Goal: Task Accomplishment & Management: Complete application form

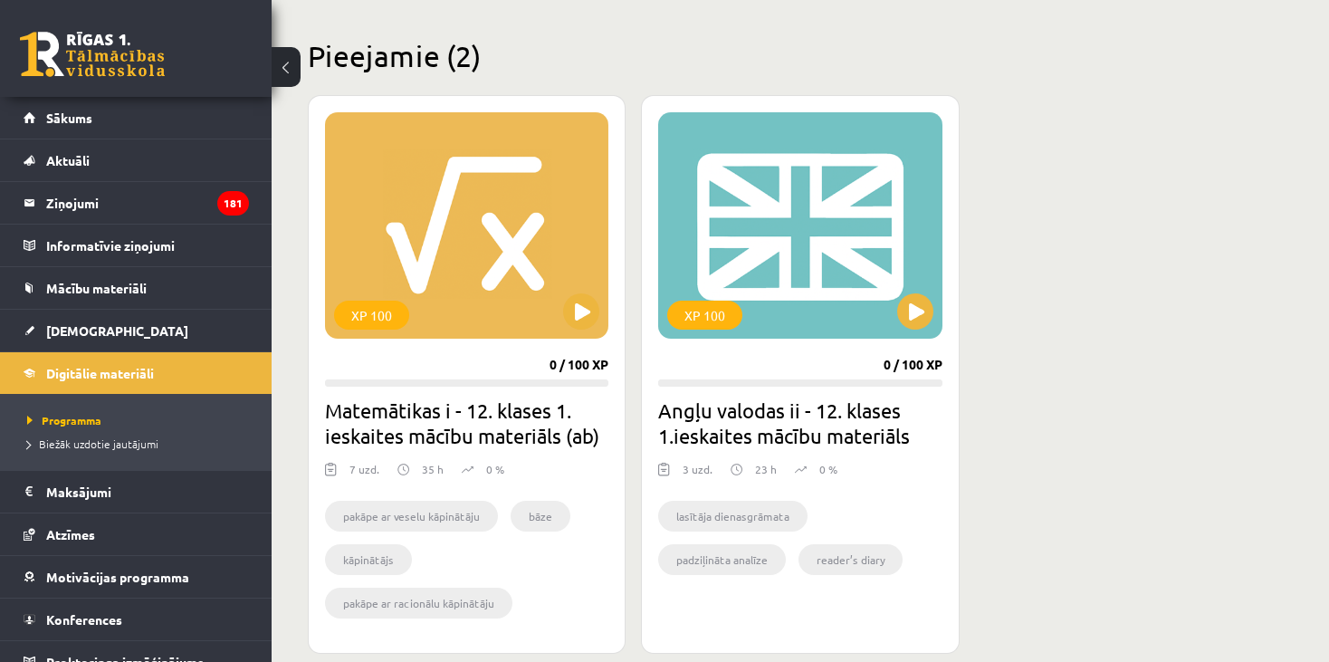
scroll to position [18, 0]
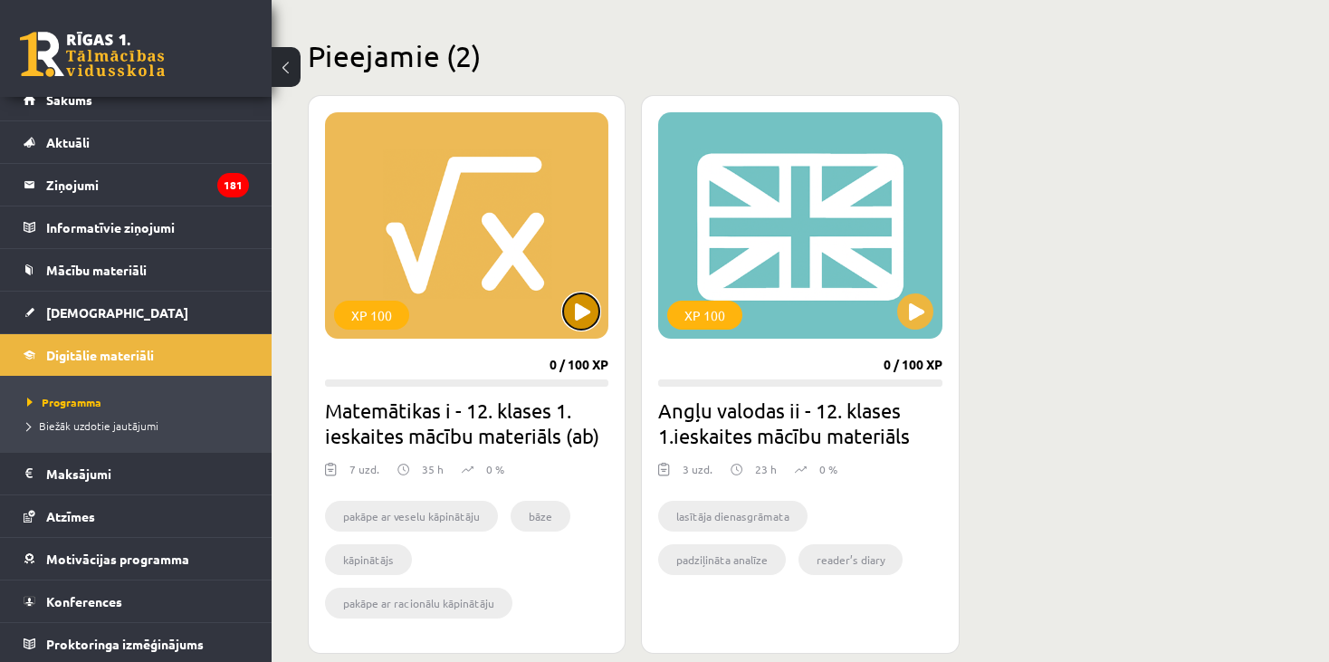
click at [590, 311] on button at bounding box center [581, 311] width 36 height 36
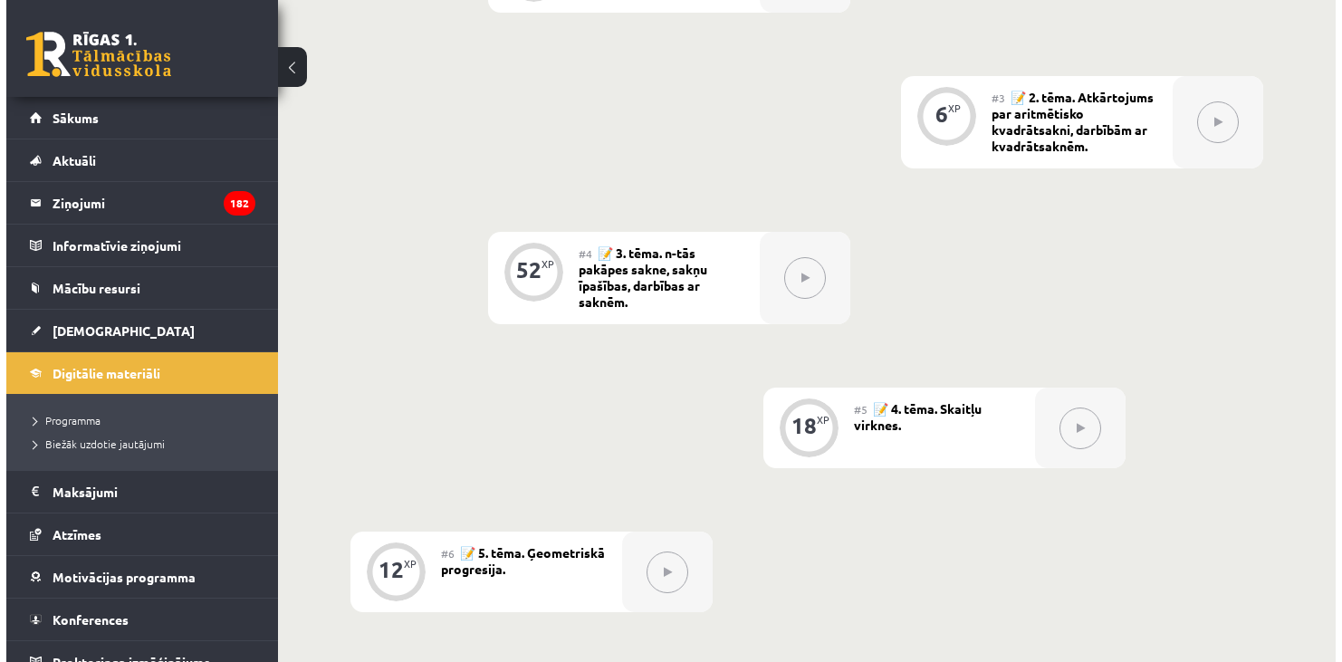
scroll to position [453, 0]
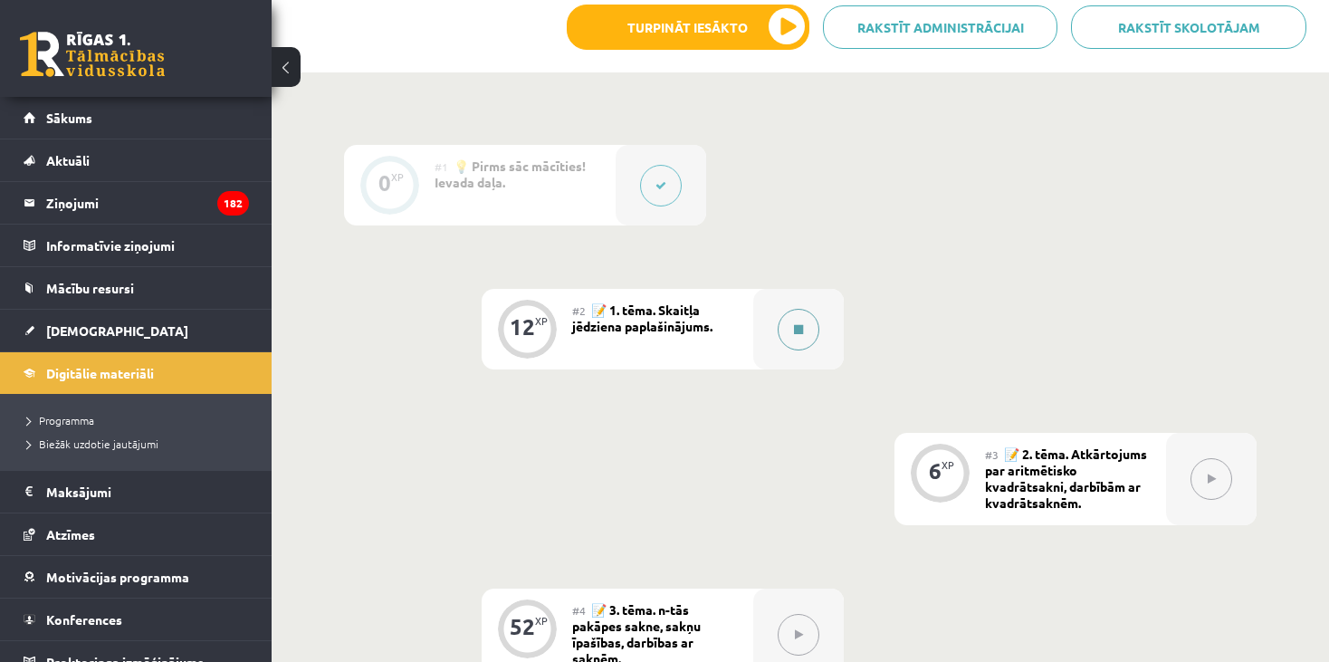
click at [781, 325] on button at bounding box center [799, 330] width 42 height 42
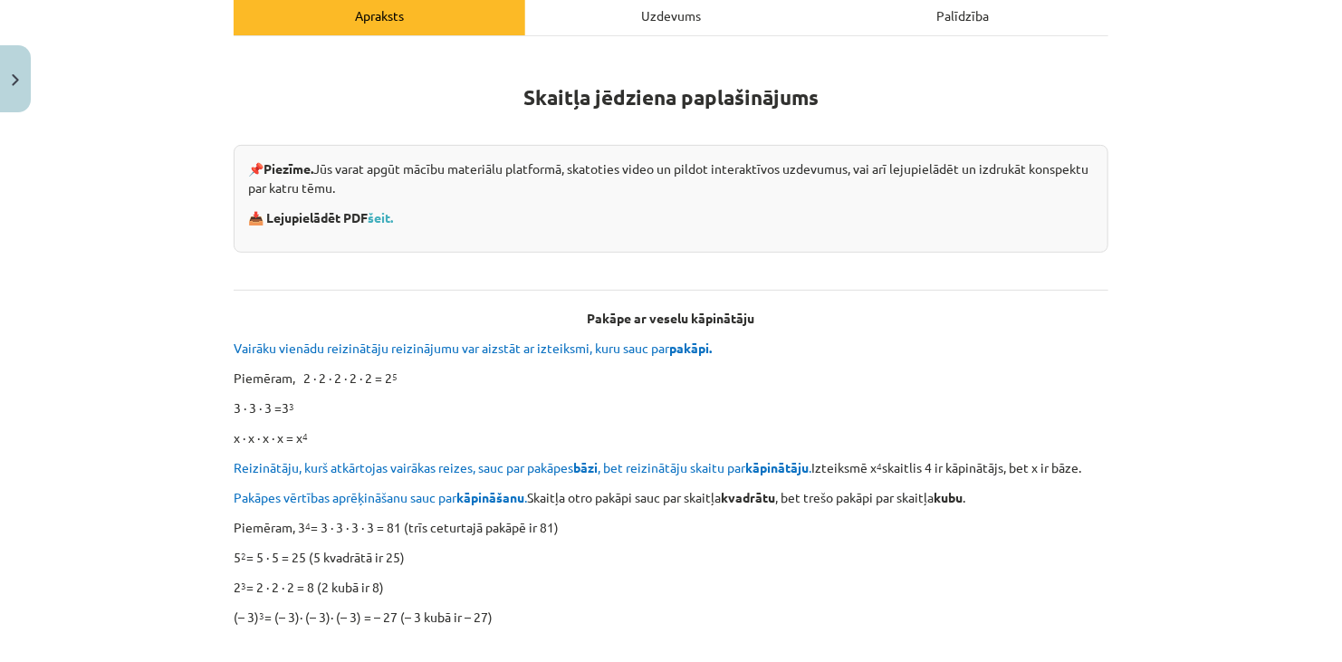
scroll to position [91, 0]
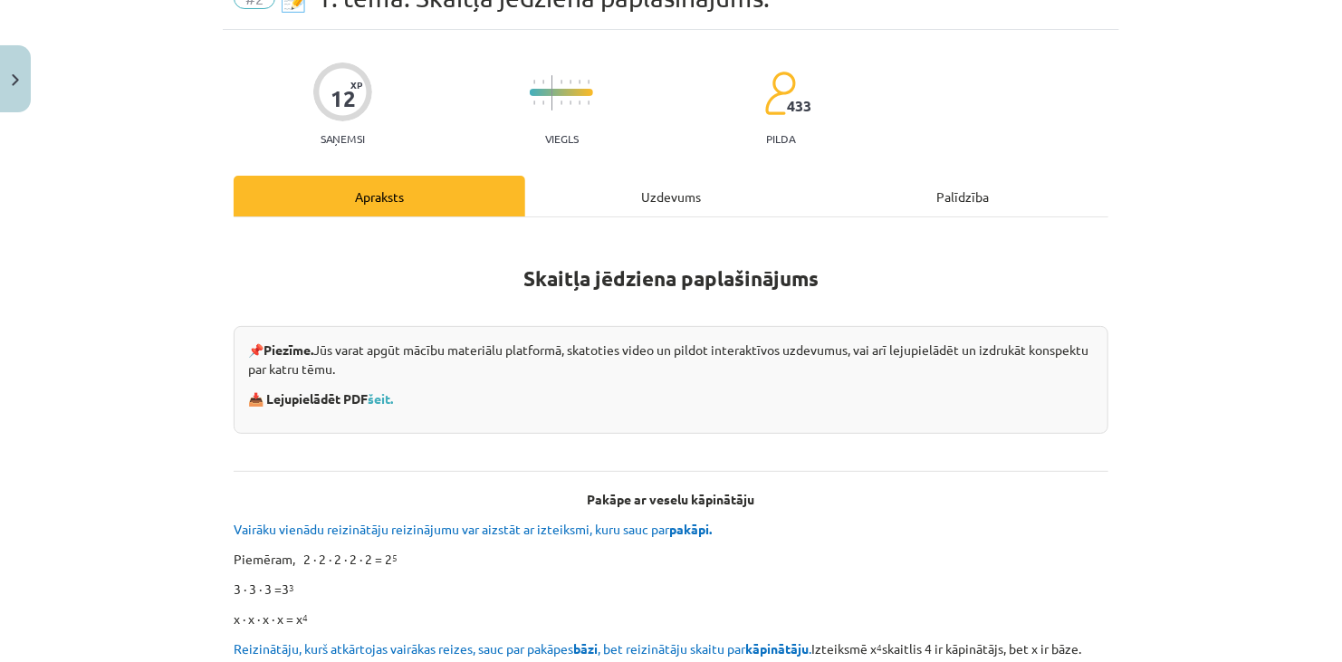
click at [646, 194] on div "Uzdevums" at bounding box center [670, 196] width 291 height 41
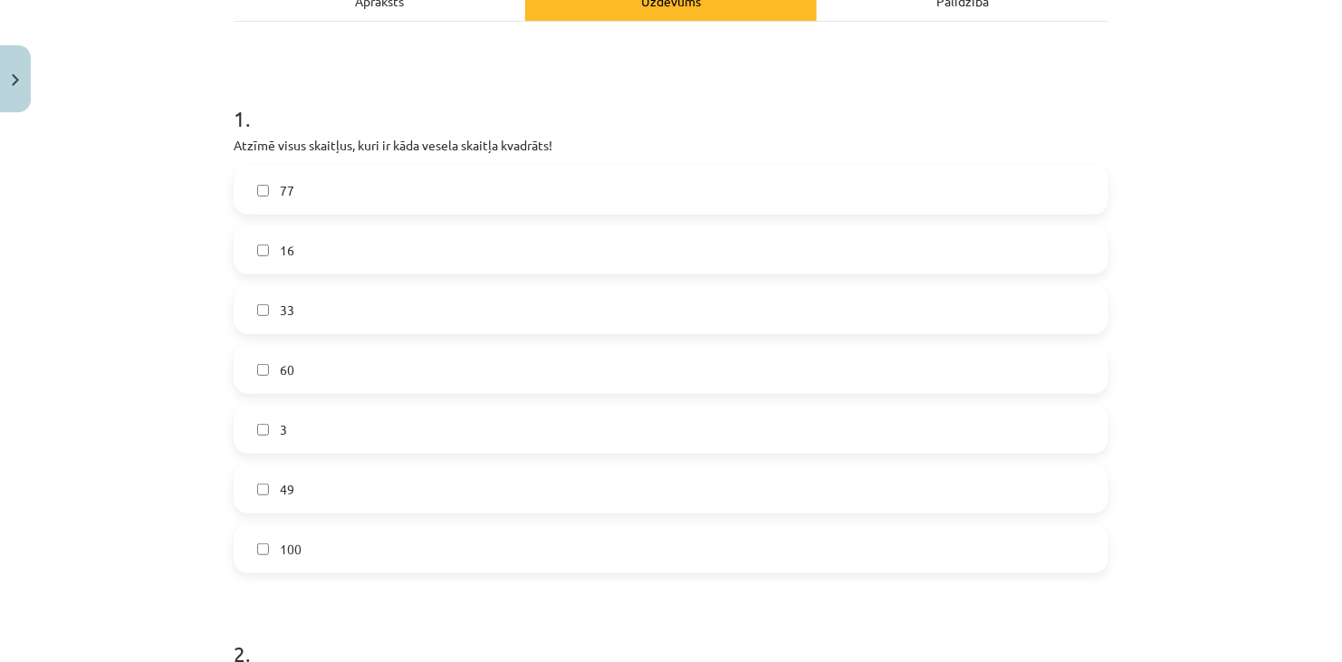
scroll to position [317, 0]
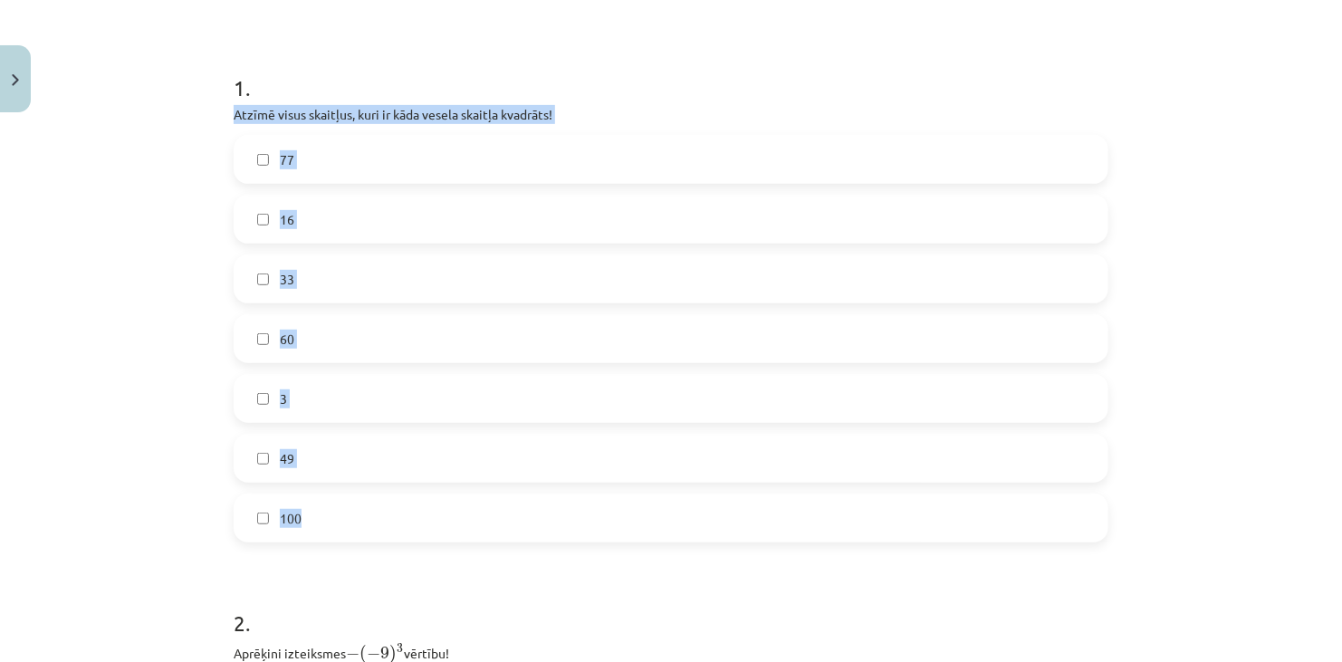
drag, startPoint x: 210, startPoint y: 103, endPoint x: 452, endPoint y: 505, distance: 469.0
click at [452, 505] on div "Mācību tēma: Matemātikas i - 12. klases 1. ieskaites mācību materiāls (ab) #2 📝…" at bounding box center [671, 331] width 1342 height 662
copy div "Atzīmē visus skaitļus, kuri ir kāda vesela skaitļa kvadrāts! 77 16 33 60 3 49 1…"
click at [244, 221] on label "16" at bounding box center [670, 218] width 871 height 45
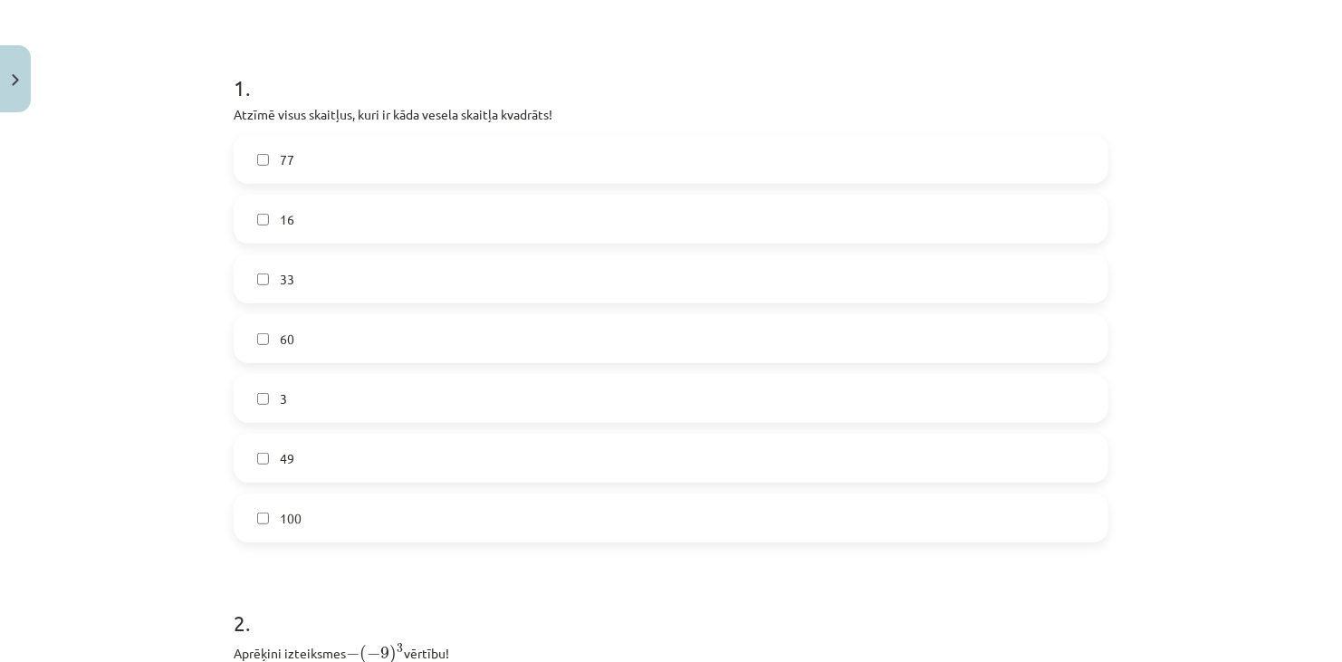
click at [249, 453] on label "49" at bounding box center [670, 457] width 871 height 45
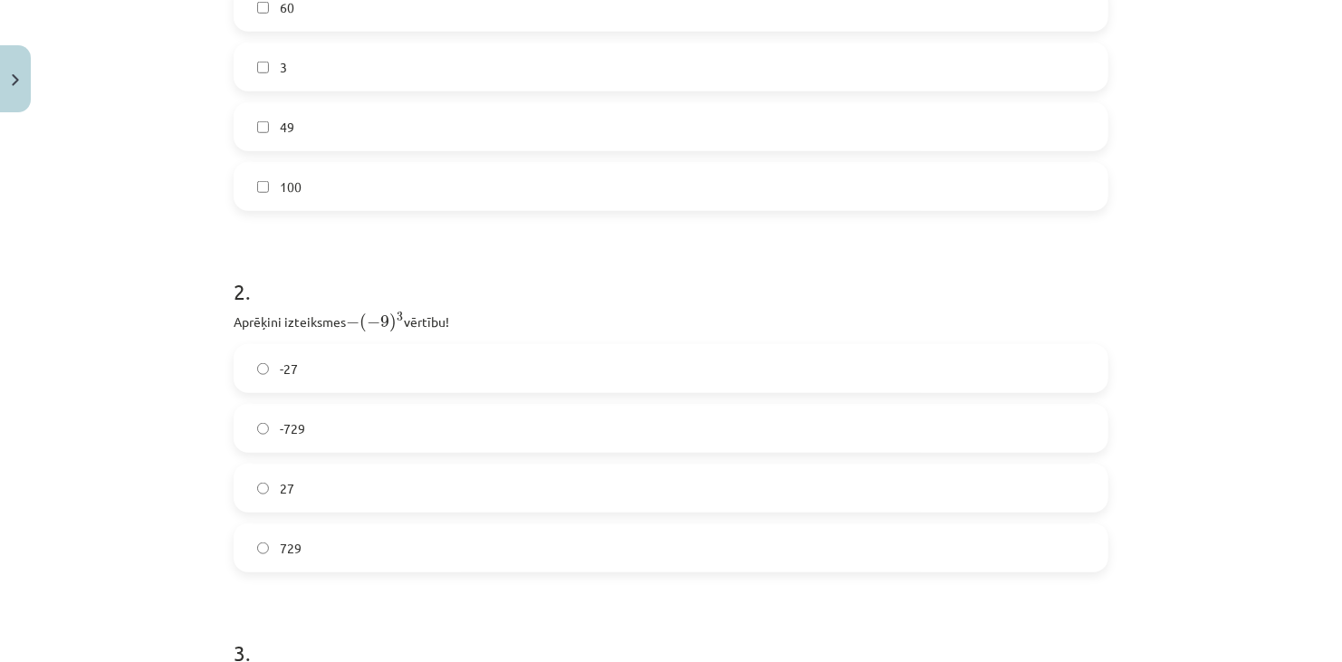
scroll to position [679, 0]
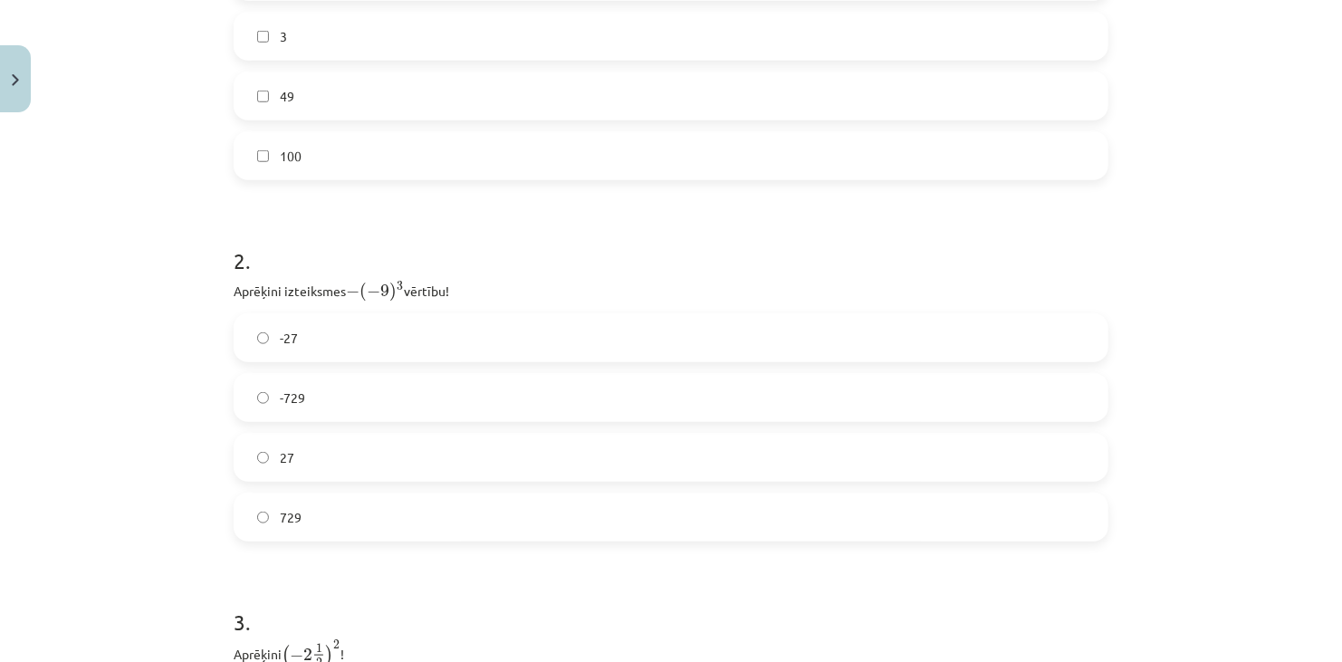
click at [297, 534] on label "729" at bounding box center [670, 516] width 871 height 45
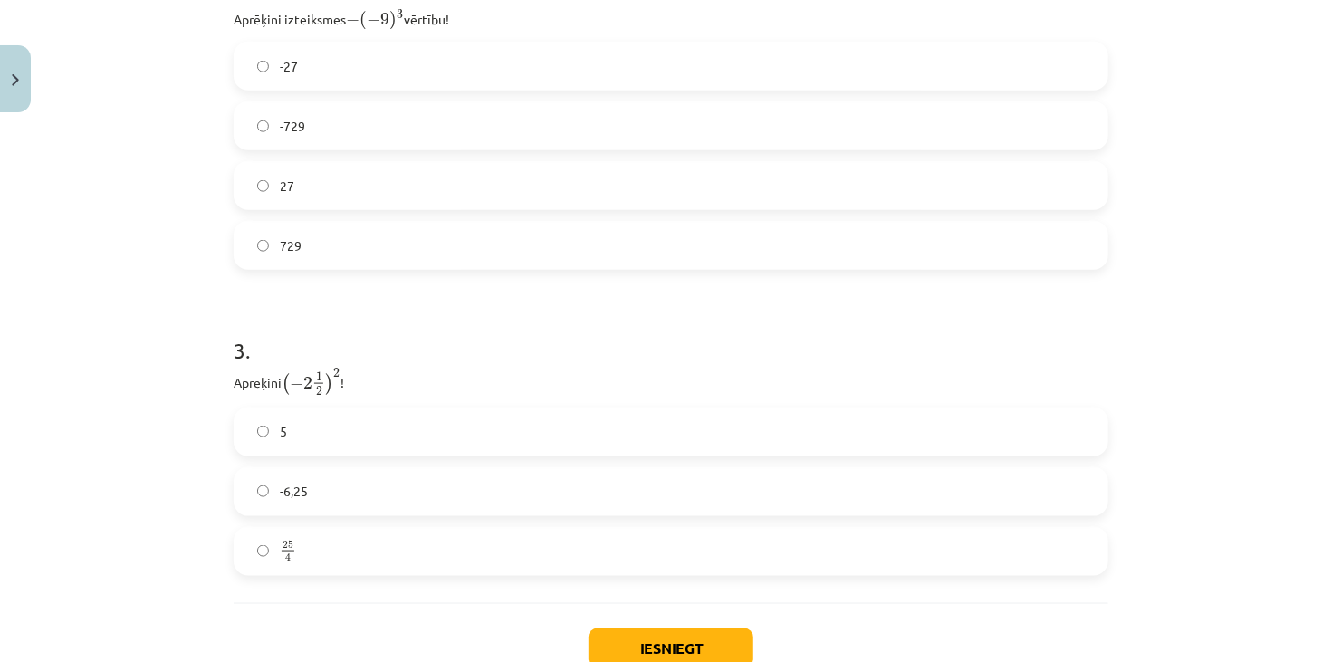
scroll to position [1041, 0]
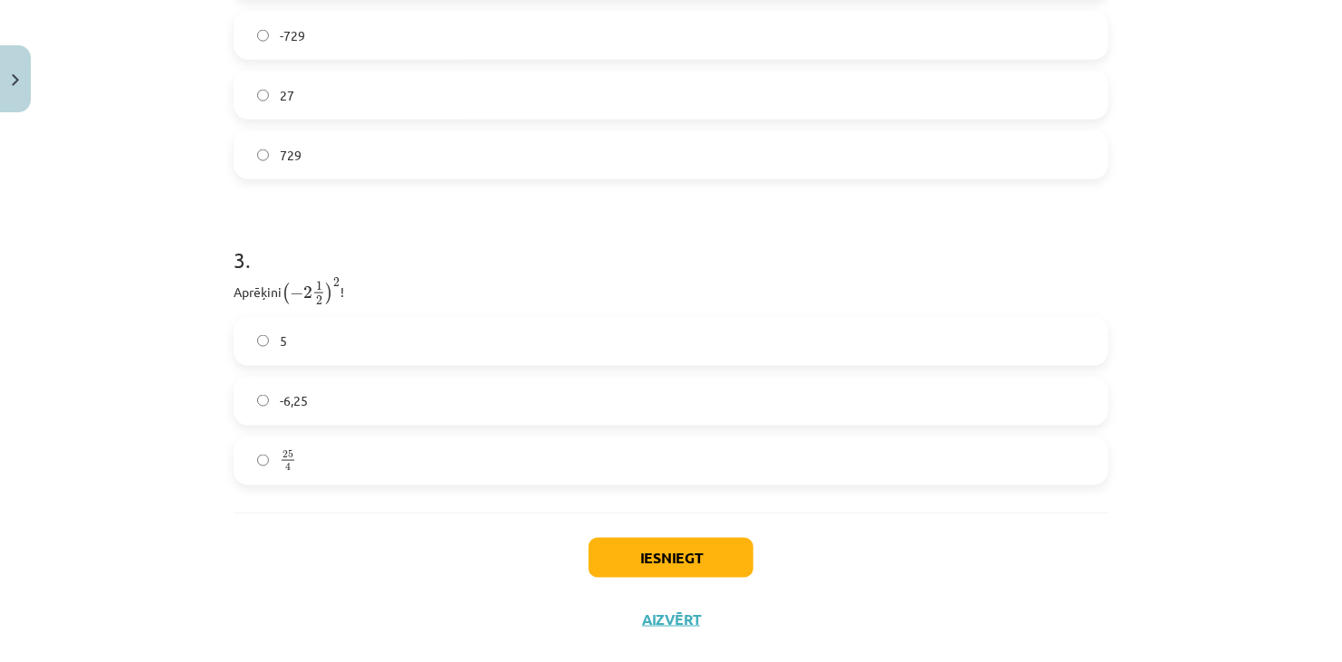
click at [371, 387] on label "-6,25" at bounding box center [670, 400] width 871 height 45
click at [675, 543] on button "Iesniegt" at bounding box center [670, 558] width 165 height 40
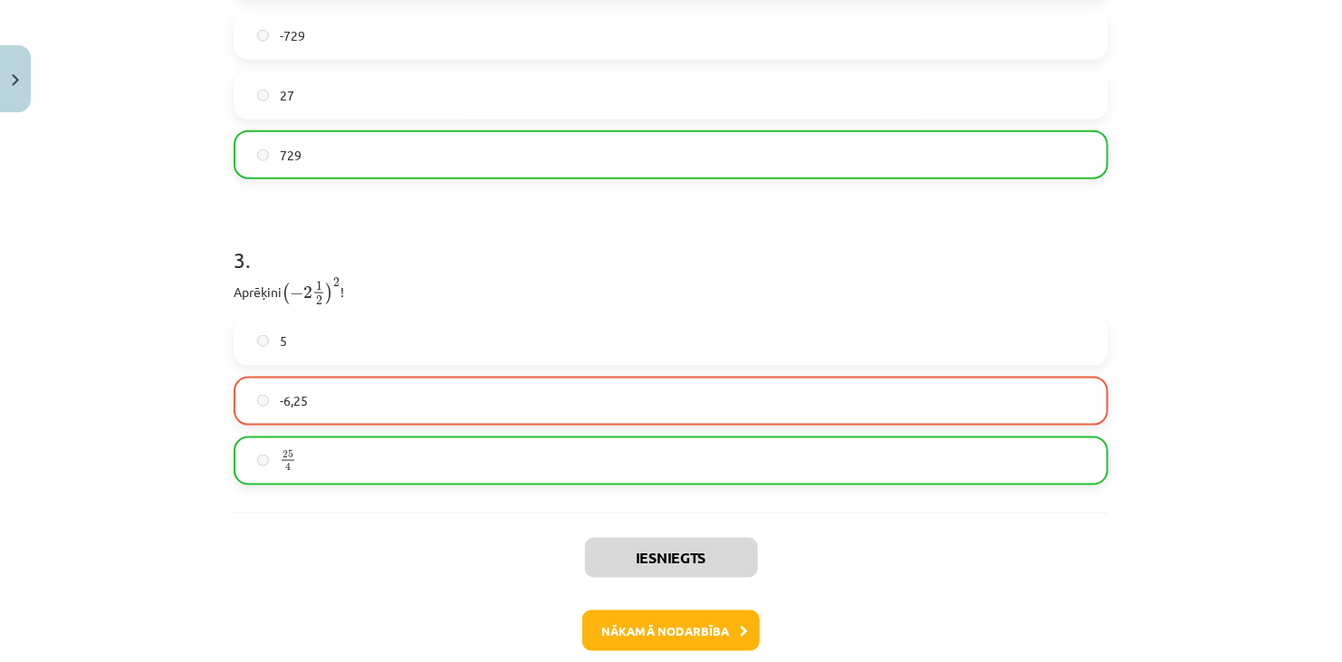
click at [321, 453] on label "25 4 25 4" at bounding box center [670, 460] width 871 height 45
click at [690, 624] on button "Nākamā nodarbība" at bounding box center [670, 631] width 177 height 42
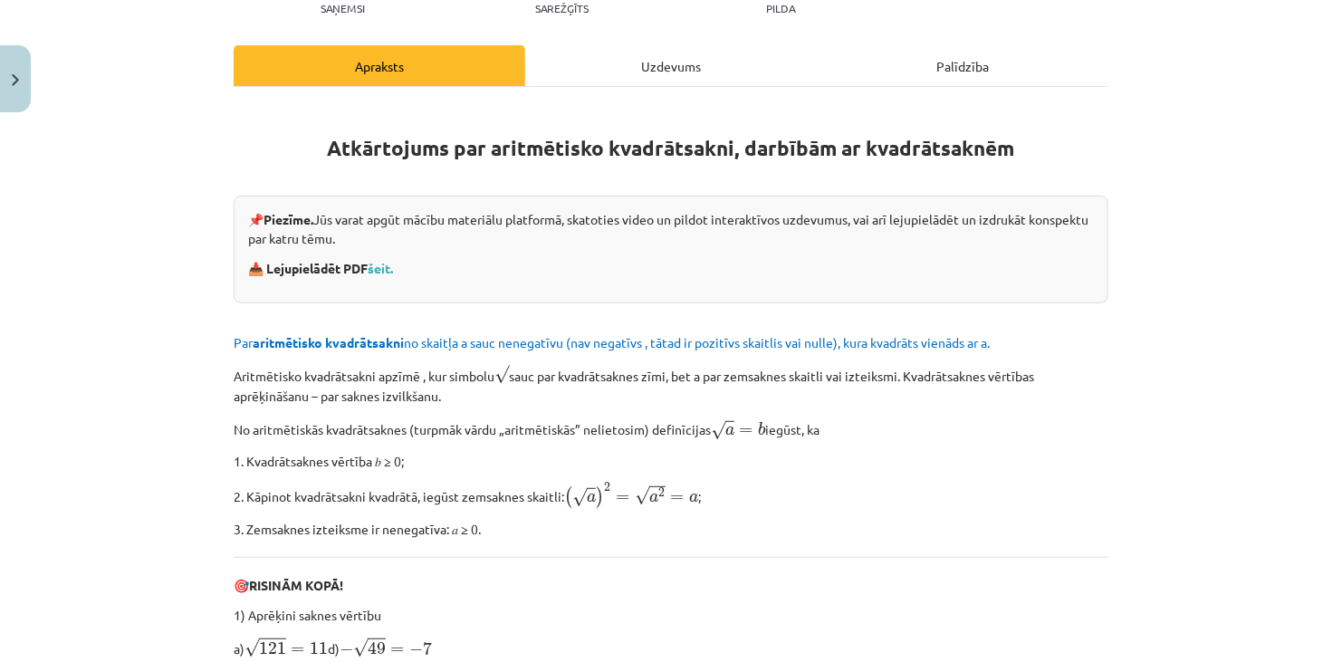
scroll to position [45, 0]
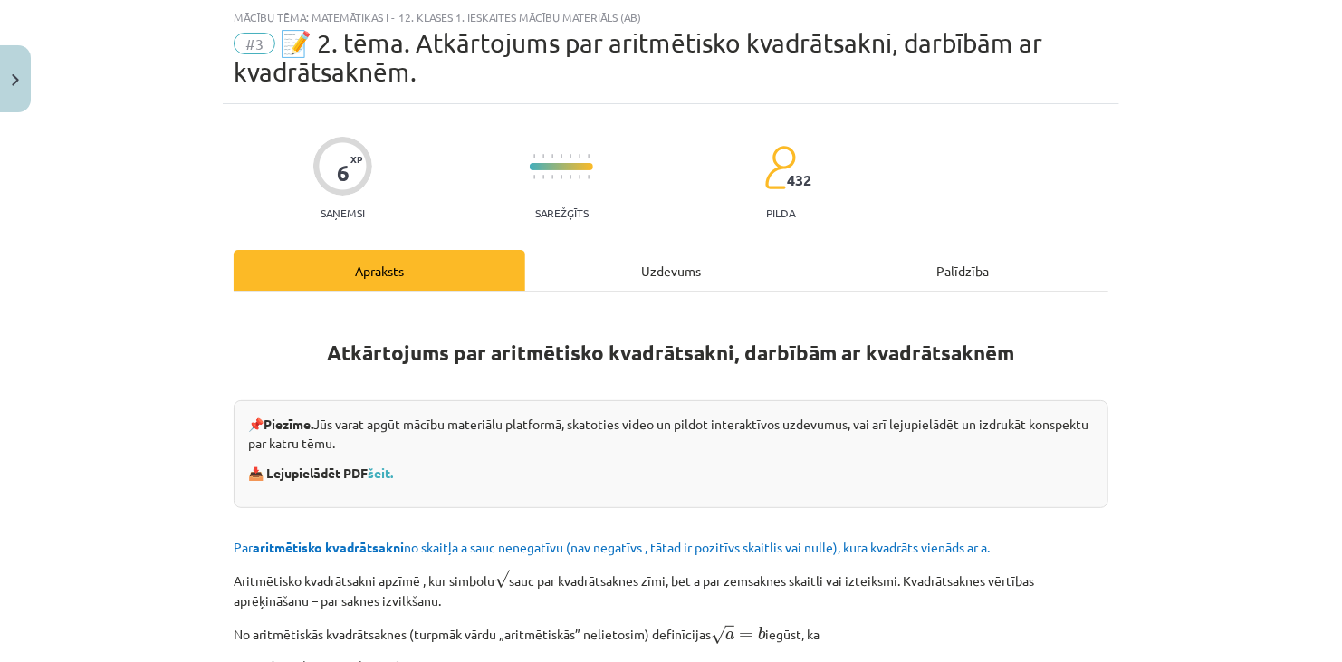
click at [616, 260] on div "Uzdevums" at bounding box center [670, 270] width 291 height 41
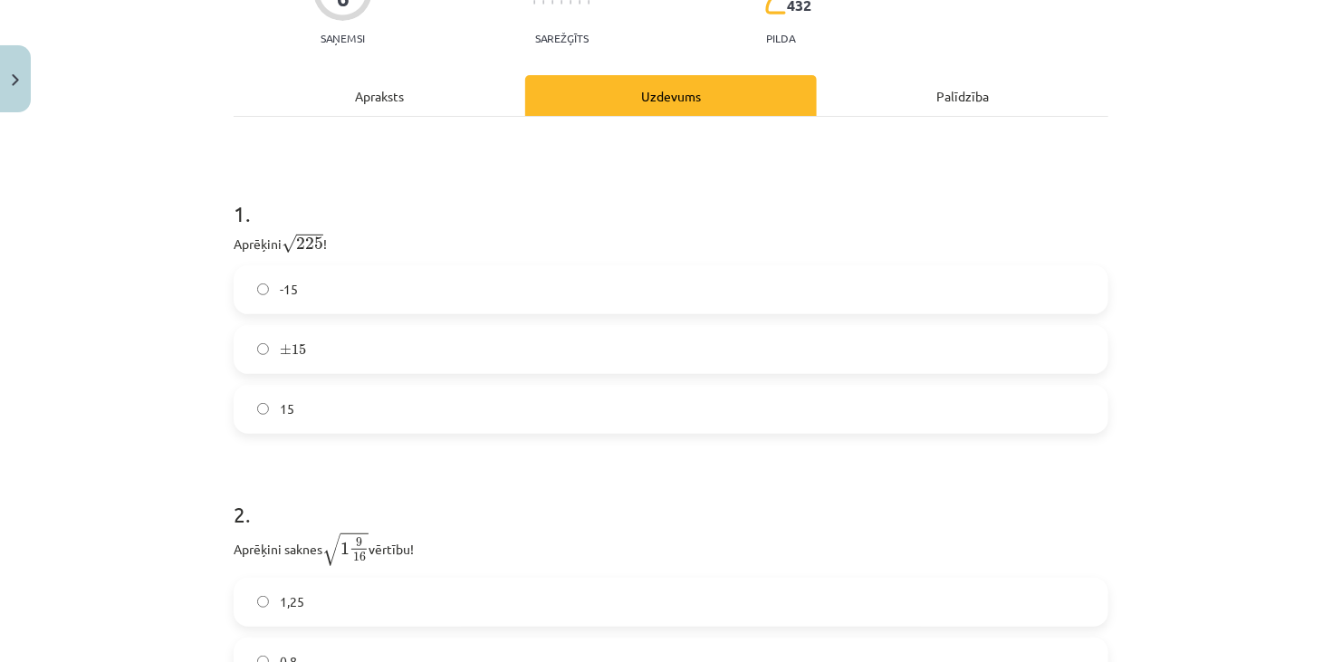
scroll to position [226, 0]
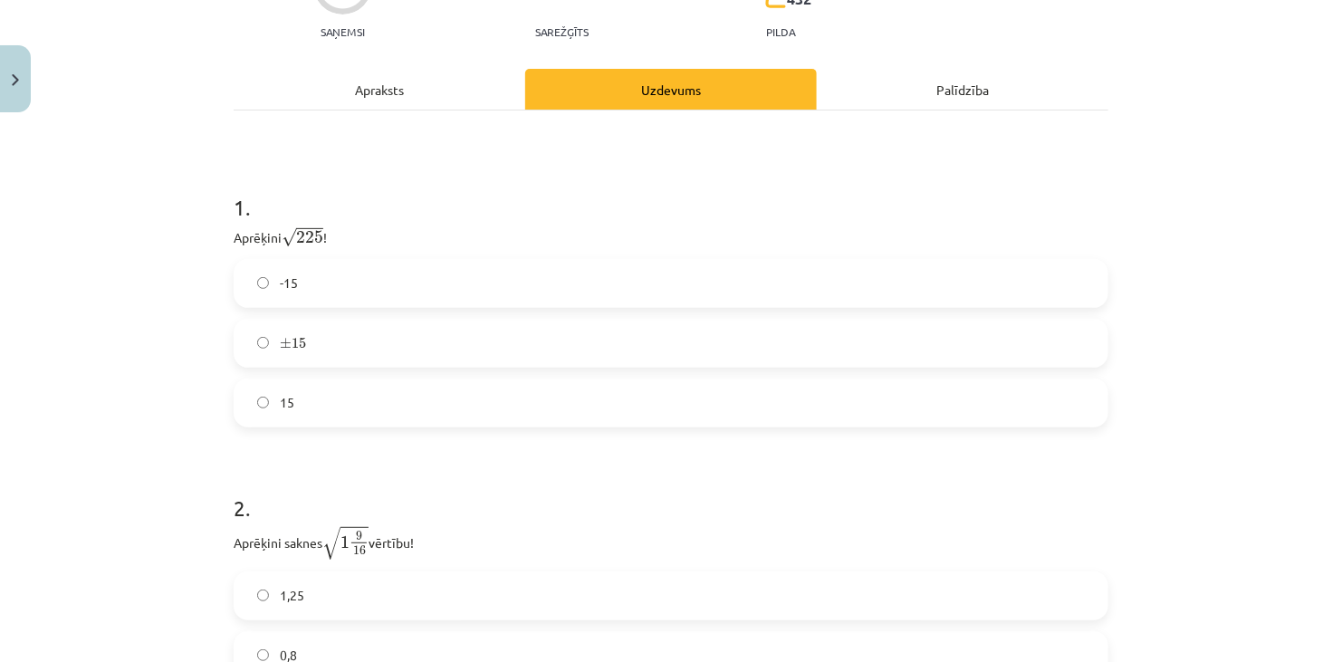
click at [316, 384] on label "15" at bounding box center [670, 402] width 871 height 45
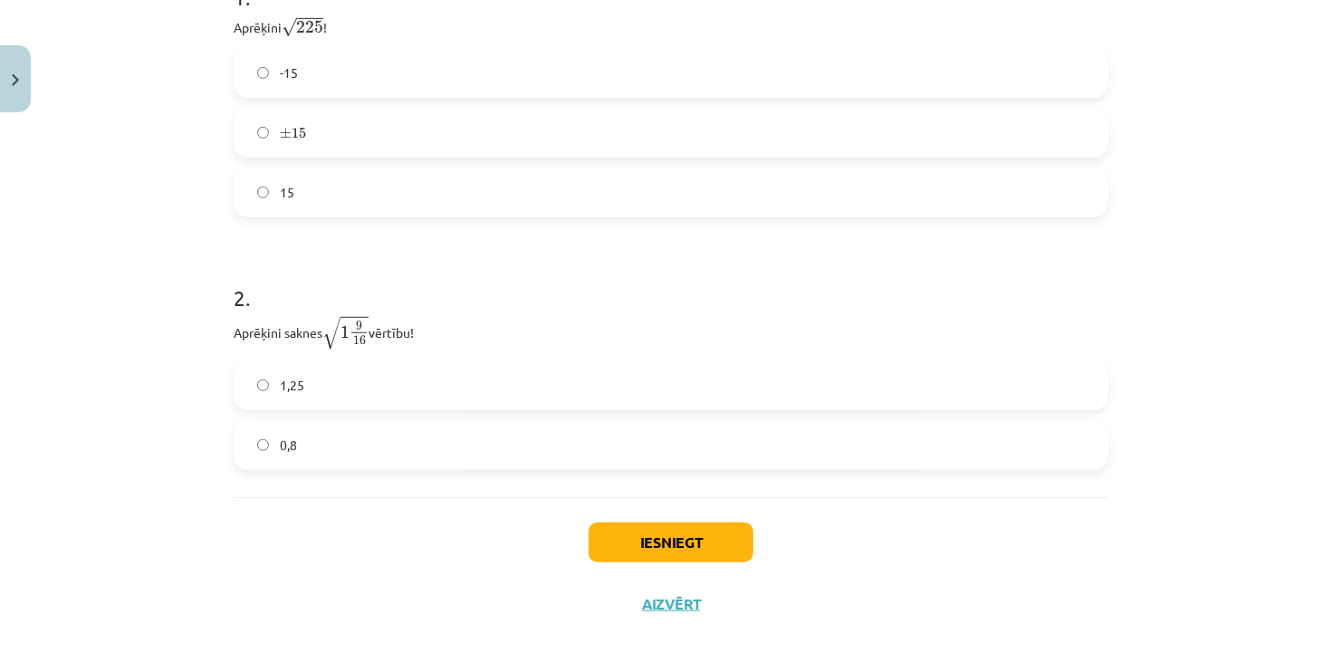
scroll to position [453, 0]
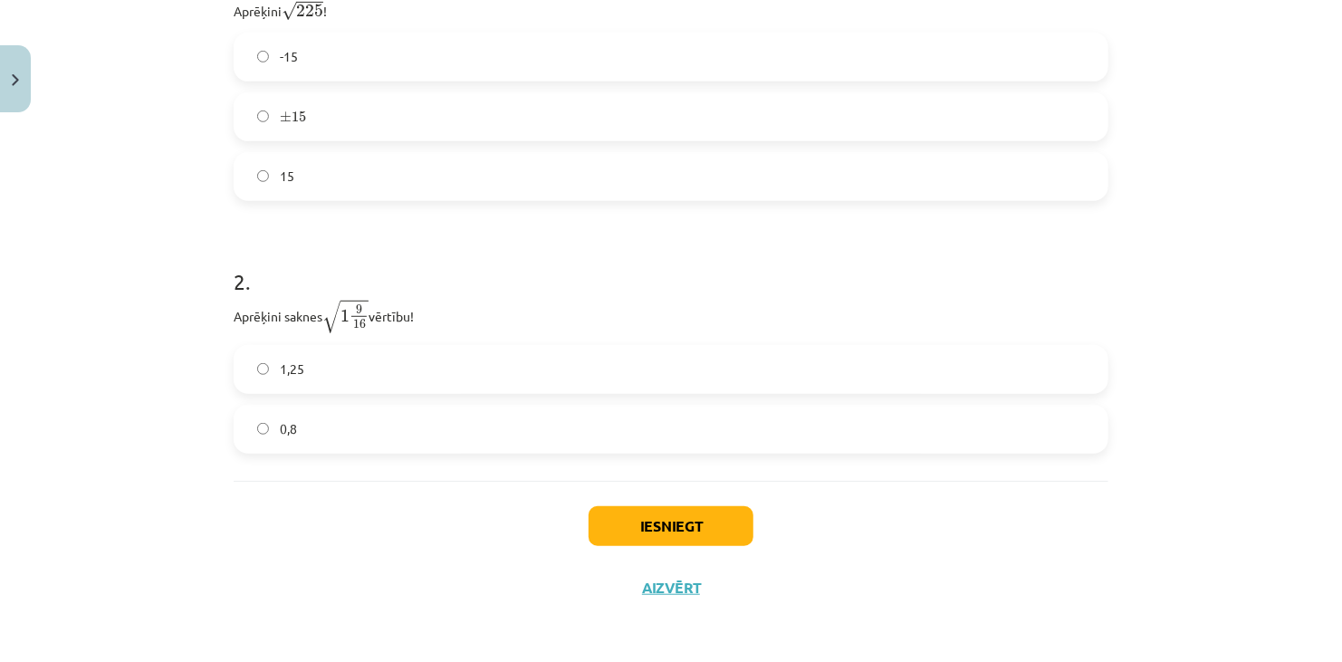
click at [346, 427] on label "0,8" at bounding box center [670, 428] width 871 height 45
click at [640, 518] on button "Iesniegt" at bounding box center [670, 526] width 165 height 40
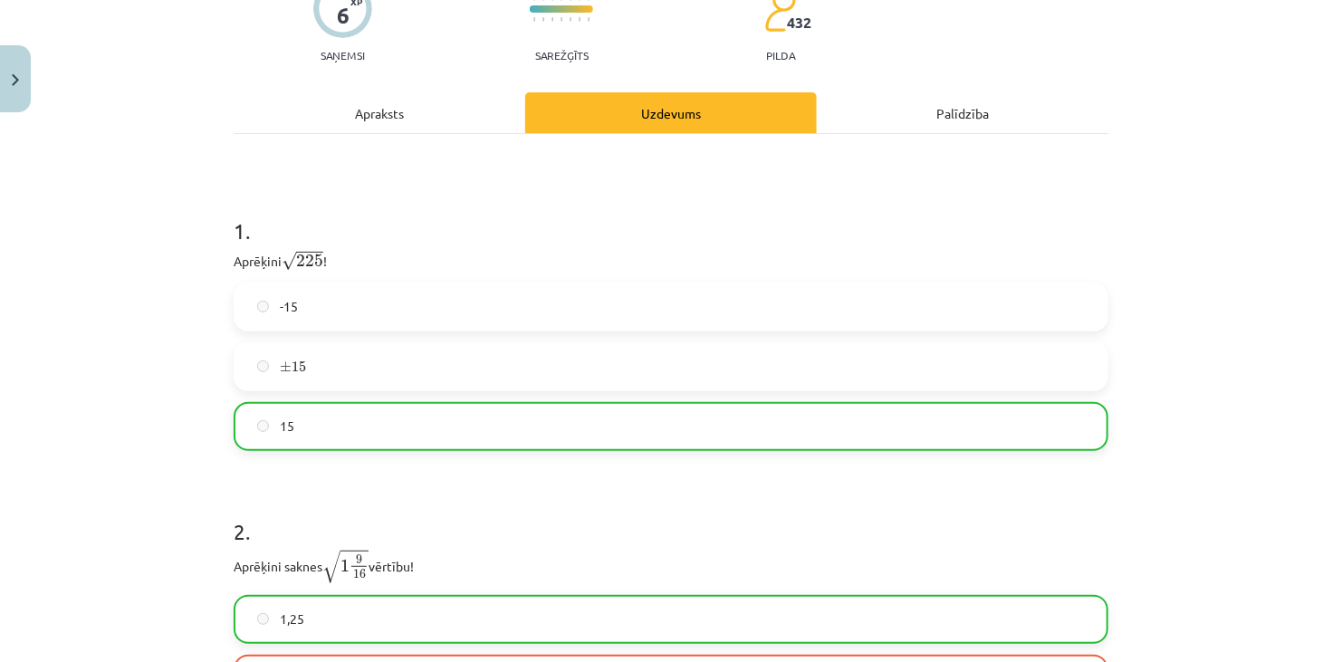
scroll to position [510, 0]
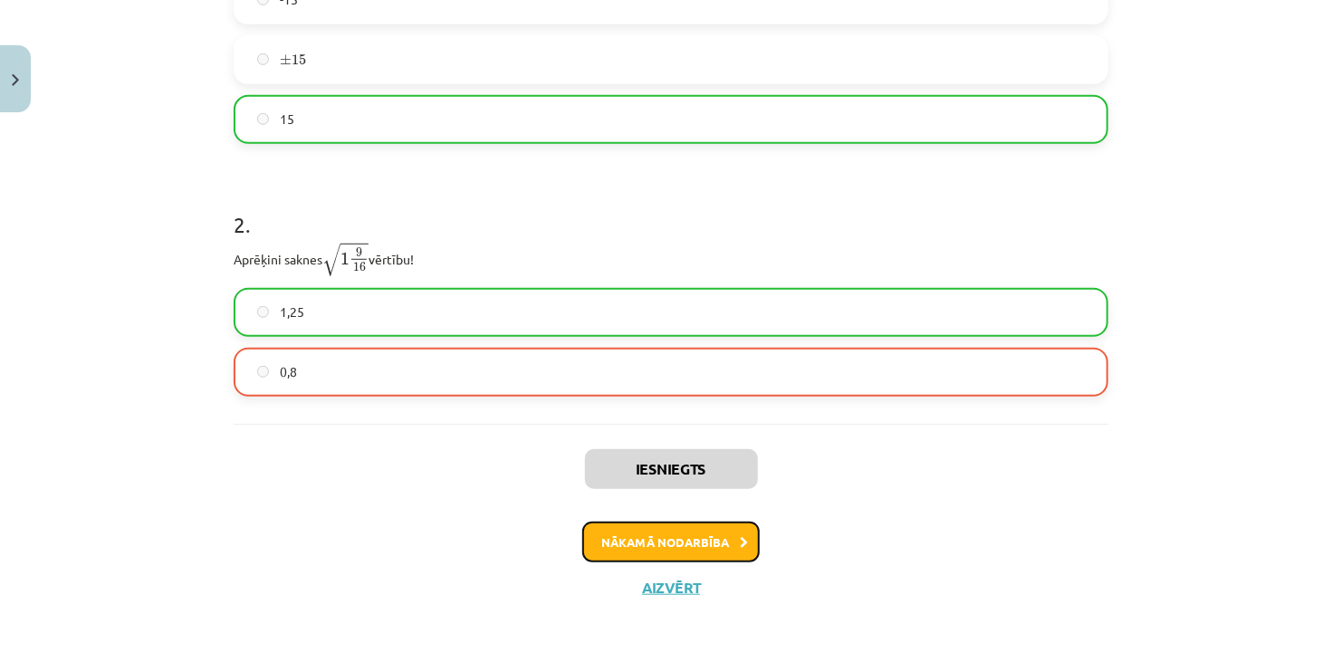
click at [688, 551] on button "Nākamā nodarbība" at bounding box center [670, 542] width 177 height 42
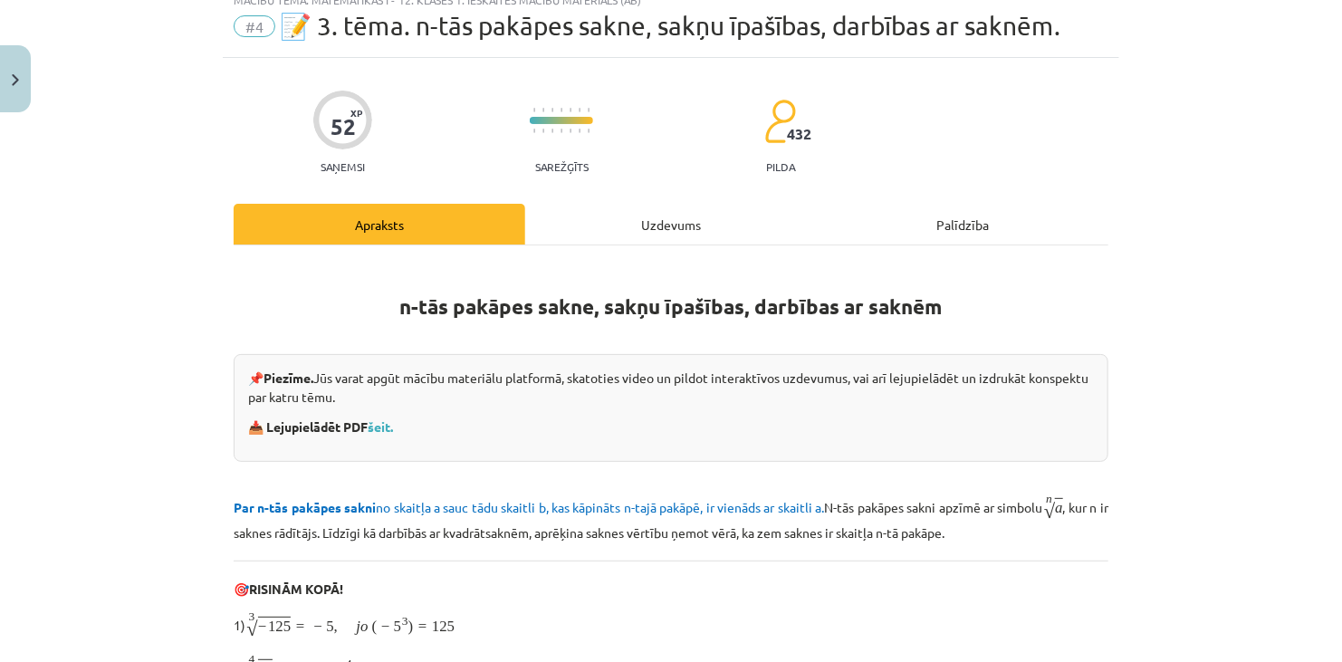
scroll to position [45, 0]
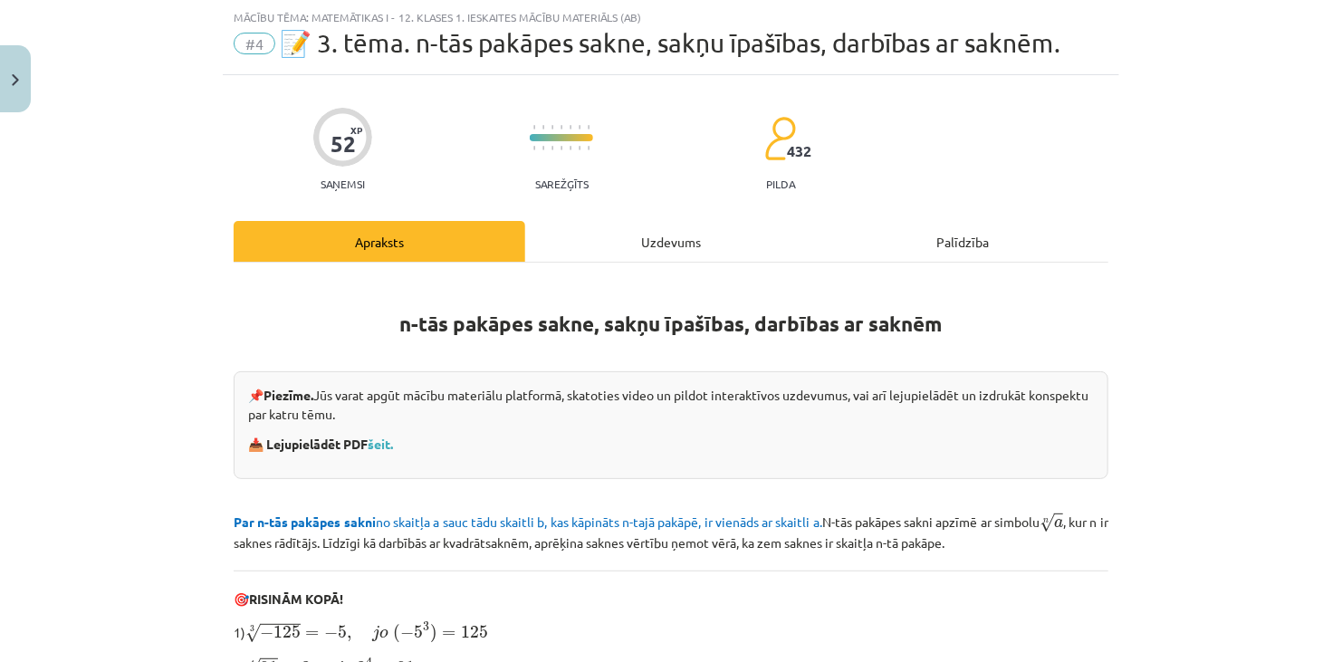
click at [640, 239] on div "Uzdevums" at bounding box center [670, 241] width 291 height 41
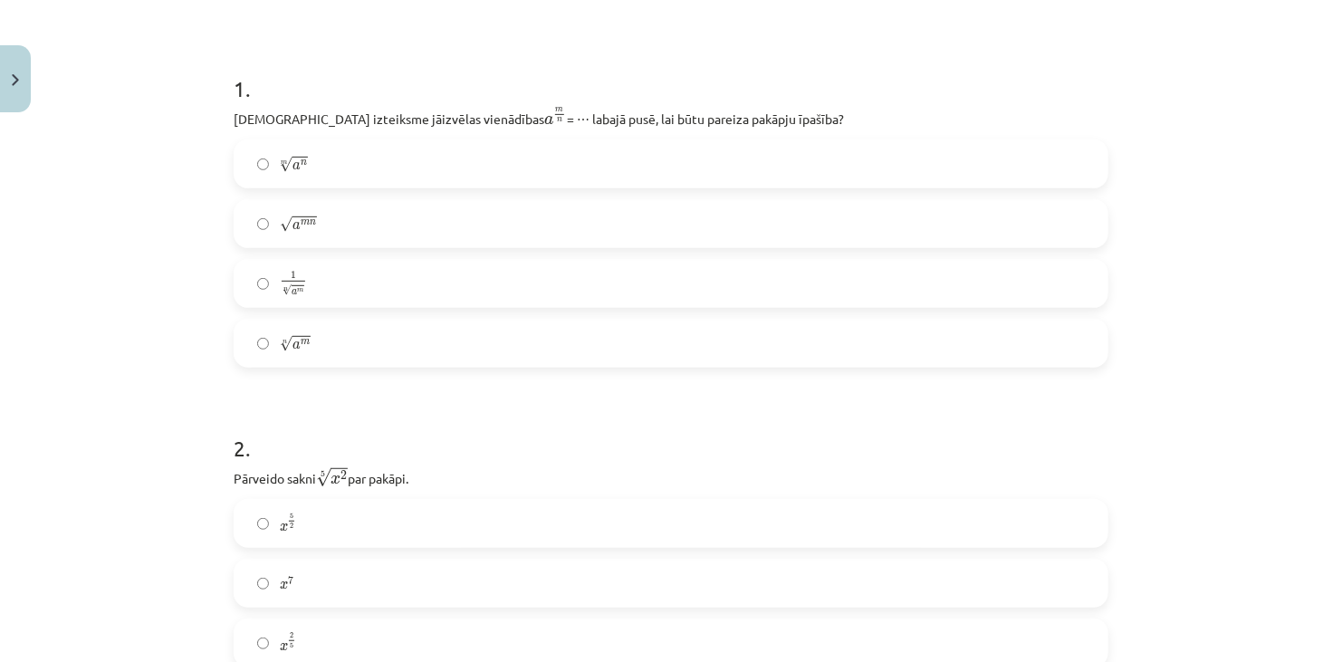
scroll to position [317, 0]
click at [339, 170] on label "m √ a n a n m" at bounding box center [670, 162] width 871 height 45
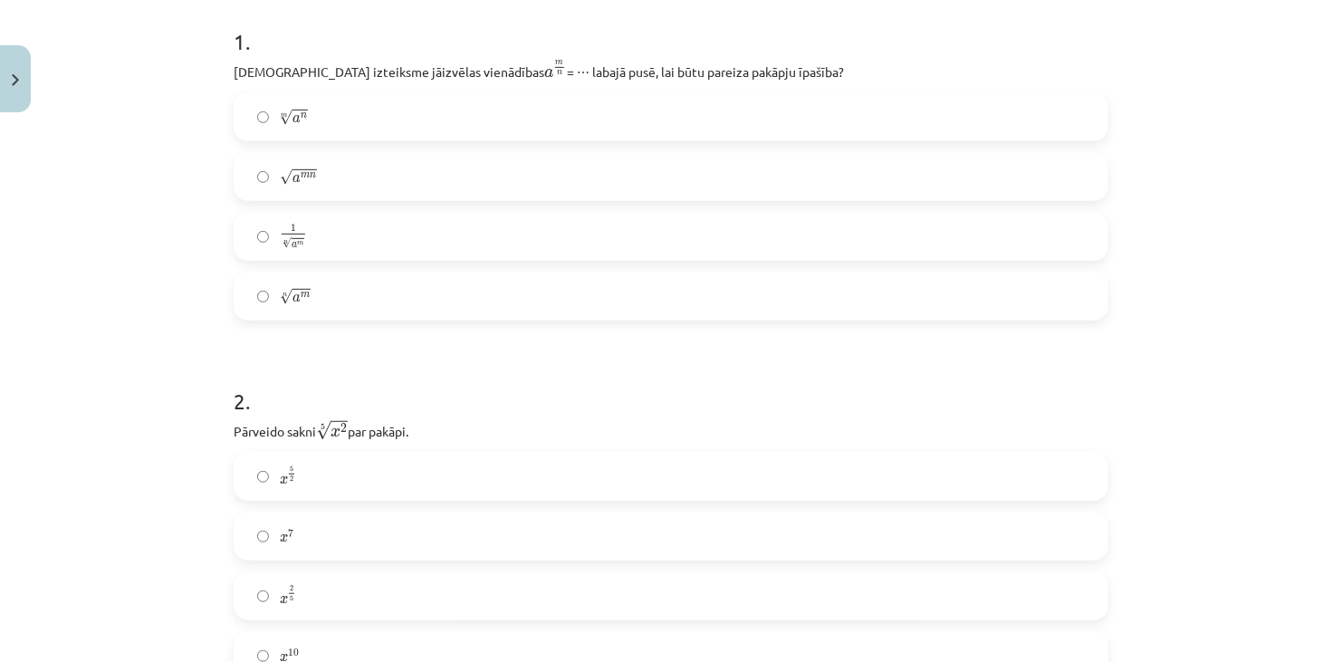
scroll to position [407, 0]
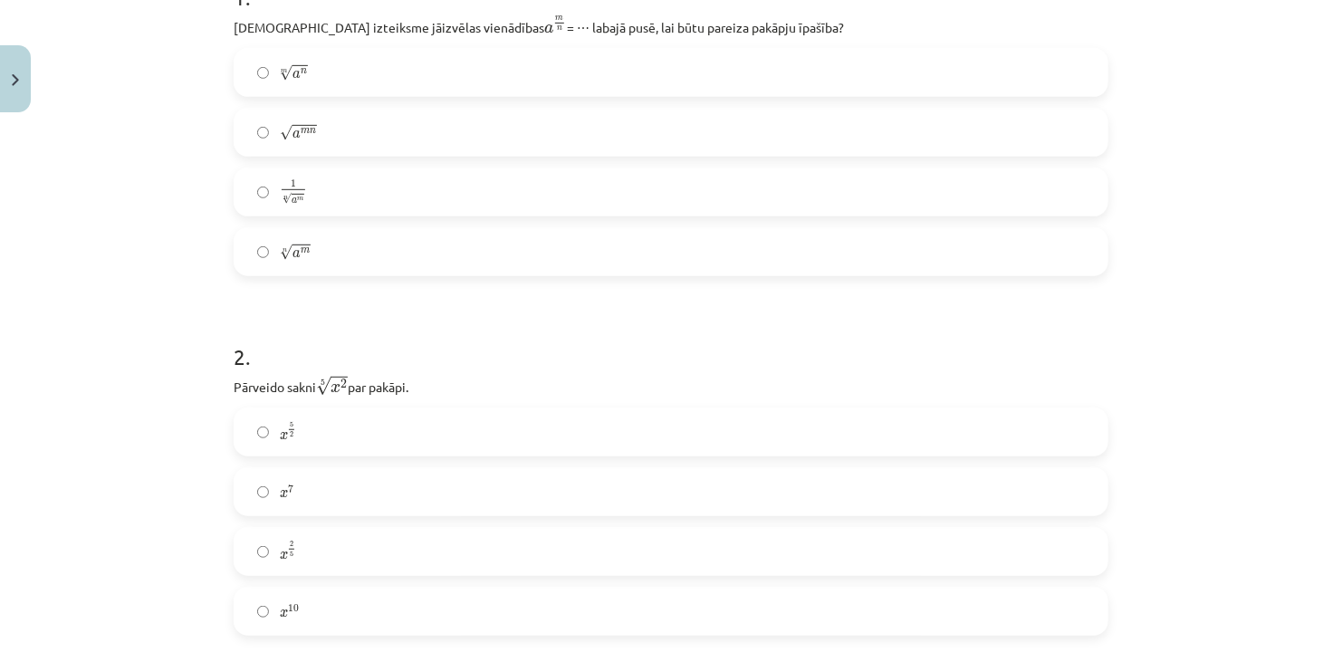
click at [323, 438] on label "x 5 2 x 5 2" at bounding box center [670, 431] width 871 height 45
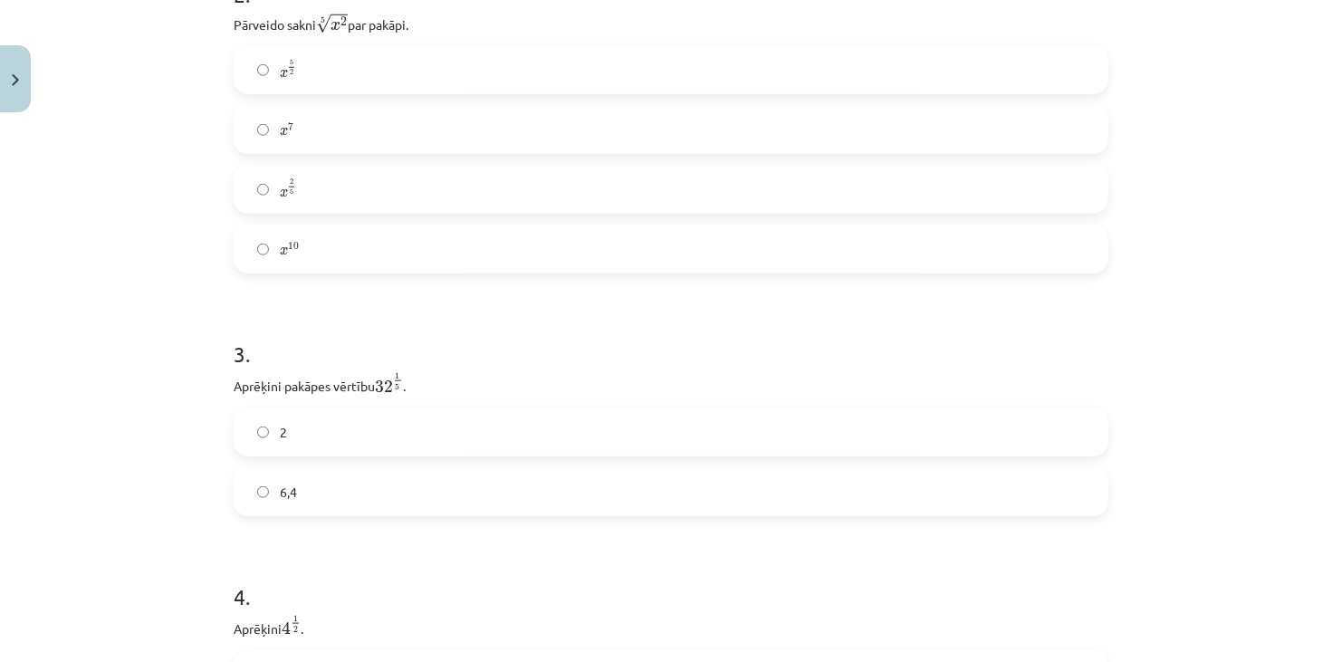
scroll to position [860, 0]
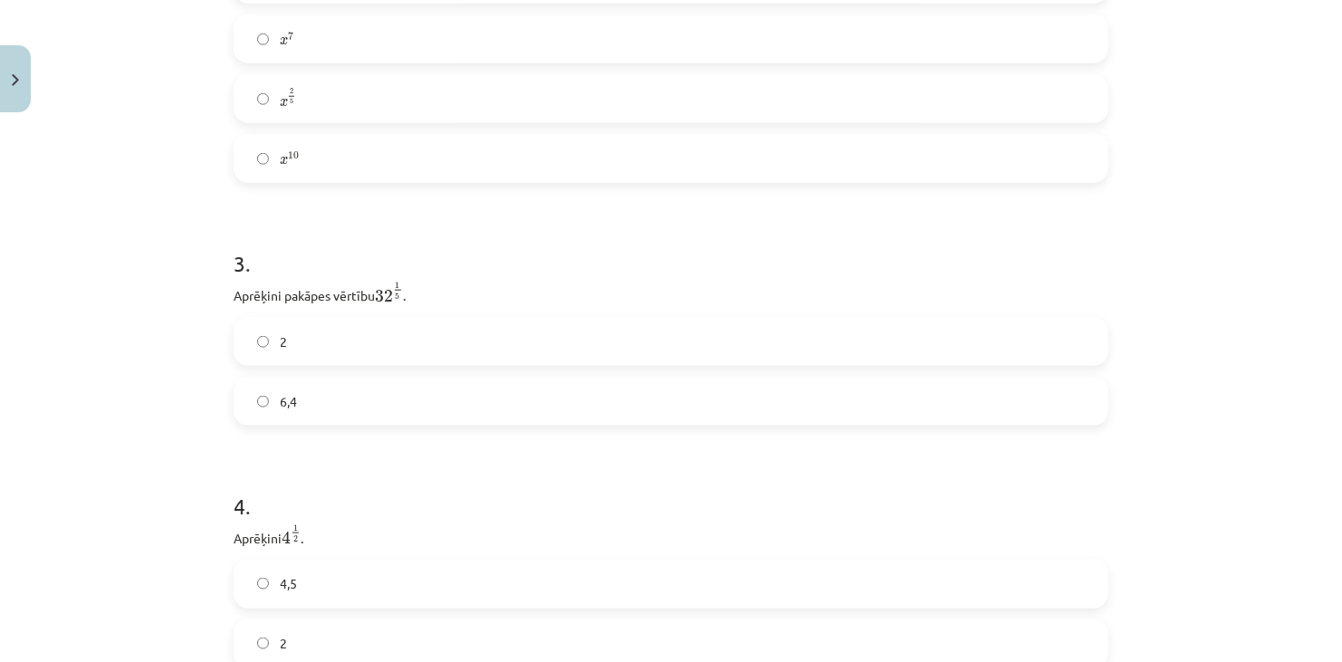
click at [304, 330] on label "2" at bounding box center [670, 341] width 871 height 45
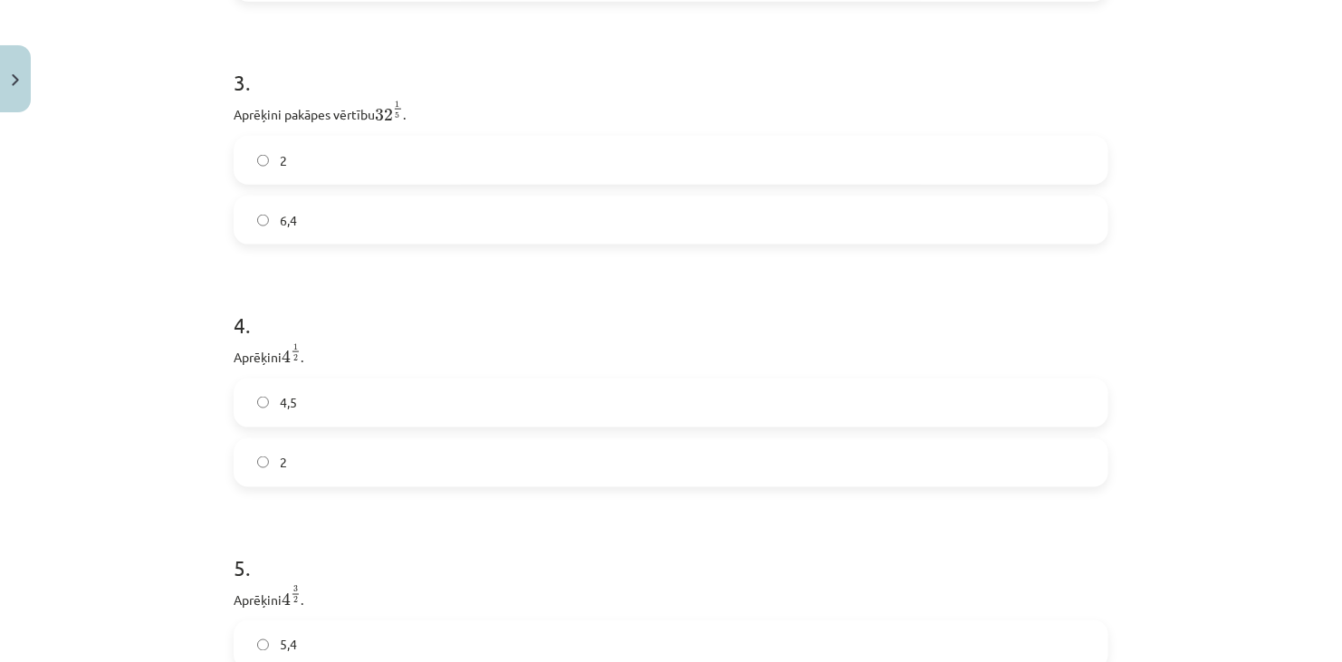
scroll to position [1132, 0]
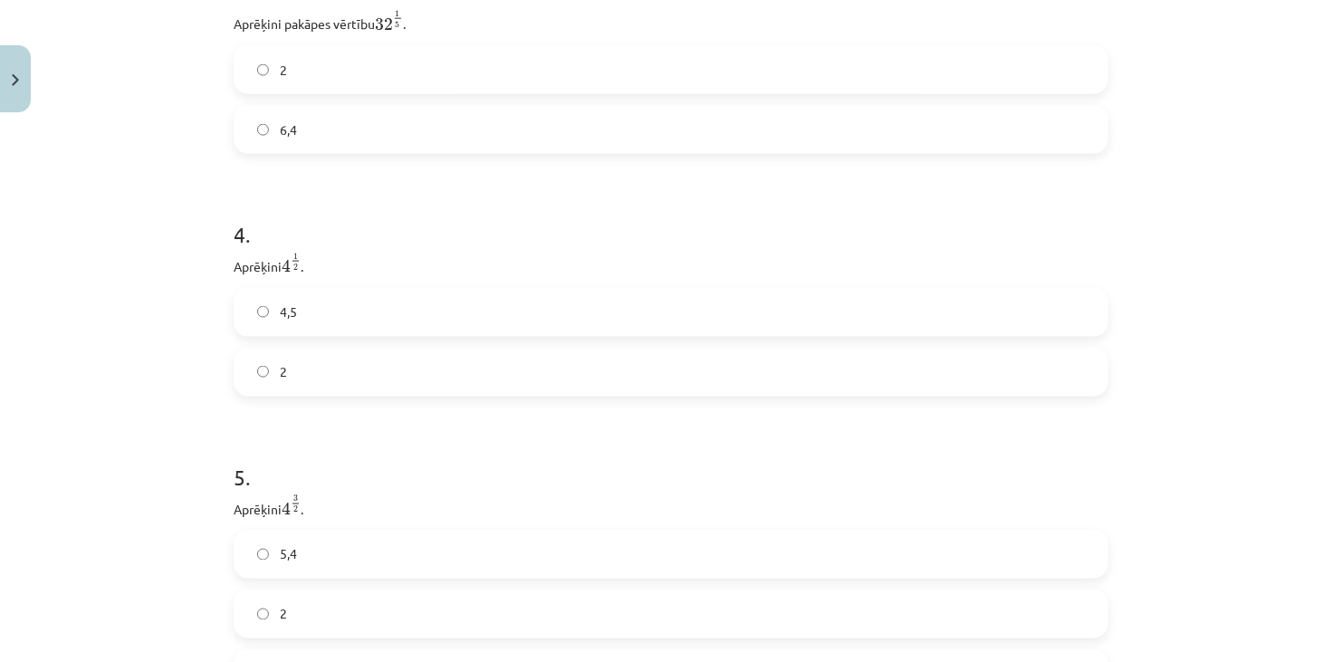
click at [315, 310] on label "4,5" at bounding box center [670, 312] width 871 height 45
click at [298, 315] on label "4,5" at bounding box center [670, 312] width 871 height 45
drag, startPoint x: 373, startPoint y: 375, endPoint x: 364, endPoint y: 368, distance: 11.6
click at [370, 373] on label "2" at bounding box center [670, 371] width 871 height 45
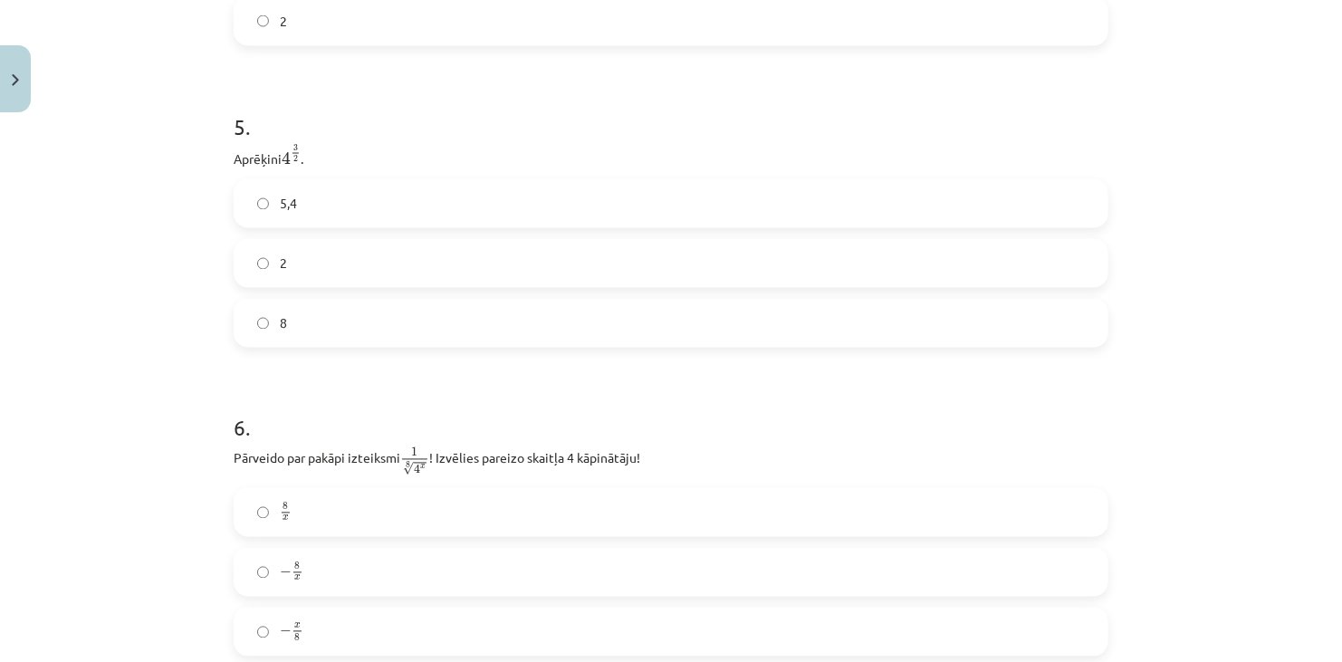
scroll to position [1494, 0]
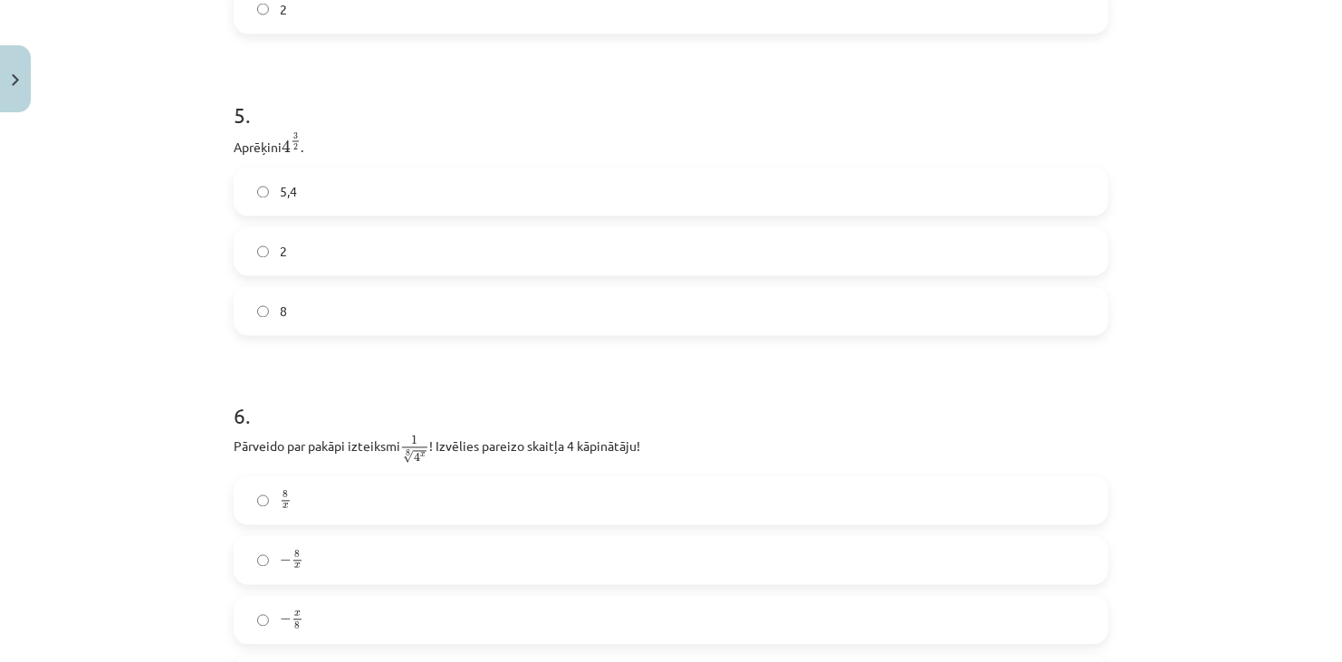
click at [365, 304] on label "8" at bounding box center [670, 311] width 871 height 45
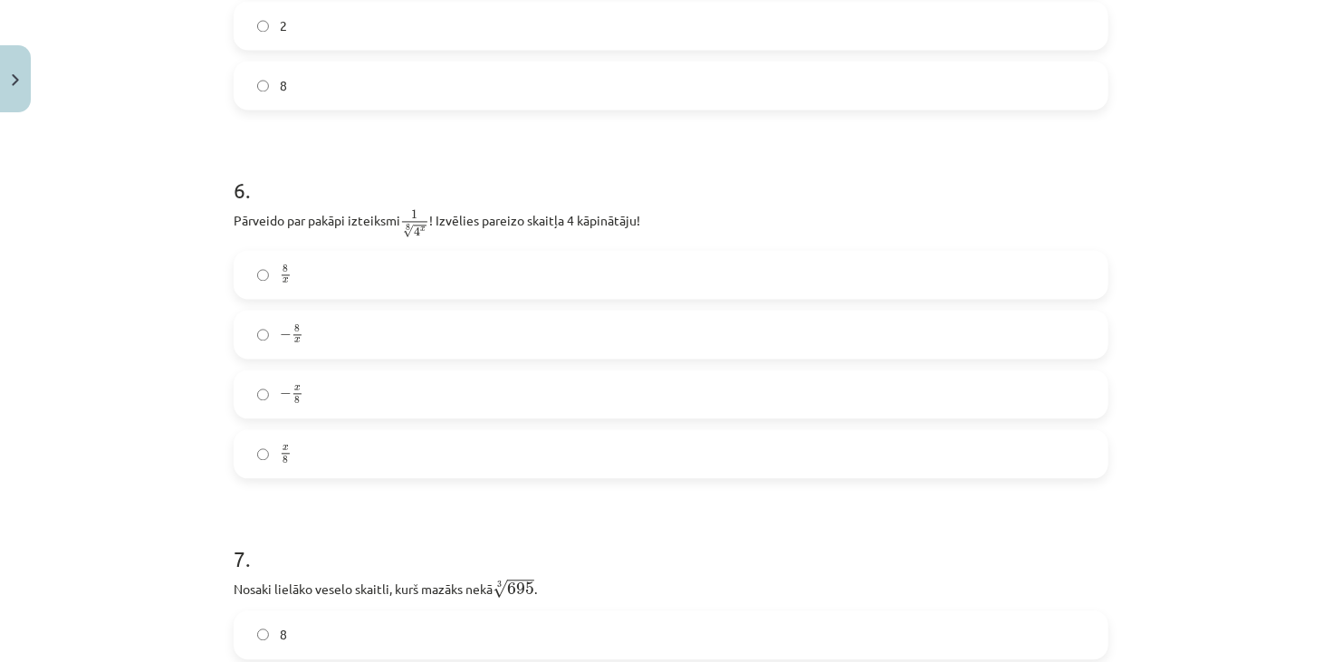
scroll to position [1765, 0]
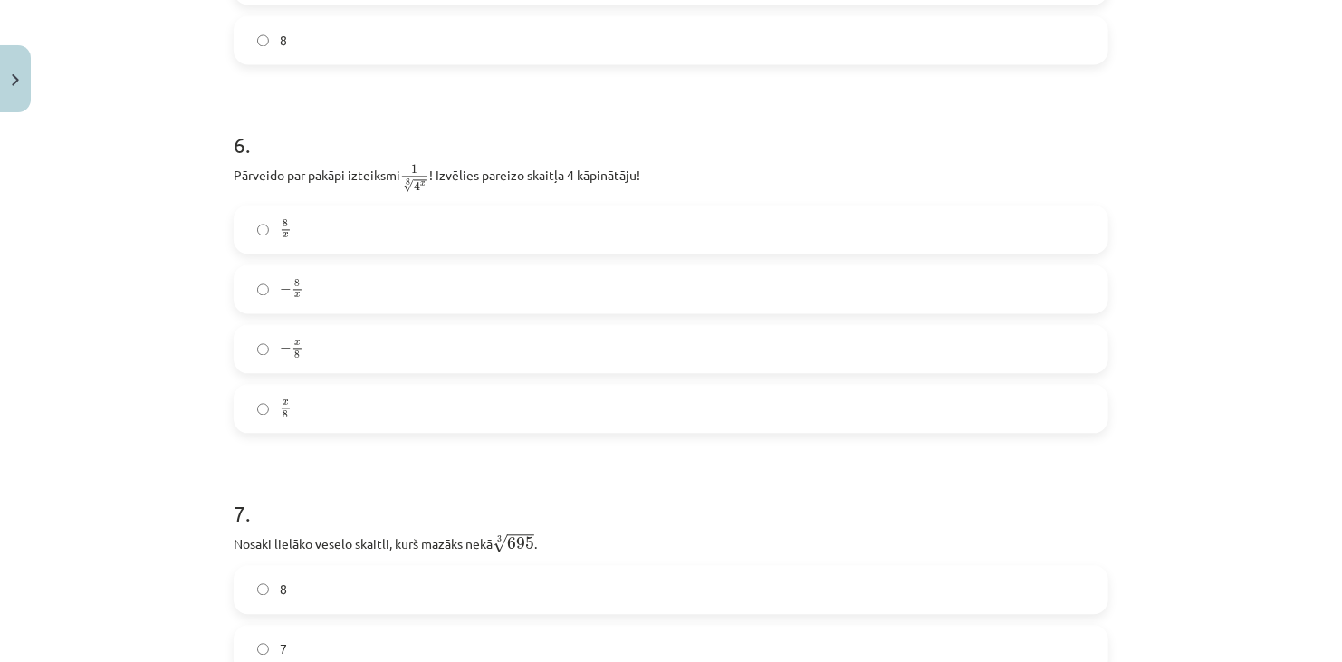
click at [335, 234] on label "8 x 8 x" at bounding box center [670, 228] width 871 height 45
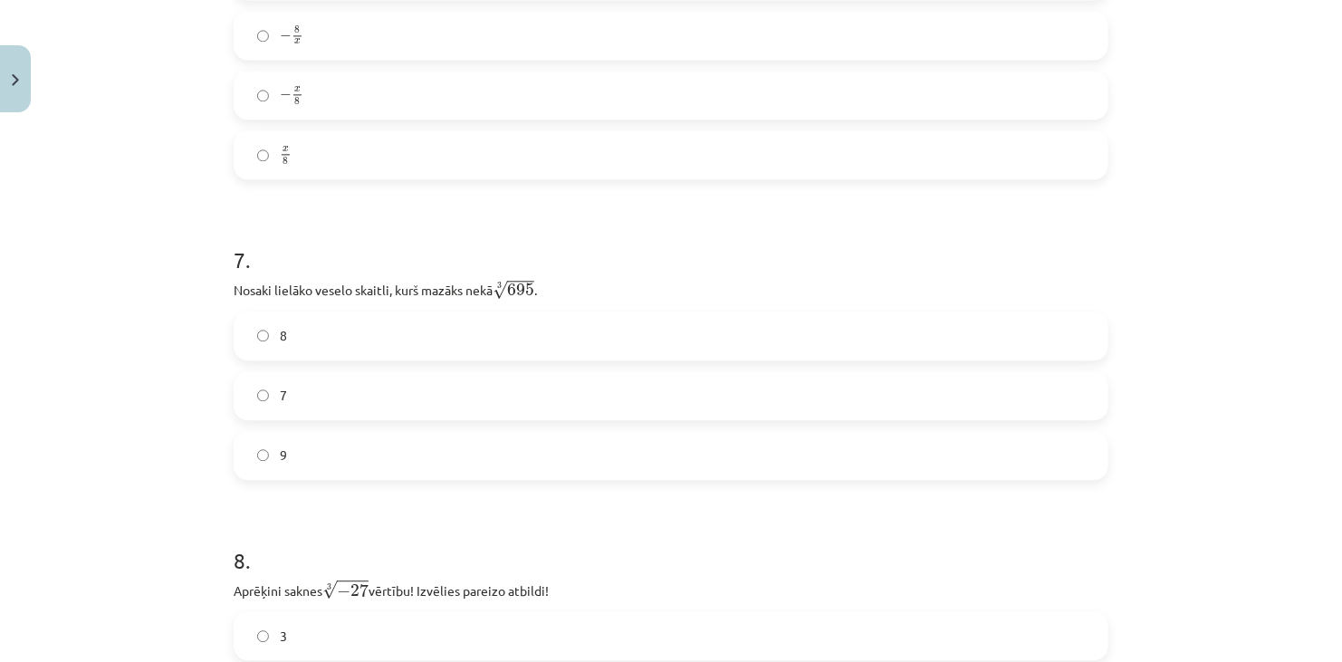
scroll to position [2127, 0]
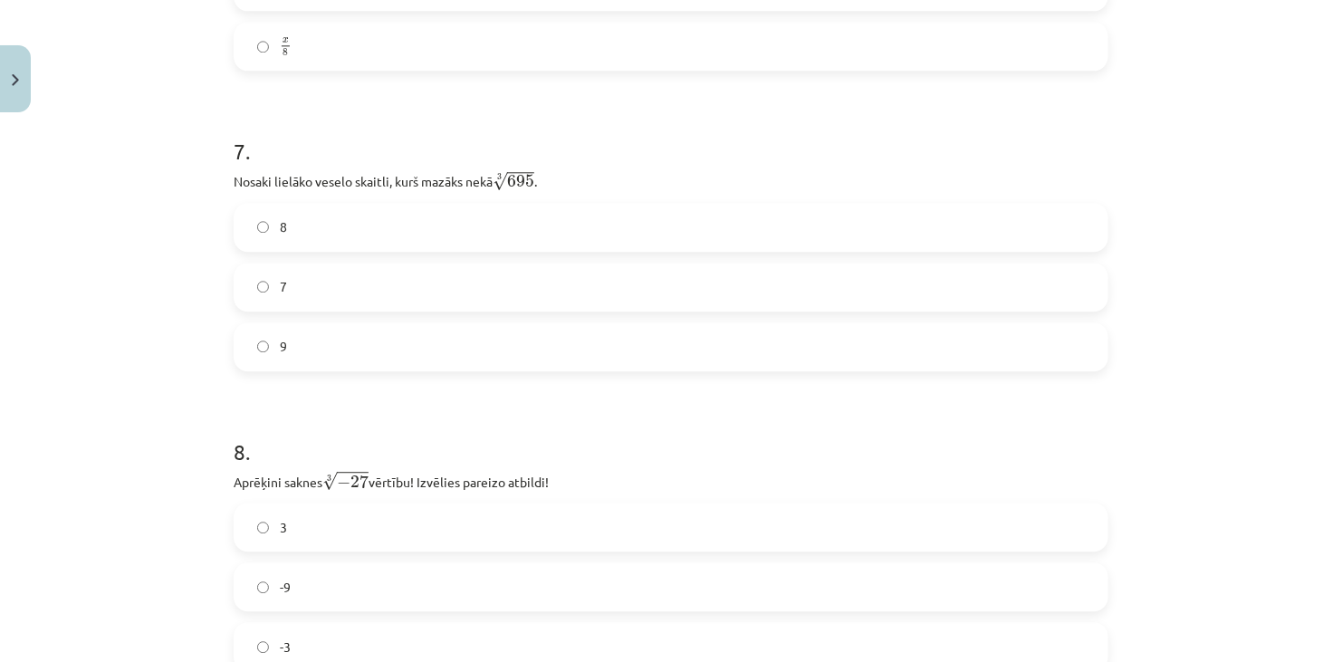
click at [267, 215] on label "8" at bounding box center [670, 227] width 871 height 45
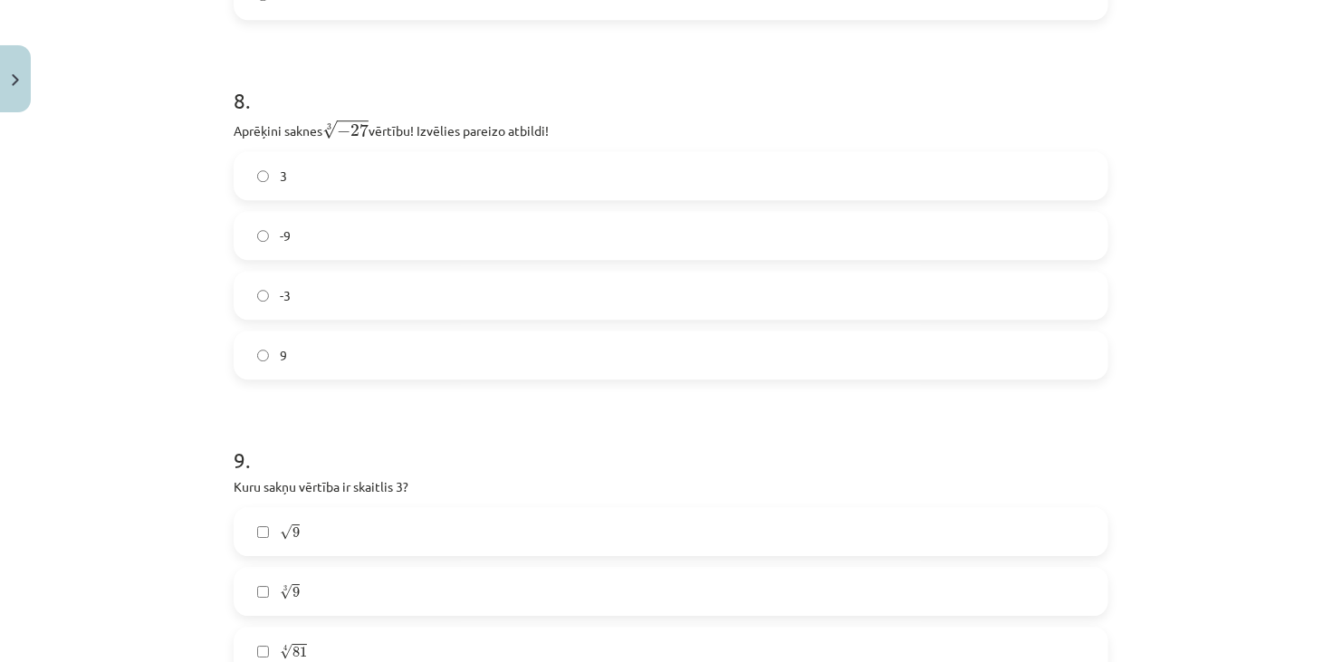
scroll to position [2489, 0]
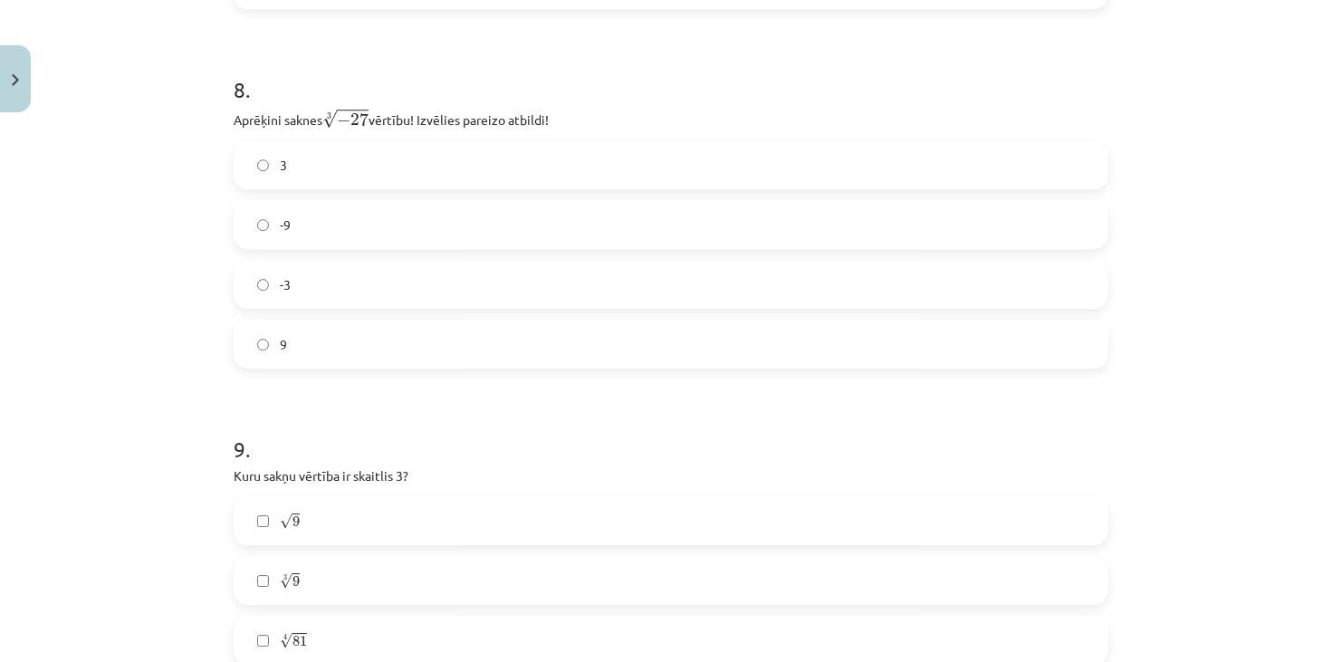
click at [287, 300] on label "-3" at bounding box center [670, 284] width 871 height 45
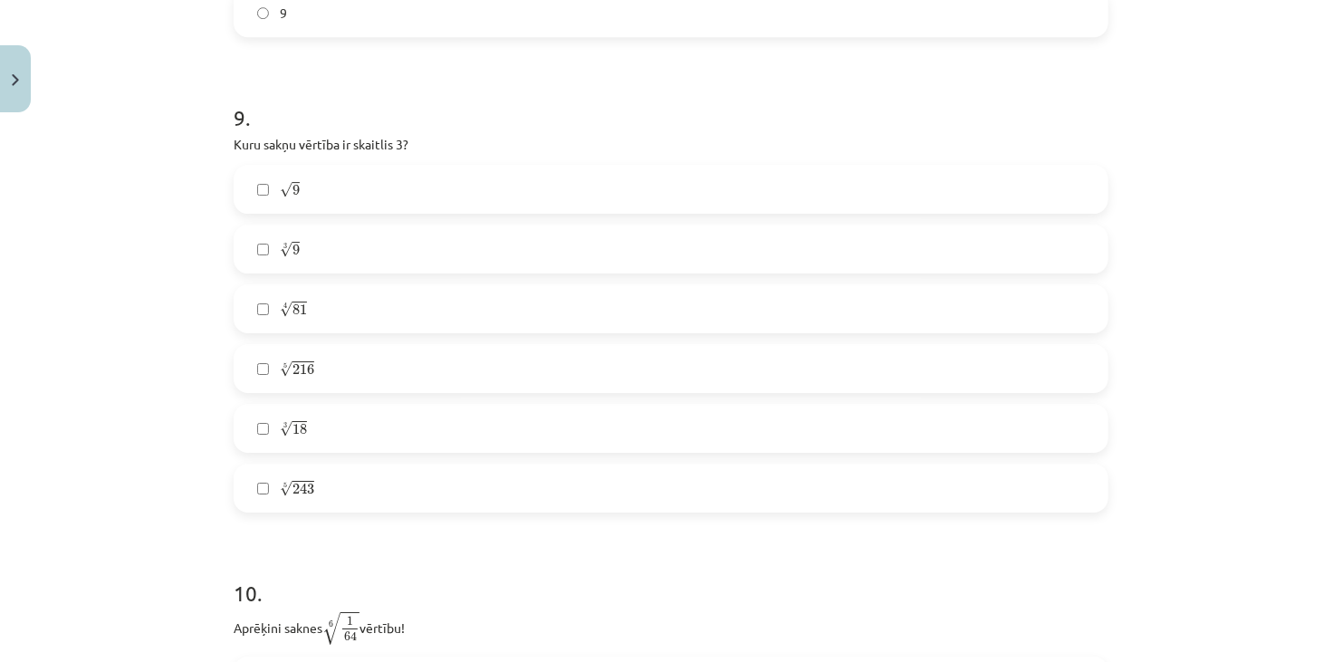
scroll to position [2851, 0]
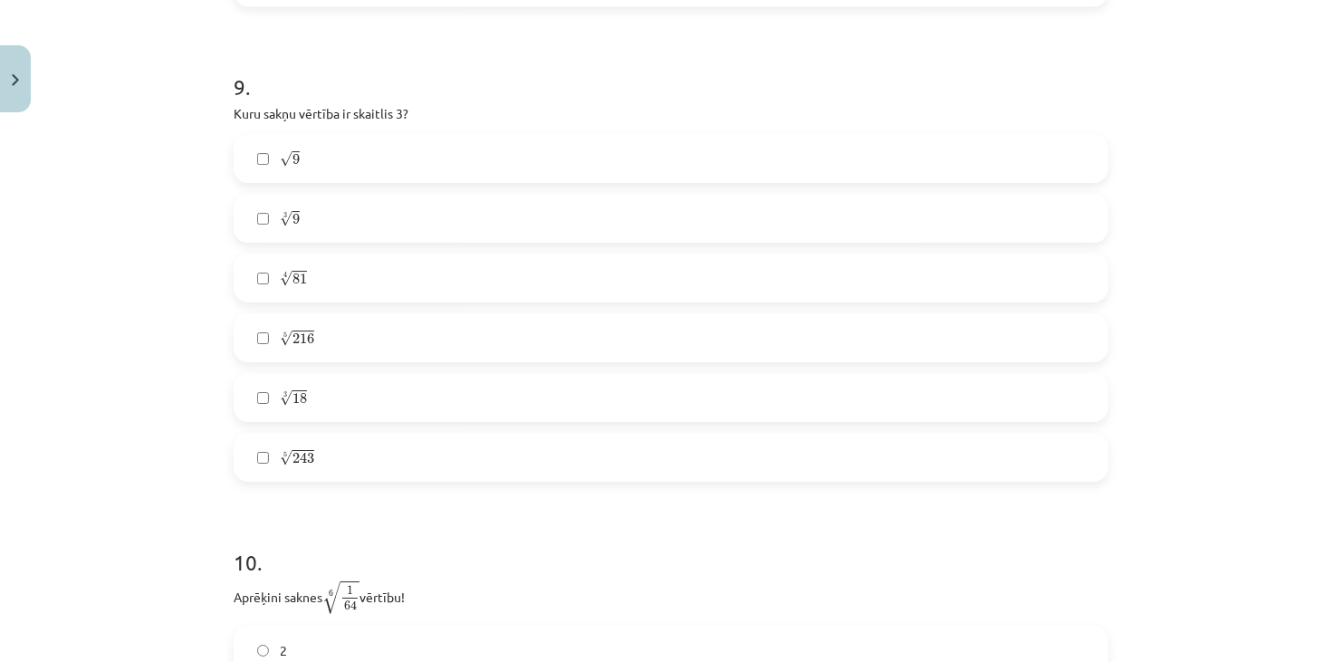
click at [317, 268] on label "4 √ 81 81 4" at bounding box center [670, 277] width 871 height 45
click at [354, 173] on label "√ 9 9" at bounding box center [670, 158] width 871 height 45
click at [358, 462] on label "5 √ 243 243 5" at bounding box center [670, 457] width 871 height 45
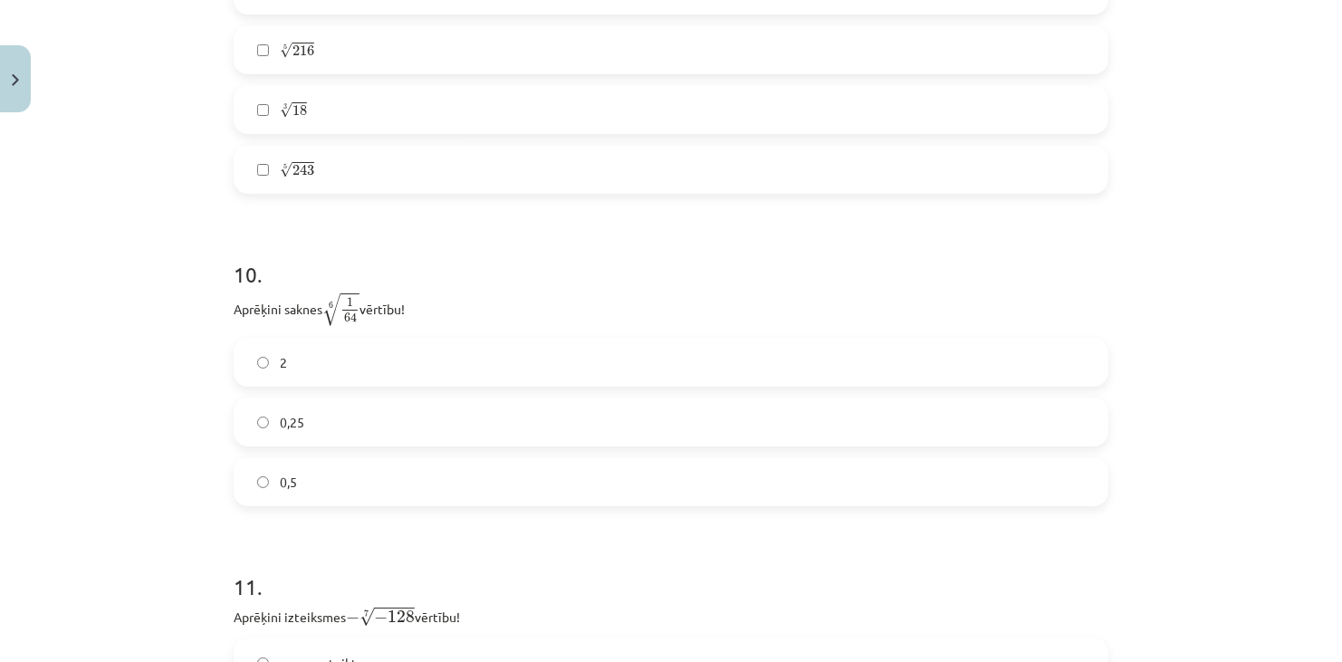
scroll to position [3214, 0]
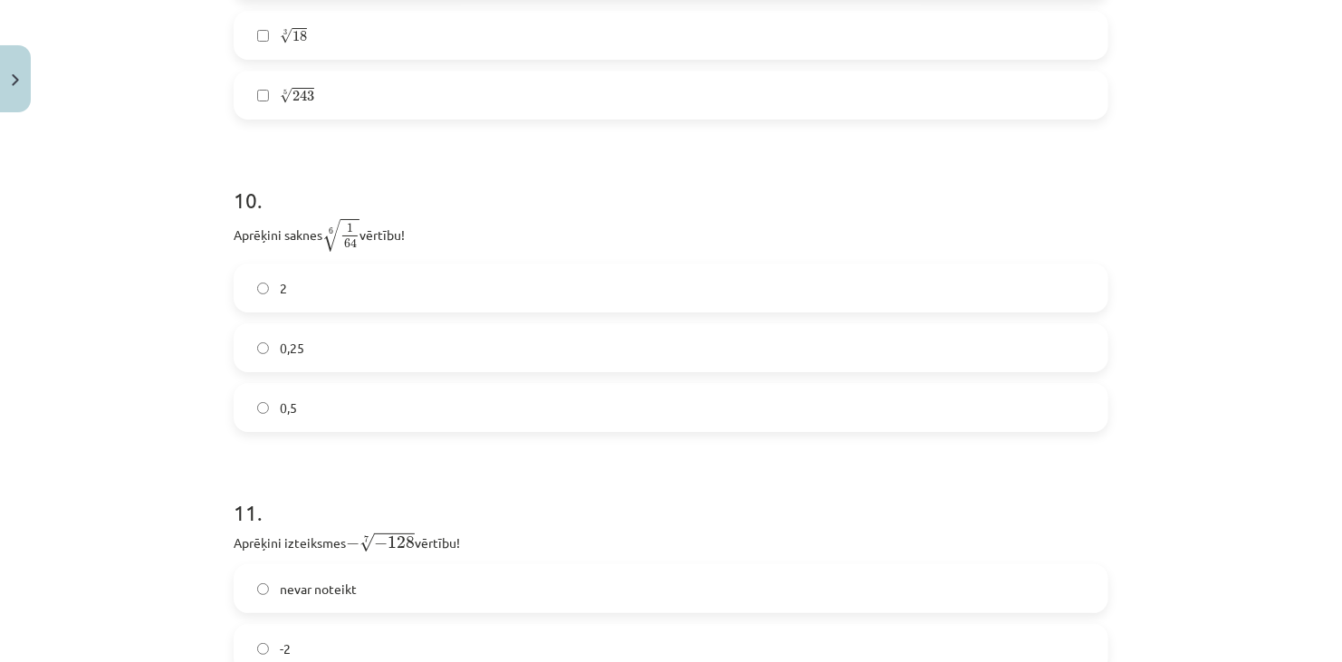
click at [339, 387] on label "0,5" at bounding box center [670, 407] width 871 height 45
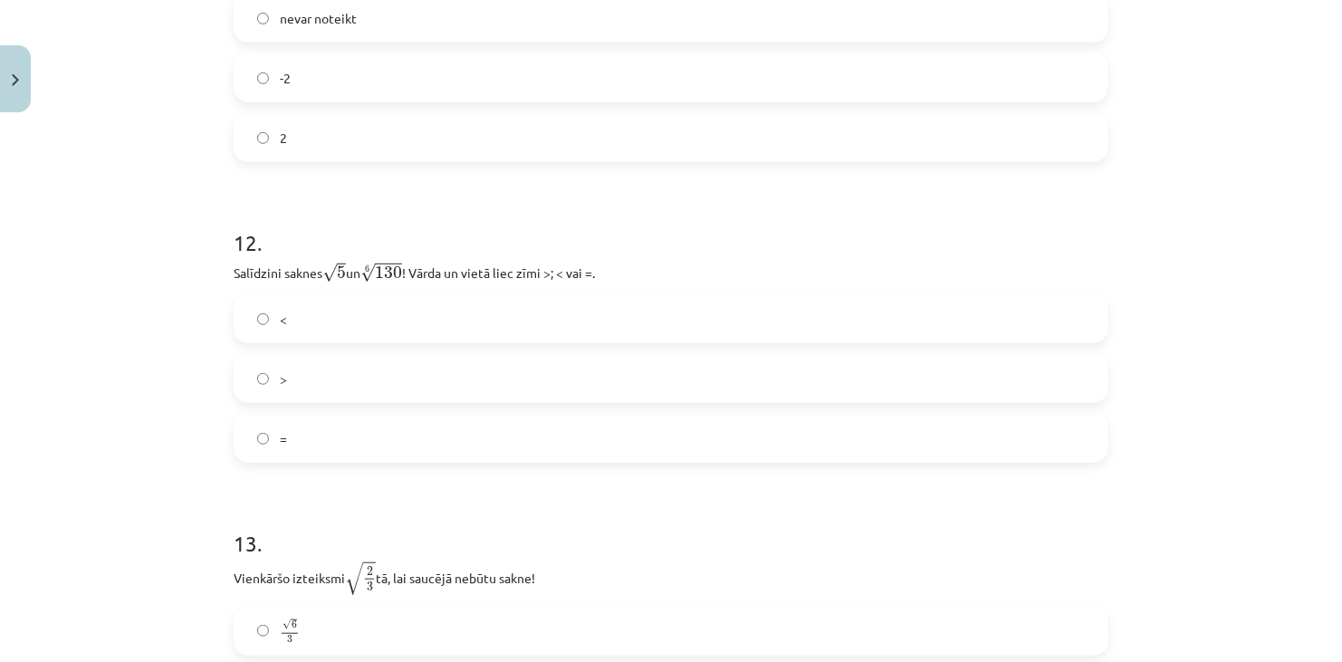
scroll to position [3576, 0]
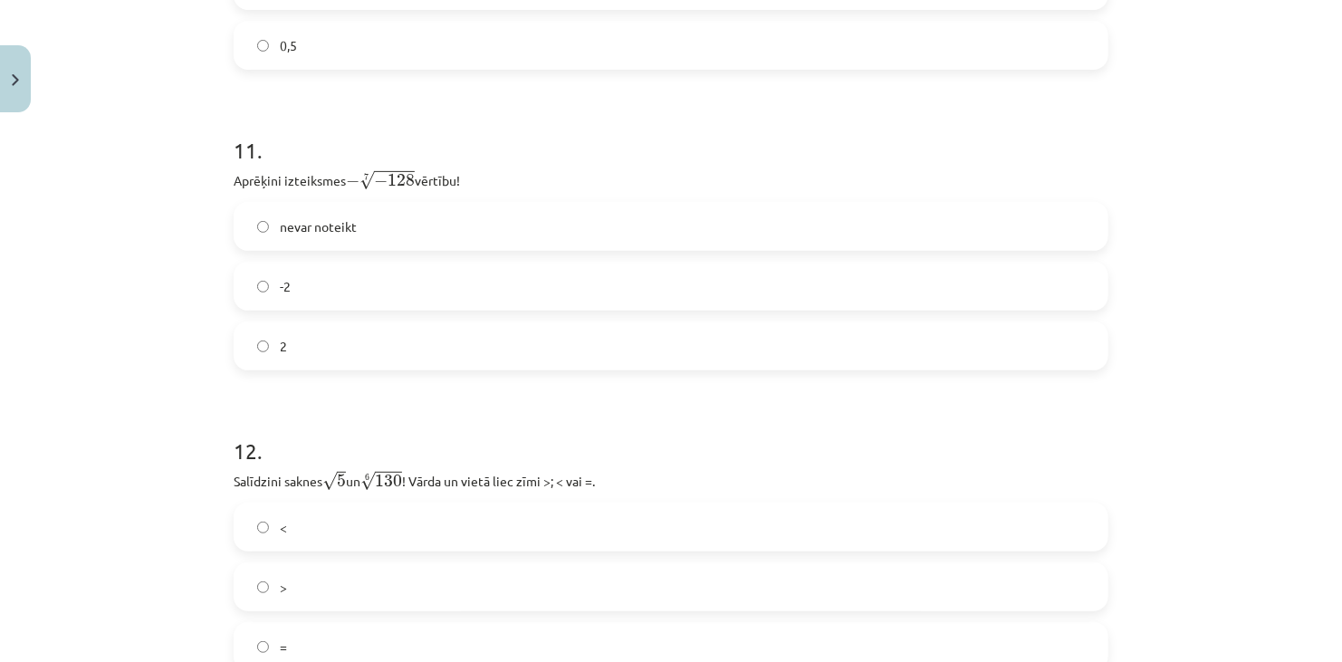
click at [351, 329] on label "2" at bounding box center [670, 345] width 871 height 45
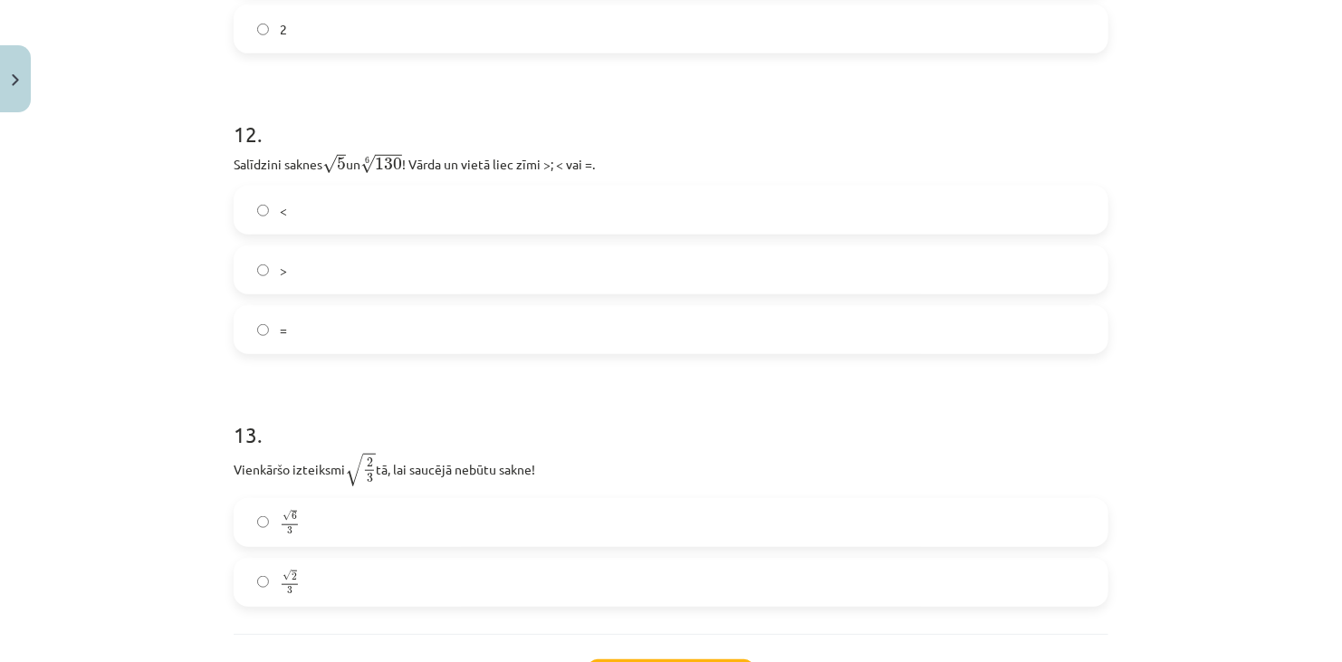
scroll to position [3938, 0]
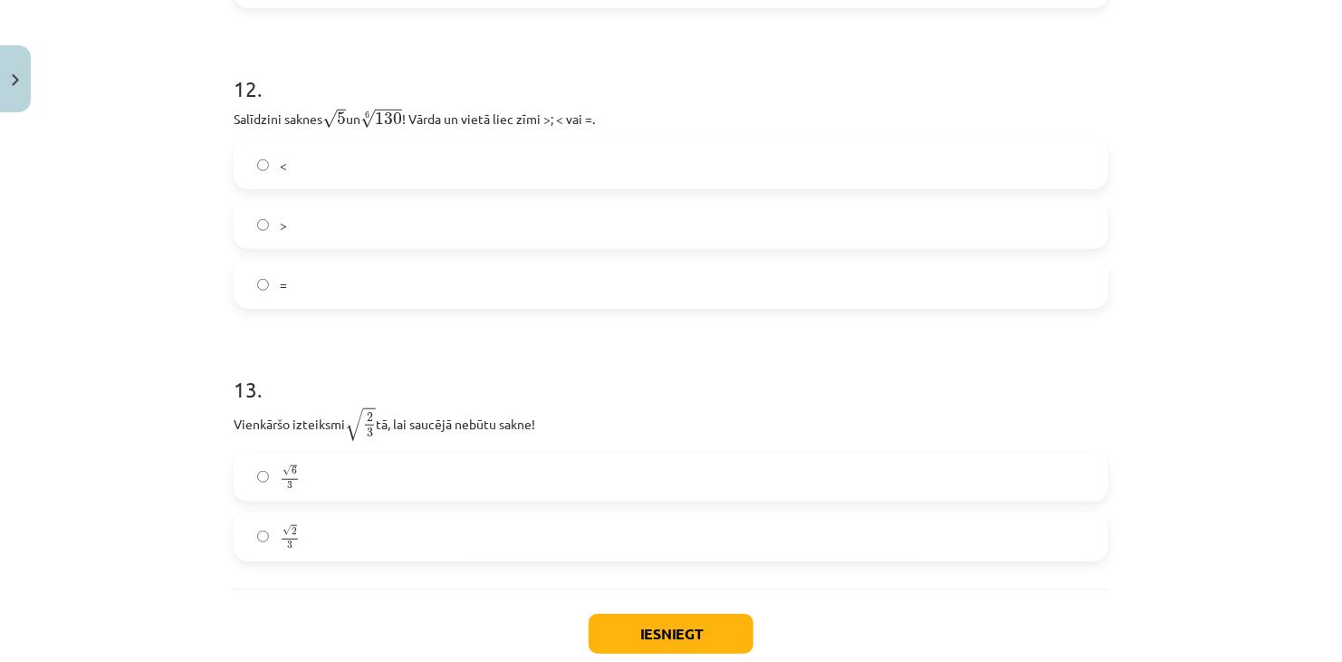
click at [426, 162] on label "<" at bounding box center [670, 164] width 871 height 45
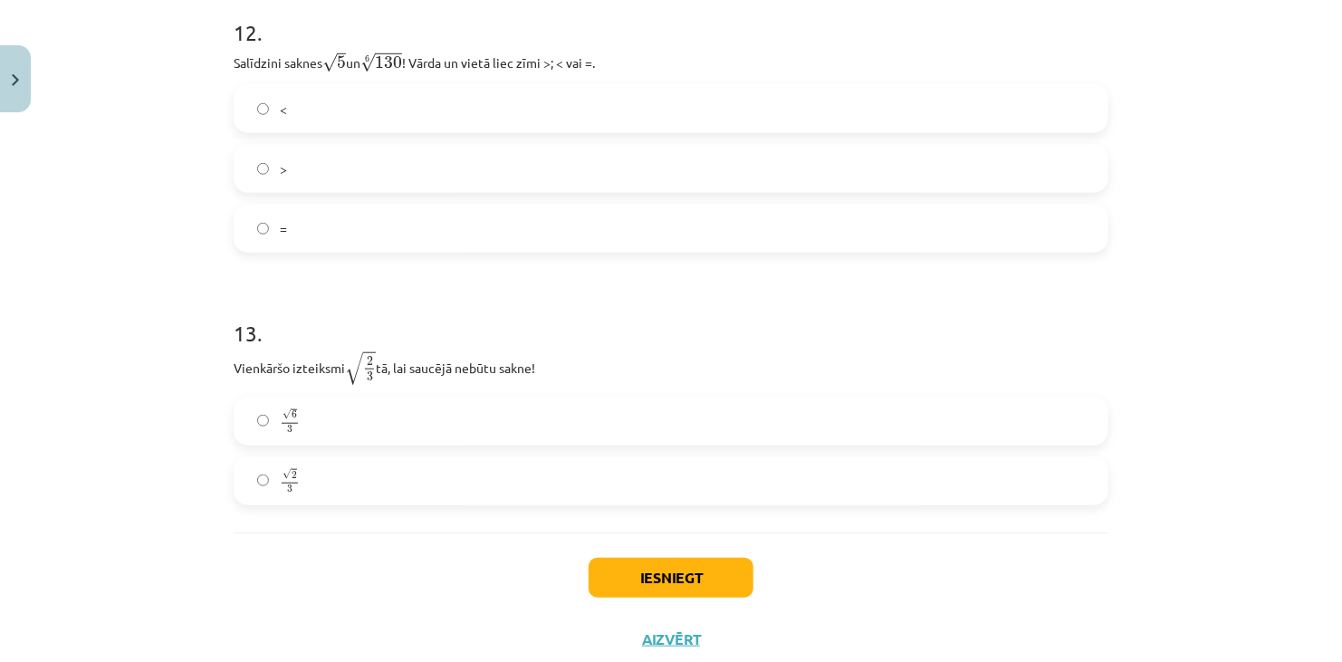
scroll to position [4049, 0]
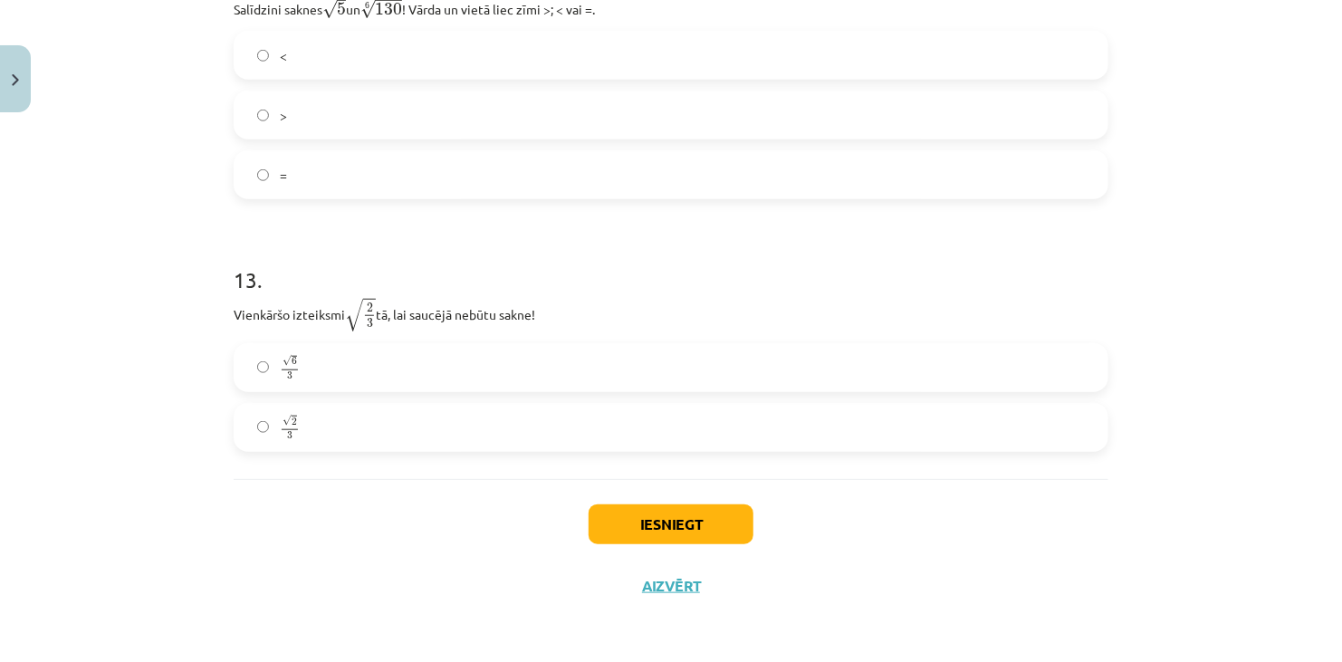
click at [388, 369] on label "√ 6 3 6 3" at bounding box center [670, 367] width 871 height 45
click at [682, 536] on button "Iesniegt" at bounding box center [670, 524] width 165 height 40
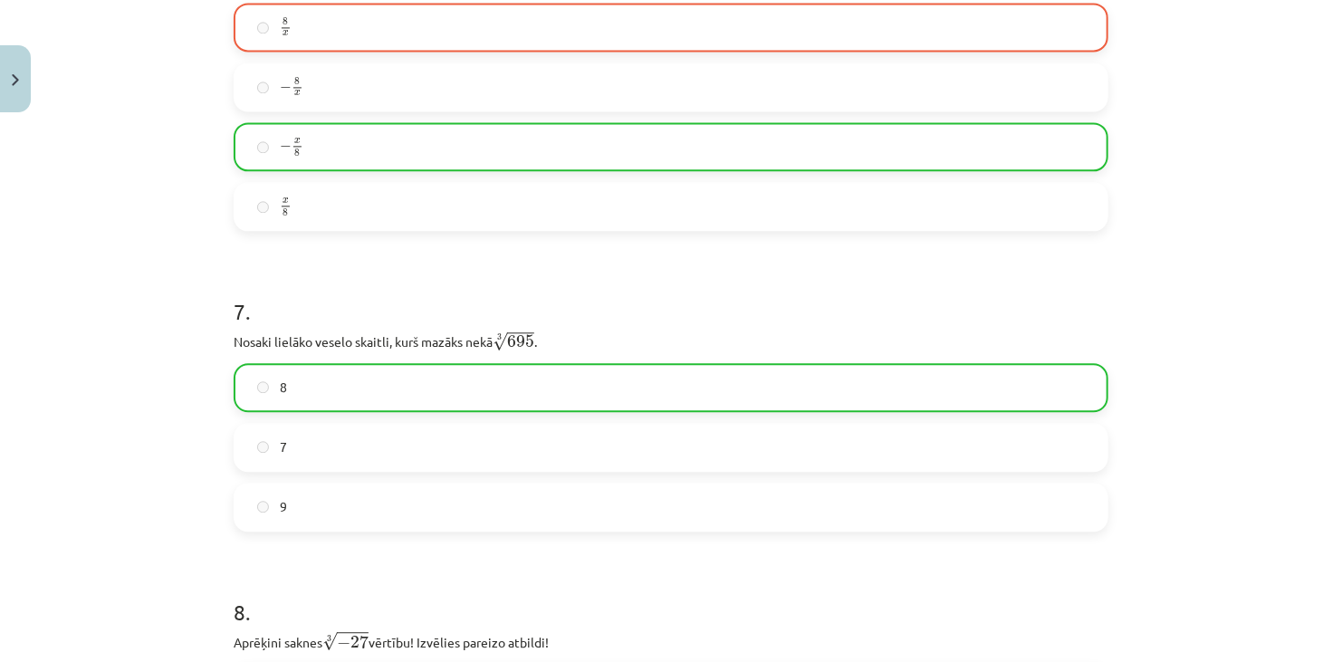
scroll to position [1605, 0]
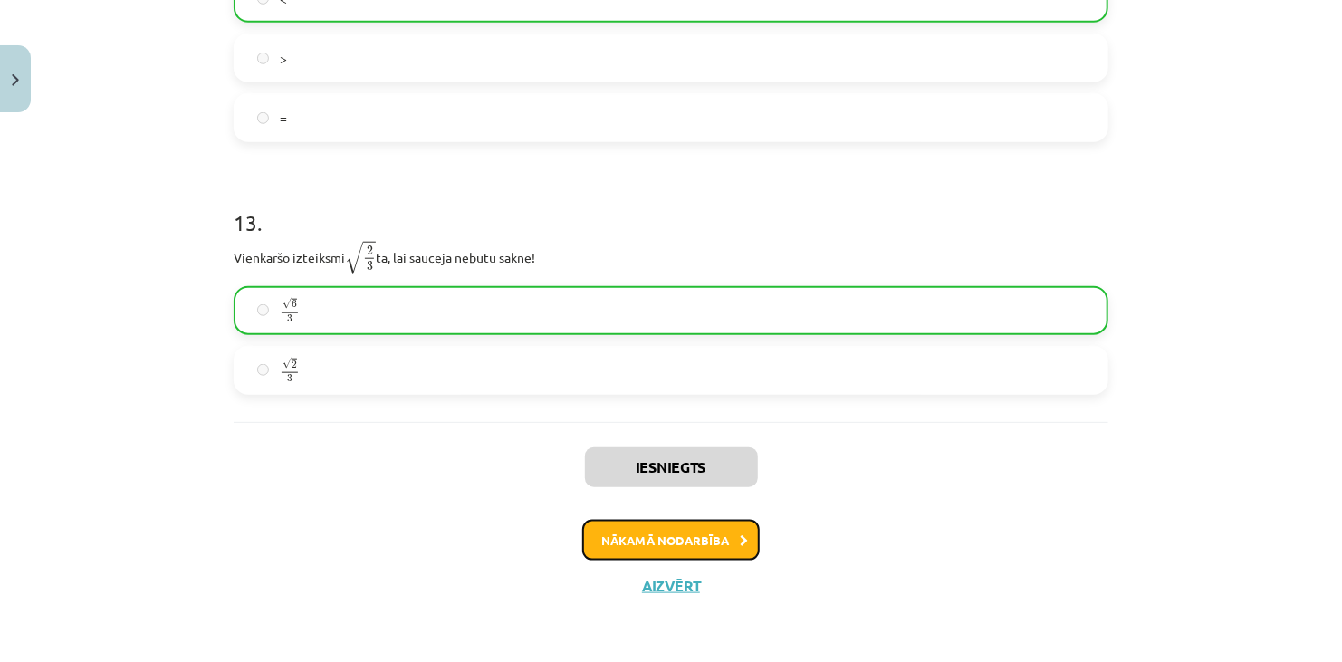
click at [676, 546] on button "Nākamā nodarbība" at bounding box center [670, 541] width 177 height 42
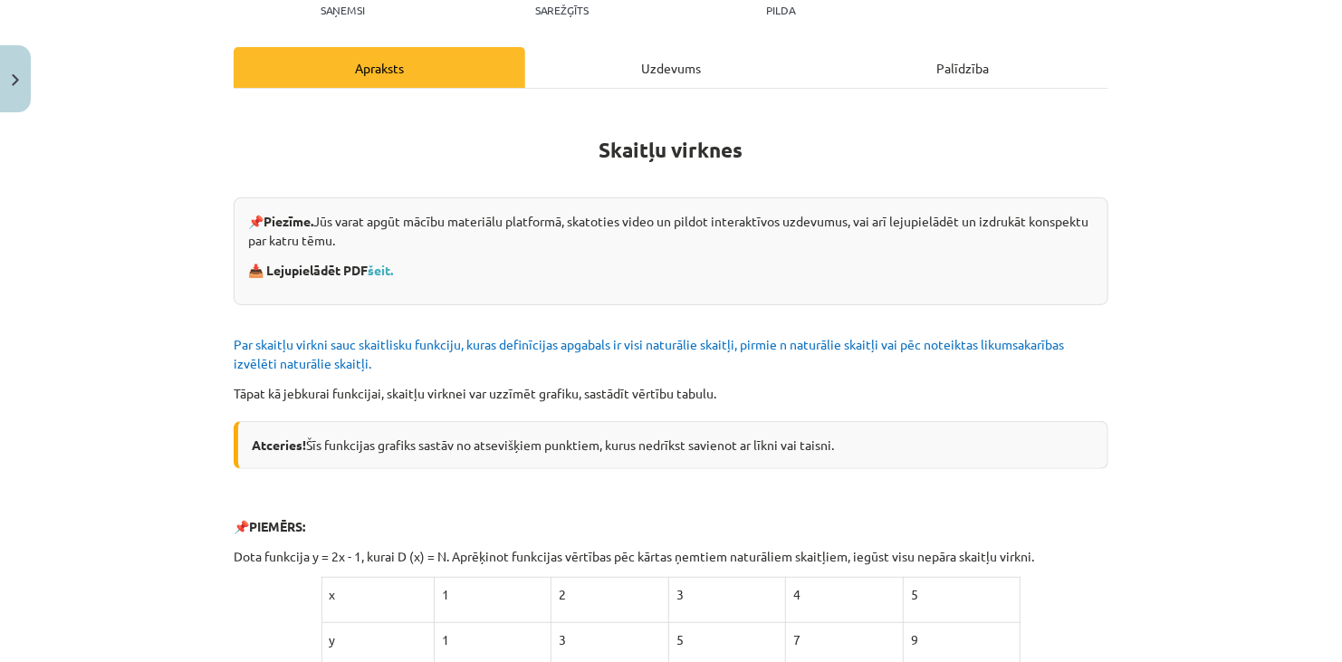
scroll to position [45, 0]
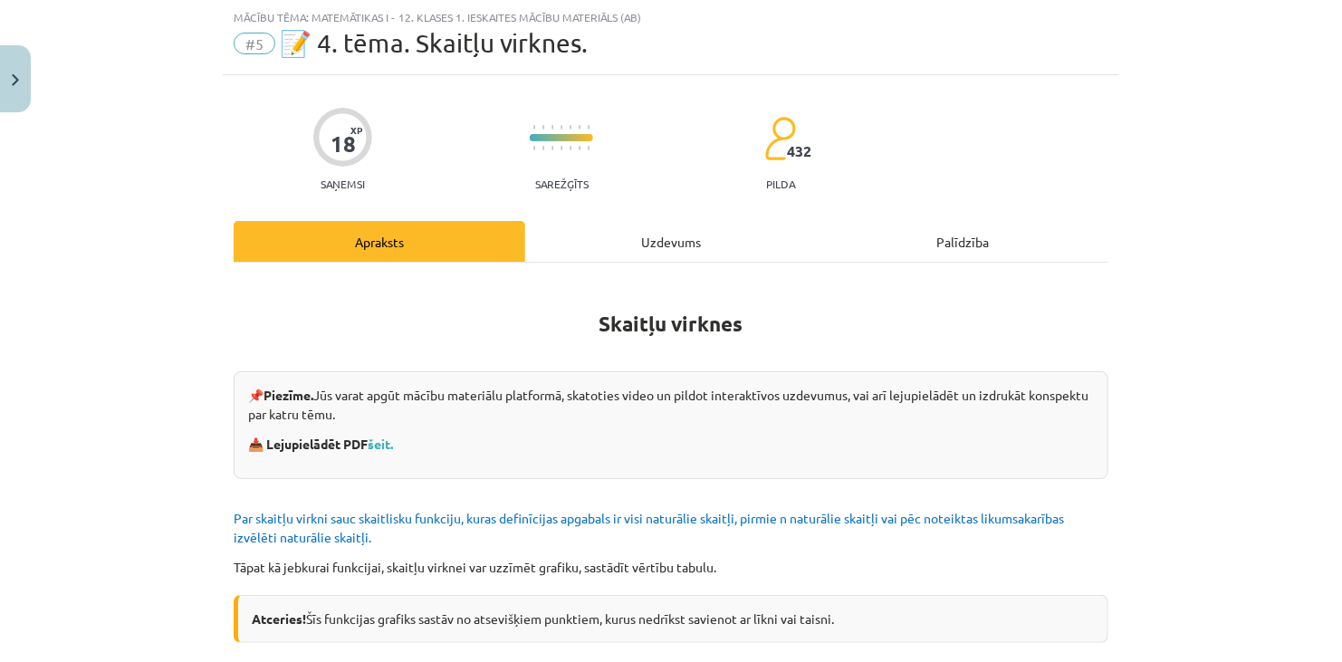
click at [702, 246] on div "Uzdevums" at bounding box center [670, 241] width 291 height 41
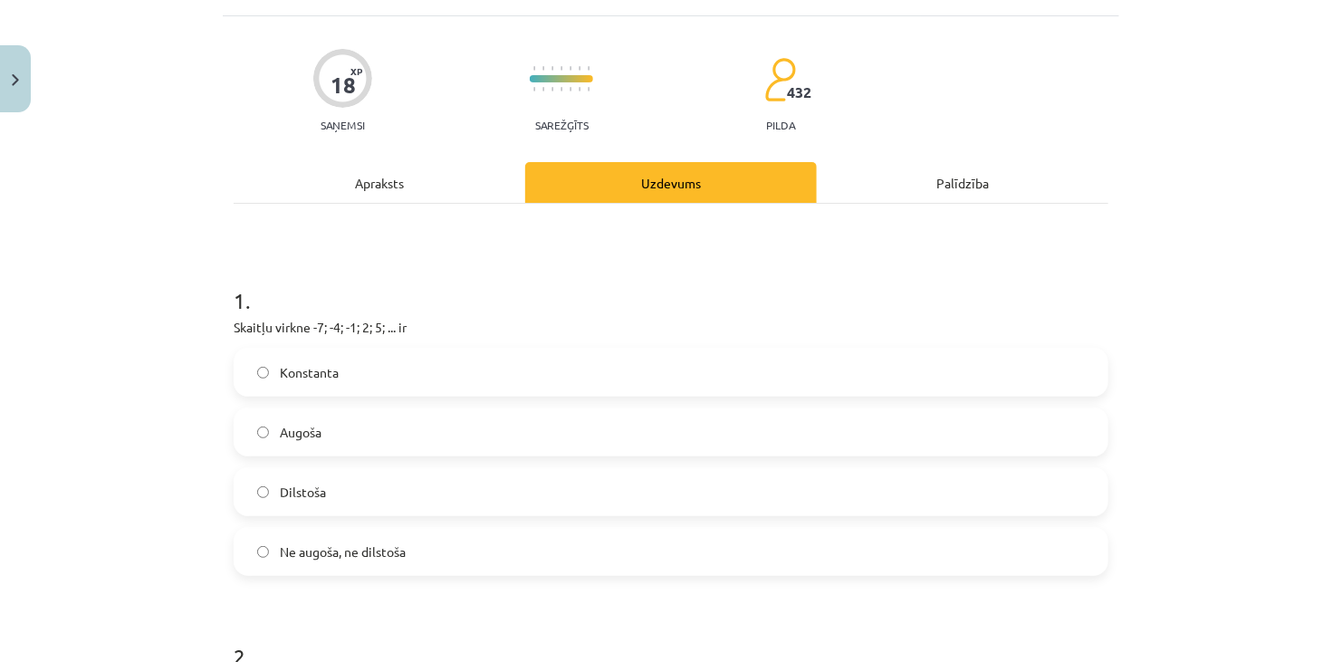
scroll to position [136, 0]
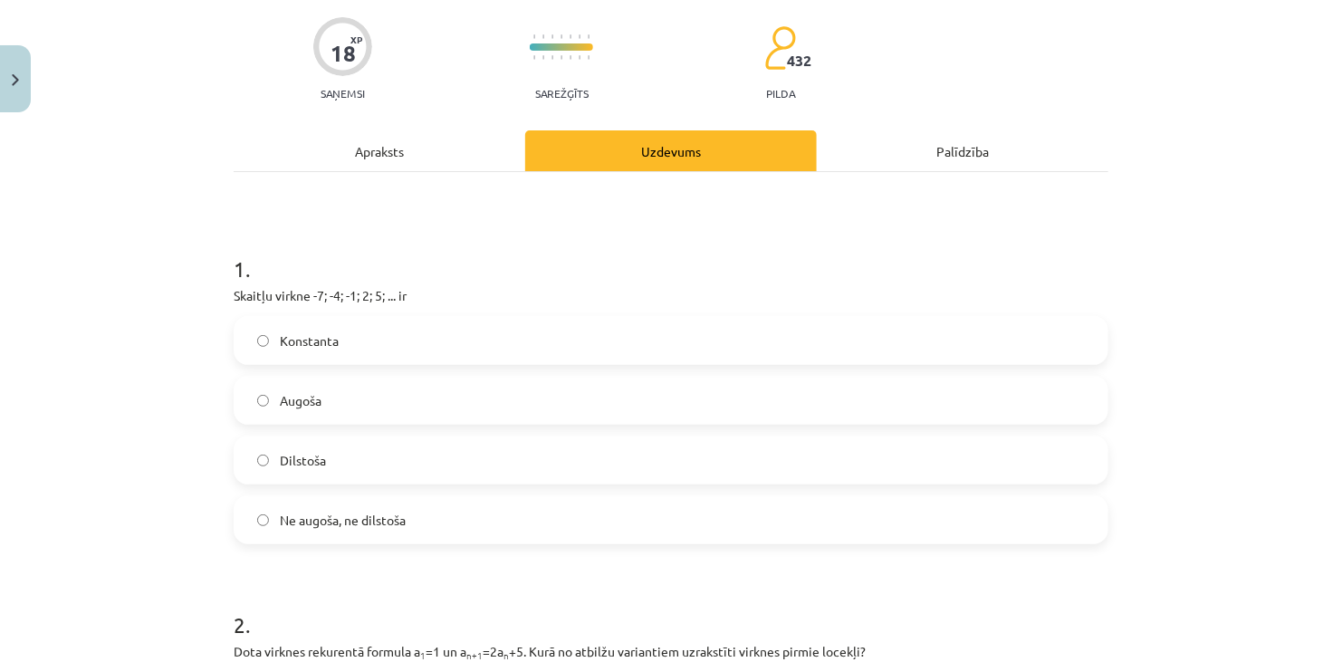
click at [342, 390] on label "Augoša" at bounding box center [670, 399] width 871 height 45
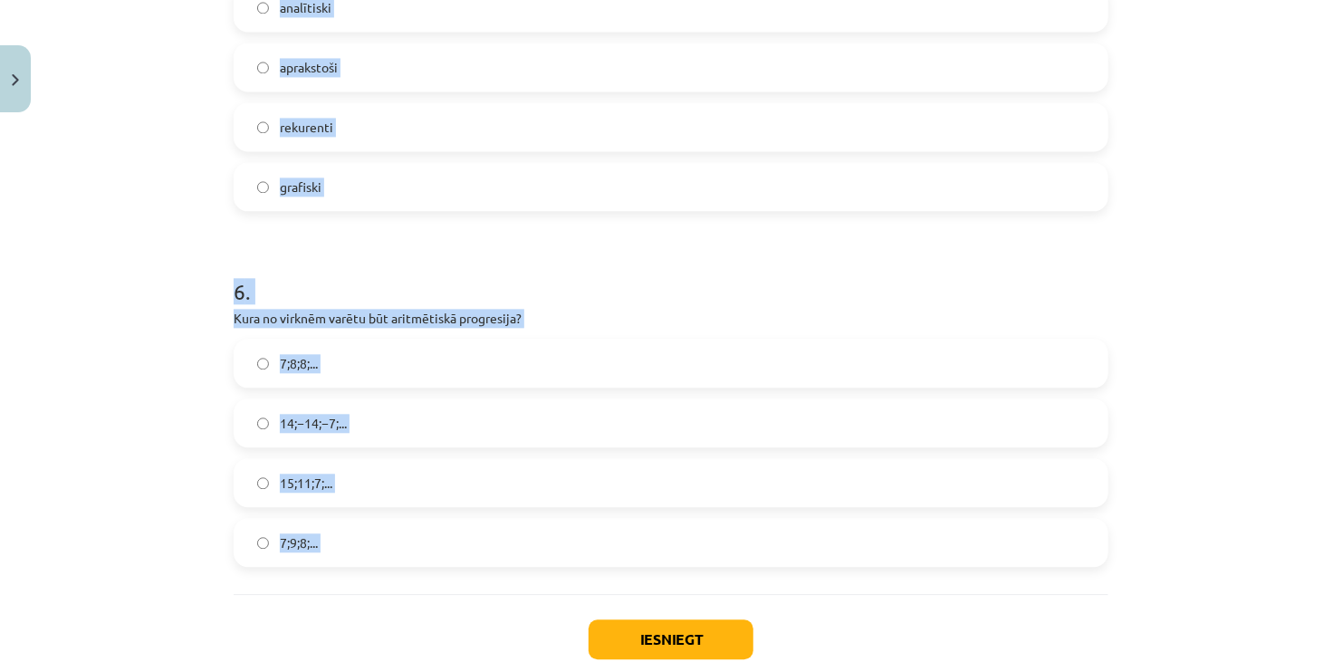
scroll to position [1901, 0]
drag, startPoint x: 215, startPoint y: 300, endPoint x: 474, endPoint y: 561, distance: 368.7
click at [474, 561] on div "Mācību tēma: Matemātikas i - 12. klases 1. ieskaites mācību materiāls (ab) #5 📝…" at bounding box center [671, 331] width 1342 height 662
copy form "Dota virknes rekurentā formula a 1 =1 un a n+1 =2a n +5. Kurā no atbilžu varian…"
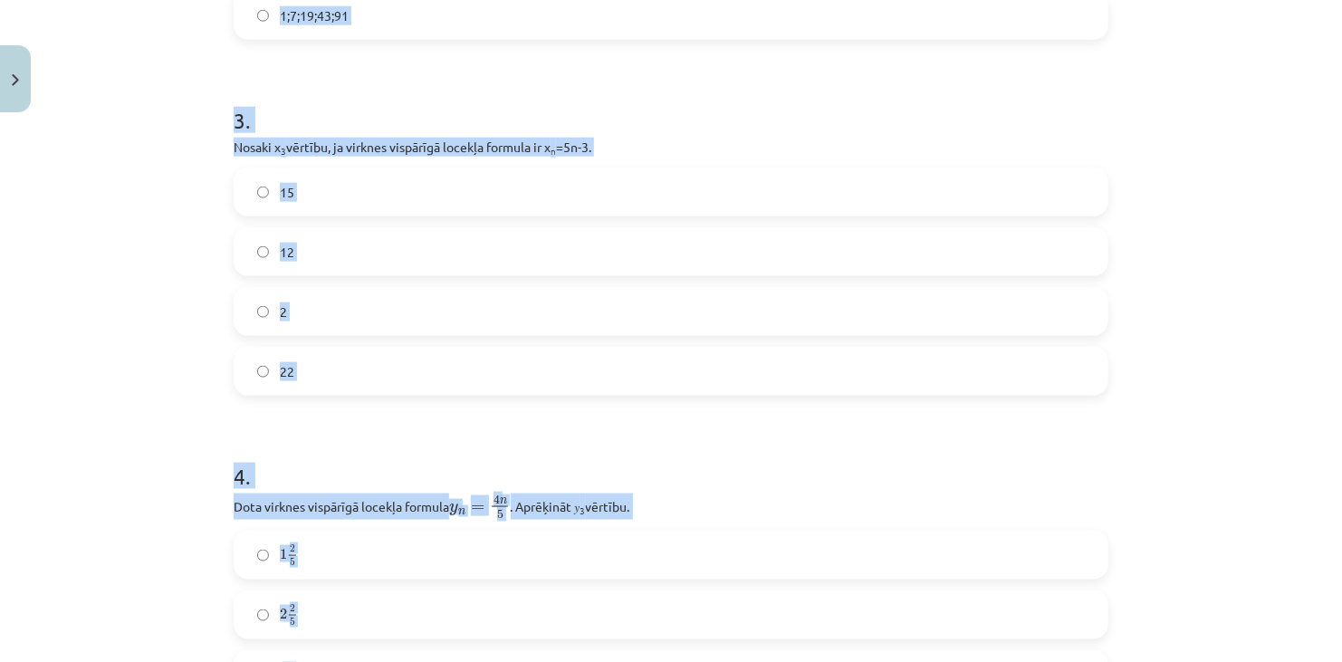
scroll to position [543, 0]
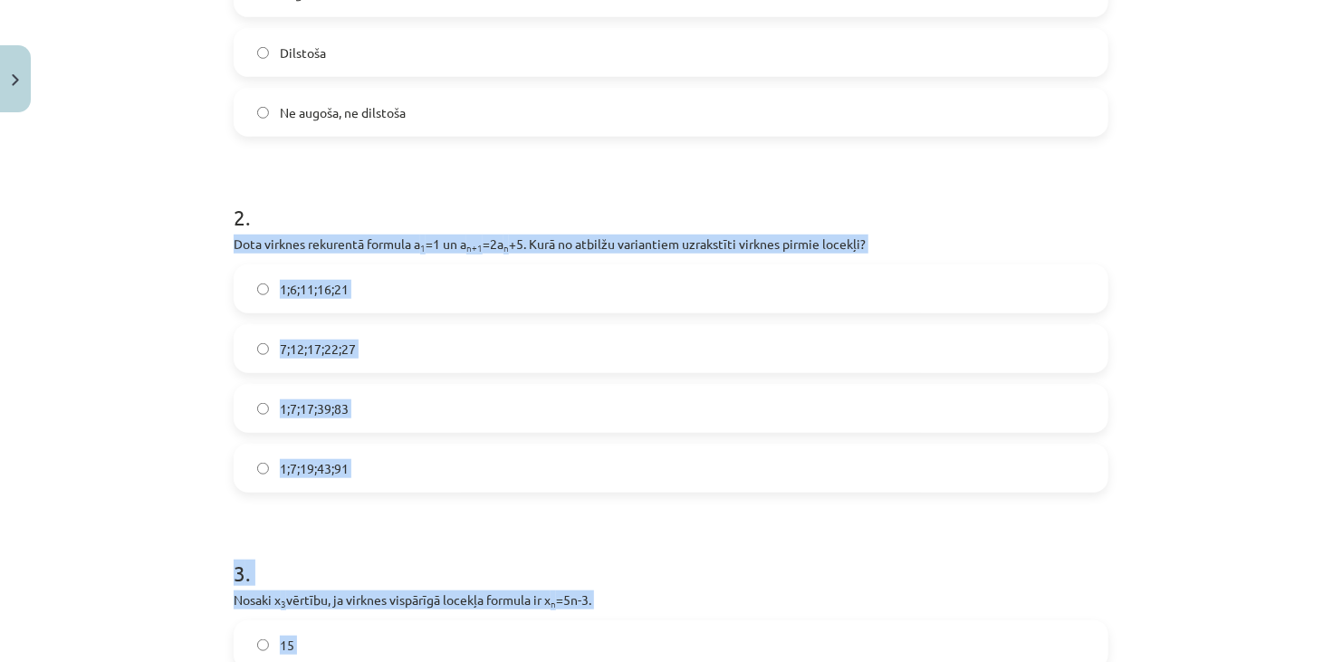
click at [162, 307] on div "Mācību tēma: Matemātikas i - 12. klases 1. ieskaites mācību materiāls (ab) #5 📝…" at bounding box center [671, 331] width 1342 height 662
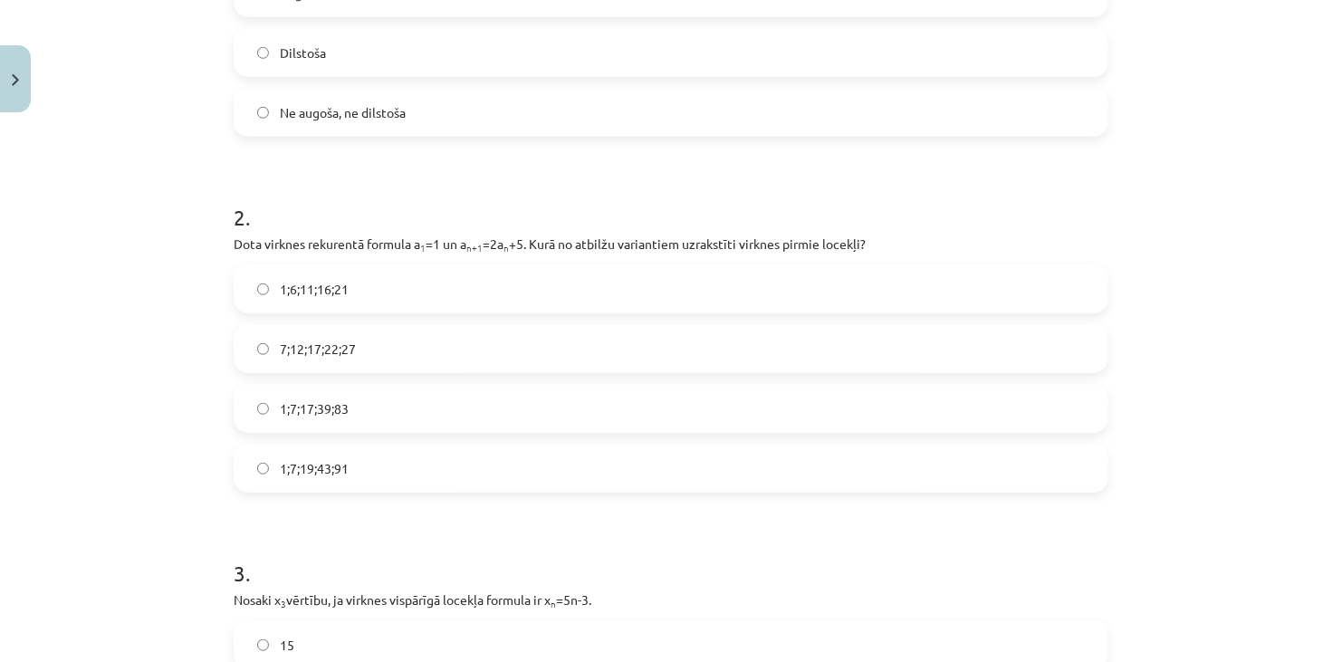
click at [359, 463] on label "1;7;19;43;91" at bounding box center [670, 467] width 871 height 45
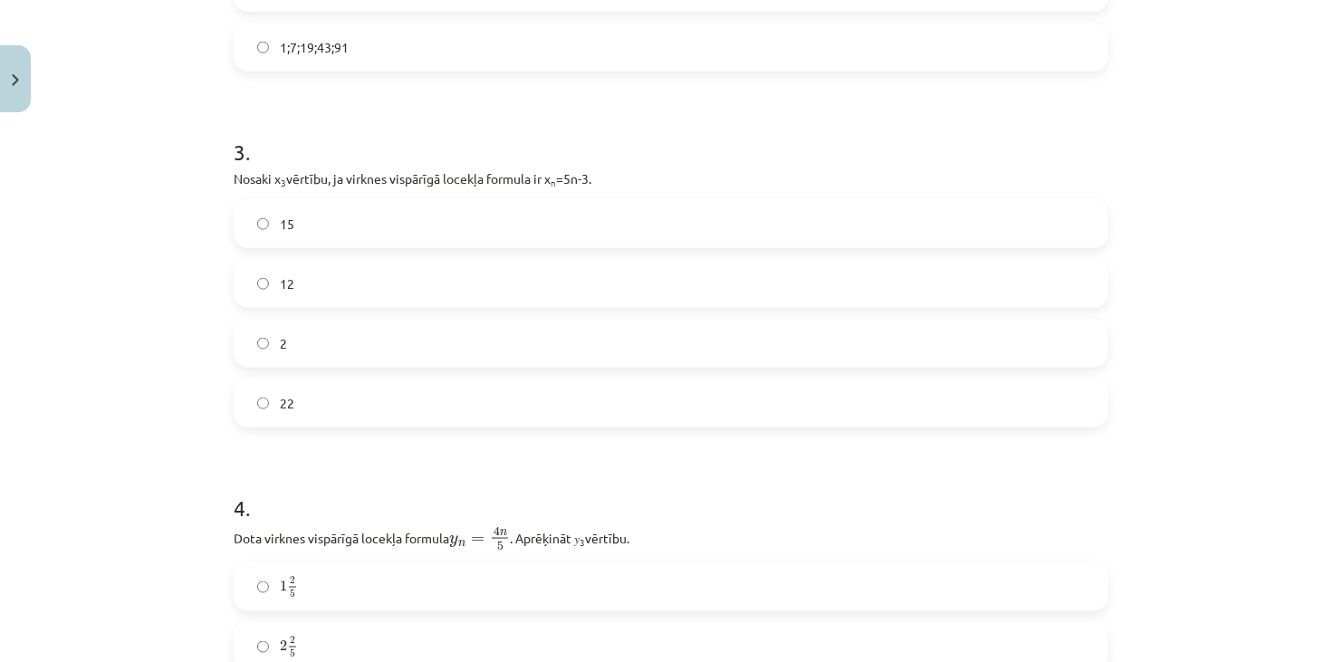
scroll to position [996, 0]
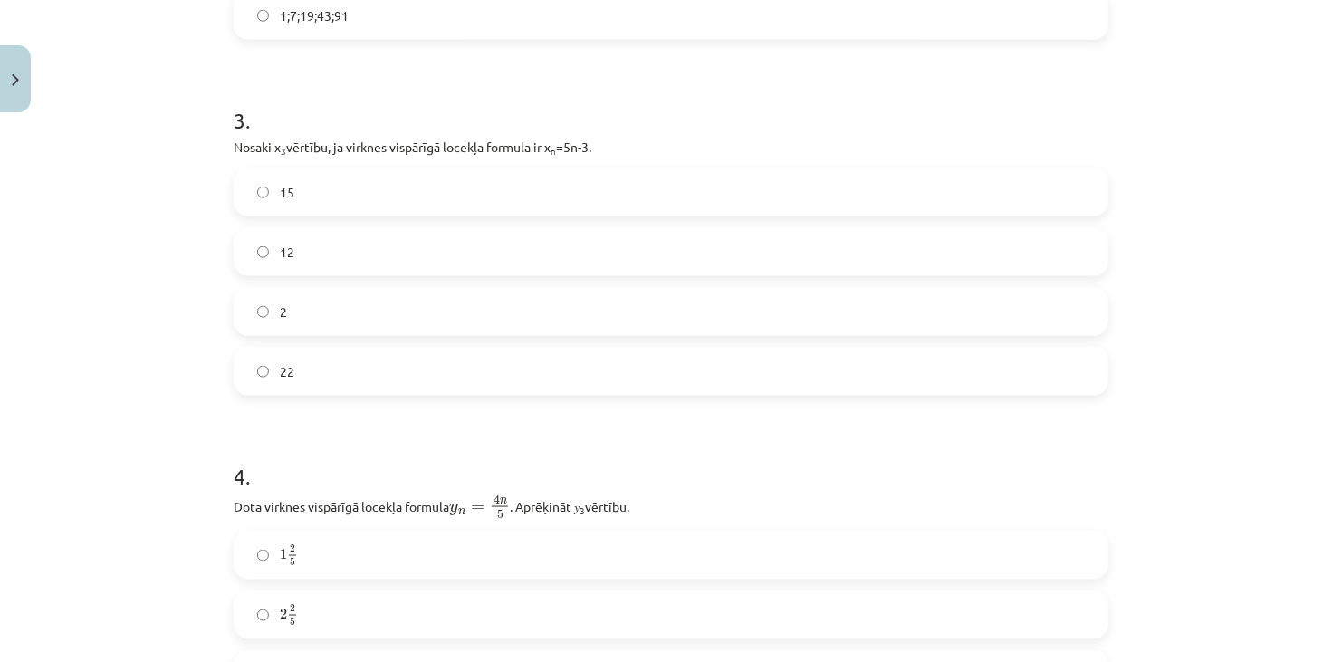
click at [301, 244] on label "12" at bounding box center [670, 251] width 871 height 45
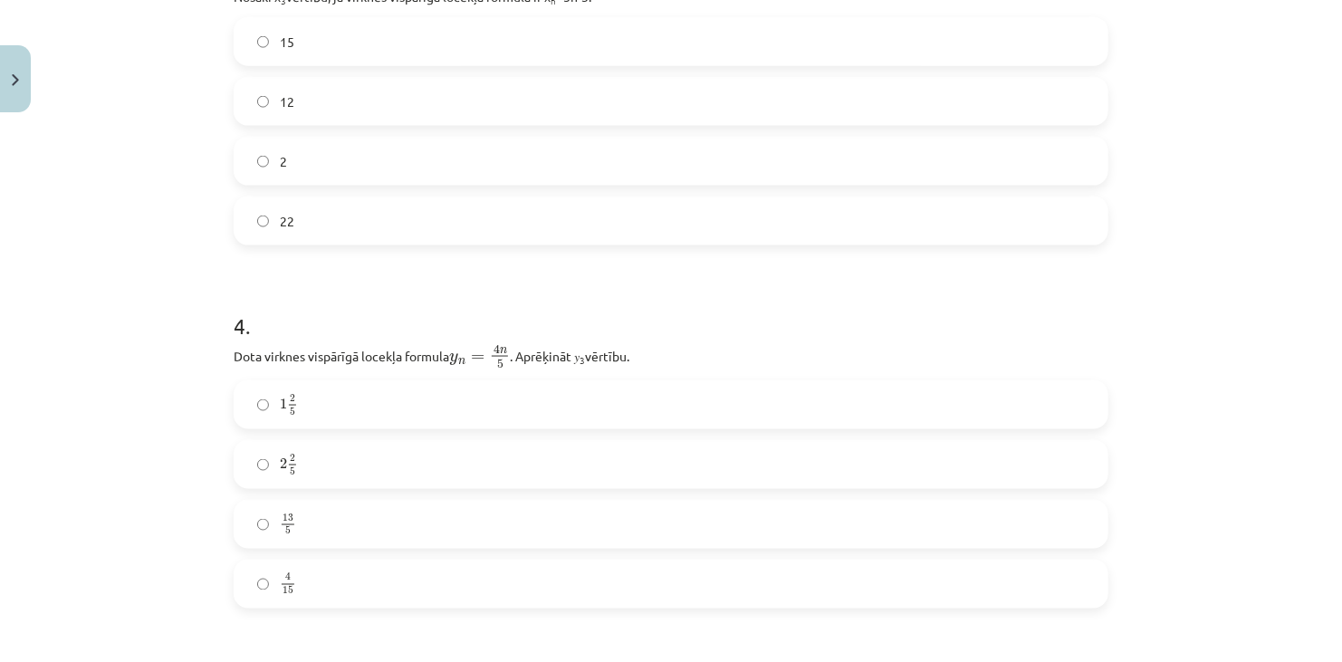
scroll to position [1177, 0]
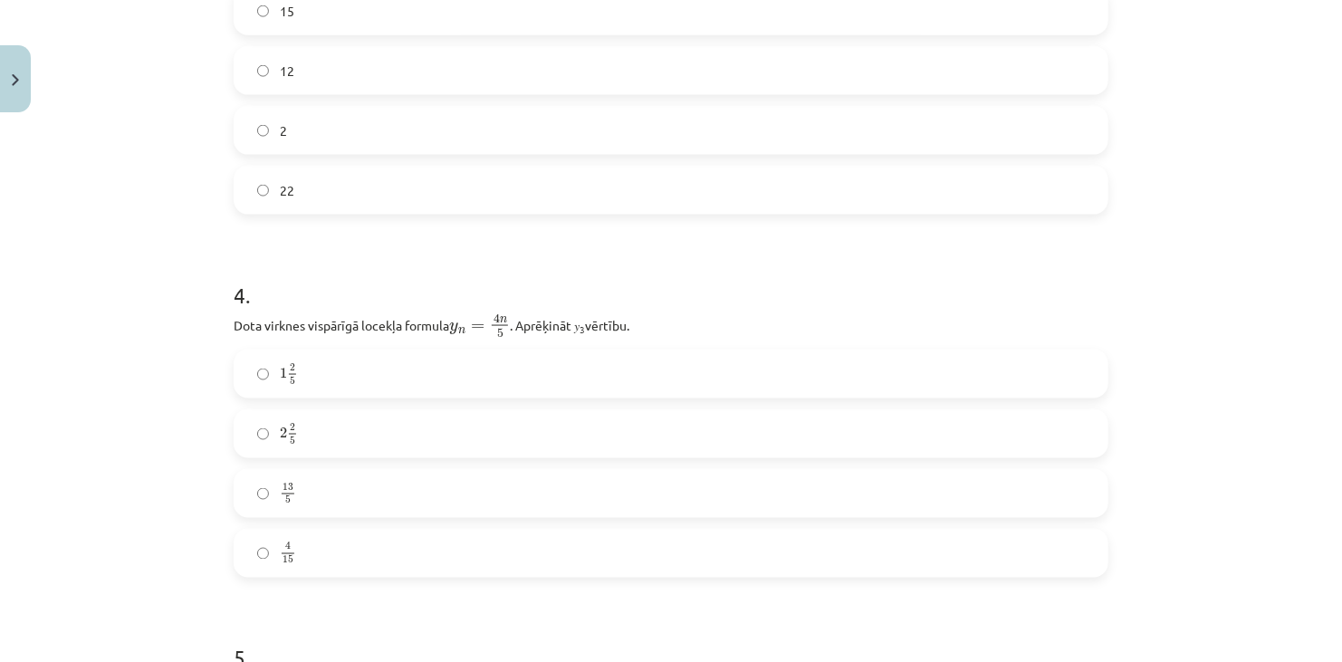
click at [358, 425] on label "2 2 5 2 2 5" at bounding box center [670, 433] width 871 height 45
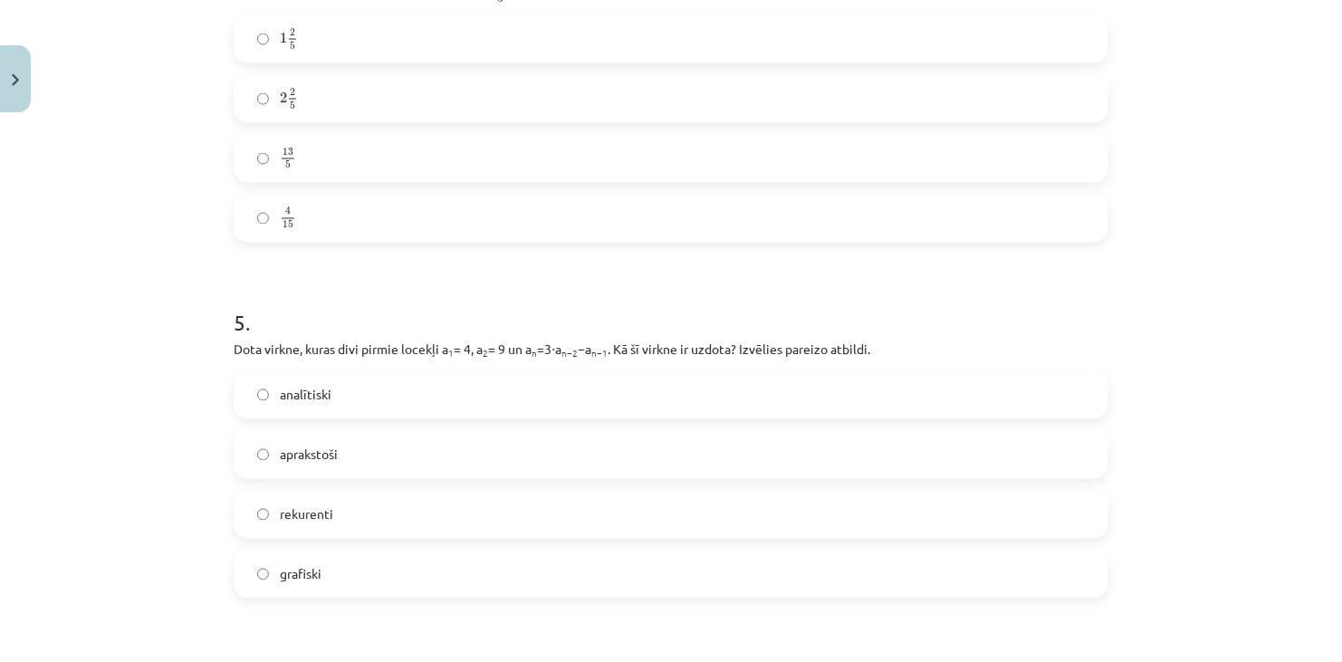
scroll to position [1539, 0]
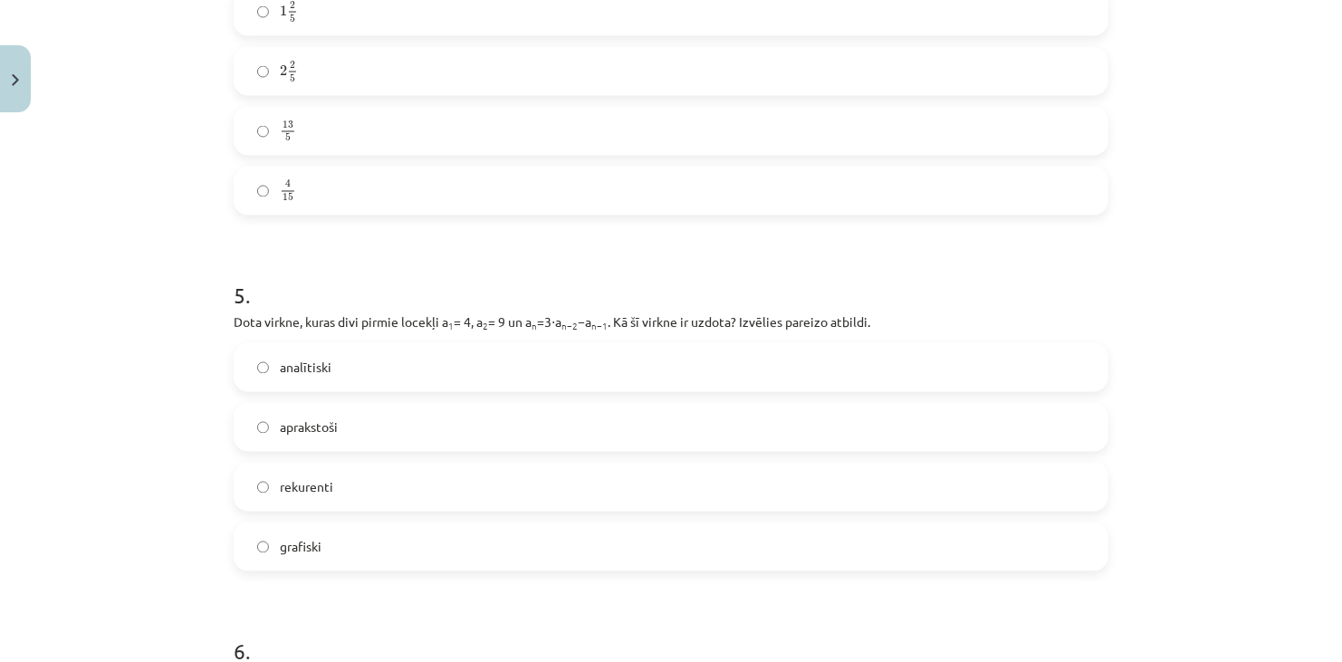
click at [330, 493] on label "rekurenti" at bounding box center [670, 486] width 871 height 45
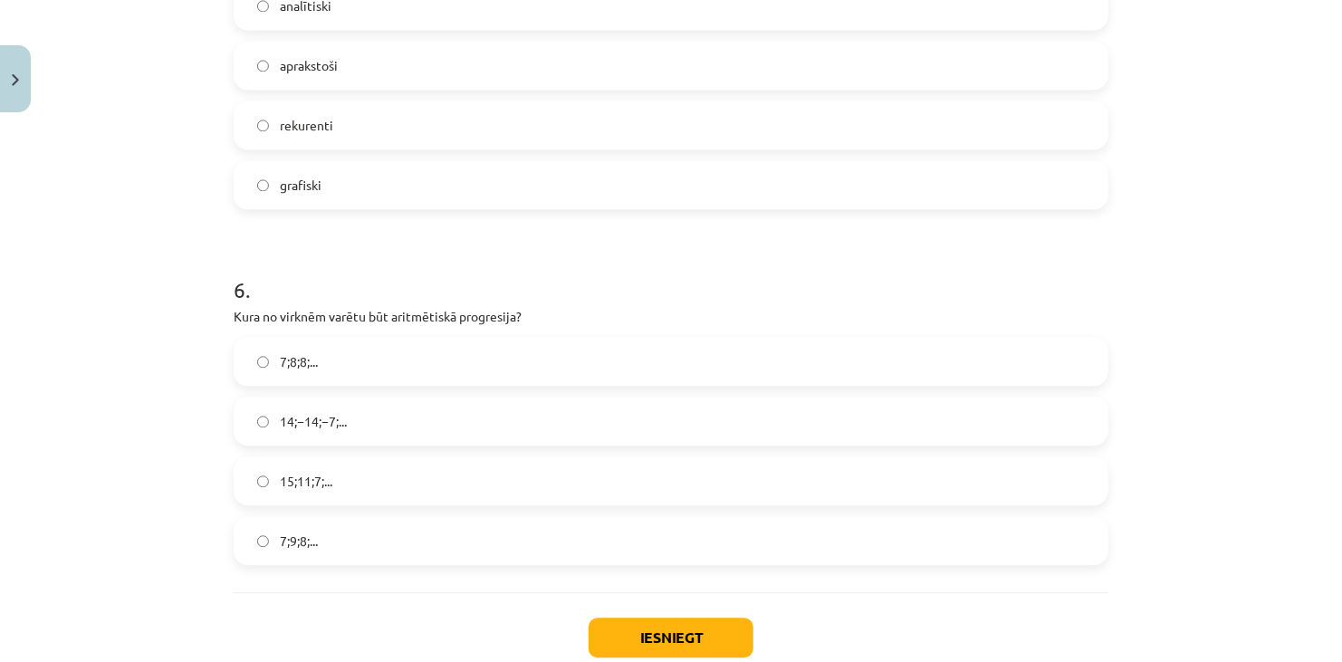
scroll to position [1901, 0]
click at [324, 483] on span "15;11;7;..." at bounding box center [306, 481] width 53 height 19
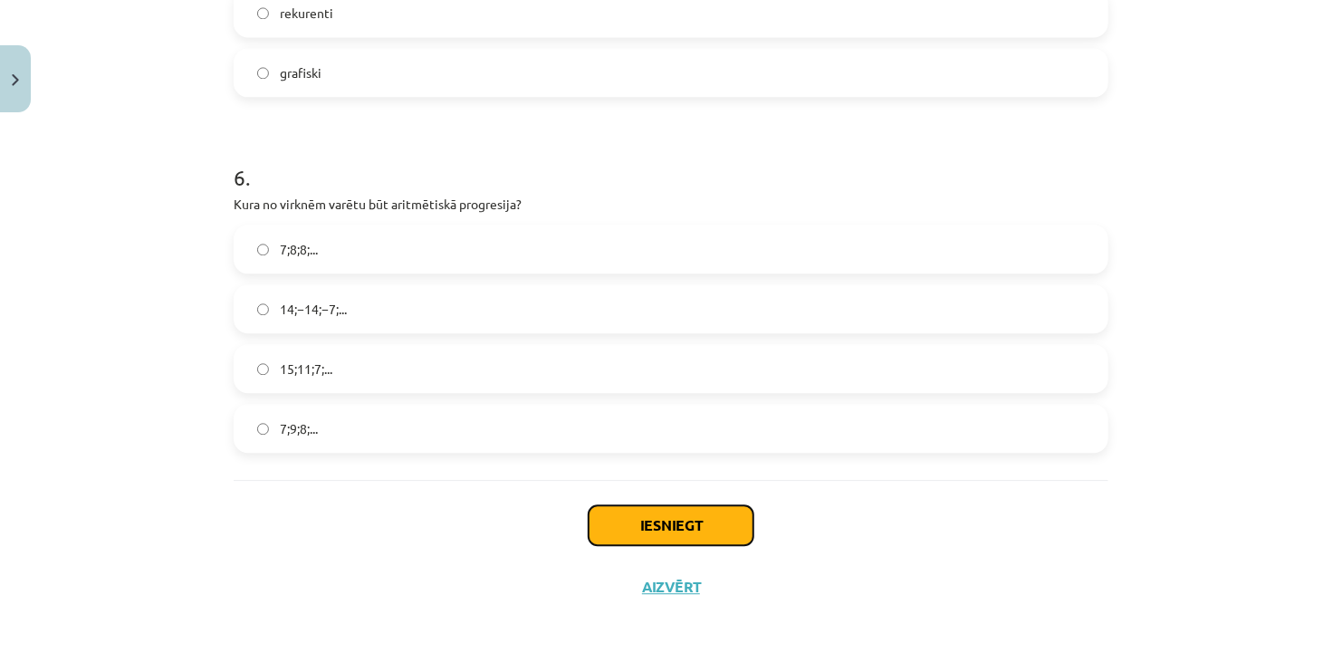
click at [689, 514] on button "Iesniegt" at bounding box center [670, 525] width 165 height 40
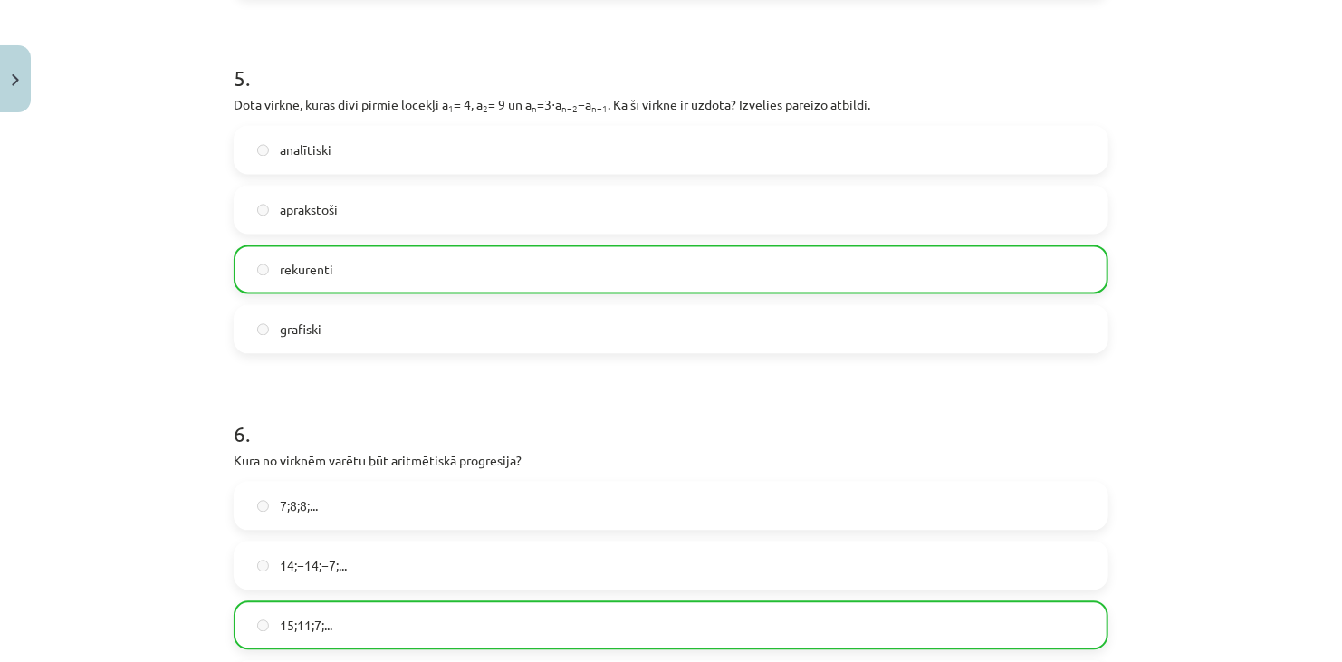
scroll to position [2070, 0]
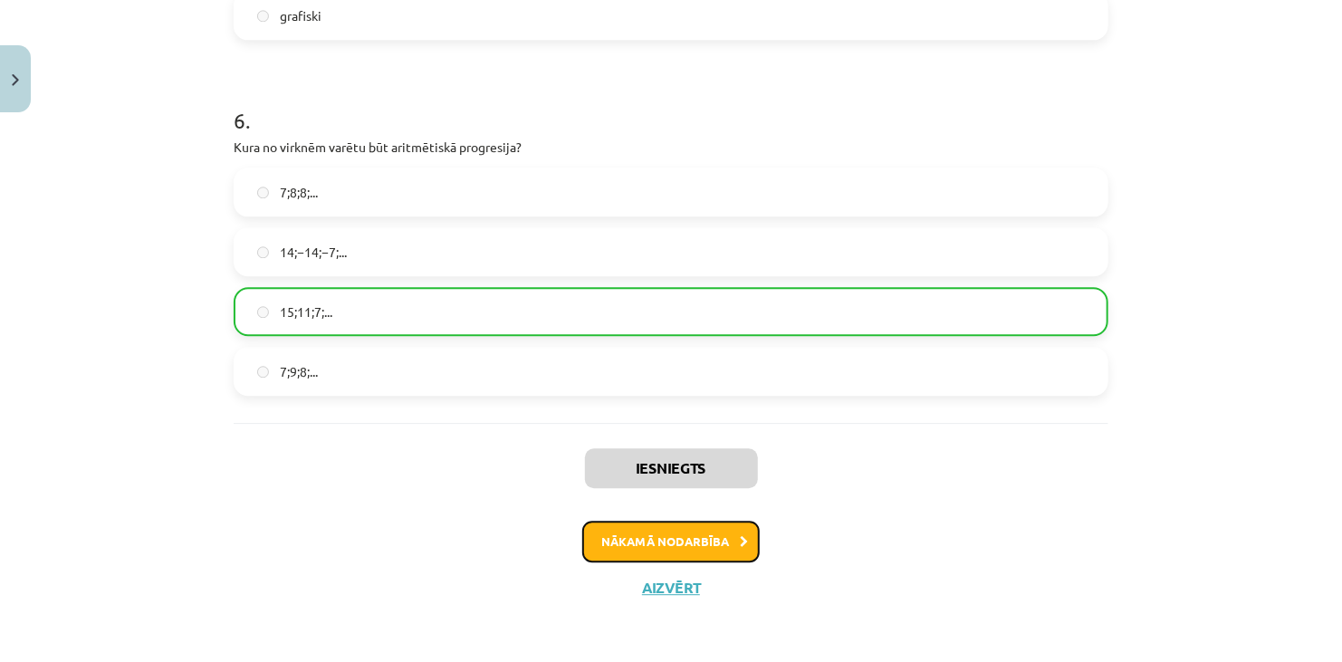
click at [726, 529] on button "Nākamā nodarbība" at bounding box center [670, 542] width 177 height 42
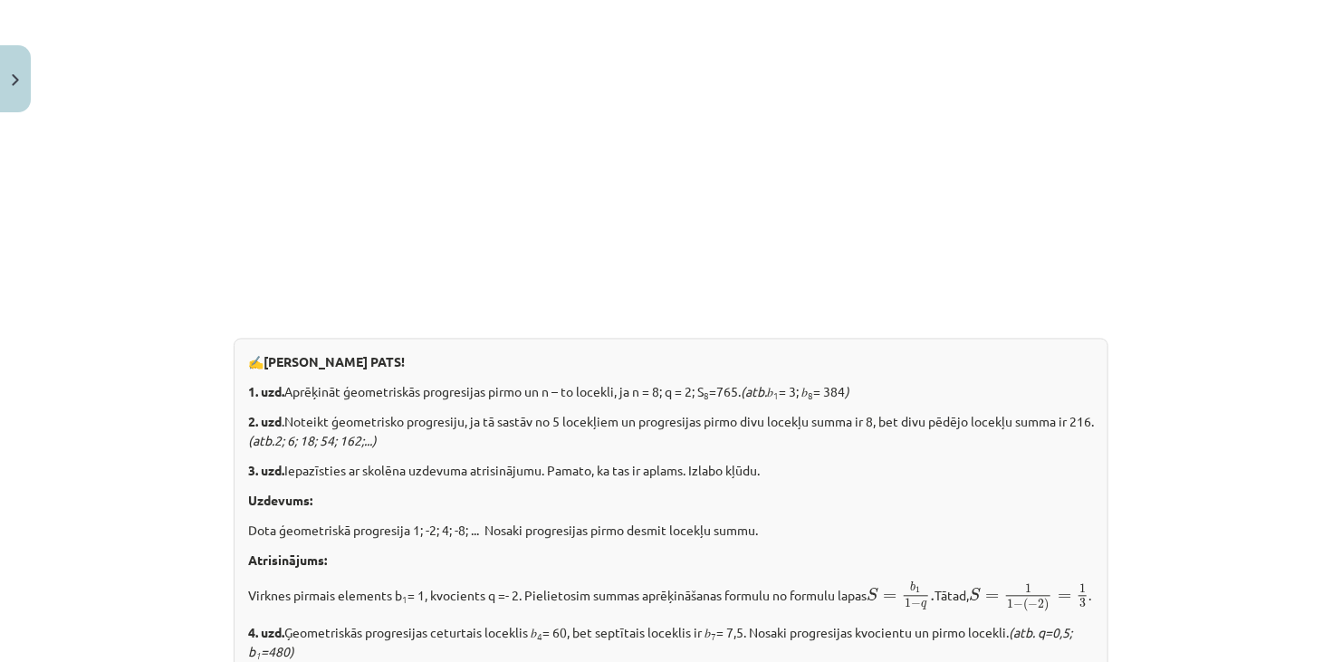
scroll to position [45, 0]
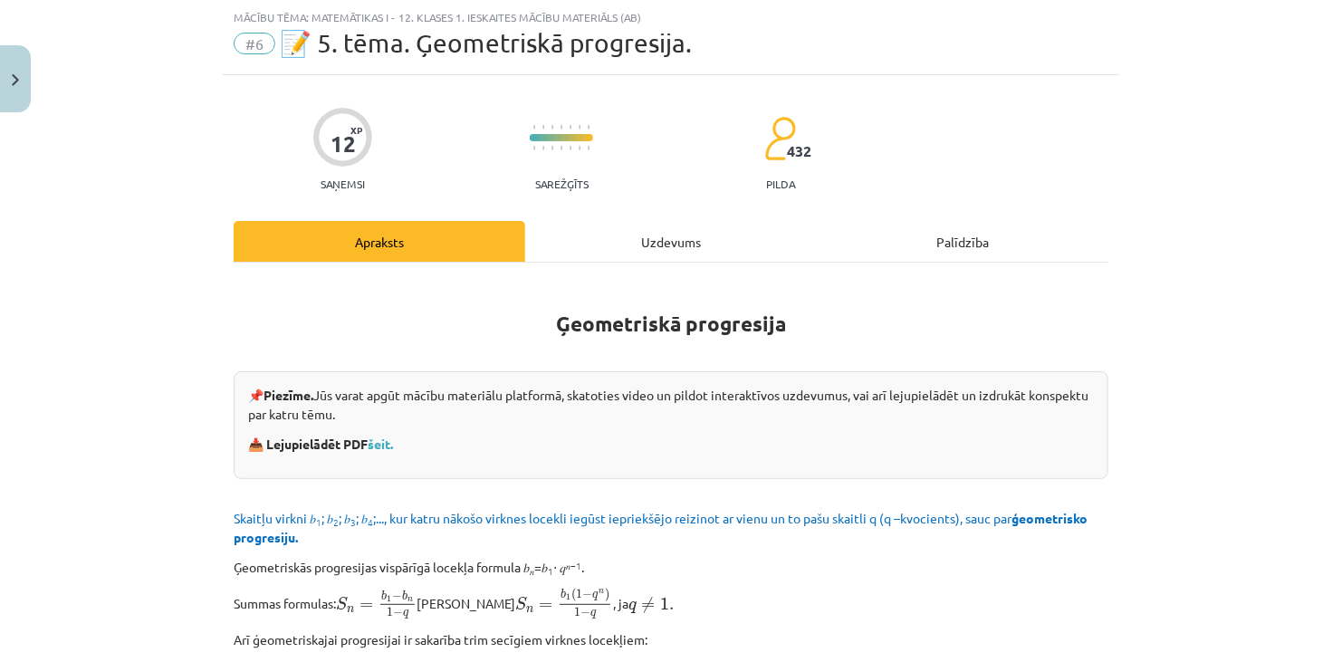
click at [657, 234] on div "Uzdevums" at bounding box center [670, 241] width 291 height 41
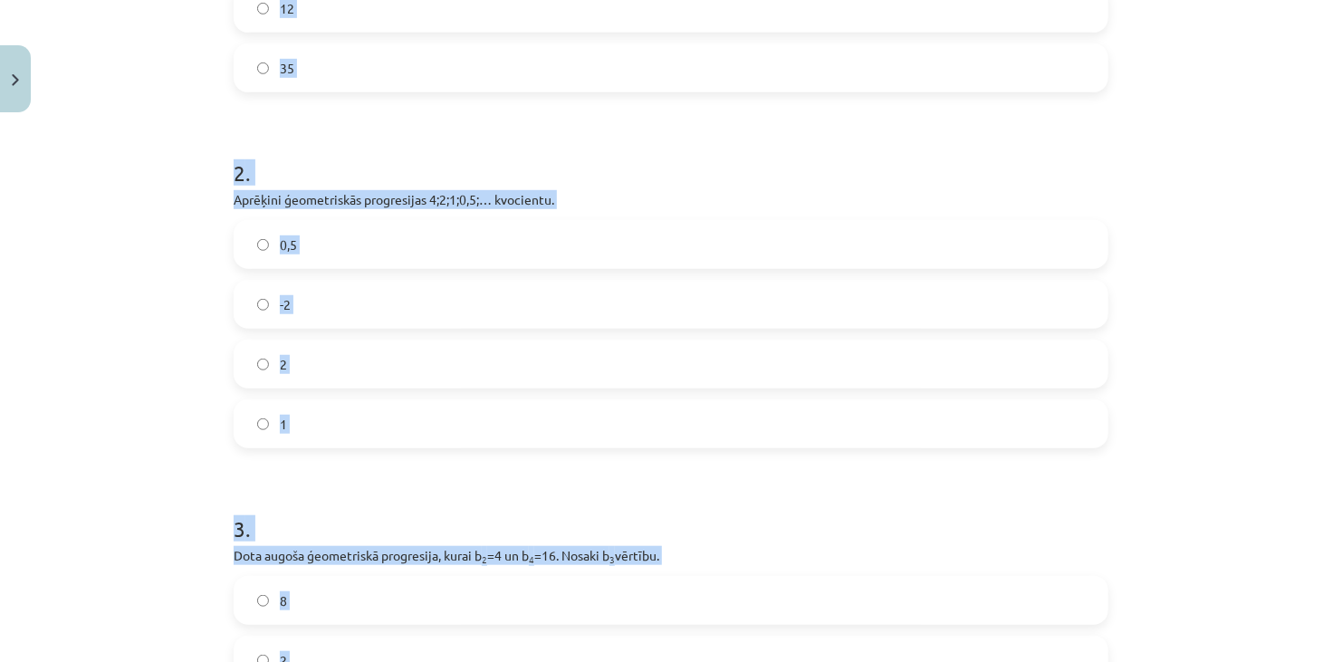
scroll to position [0, 0]
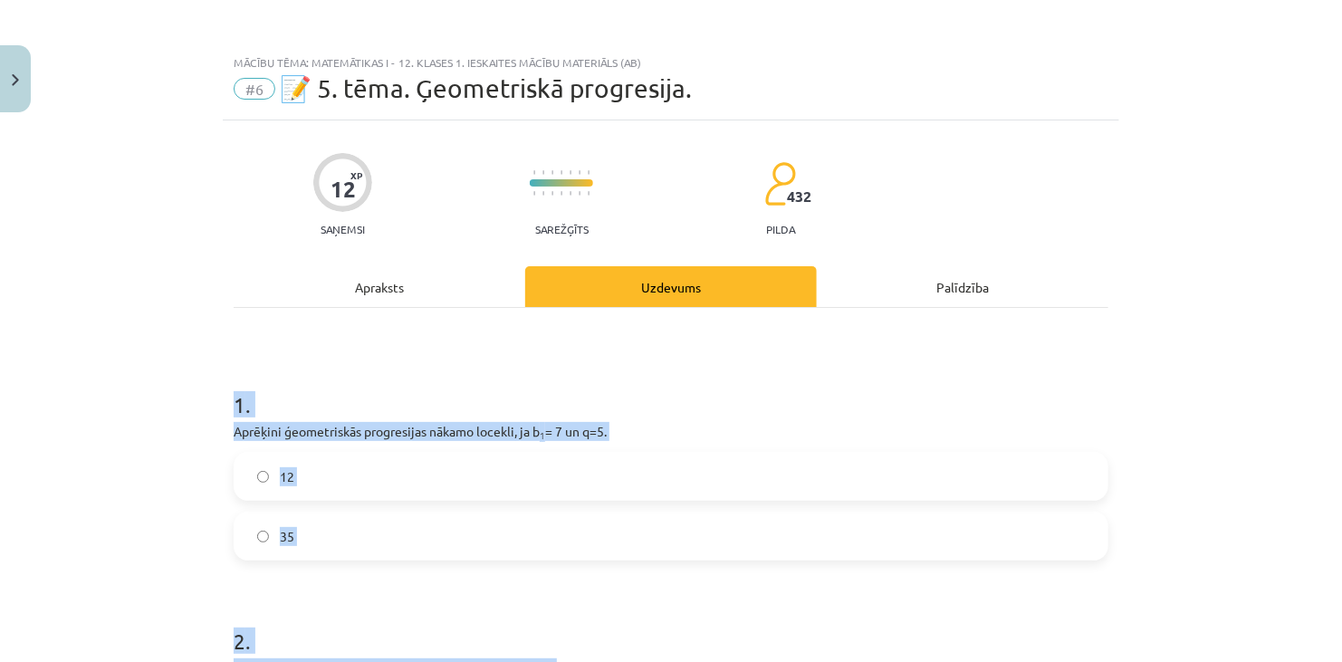
drag, startPoint x: 312, startPoint y: 453, endPoint x: 216, endPoint y: 403, distance: 108.1
copy form "1 . Aprēķini ģeometriskās progresijas nākamo locekli, ja b 1 = 7 un q=5. 12 35 …"
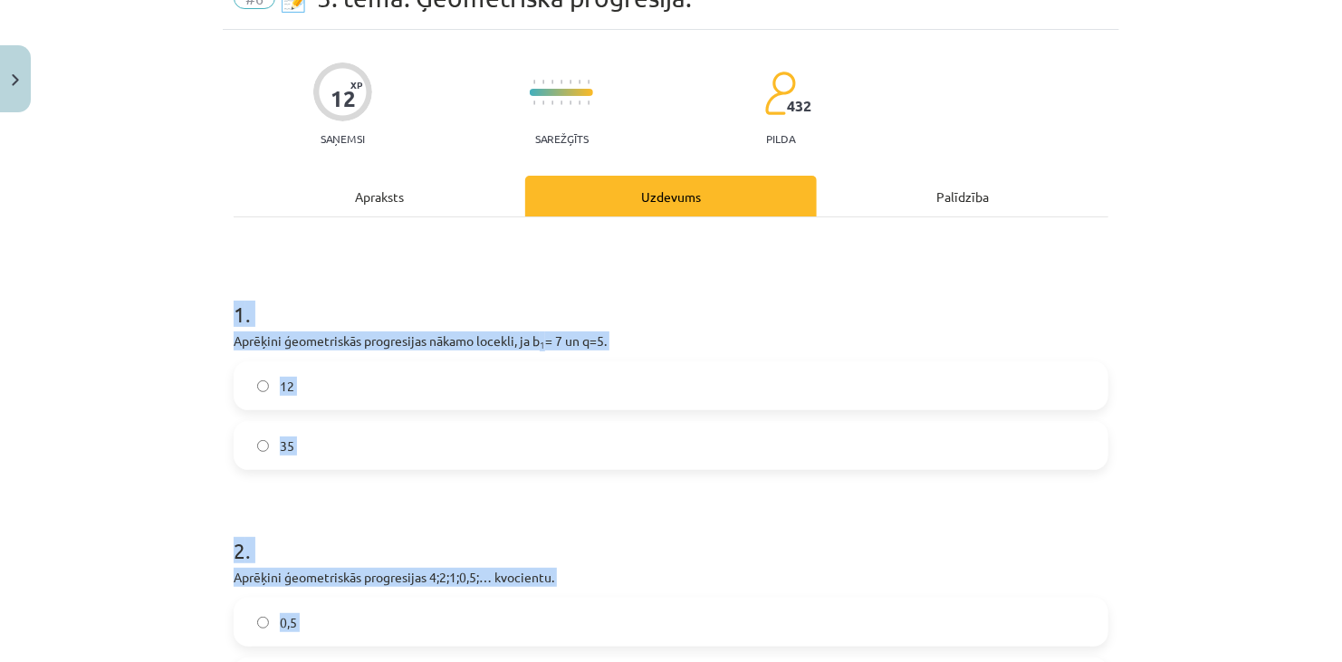
click at [351, 451] on label "35" at bounding box center [670, 445] width 871 height 45
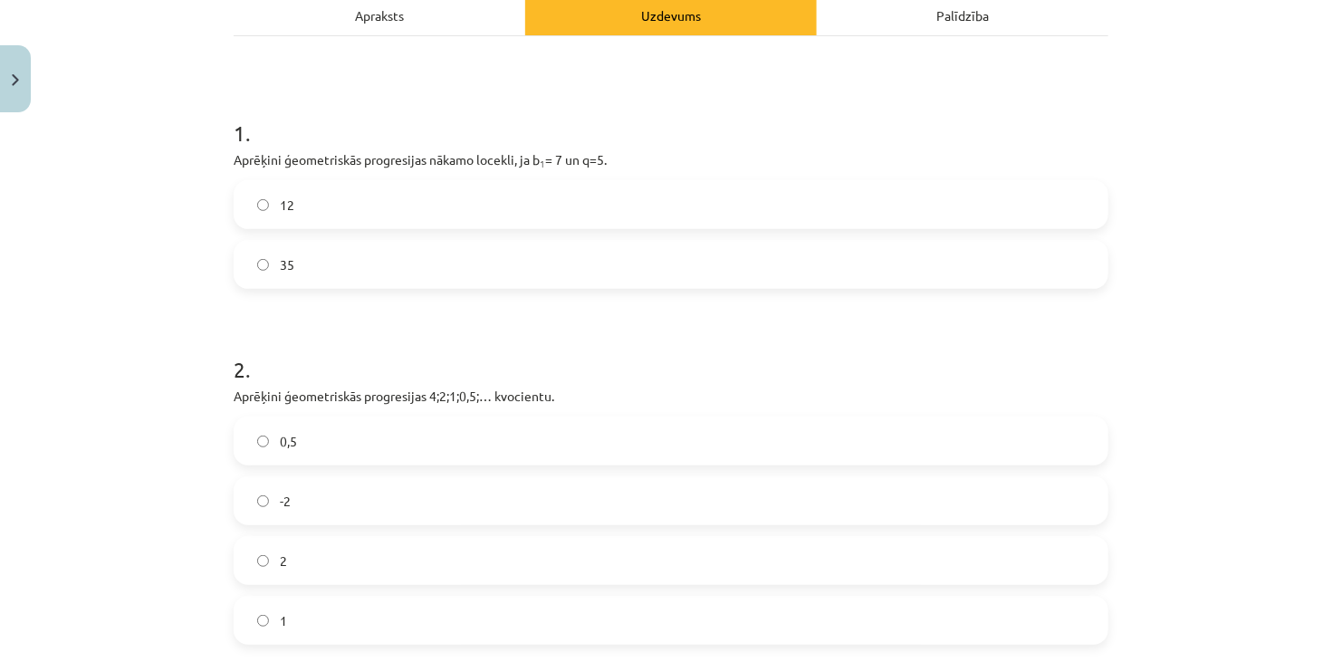
click at [325, 443] on label "0,5" at bounding box center [670, 440] width 871 height 45
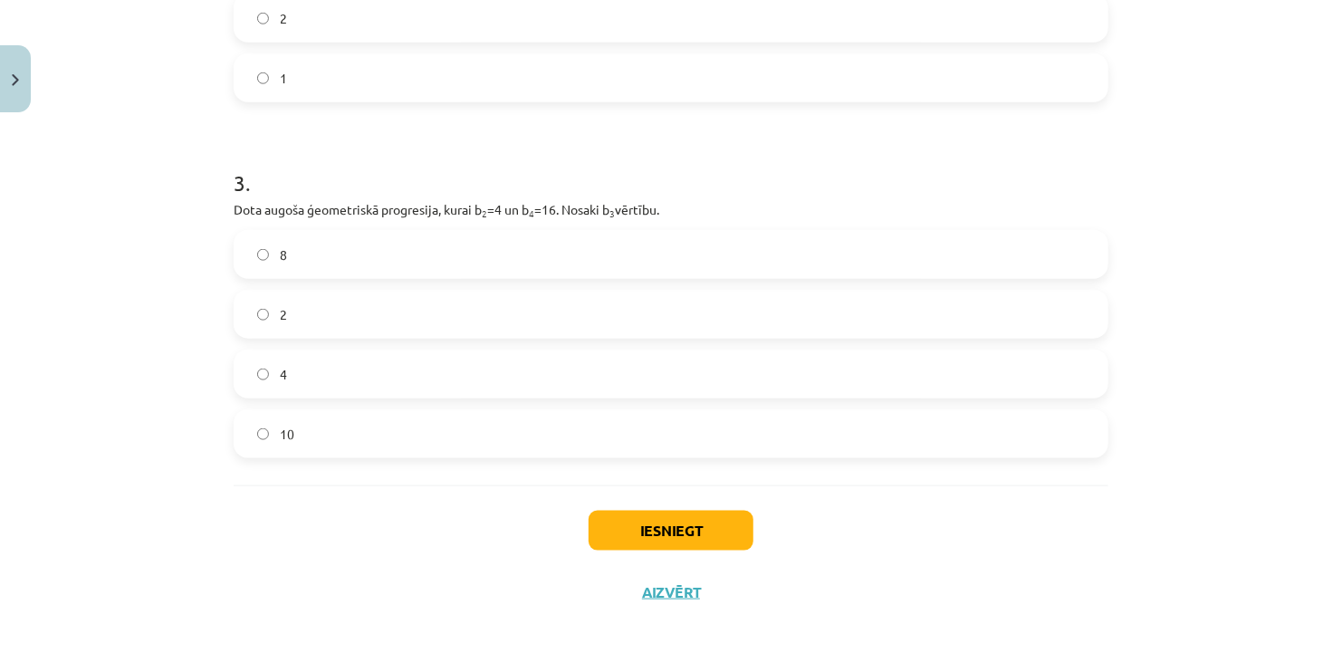
scroll to position [815, 0]
click at [296, 248] on label "8" at bounding box center [670, 253] width 871 height 45
click at [709, 530] on button "Iesniegt" at bounding box center [670, 530] width 165 height 40
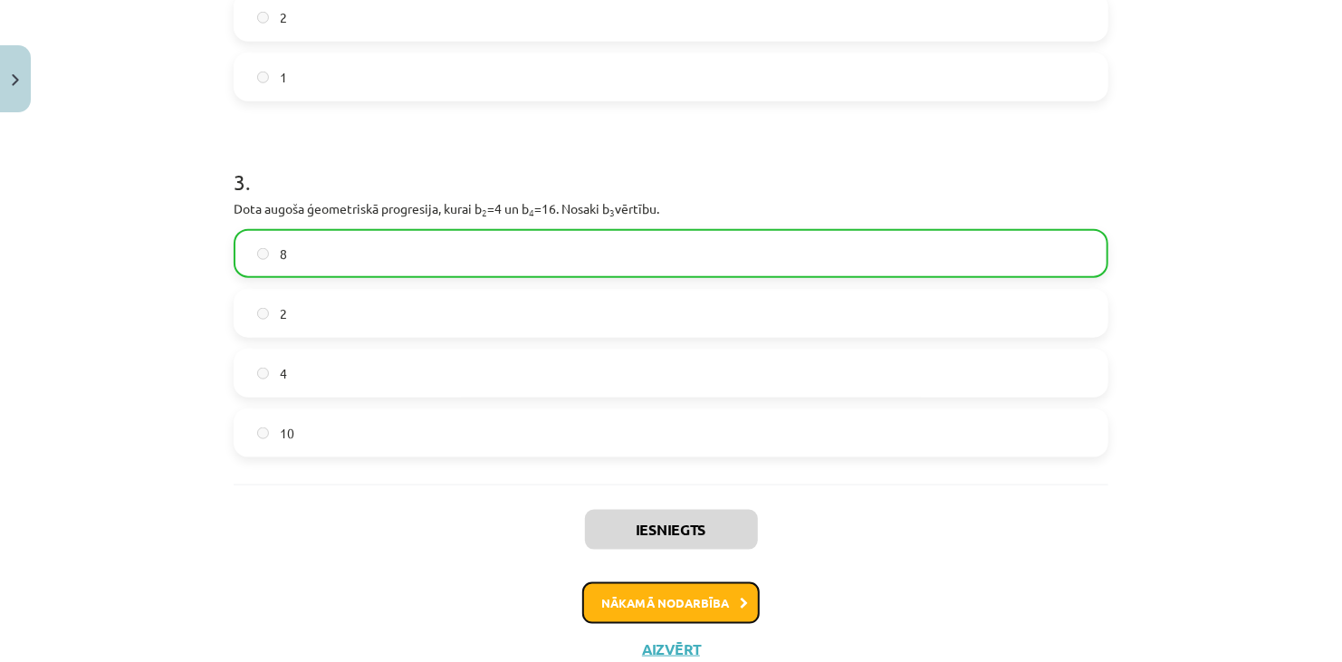
click at [705, 595] on button "Nākamā nodarbība" at bounding box center [670, 603] width 177 height 42
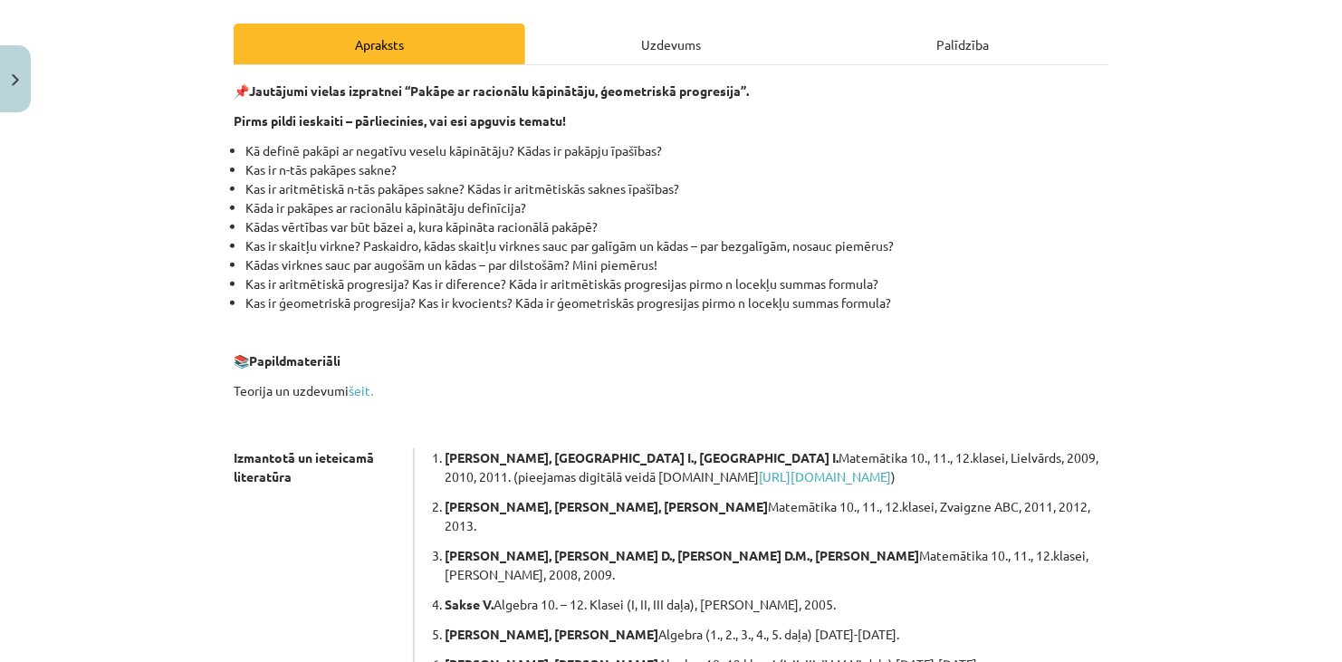
scroll to position [45, 0]
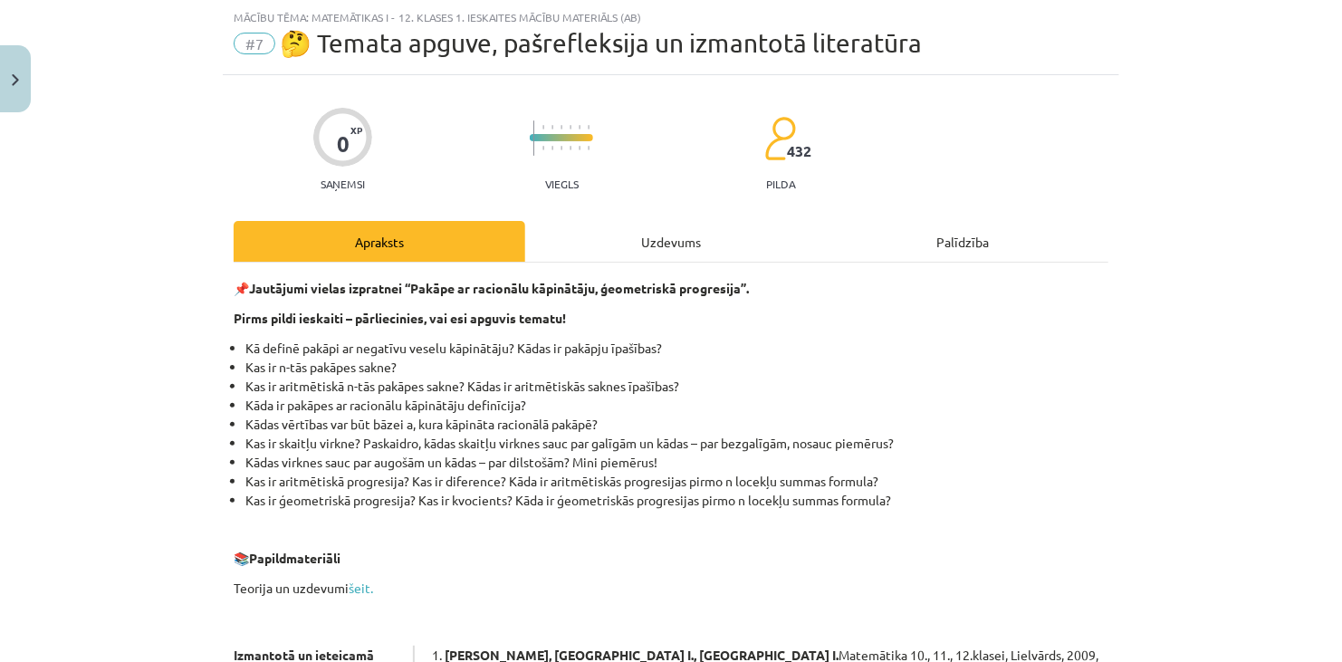
click at [693, 253] on div "Uzdevums" at bounding box center [670, 241] width 291 height 41
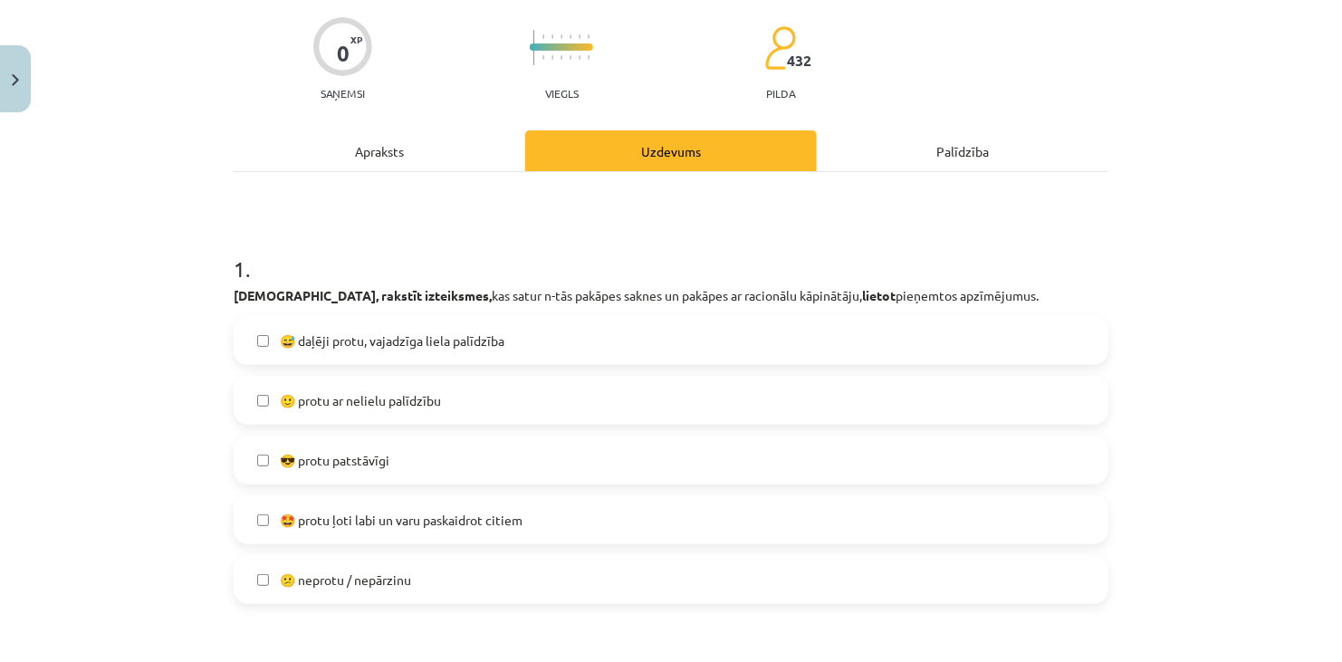
scroll to position [226, 0]
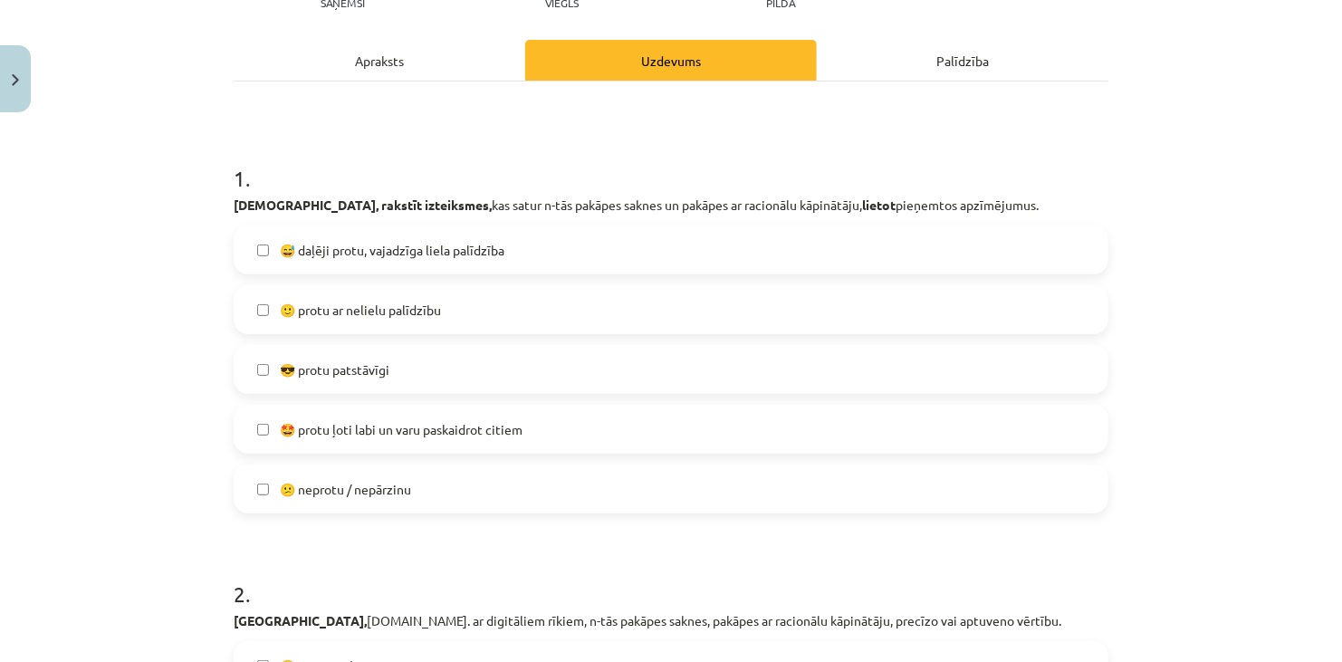
click at [411, 364] on label "😎 protu patstāvīgi" at bounding box center [670, 369] width 871 height 45
click at [415, 371] on label "😎 protu patstāvīgi" at bounding box center [670, 369] width 871 height 45
click at [433, 317] on span "🙂 protu ar nelielu palīdzību" at bounding box center [360, 310] width 161 height 19
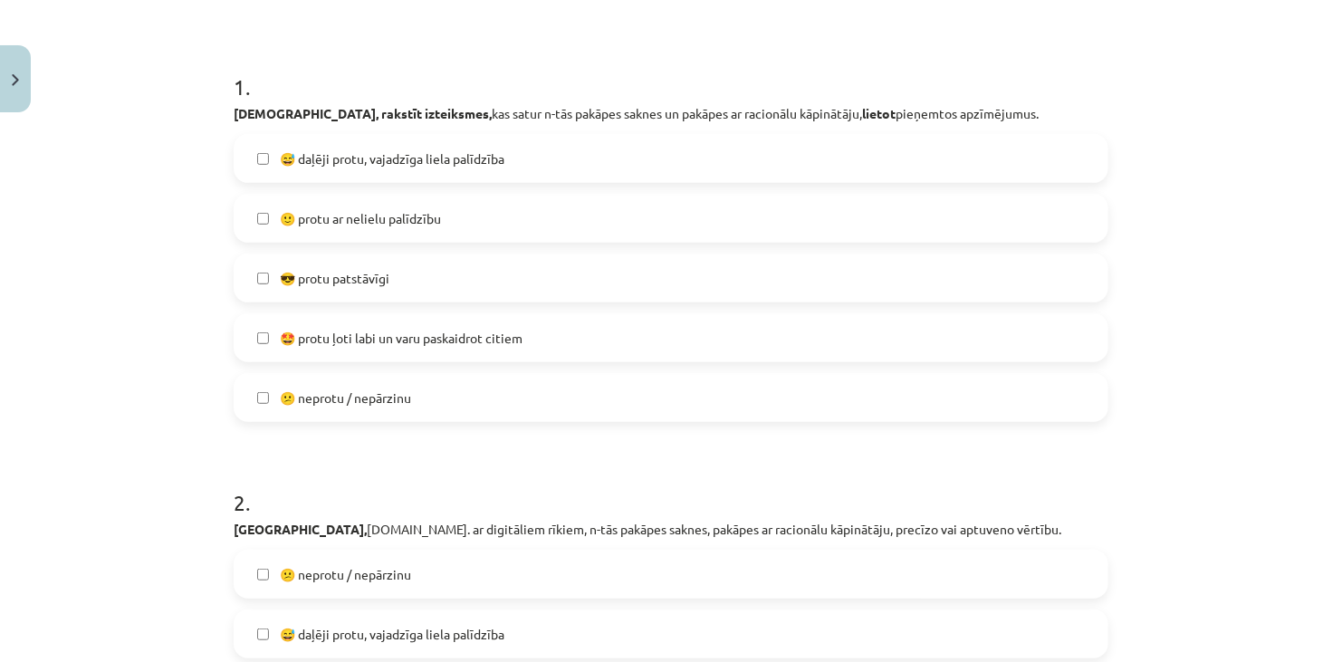
scroll to position [317, 0]
click at [436, 224] on span "🙂 protu ar nelielu palīdzību" at bounding box center [360, 219] width 161 height 19
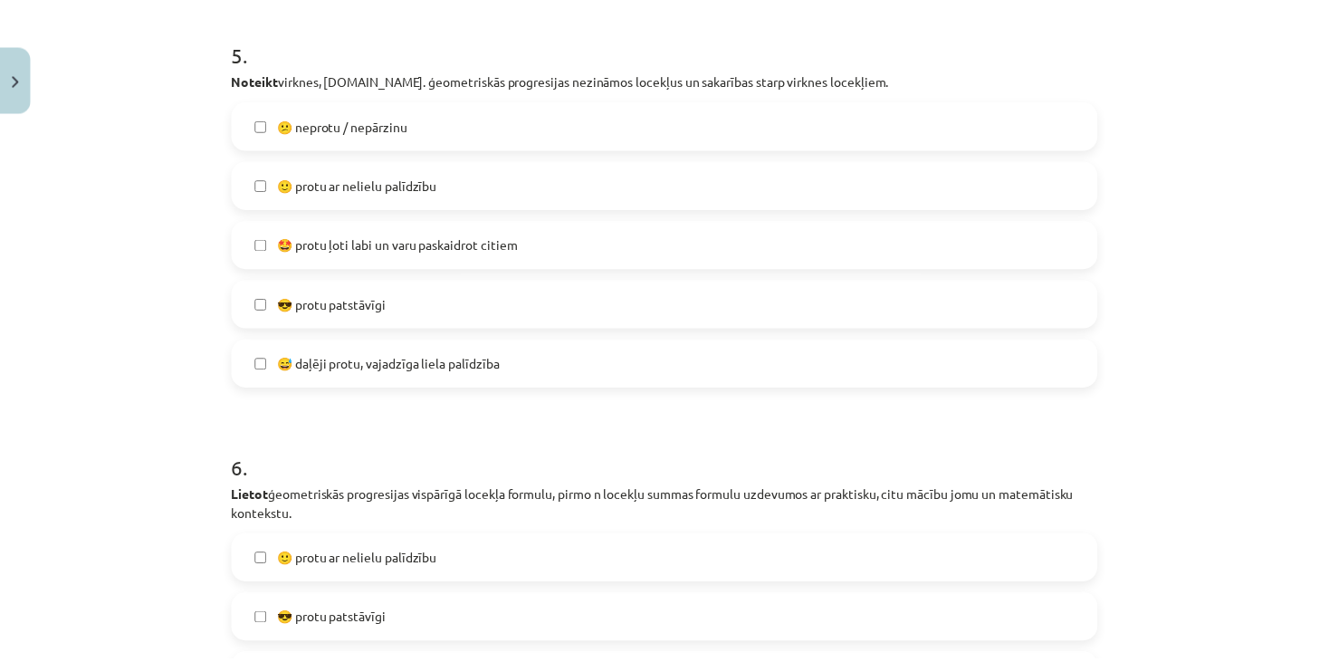
scroll to position [2407, 0]
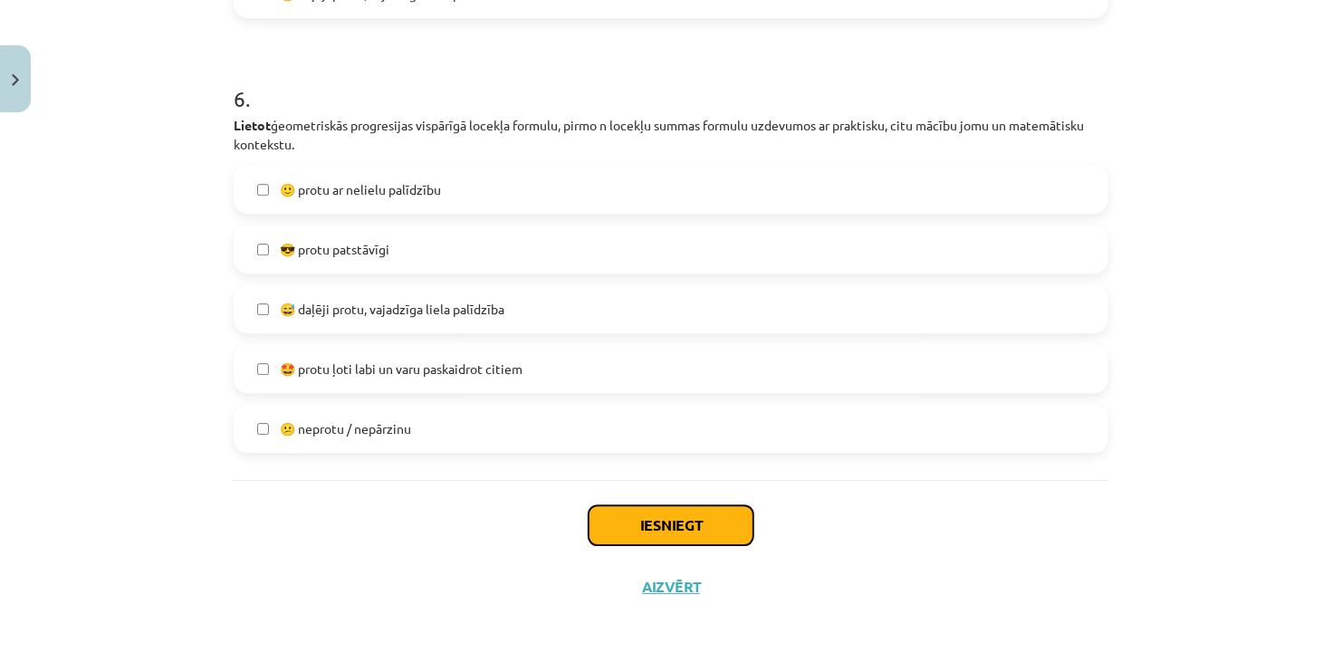
click at [646, 521] on button "Iesniegt" at bounding box center [670, 525] width 165 height 40
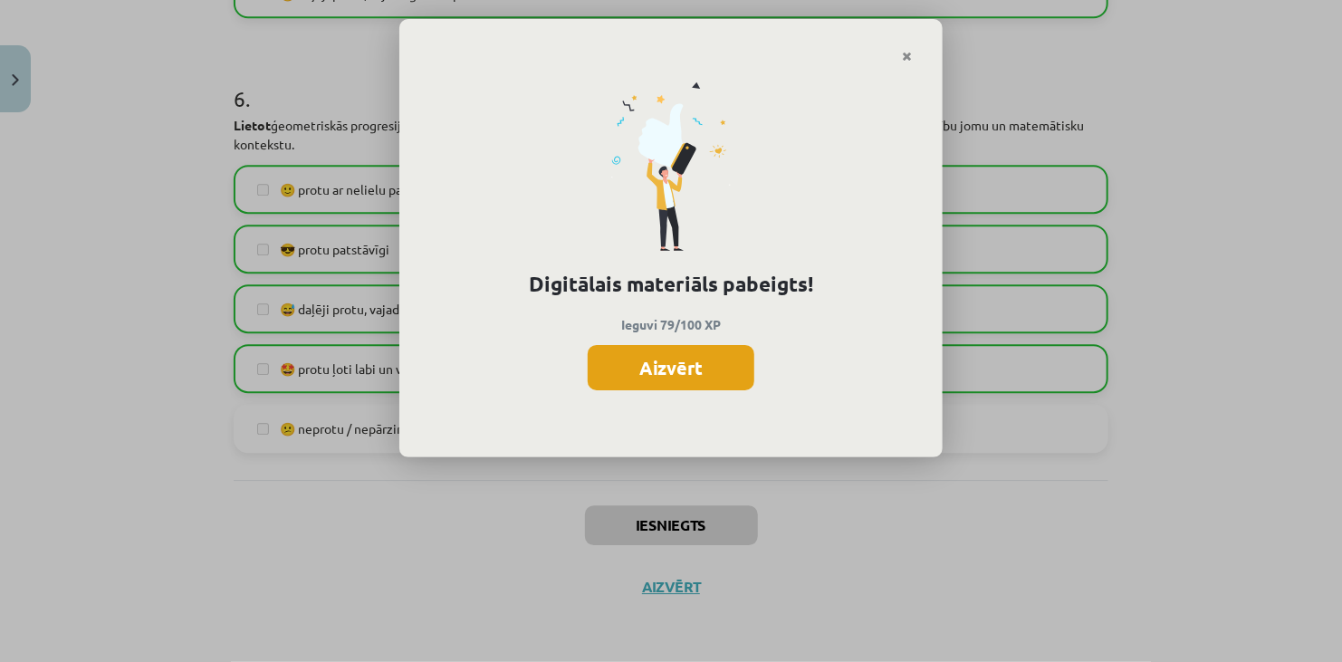
click at [719, 366] on button "Aizvērt" at bounding box center [670, 367] width 167 height 45
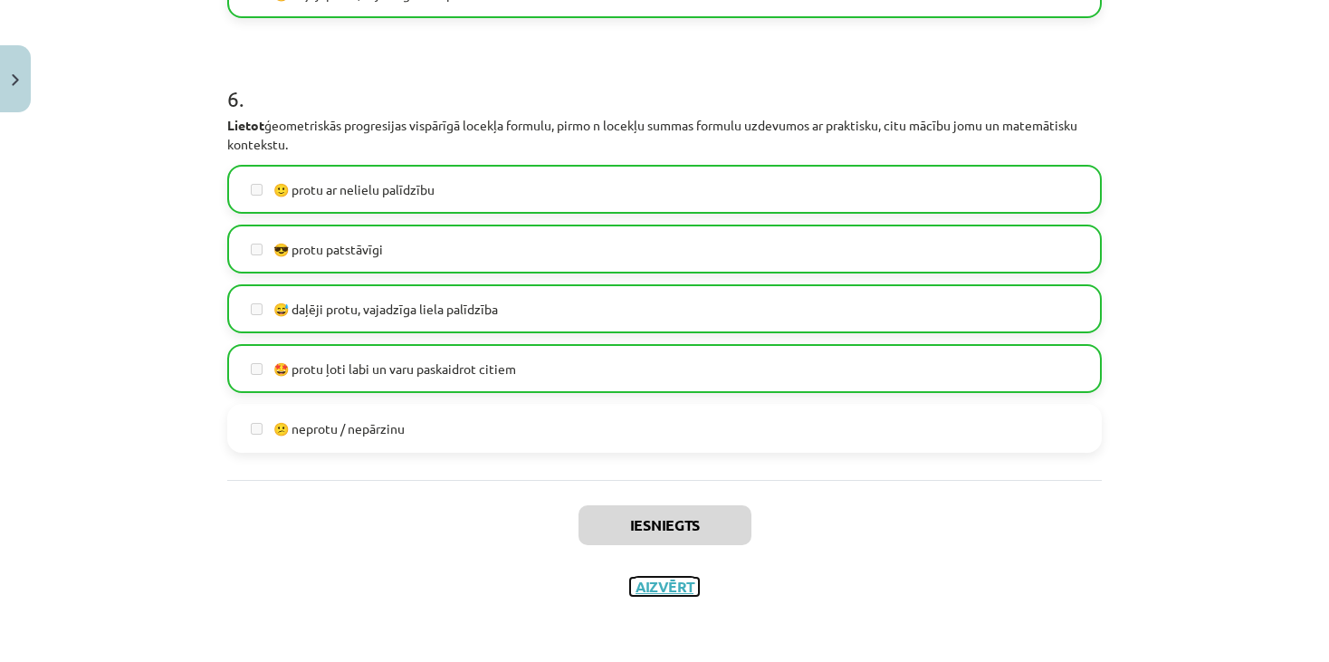
click at [662, 594] on button "Aizvērt" at bounding box center [664, 587] width 69 height 18
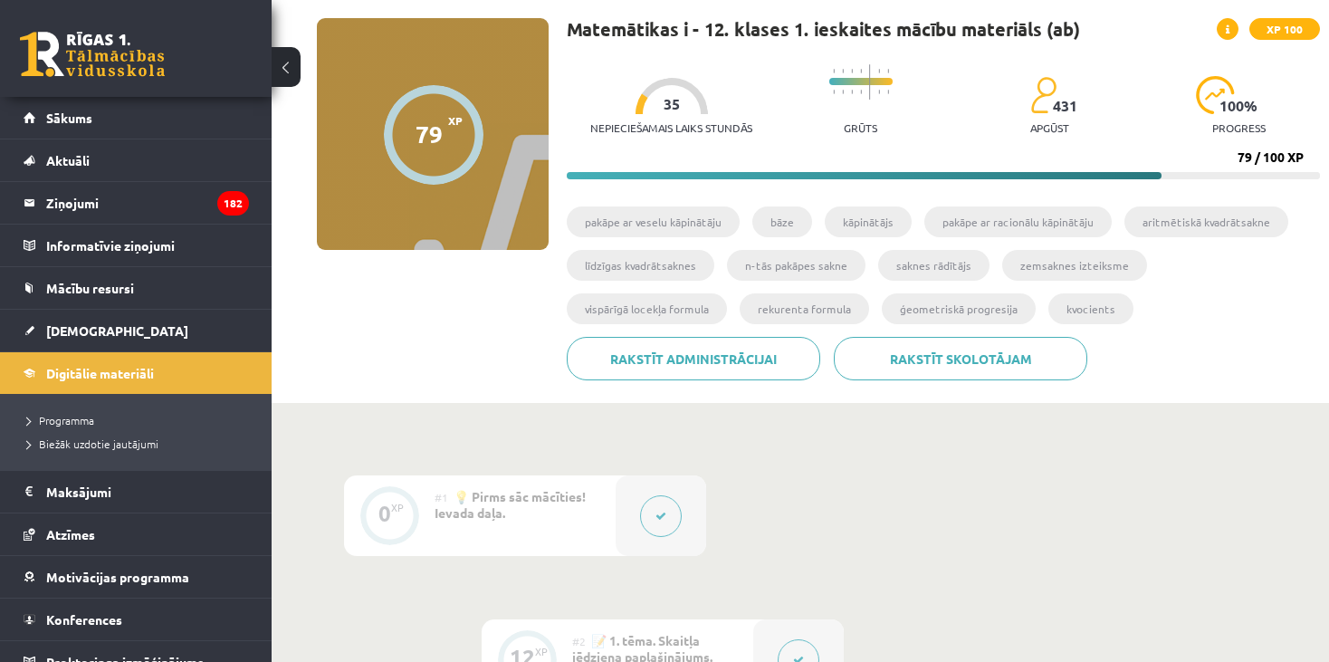
scroll to position [91, 0]
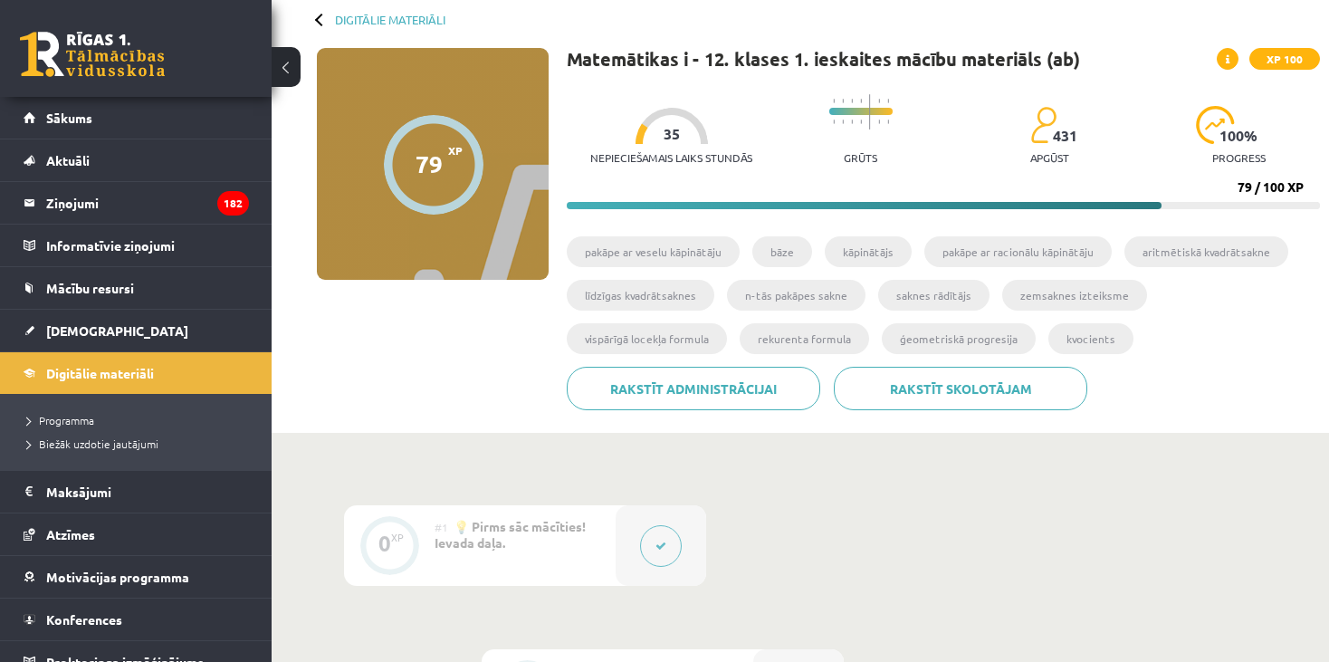
click at [287, 60] on button at bounding box center [286, 67] width 29 height 40
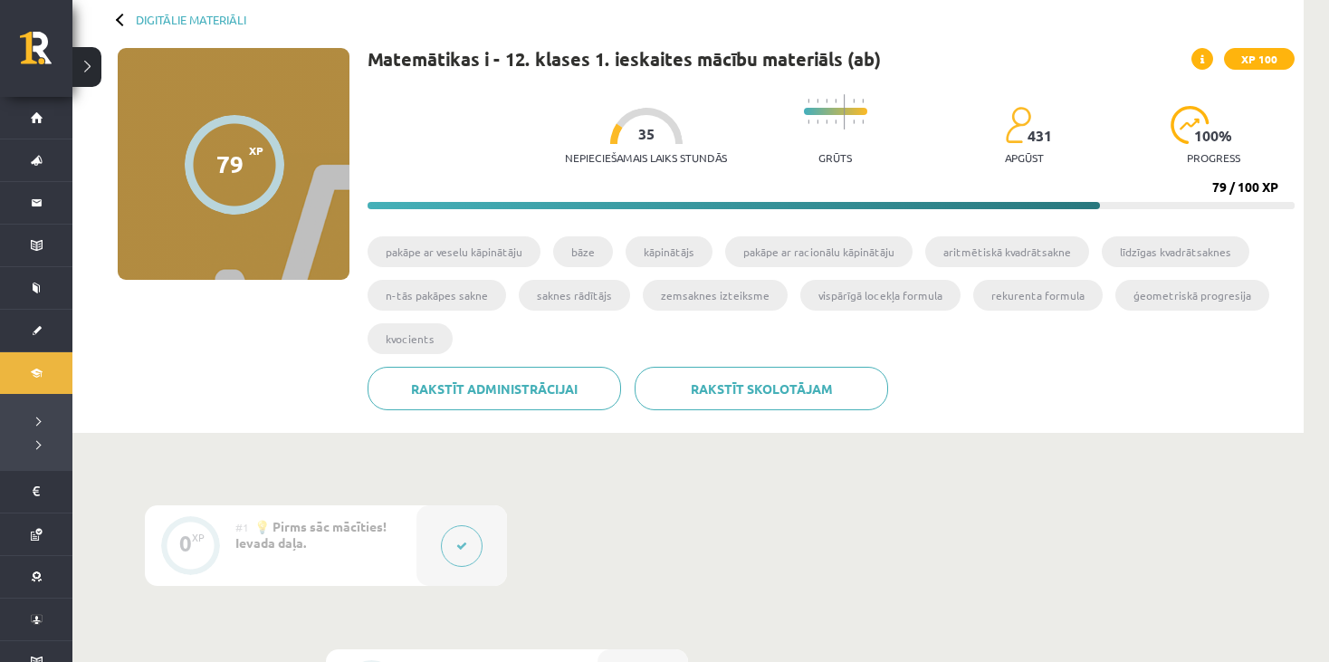
click at [92, 61] on button at bounding box center [86, 67] width 29 height 40
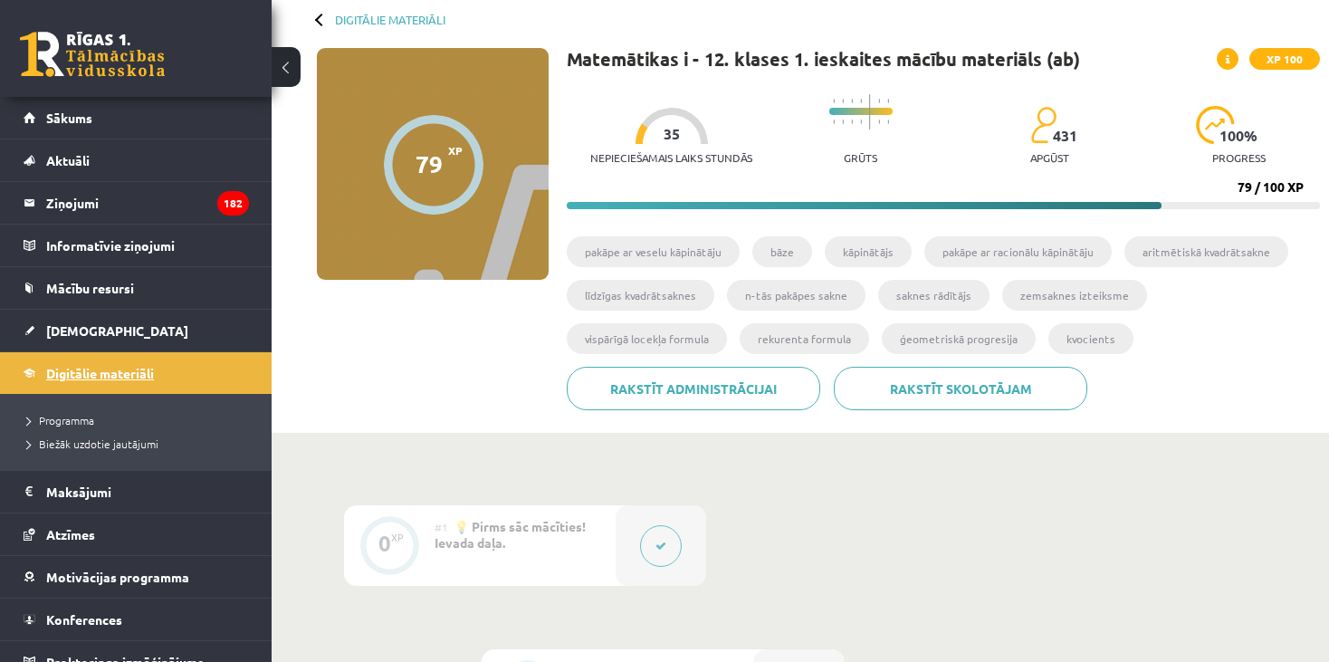
click at [90, 370] on span "Digitālie materiāli" at bounding box center [100, 373] width 108 height 16
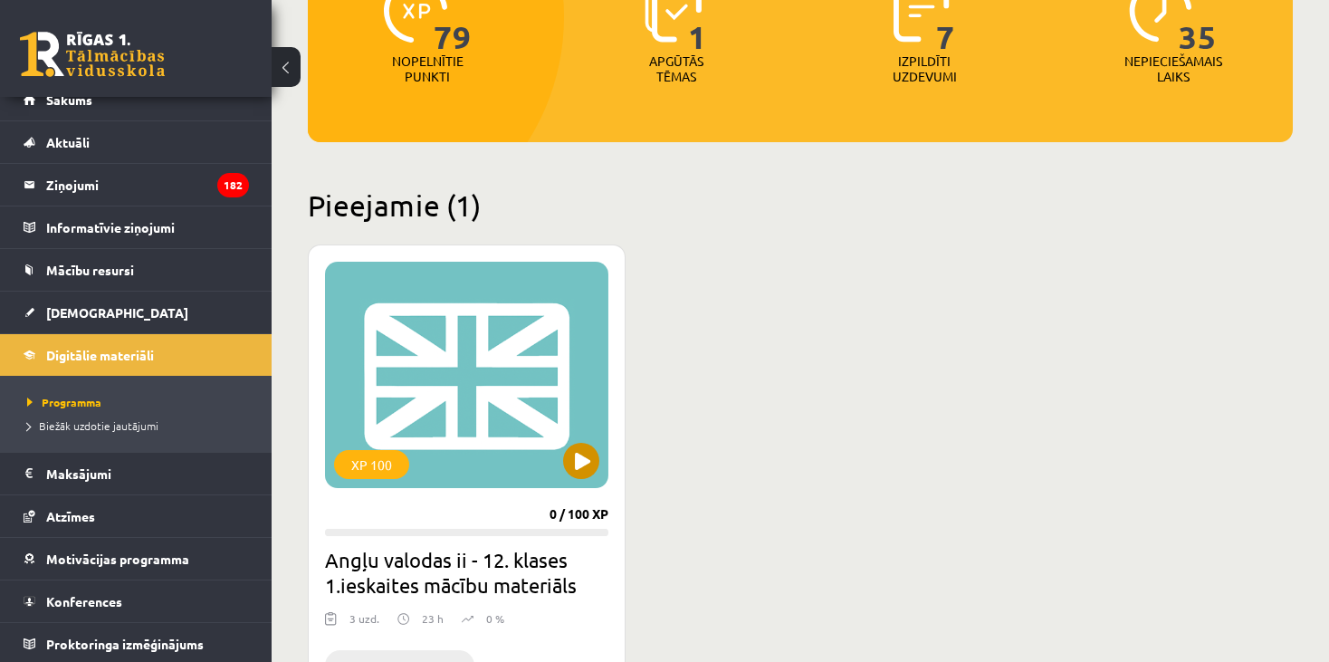
scroll to position [453, 0]
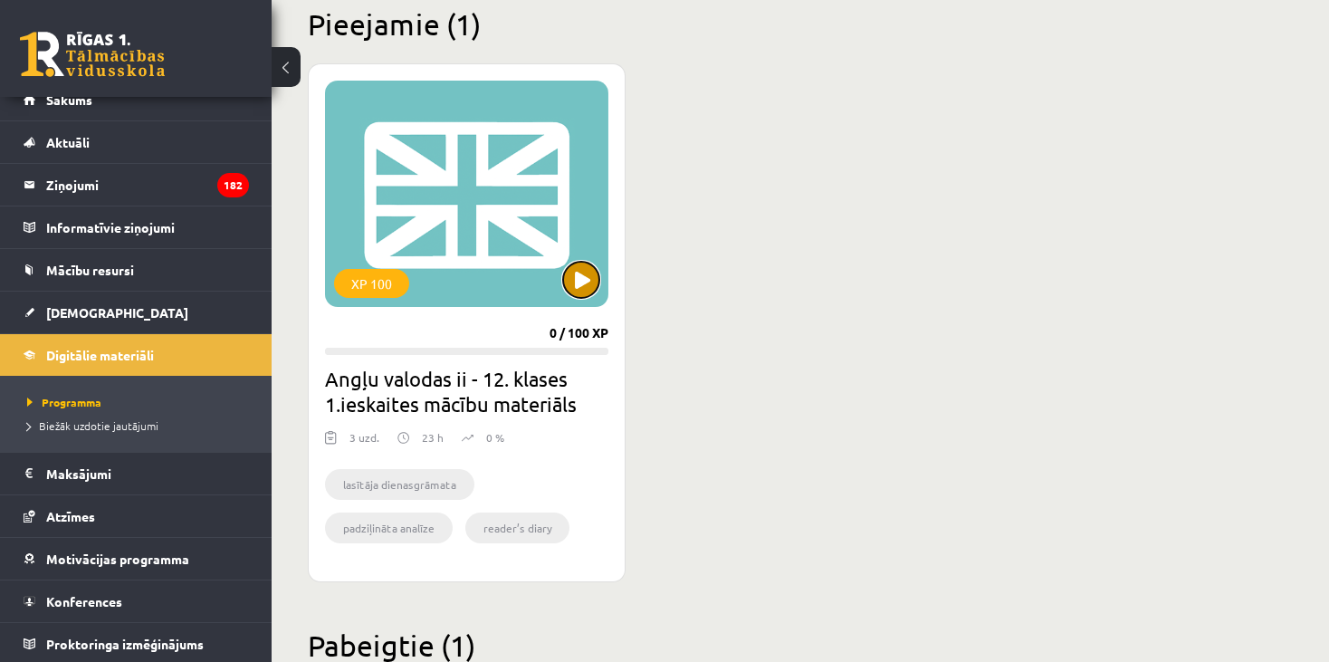
click at [582, 268] on button at bounding box center [581, 280] width 36 height 36
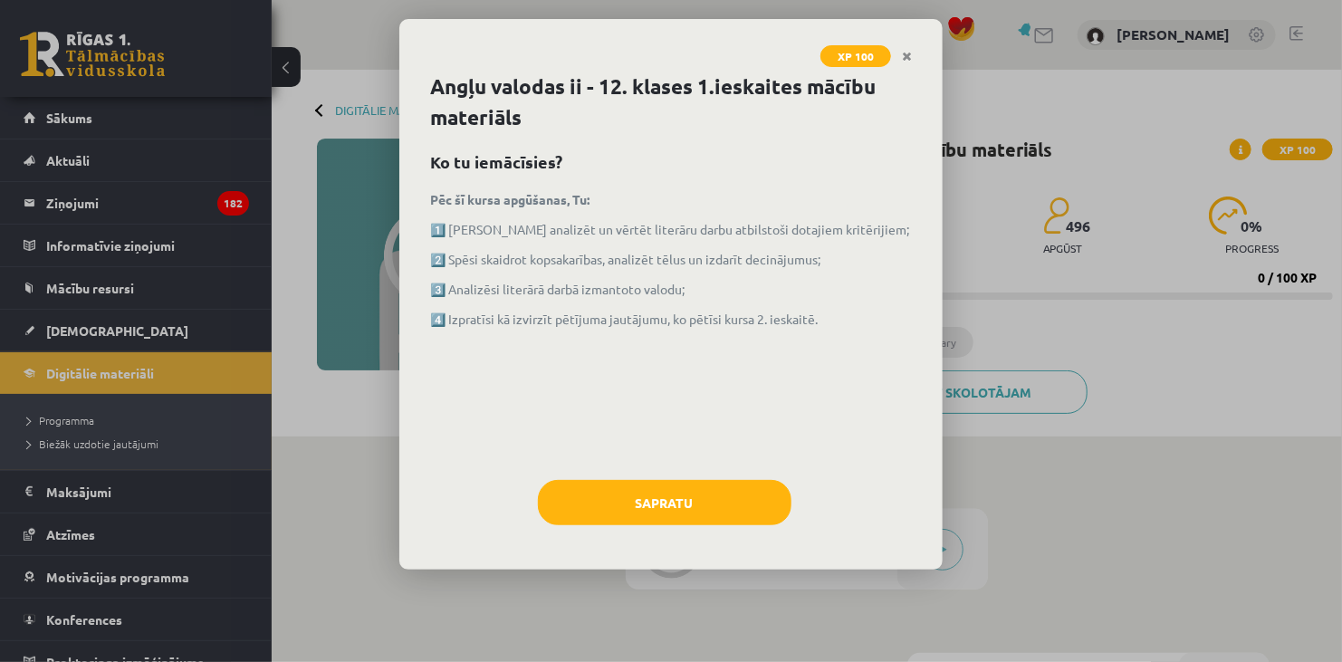
click at [902, 58] on icon "Close" at bounding box center [907, 57] width 10 height 13
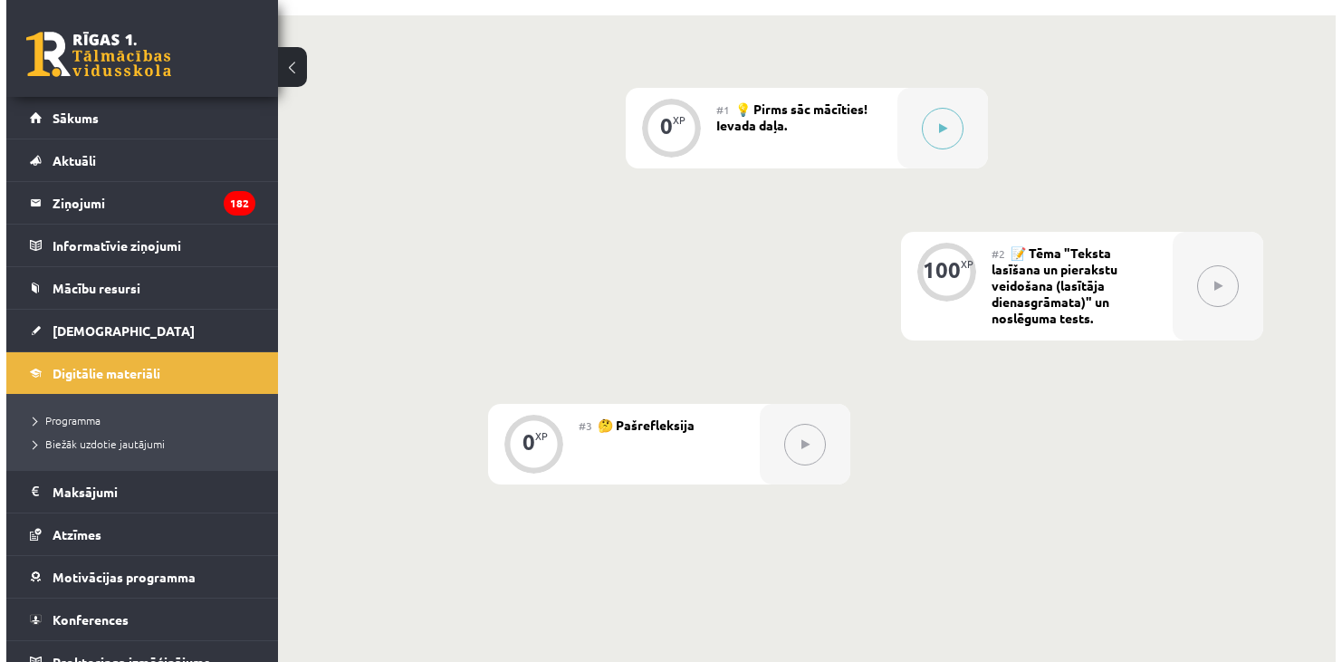
scroll to position [453, 0]
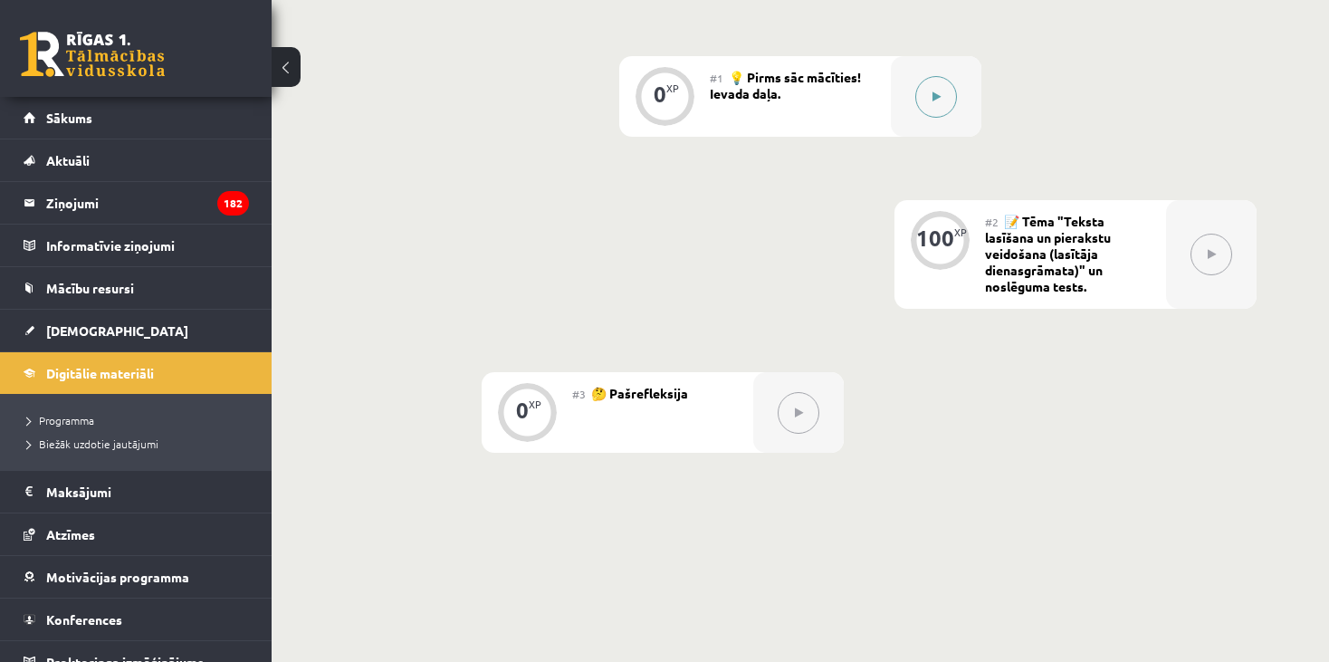
click at [923, 100] on button at bounding box center [936, 97] width 42 height 42
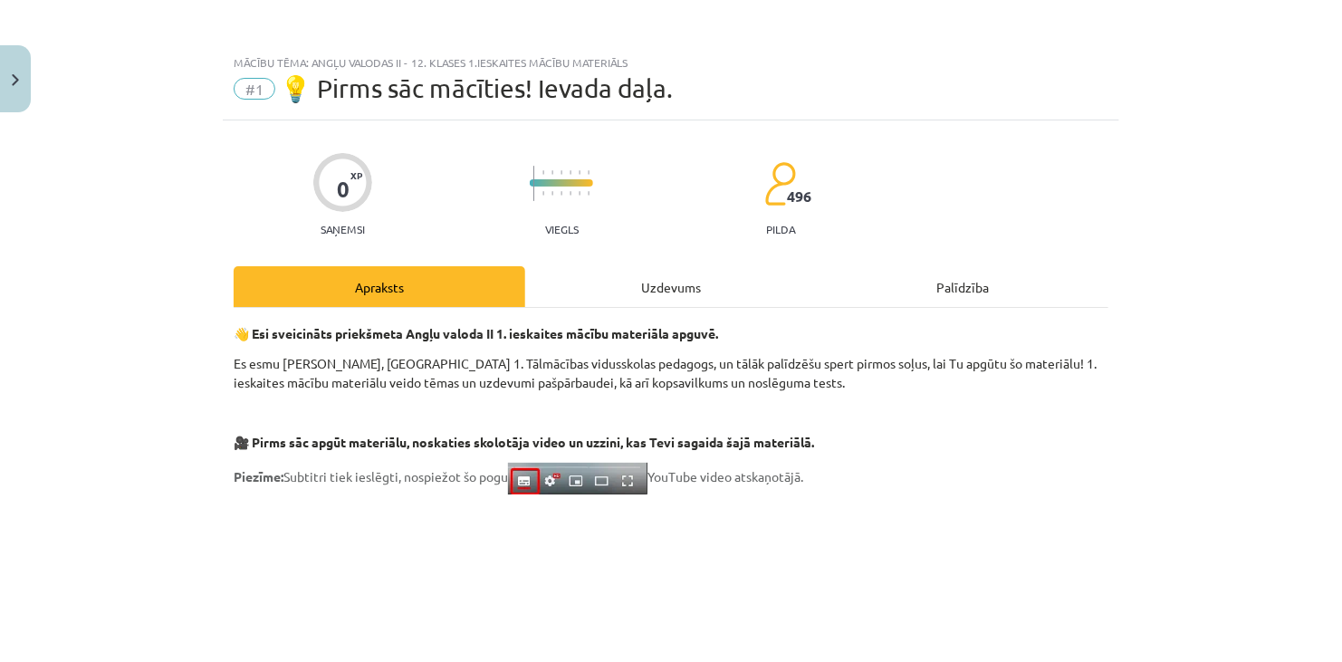
click at [652, 271] on div "Uzdevums" at bounding box center [670, 286] width 291 height 41
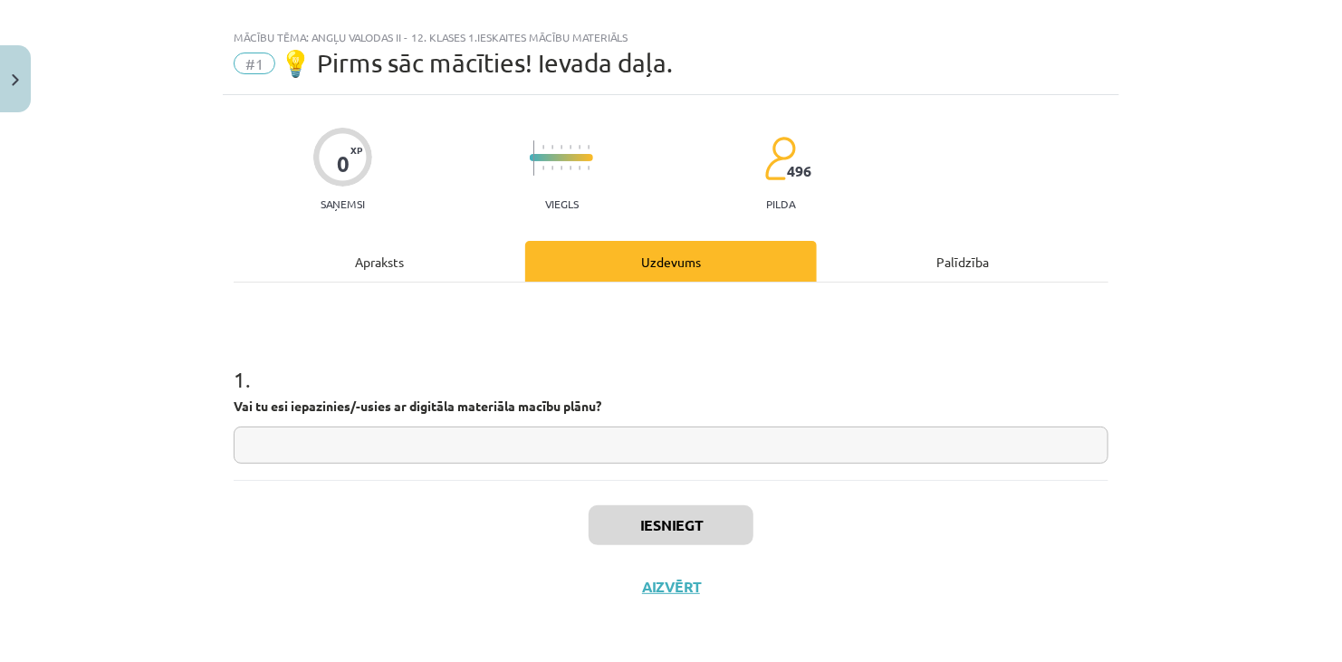
click at [662, 441] on input "text" at bounding box center [671, 444] width 874 height 37
click at [702, 524] on button "Iesniegt" at bounding box center [670, 525] width 165 height 40
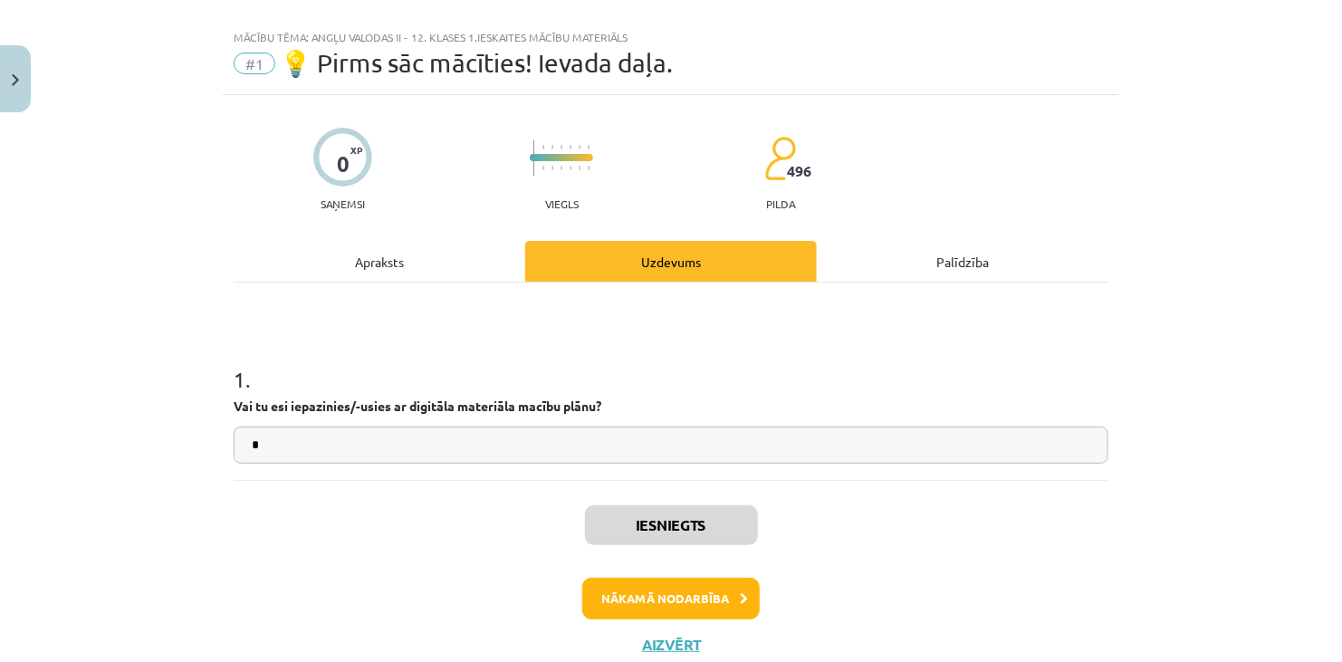
scroll to position [454, 0]
click at [731, 590] on button "Nākamā nodarbība" at bounding box center [670, 599] width 177 height 42
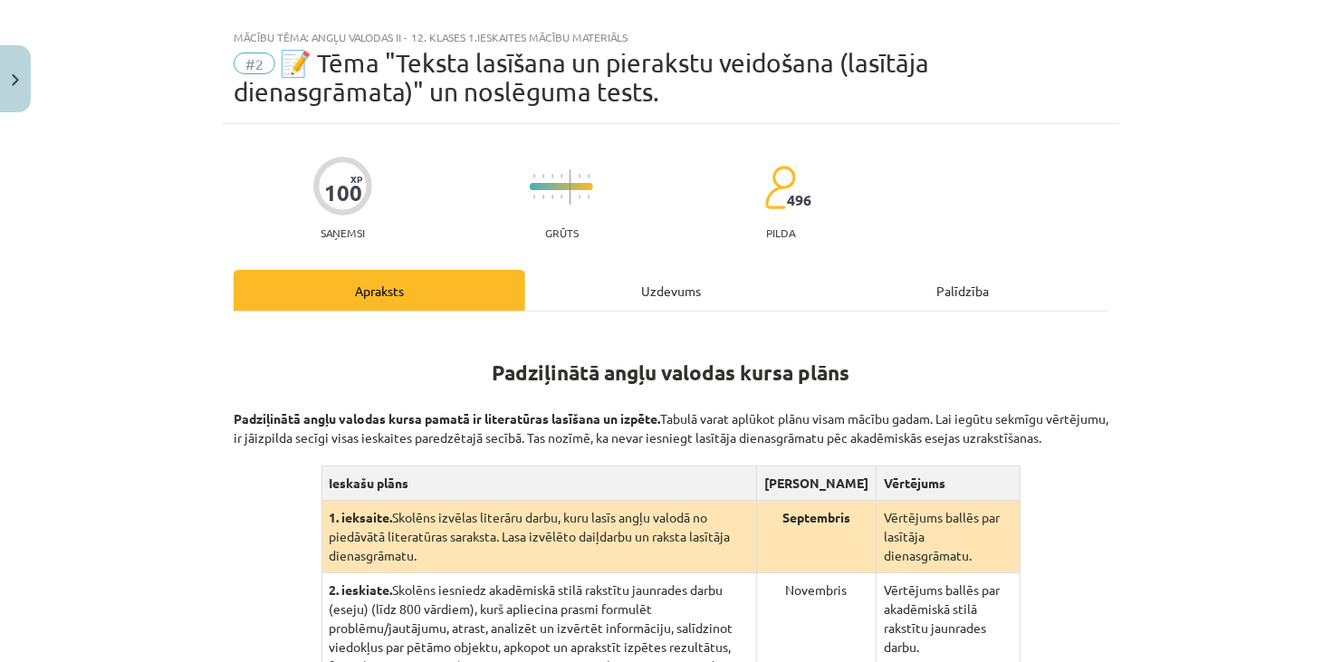
scroll to position [45, 0]
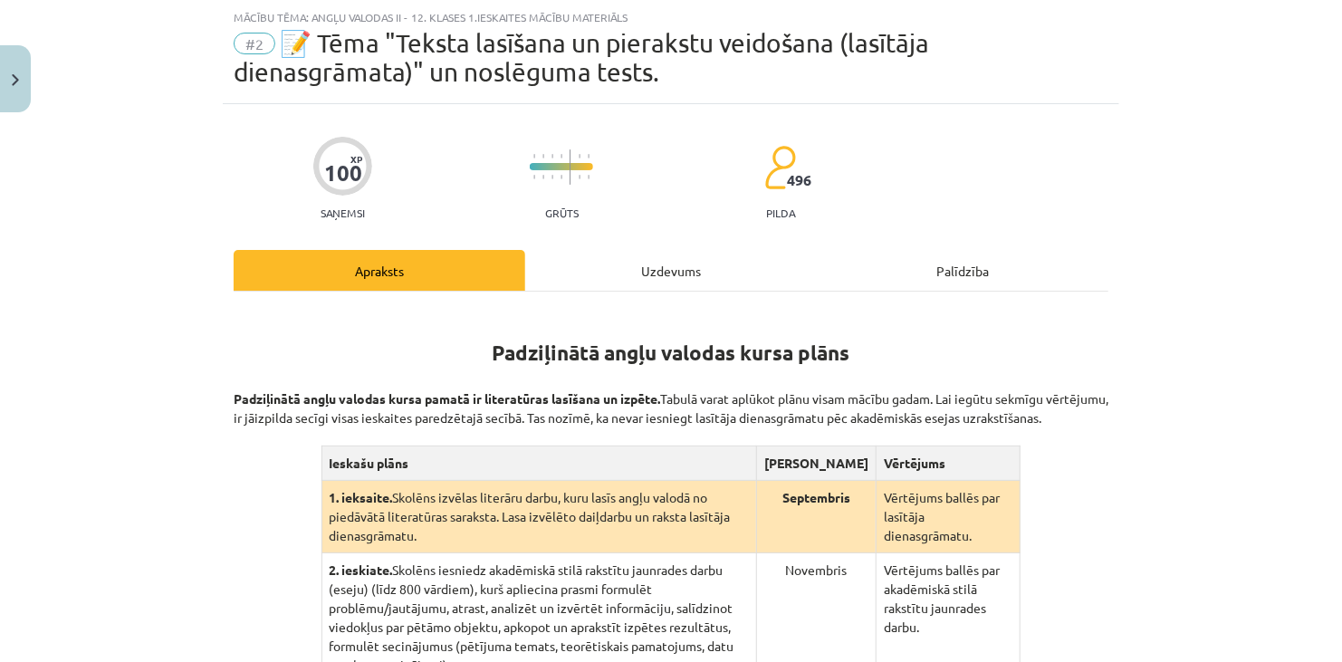
click at [661, 274] on div "Uzdevums" at bounding box center [670, 270] width 291 height 41
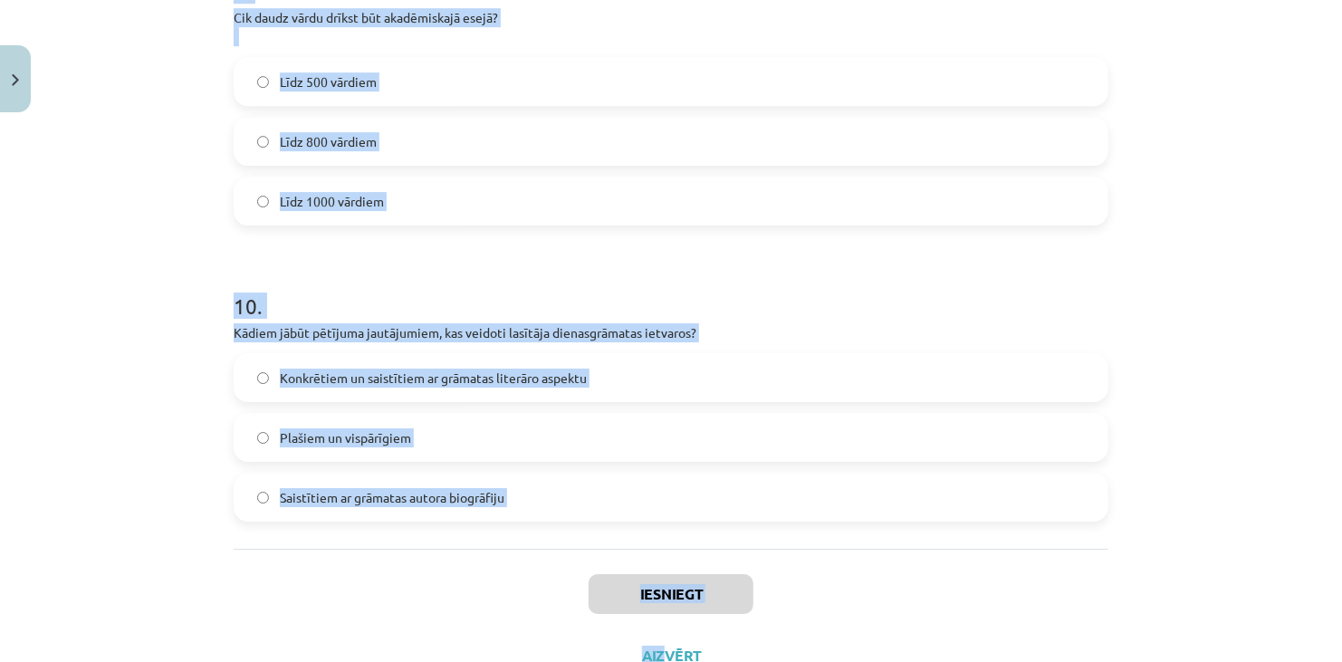
scroll to position [2880, 0]
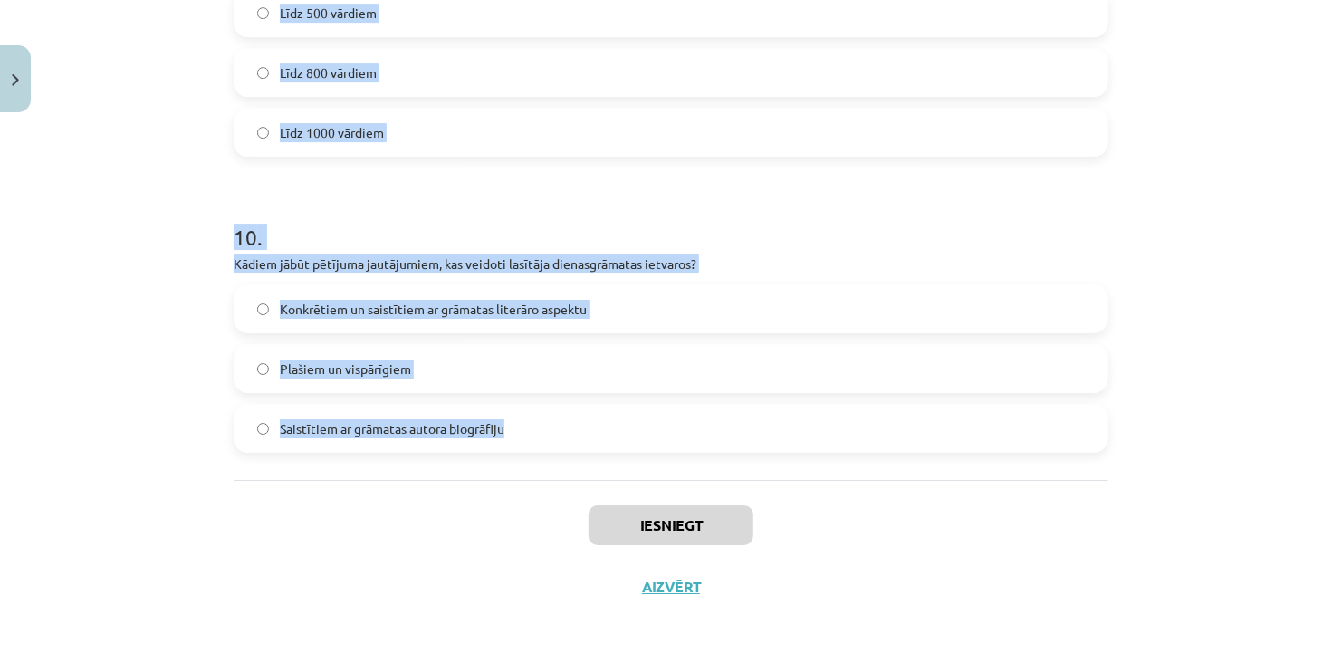
drag, startPoint x: 224, startPoint y: 140, endPoint x: 645, endPoint y: 465, distance: 532.5
click at [645, 465] on div "Mācību tēma: Angļu valodas ii - 12. klases 1.ieskaites mācību materiāls #2 📝 Tē…" at bounding box center [671, 331] width 1342 height 662
copy form "Padziļinātajā kursā mēs: pārsvarā gatavosimies valsts eksāmenam lasīsim grāmatu…"
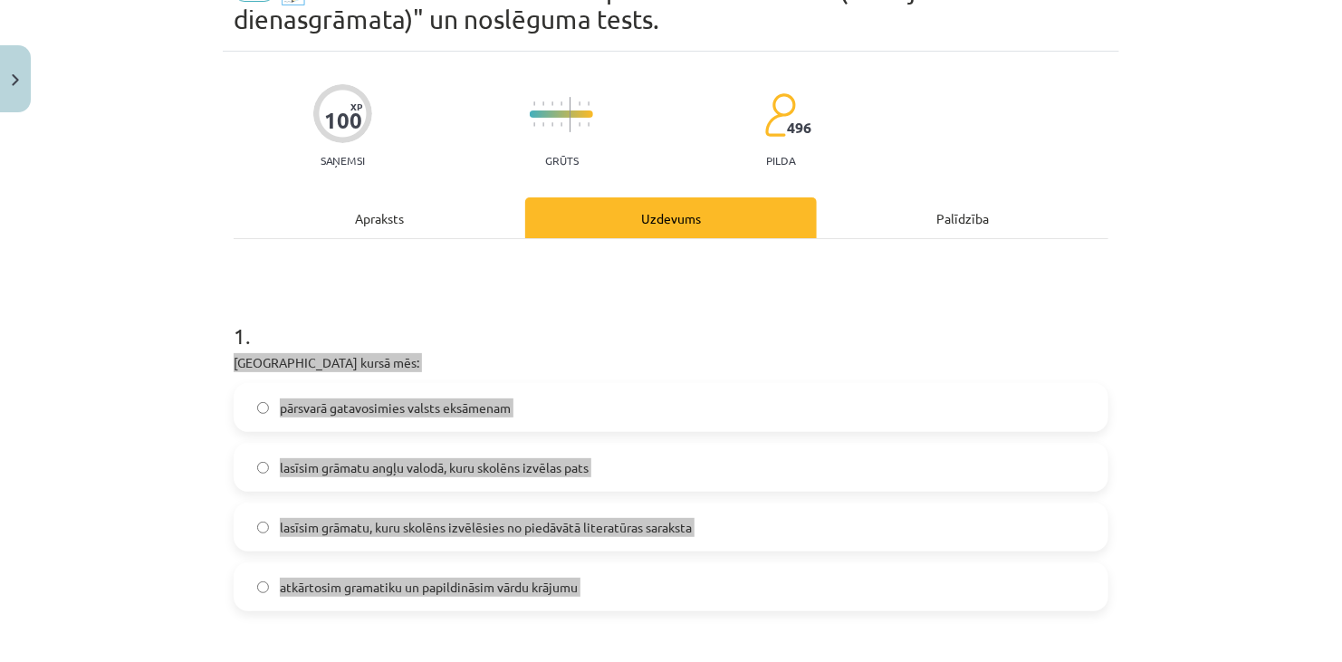
scroll to position [0, 0]
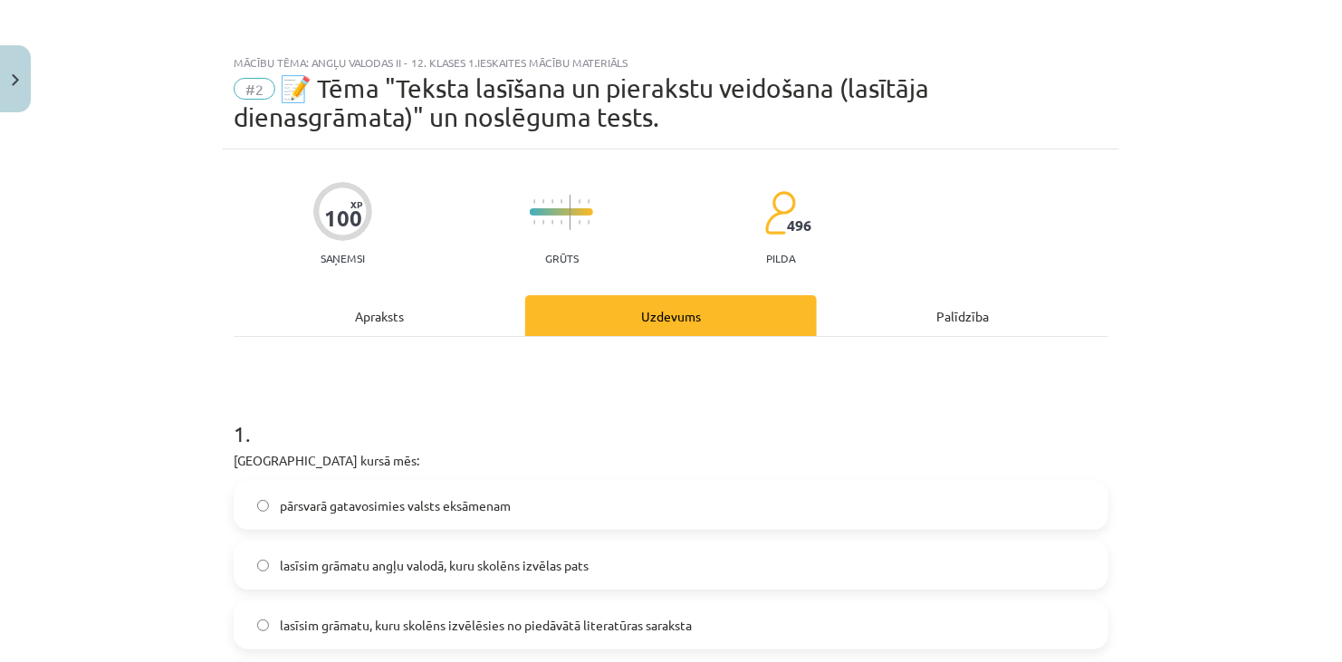
click at [413, 404] on h1 "1 ." at bounding box center [671, 417] width 874 height 56
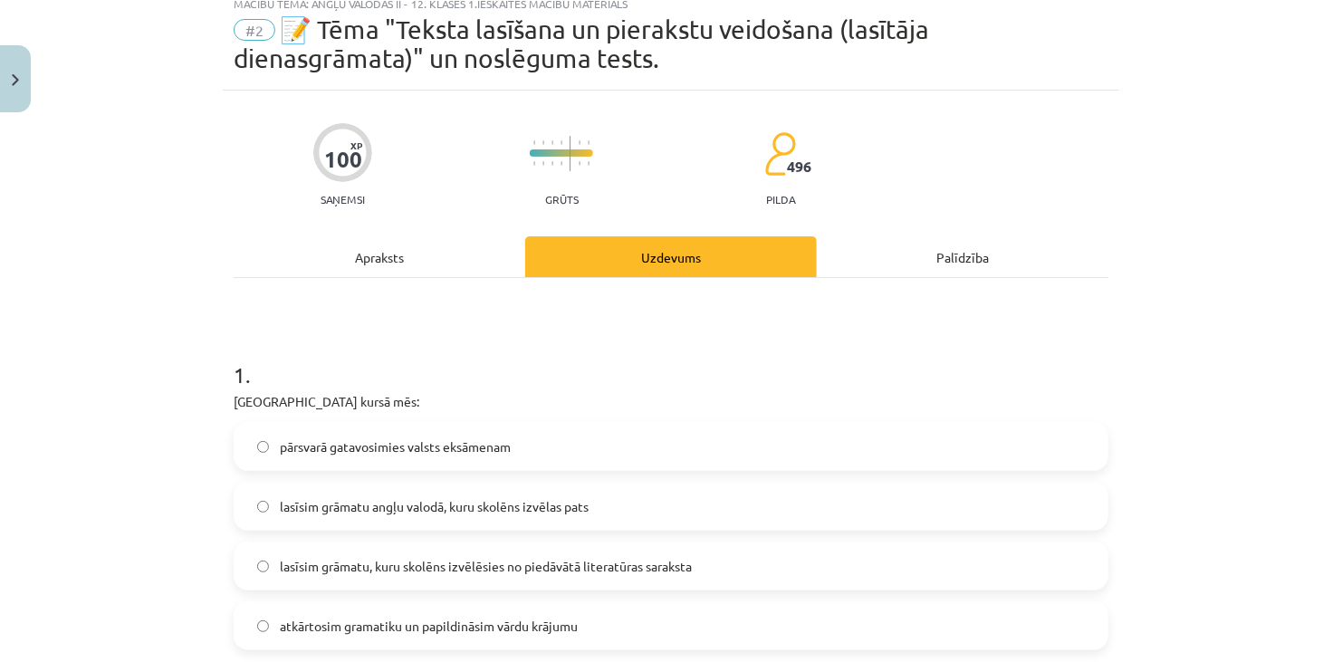
scroll to position [91, 0]
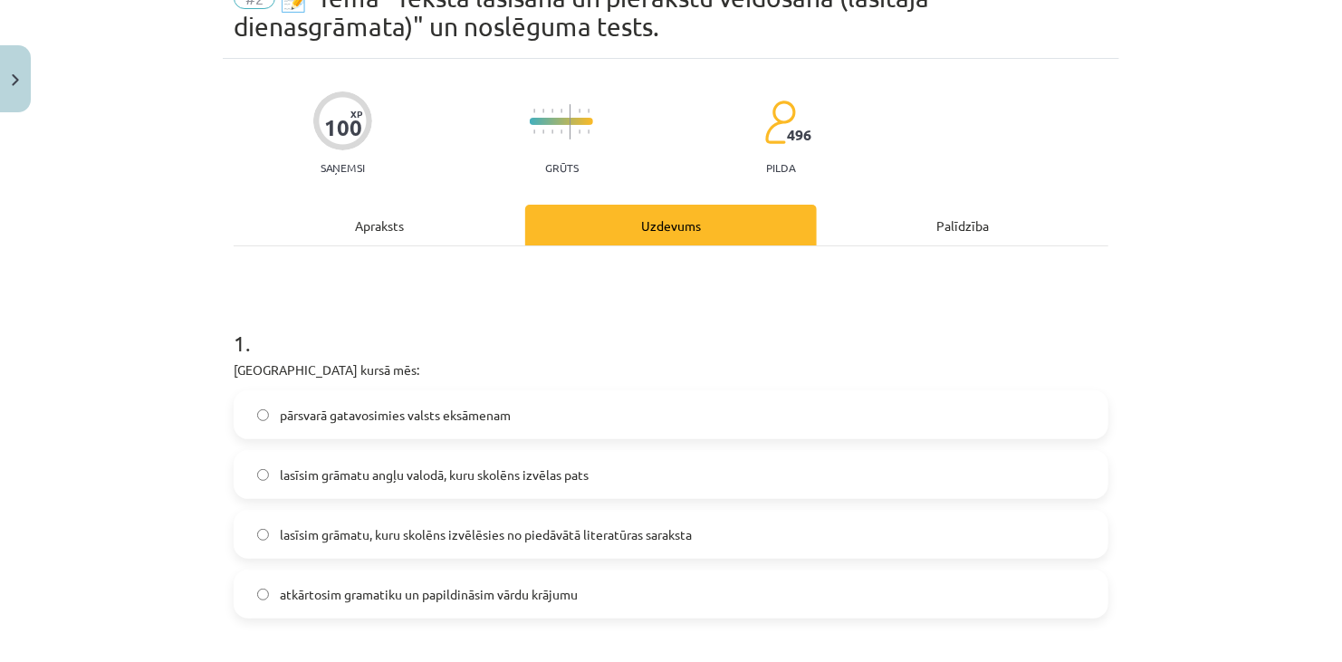
click at [492, 415] on span "pārsvarā gatavosimies valsts eksāmenam" at bounding box center [395, 415] width 231 height 19
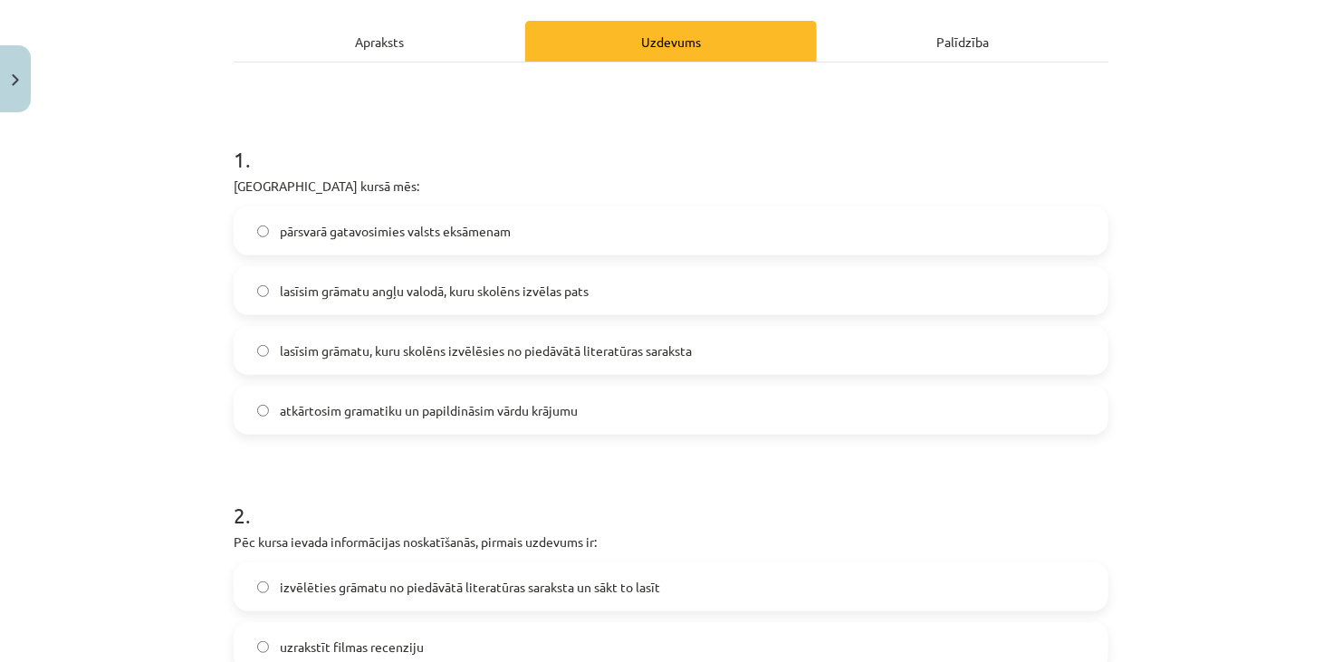
scroll to position [272, 0]
click at [407, 54] on div "Apraksts" at bounding box center [379, 44] width 291 height 41
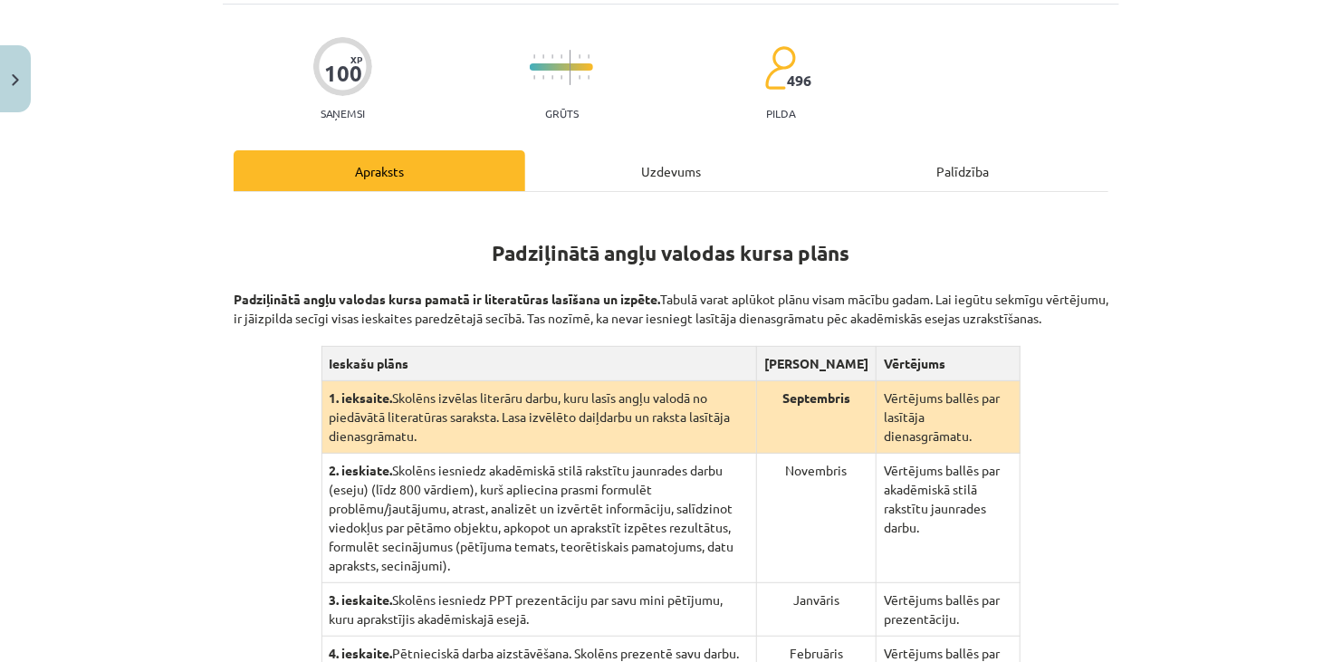
scroll to position [136, 0]
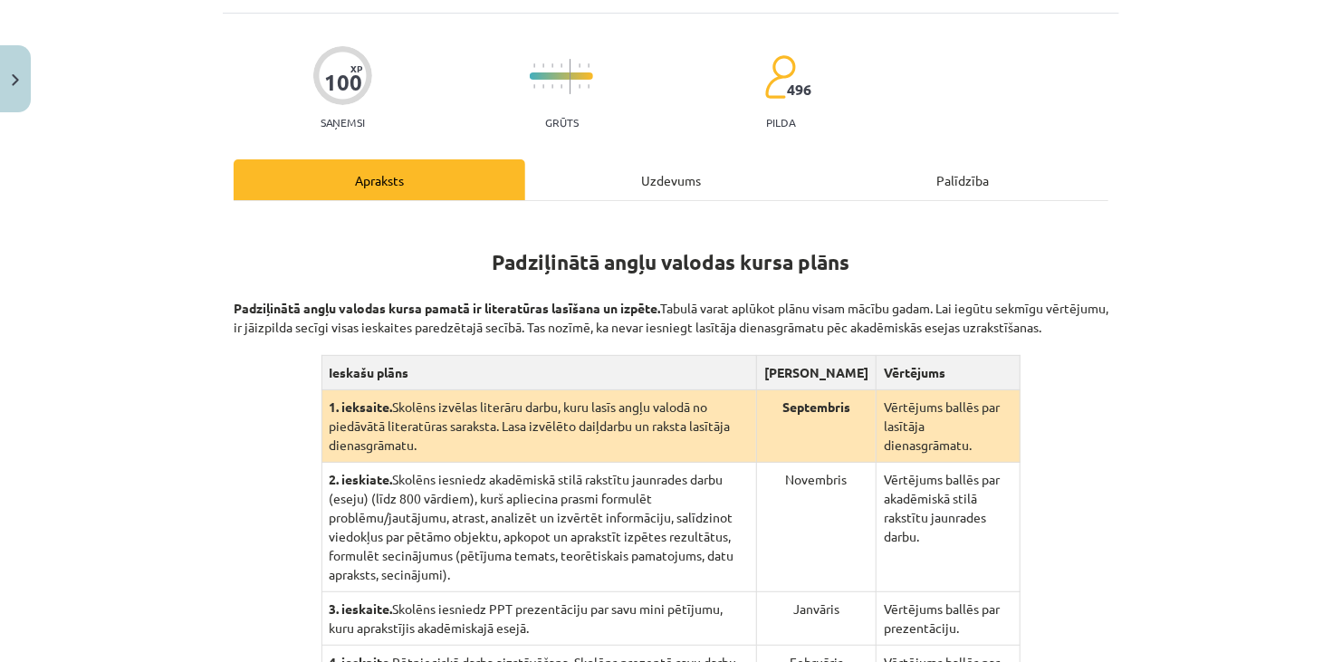
click at [654, 181] on div "Uzdevums" at bounding box center [670, 179] width 291 height 41
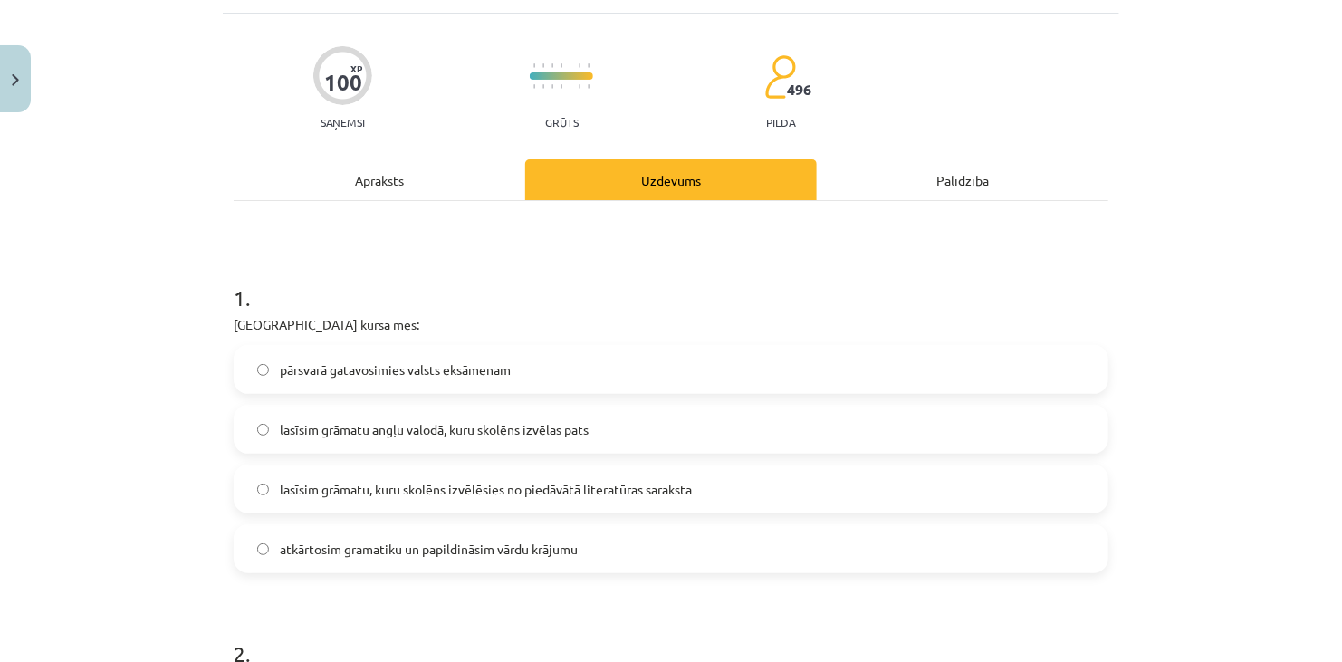
click at [442, 188] on div "Apraksts" at bounding box center [379, 179] width 291 height 41
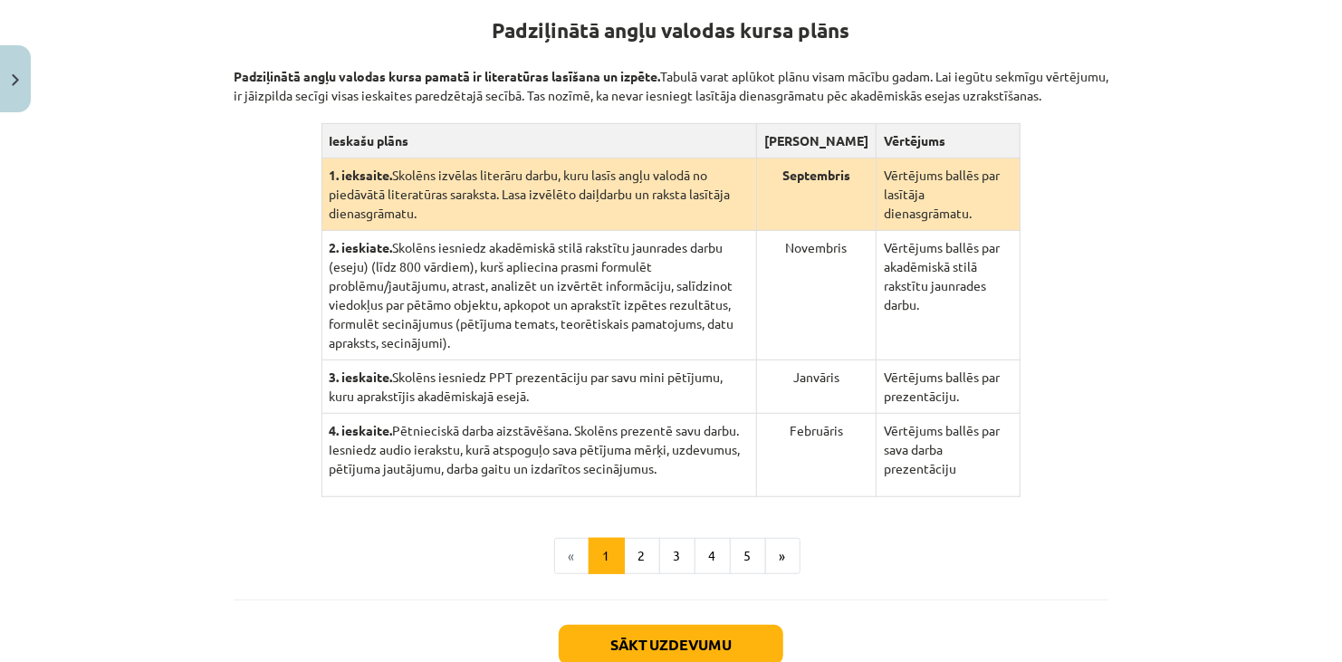
scroll to position [407, 0]
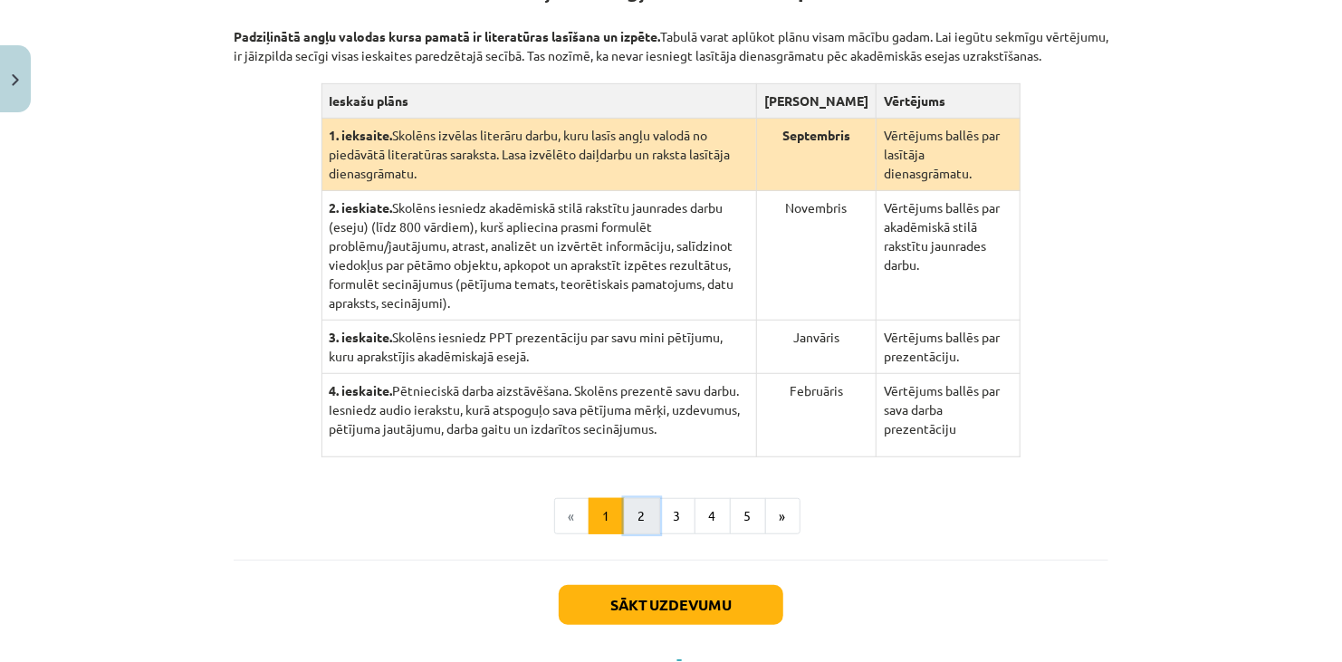
click at [642, 498] on button "2" at bounding box center [642, 516] width 36 height 36
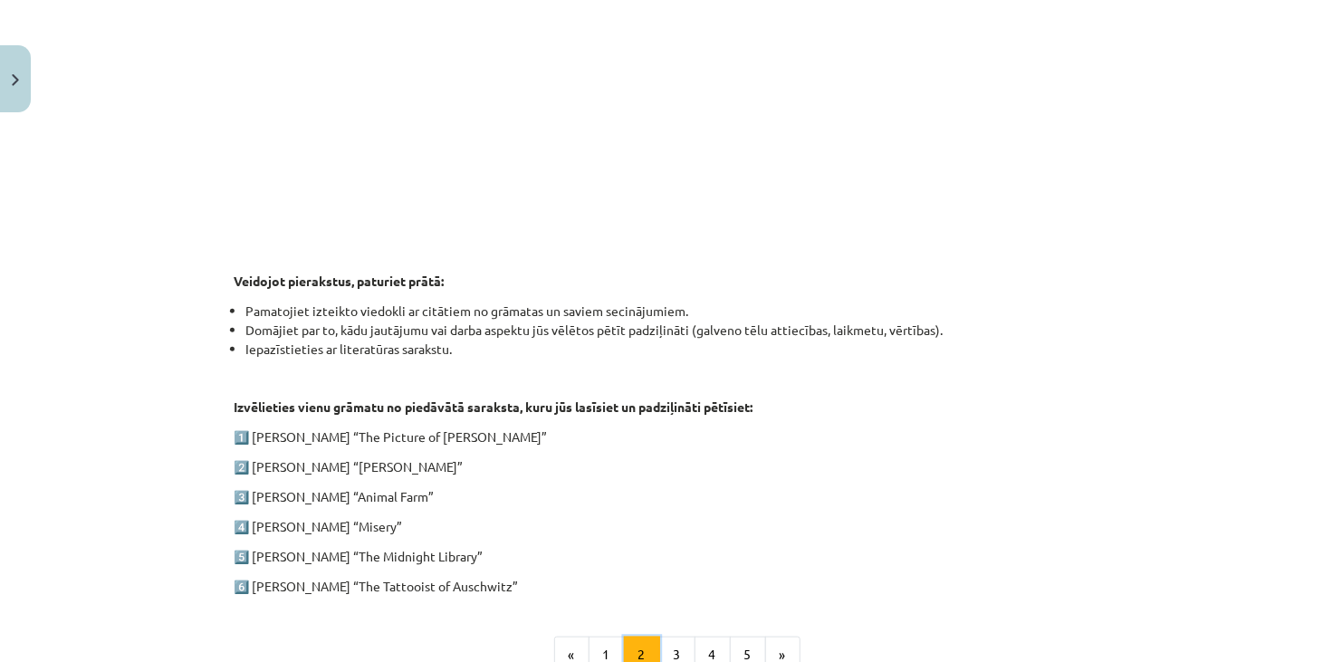
scroll to position [714, 0]
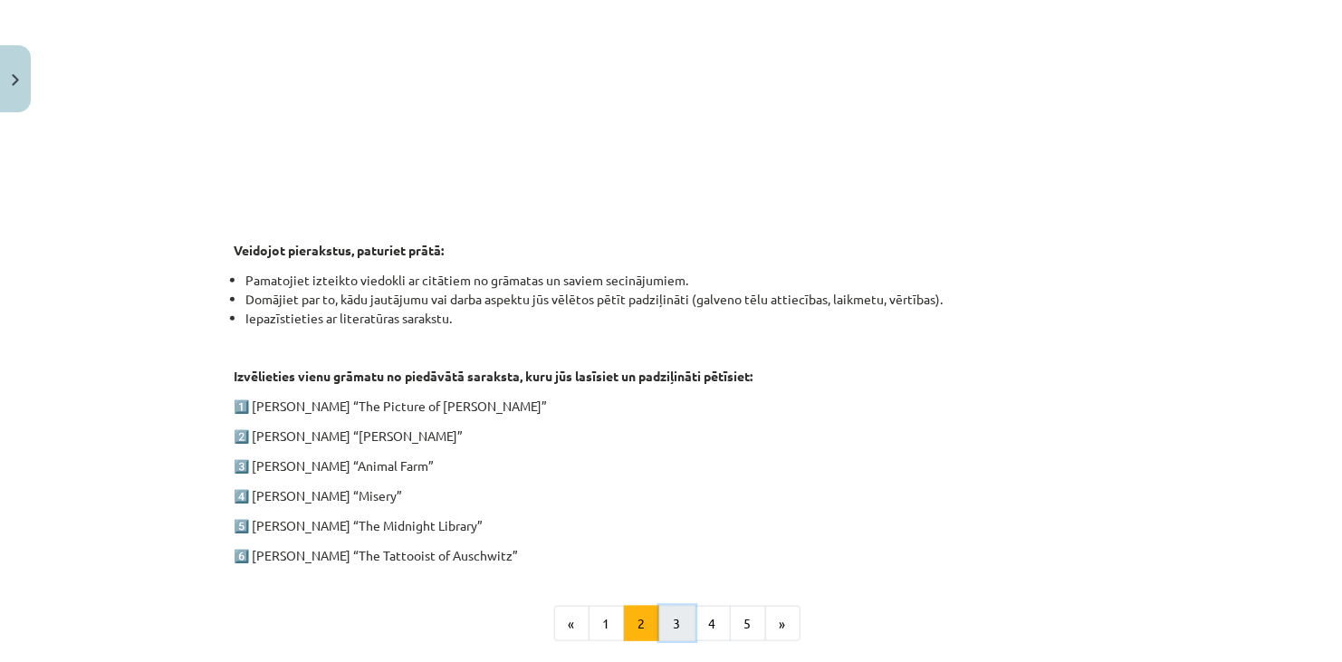
click at [675, 623] on button "3" at bounding box center [677, 624] width 36 height 36
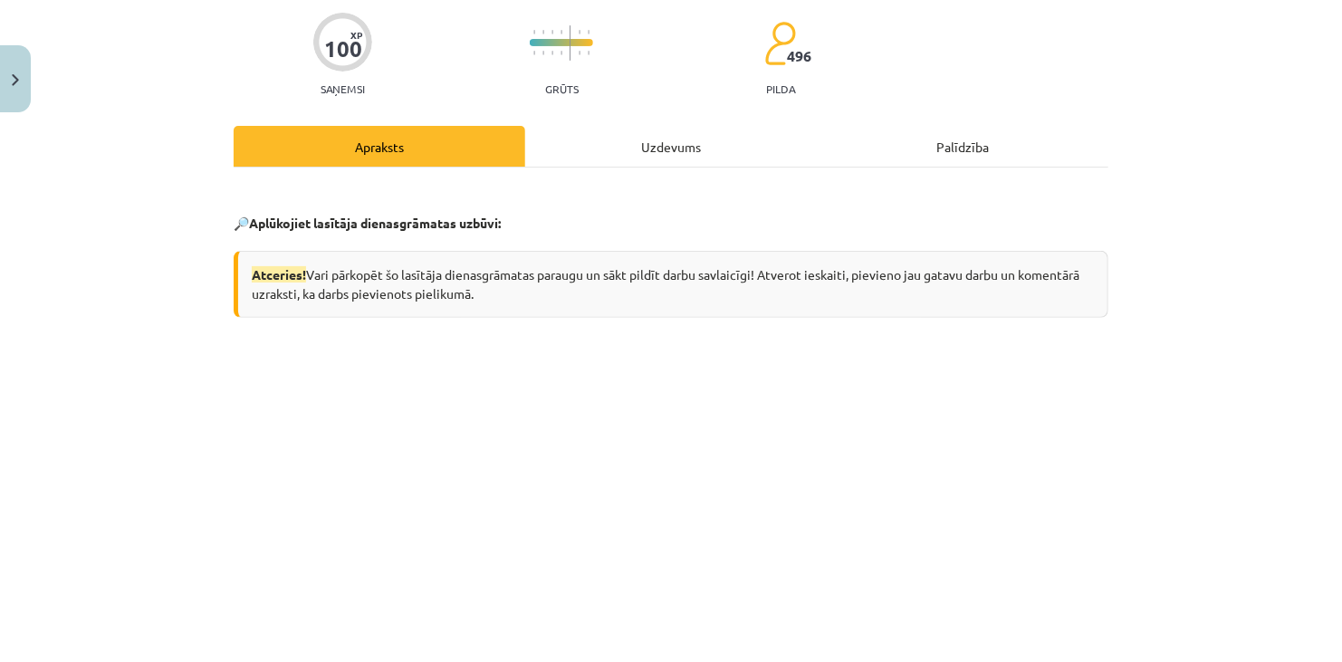
scroll to position [81, 0]
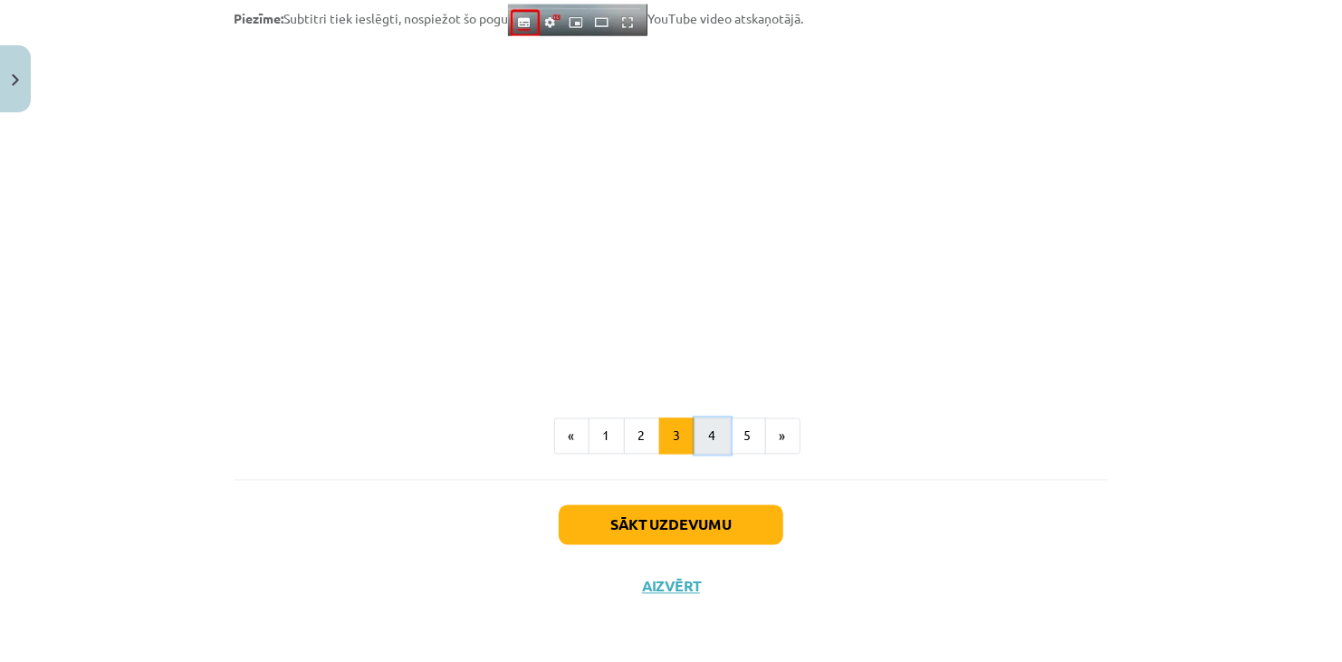
click at [712, 442] on button "4" at bounding box center [712, 436] width 36 height 36
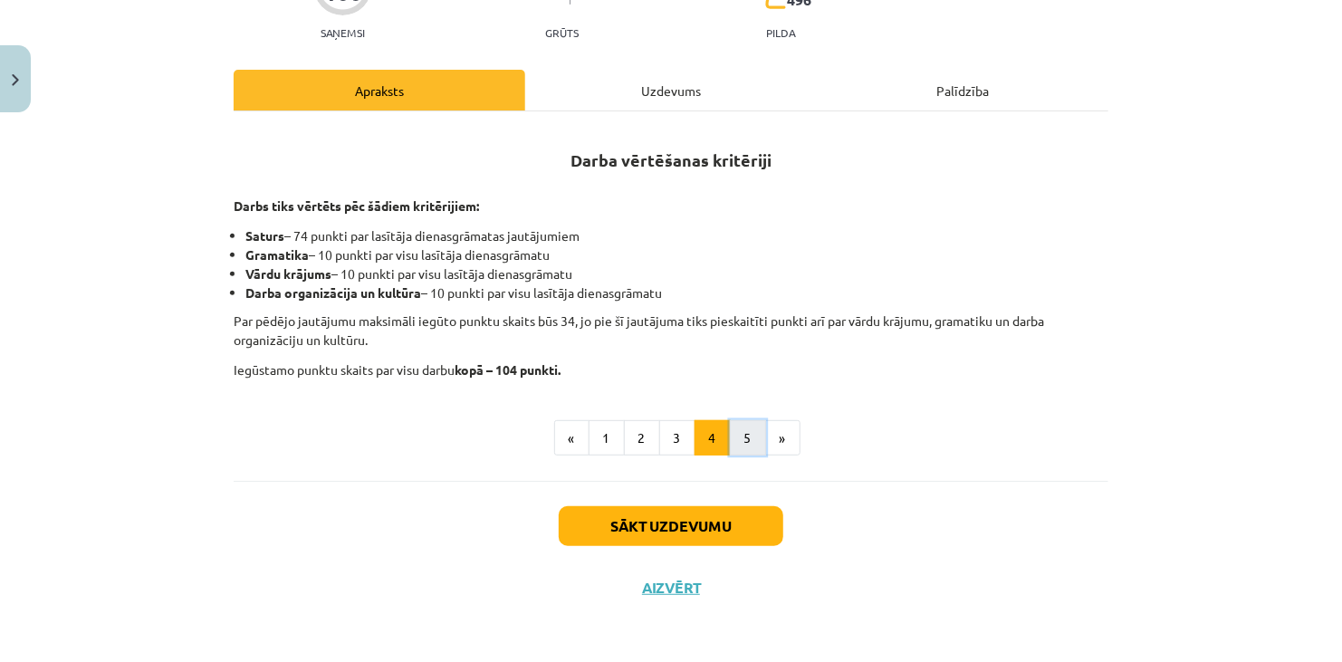
click at [752, 443] on button "5" at bounding box center [748, 438] width 36 height 36
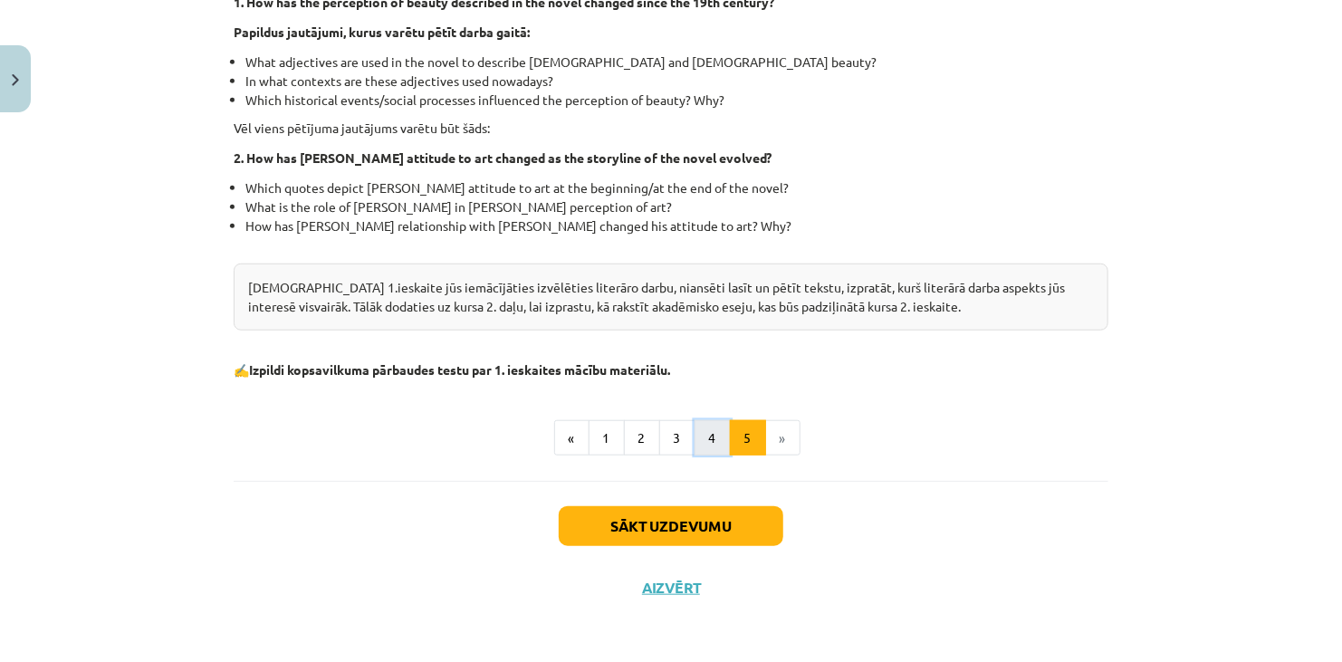
click at [694, 438] on button "4" at bounding box center [712, 438] width 36 height 36
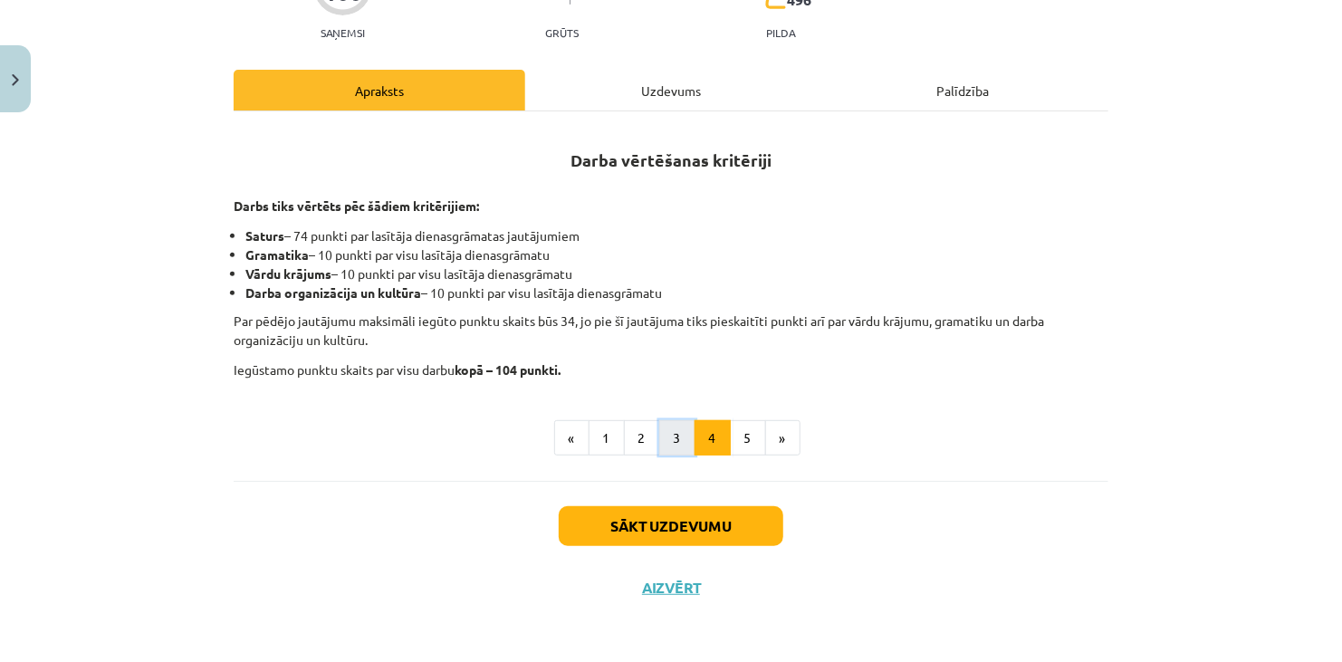
click at [683, 431] on button "3" at bounding box center [677, 438] width 36 height 36
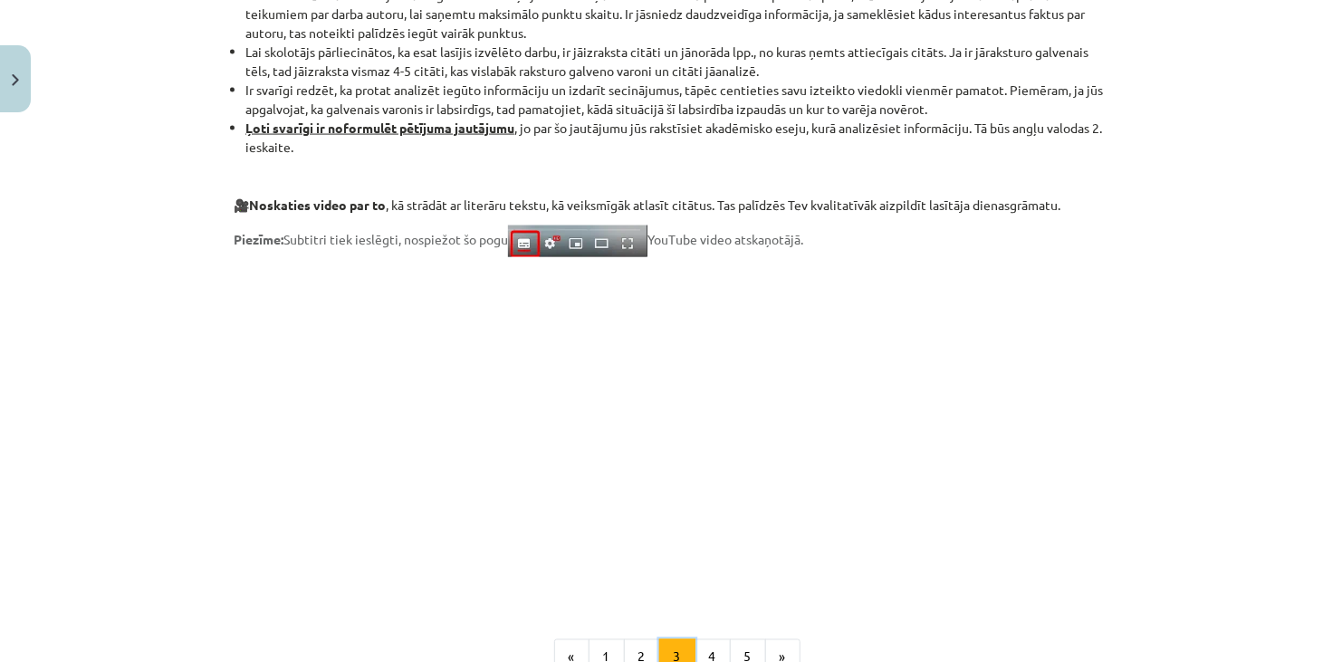
scroll to position [1493, 0]
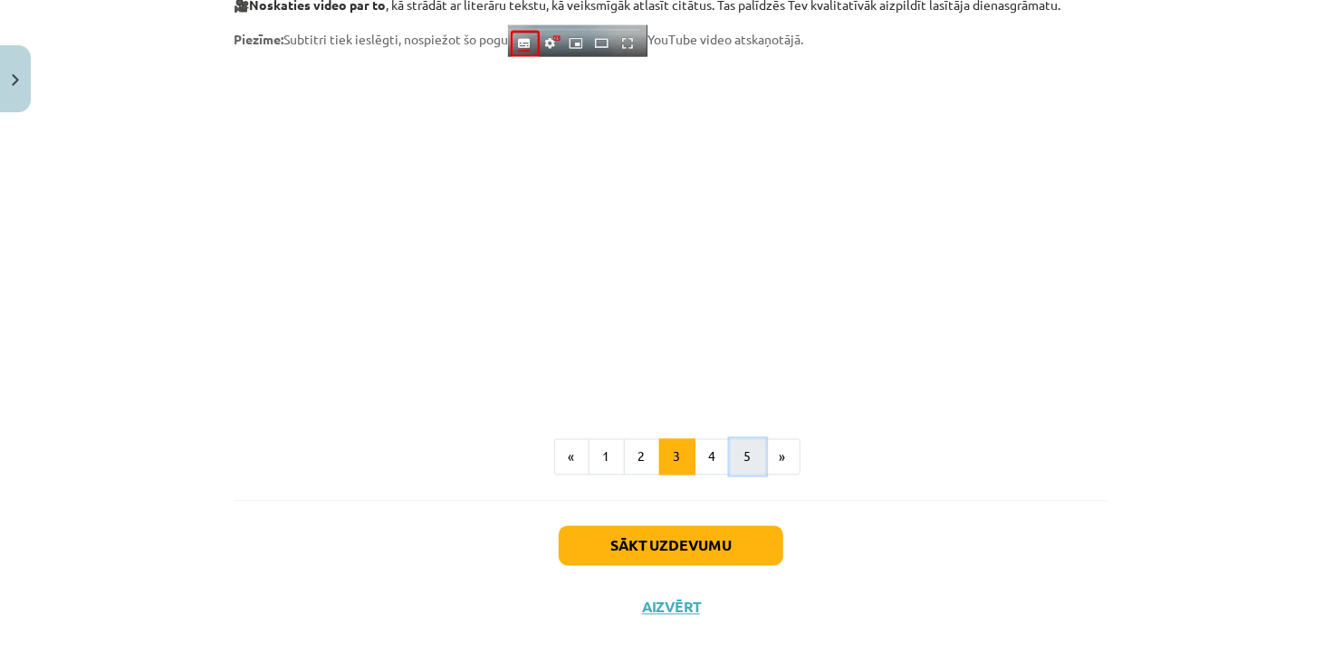
click at [752, 459] on button "5" at bounding box center [748, 457] width 36 height 36
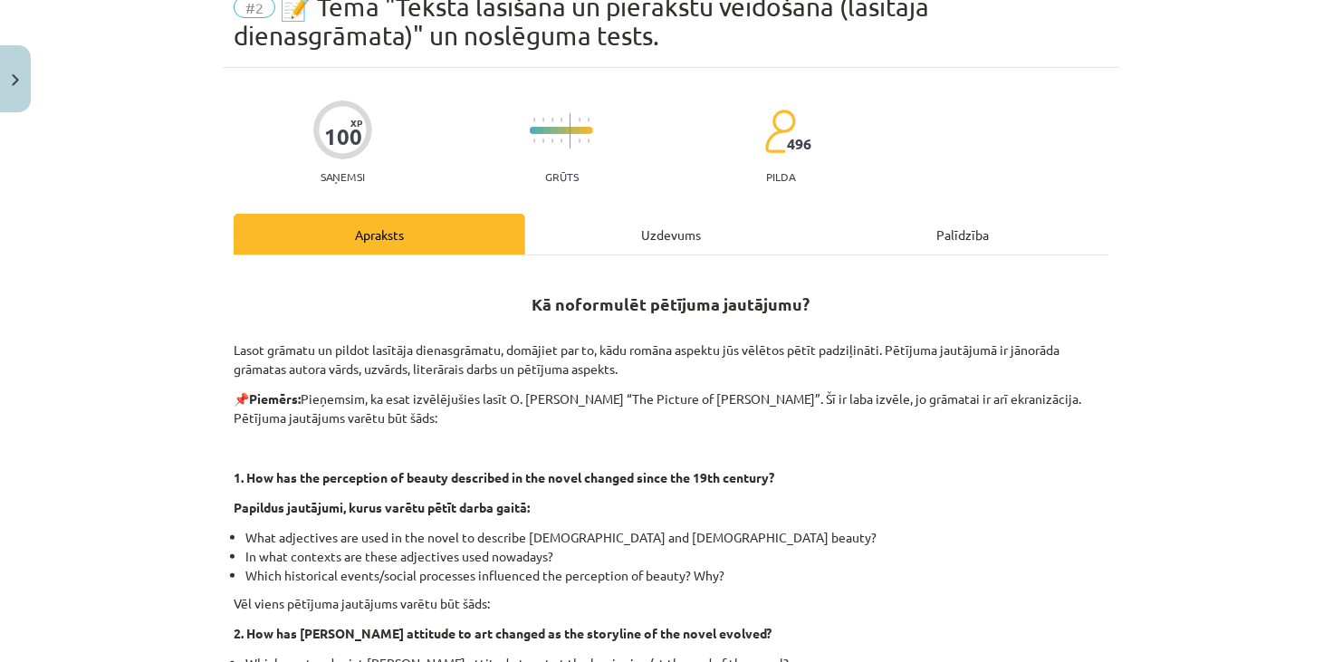
scroll to position [81, 0]
click at [633, 219] on div "Uzdevums" at bounding box center [670, 235] width 291 height 41
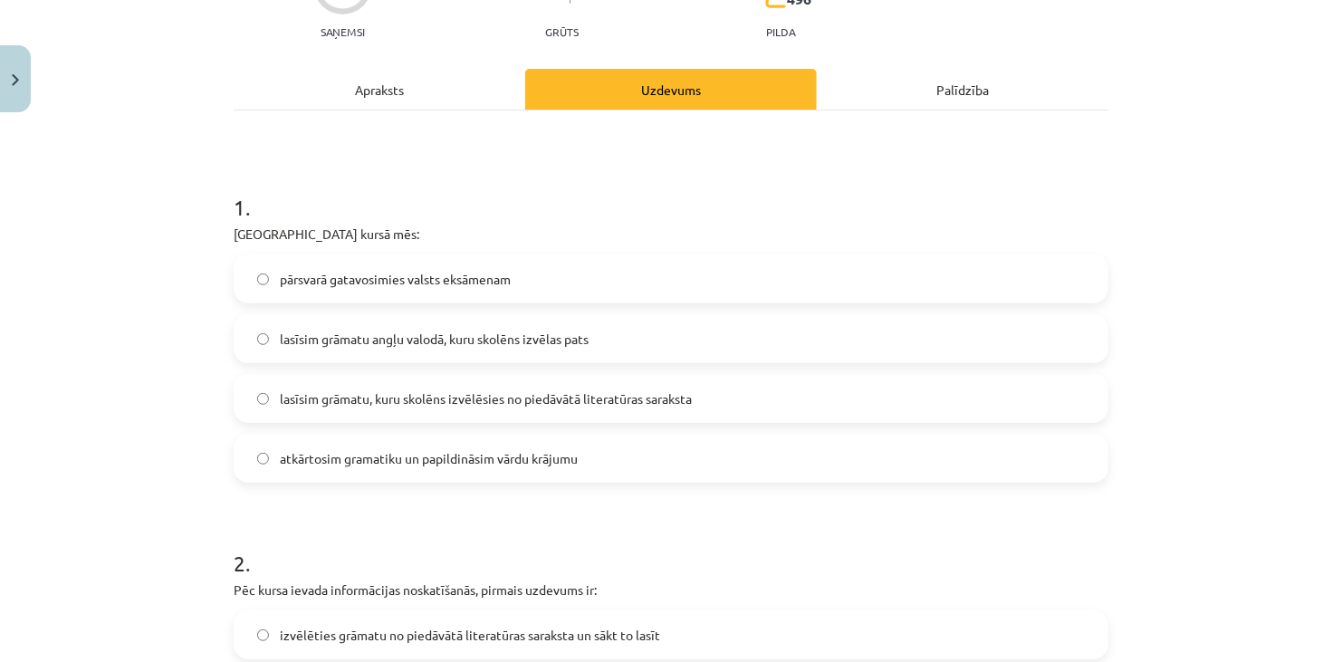
scroll to position [498, 0]
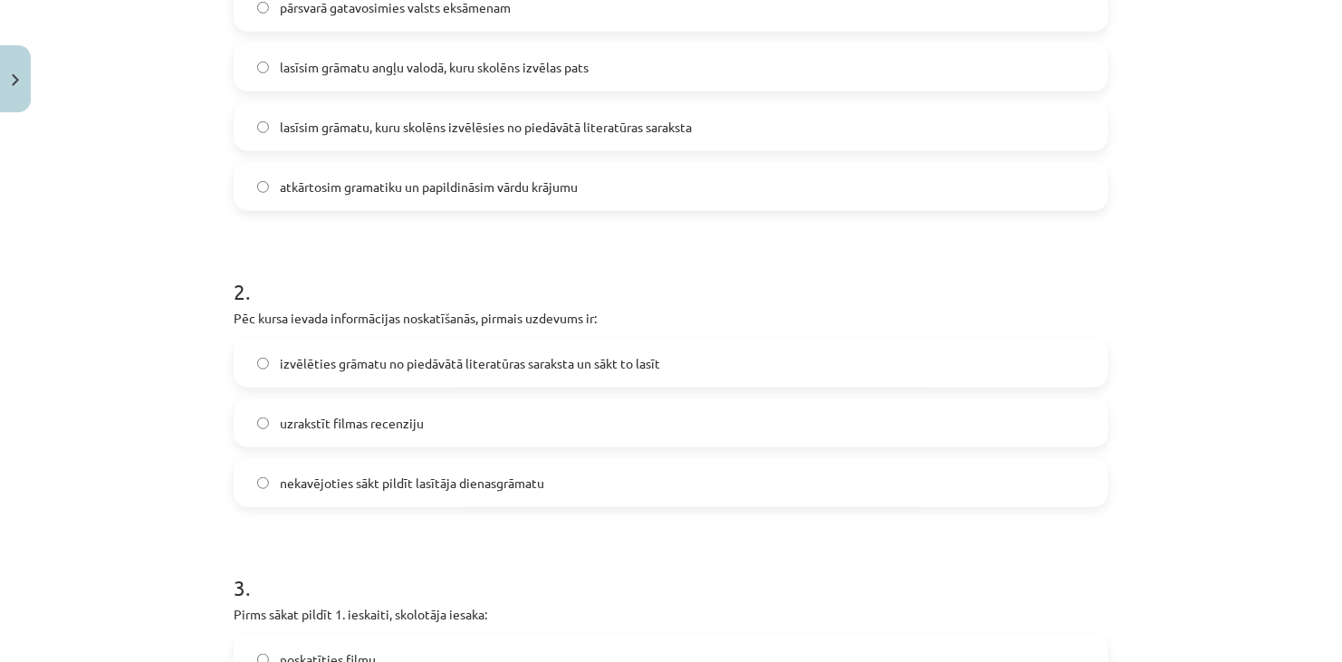
click at [557, 349] on label "izvēlēties grāmatu no piedāvātā literatūras saraksta un sākt to lasīt" at bounding box center [670, 362] width 871 height 45
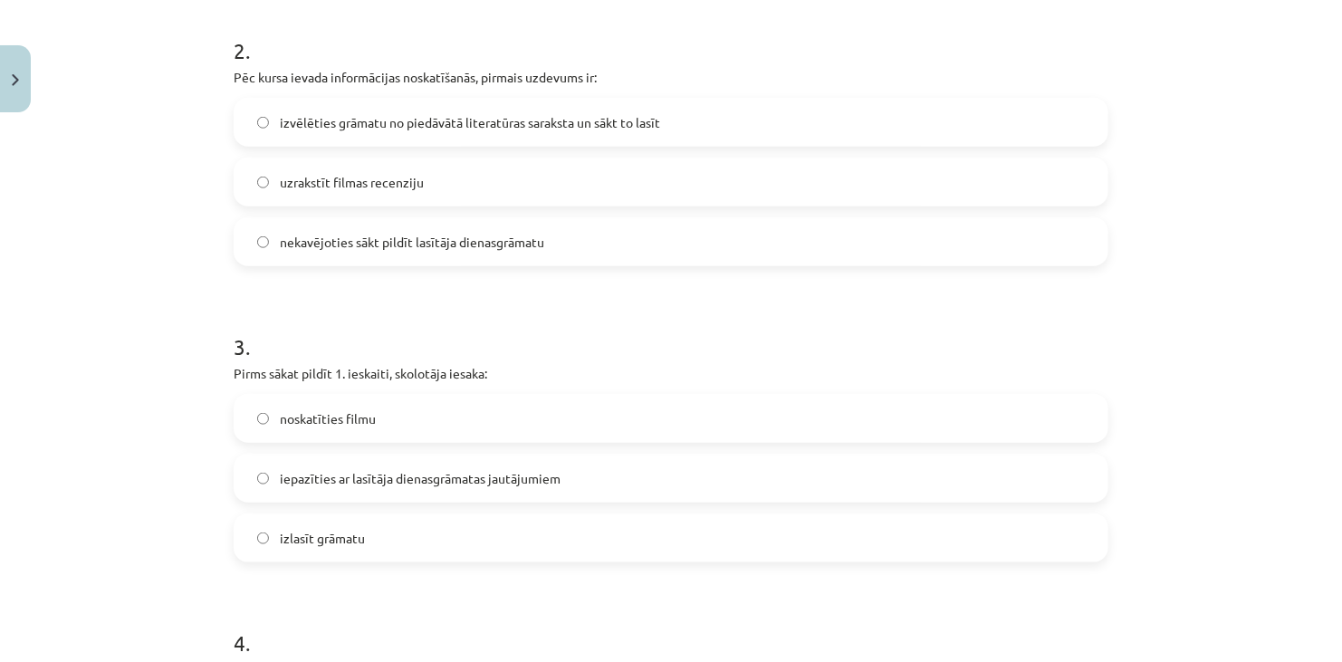
scroll to position [769, 0]
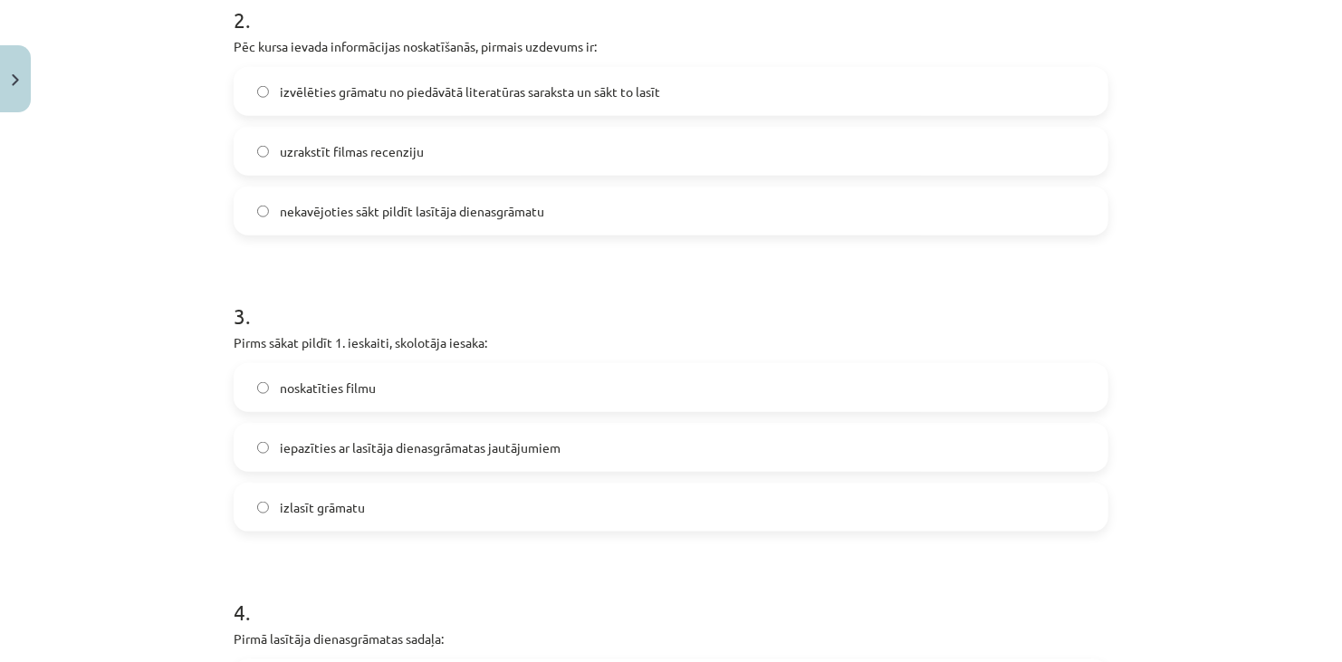
click at [417, 462] on label "iepazīties ar lasītāja dienasgrāmatas jautājumiem" at bounding box center [670, 447] width 871 height 45
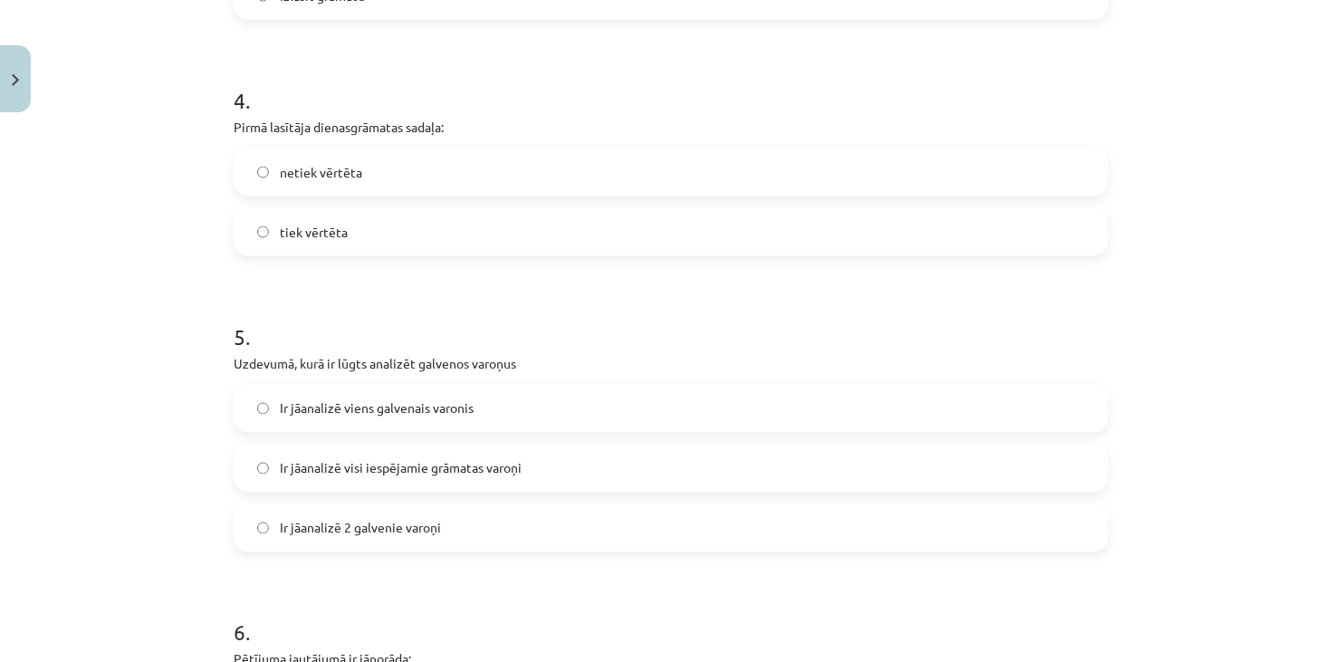
scroll to position [1313, 0]
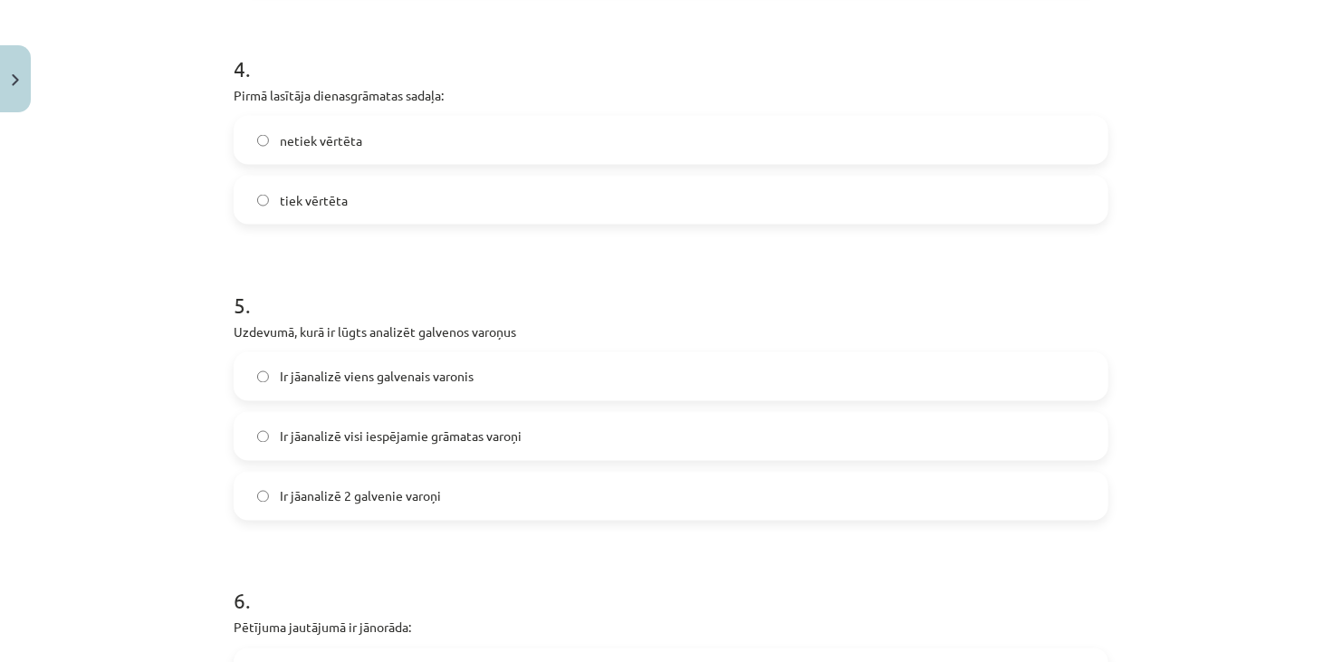
click at [378, 154] on label "netiek vērtēta" at bounding box center [670, 140] width 871 height 45
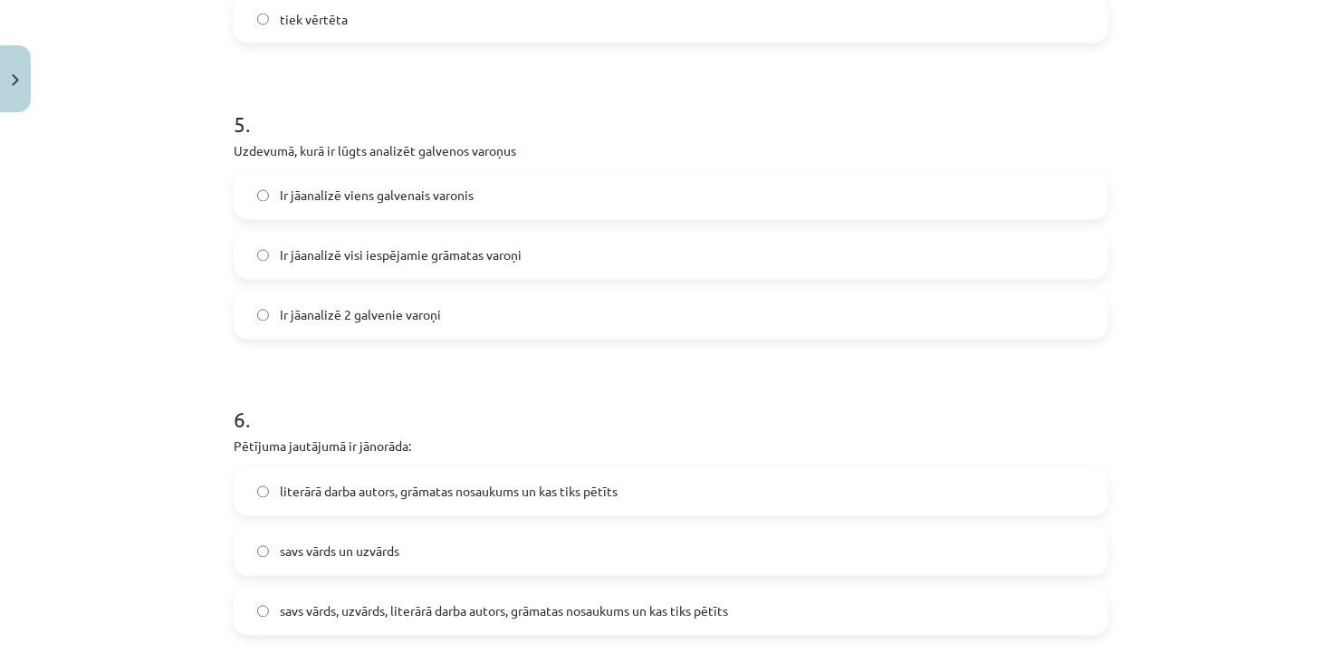
scroll to position [1584, 0]
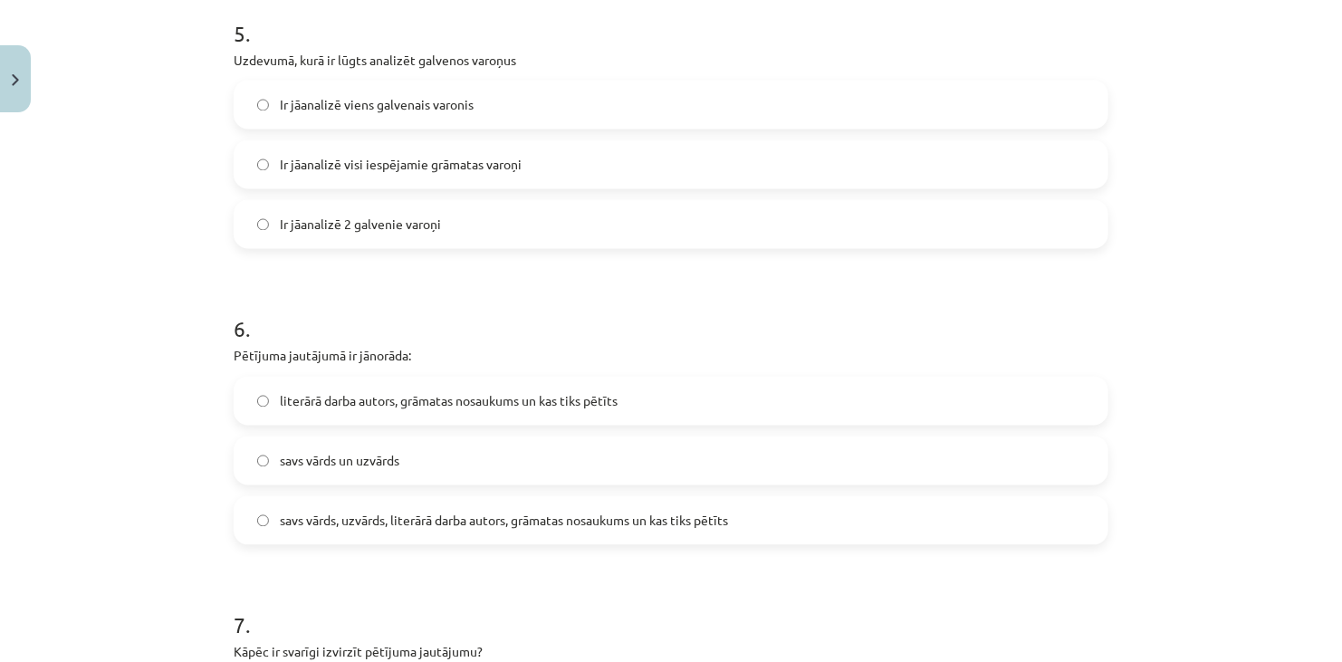
click at [341, 111] on span "Ir jāanalizē viens galvenais varonis" at bounding box center [377, 105] width 194 height 19
click at [330, 528] on span "savs vārds, uzvārds, literārā darba autors, grāmatas nosaukums un kas tiks pētī…" at bounding box center [504, 520] width 448 height 19
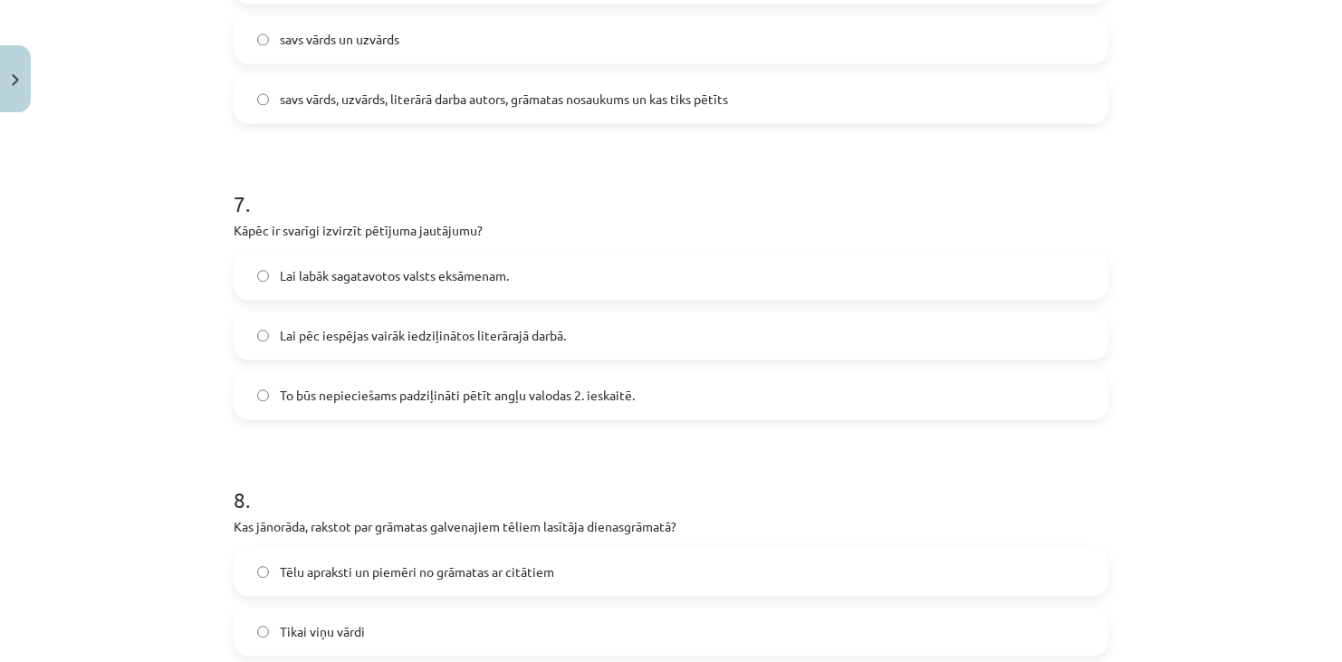
scroll to position [2037, 0]
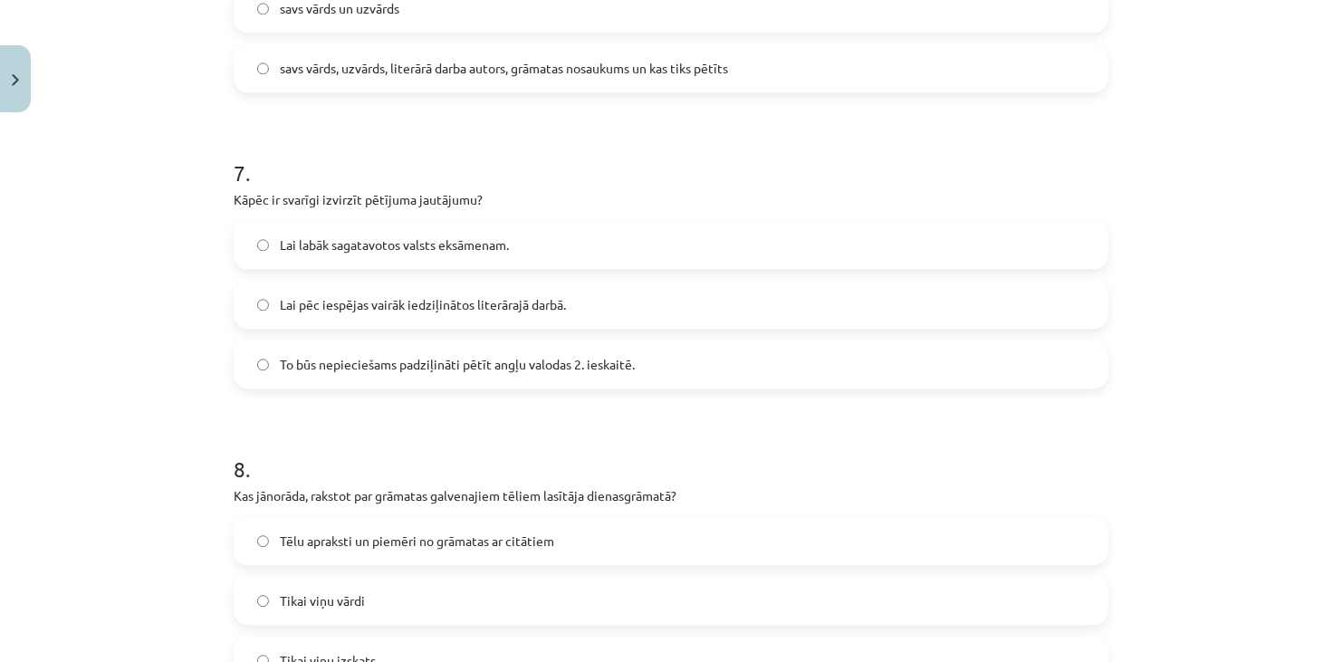
click at [377, 287] on label "Lai pēc iespējas vairāk iedziļinātos literārajā darbā." at bounding box center [670, 304] width 871 height 45
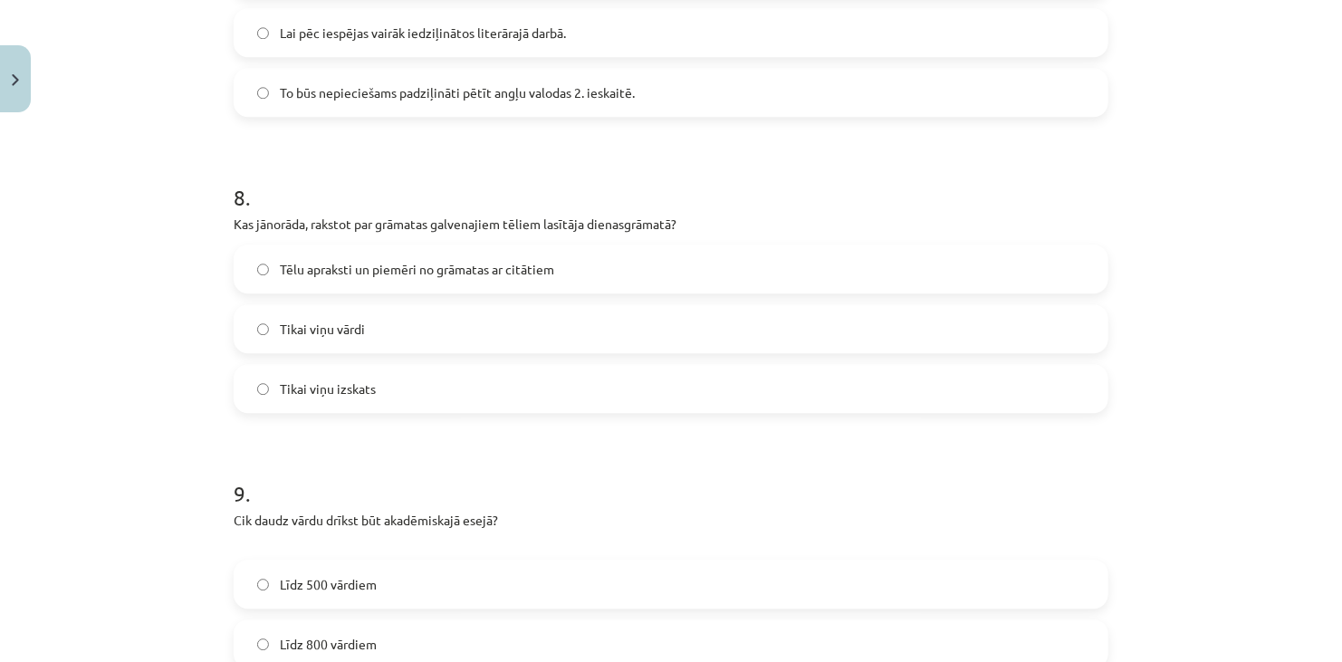
scroll to position [2399, 0]
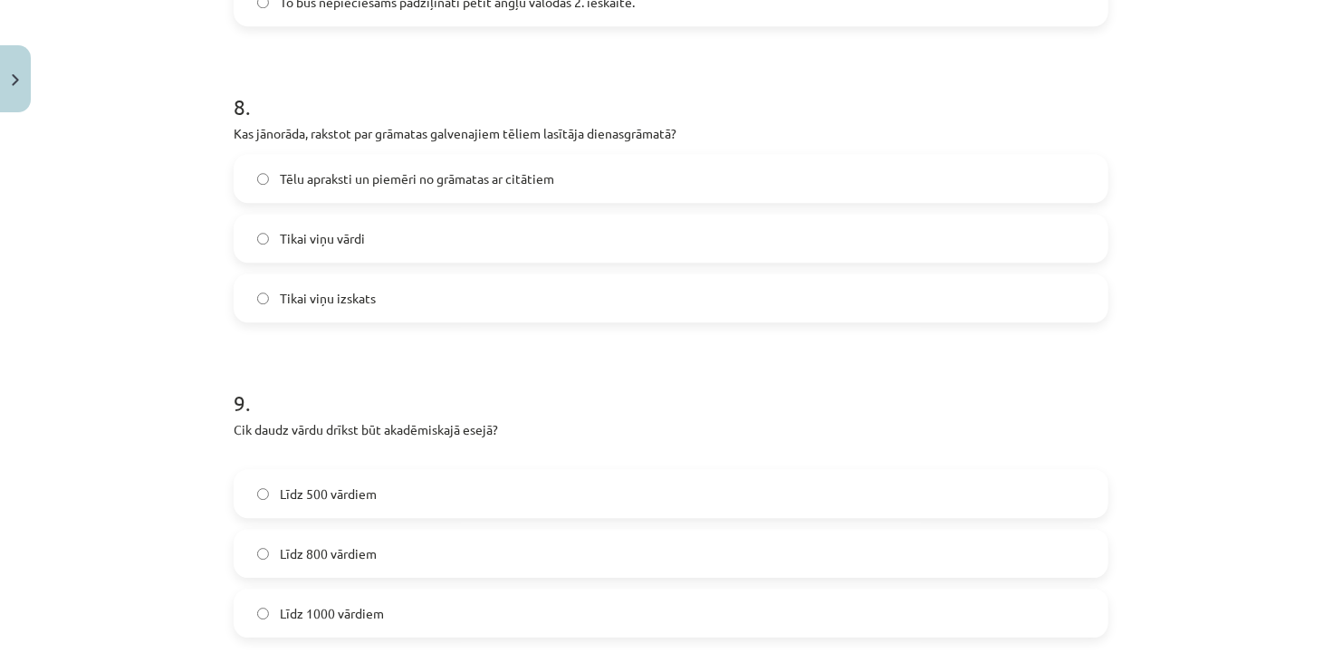
click at [380, 180] on span "Tēlu apraksti un piemēri no grāmatas ar citātiem" at bounding box center [417, 178] width 274 height 19
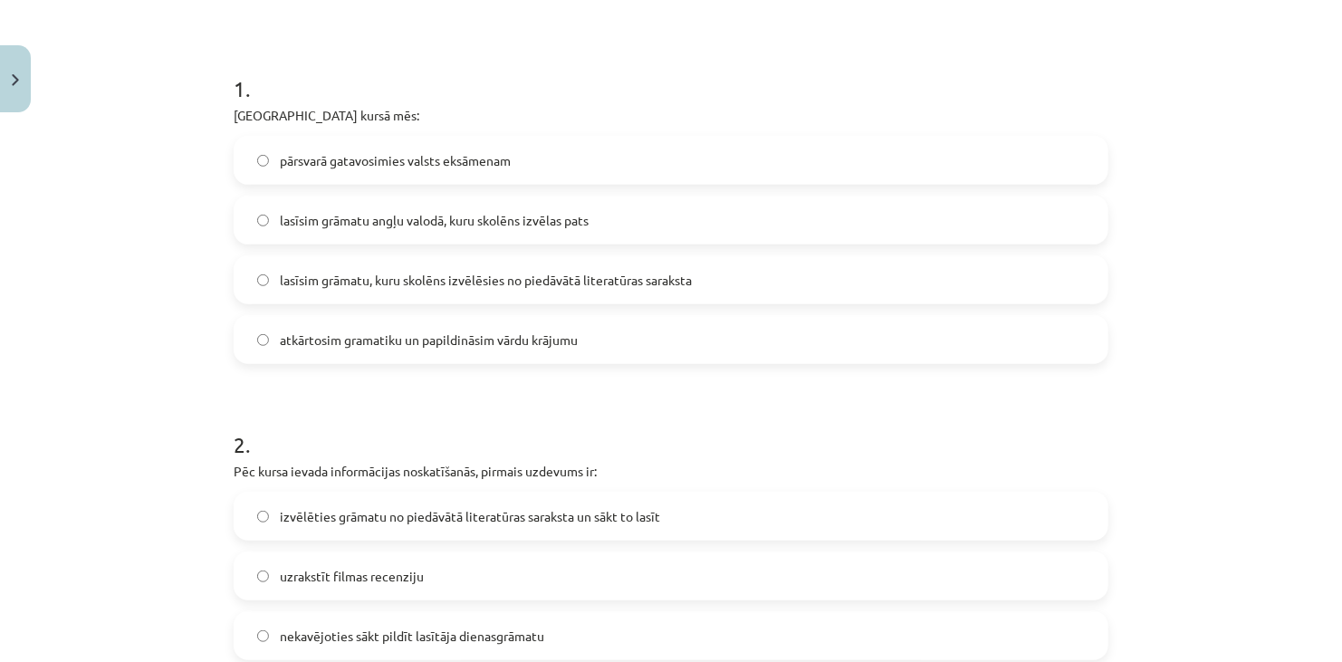
scroll to position [0, 0]
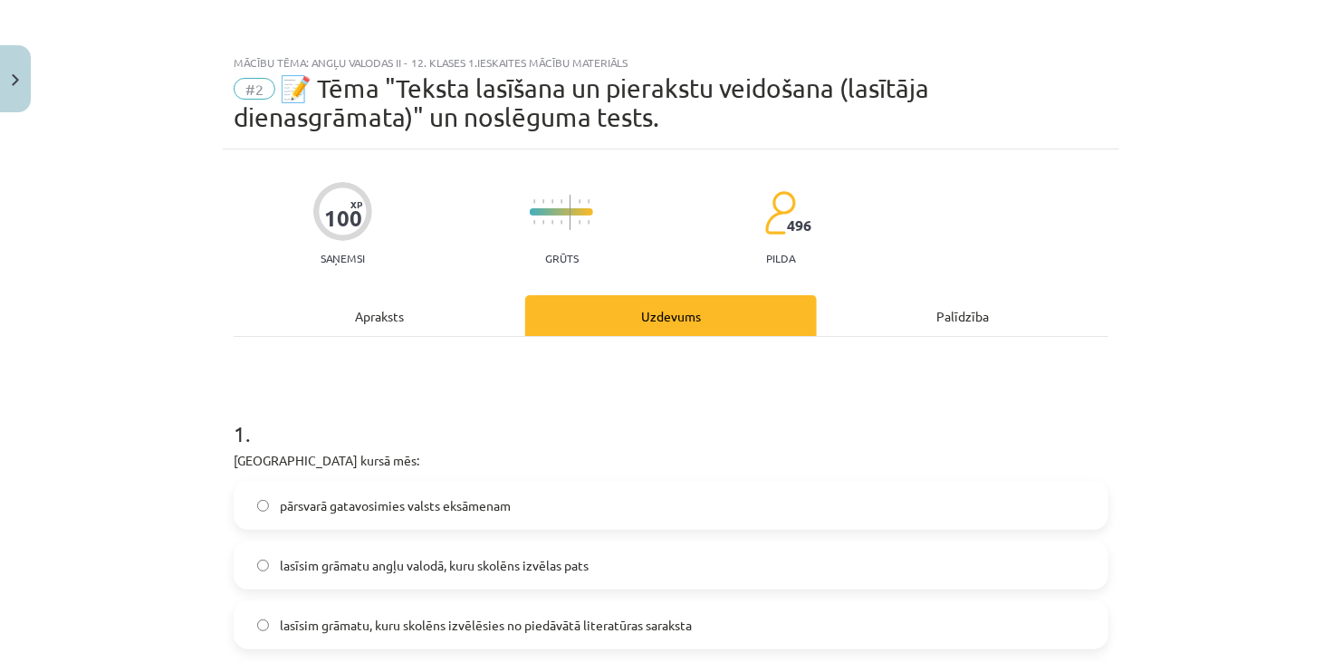
click at [379, 315] on div "Apraksts" at bounding box center [379, 315] width 291 height 41
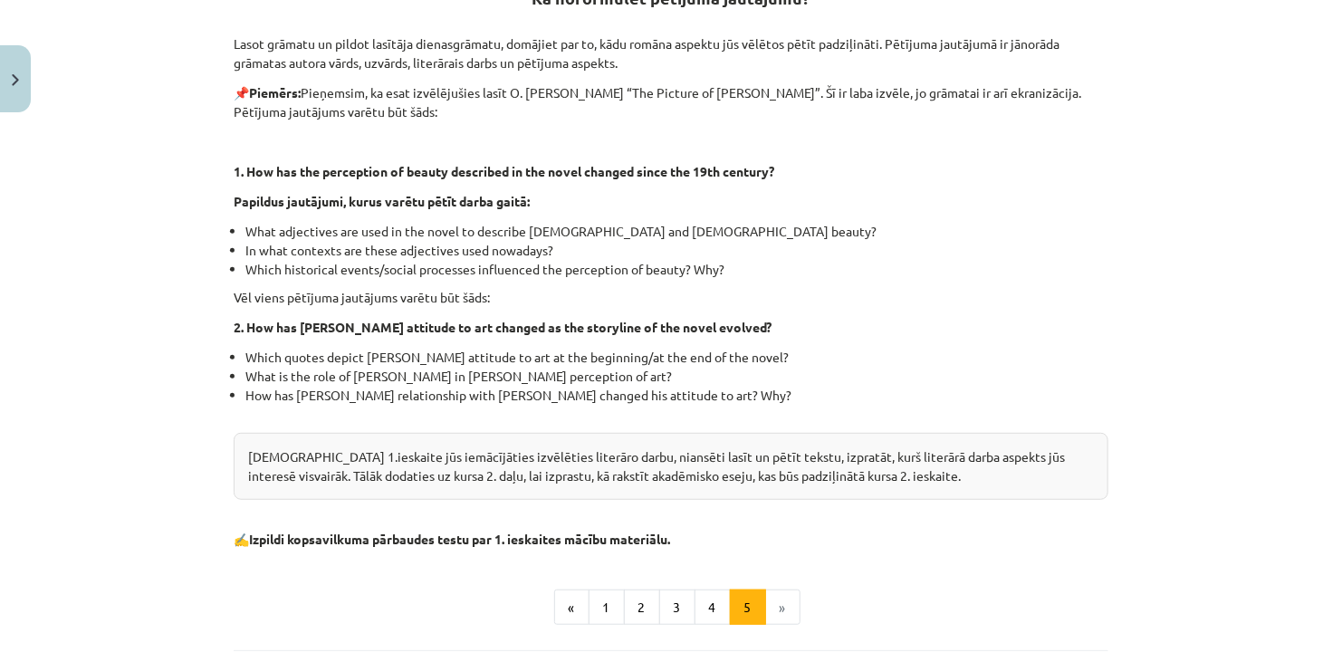
scroll to position [376, 0]
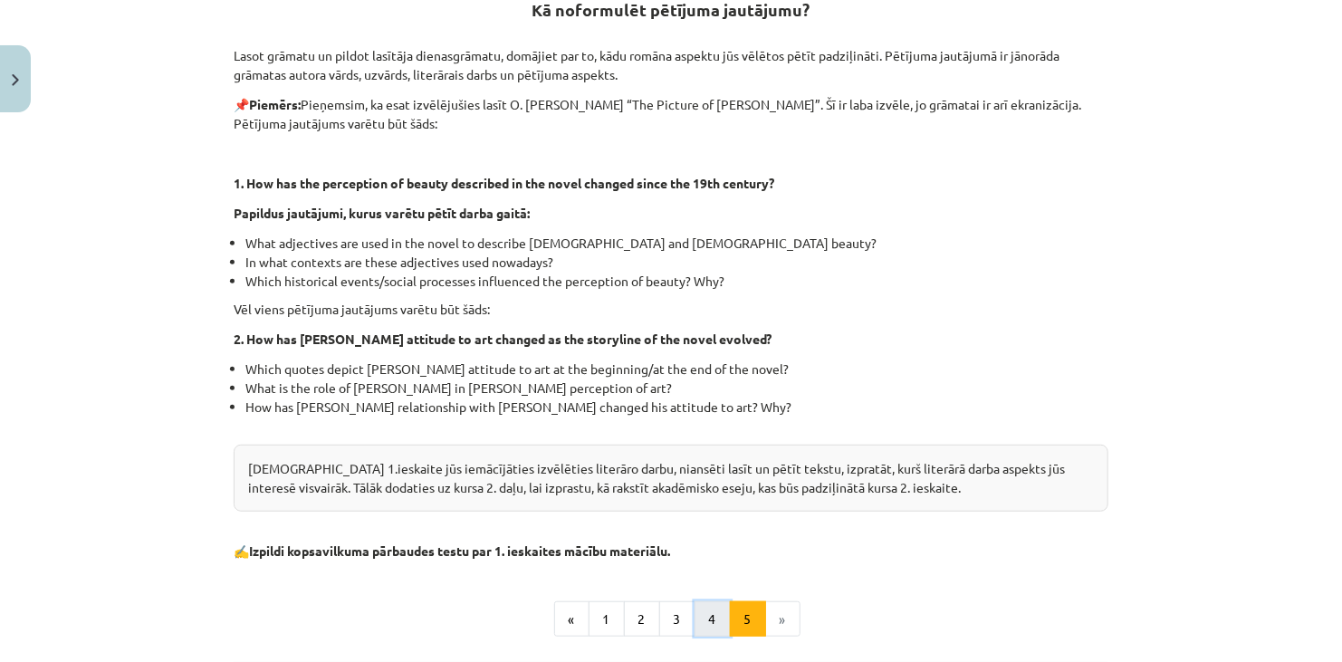
click at [704, 623] on button "4" at bounding box center [712, 619] width 36 height 36
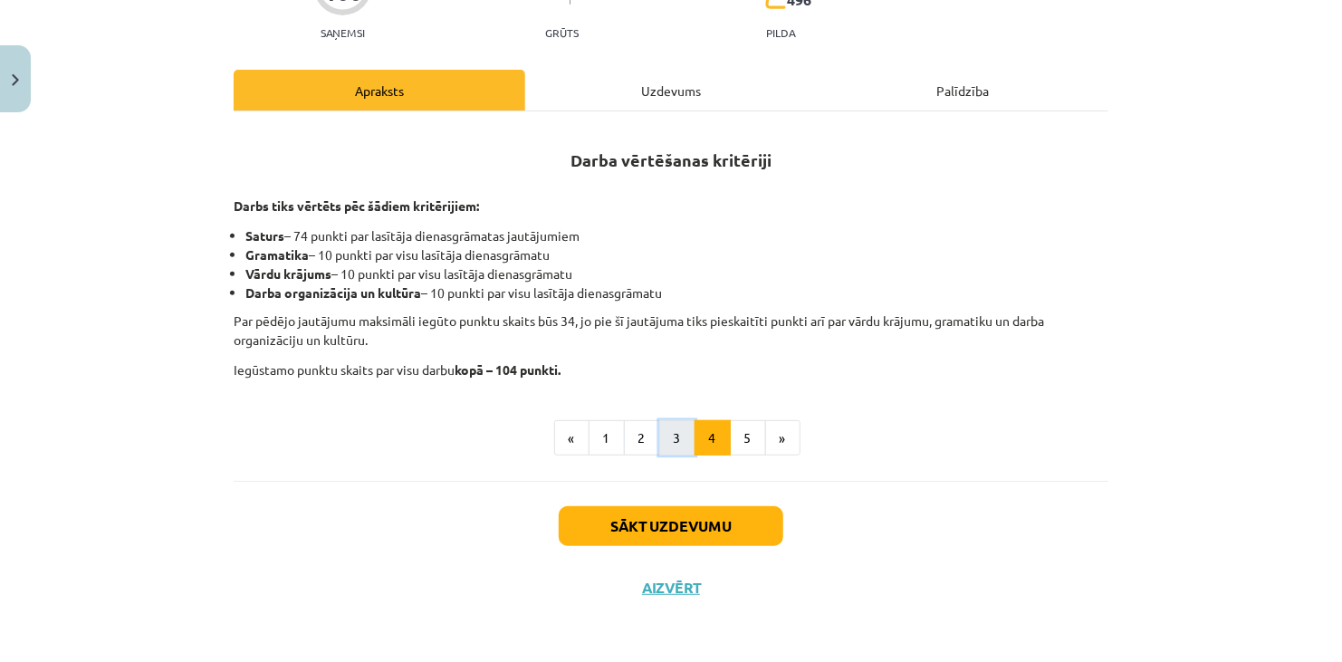
click at [659, 453] on button "3" at bounding box center [677, 438] width 36 height 36
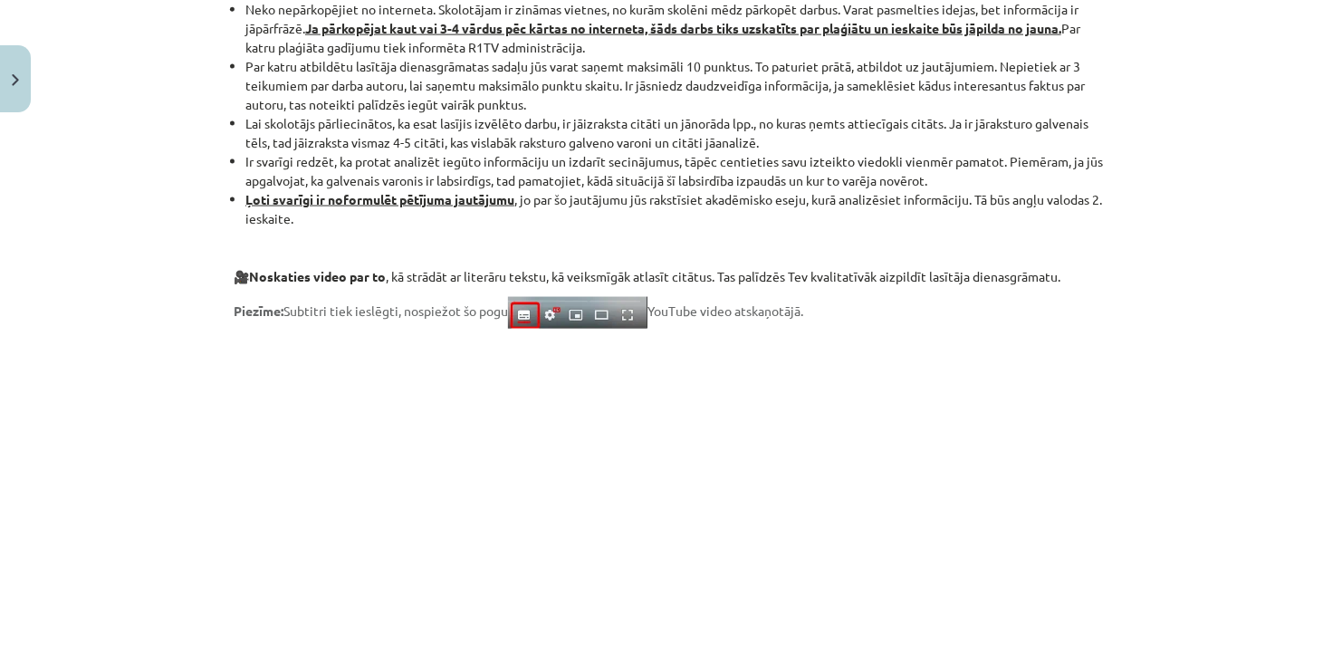
scroll to position [1514, 0]
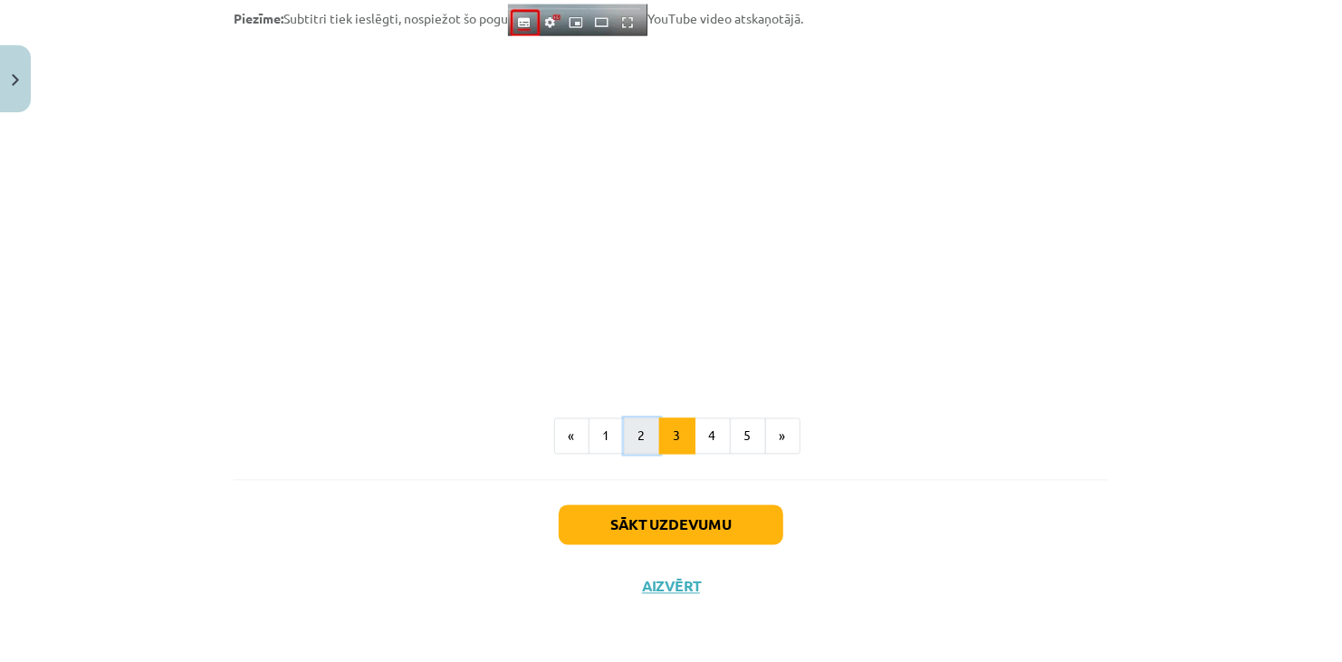
click at [626, 442] on button "2" at bounding box center [642, 436] width 36 height 36
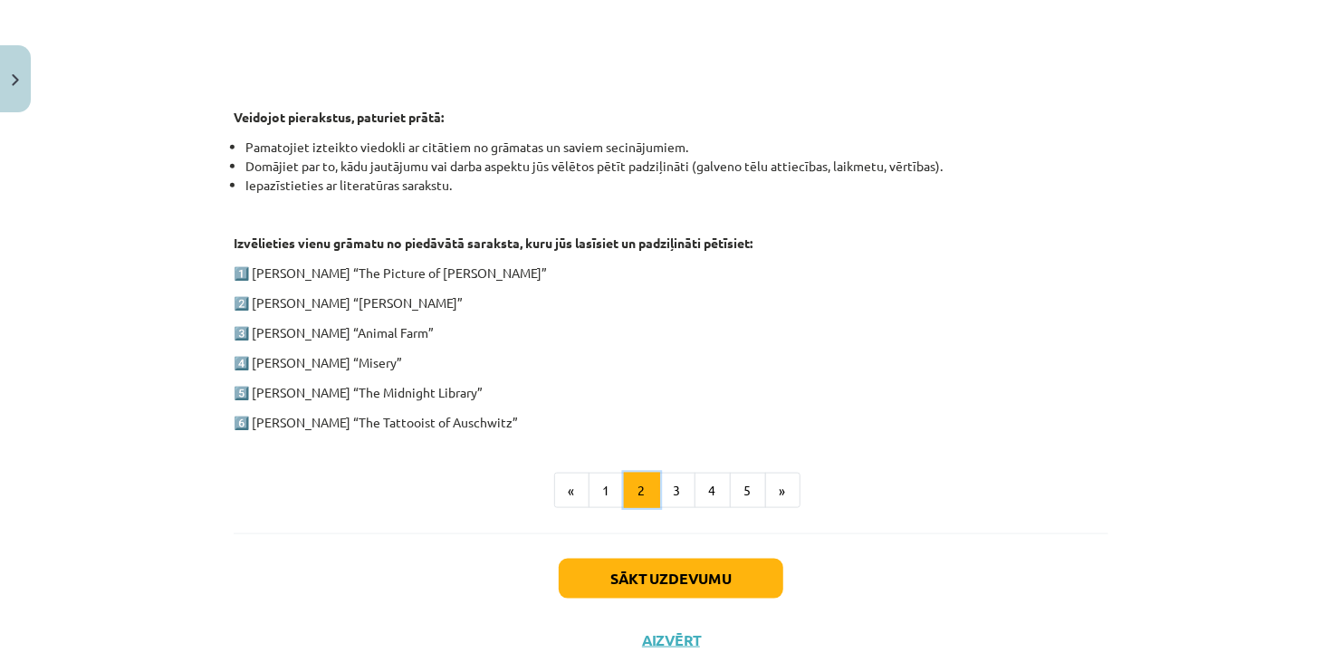
scroll to position [895, 0]
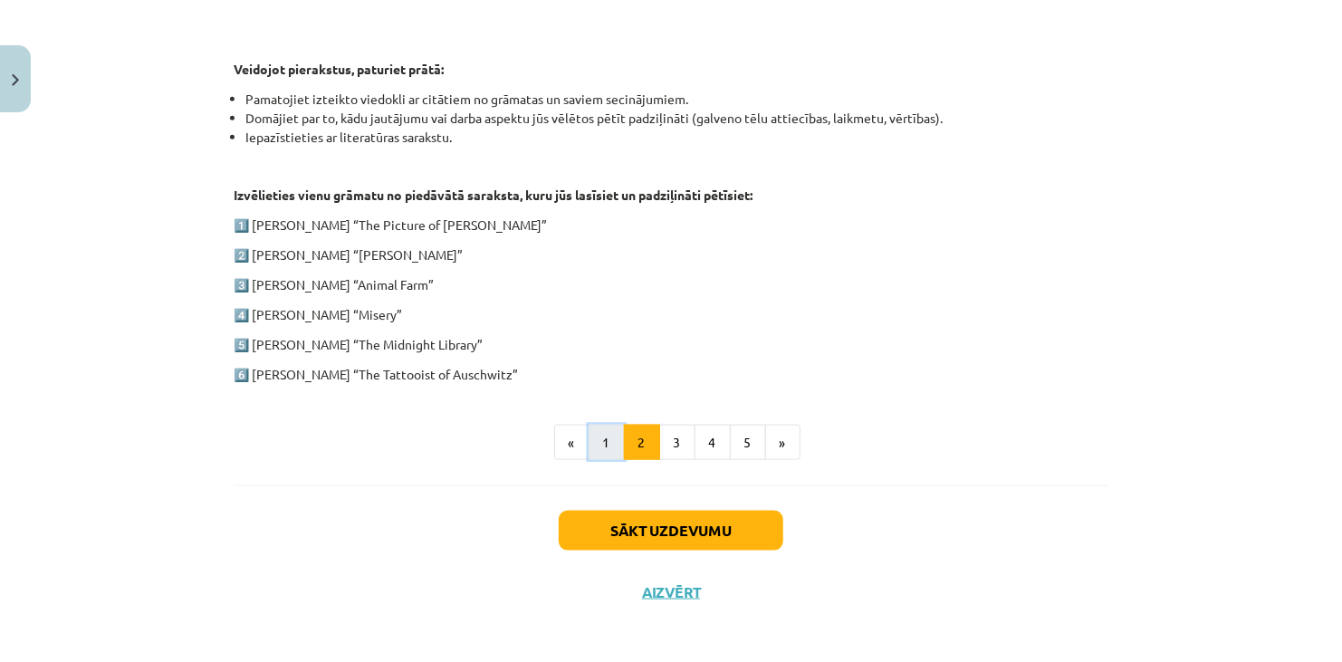
click at [600, 437] on button "1" at bounding box center [606, 443] width 36 height 36
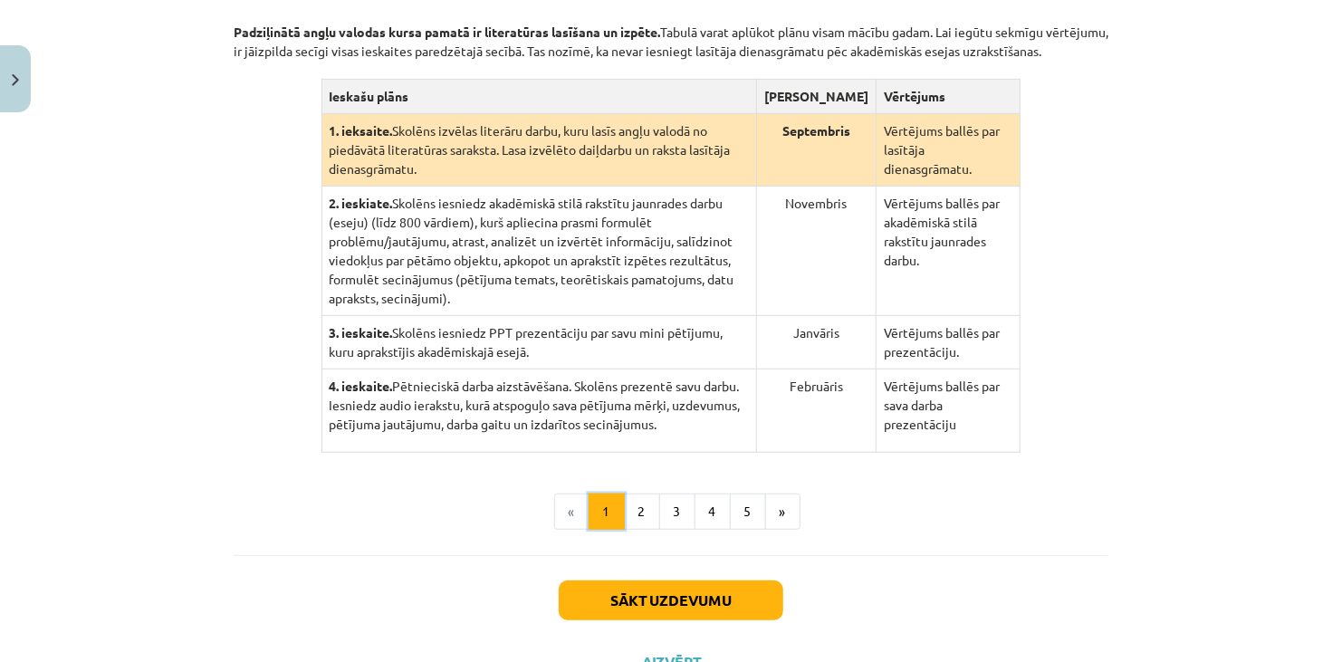
scroll to position [443, 0]
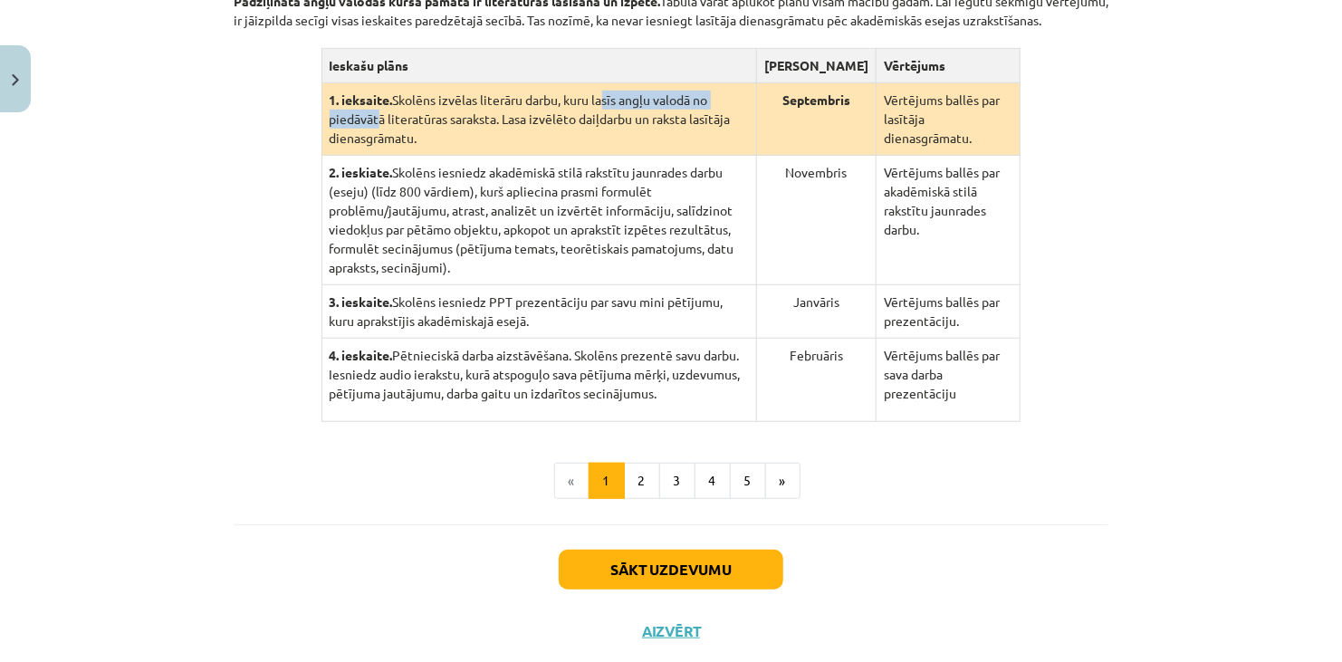
drag, startPoint x: 604, startPoint y: 116, endPoint x: 759, endPoint y: 119, distance: 155.7
click at [756, 119] on td "1. ieksaite. Skolēns izvēlas literāru darbu, kuru lasīs angļu valodā no piedāvā…" at bounding box center [538, 119] width 435 height 72
click at [427, 136] on td "1. ieksaite. Skolēns izvēlas literāru darbu, kuru lasīs angļu valodā no piedāvā…" at bounding box center [538, 119] width 435 height 72
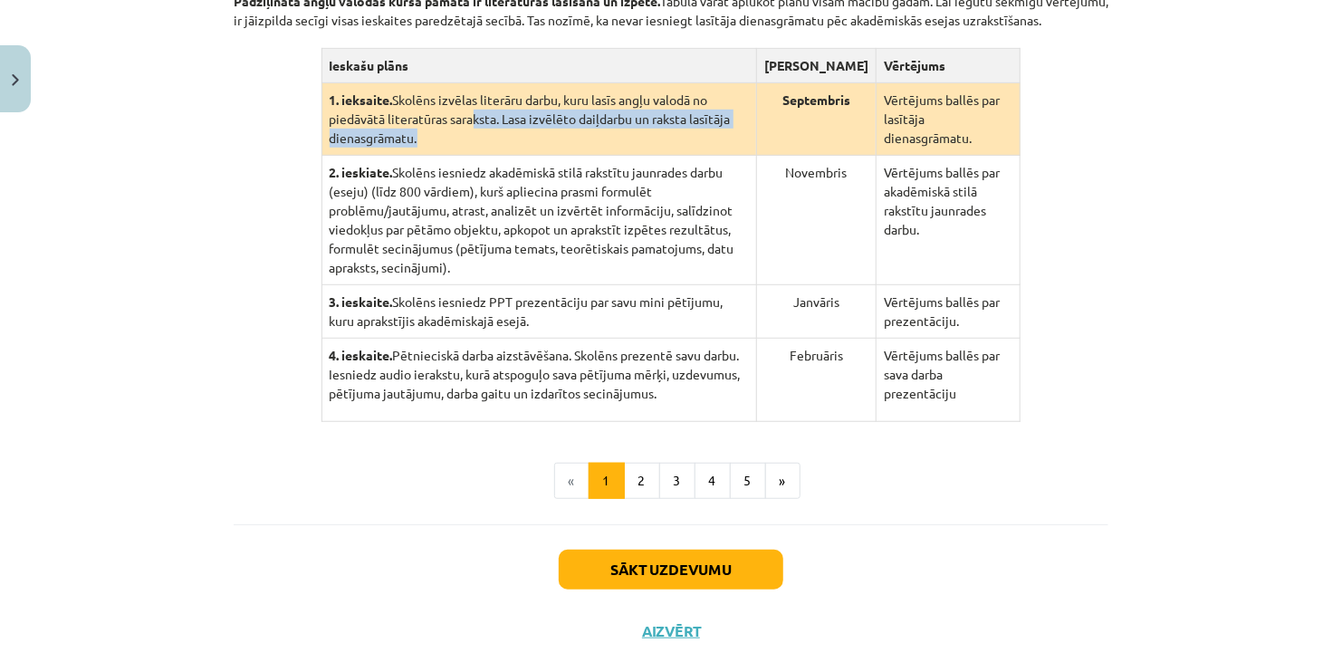
drag, startPoint x: 401, startPoint y: 136, endPoint x: 757, endPoint y: 141, distance: 355.8
click at [756, 141] on td "1. ieksaite. Skolēns izvēlas literāru darbu, kuru lasīs angļu valodā no piedāvā…" at bounding box center [538, 119] width 435 height 72
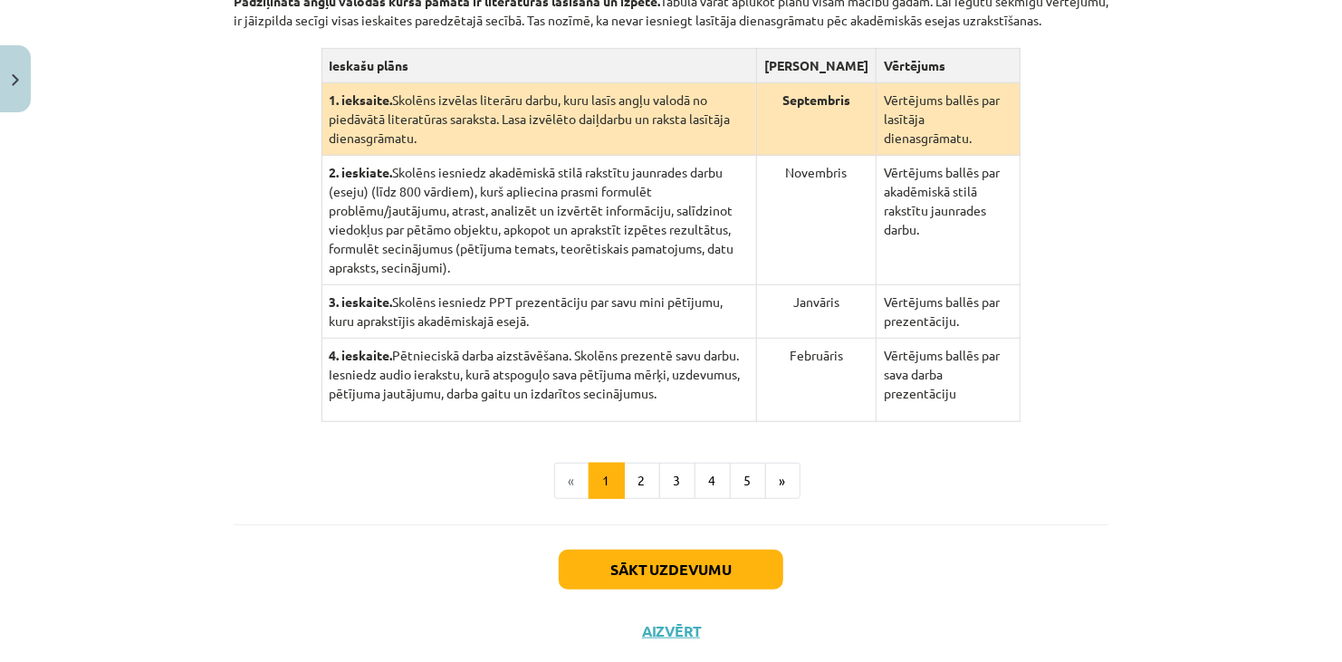
click at [756, 148] on td "1. ieksaite. Skolēns izvēlas literāru darbu, kuru lasīs angļu valodā no piedāvā…" at bounding box center [538, 119] width 435 height 72
click at [747, 463] on button "5" at bounding box center [748, 481] width 36 height 36
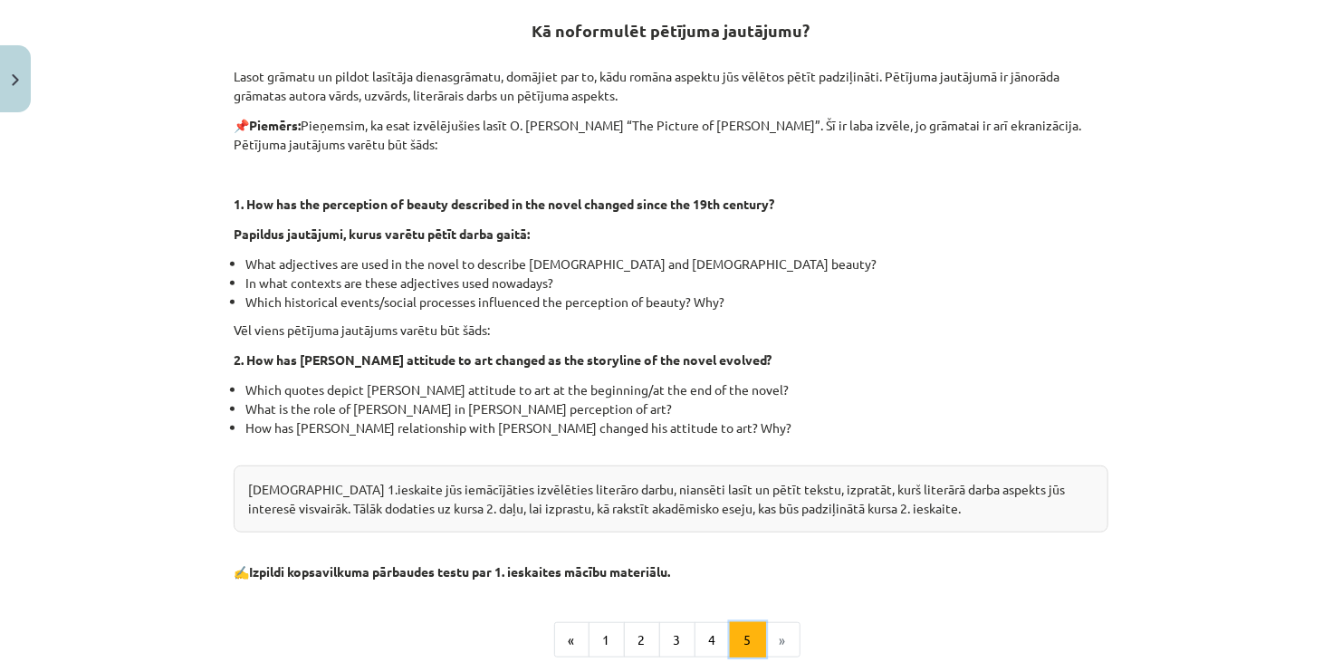
scroll to position [533, 0]
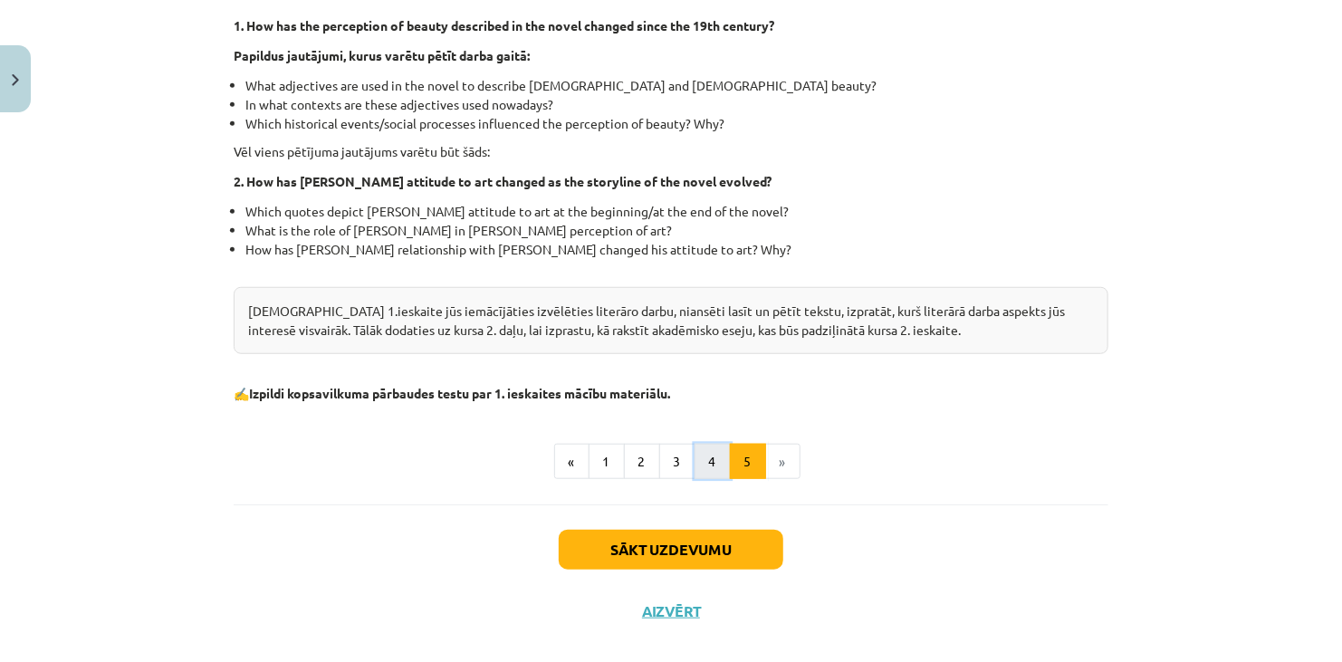
click at [694, 450] on button "4" at bounding box center [712, 462] width 36 height 36
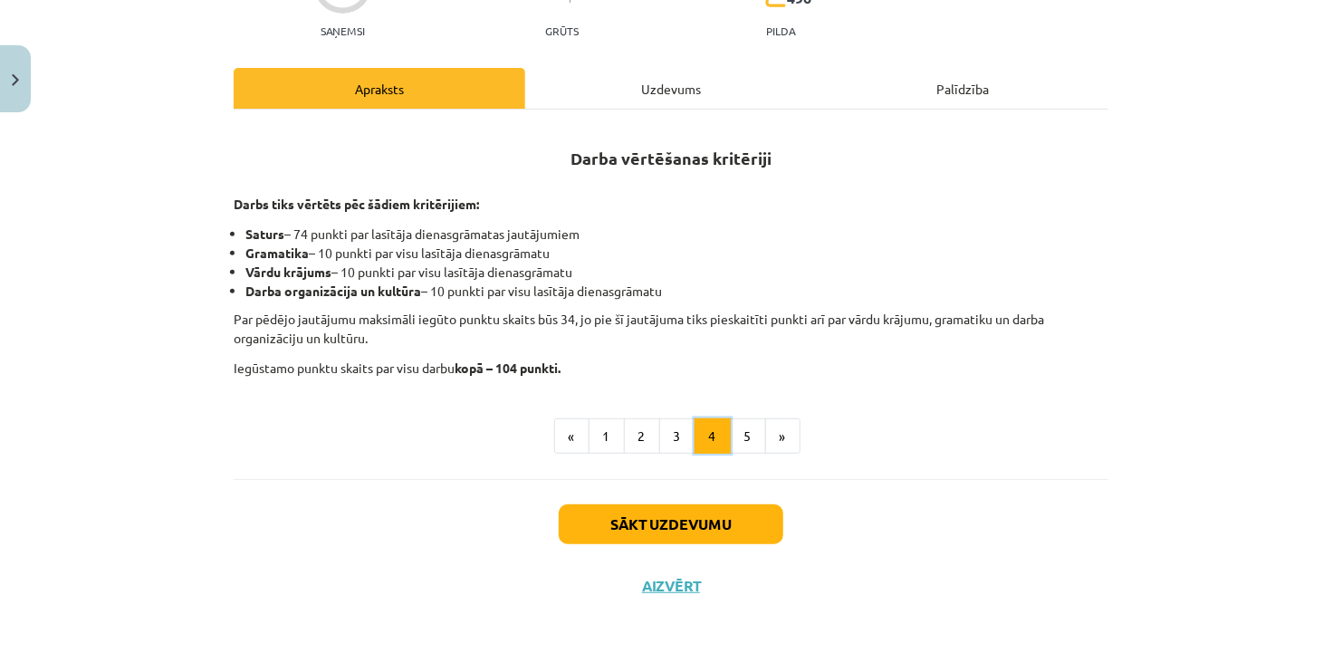
scroll to position [225, 0]
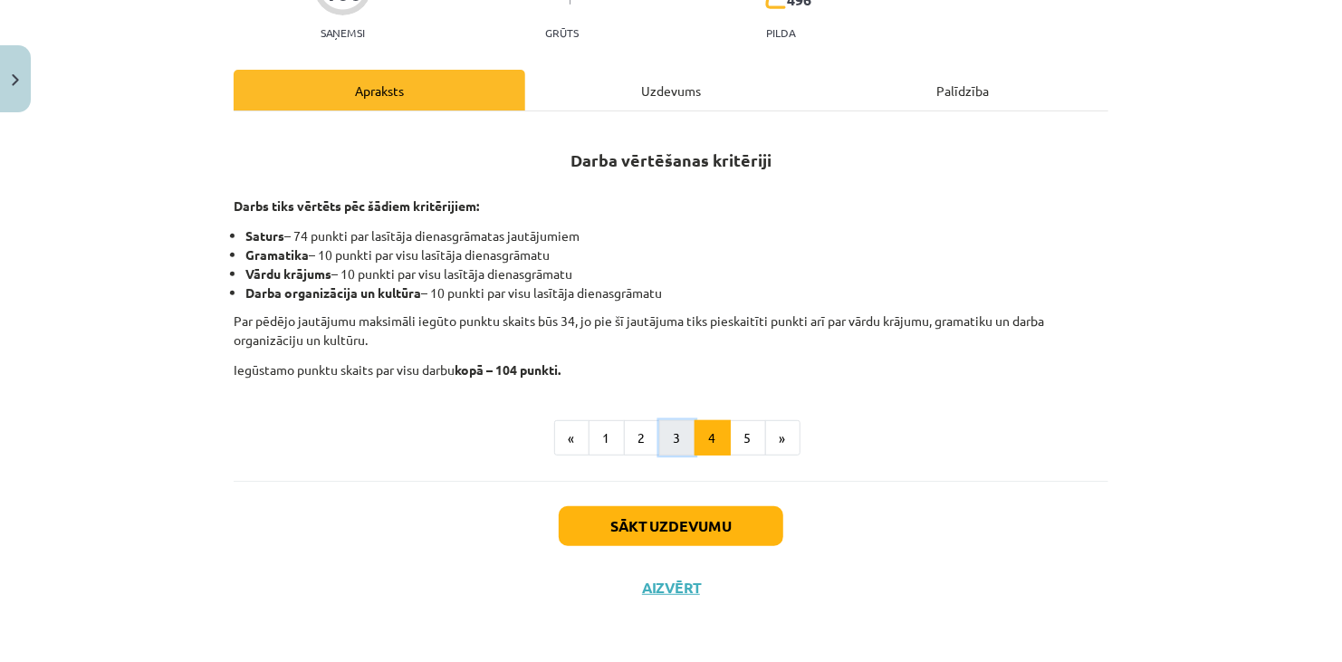
click at [674, 439] on button "3" at bounding box center [677, 438] width 36 height 36
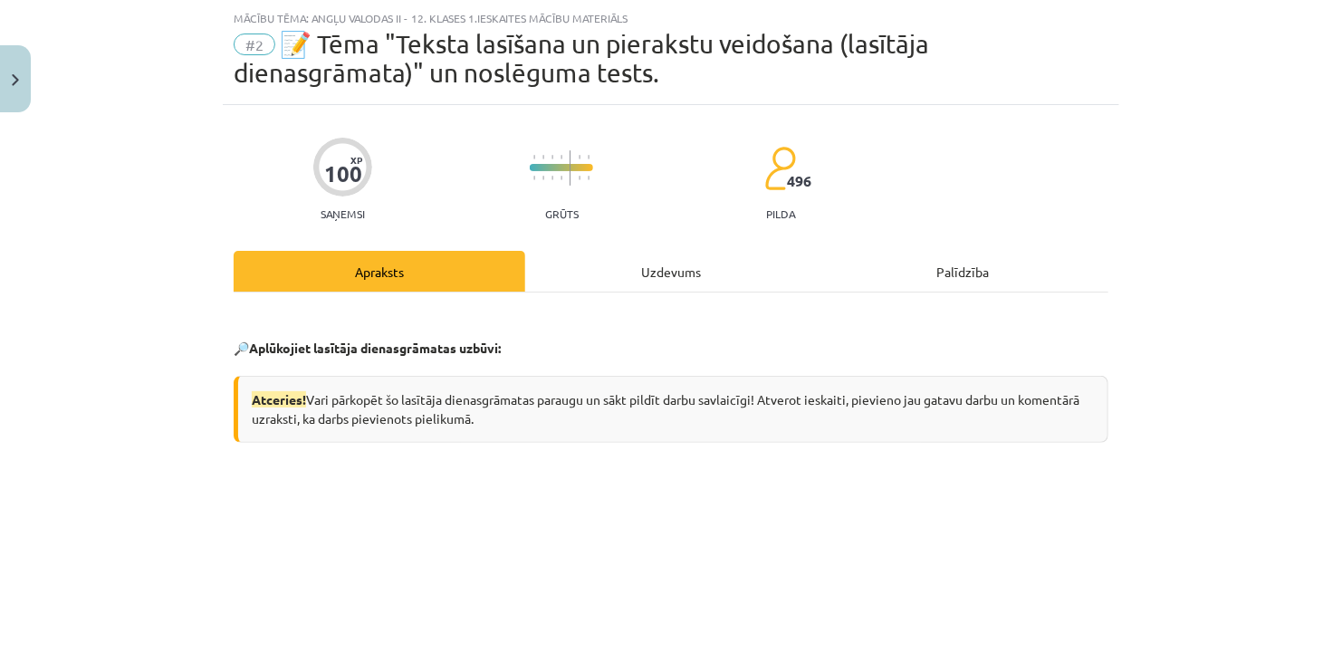
scroll to position [406, 0]
click at [658, 270] on div "Uzdevums" at bounding box center [670, 271] width 291 height 41
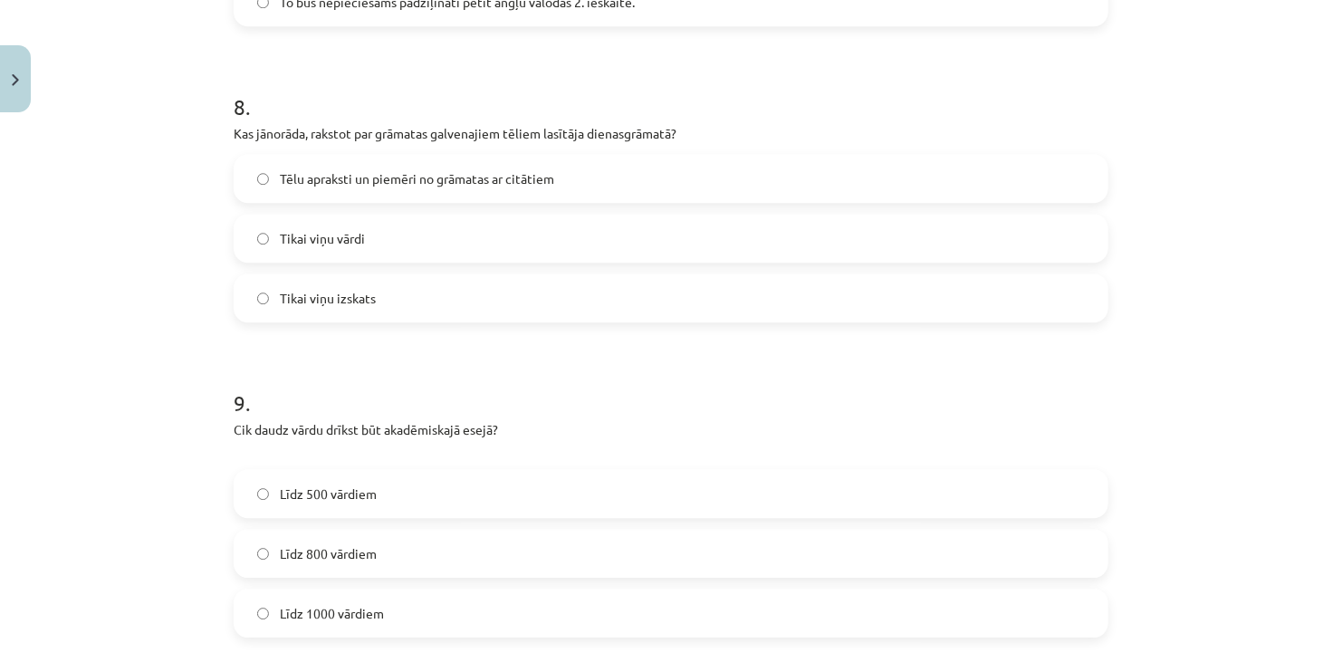
scroll to position [2670, 0]
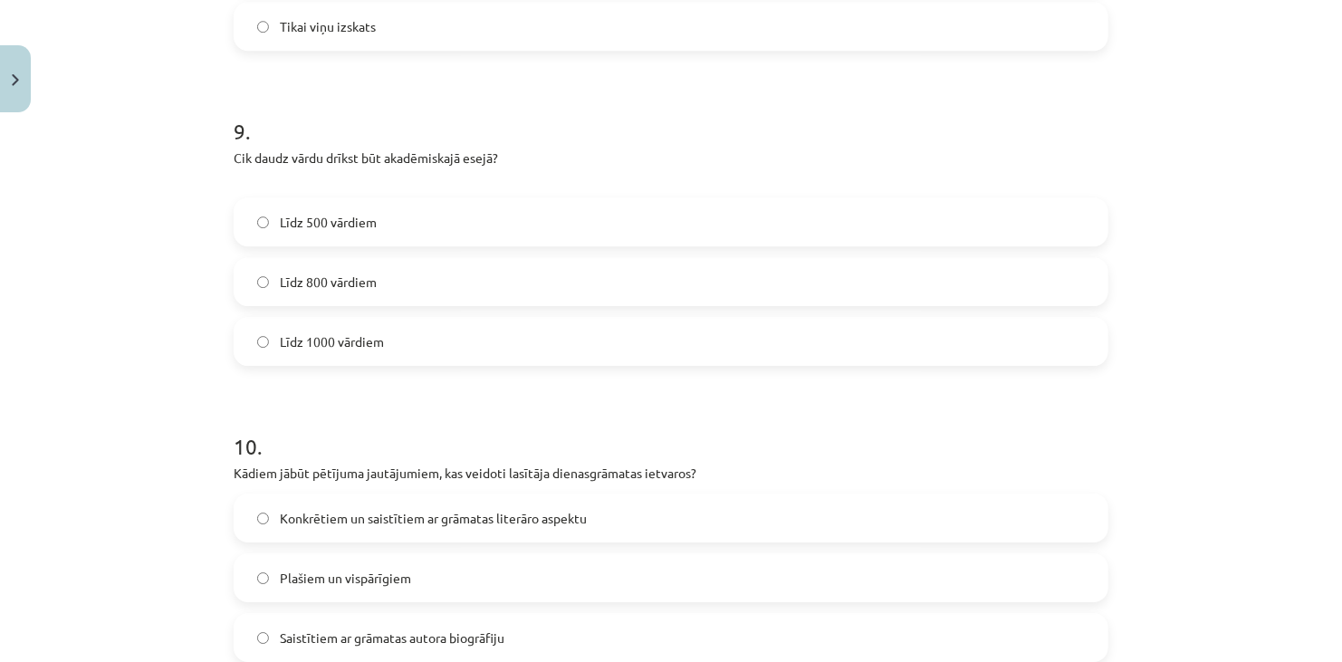
click at [464, 286] on label "Līdz 800 vārdiem" at bounding box center [670, 281] width 871 height 45
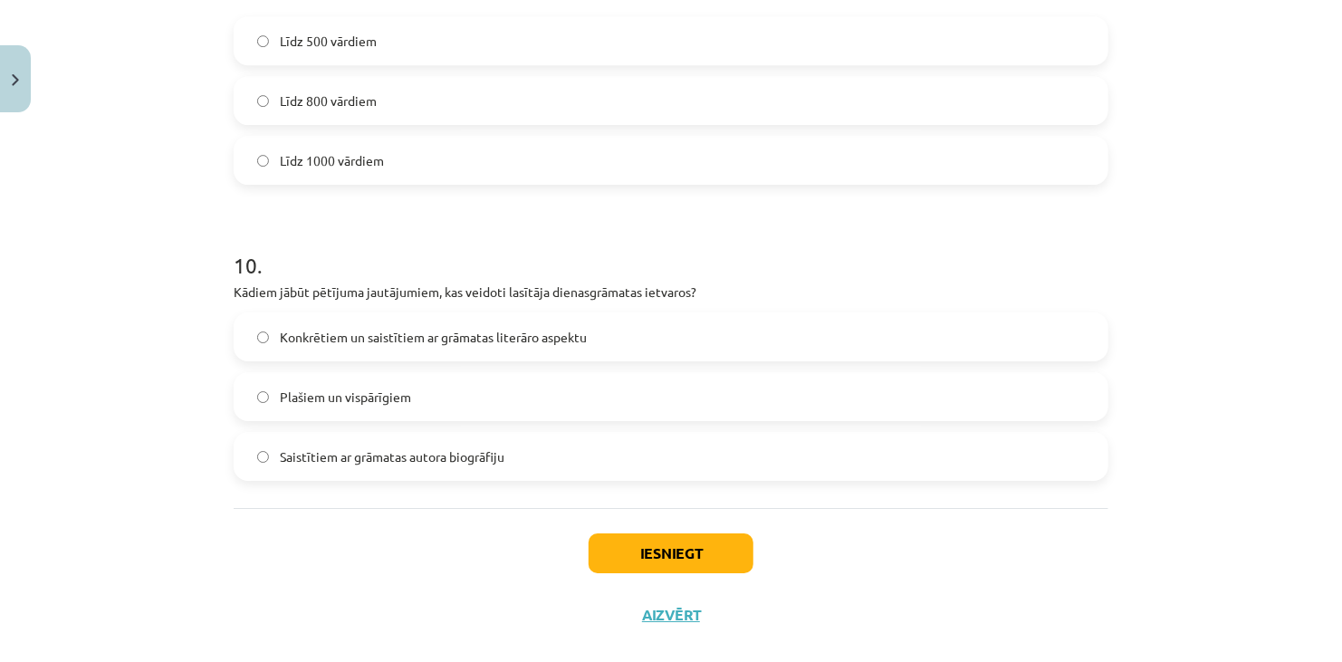
scroll to position [2880, 0]
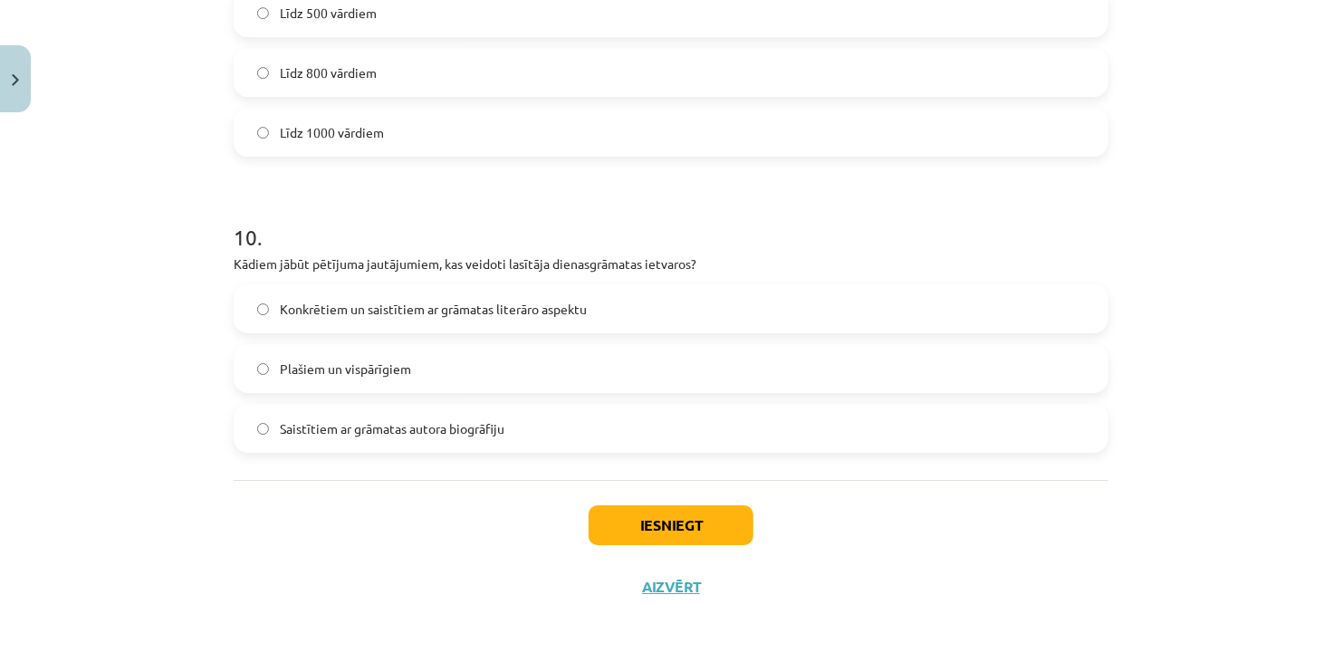
click at [425, 292] on label "Konkrētiem un saistītiem ar grāmatas literāro aspektu" at bounding box center [670, 308] width 871 height 45
click at [642, 518] on button "Iesniegt" at bounding box center [670, 525] width 165 height 40
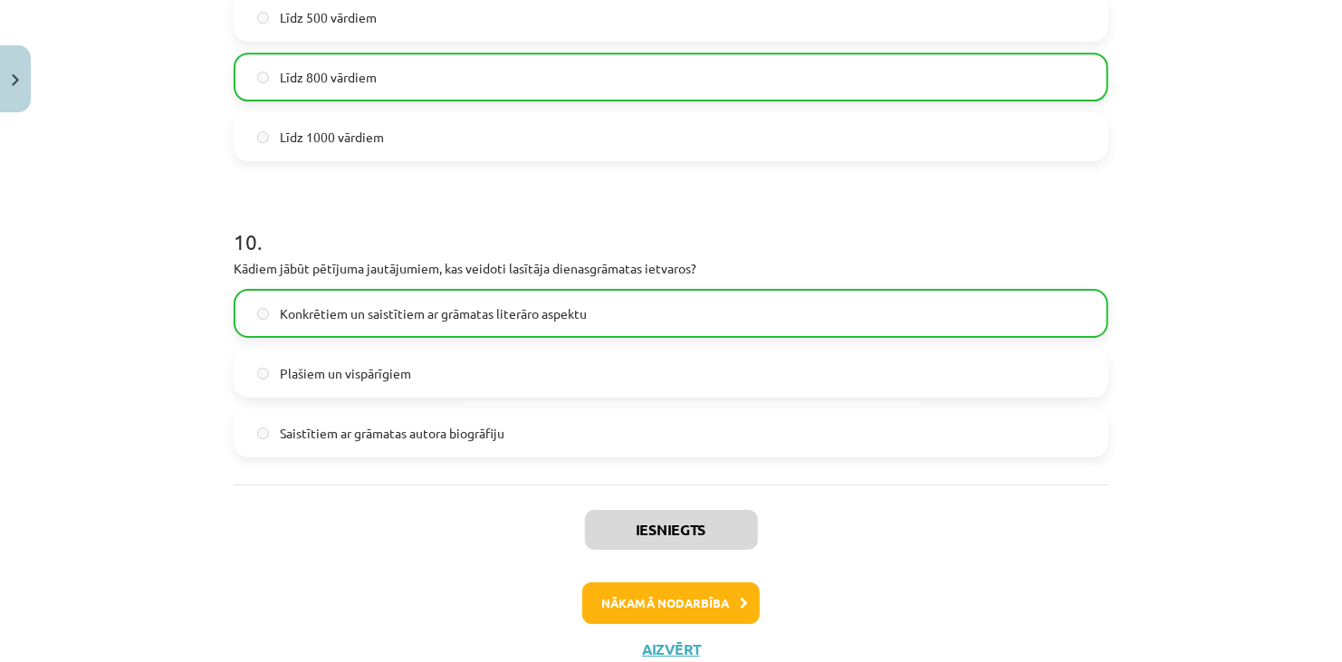
scroll to position [2937, 0]
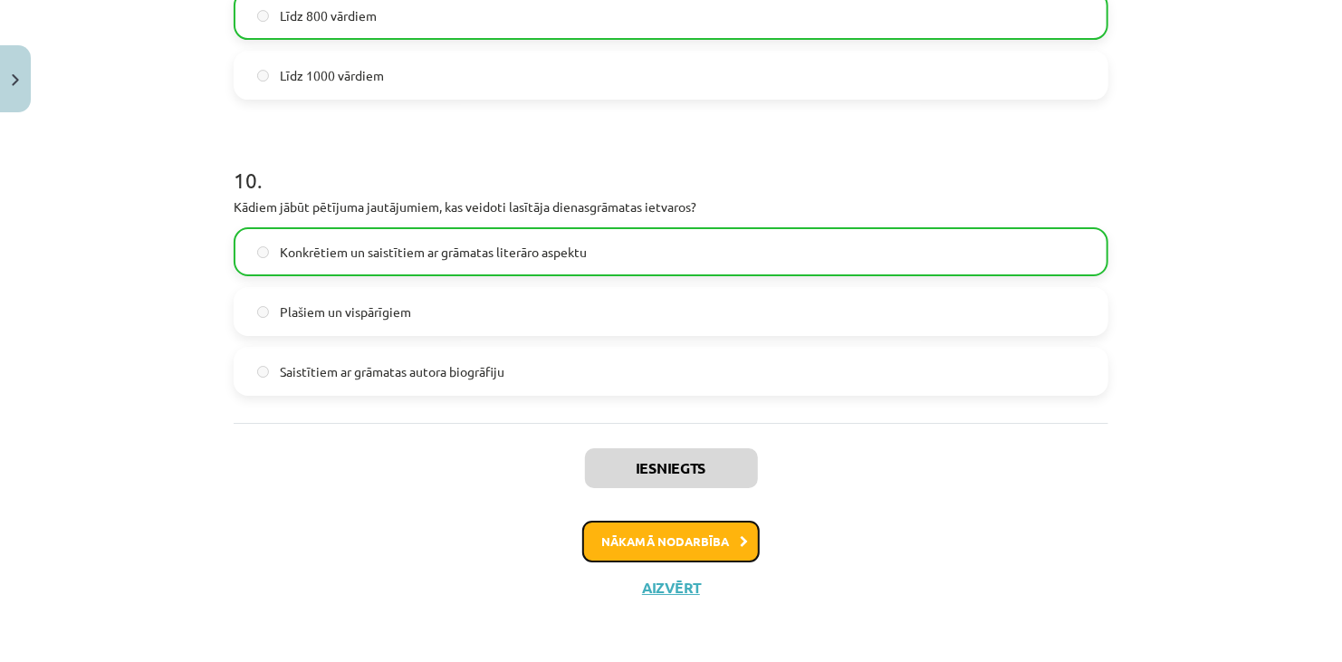
click at [739, 531] on button "Nākamā nodarbība" at bounding box center [670, 542] width 177 height 42
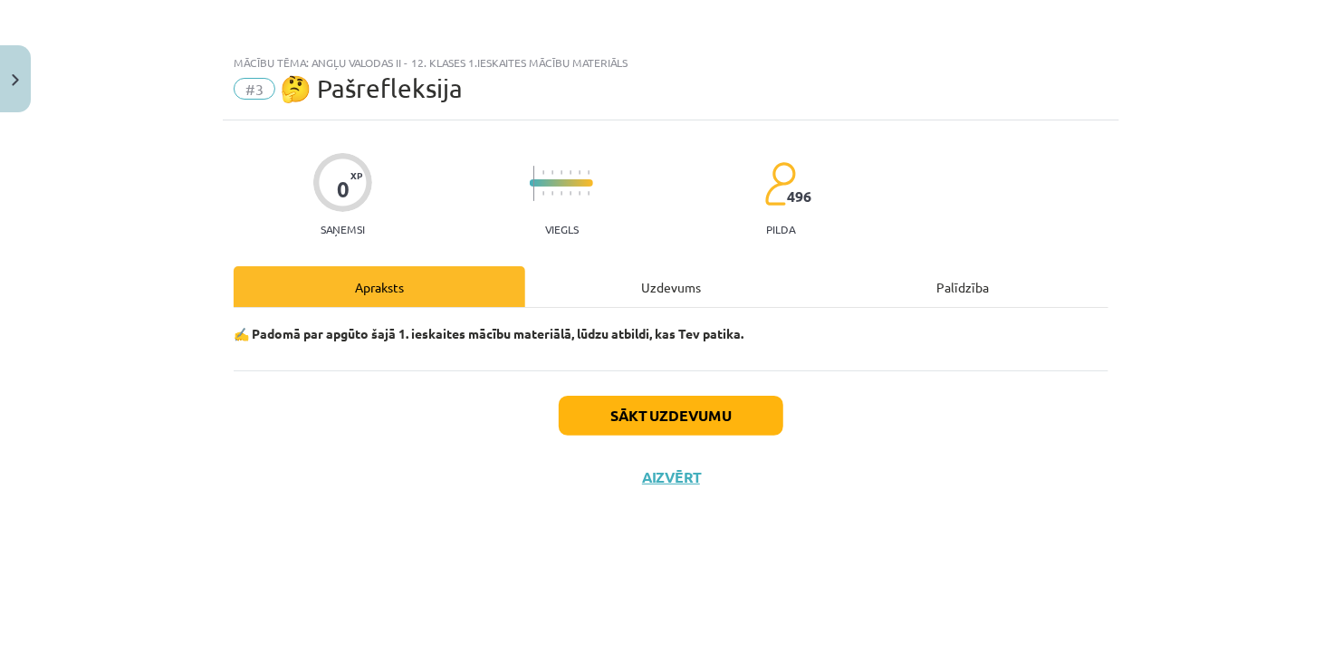
scroll to position [0, 0]
click at [702, 301] on div "Uzdevums" at bounding box center [670, 286] width 291 height 41
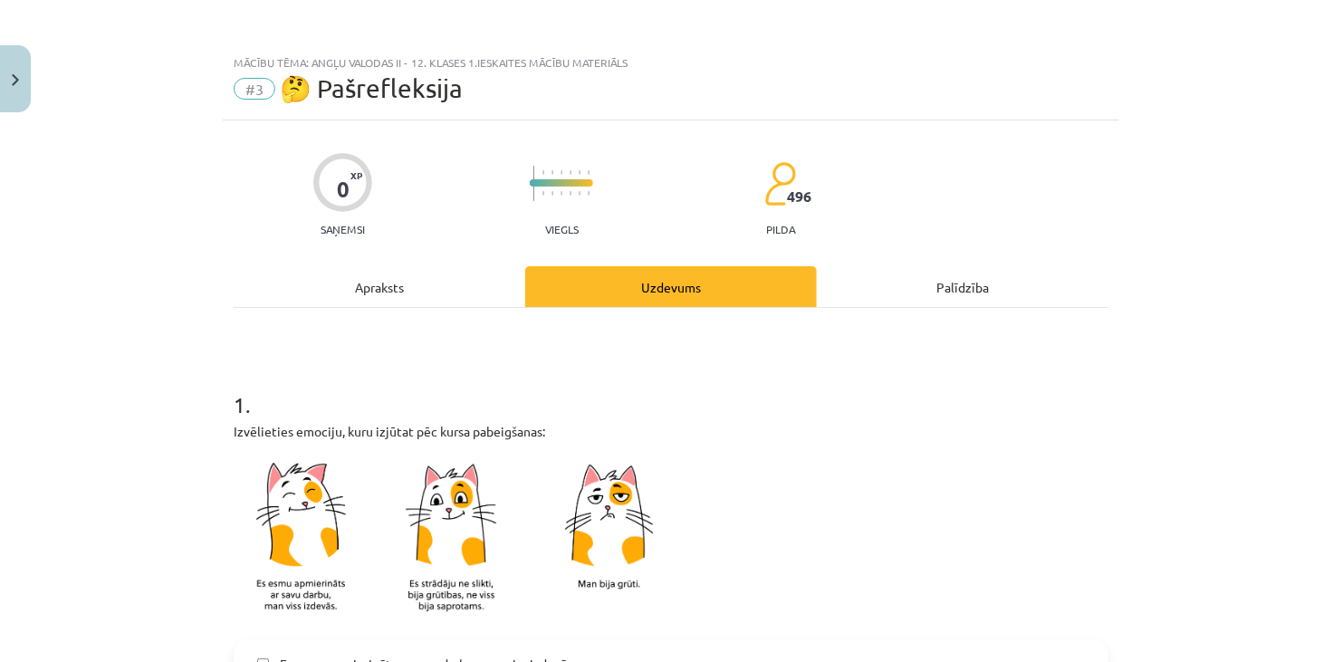
click at [695, 290] on div "Uzdevums" at bounding box center [670, 286] width 291 height 41
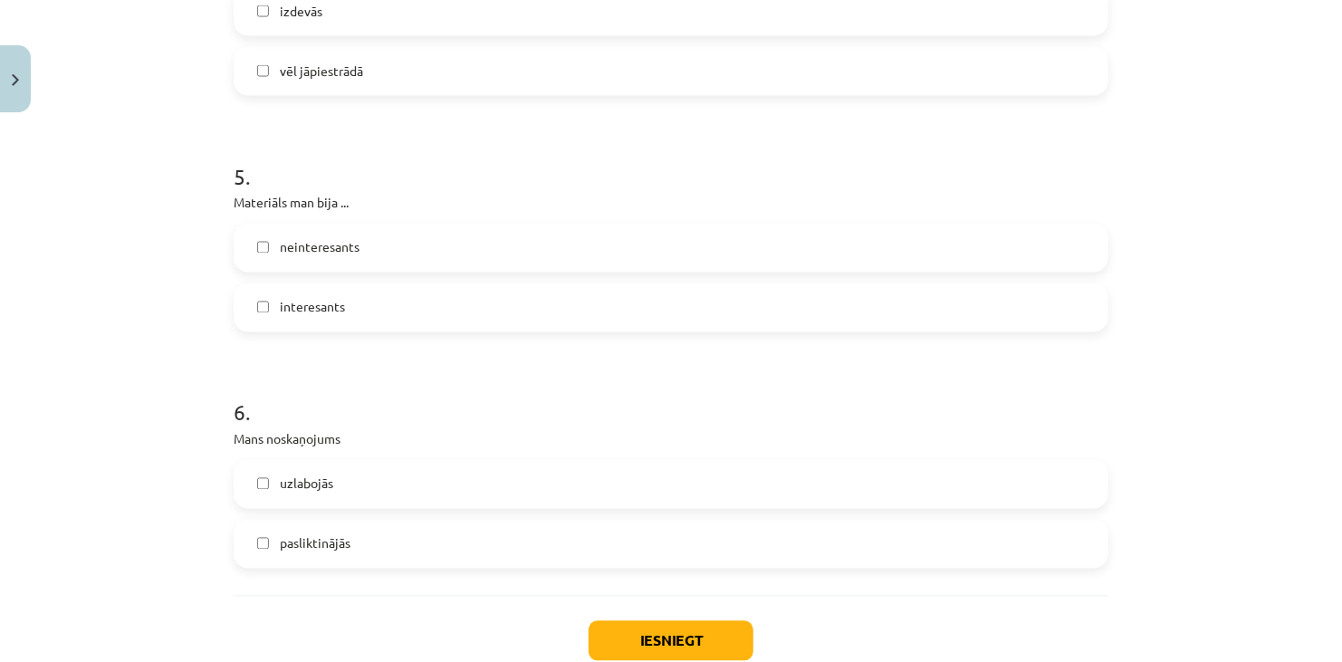
scroll to position [1597, 0]
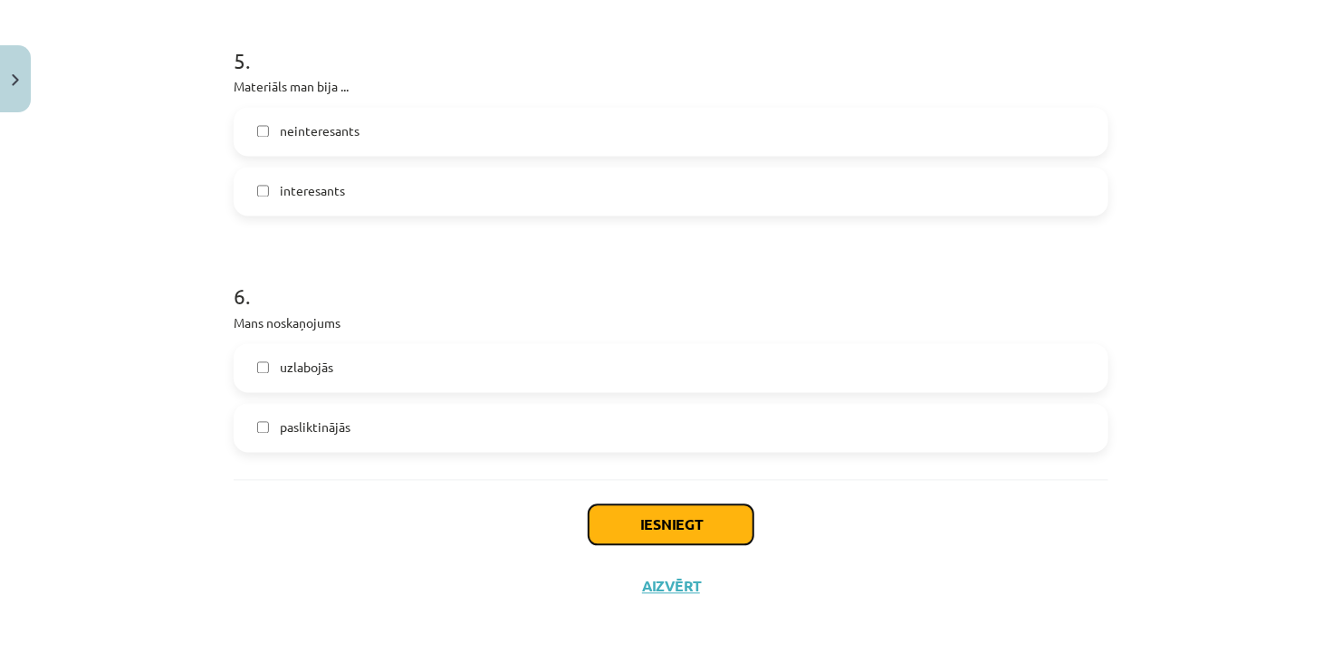
click at [645, 515] on button "Iesniegt" at bounding box center [670, 525] width 165 height 40
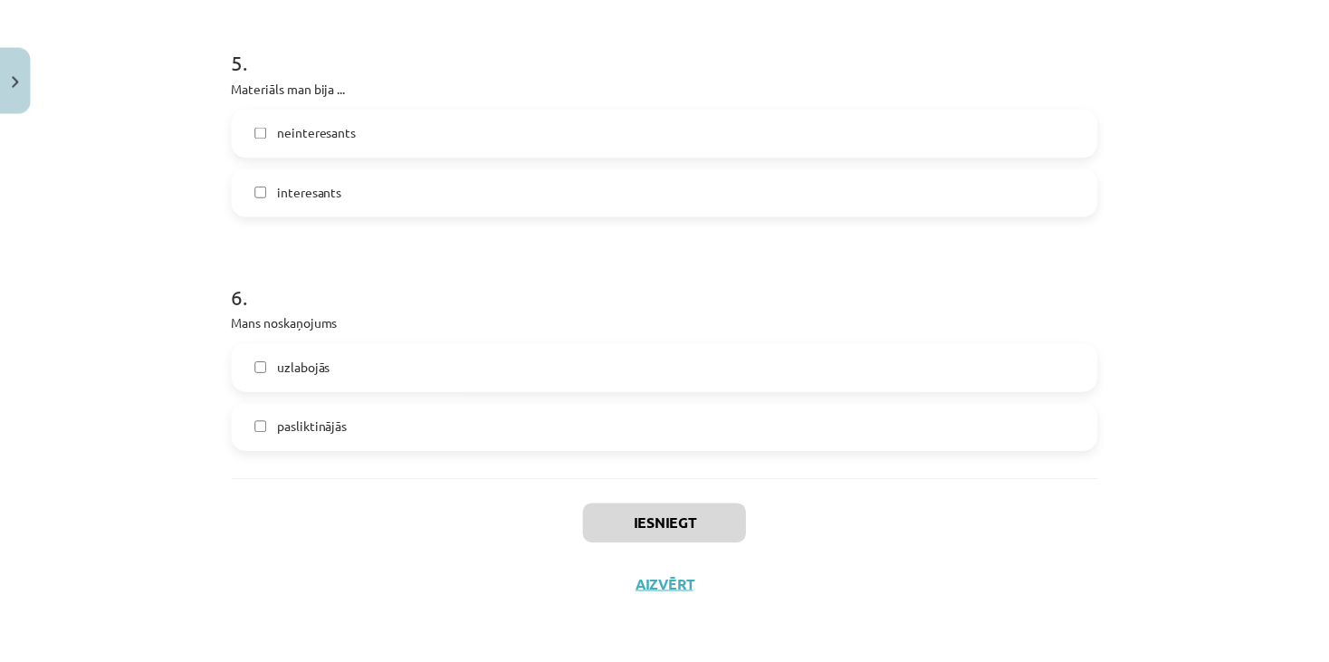
scroll to position [453, 0]
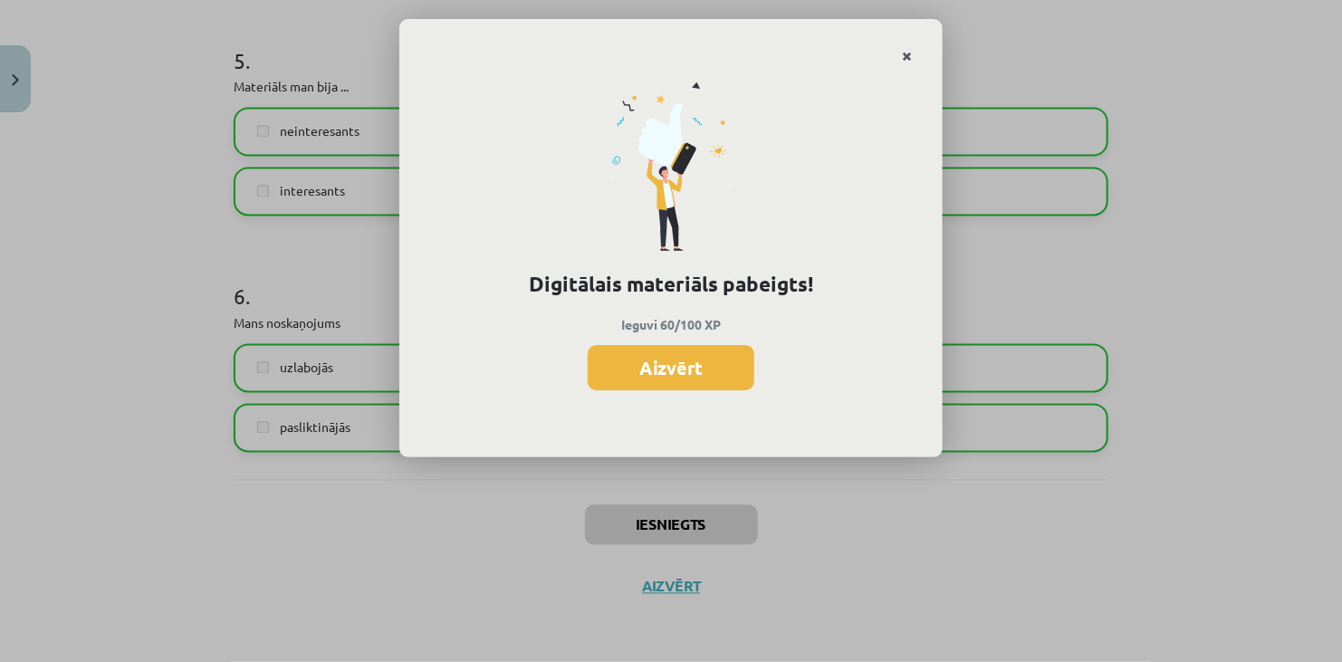
click at [900, 47] on link "Close" at bounding box center [907, 56] width 32 height 35
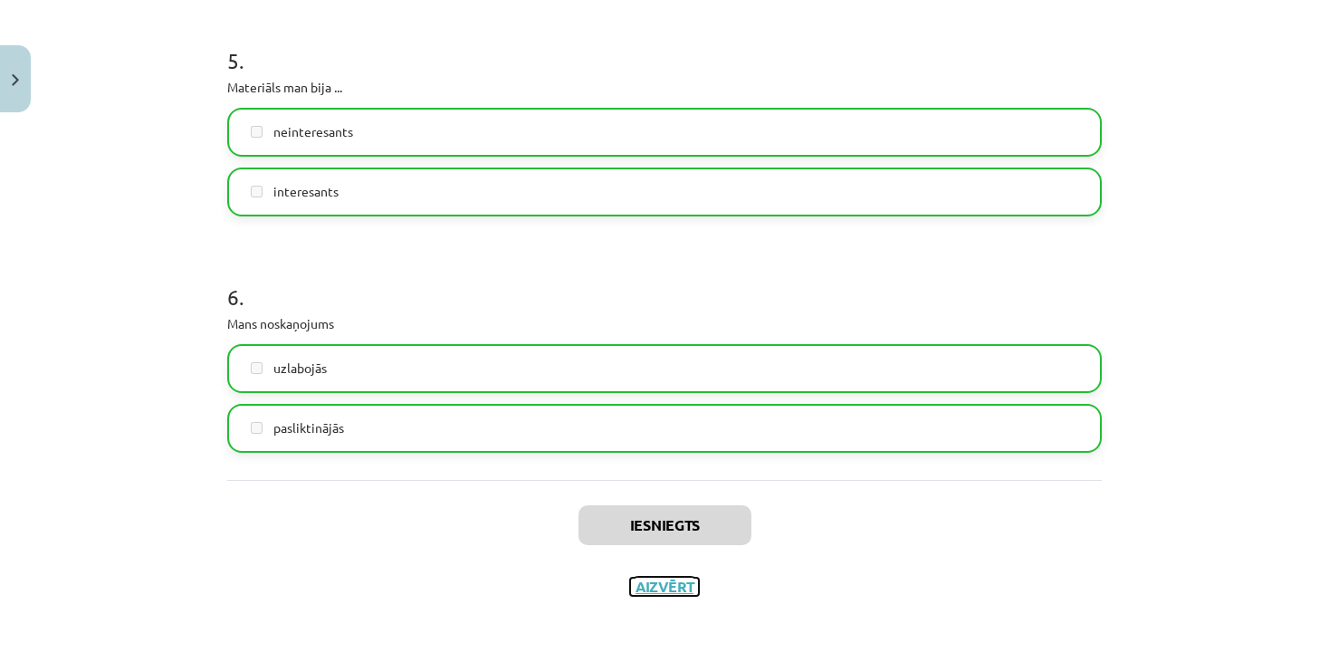
click at [658, 578] on button "Aizvērt" at bounding box center [664, 587] width 69 height 18
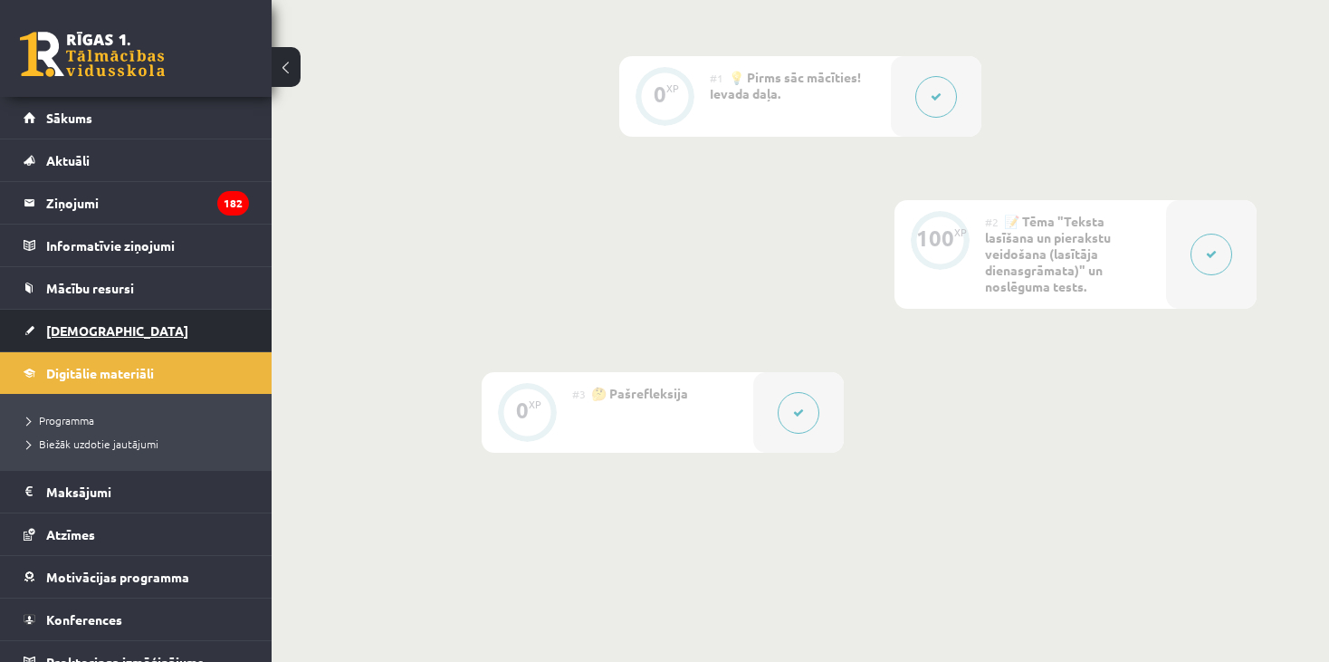
click at [80, 329] on span "[DEMOGRAPHIC_DATA]" at bounding box center [117, 330] width 142 height 16
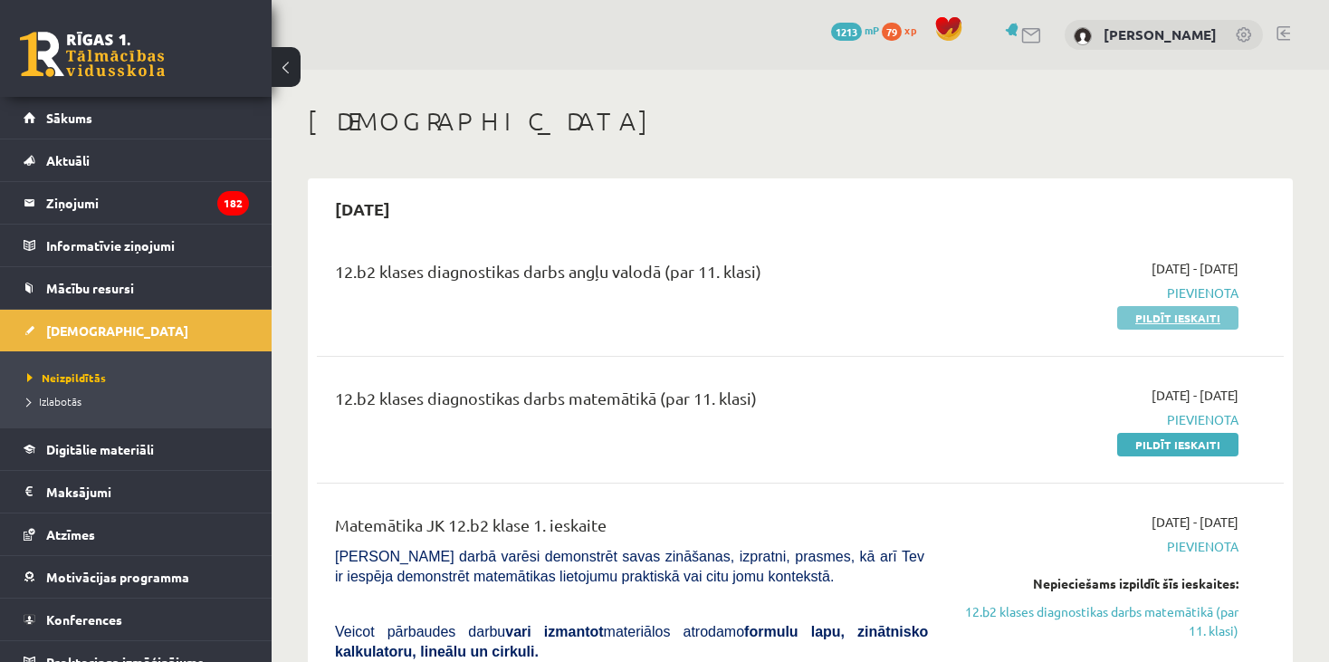
click at [1156, 324] on link "Pildīt ieskaiti" at bounding box center [1177, 318] width 121 height 24
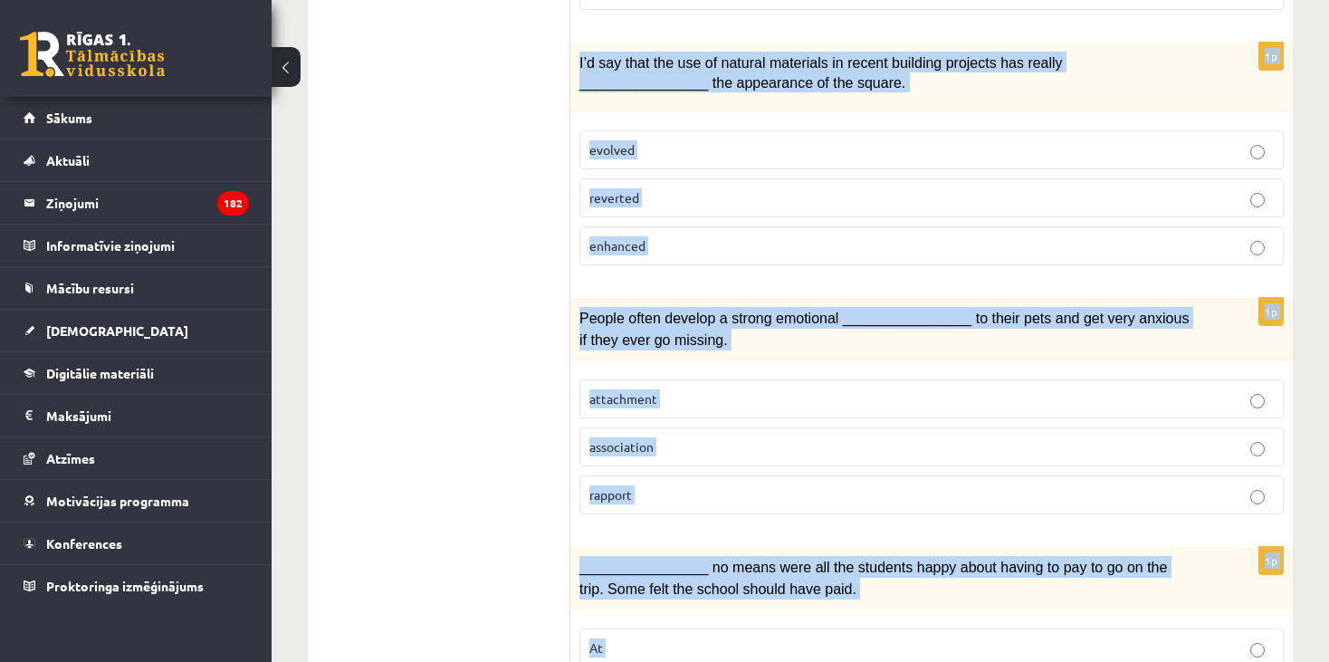
scroll to position [2781, 0]
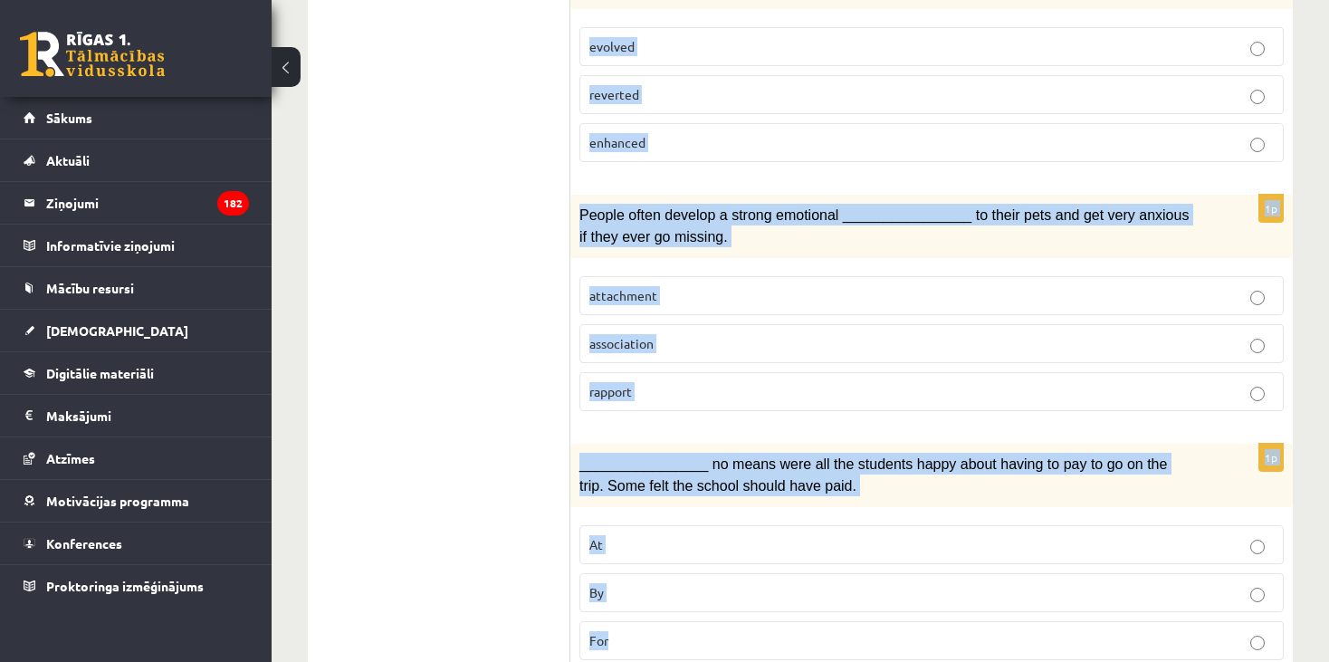
drag, startPoint x: 599, startPoint y: 138, endPoint x: 735, endPoint y: 601, distance: 483.0
copy form "The advertising campaign should help us ________________ access to this importa…"
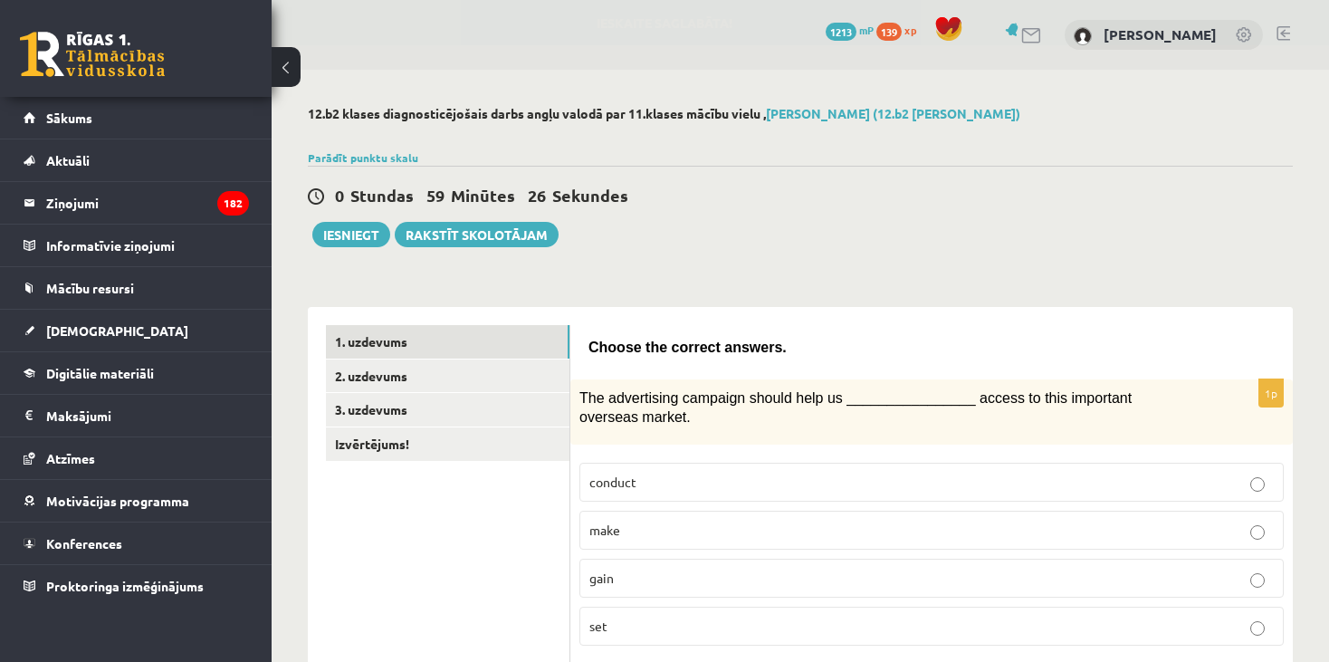
scroll to position [272, 0]
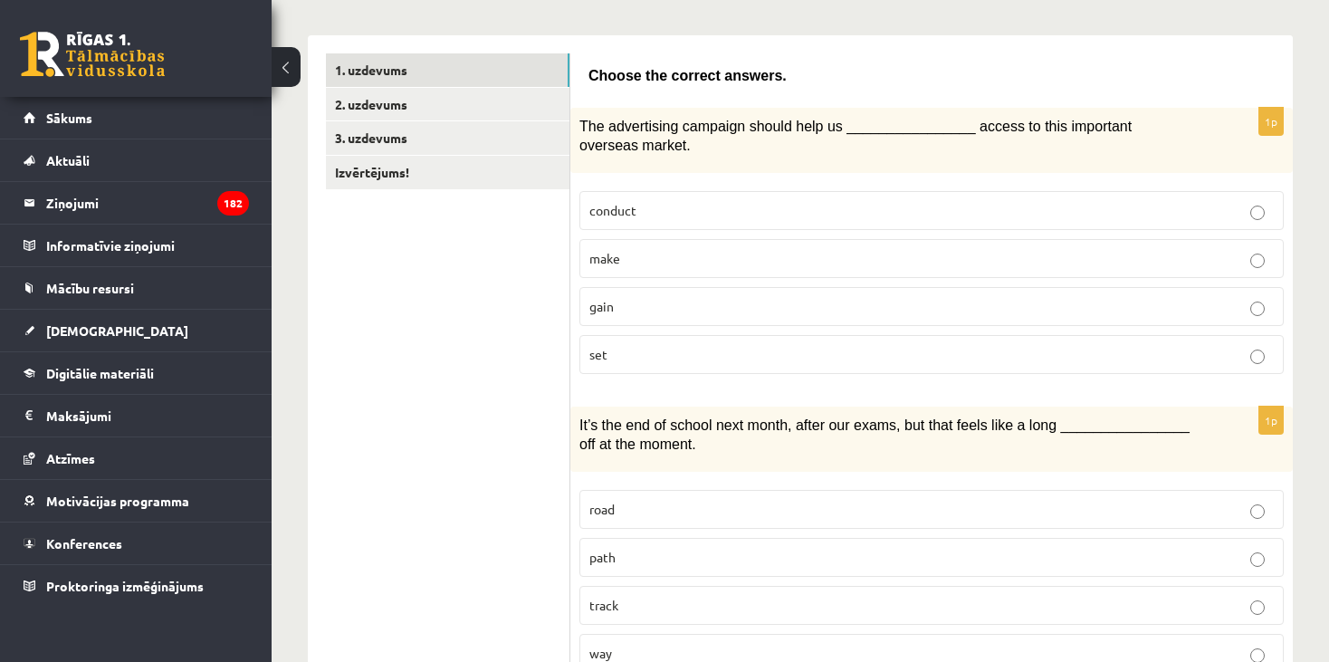
click at [658, 297] on p "gain" at bounding box center [931, 306] width 684 height 19
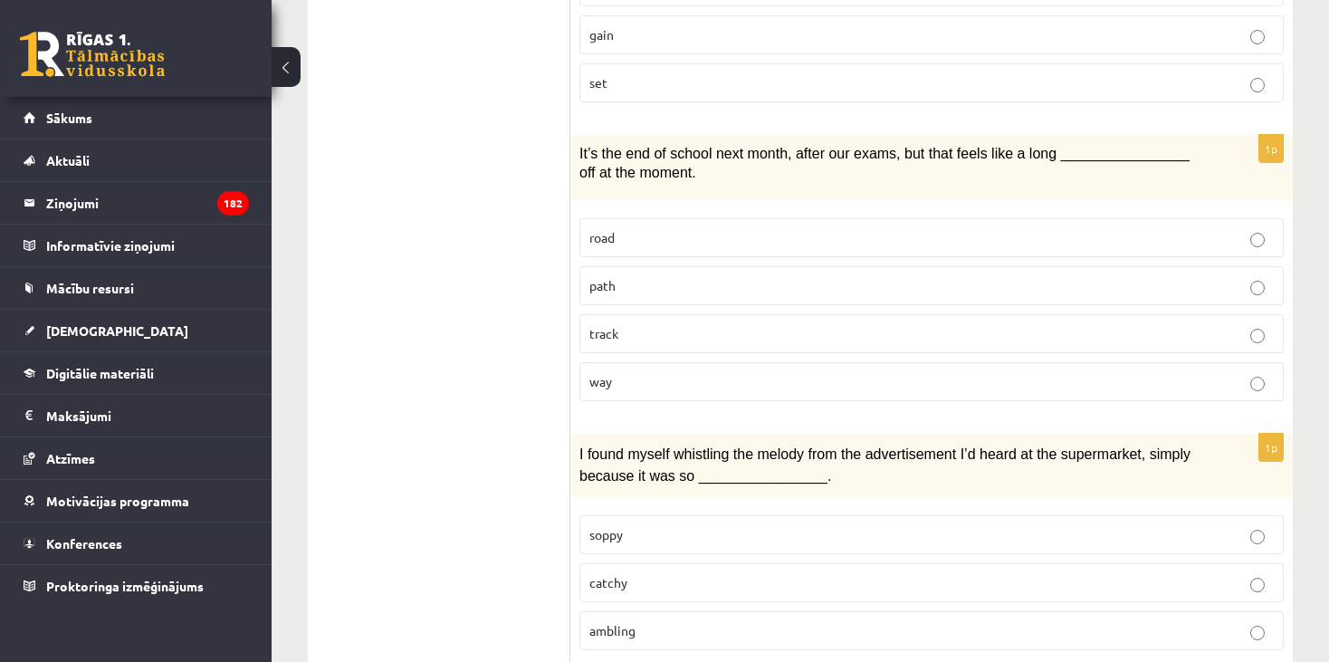
click at [631, 372] on p "way" at bounding box center [931, 381] width 684 height 19
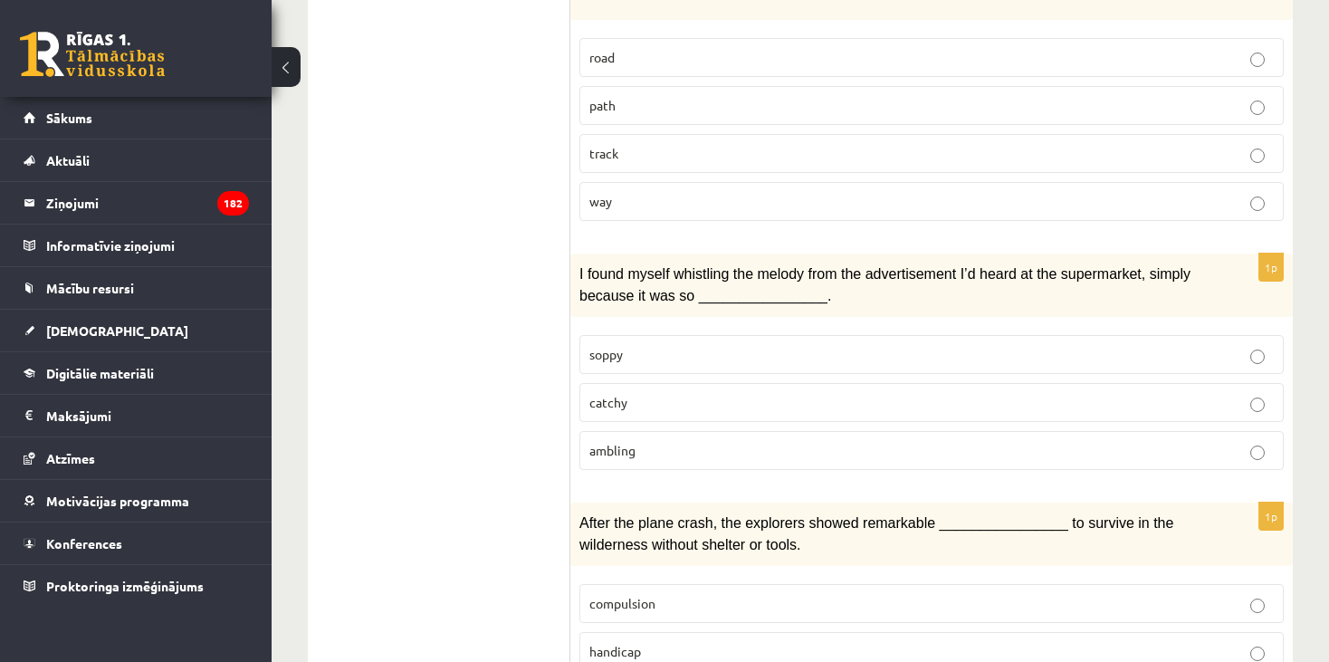
scroll to position [724, 0]
click at [625, 382] on label "catchy" at bounding box center [931, 401] width 704 height 39
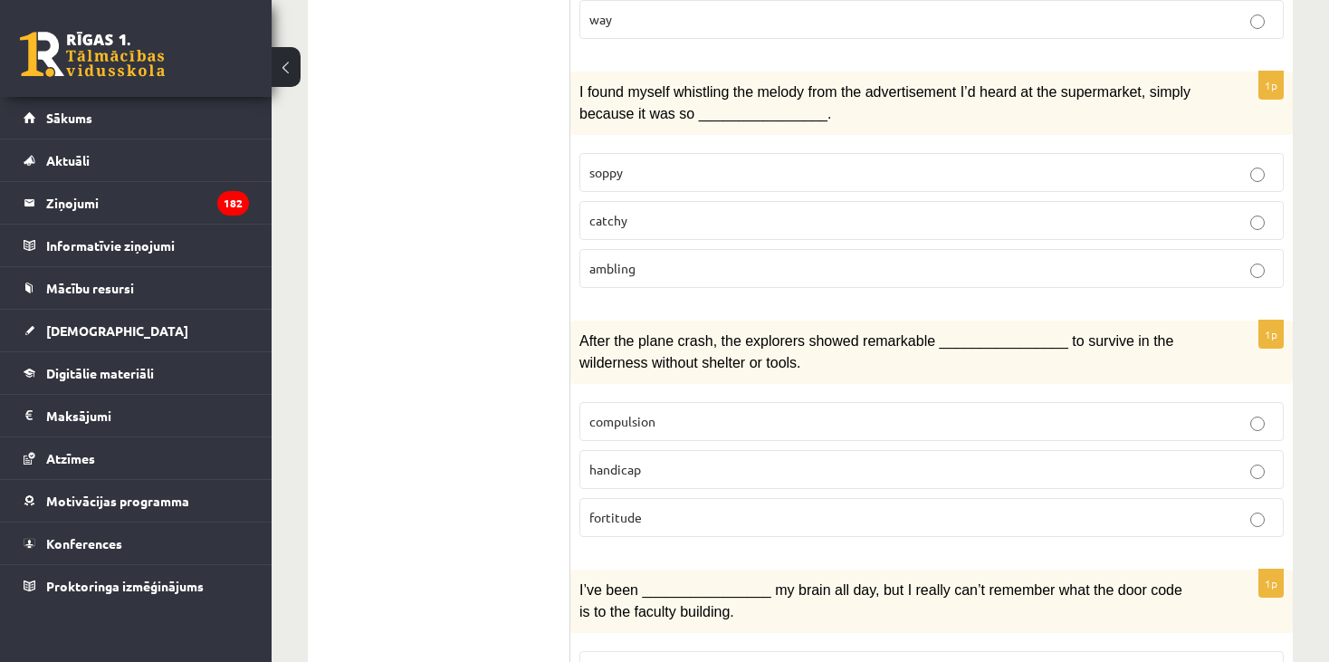
click at [636, 498] on label "fortitude" at bounding box center [931, 517] width 704 height 39
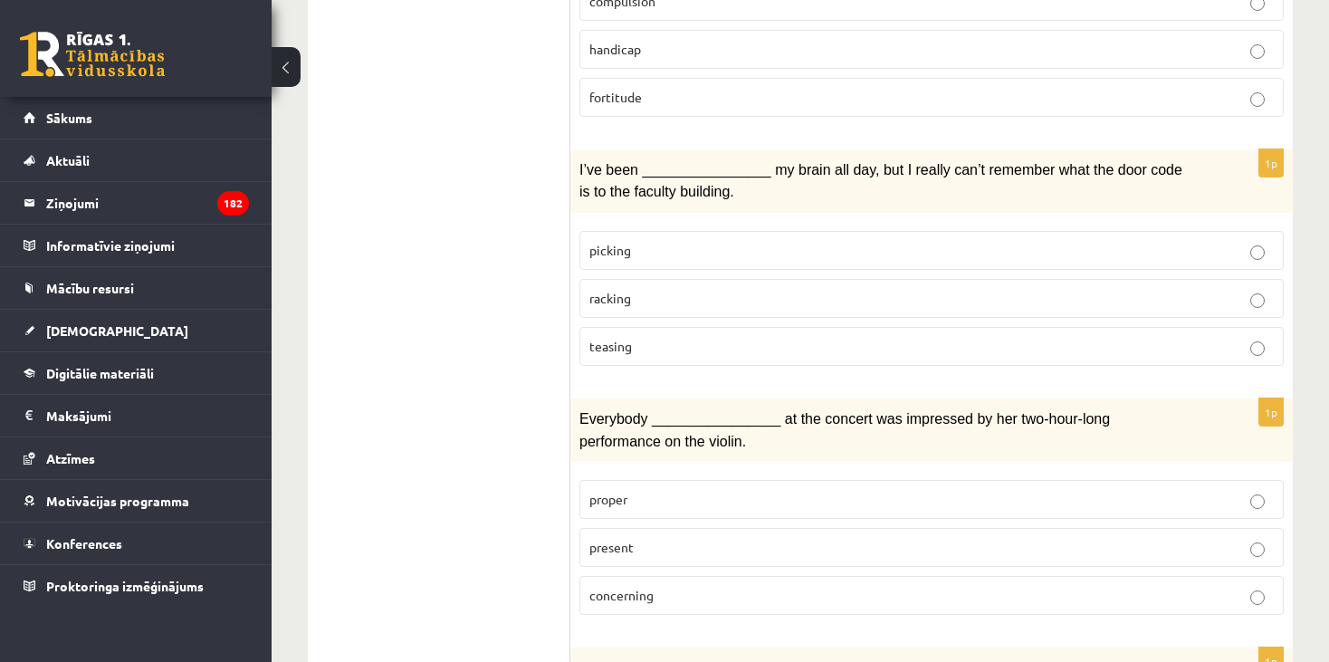
scroll to position [1358, 0]
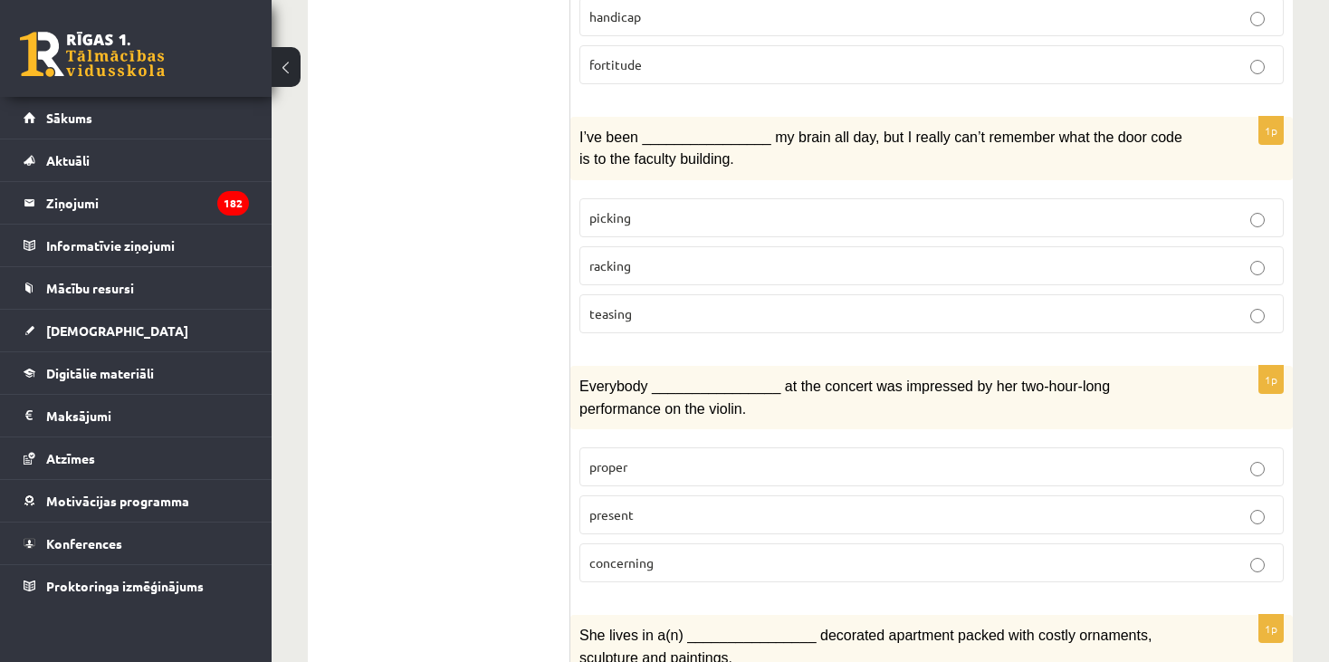
click at [656, 256] on p "racking" at bounding box center [931, 265] width 684 height 19
click at [653, 495] on label "present" at bounding box center [931, 514] width 704 height 39
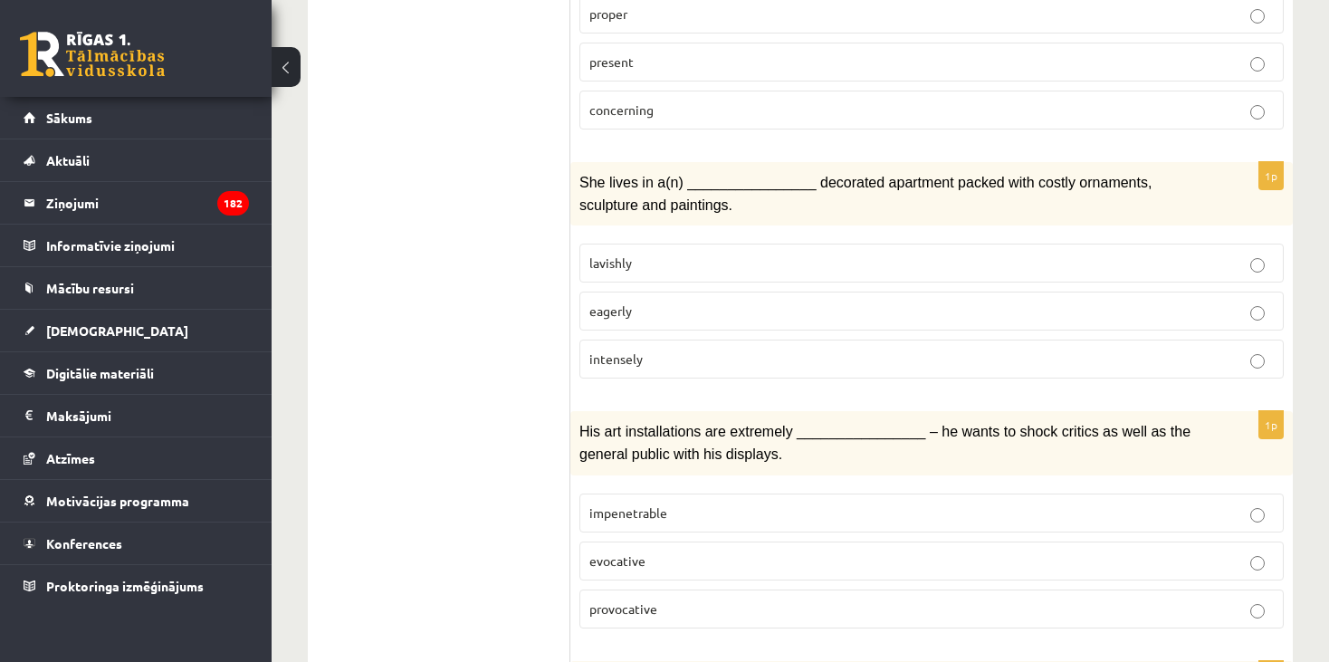
scroll to position [1901, 0]
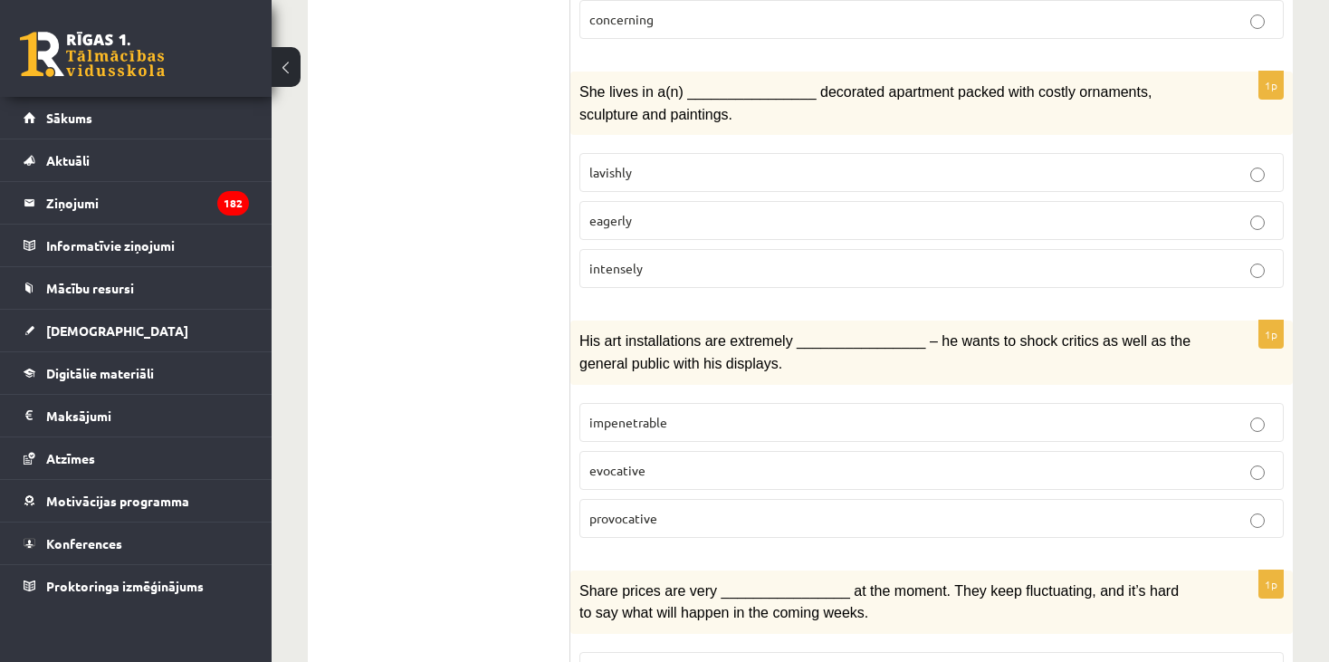
click at [613, 164] on span "lavishly" at bounding box center [610, 172] width 43 height 16
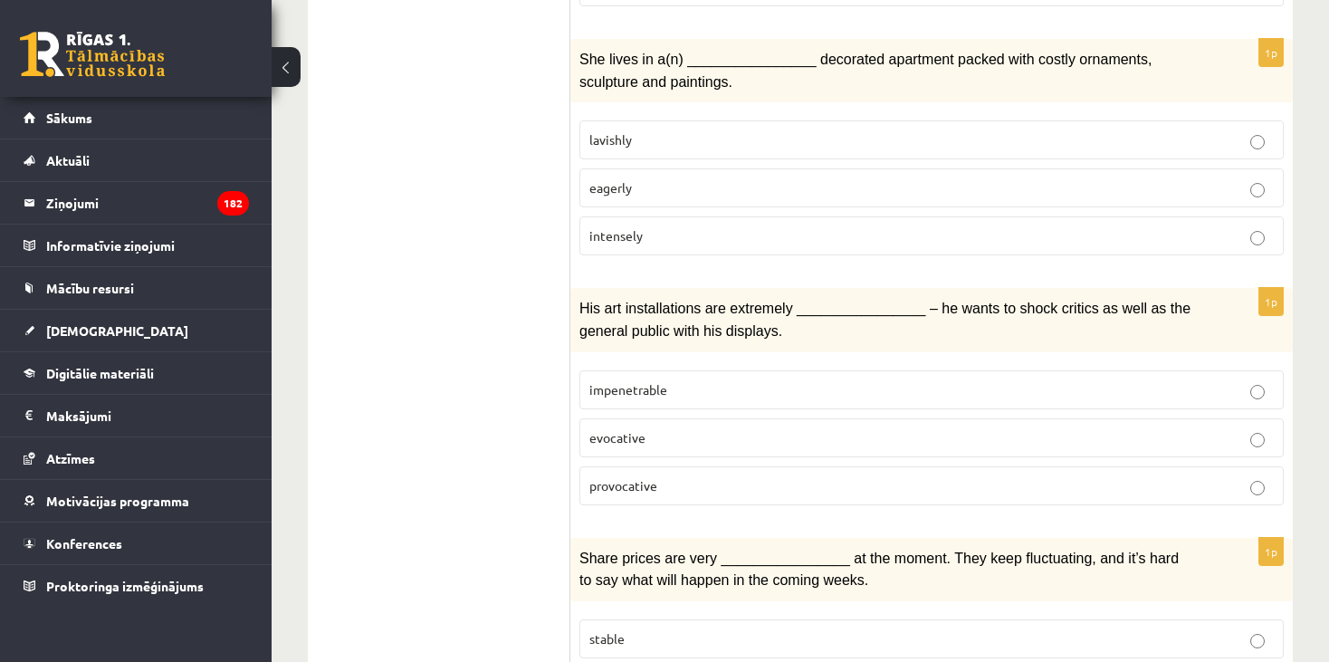
scroll to position [1991, 0]
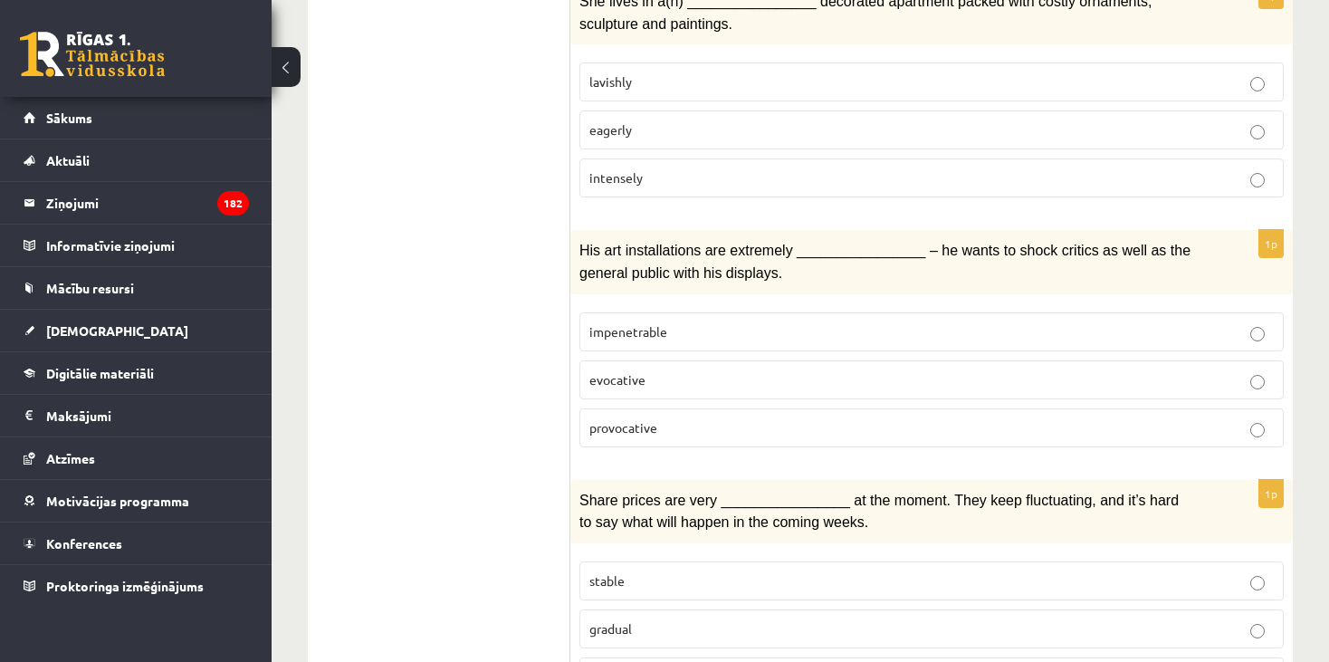
click at [642, 419] on span "provocative" at bounding box center [623, 427] width 68 height 16
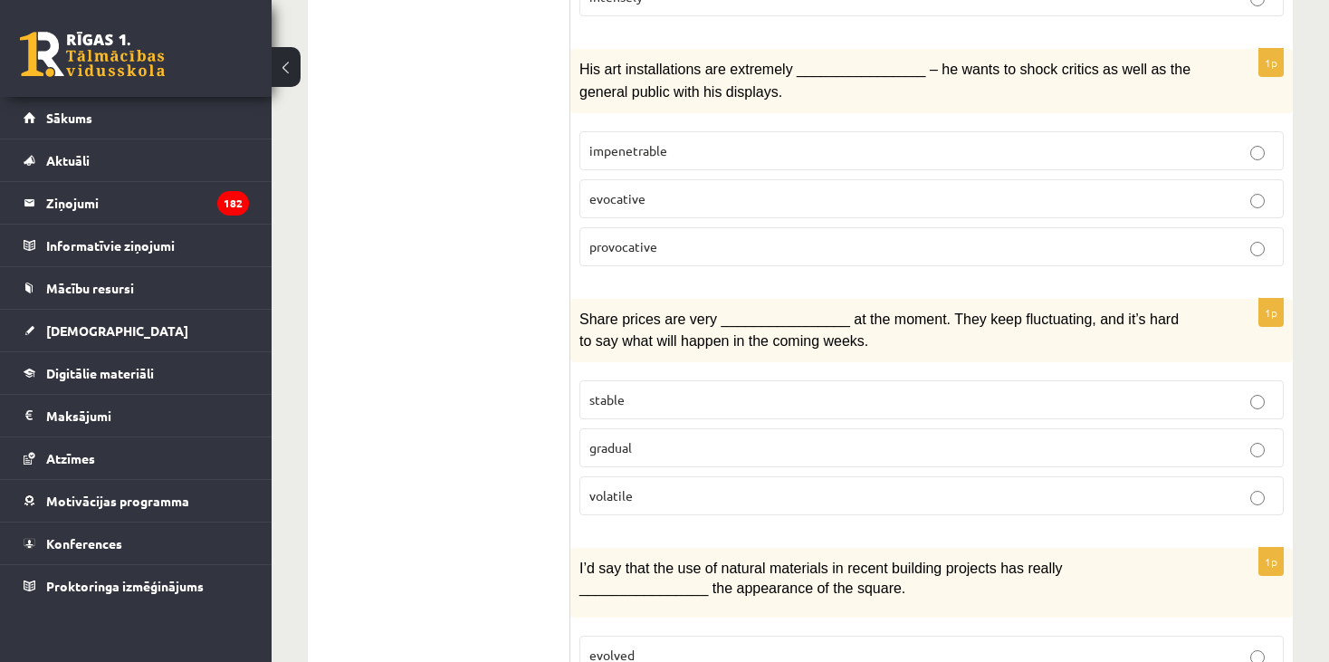
scroll to position [2263, 0]
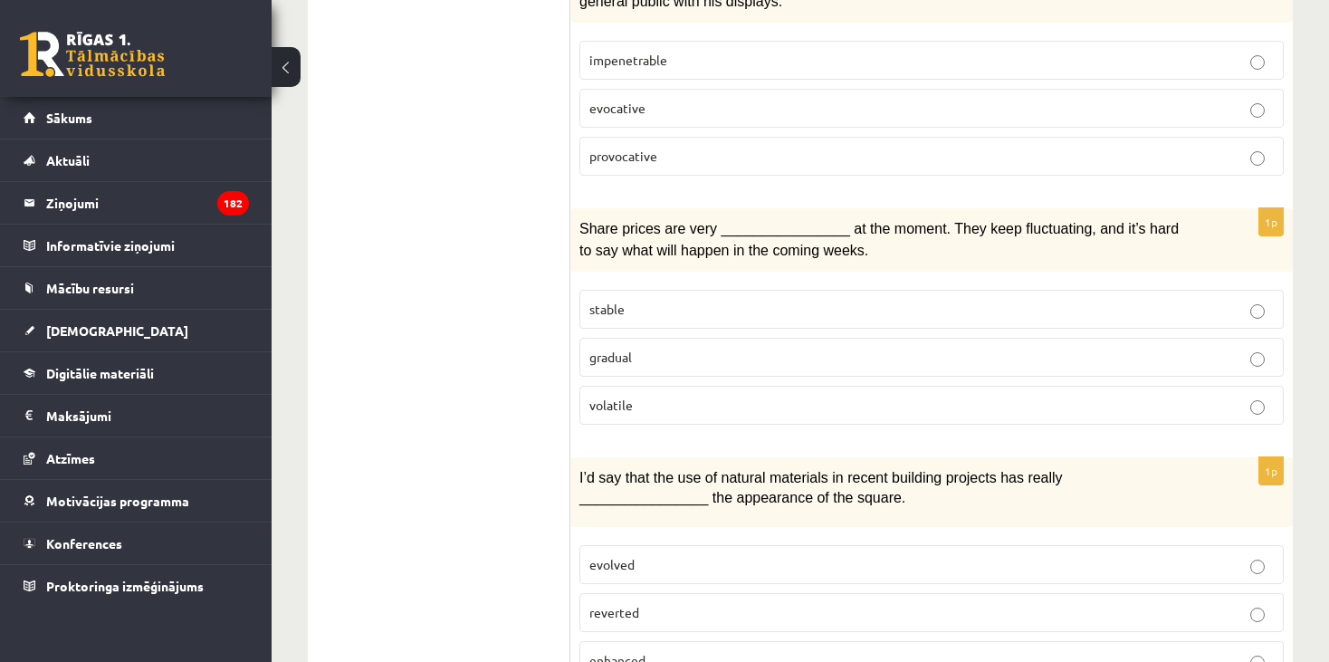
click at [644, 386] on label "volatile" at bounding box center [931, 405] width 704 height 39
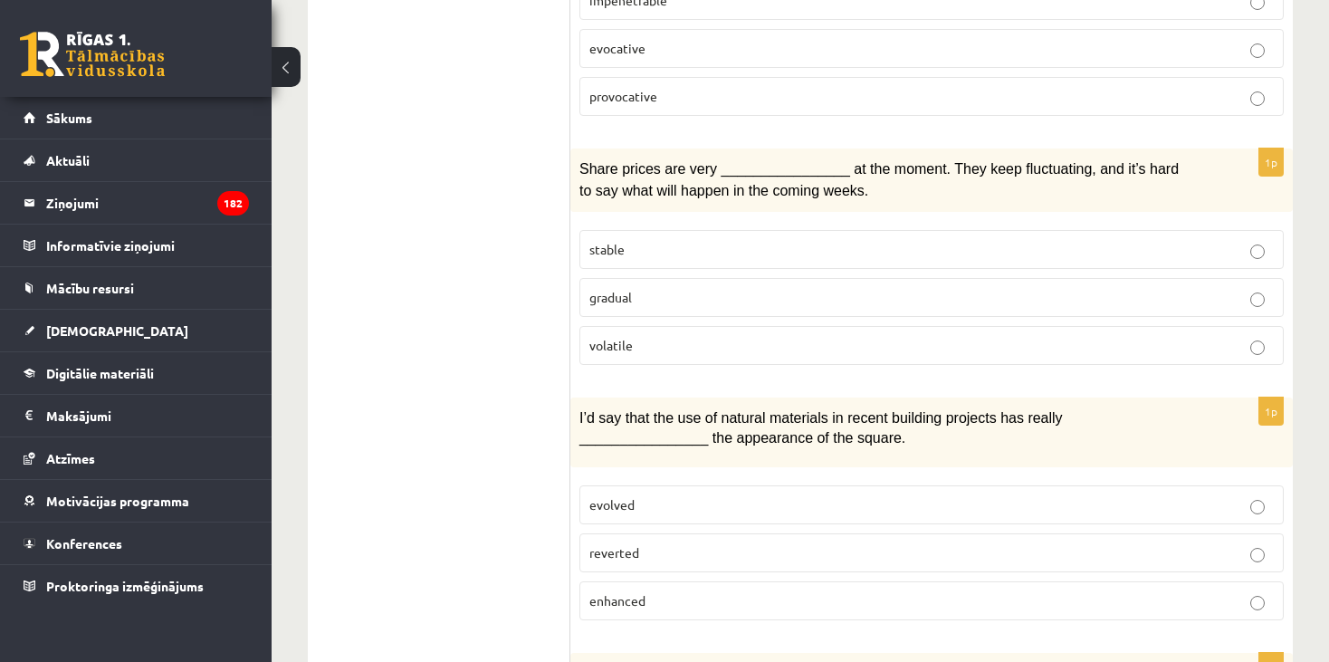
scroll to position [2354, 0]
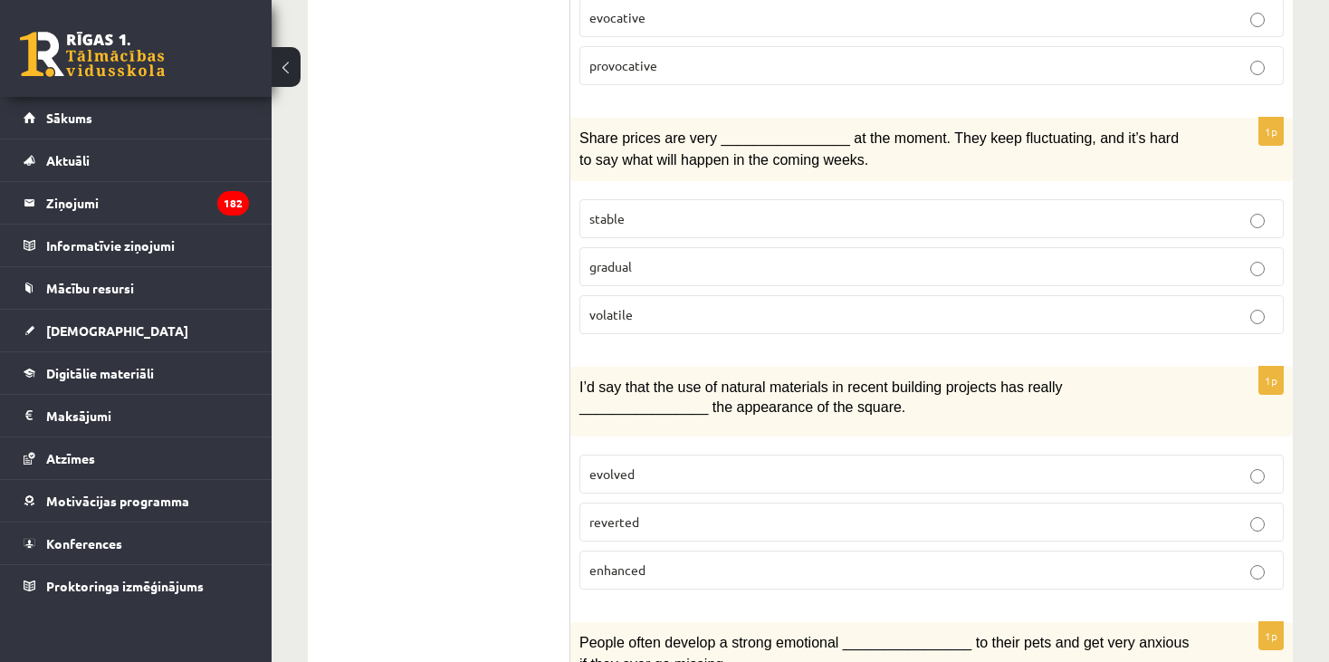
click at [654, 560] on p "enhanced" at bounding box center [931, 569] width 684 height 19
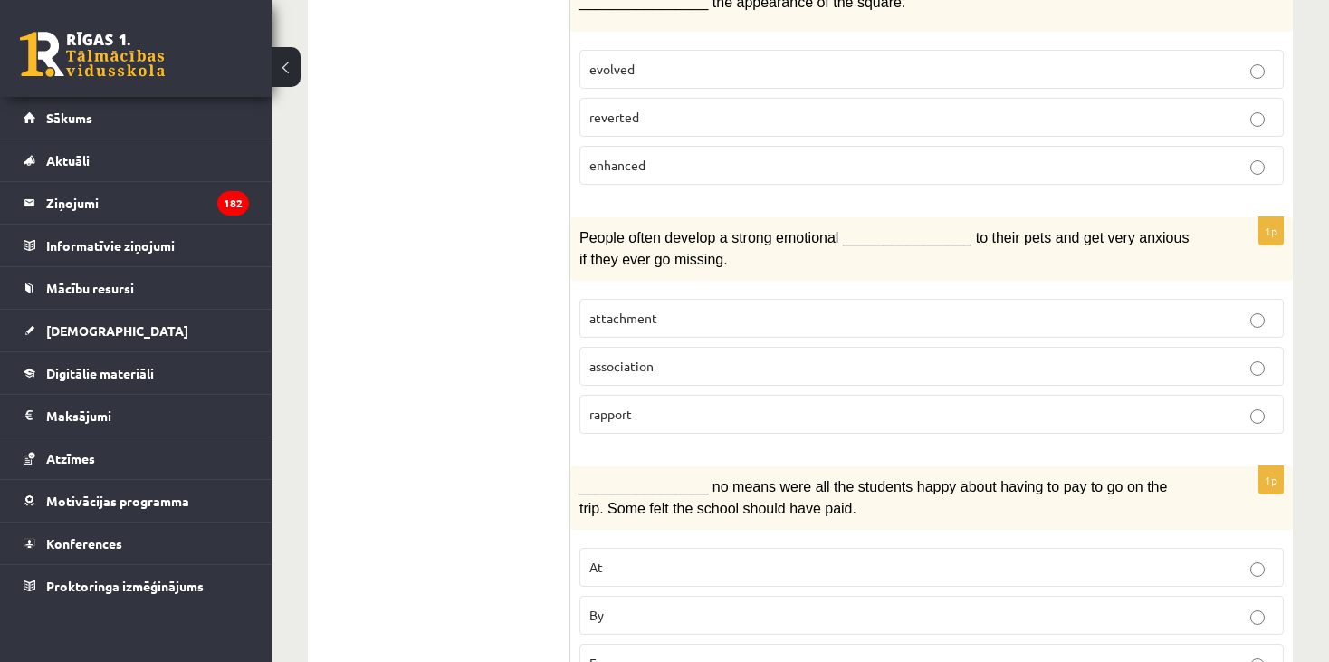
scroll to position [2781, 0]
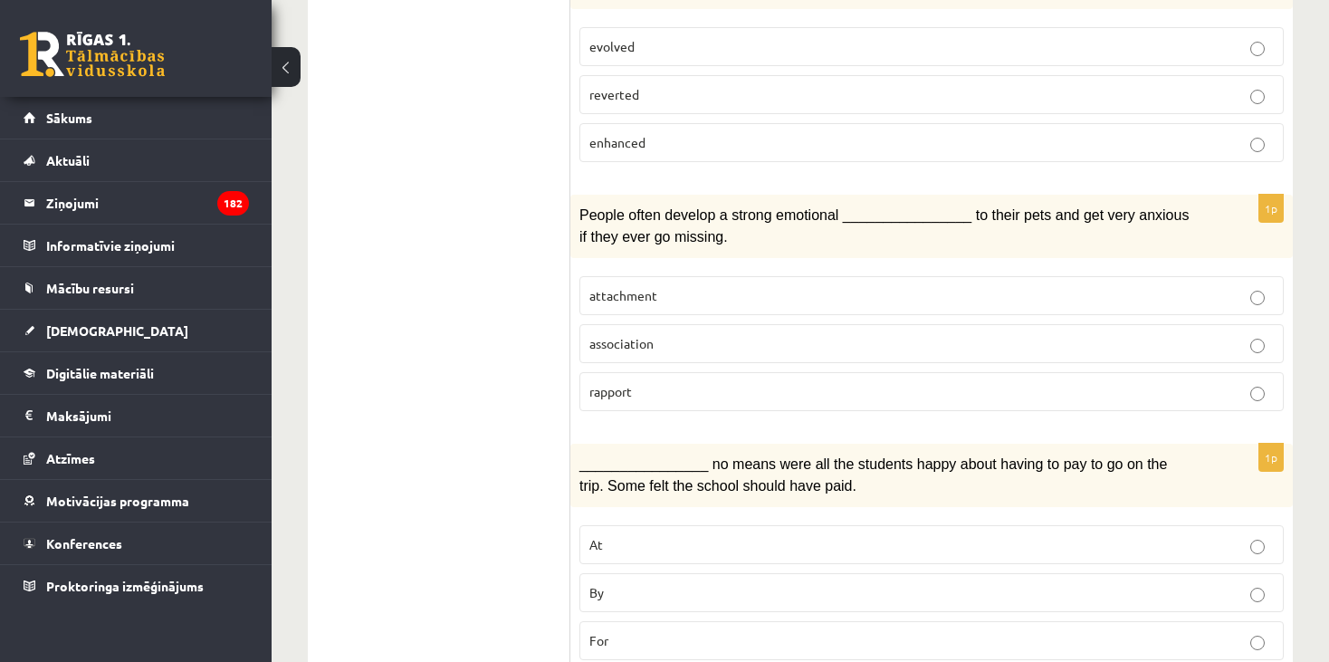
click at [677, 276] on label "attachment" at bounding box center [931, 295] width 704 height 39
click at [676, 286] on p "attachment" at bounding box center [931, 295] width 684 height 19
click at [618, 583] on p "By" at bounding box center [931, 592] width 684 height 19
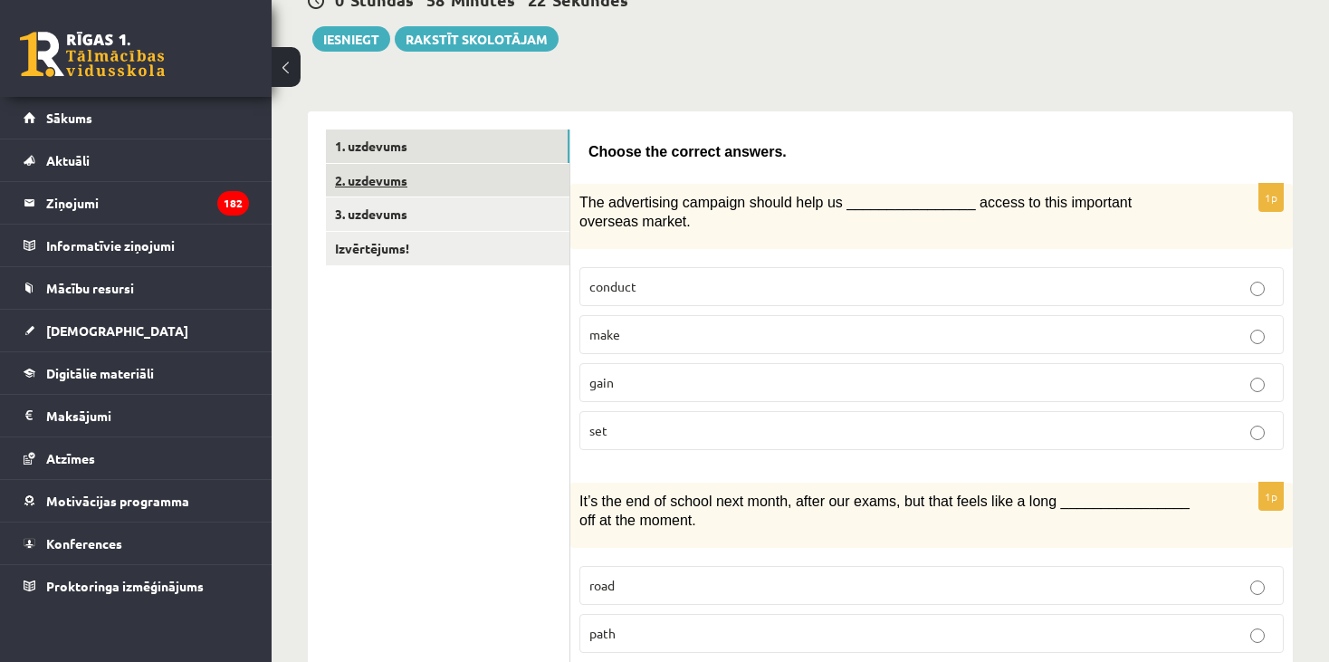
scroll to position [0, 0]
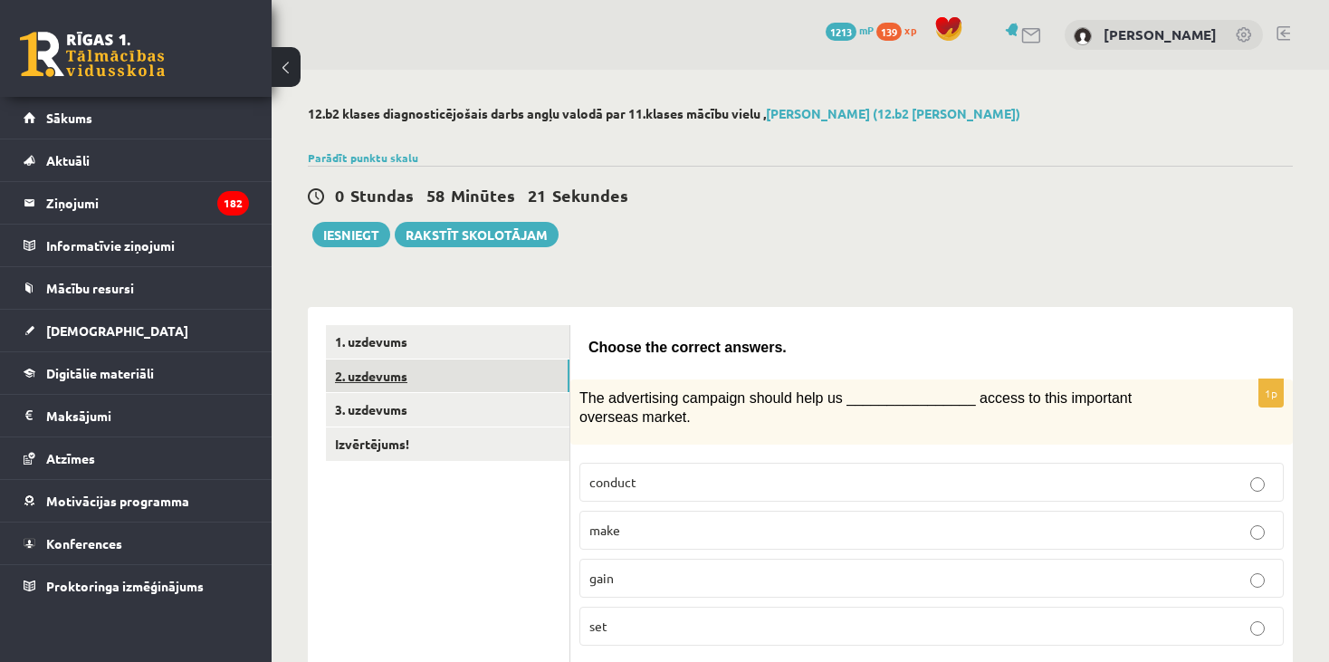
click at [414, 383] on link "2. uzdevums" at bounding box center [448, 375] width 244 height 33
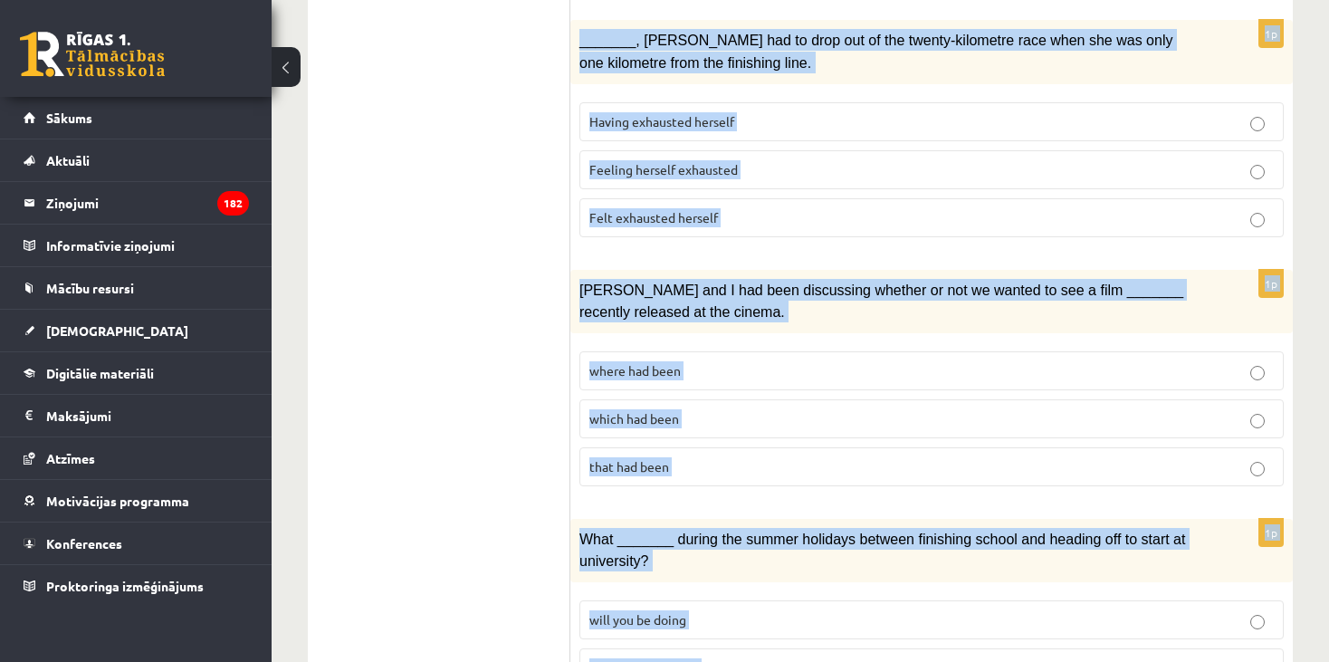
scroll to position [2154, 0]
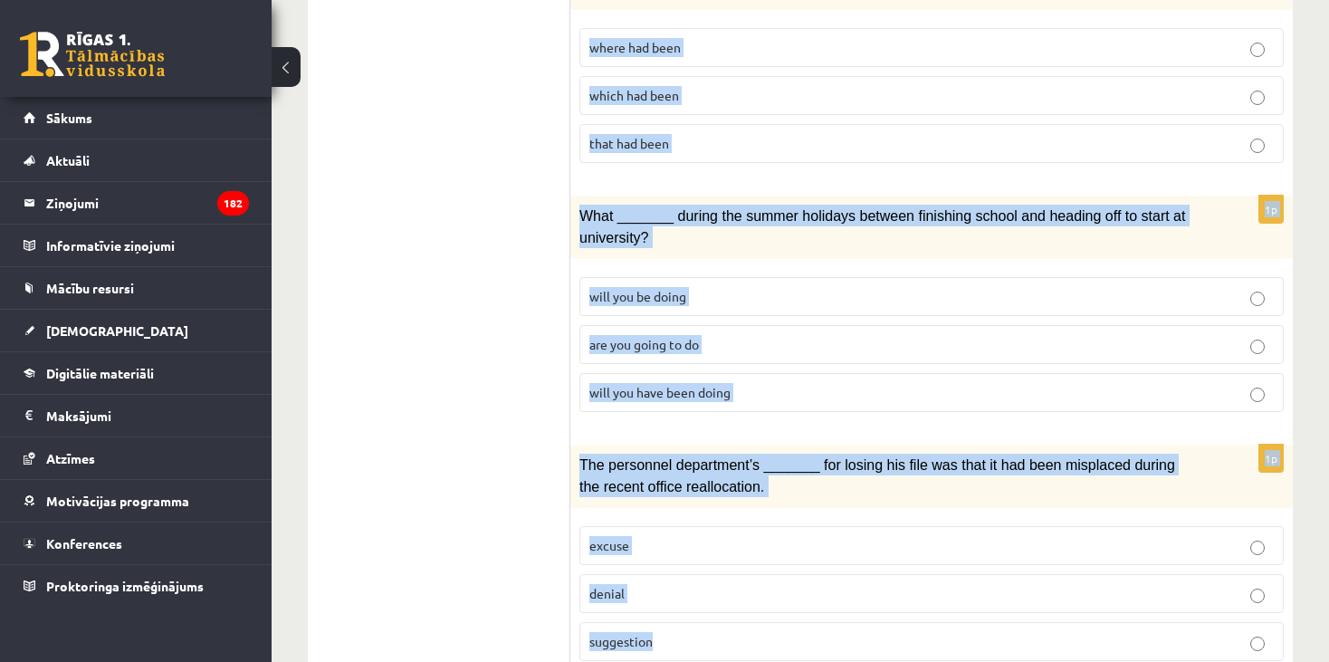
drag, startPoint x: 587, startPoint y: 395, endPoint x: 819, endPoint y: 697, distance: 381.5
copy form "We hope _______ the interior painting and decoration done before we put the hou…"
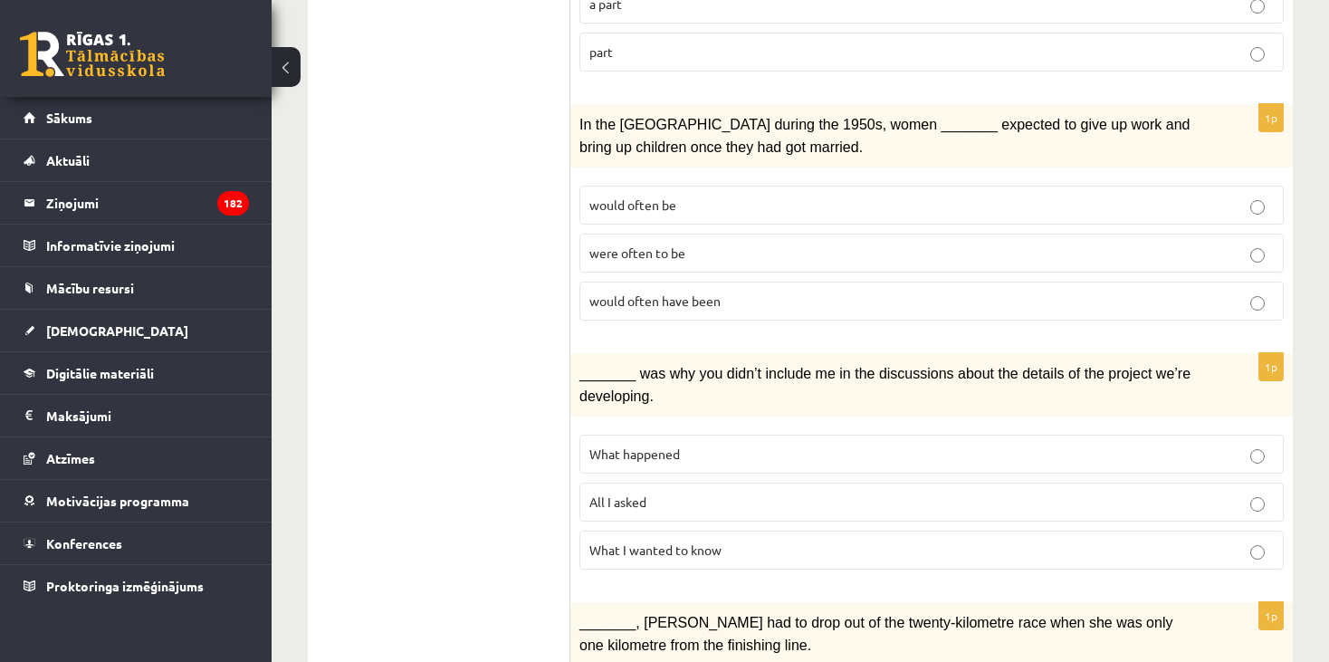
click at [552, 237] on ul "1. uzdevums 2. uzdevums 3. uzdevums Izvērtējums!" at bounding box center [448, 328] width 244 height 2505
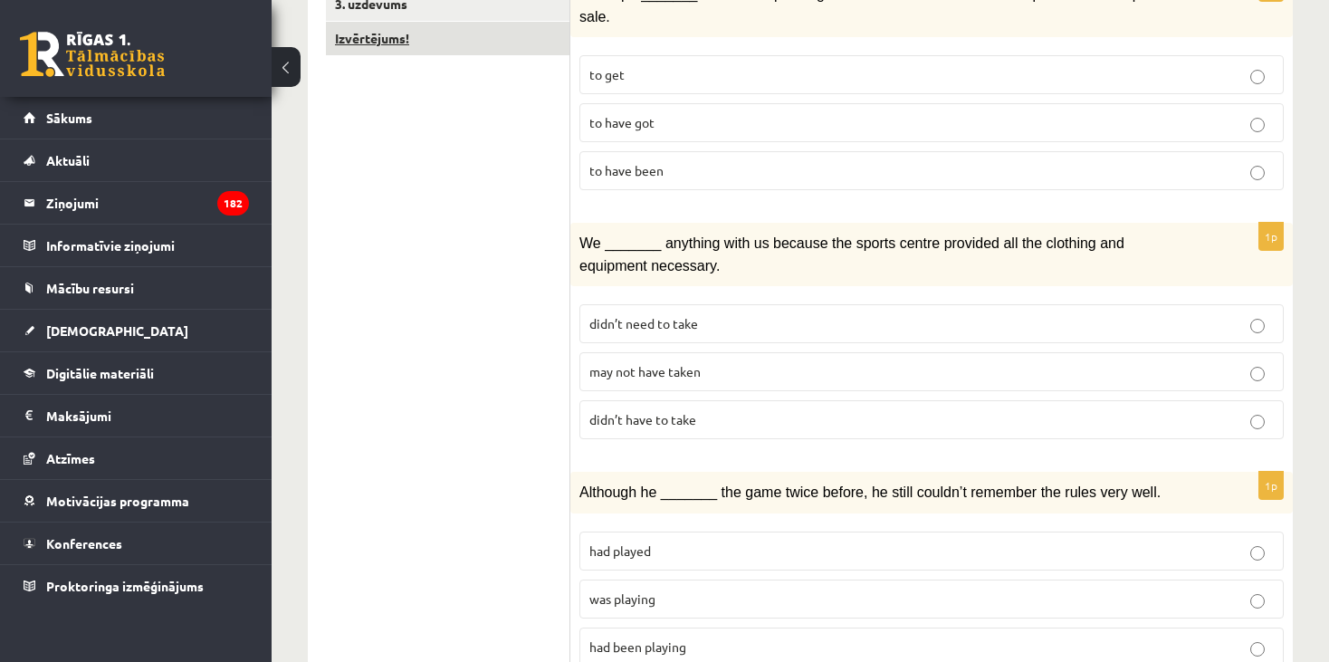
scroll to position [163, 0]
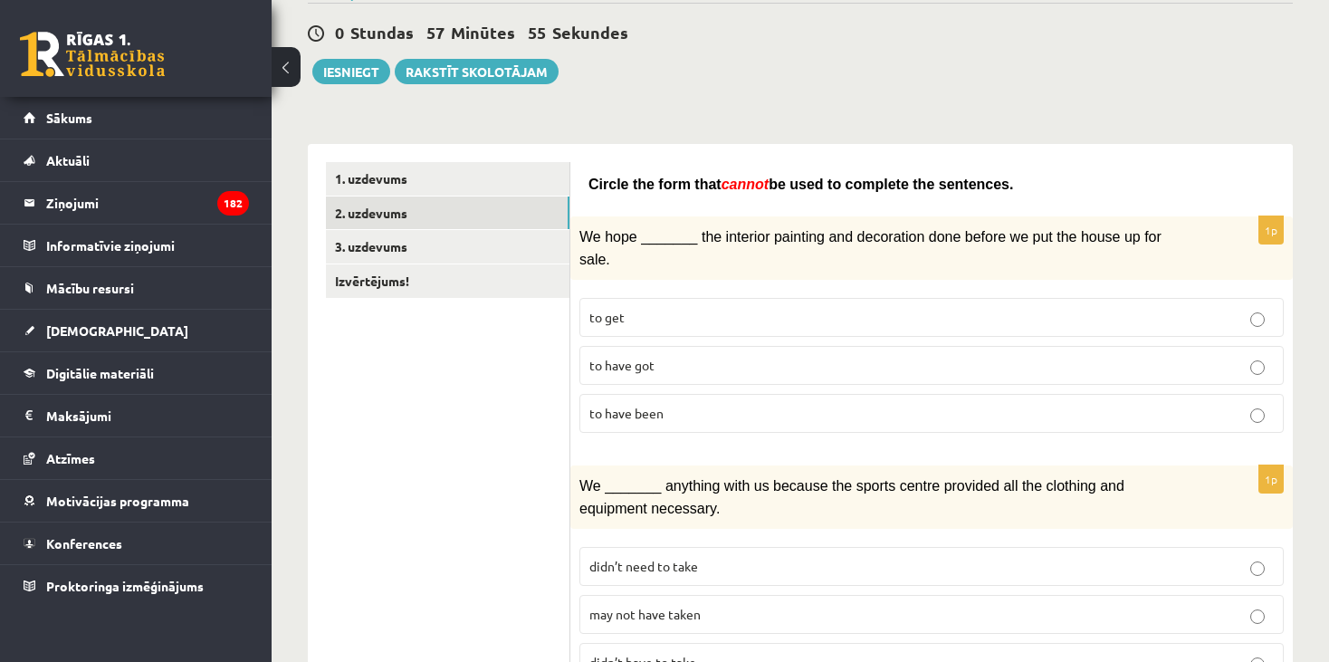
click at [654, 308] on p "to get" at bounding box center [931, 317] width 684 height 19
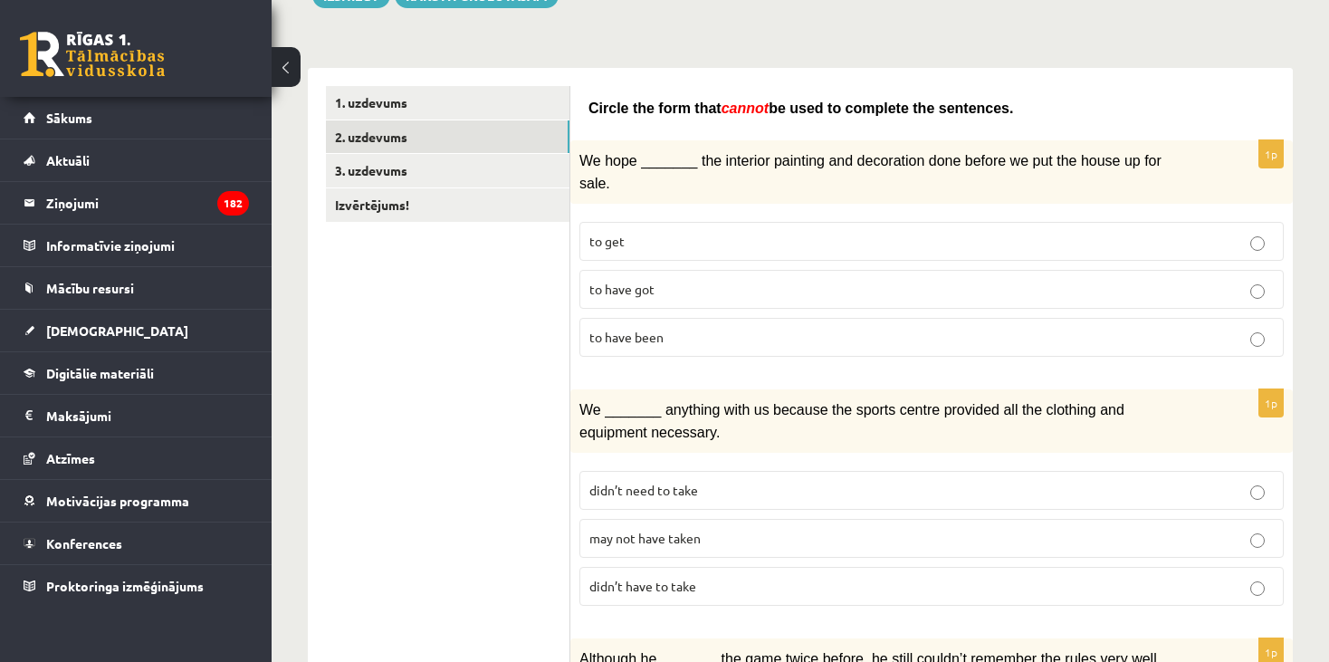
scroll to position [344, 0]
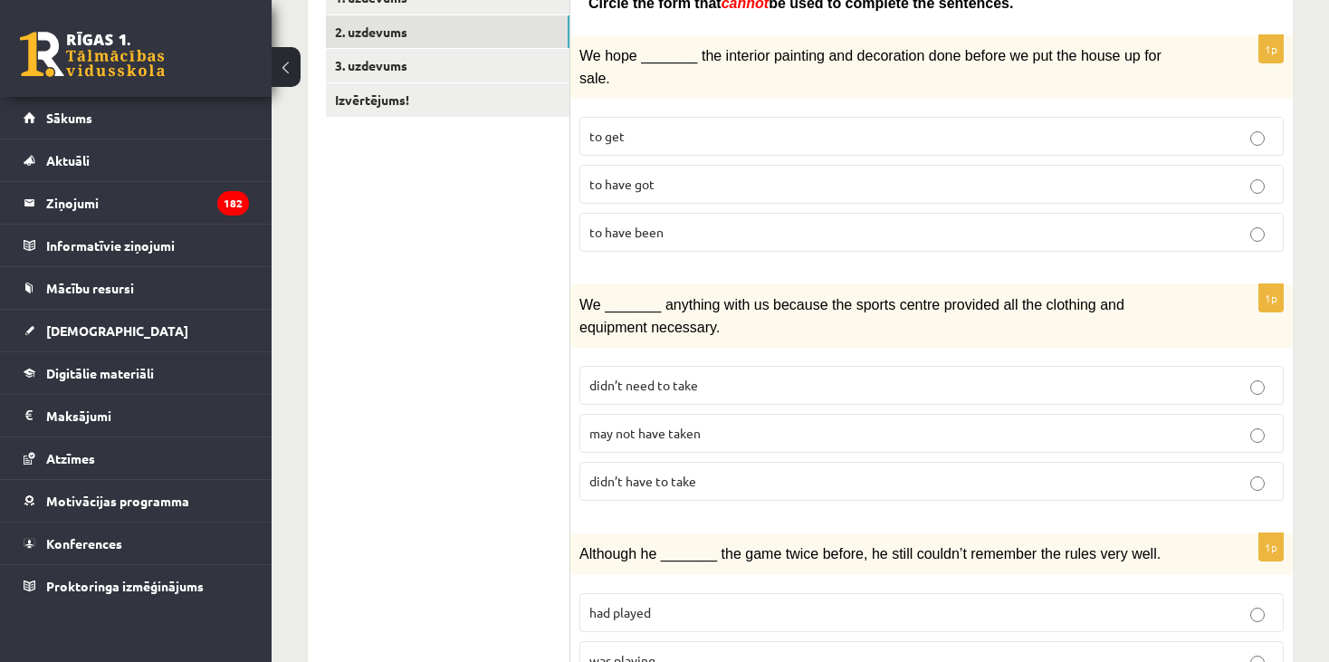
click at [696, 377] on span "didn’t need to take" at bounding box center [643, 385] width 109 height 16
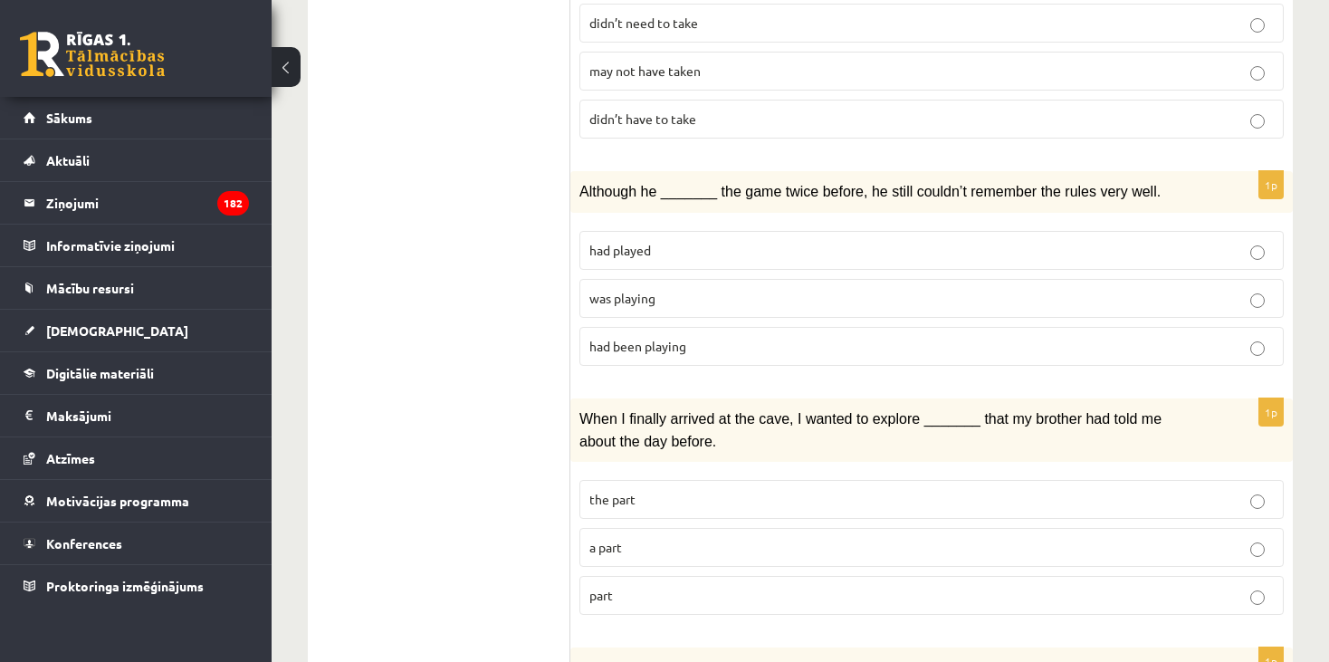
scroll to position [797, 0]
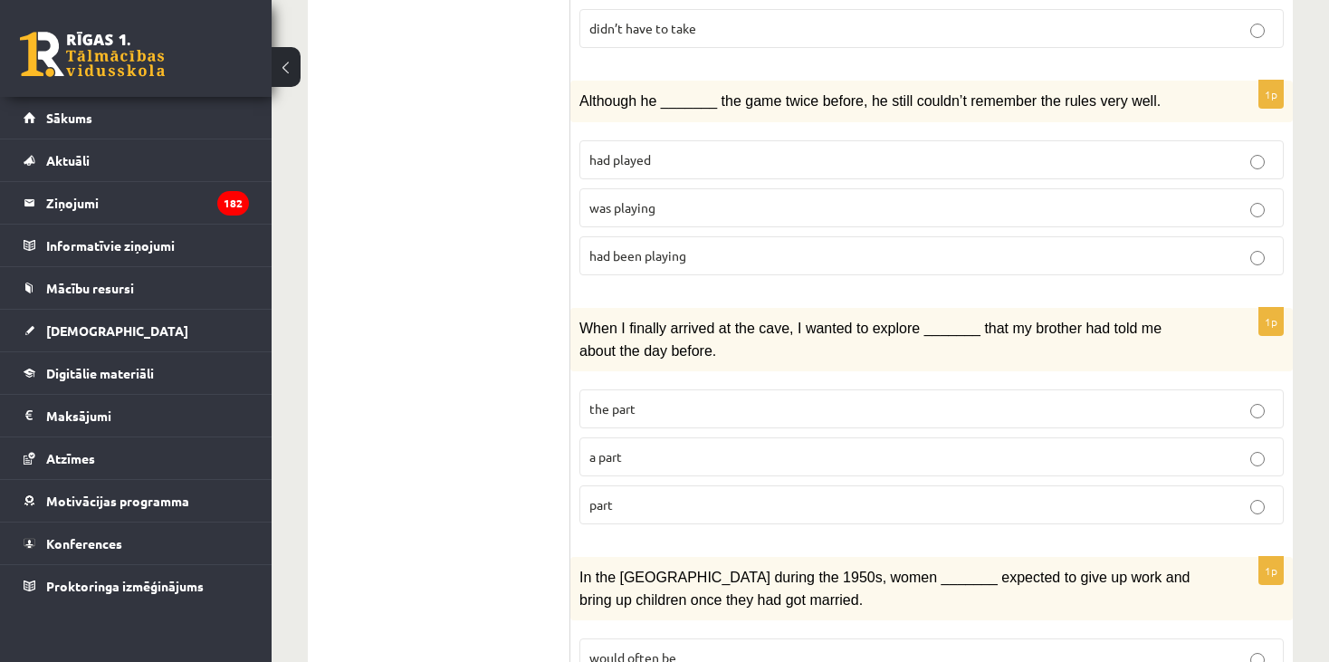
click at [606, 151] on span "had played" at bounding box center [620, 159] width 62 height 16
click at [615, 400] on span "the part" at bounding box center [612, 408] width 46 height 16
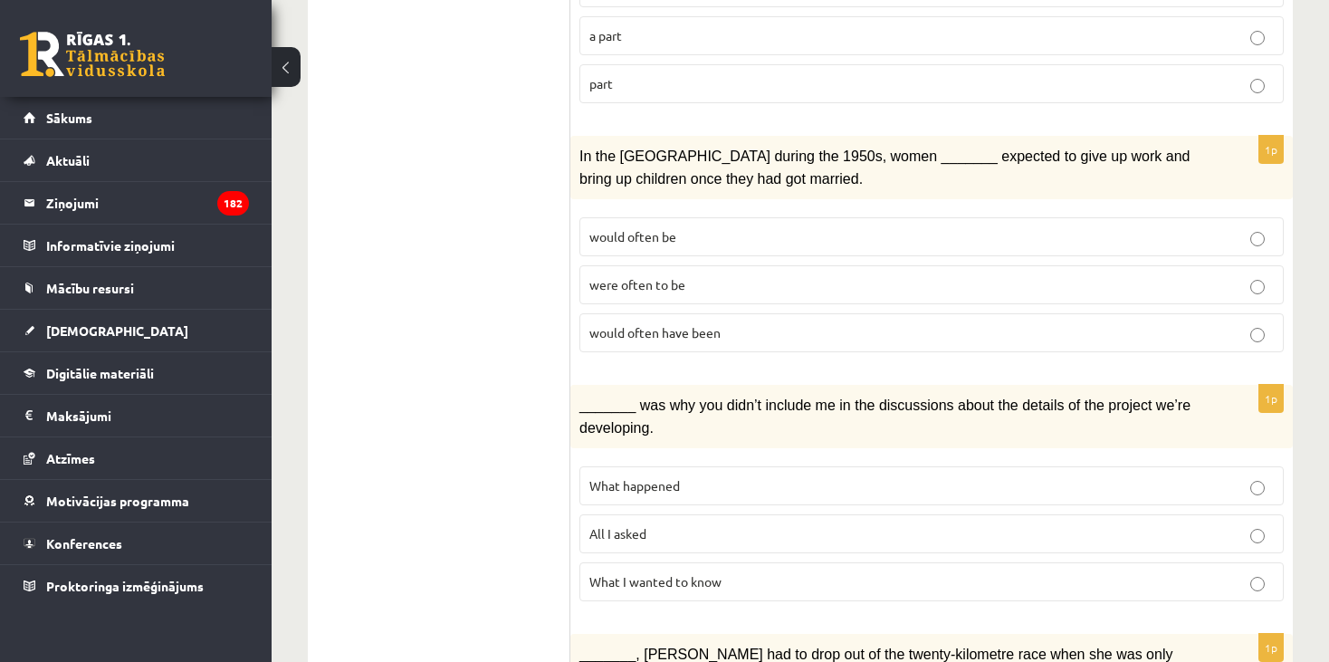
scroll to position [1249, 0]
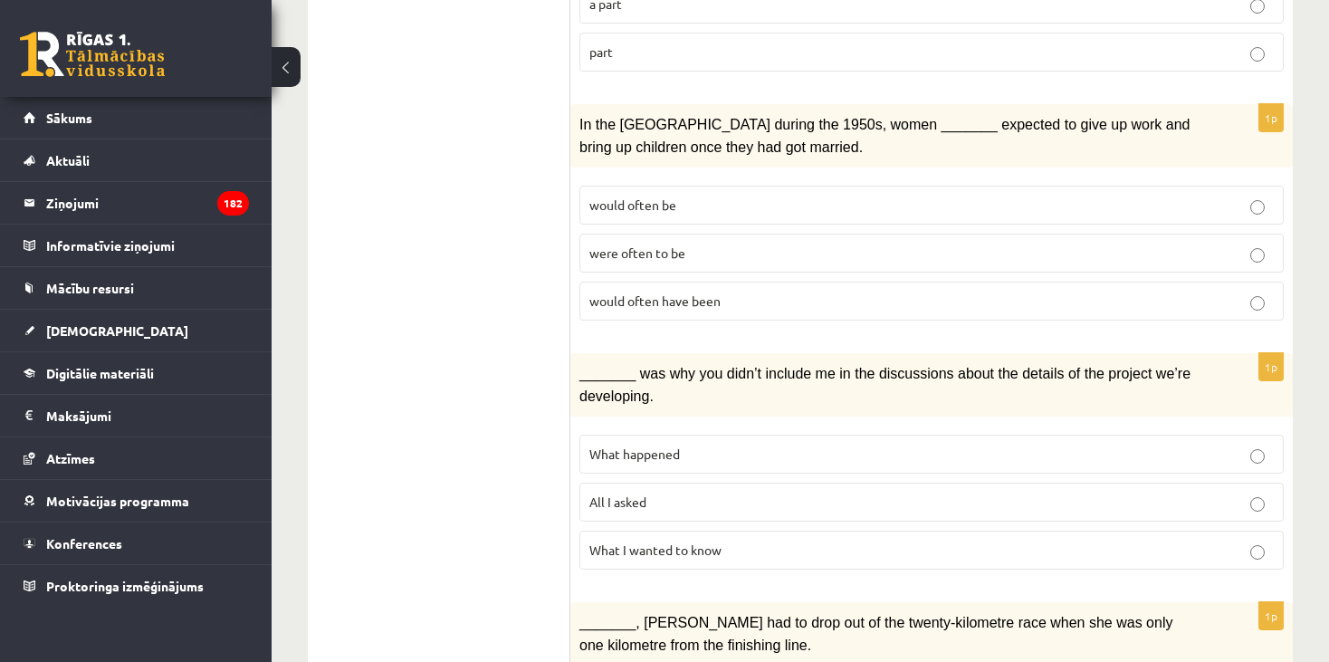
click at [693, 186] on label "would often be" at bounding box center [931, 205] width 704 height 39
click at [669, 541] on span "What I wanted to know" at bounding box center [655, 549] width 132 height 16
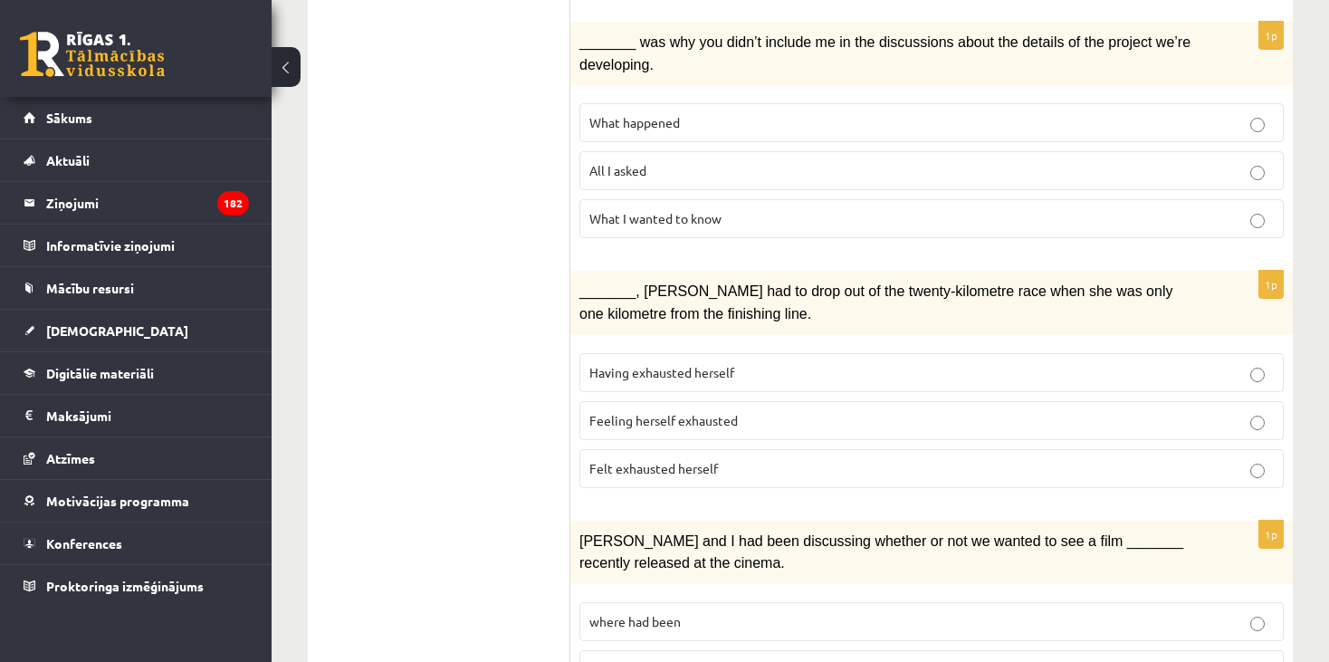
scroll to position [1611, 0]
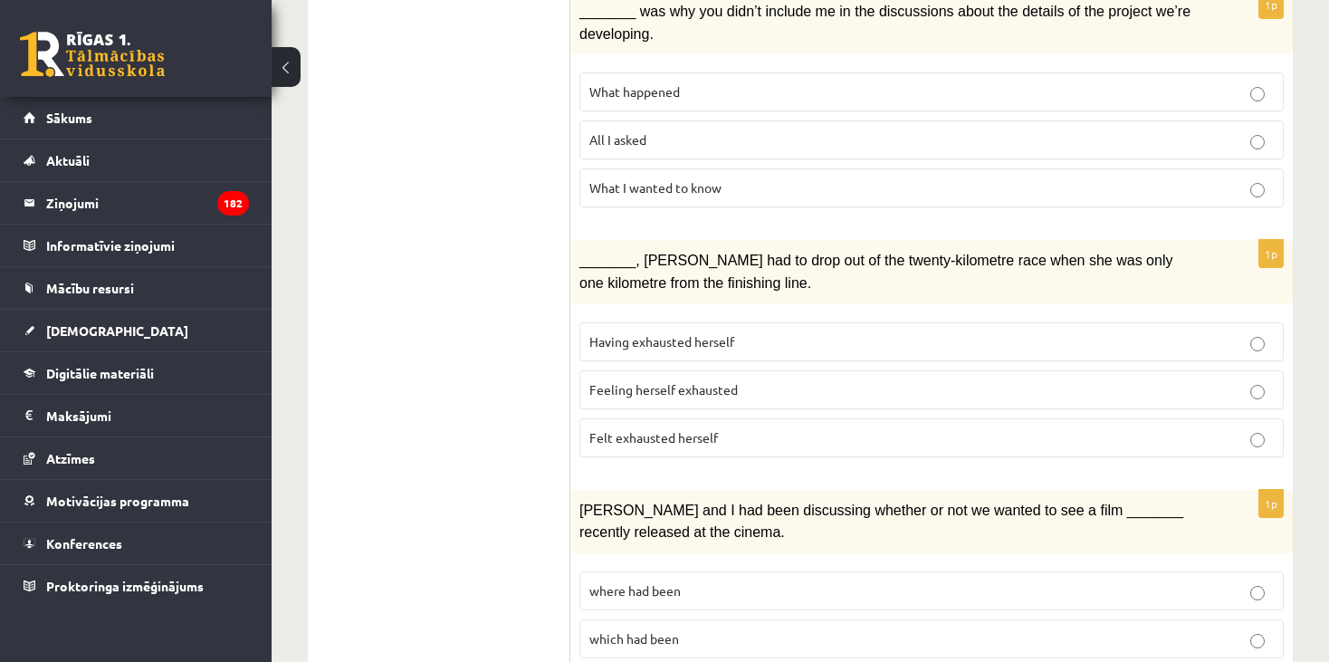
click at [708, 333] on span "Having exhausted herself" at bounding box center [661, 341] width 145 height 16
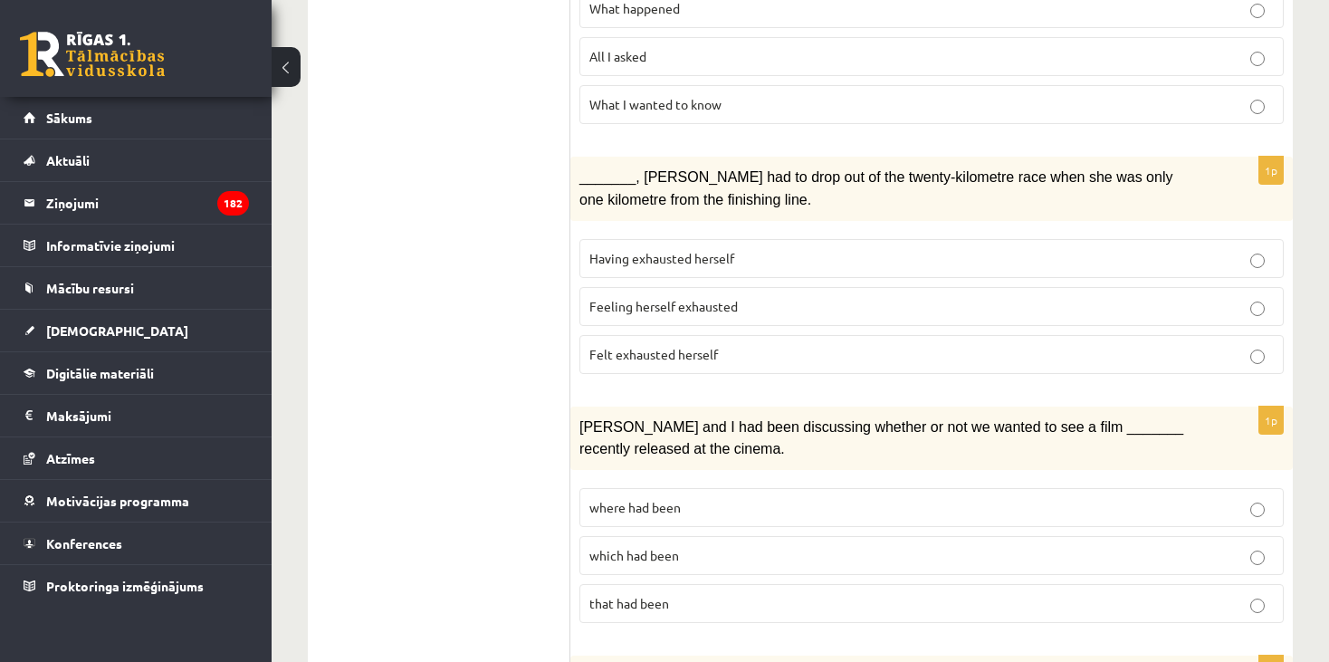
scroll to position [1792, 0]
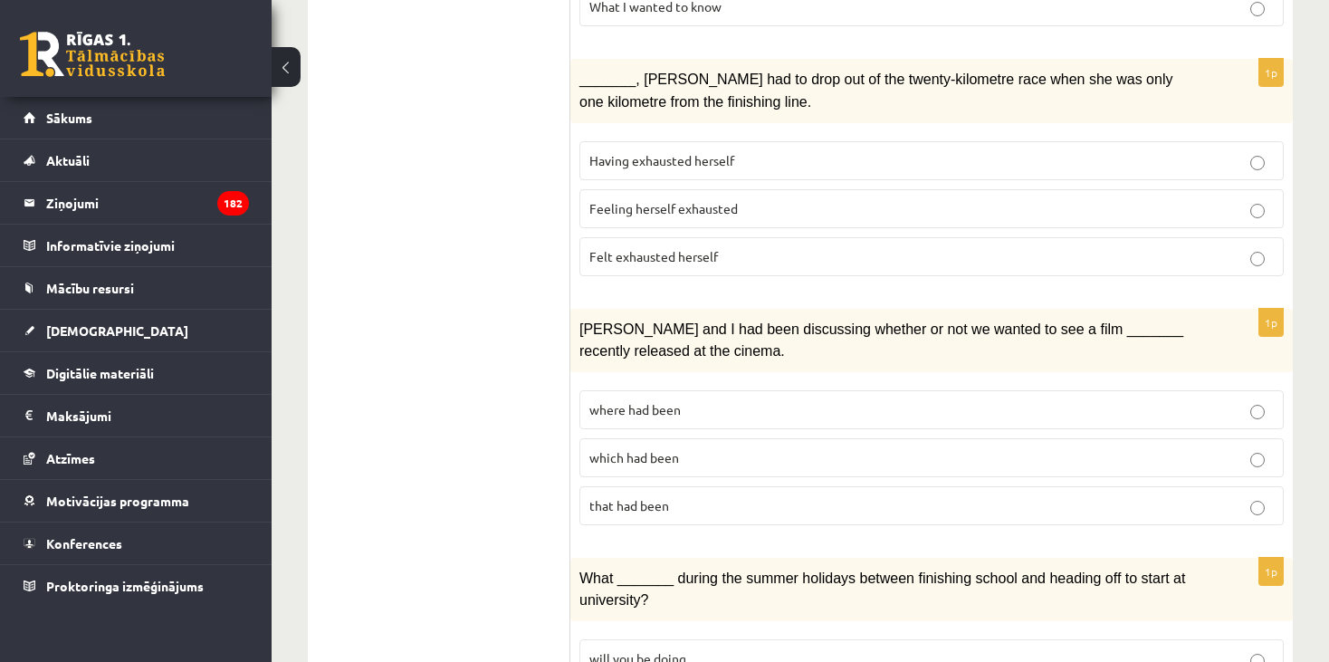
click at [679, 496] on p "that had been" at bounding box center [931, 505] width 684 height 19
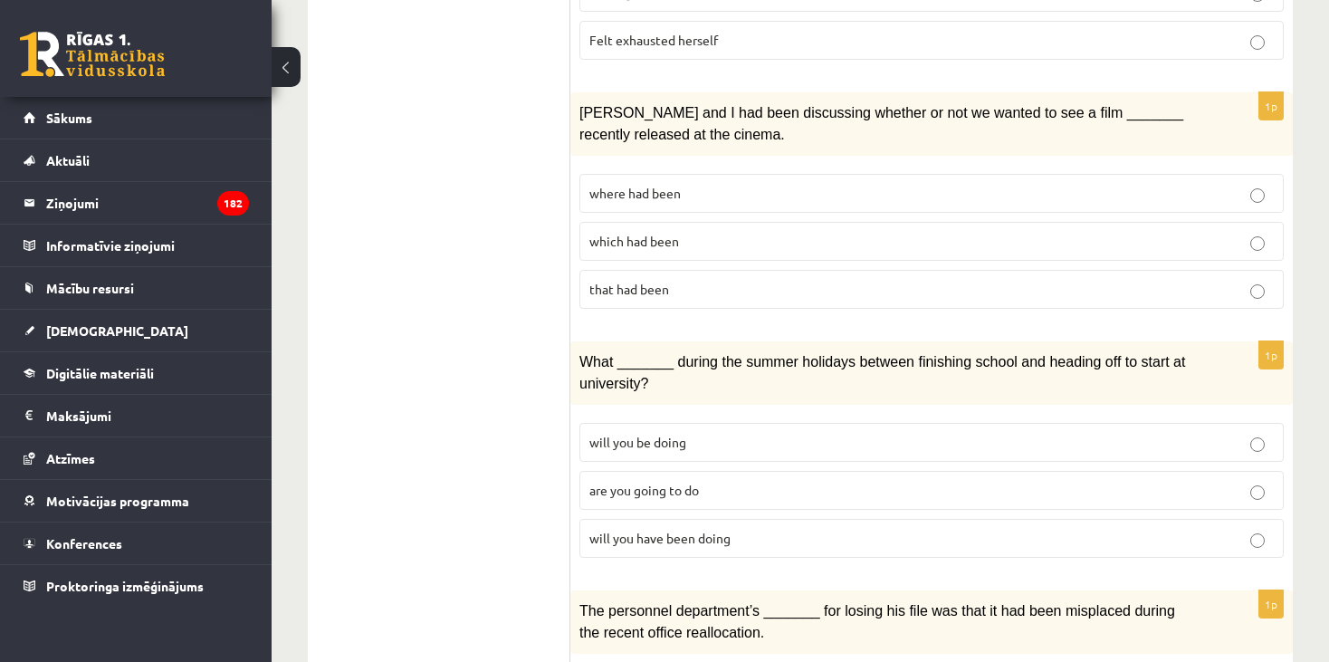
scroll to position [2064, 0]
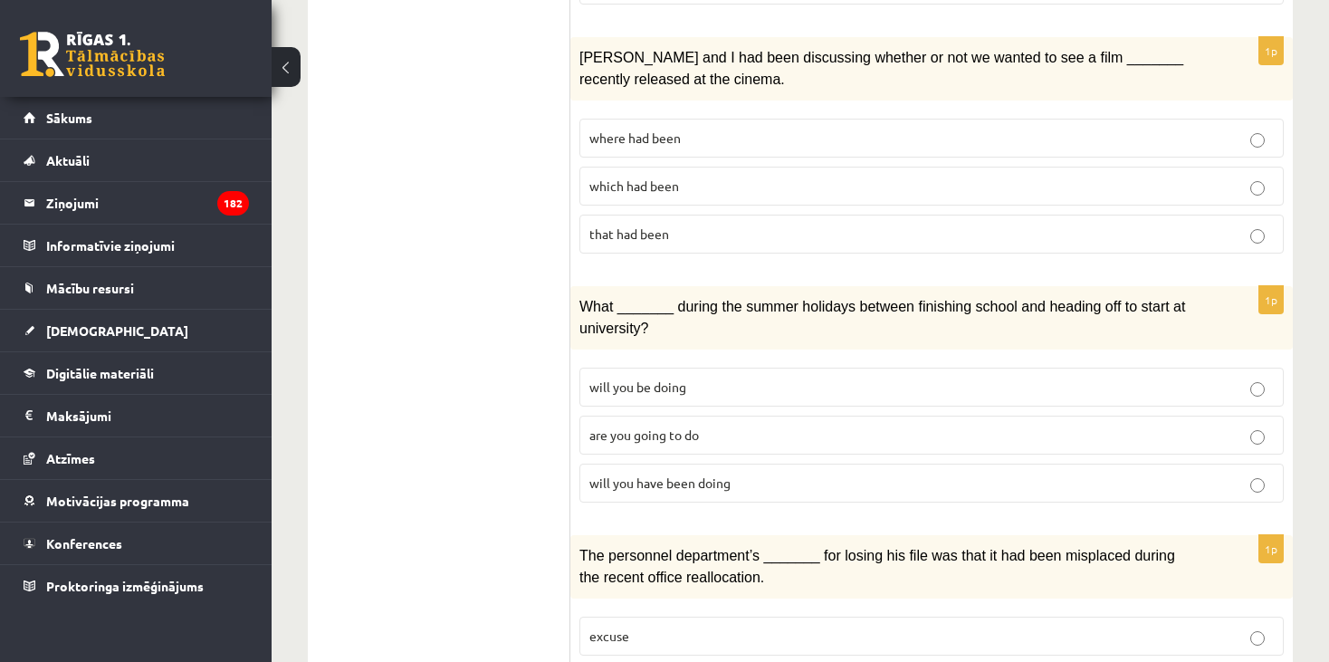
click at [653, 378] on span "will you be doing" at bounding box center [637, 386] width 97 height 16
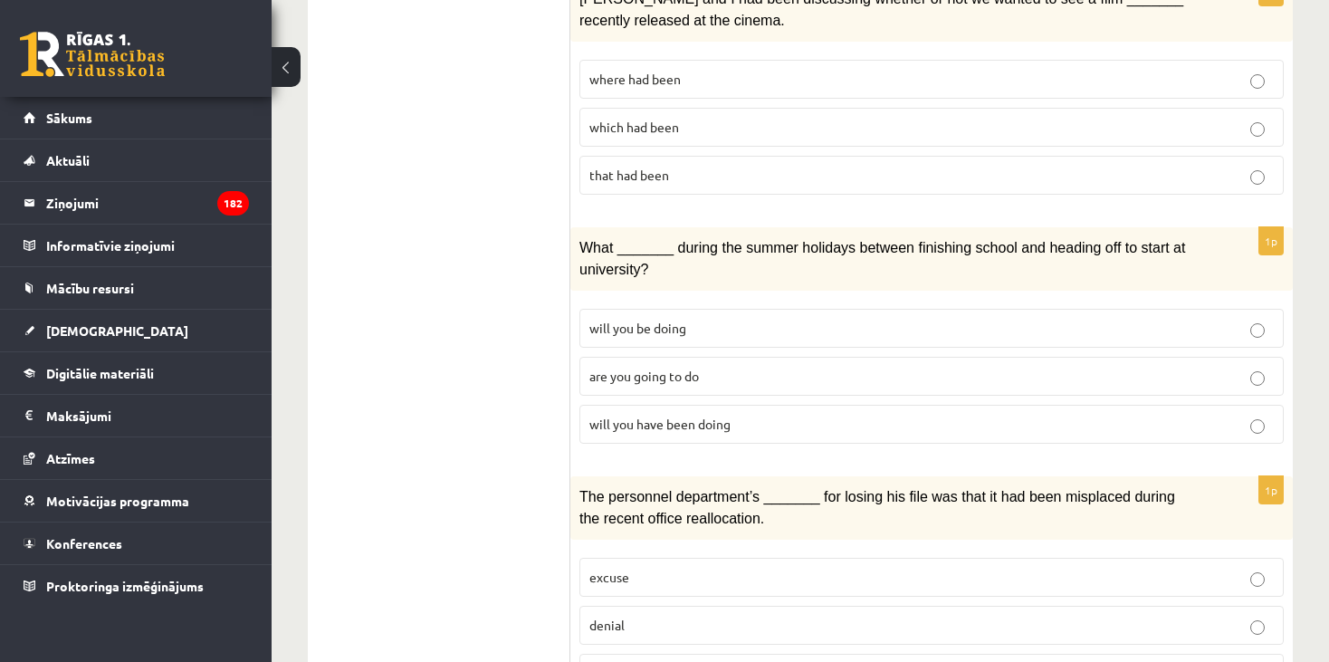
scroll to position [2154, 0]
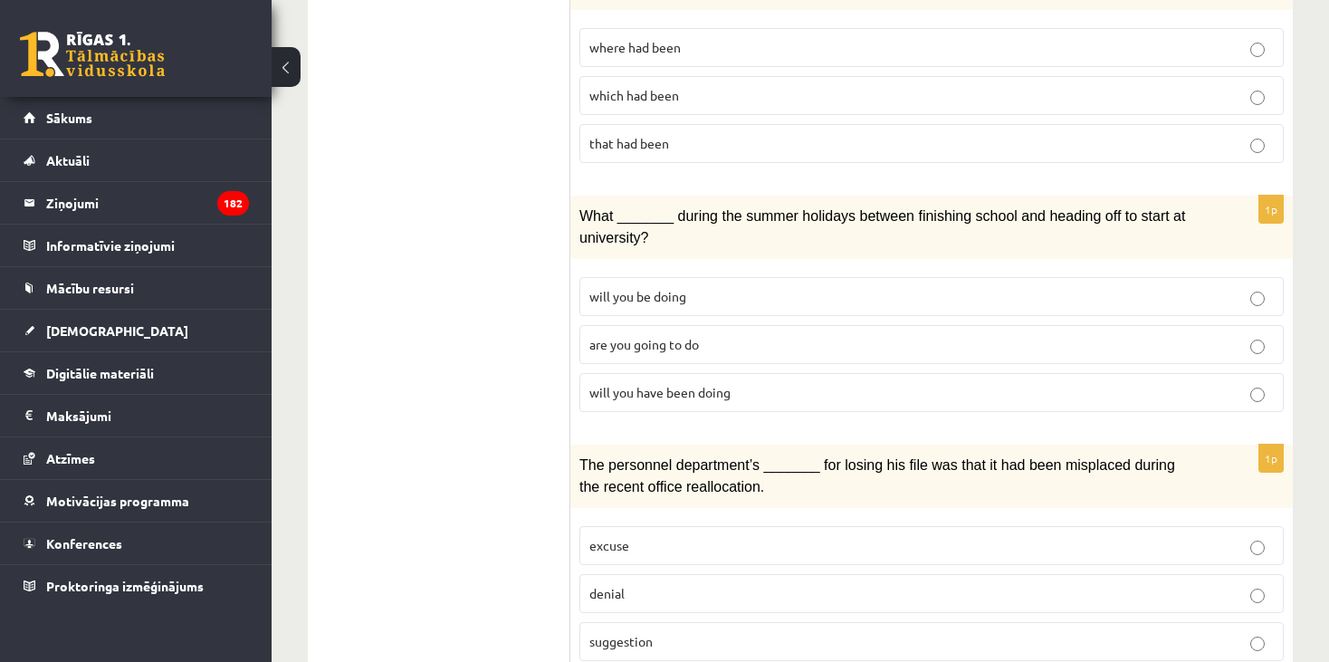
click at [651, 536] on p "excuse" at bounding box center [931, 545] width 684 height 19
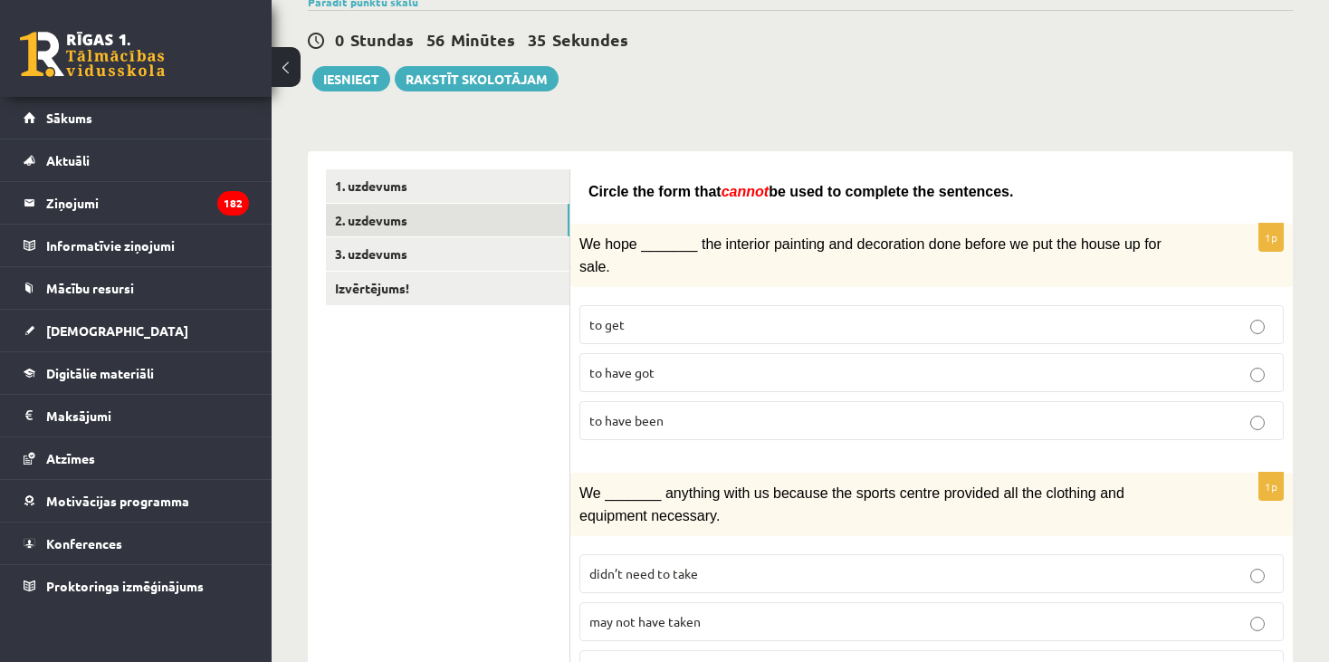
scroll to position [0, 0]
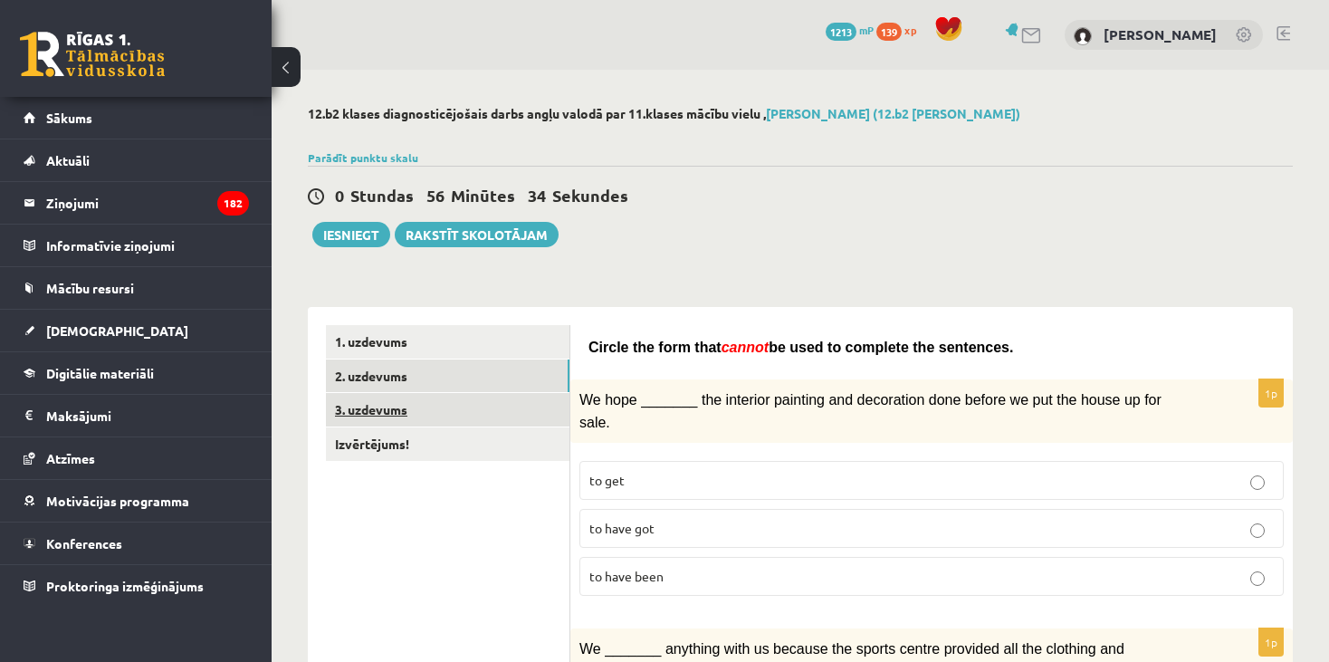
click at [465, 406] on link "3. uzdevums" at bounding box center [448, 409] width 244 height 33
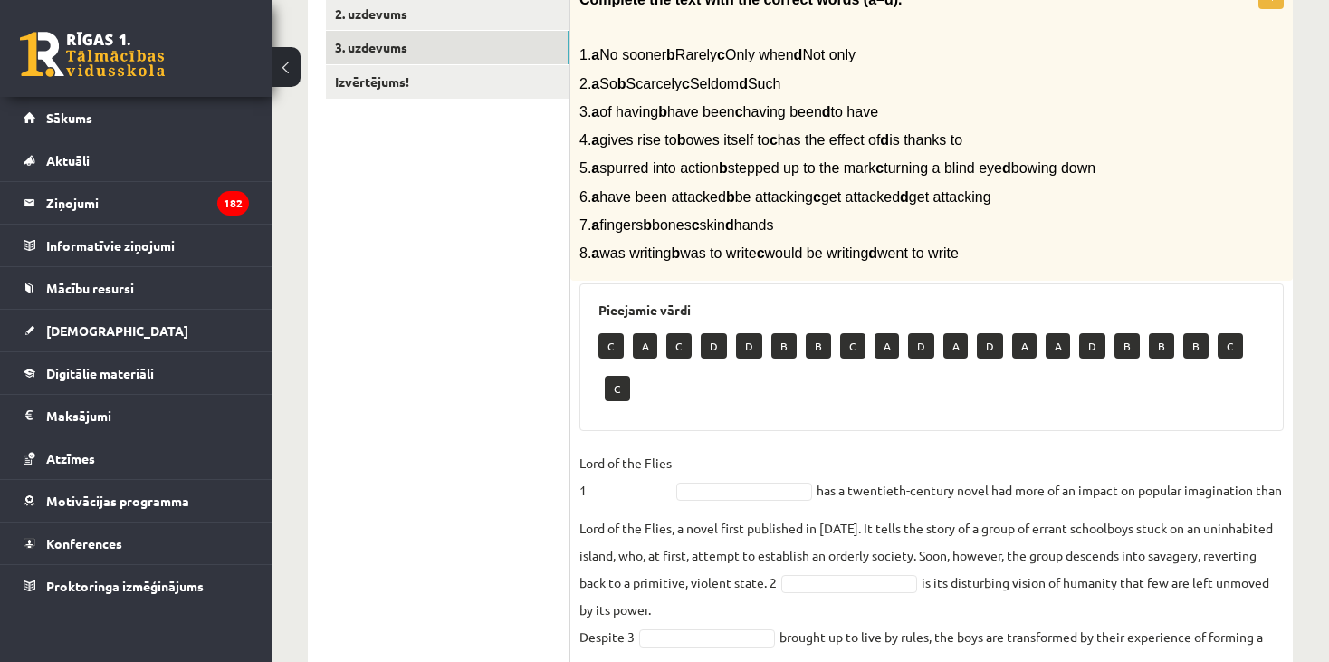
scroll to position [199, 0]
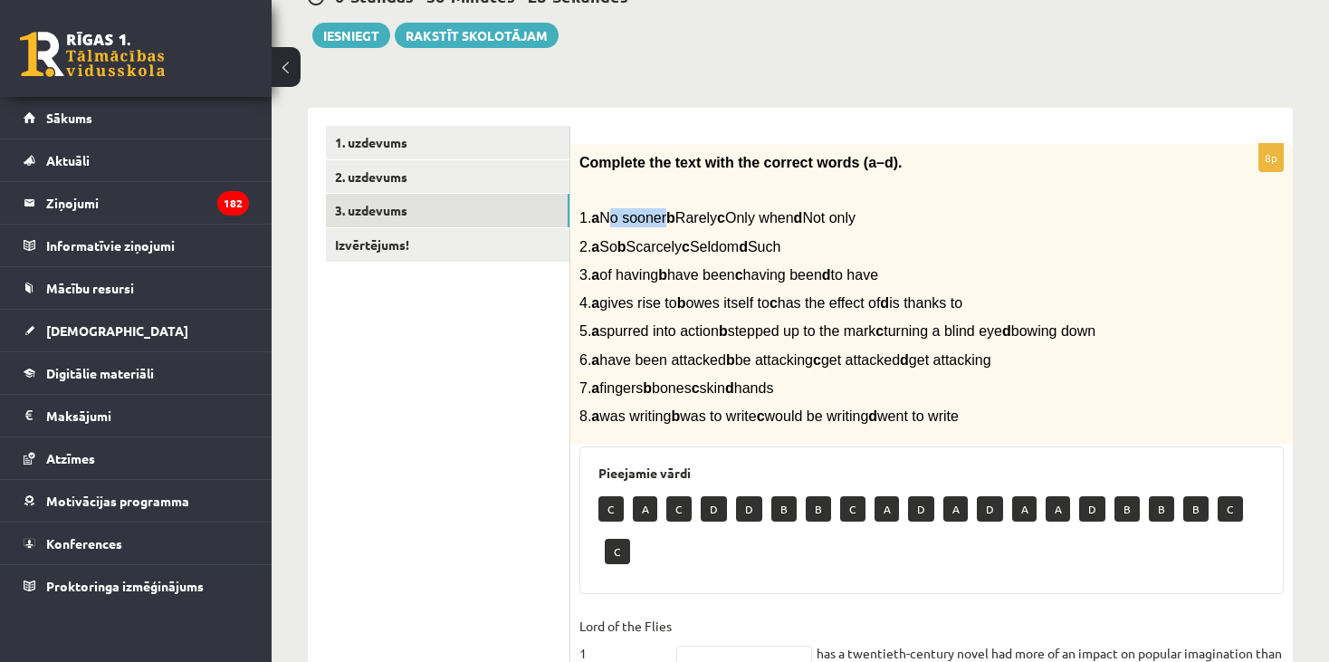
drag, startPoint x: 615, startPoint y: 217, endPoint x: 670, endPoint y: 219, distance: 55.2
click at [670, 219] on span "1. a No sooner b Rarely c Only when d Not only" at bounding box center [717, 217] width 276 height 15
click at [785, 206] on div "Complete the text with the correct words (a–d). 1. a No sooner b Rarely c Only …" at bounding box center [931, 294] width 722 height 301
click at [481, 242] on link "Izvērtējums!" at bounding box center [448, 244] width 244 height 33
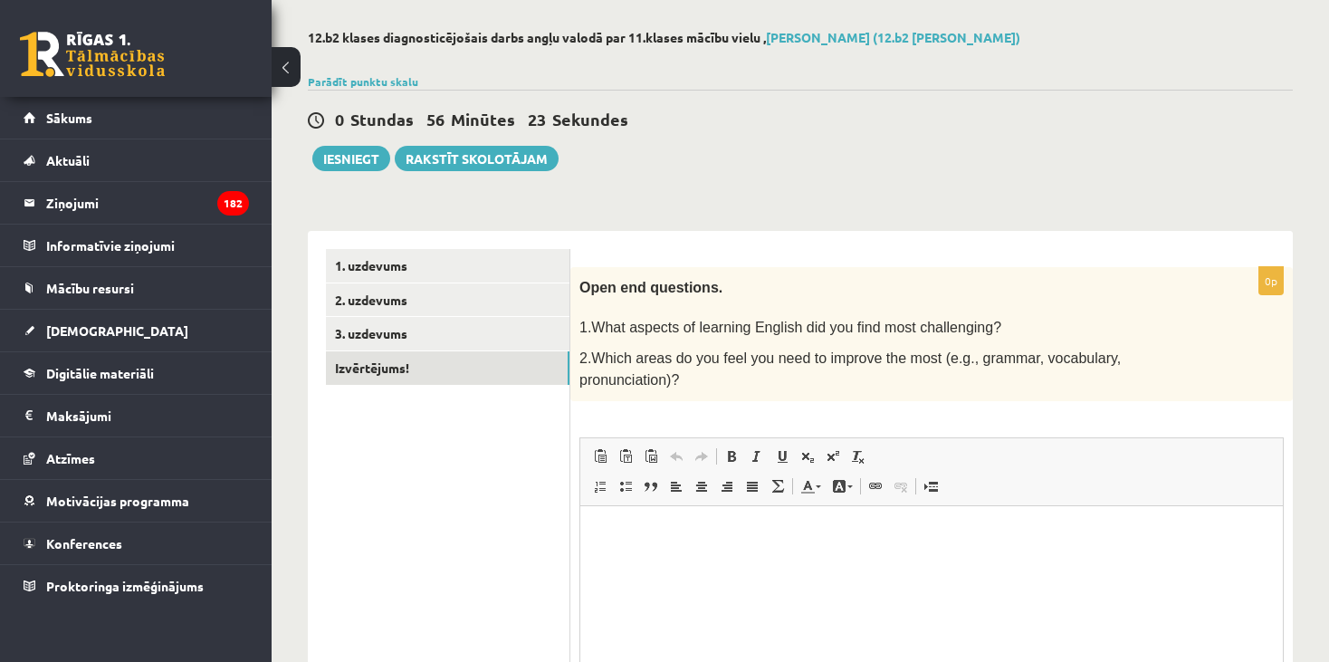
scroll to position [0, 0]
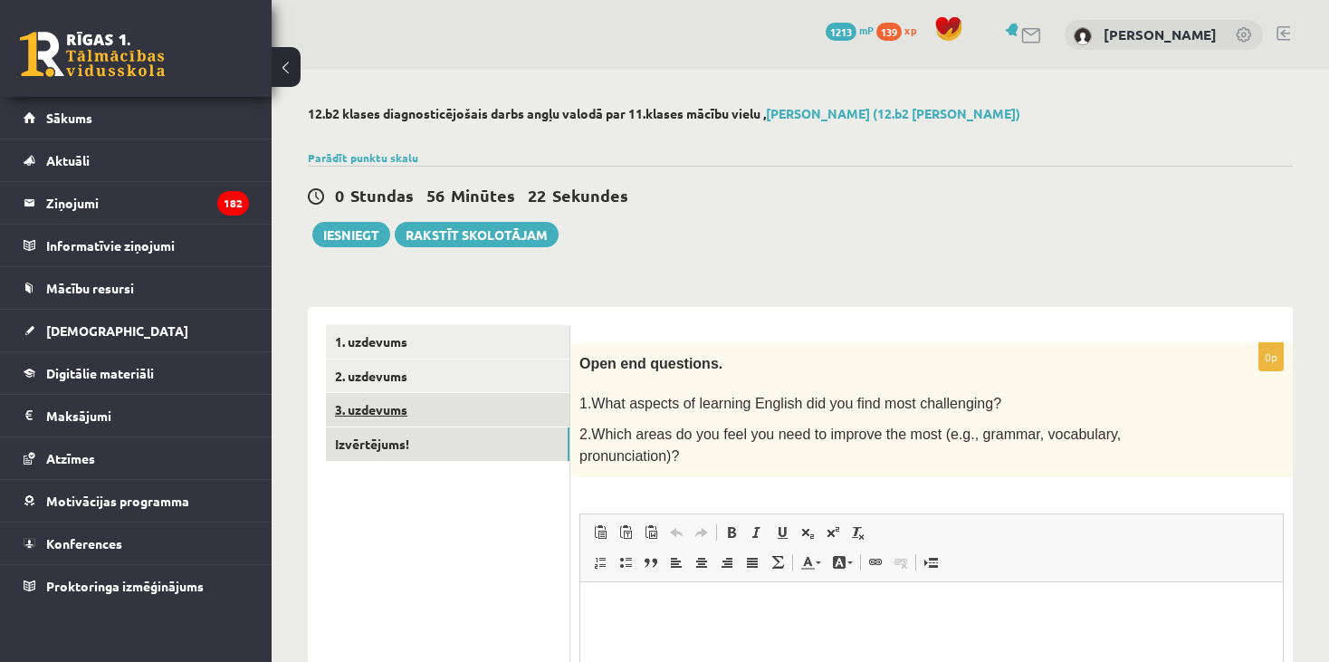
click at [377, 409] on link "3. uzdevums" at bounding box center [448, 409] width 244 height 33
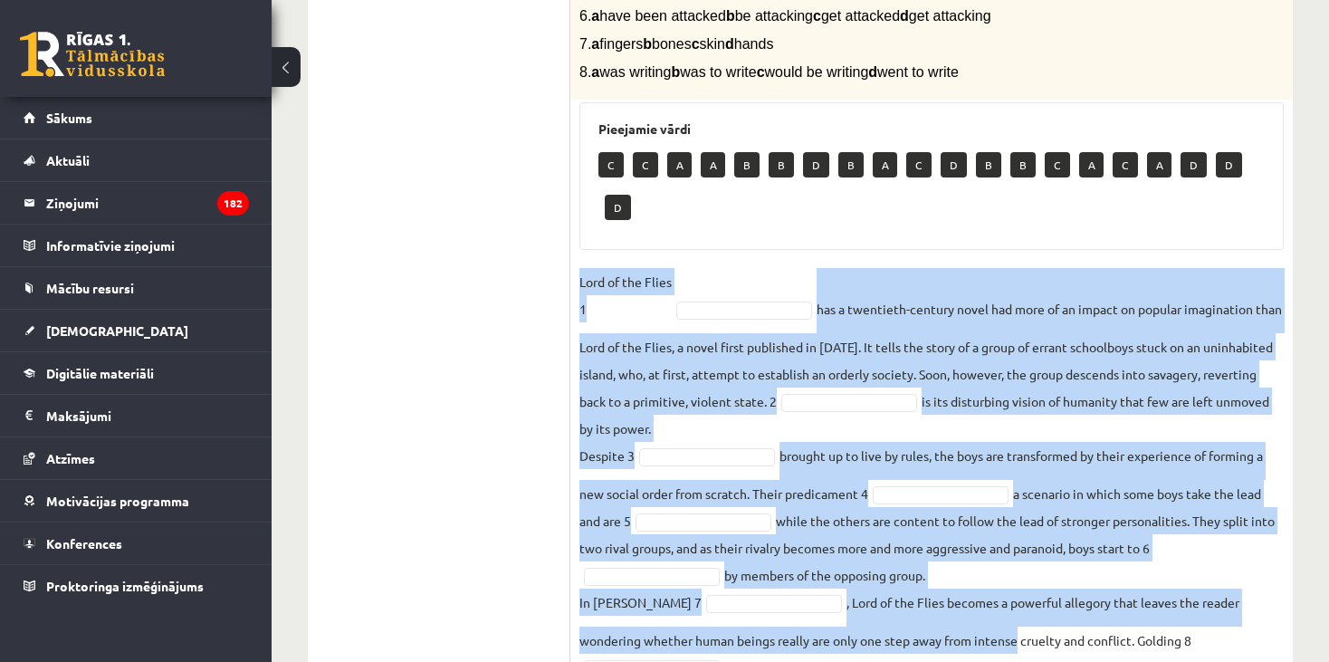
scroll to position [652, 0]
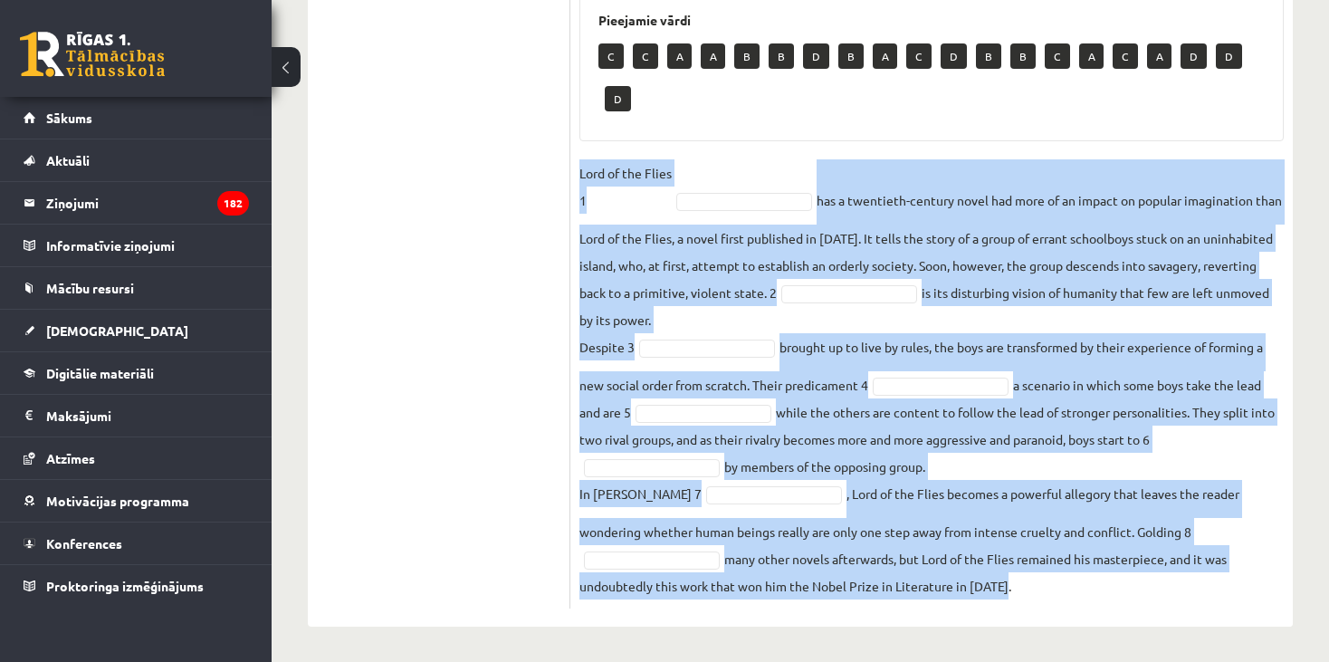
drag, startPoint x: 579, startPoint y: 276, endPoint x: 1030, endPoint y: 635, distance: 576.0
copy fieldset "Lord of the Flies 1 has a twentieth-century novel had more of an impact on popu…"
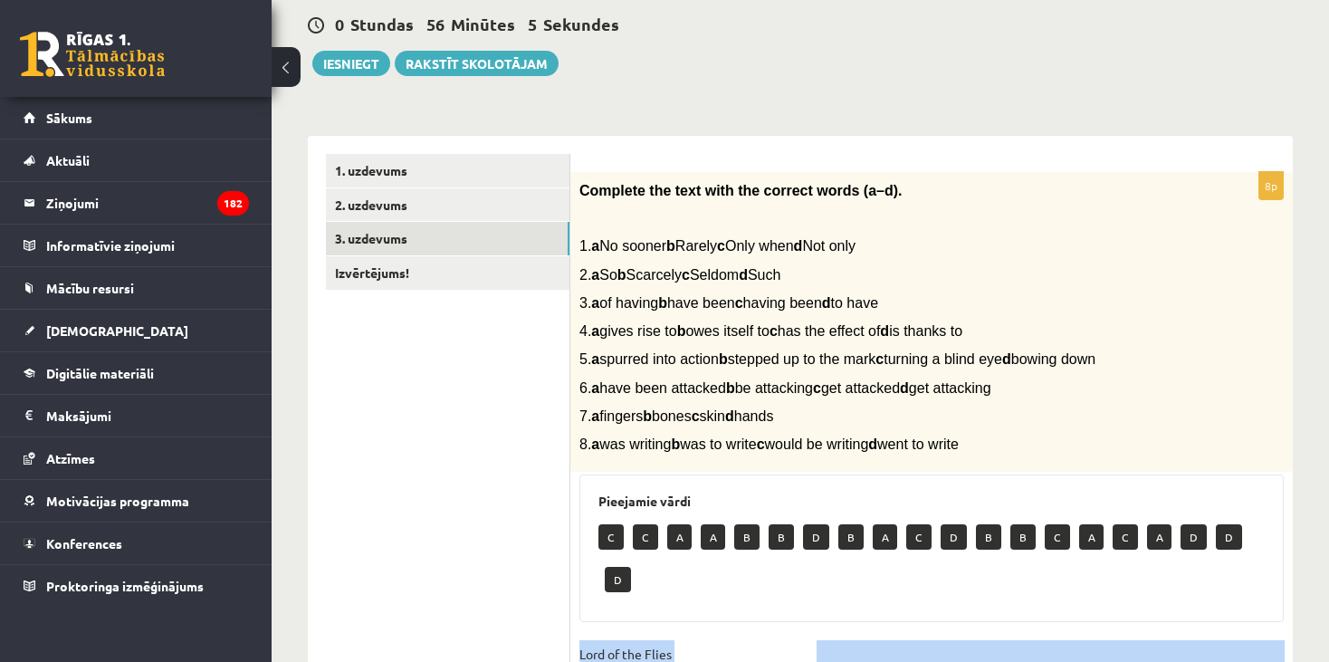
scroll to position [18, 0]
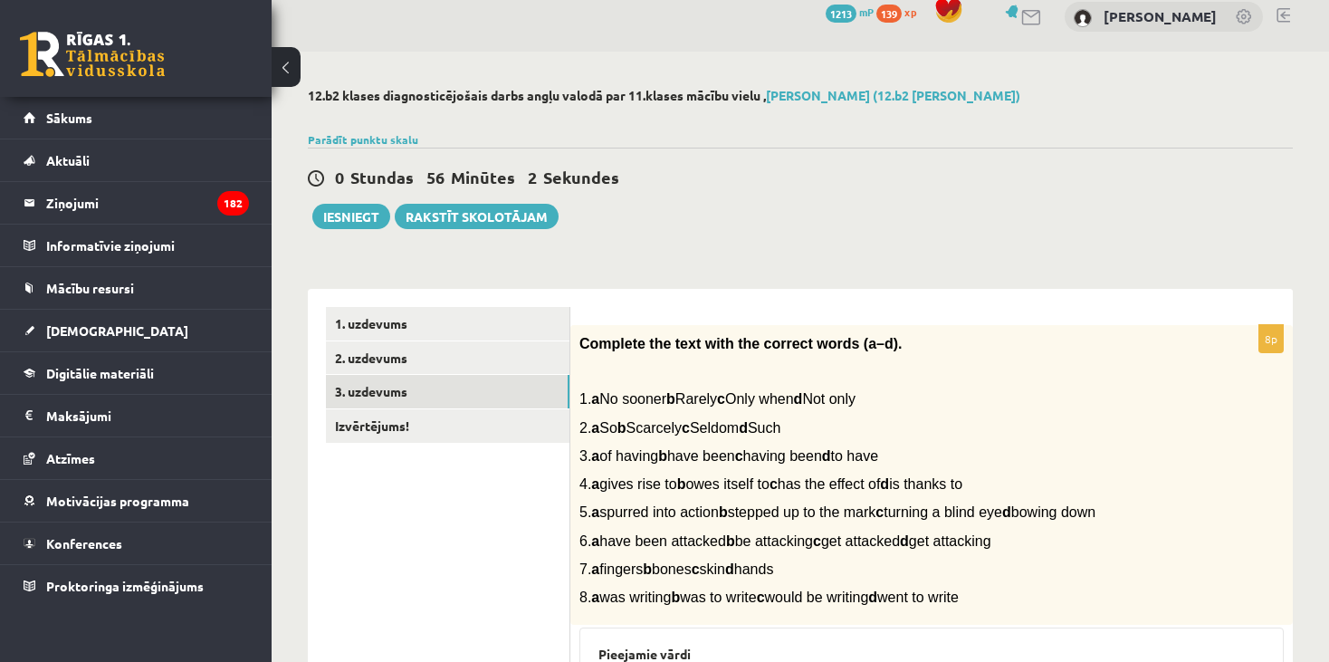
drag, startPoint x: 1032, startPoint y: 591, endPoint x: 573, endPoint y: 396, distance: 498.5
click at [573, 396] on div "Complete the text with the correct words (a–d). 1. a No sooner b Rarely c Only …" at bounding box center [931, 475] width 722 height 301
copy div "1. a No sooner b Rarely c Only when d Not only 2. a So b Scarcely c Seldom d Su…"
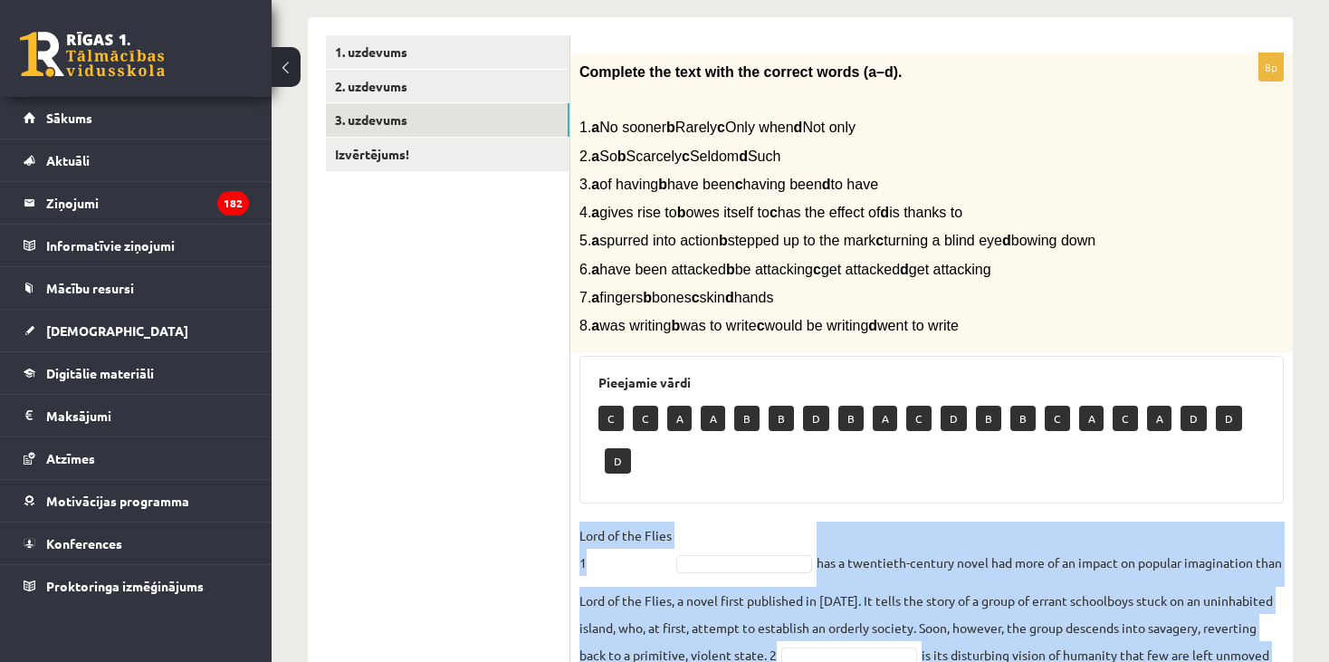
scroll to position [290, 0]
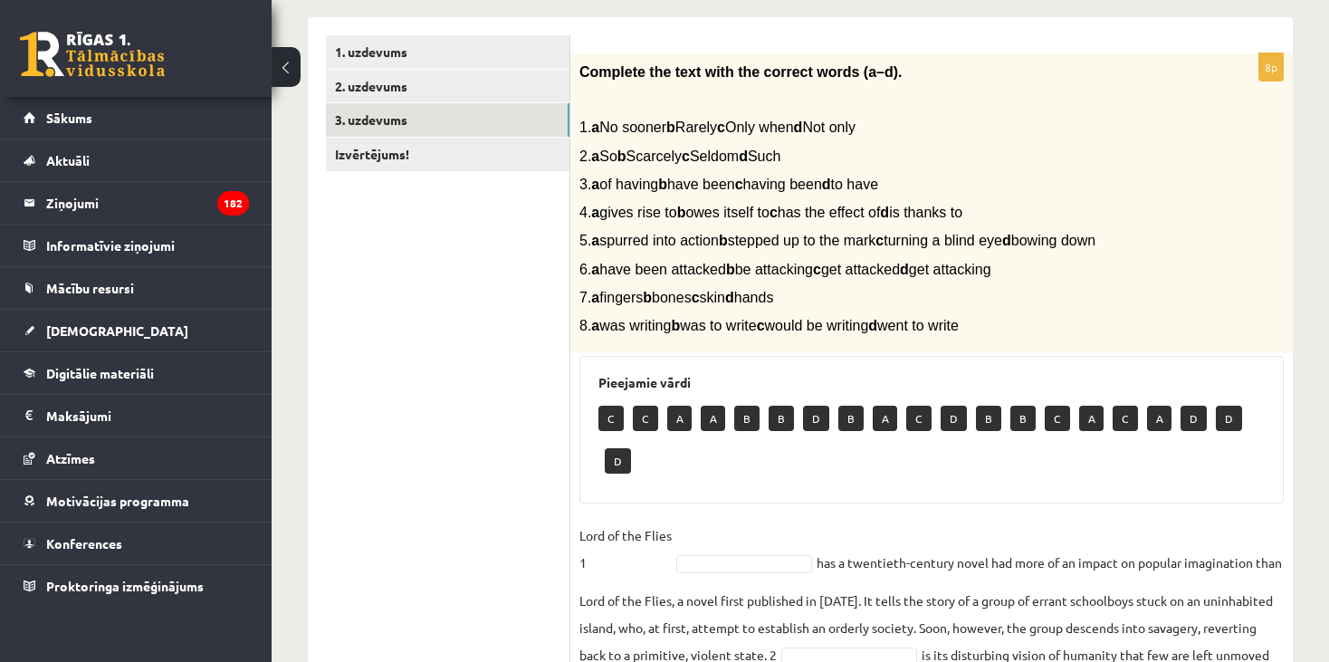
drag, startPoint x: 727, startPoint y: 369, endPoint x: 736, endPoint y: 387, distance: 20.2
click at [727, 372] on div "Pieejamie vārdi C C A A B B D B A C D B B C A C A D D D" at bounding box center [931, 430] width 704 height 148
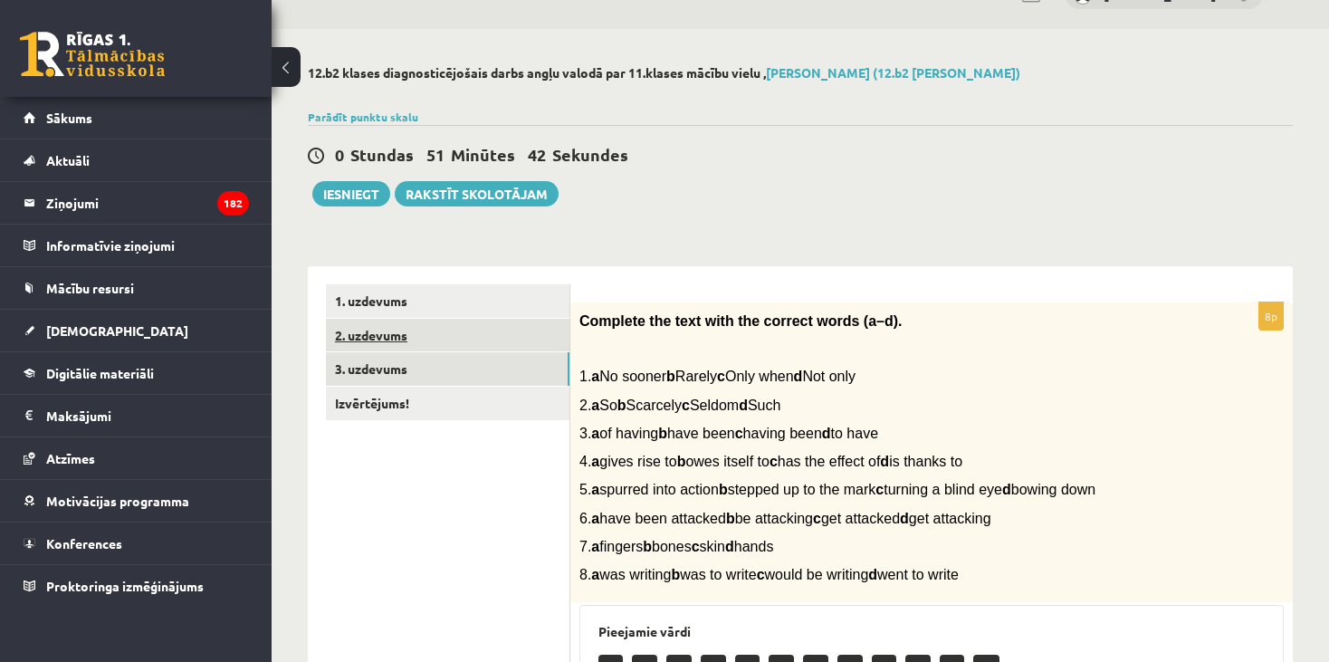
scroll to position [0, 0]
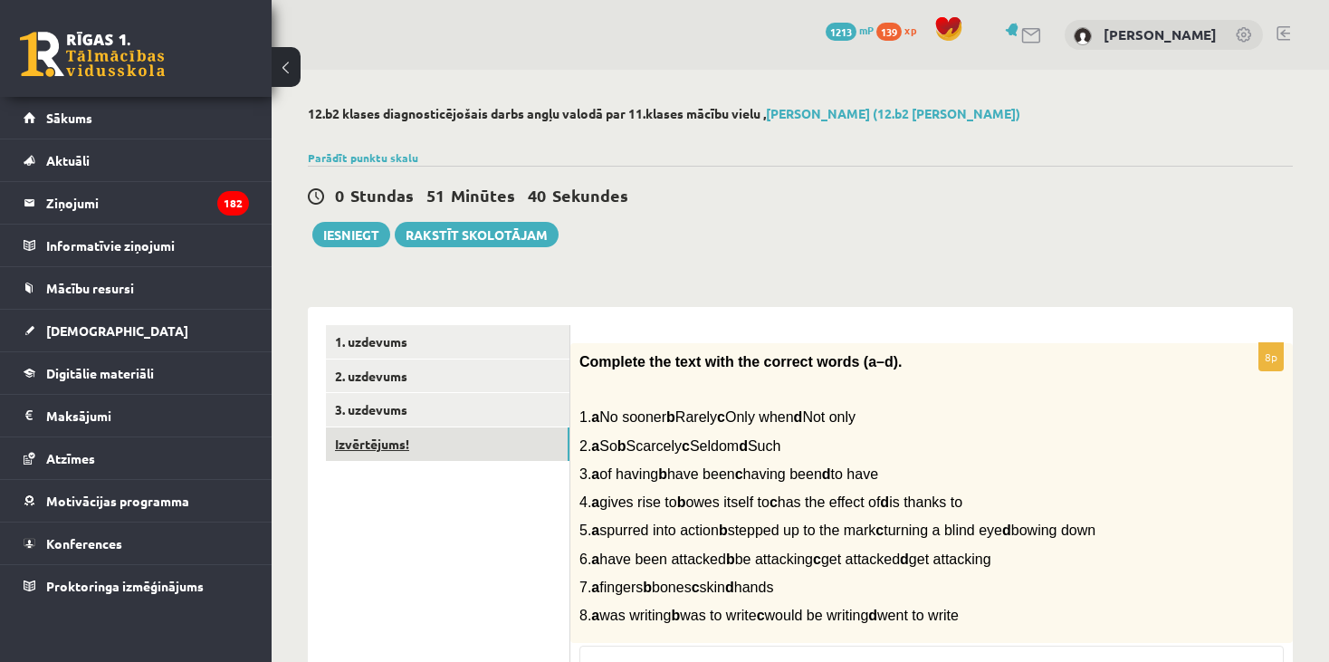
click at [513, 430] on link "Izvērtējums!" at bounding box center [448, 443] width 244 height 33
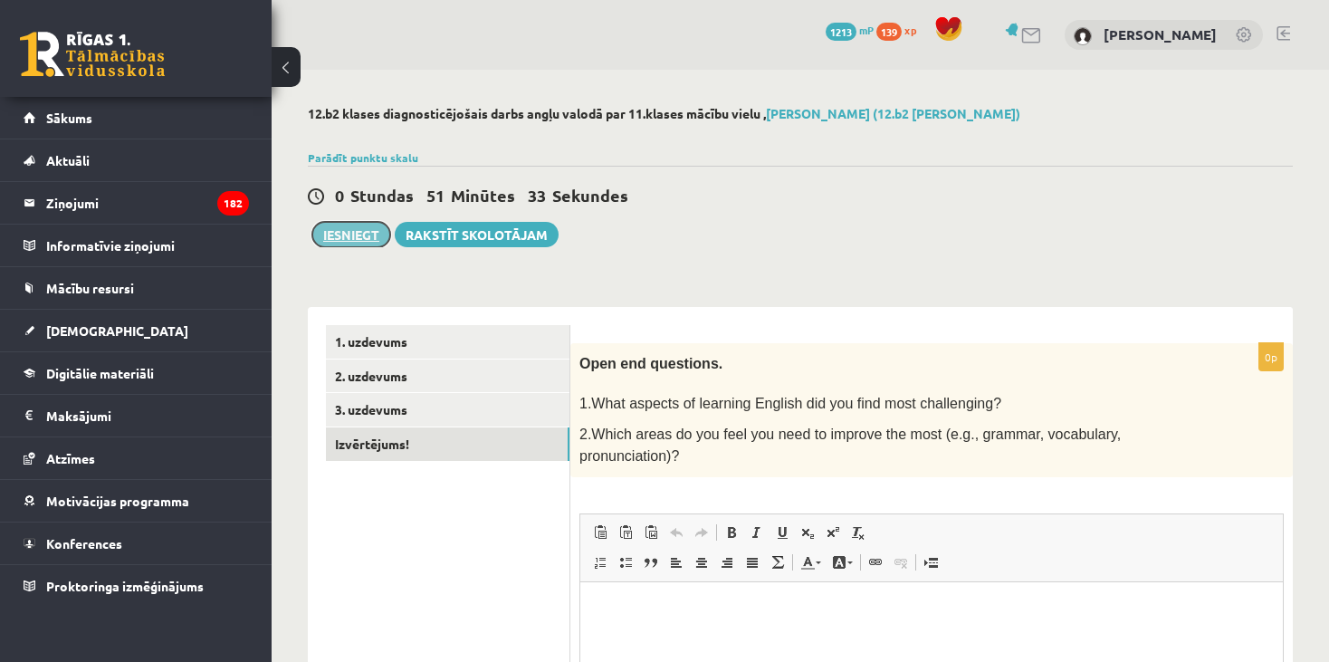
click at [358, 232] on button "Iesniegt" at bounding box center [351, 234] width 78 height 25
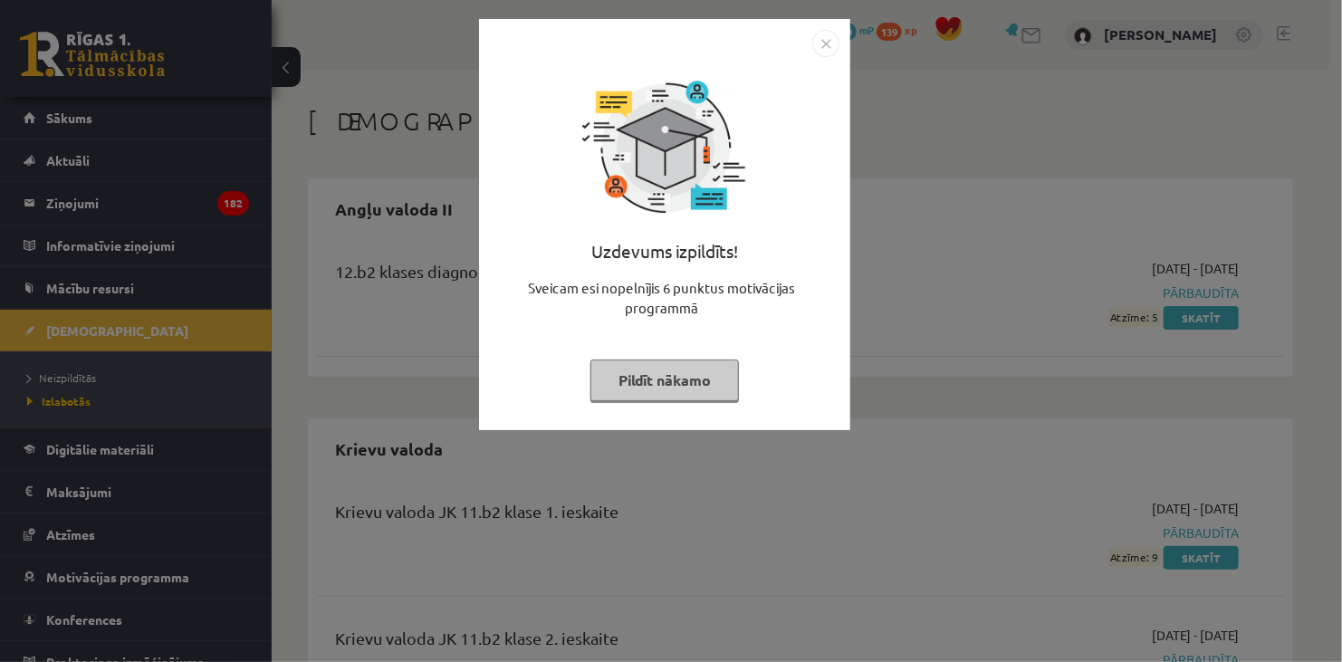
click at [826, 34] on img "Close" at bounding box center [825, 43] width 27 height 27
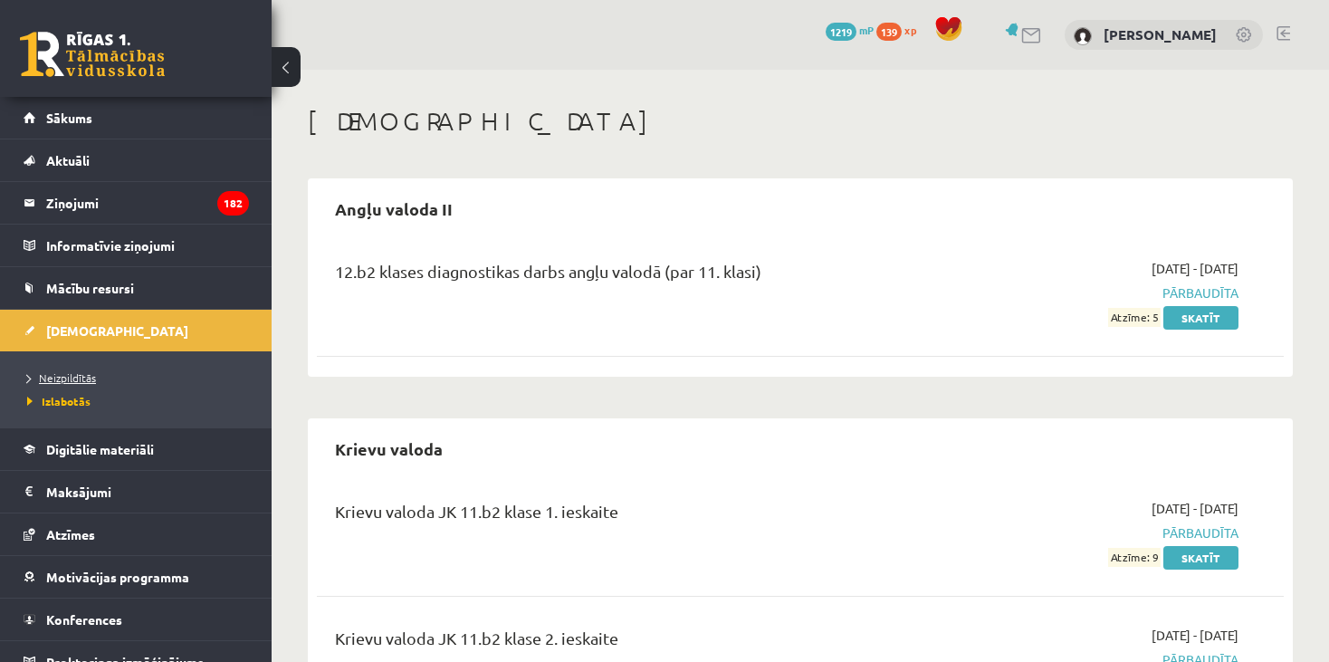
click at [70, 377] on span "Neizpildītās" at bounding box center [61, 377] width 69 height 14
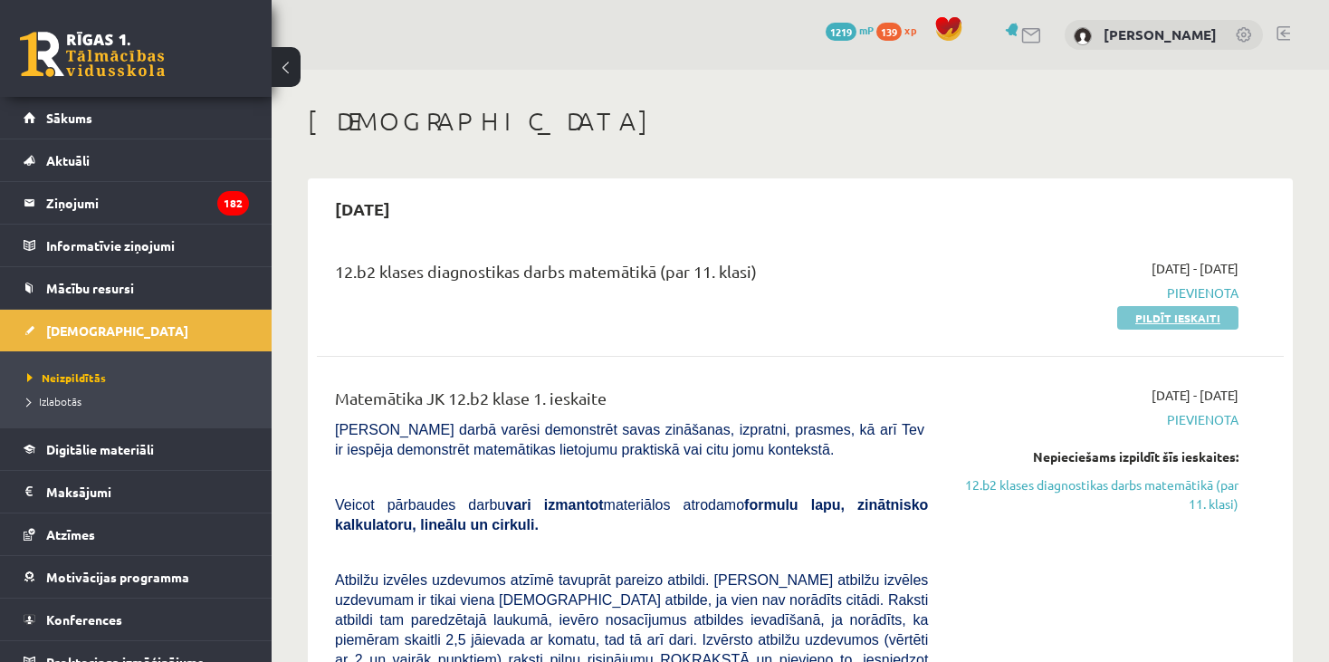
click at [1169, 315] on link "Pildīt ieskaiti" at bounding box center [1177, 318] width 121 height 24
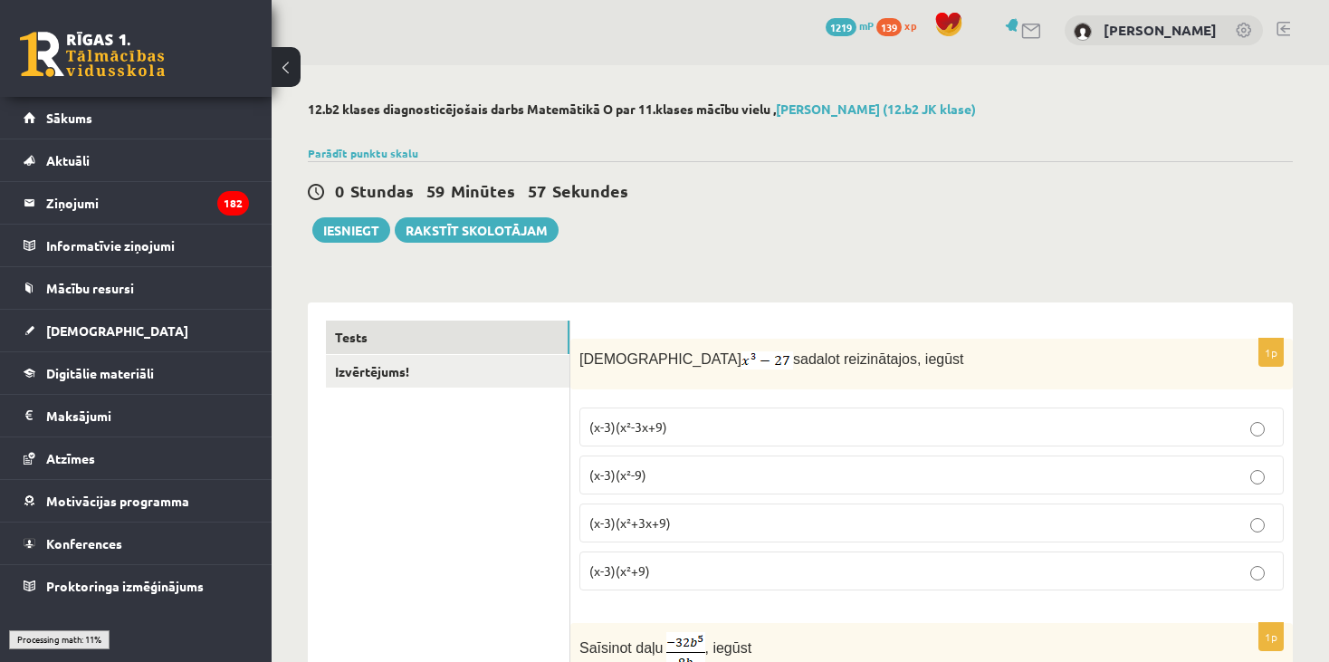
scroll to position [181, 0]
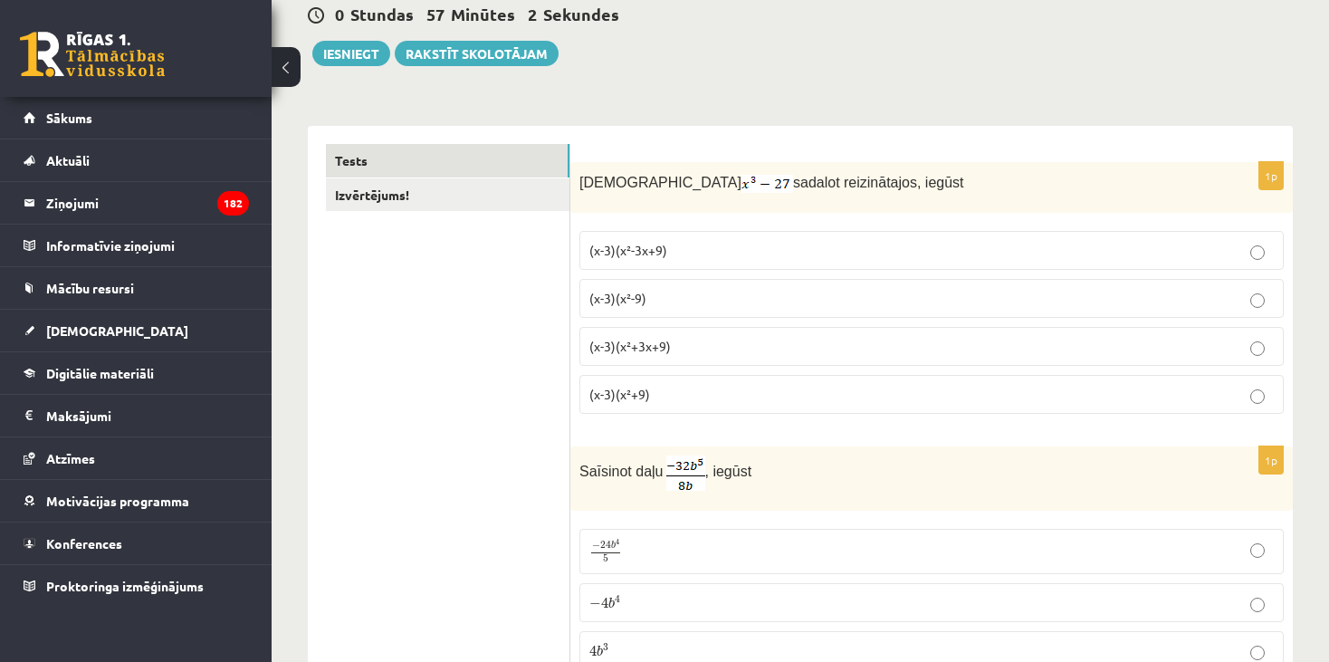
click at [663, 252] on span "(x-3)(x²-3x+9)" at bounding box center [628, 250] width 78 height 16
click at [702, 344] on p "(x-3)(x²+3x+9)" at bounding box center [931, 346] width 684 height 19
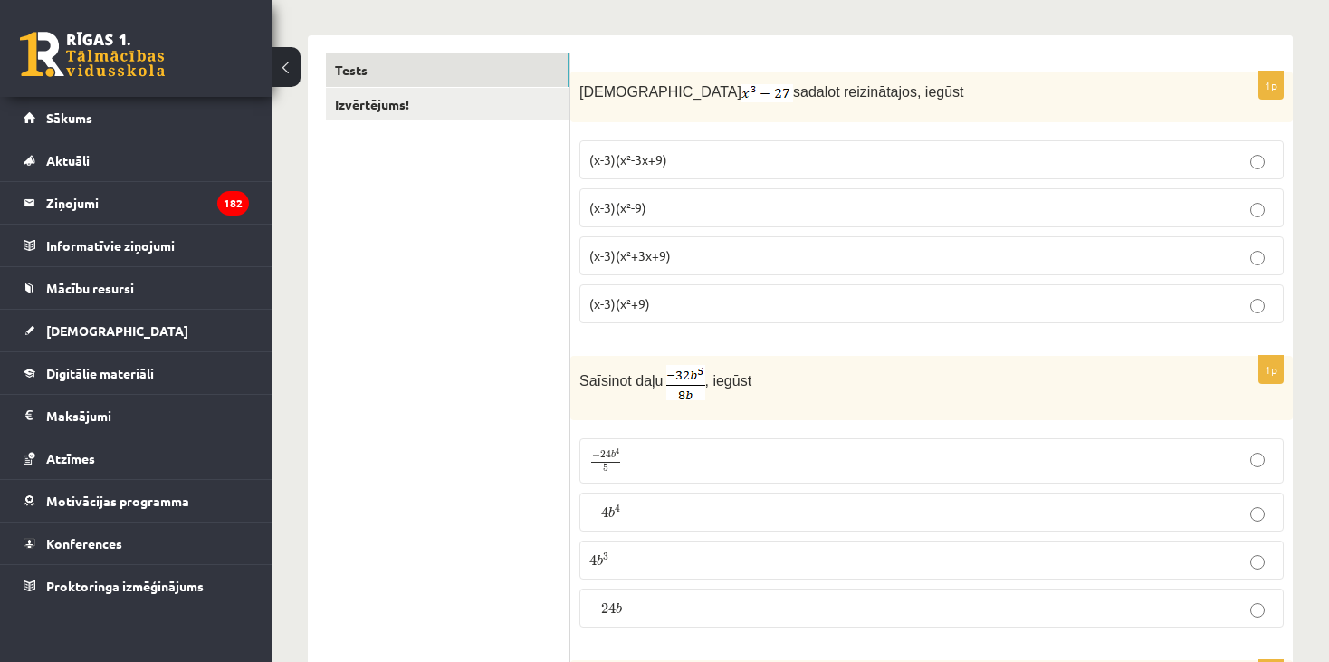
scroll to position [362, 0]
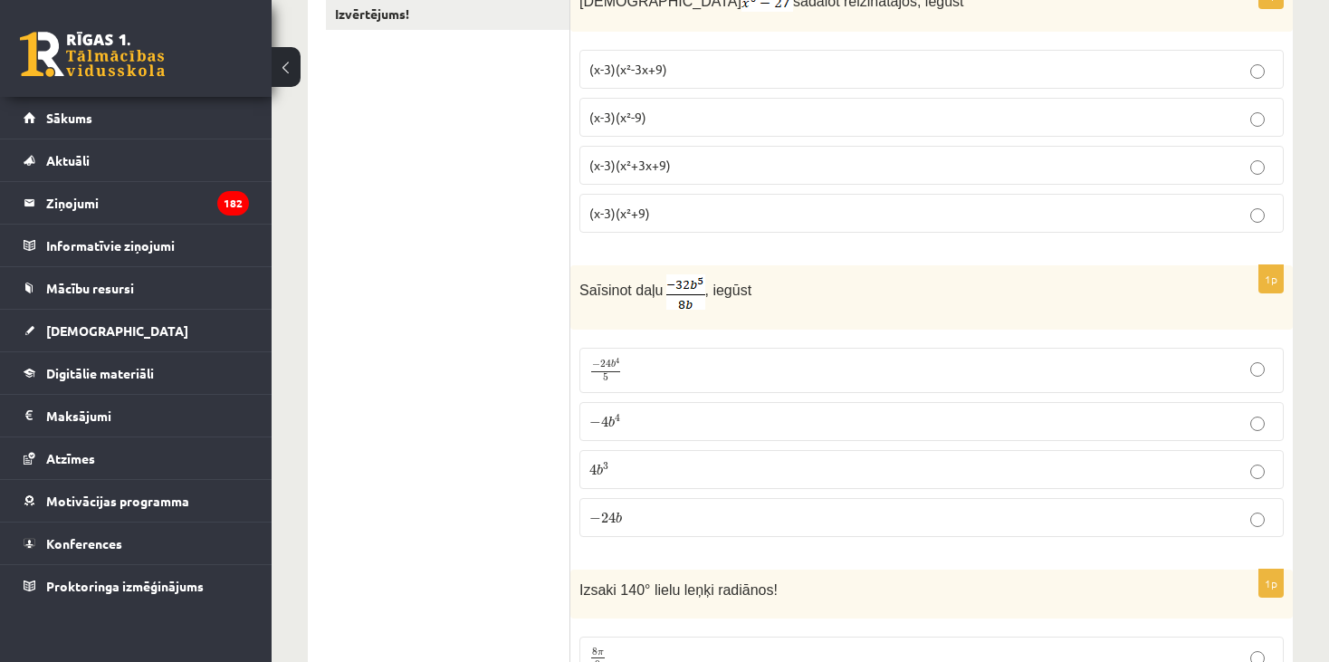
click at [666, 419] on p "− 4 b 4 − 4 b 4" at bounding box center [931, 421] width 684 height 19
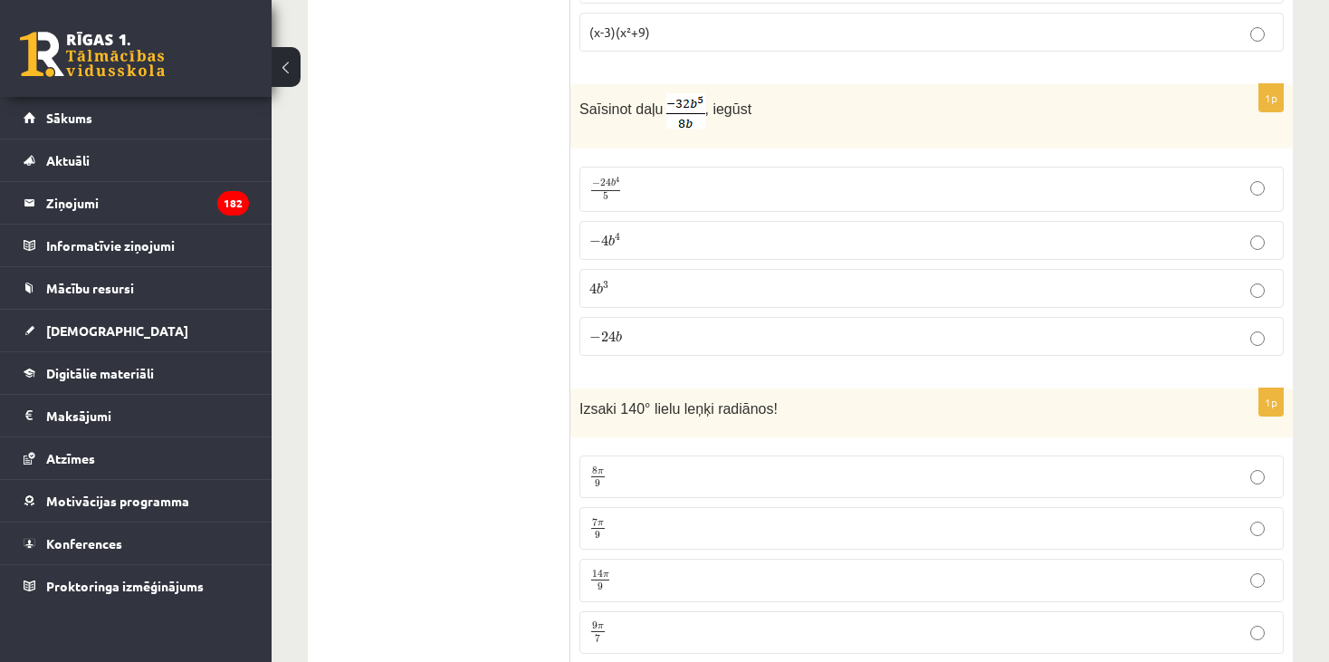
scroll to position [634, 0]
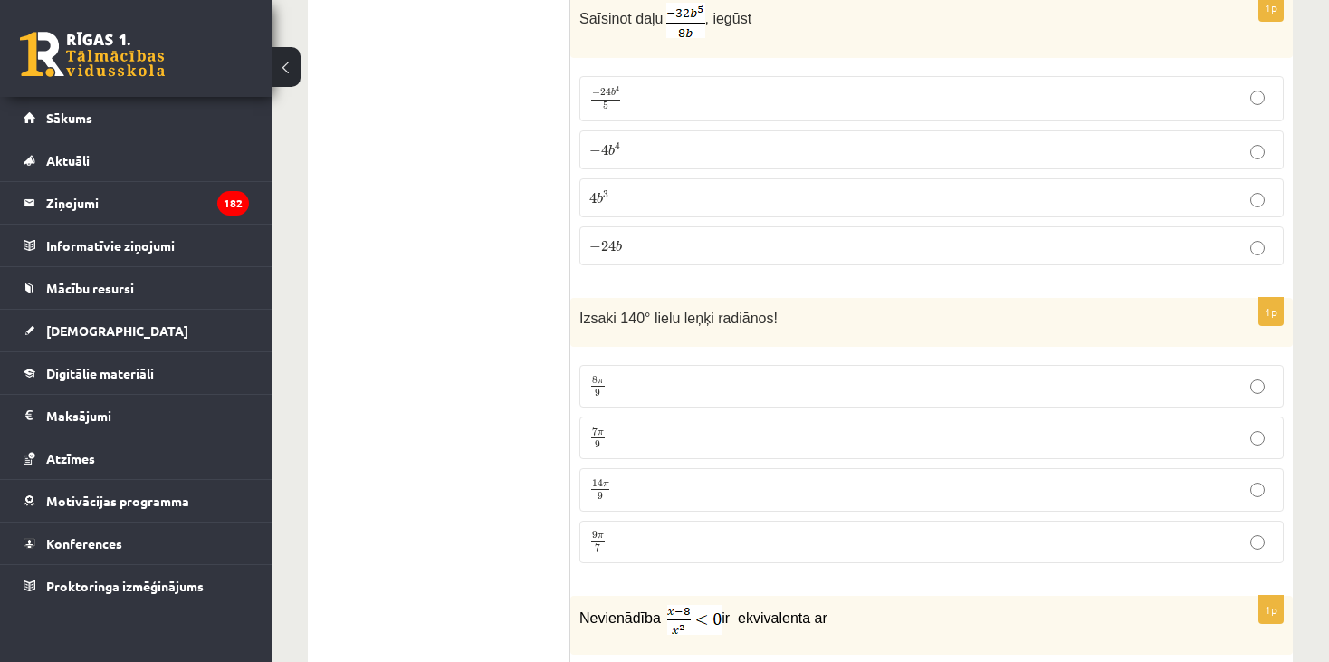
click at [642, 430] on p "7 π 9 7 π 9" at bounding box center [931, 437] width 684 height 23
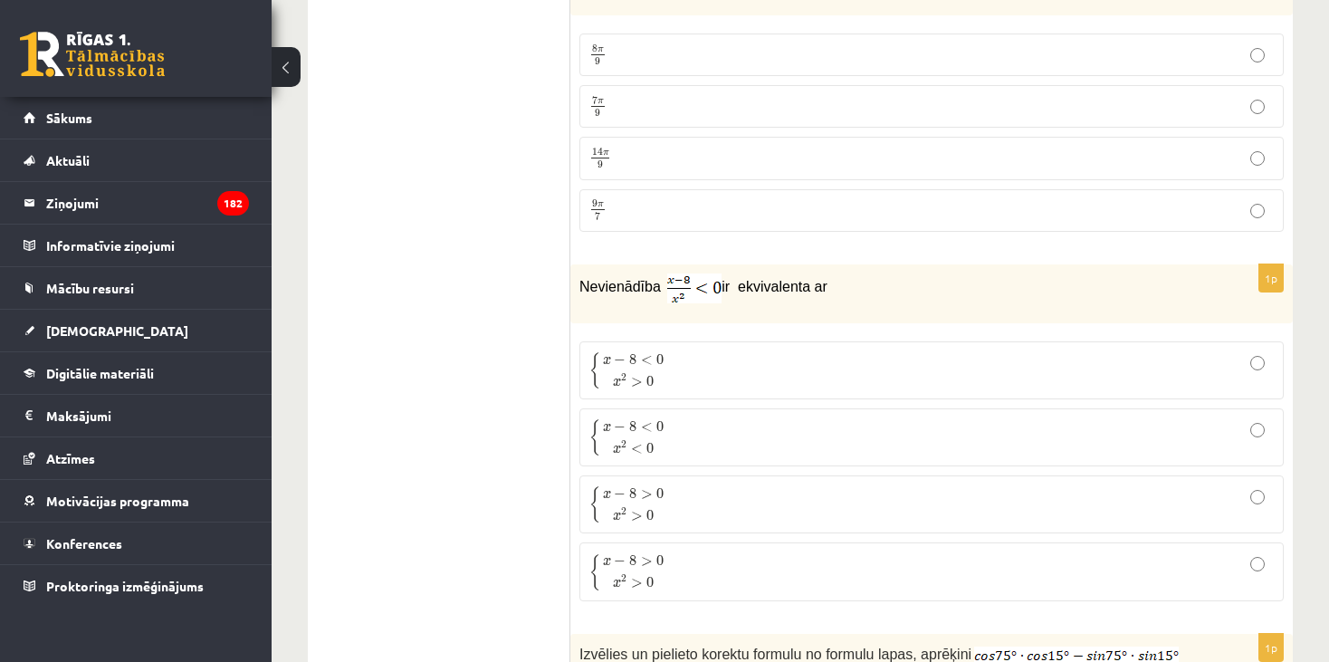
scroll to position [996, 0]
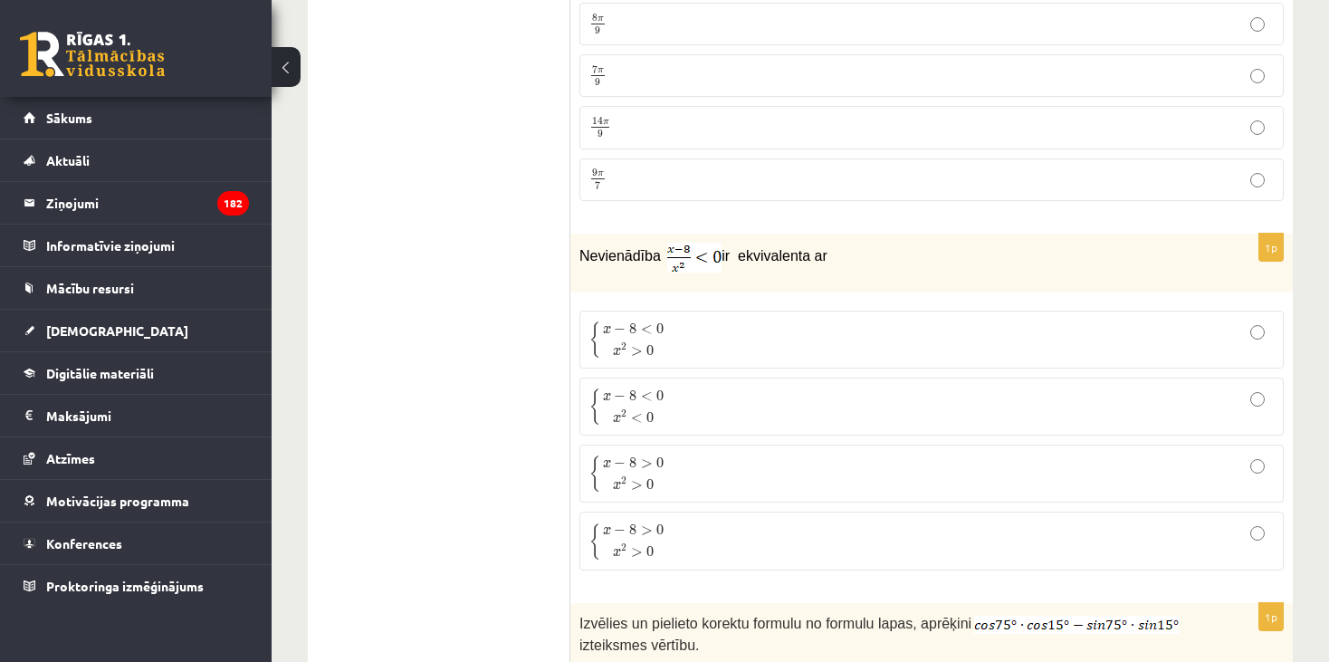
click at [723, 342] on p "{ x − 8 < 0 x 2 > 0 { x − 8 < 0 x 2 > 0" at bounding box center [931, 339] width 684 height 38
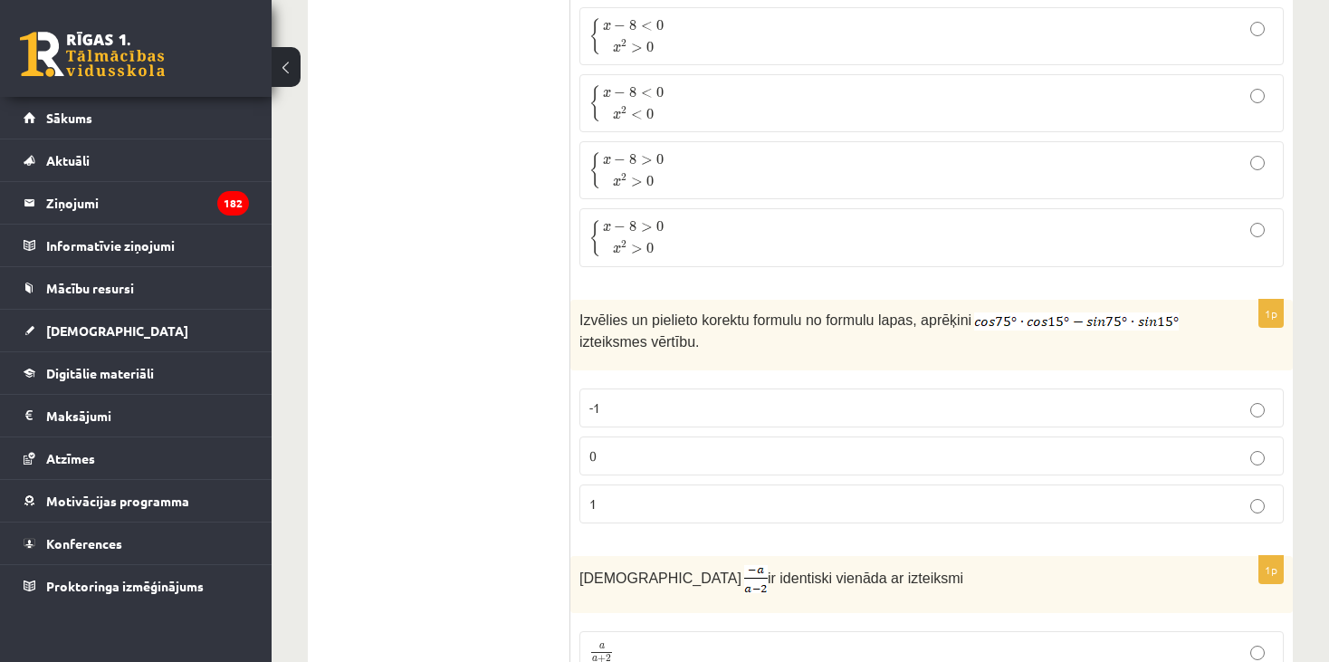
scroll to position [1267, 0]
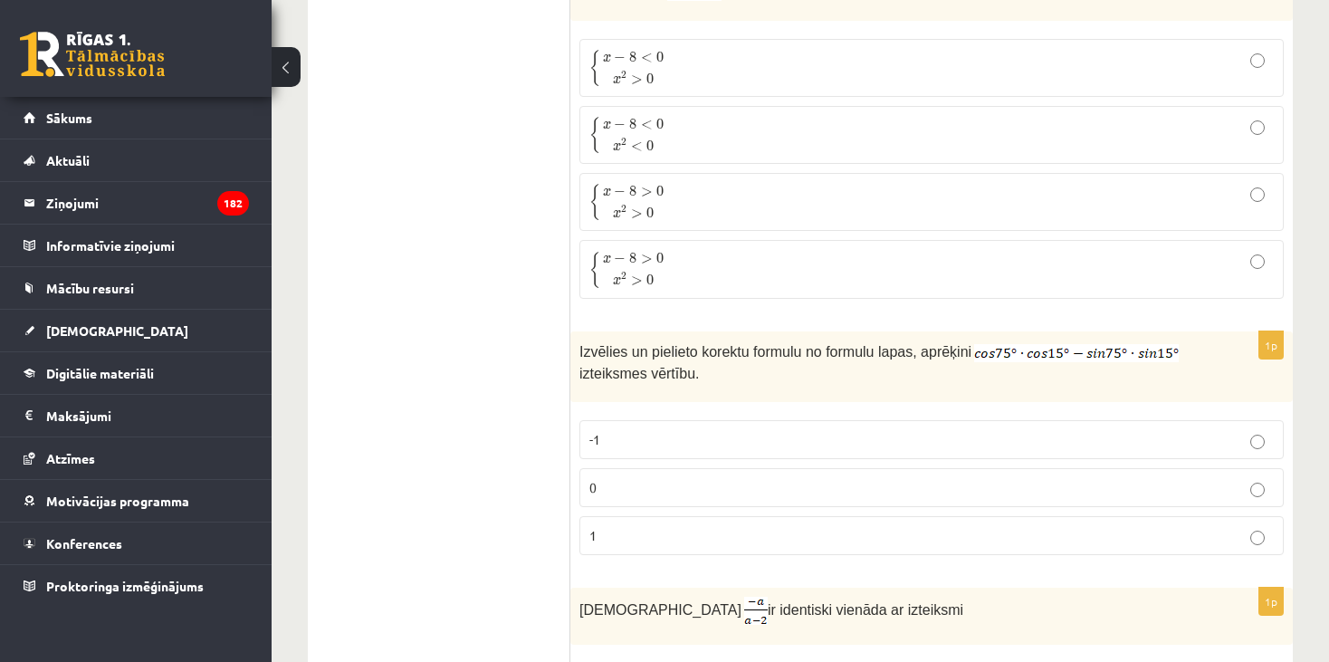
click at [819, 480] on p "0" at bounding box center [931, 487] width 684 height 19
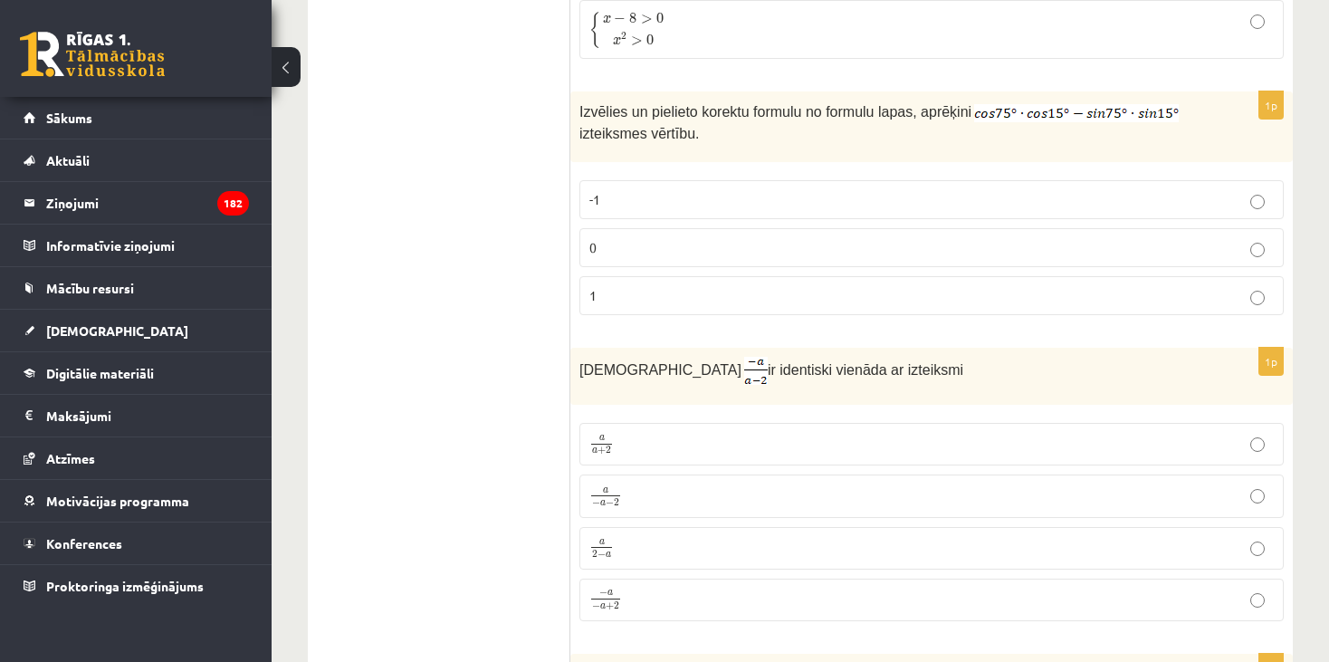
scroll to position [1539, 0]
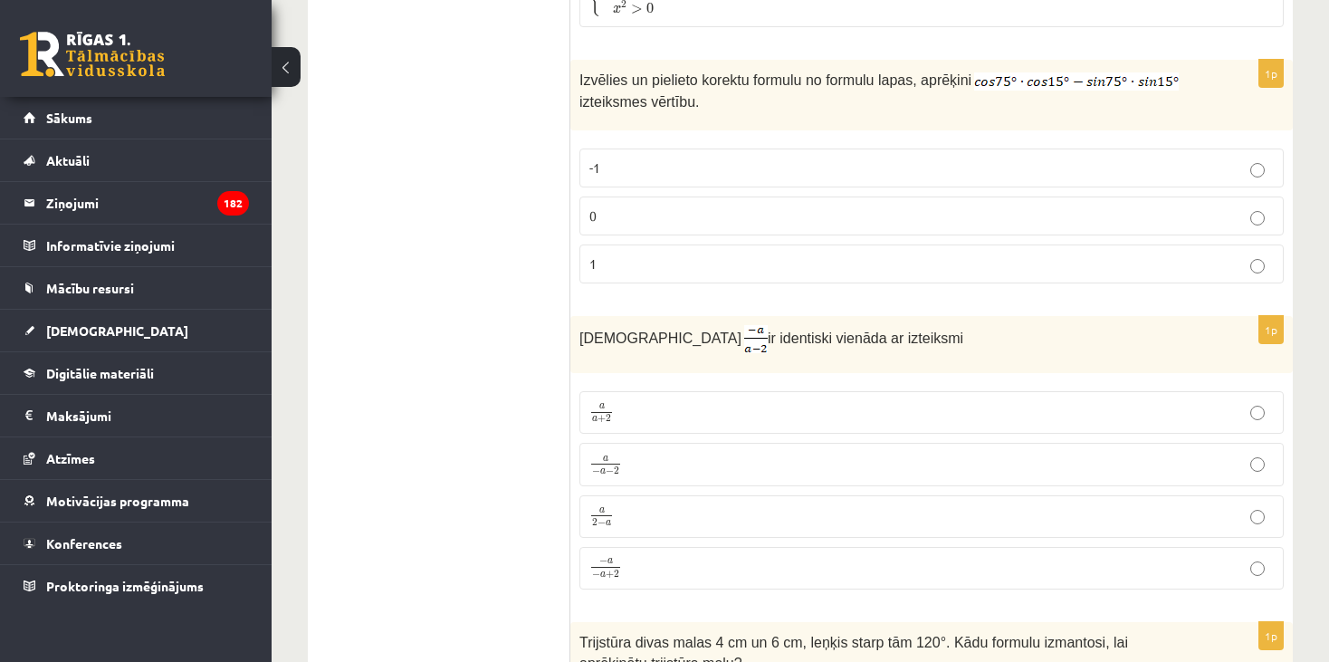
click at [637, 462] on p "a − a − 2 a − a − 2" at bounding box center [931, 464] width 684 height 23
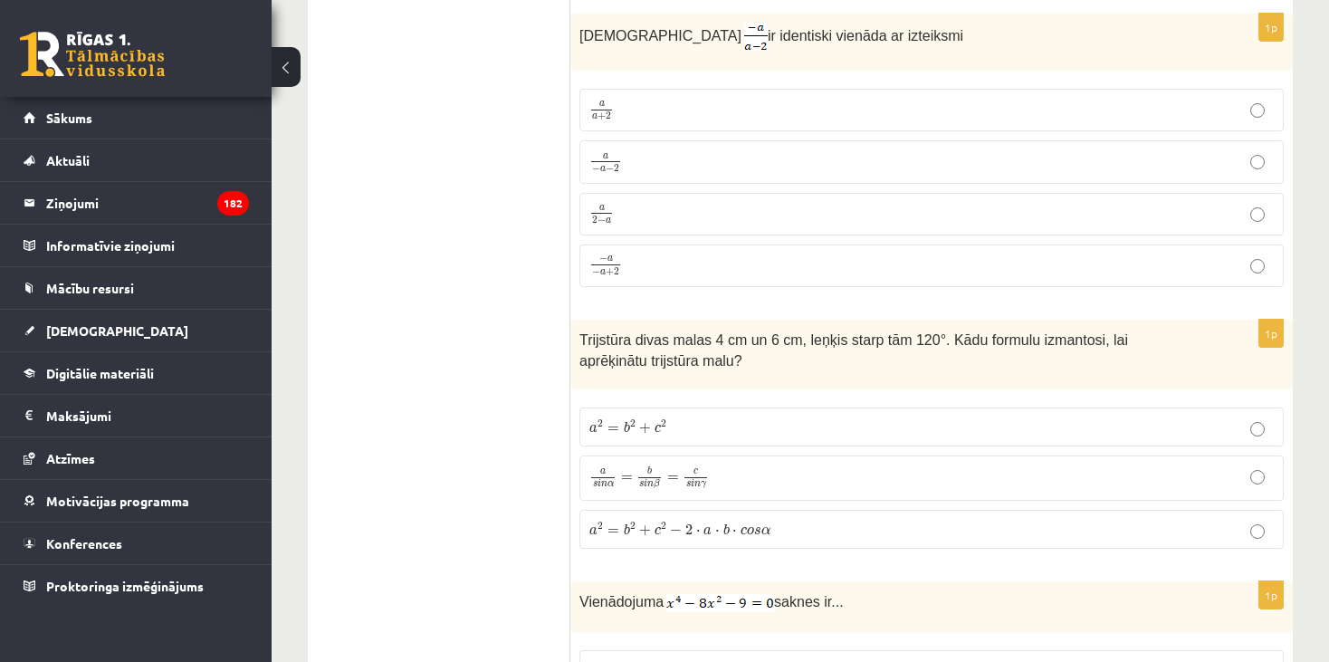
scroll to position [1810, 0]
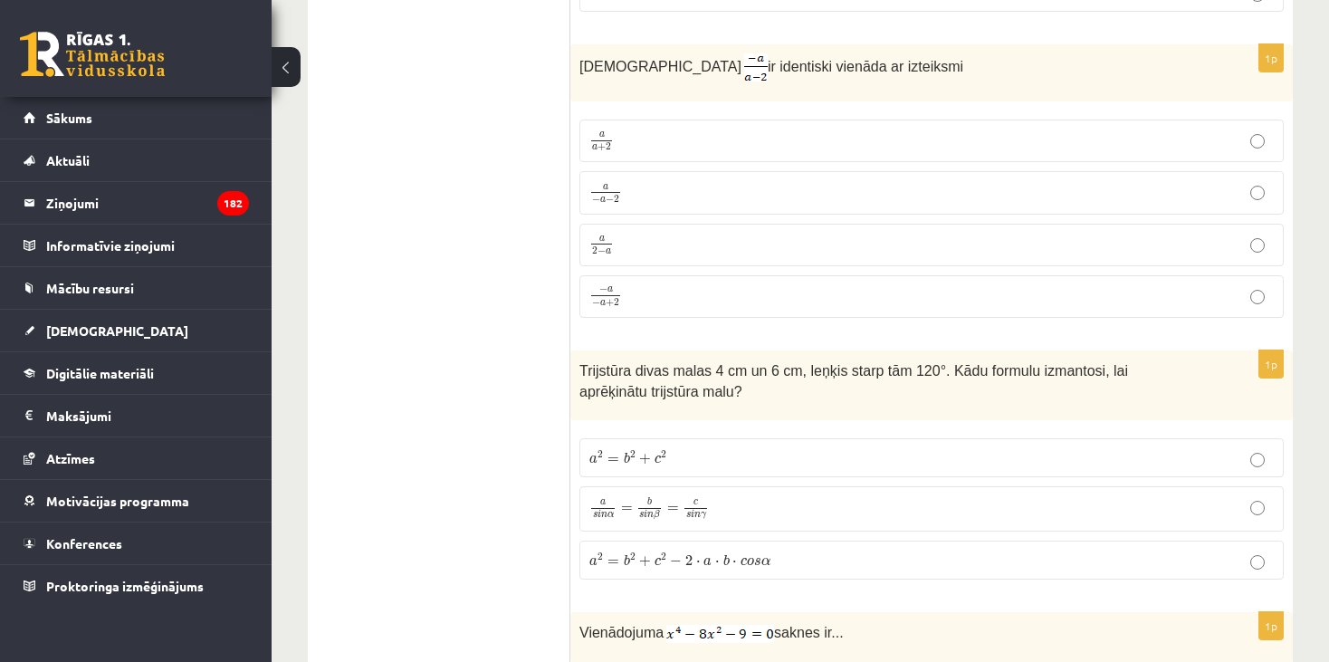
click at [720, 438] on label "a 2 = b 2 + c 2 a 2 = b 2 + c 2" at bounding box center [931, 457] width 704 height 39
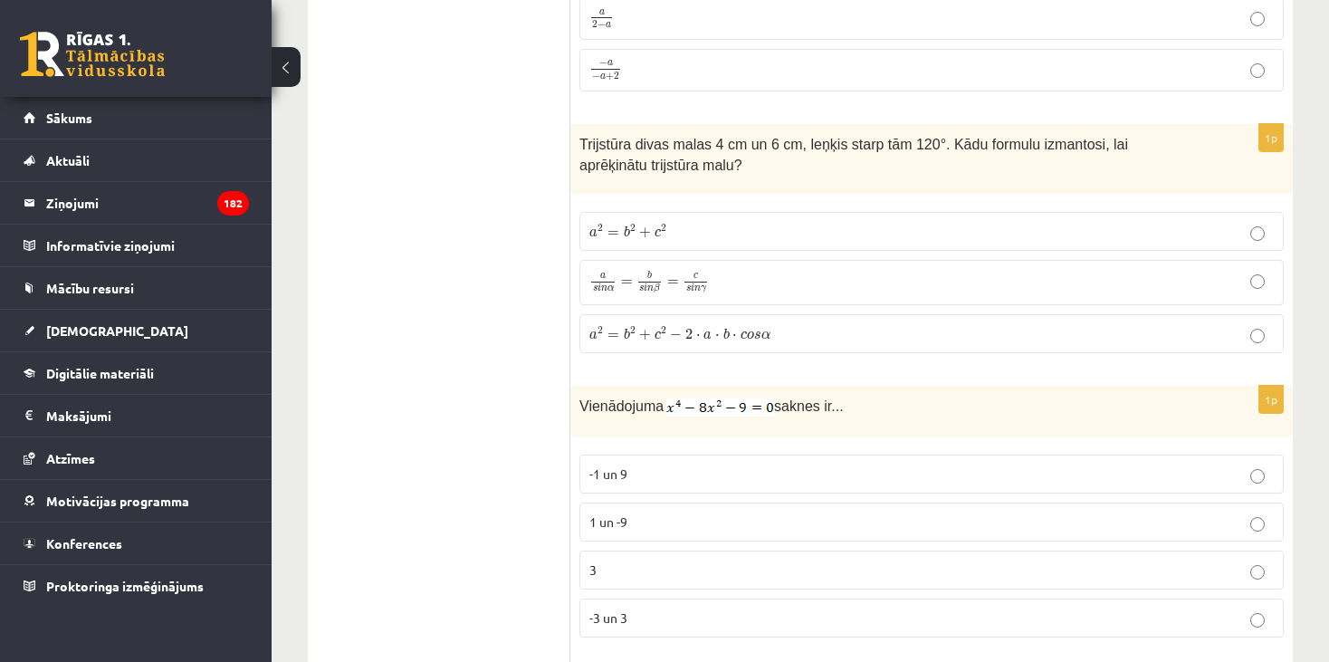
scroll to position [2082, 0]
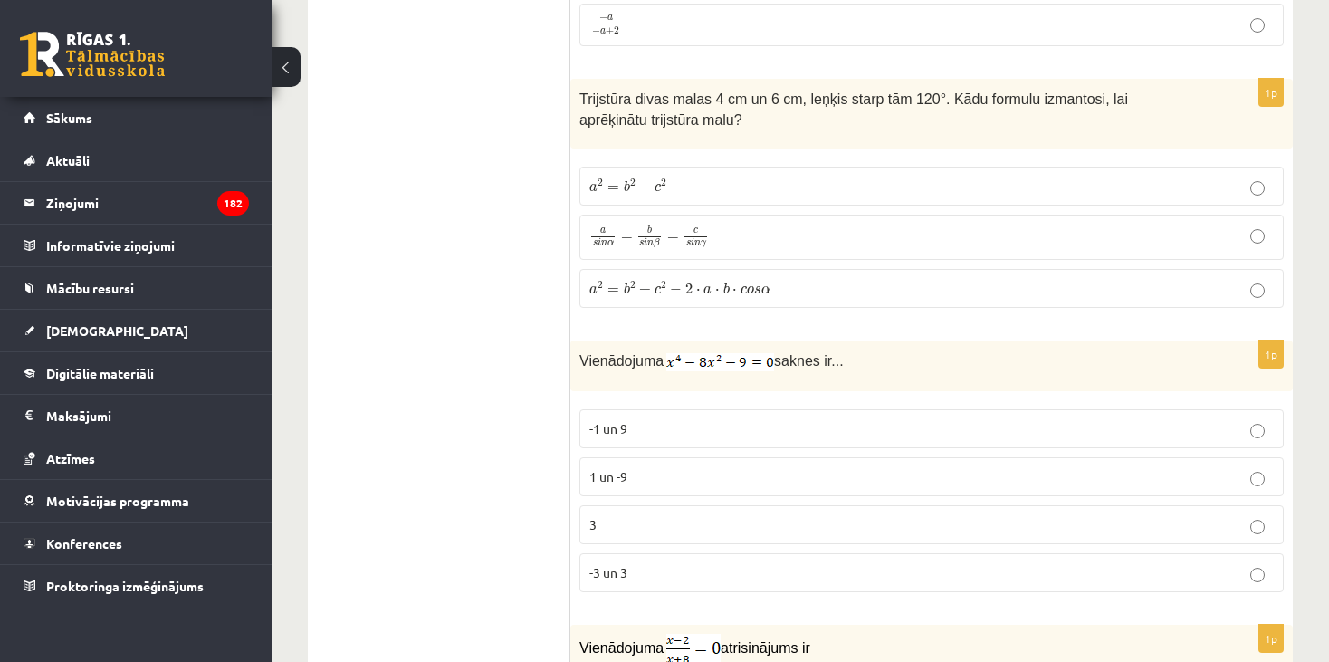
click at [638, 563] on p "-3 un 3" at bounding box center [931, 572] width 684 height 19
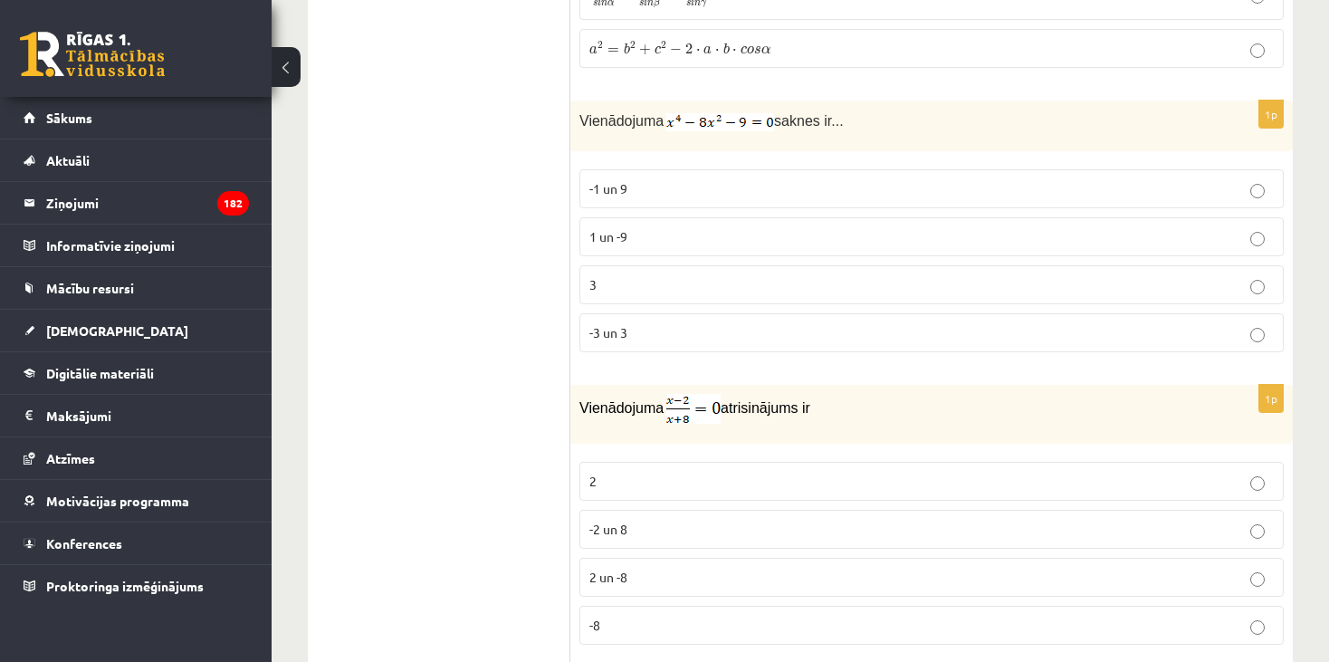
scroll to position [2354, 0]
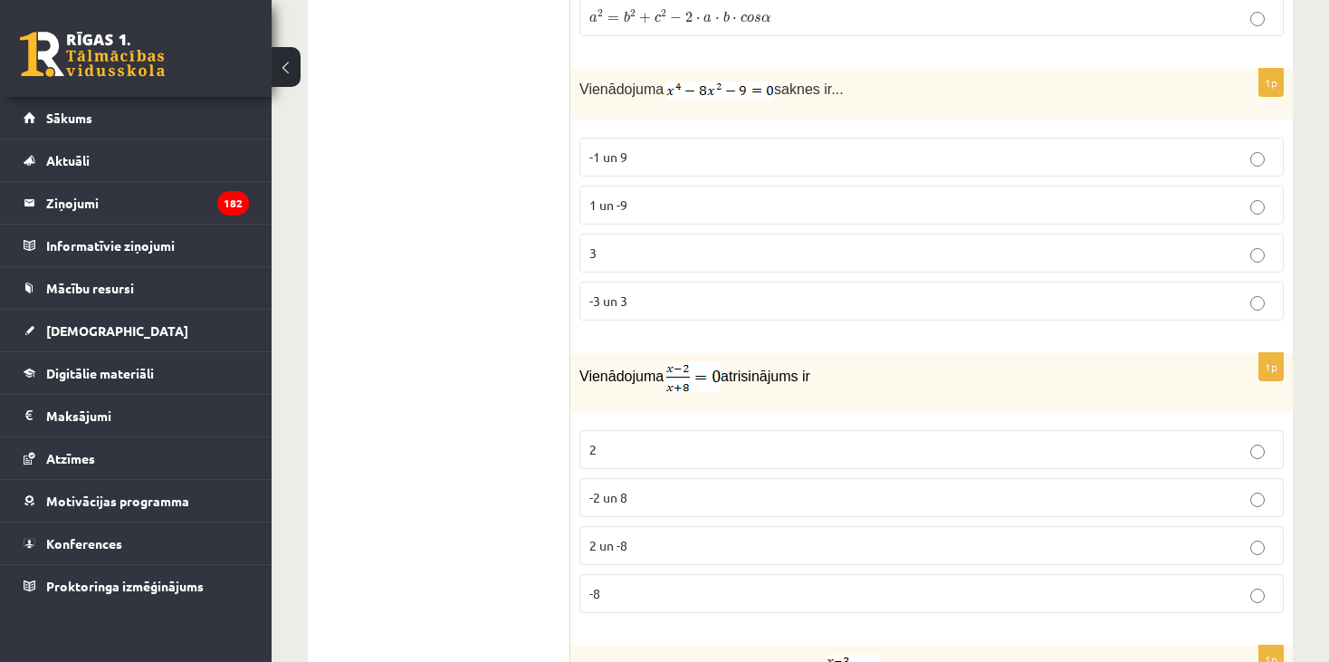
click at [651, 440] on p "2" at bounding box center [931, 449] width 684 height 19
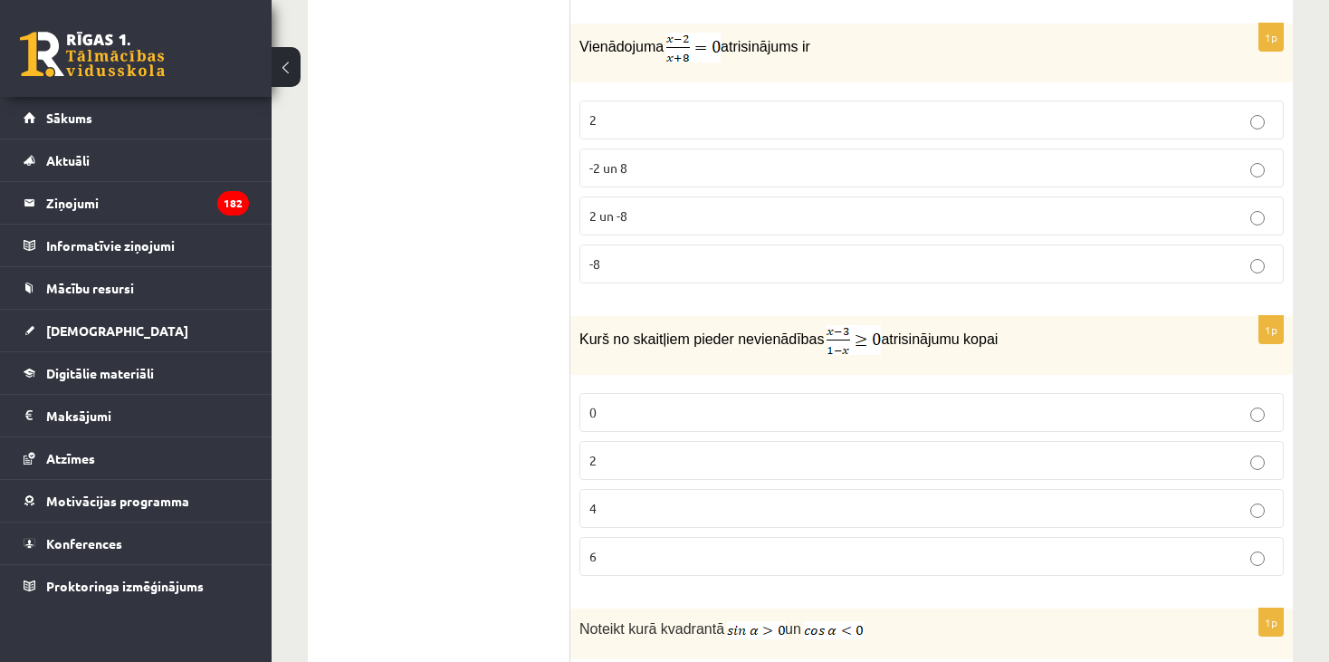
scroll to position [2716, 0]
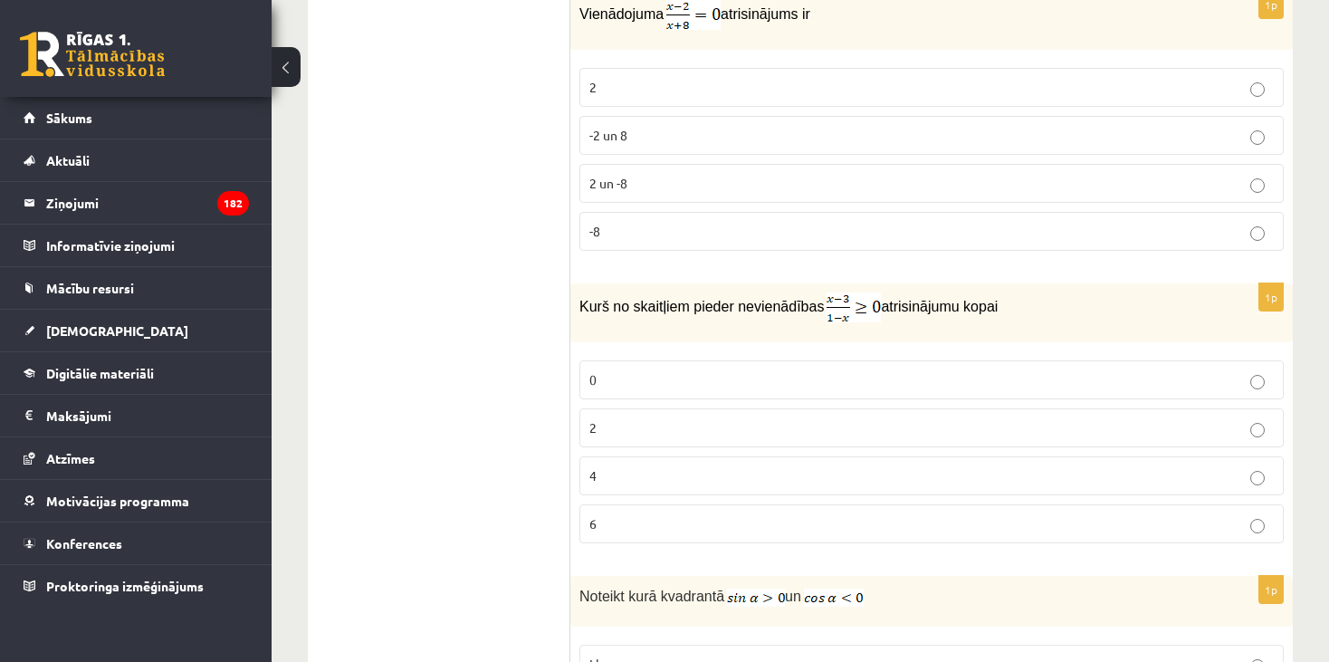
click at [667, 373] on label "0" at bounding box center [931, 379] width 704 height 39
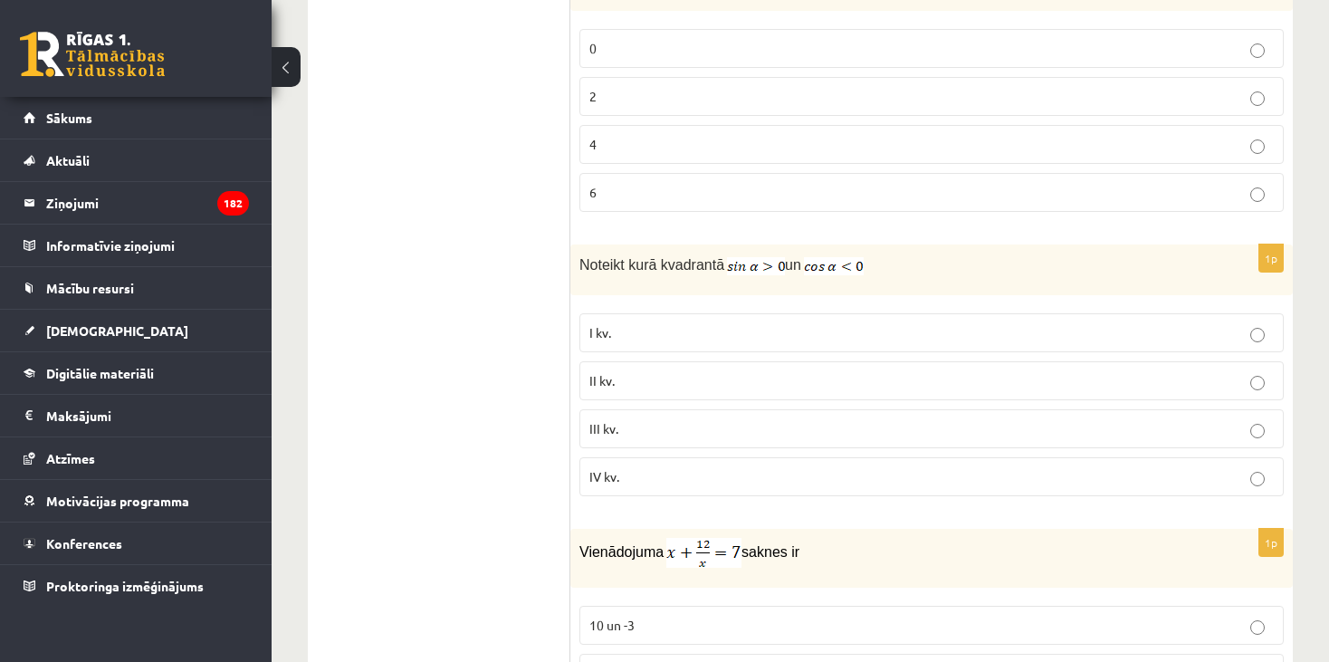
scroll to position [3078, 0]
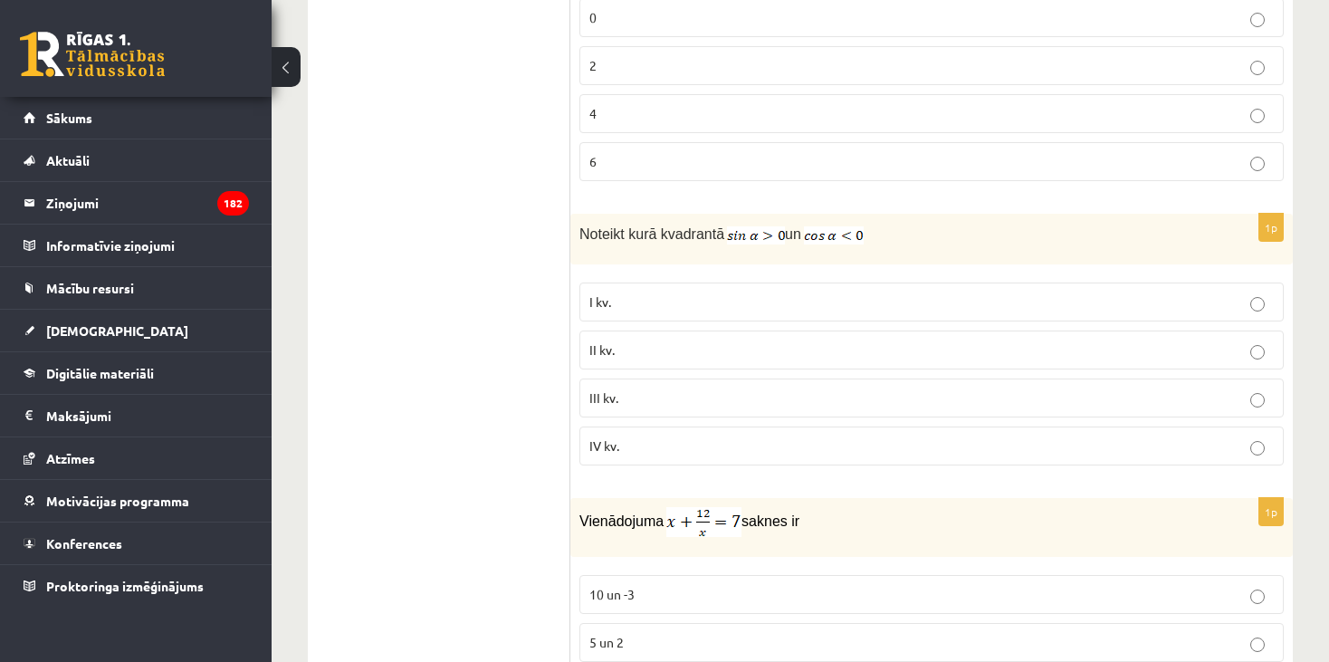
click at [703, 388] on p "III kv." at bounding box center [931, 397] width 684 height 19
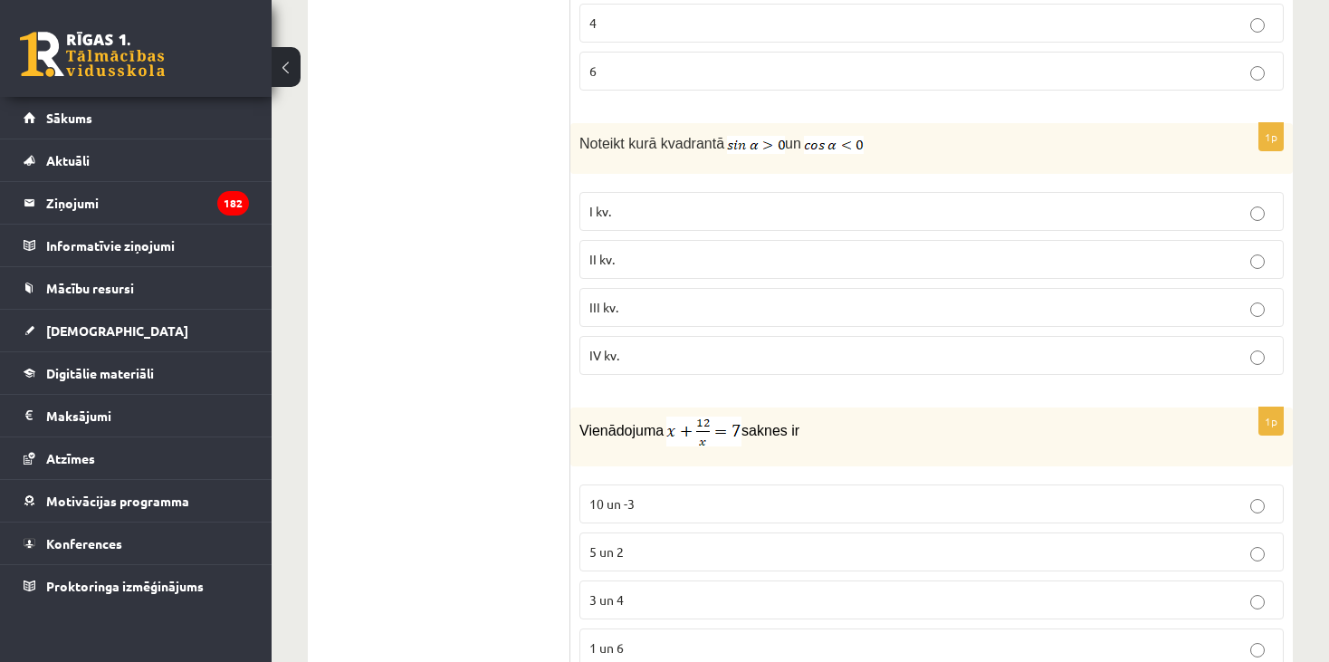
scroll to position [3259, 0]
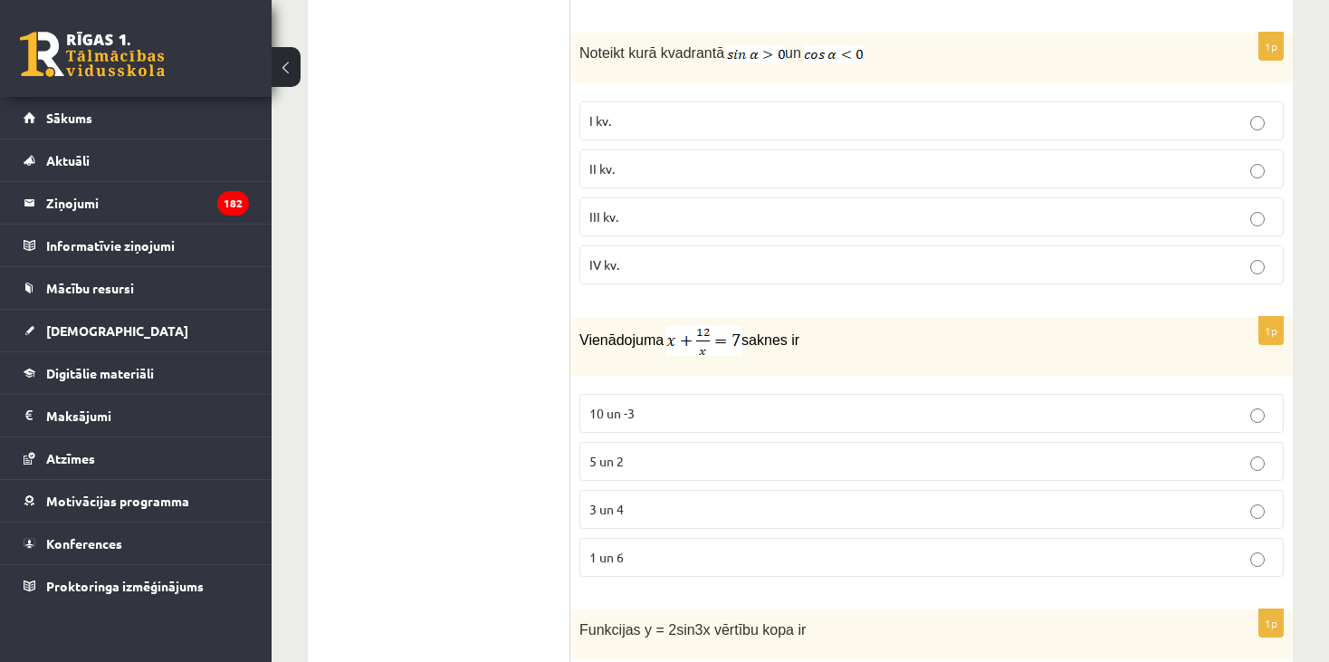
click at [654, 500] on p "3 un 4" at bounding box center [931, 509] width 684 height 19
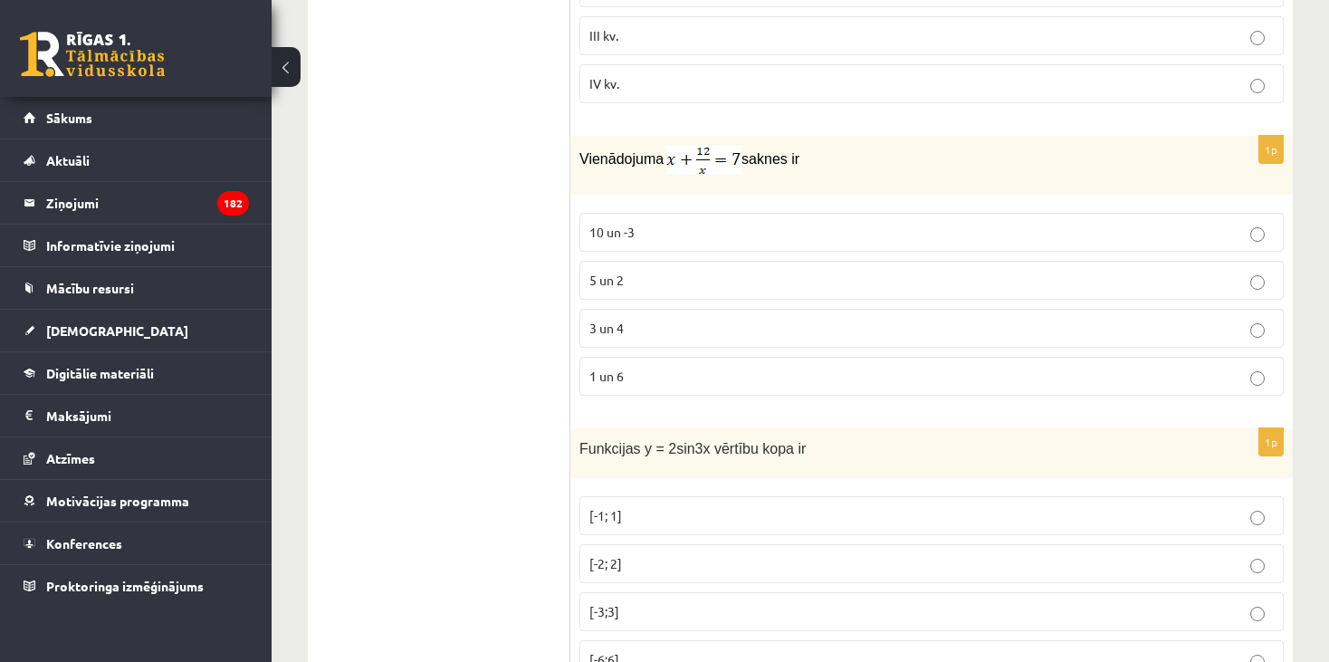
scroll to position [3530, 0]
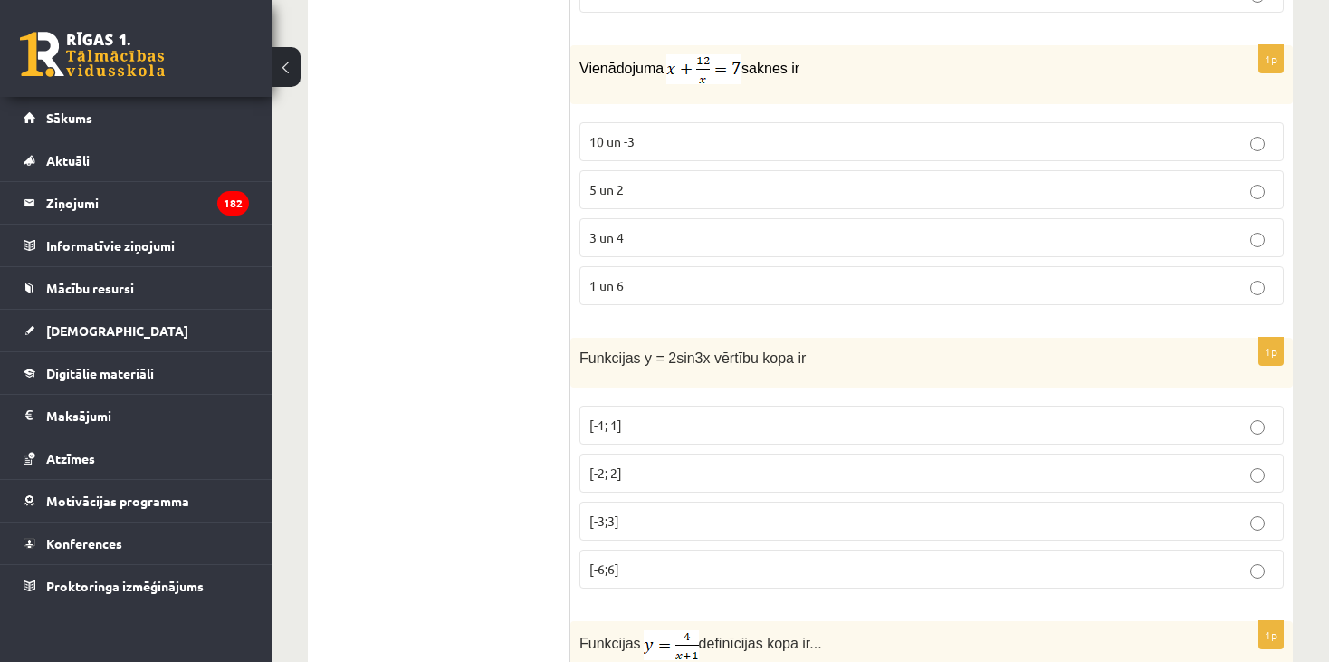
click at [678, 559] on p "[-6;6]" at bounding box center [931, 568] width 684 height 19
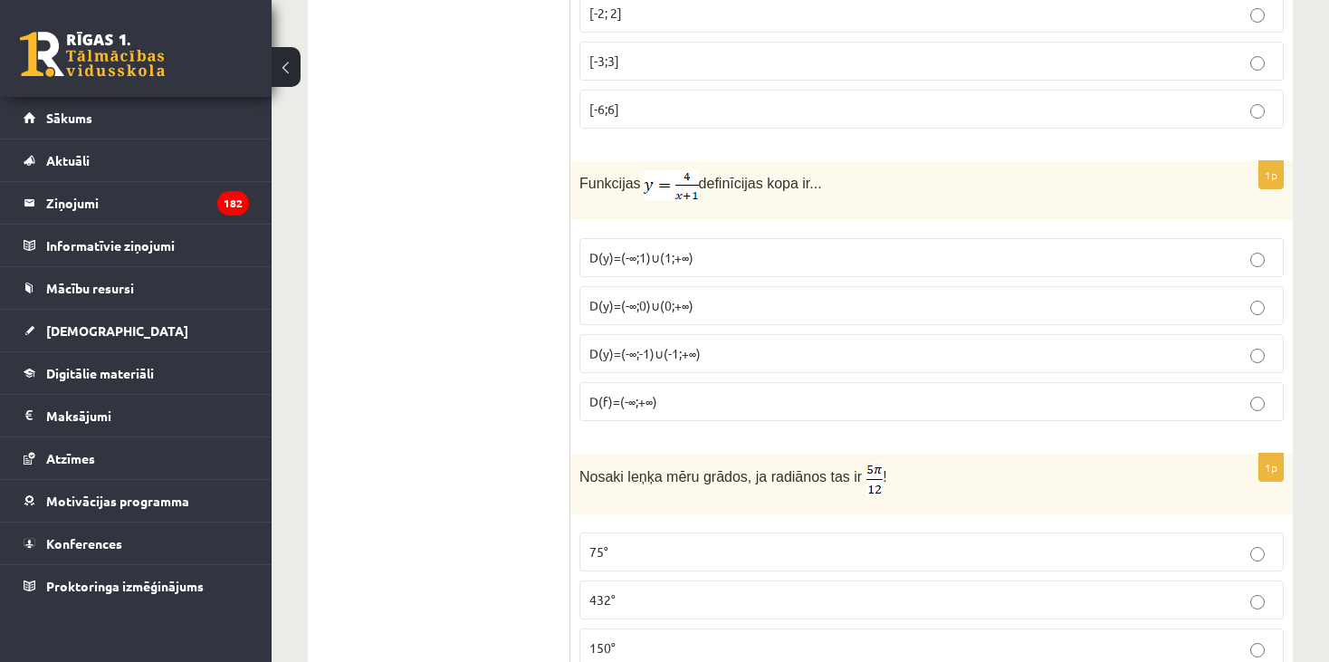
scroll to position [3892, 0]
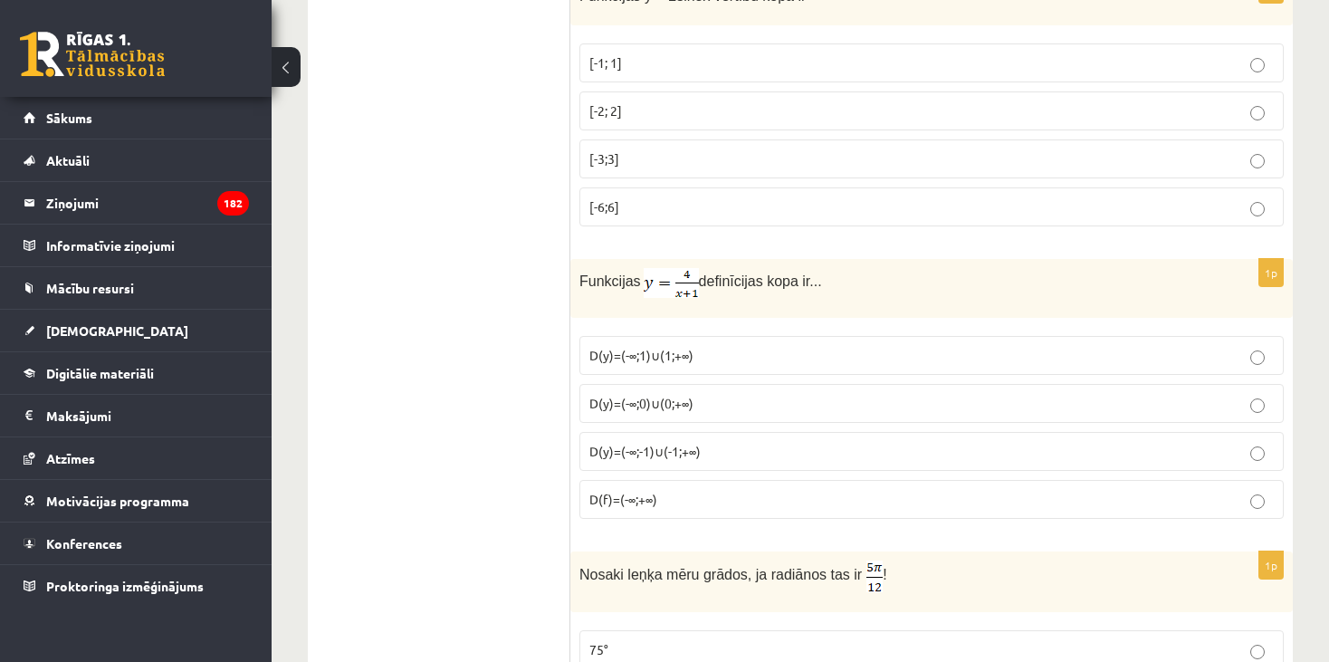
click at [702, 438] on label "D(y)=(-∞;-1)∪(-1;+∞)" at bounding box center [931, 451] width 704 height 39
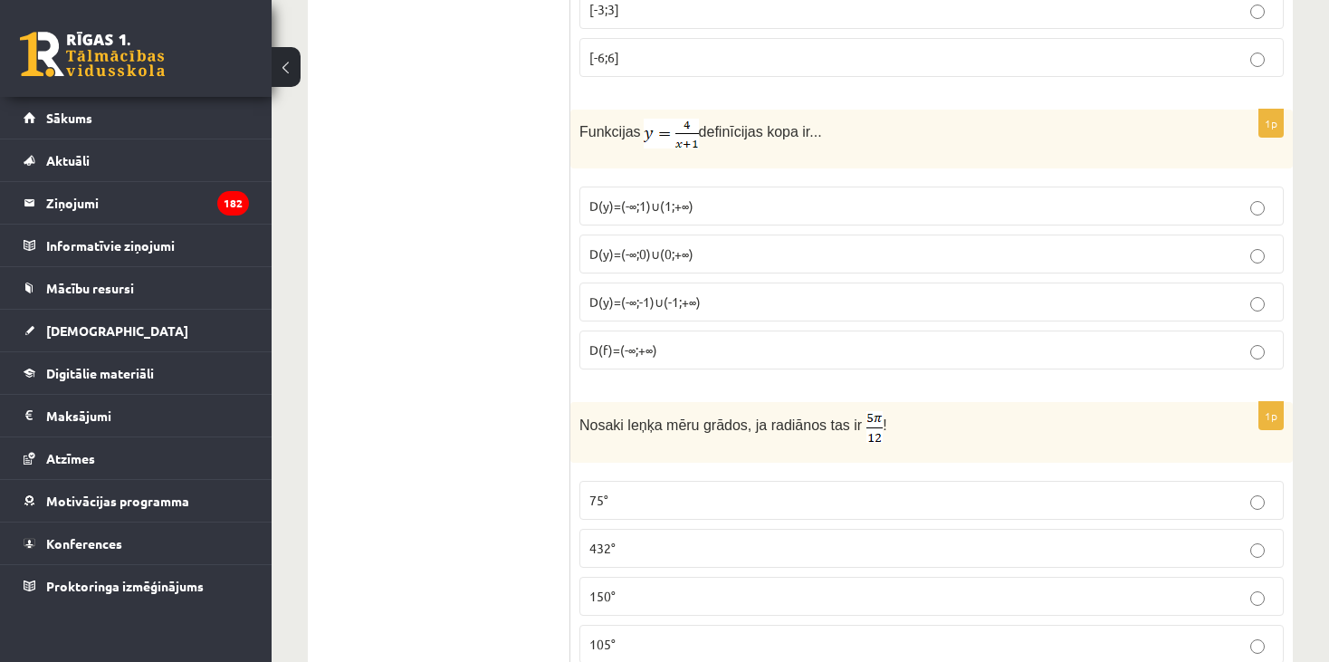
scroll to position [4073, 0]
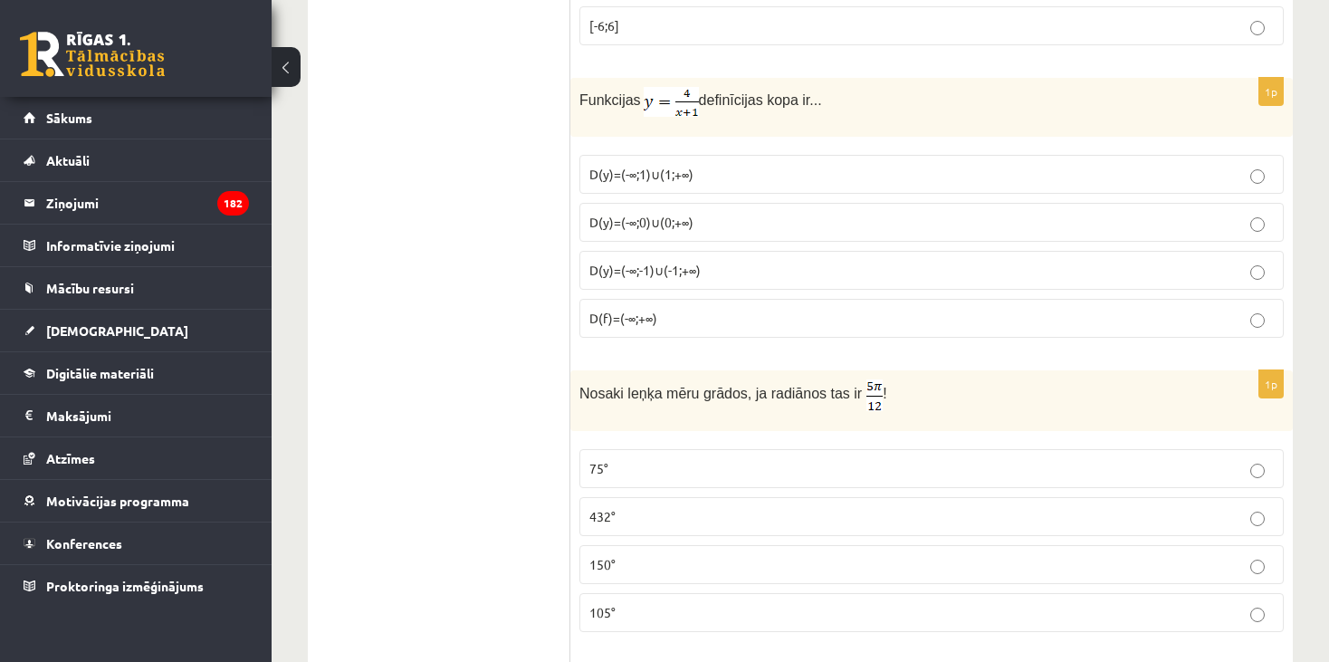
click at [634, 603] on p "105°" at bounding box center [931, 612] width 684 height 19
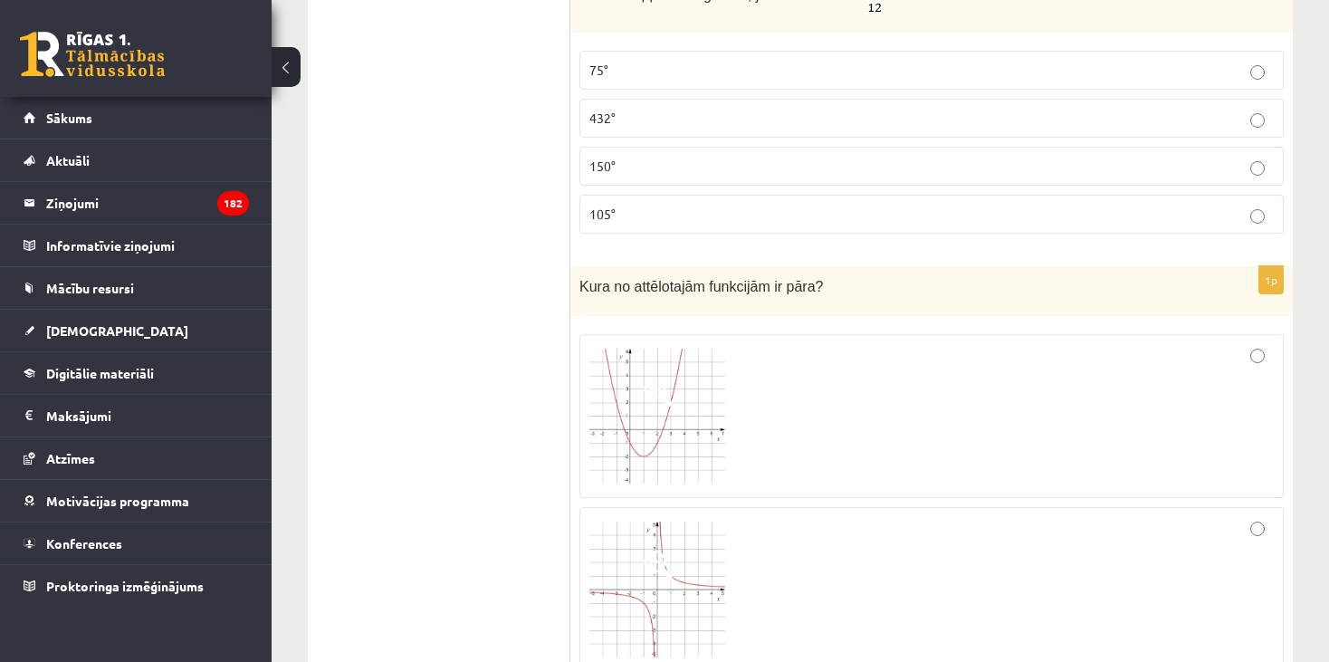
scroll to position [4436, 0]
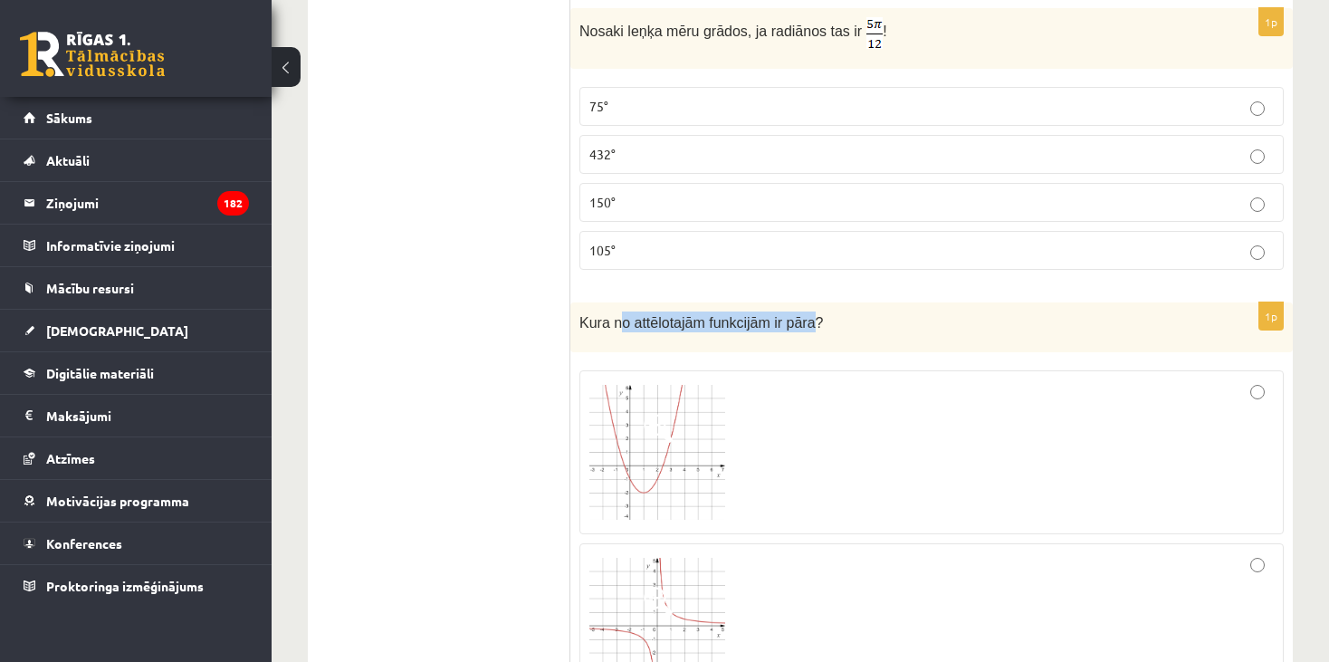
drag, startPoint x: 794, startPoint y: 297, endPoint x: 614, endPoint y: 301, distance: 180.2
click at [614, 315] on span "Kura no attēlotajām funkcijām ir pāra?" at bounding box center [701, 322] width 244 height 15
click at [816, 322] on div "Kura no attēlotajām funkcijām ir pāra?" at bounding box center [931, 327] width 722 height 50
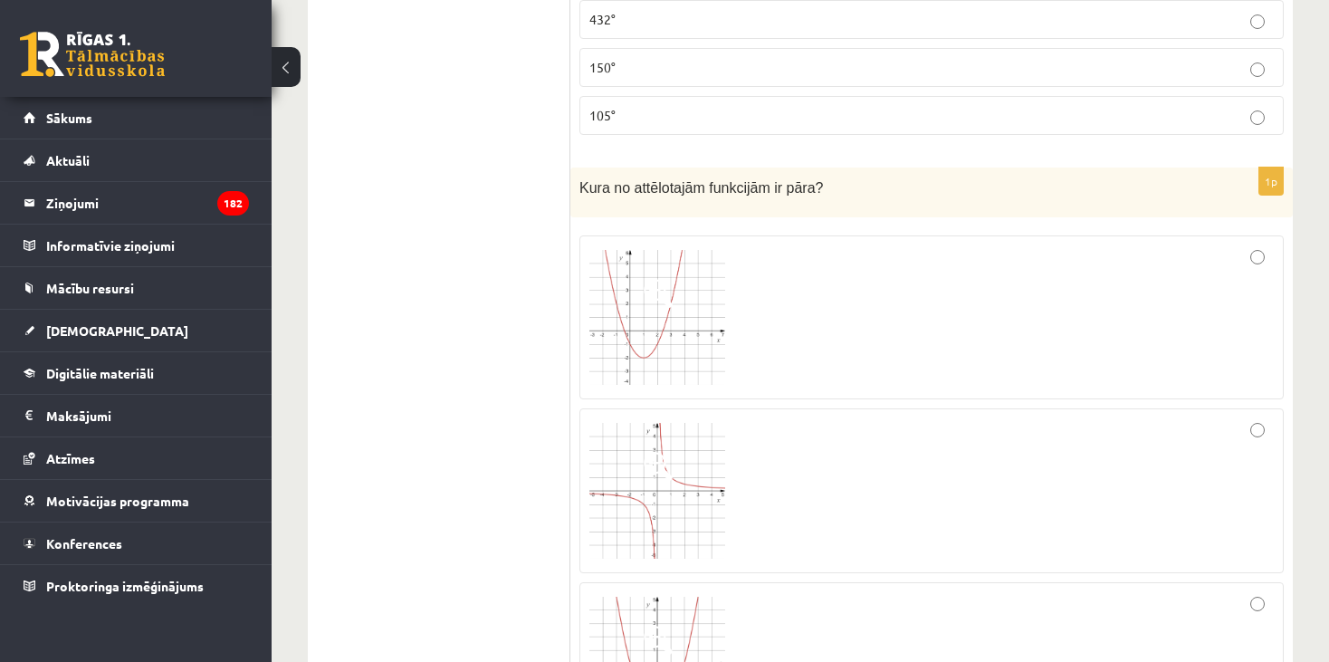
scroll to position [4707, 0]
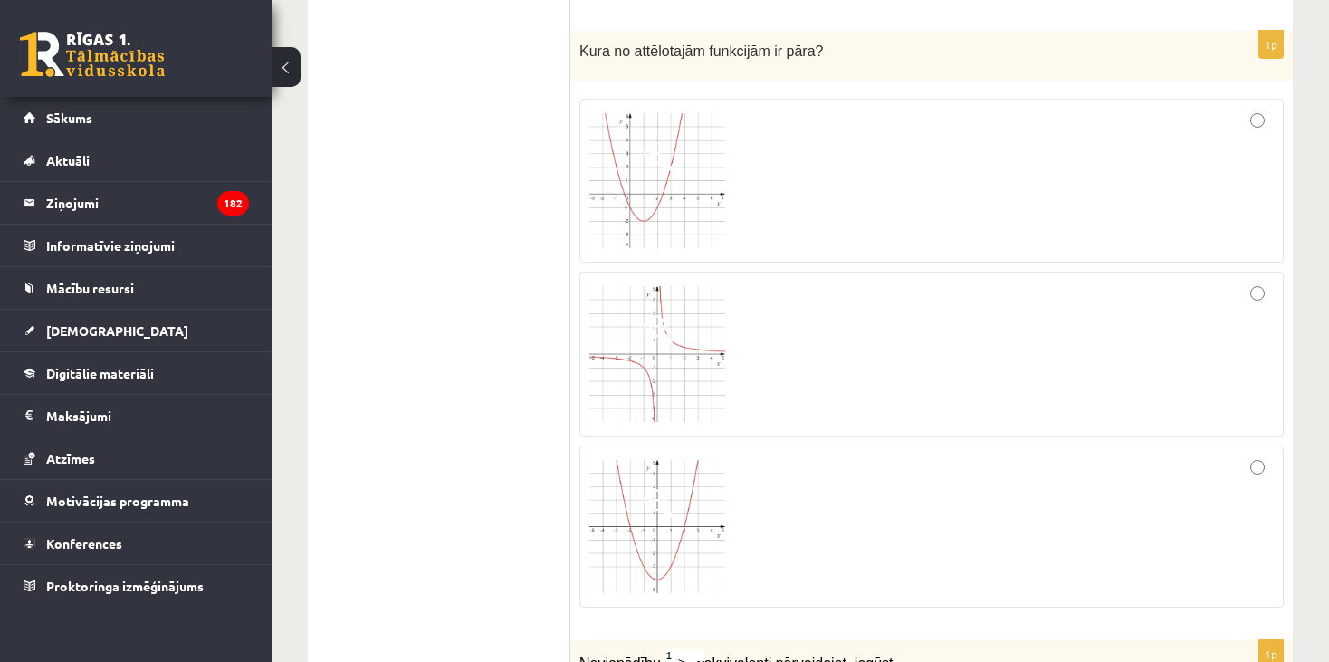
click at [759, 339] on div at bounding box center [931, 354] width 684 height 145
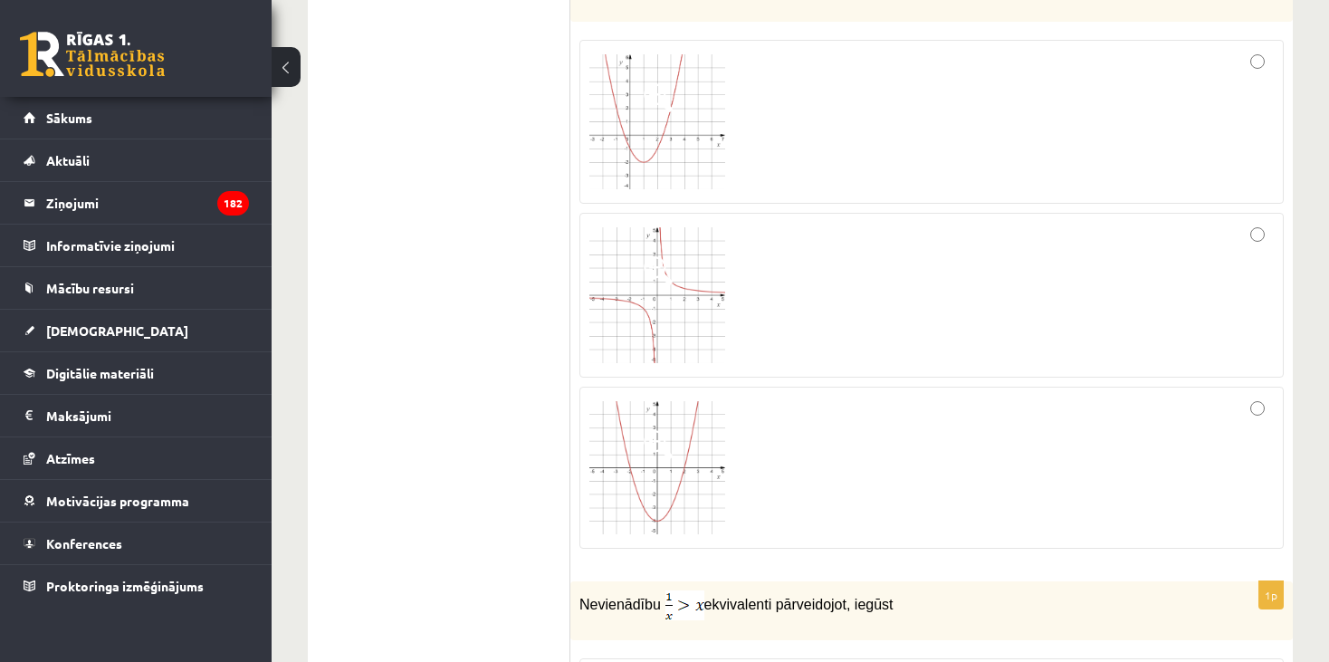
scroll to position [4798, 0]
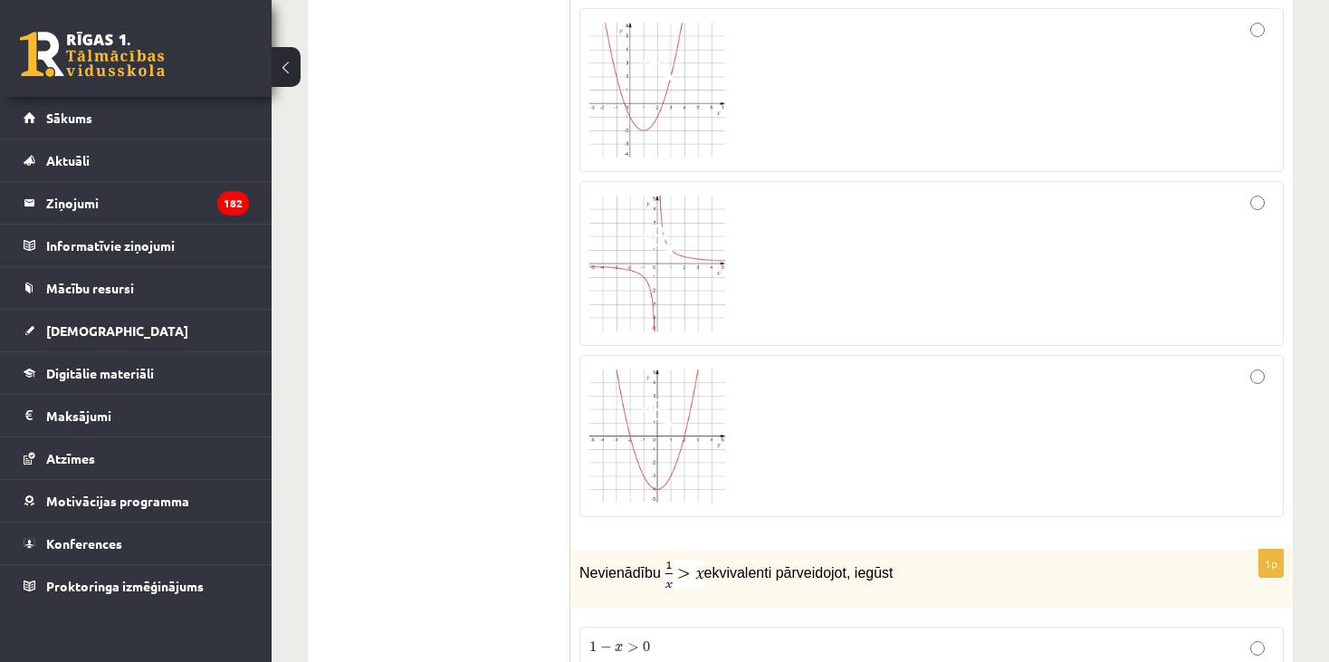
click at [793, 409] on div at bounding box center [931, 436] width 684 height 143
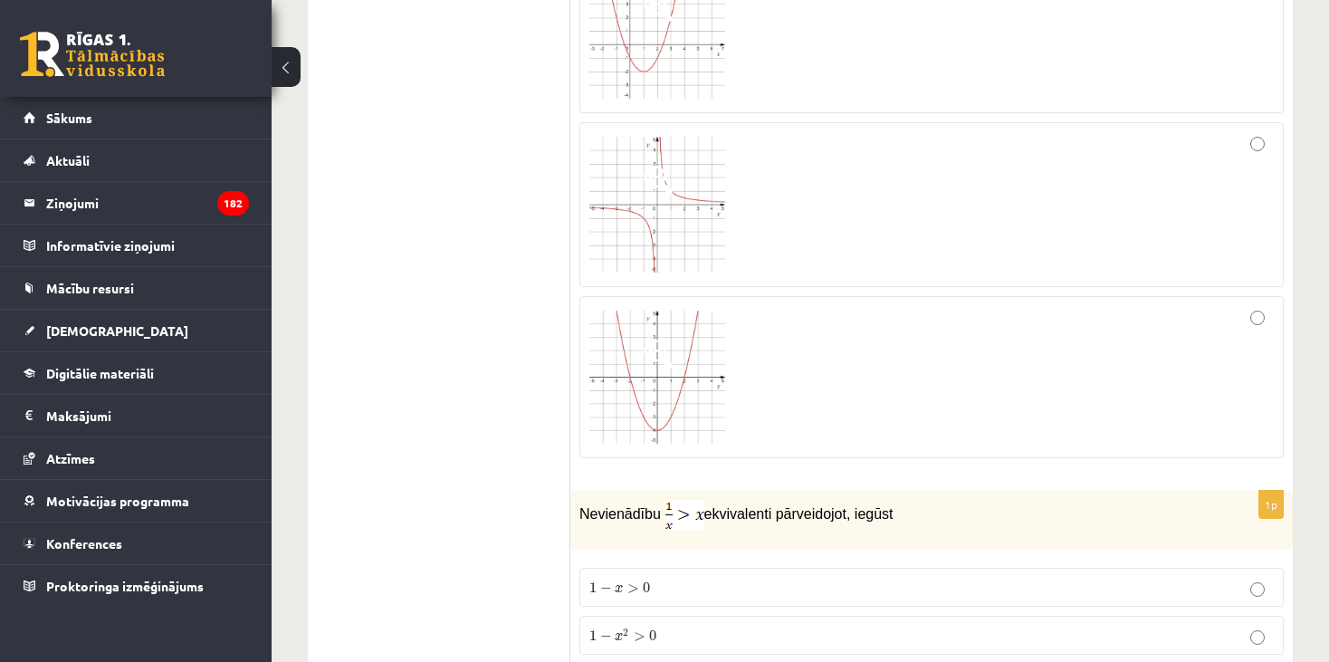
scroll to position [4979, 0]
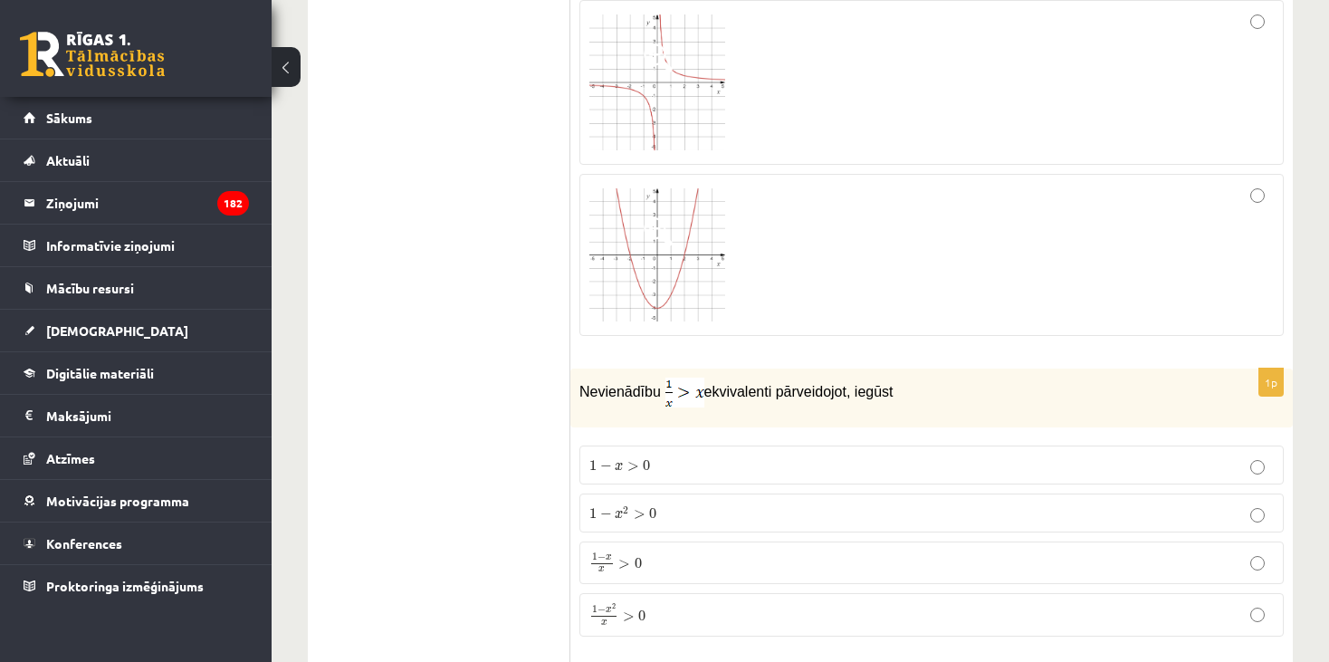
click at [702, 603] on p "1 − x 2 x > 0 1 − x 2 x > 0" at bounding box center [931, 615] width 684 height 24
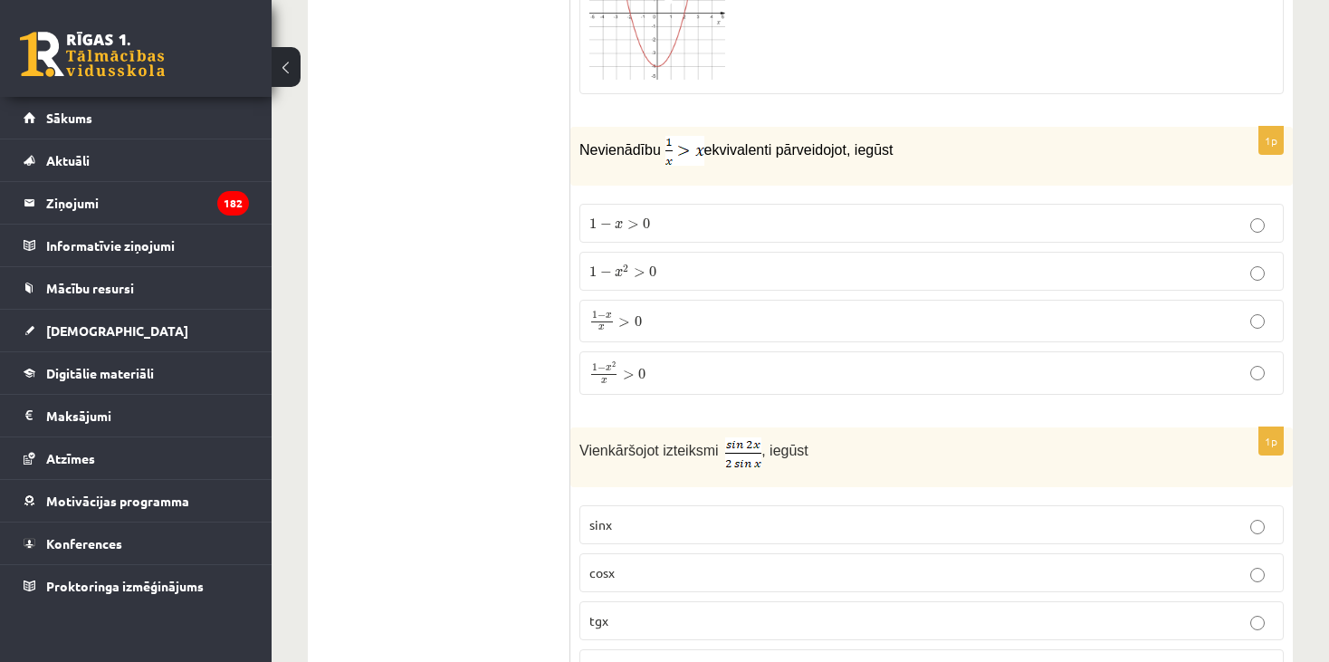
scroll to position [5250, 0]
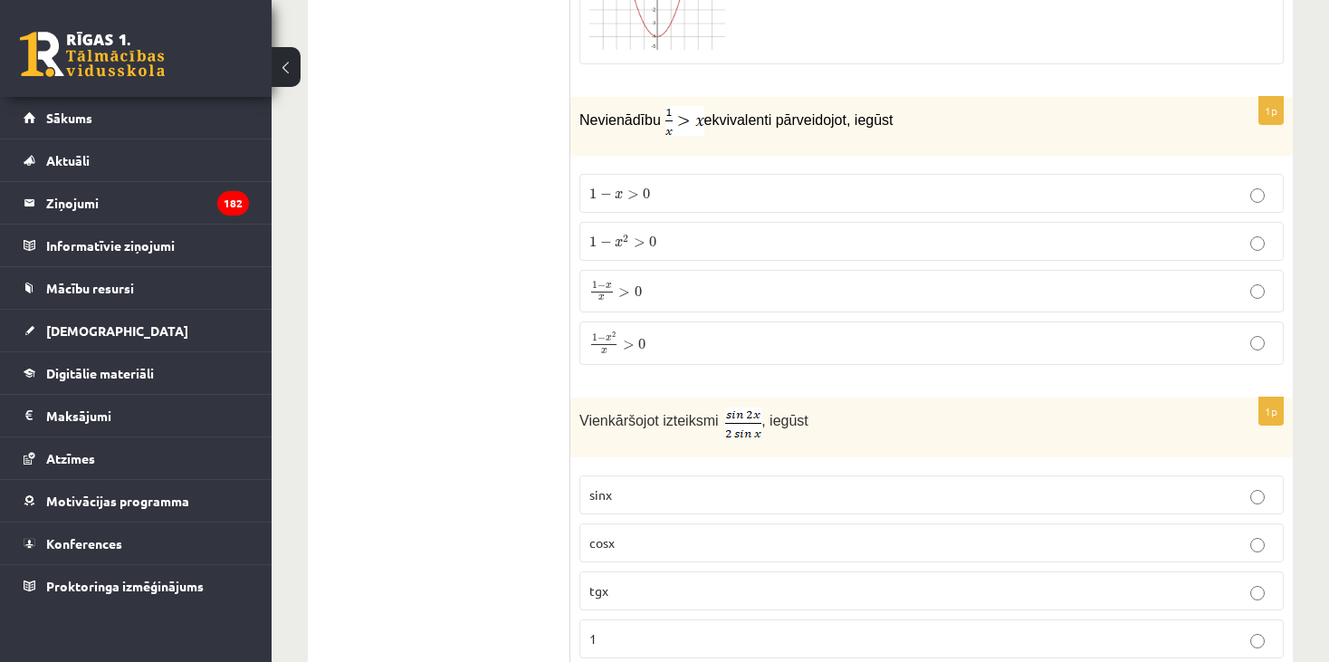
click at [643, 533] on p "cosx" at bounding box center [931, 542] width 684 height 19
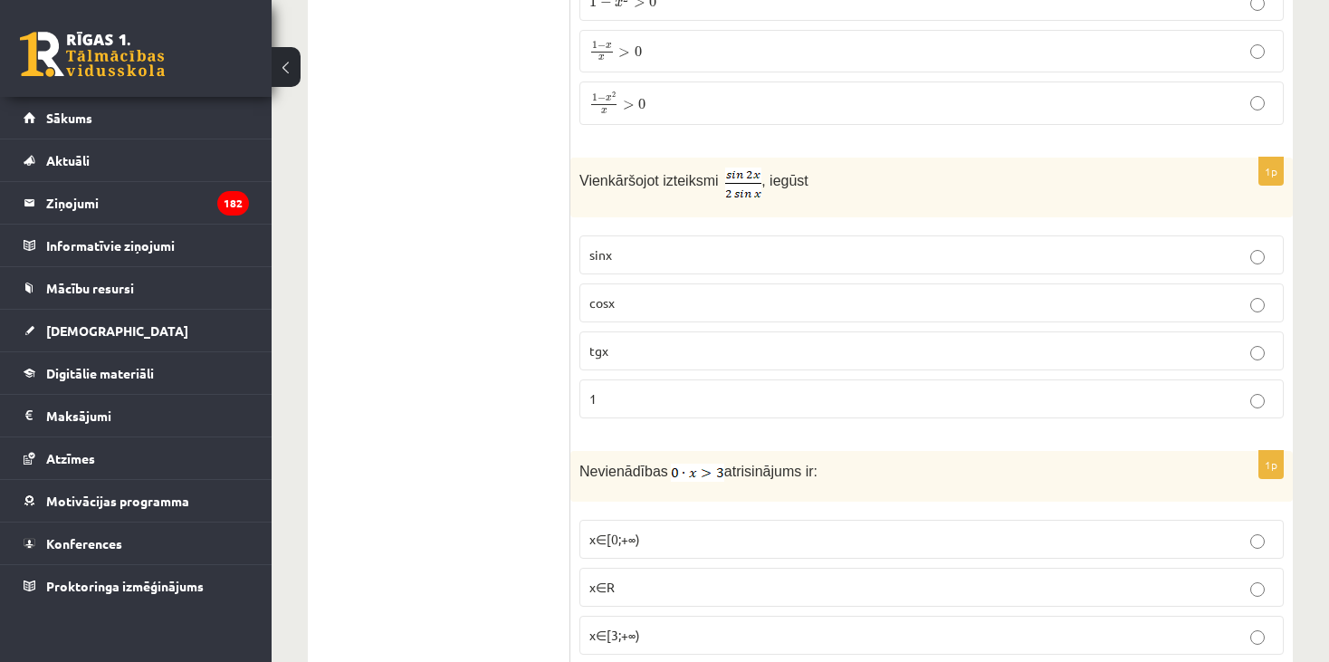
scroll to position [5522, 0]
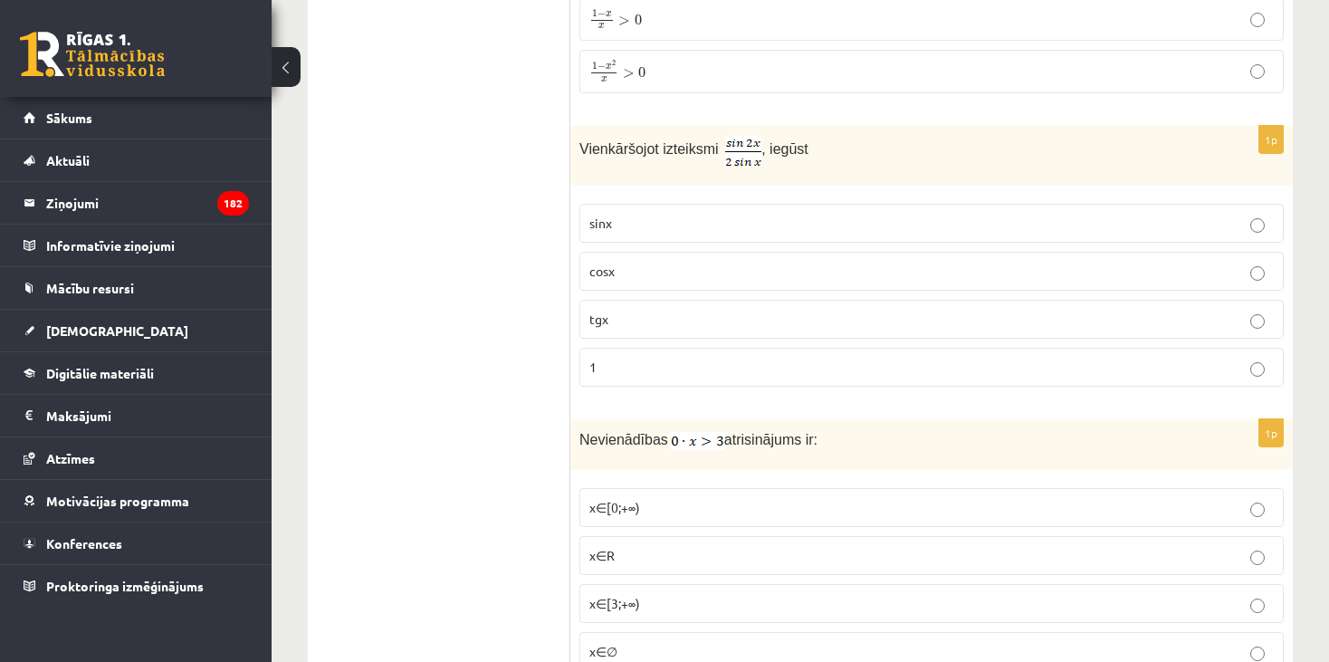
click at [671, 632] on label "x∈∅" at bounding box center [931, 651] width 704 height 39
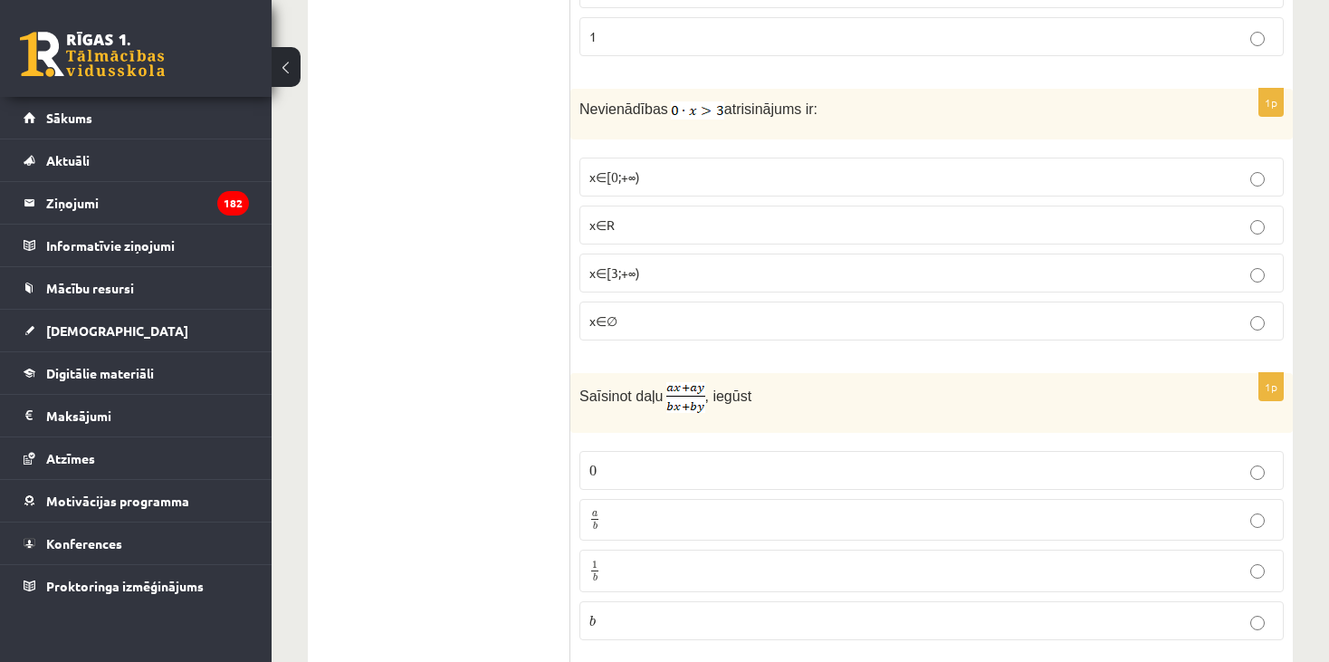
scroll to position [5884, 0]
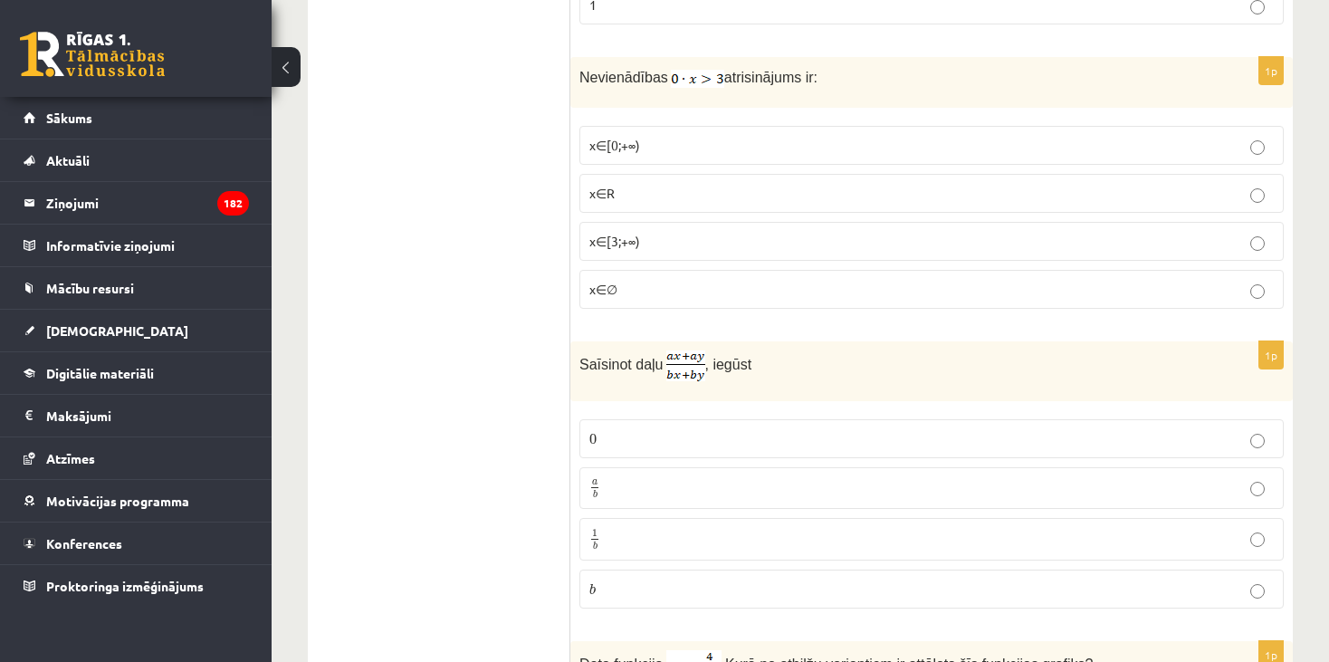
click at [613, 467] on label "a b a b" at bounding box center [931, 488] width 704 height 43
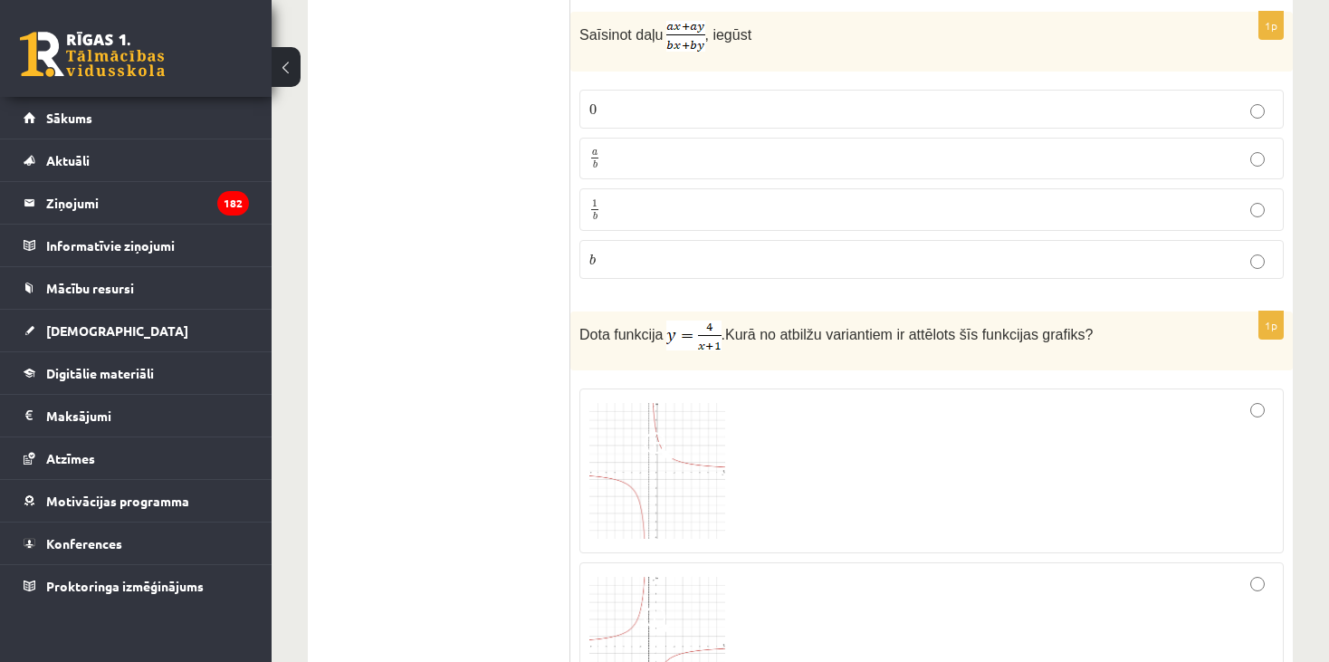
scroll to position [6246, 0]
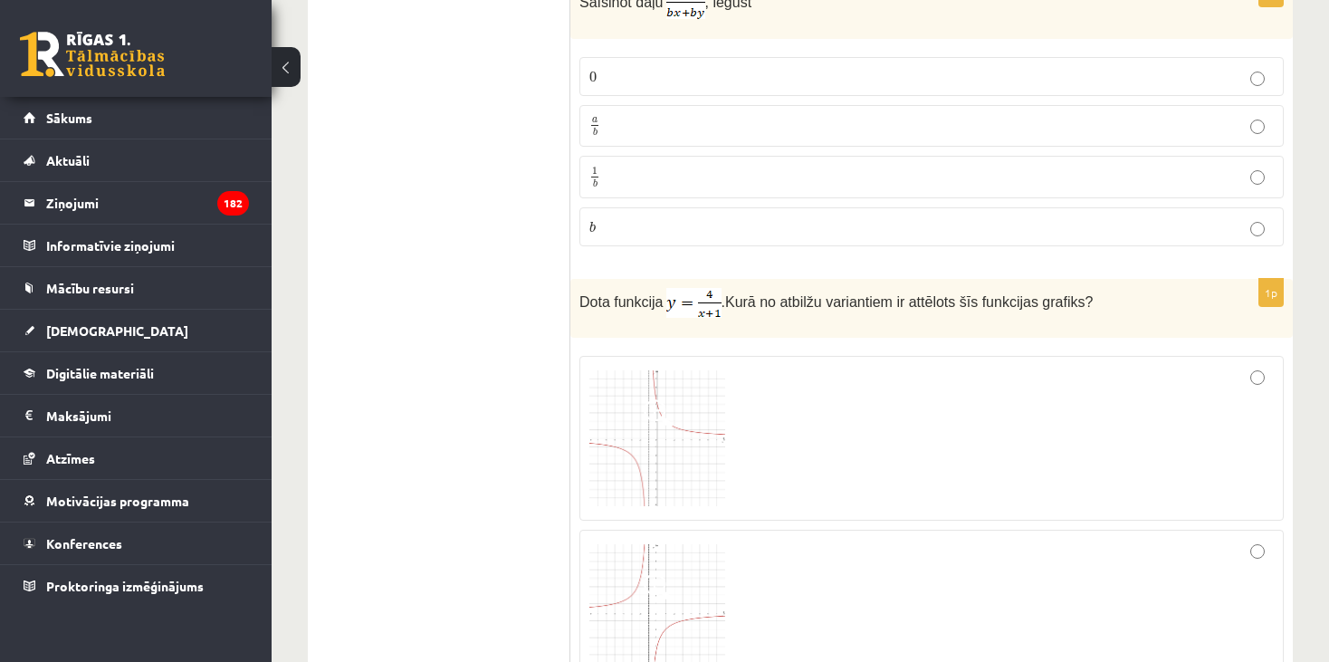
click at [696, 406] on img at bounding box center [657, 438] width 136 height 136
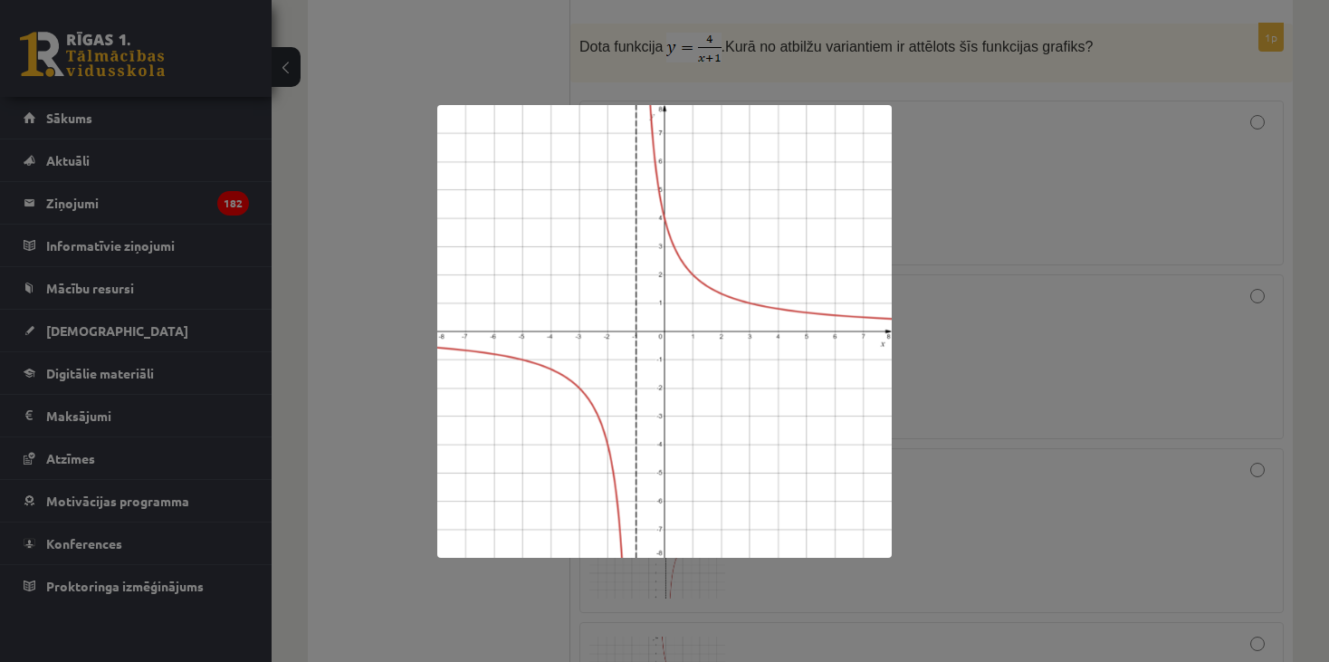
scroll to position [6518, 0]
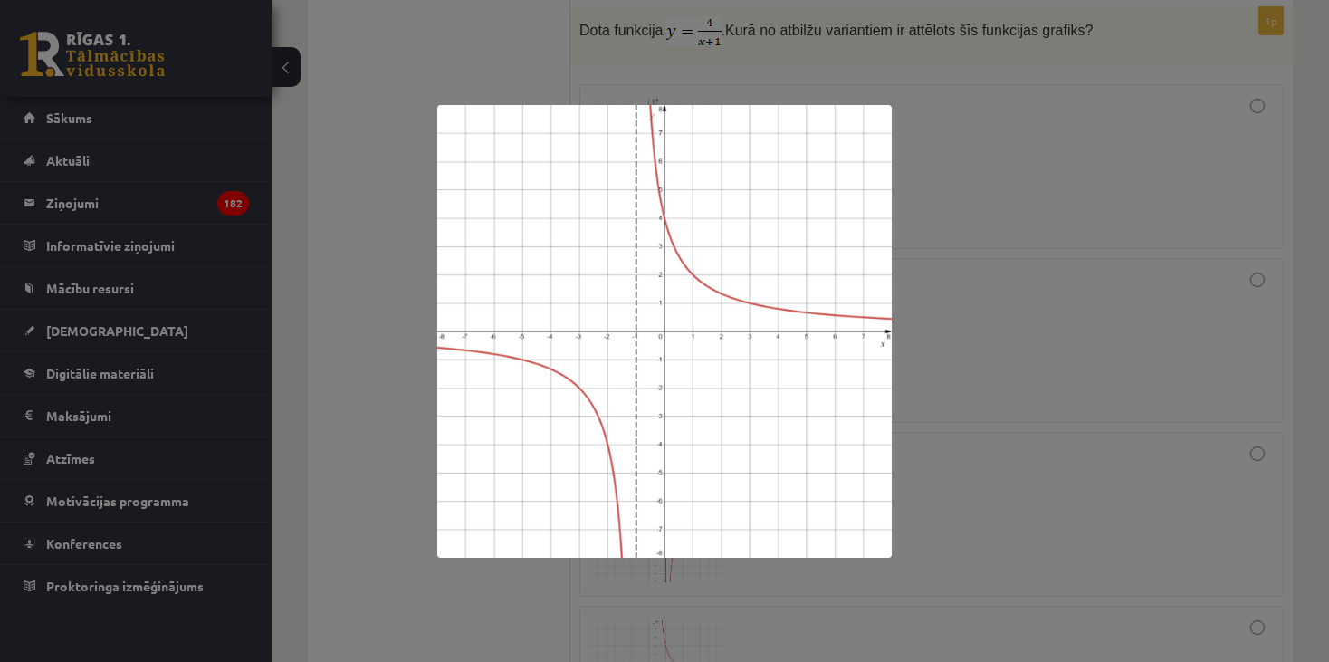
click at [333, 36] on div at bounding box center [664, 331] width 1329 height 662
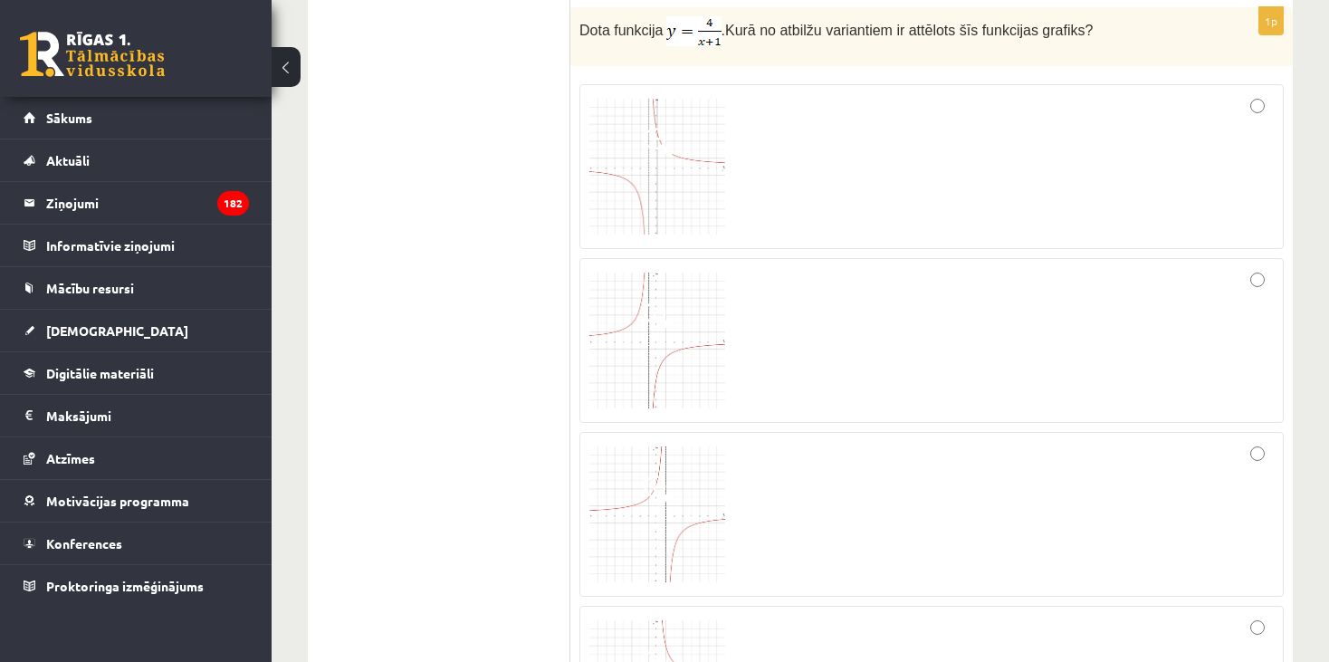
click at [796, 133] on div at bounding box center [931, 166] width 684 height 145
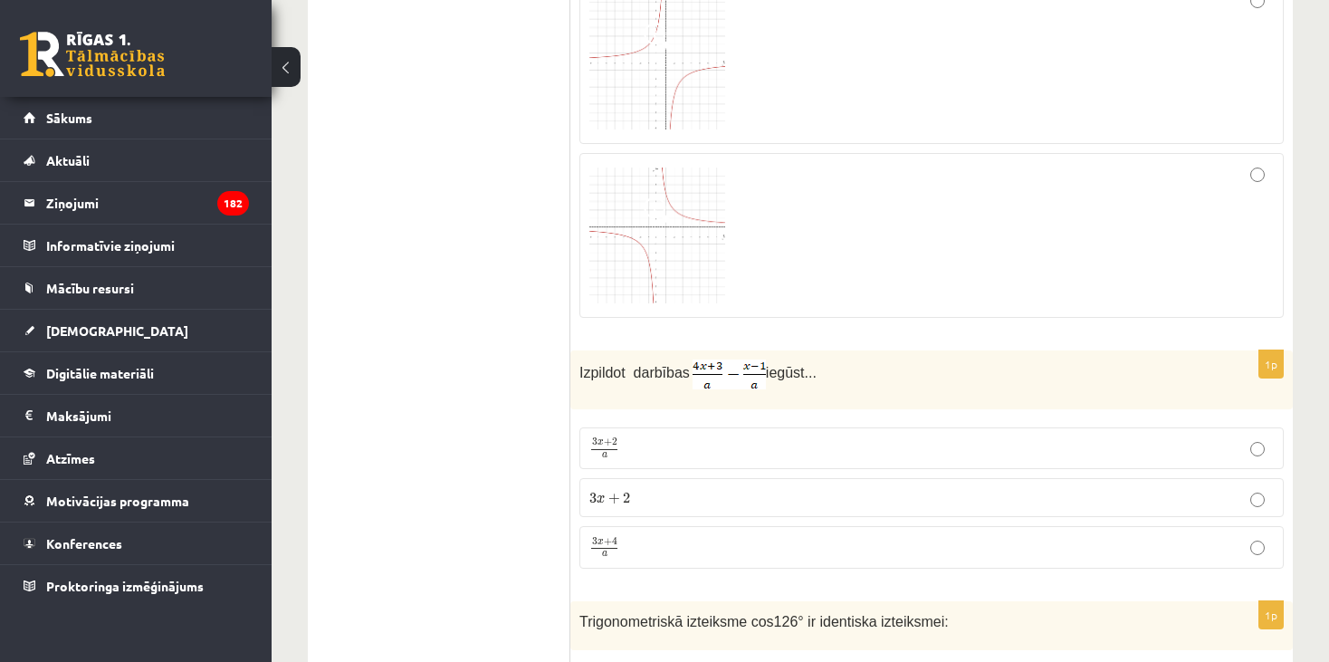
scroll to position [7061, 0]
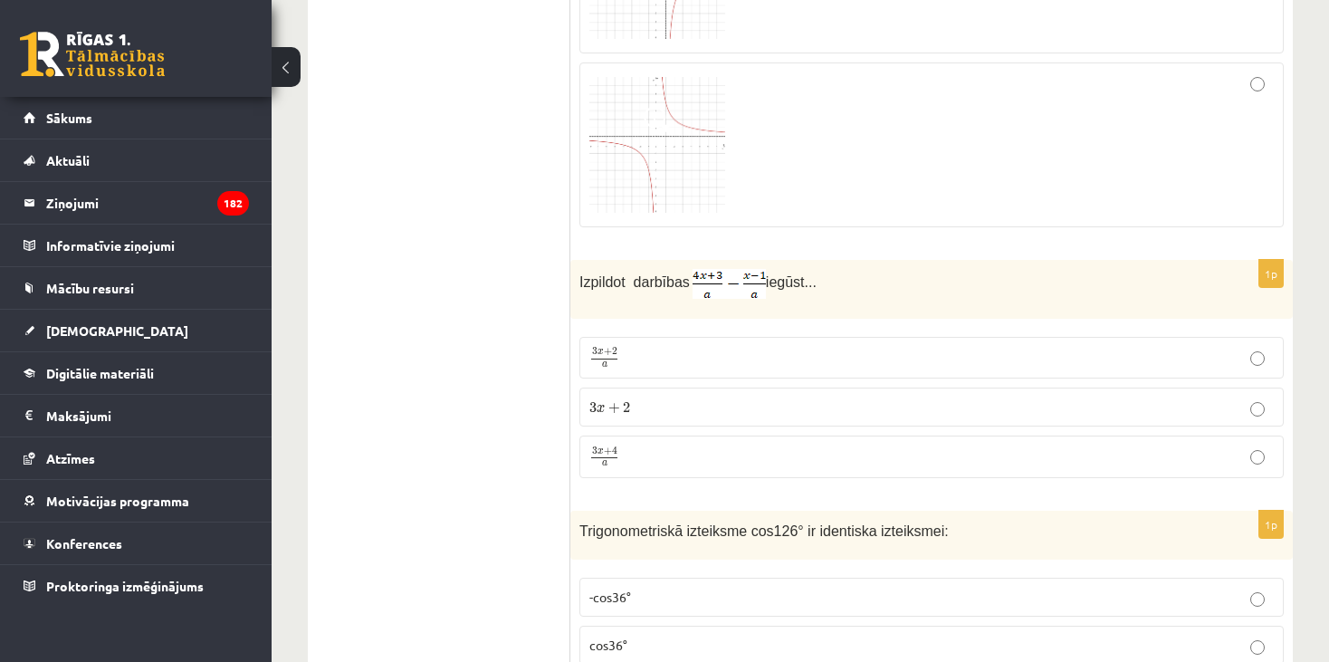
click at [645, 445] on p "3 x + 4 a 3 x + 4 a" at bounding box center [931, 456] width 684 height 23
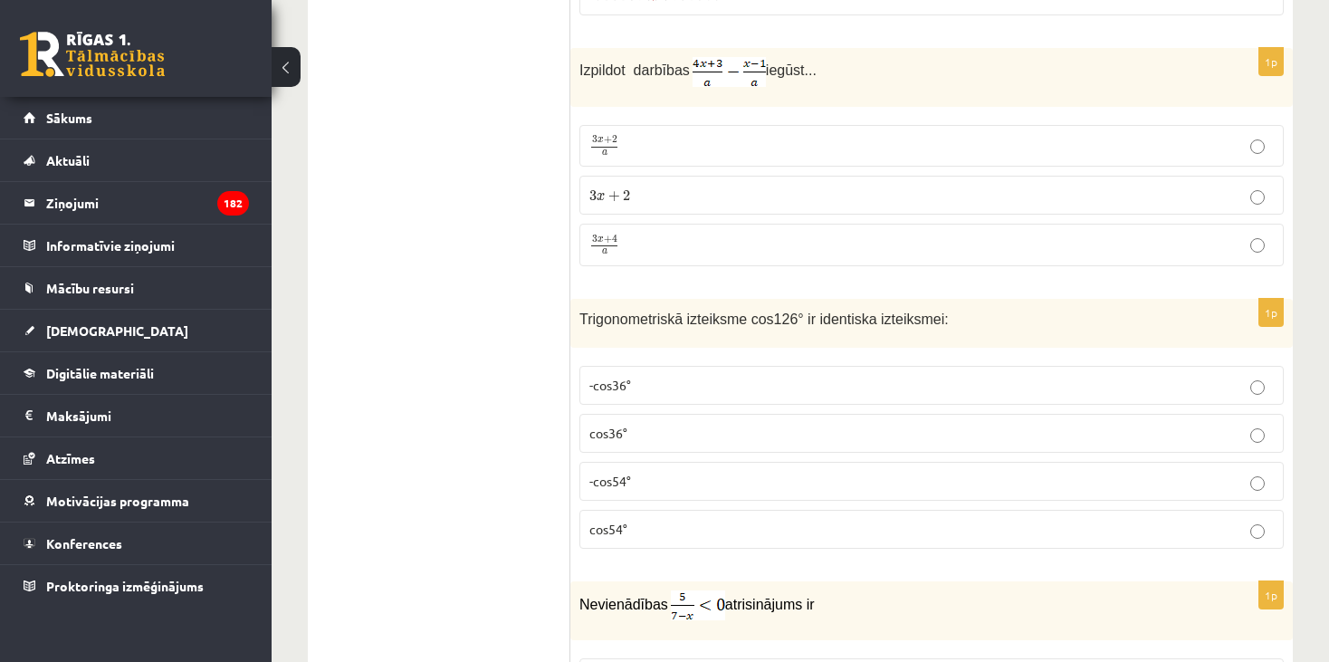
scroll to position [7242, 0]
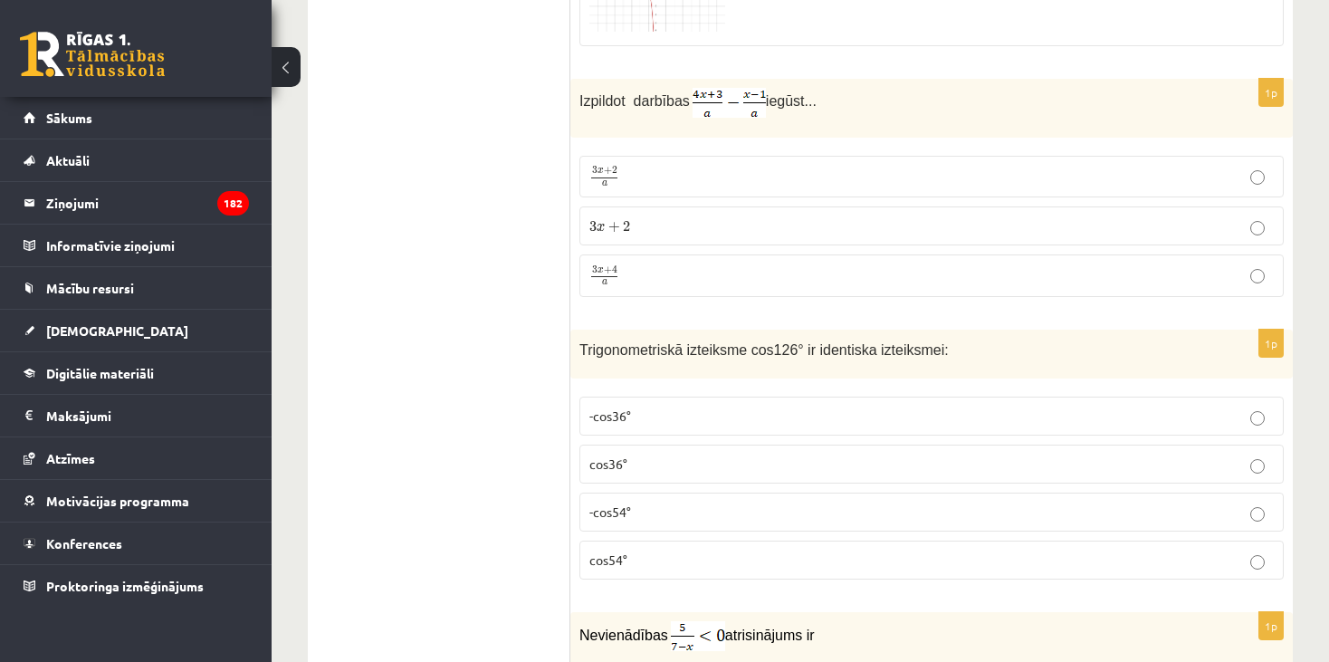
click at [662, 406] on p "-cos36°" at bounding box center [931, 415] width 684 height 19
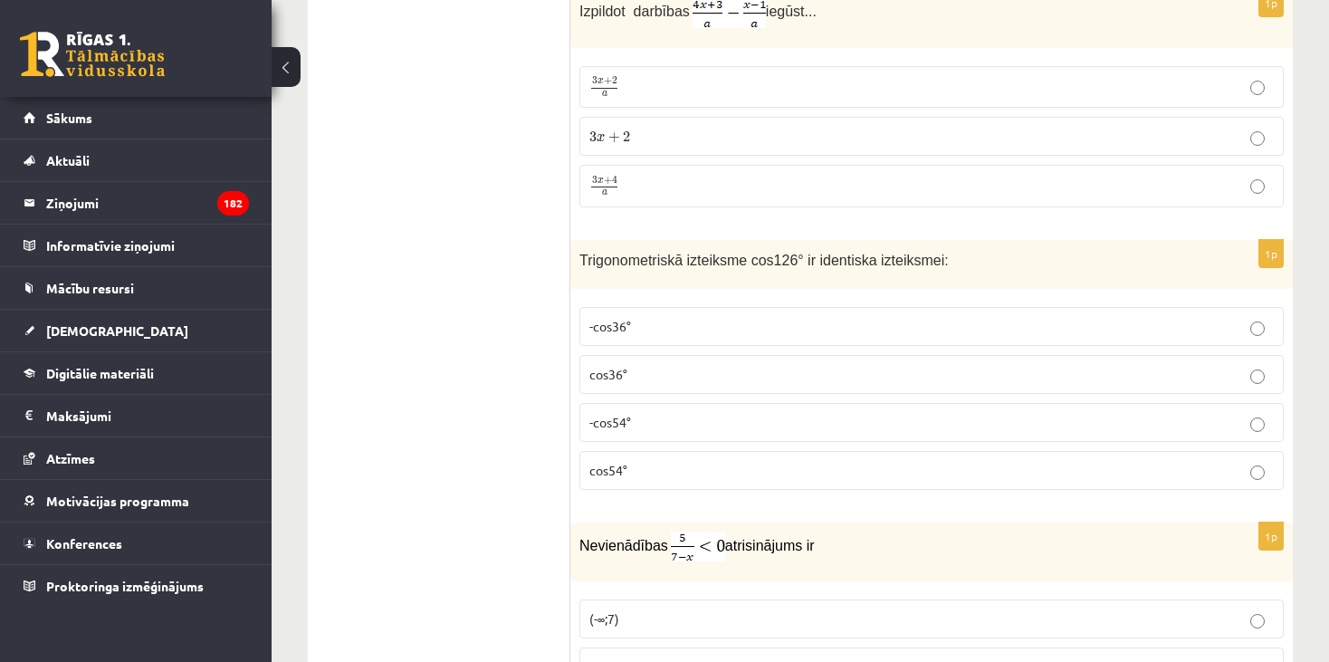
scroll to position [7332, 0]
click at [662, 364] on p "cos36°" at bounding box center [931, 373] width 684 height 19
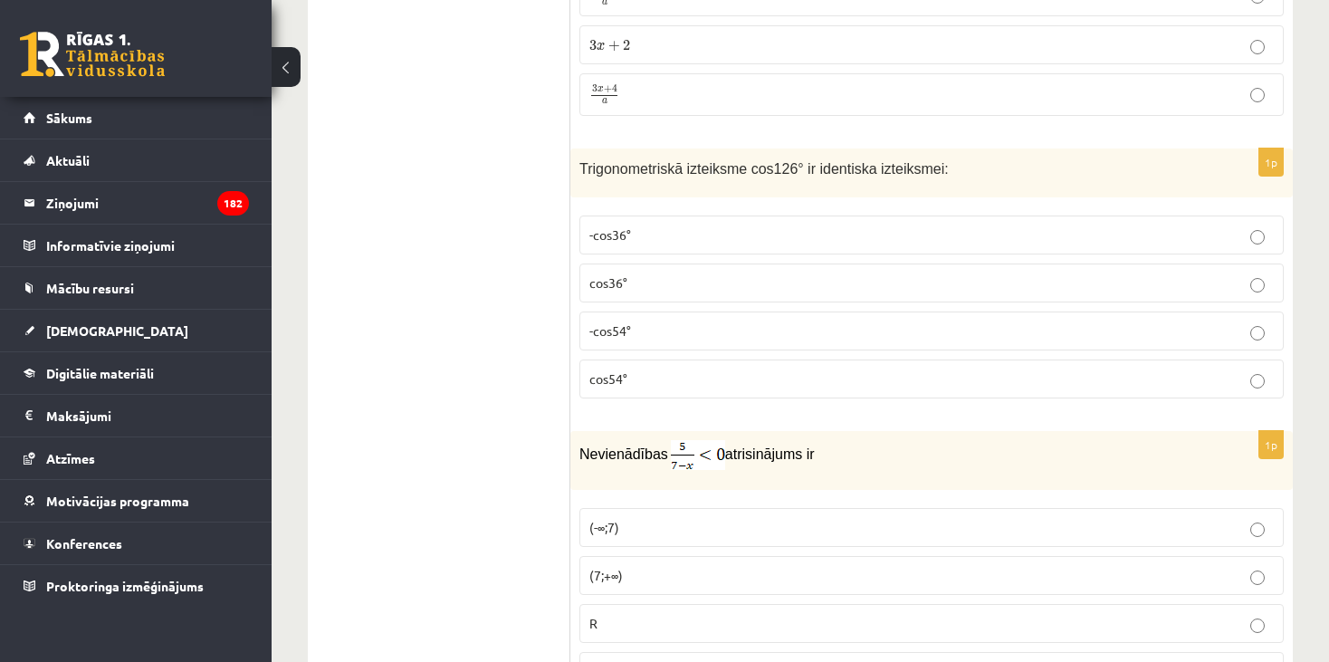
click at [714, 225] on p "-cos36°" at bounding box center [931, 234] width 684 height 19
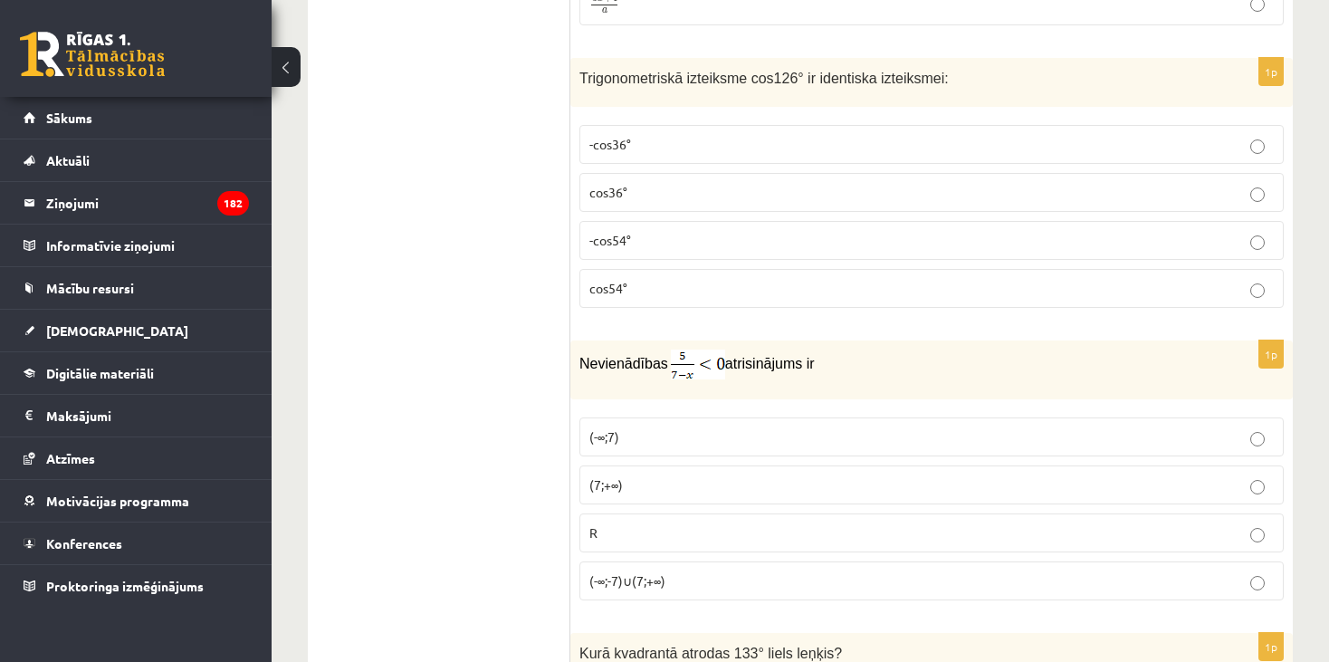
scroll to position [7604, 0]
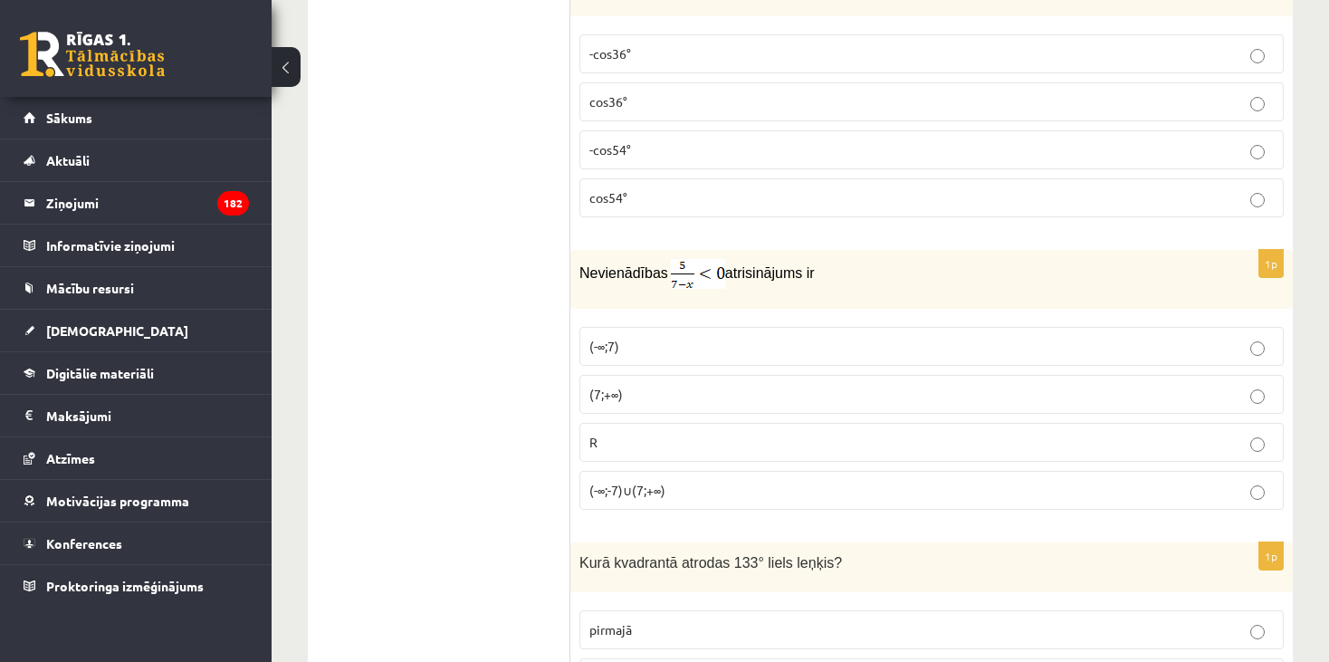
click at [650, 385] on p "(7;+∞)" at bounding box center [931, 394] width 684 height 19
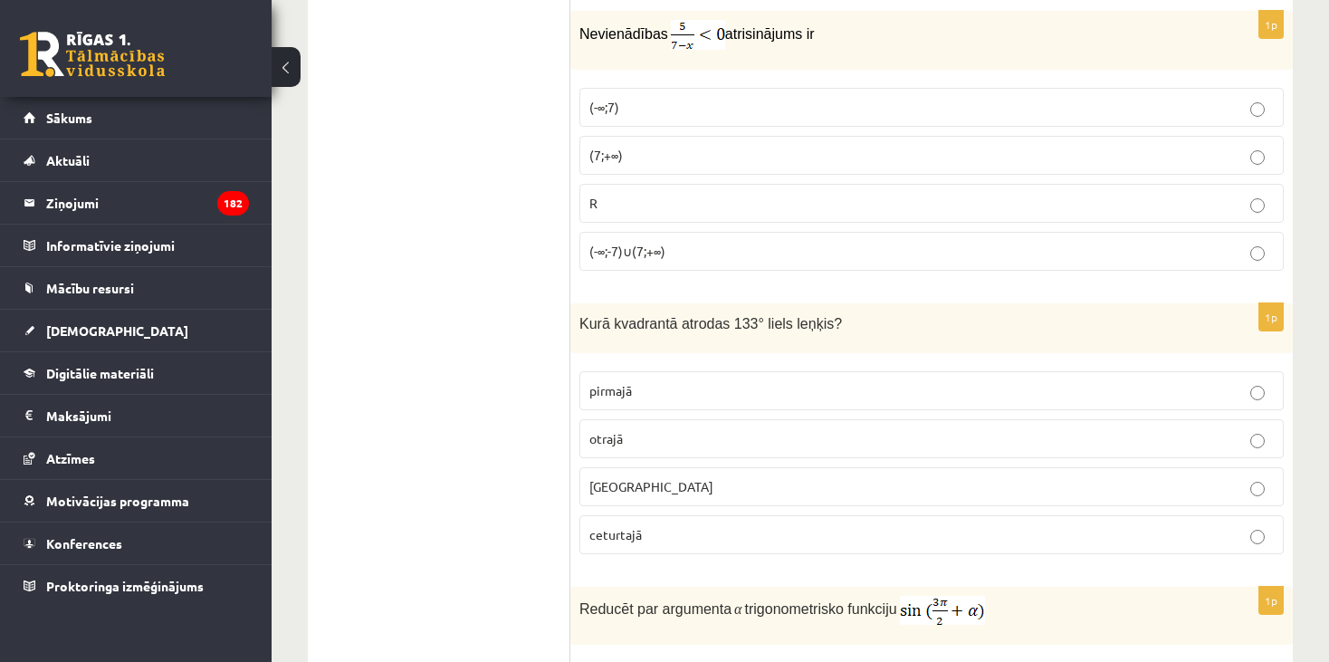
scroll to position [7875, 0]
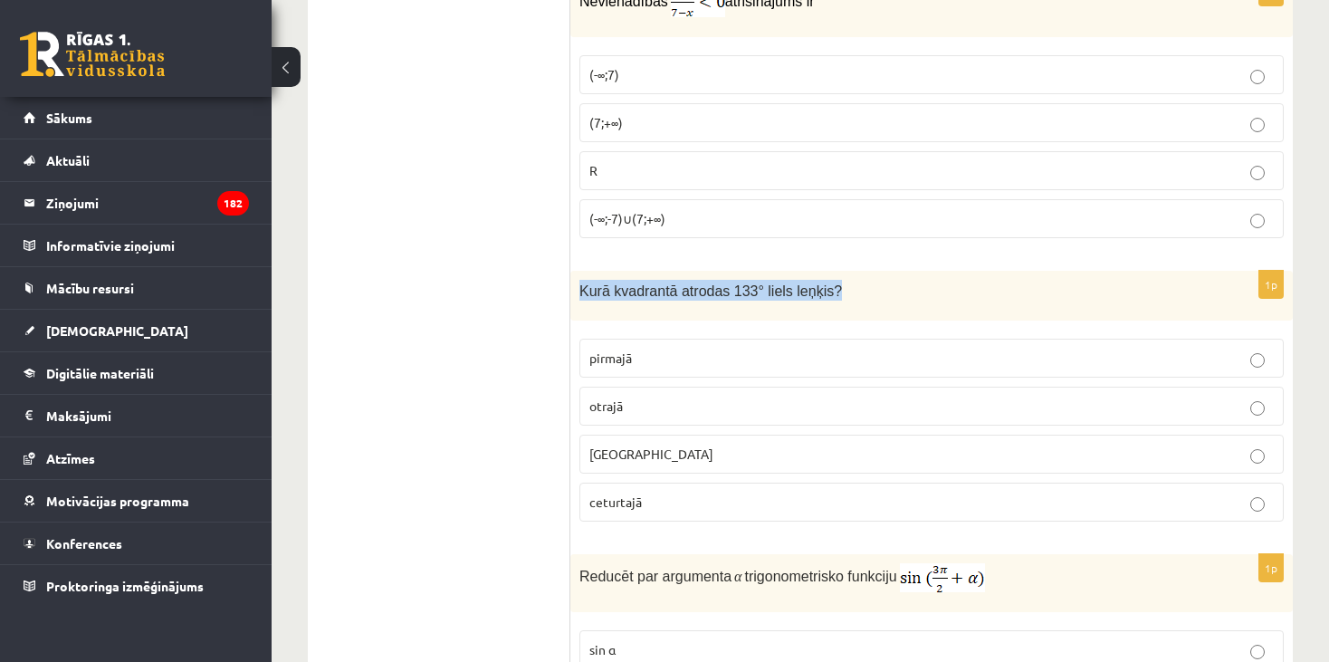
drag, startPoint x: 817, startPoint y: 246, endPoint x: 578, endPoint y: 255, distance: 238.2
click at [578, 271] on div "Kurā kvadrantā atrodas 133° liels leņķis?" at bounding box center [931, 296] width 722 height 50
copy span "Kurā kvadrantā atrodas 133° liels leņķis?"
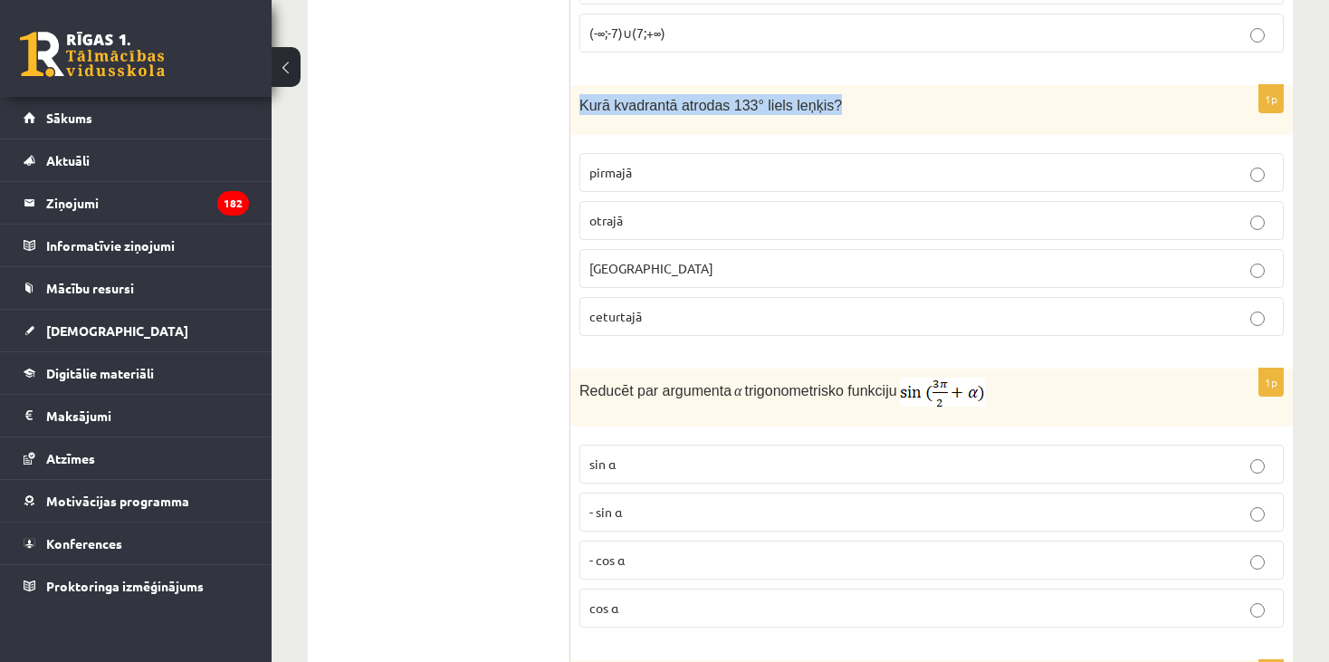
scroll to position [8056, 0]
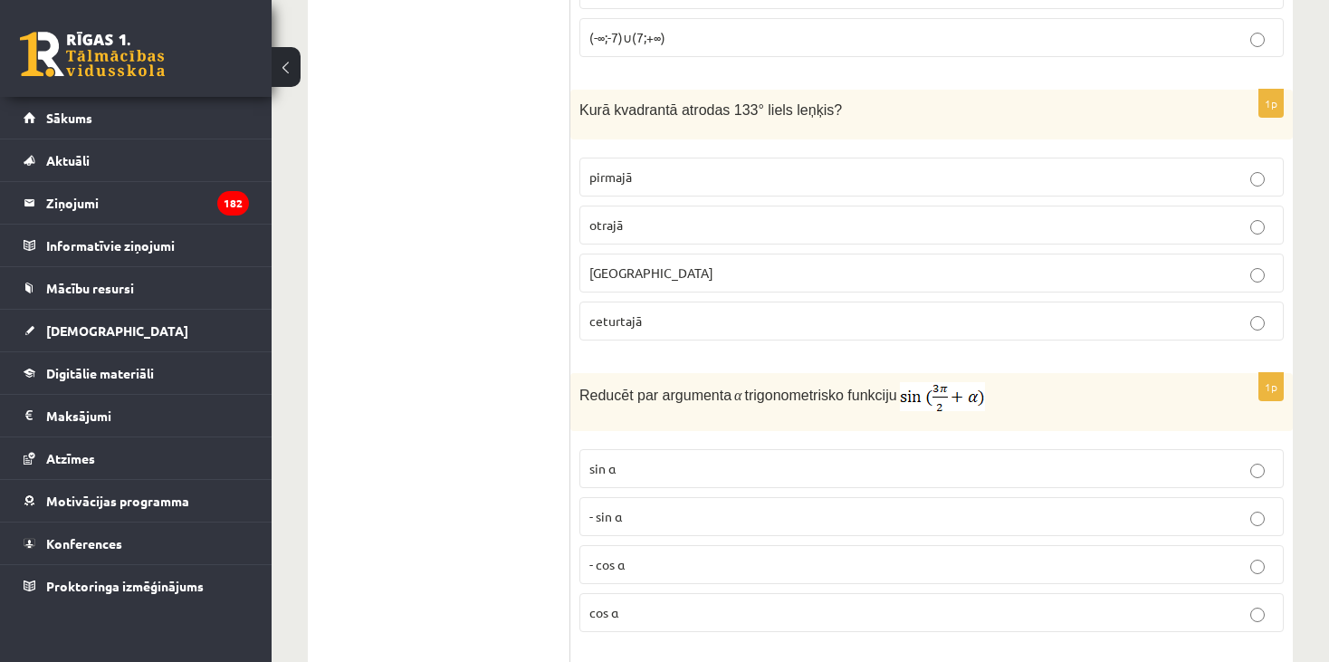
click at [644, 215] on p "otrajā" at bounding box center [931, 224] width 684 height 19
click at [647, 555] on p "- cos ⁡α" at bounding box center [931, 564] width 684 height 19
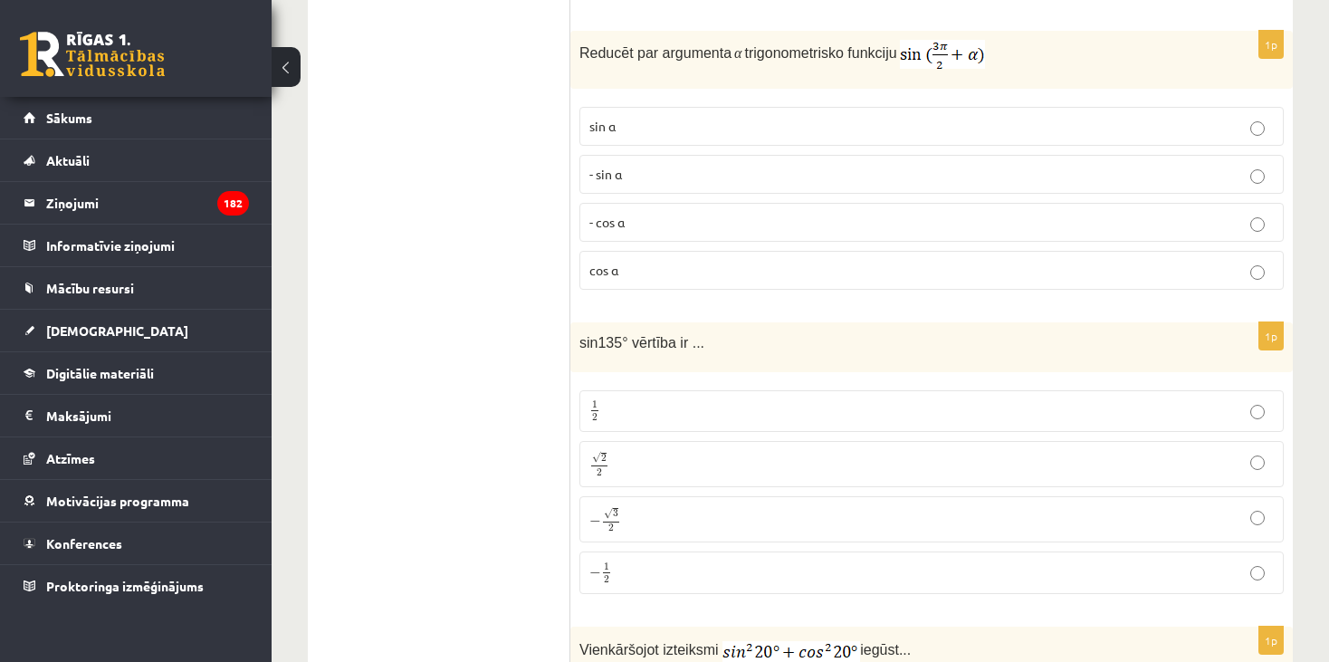
scroll to position [8419, 0]
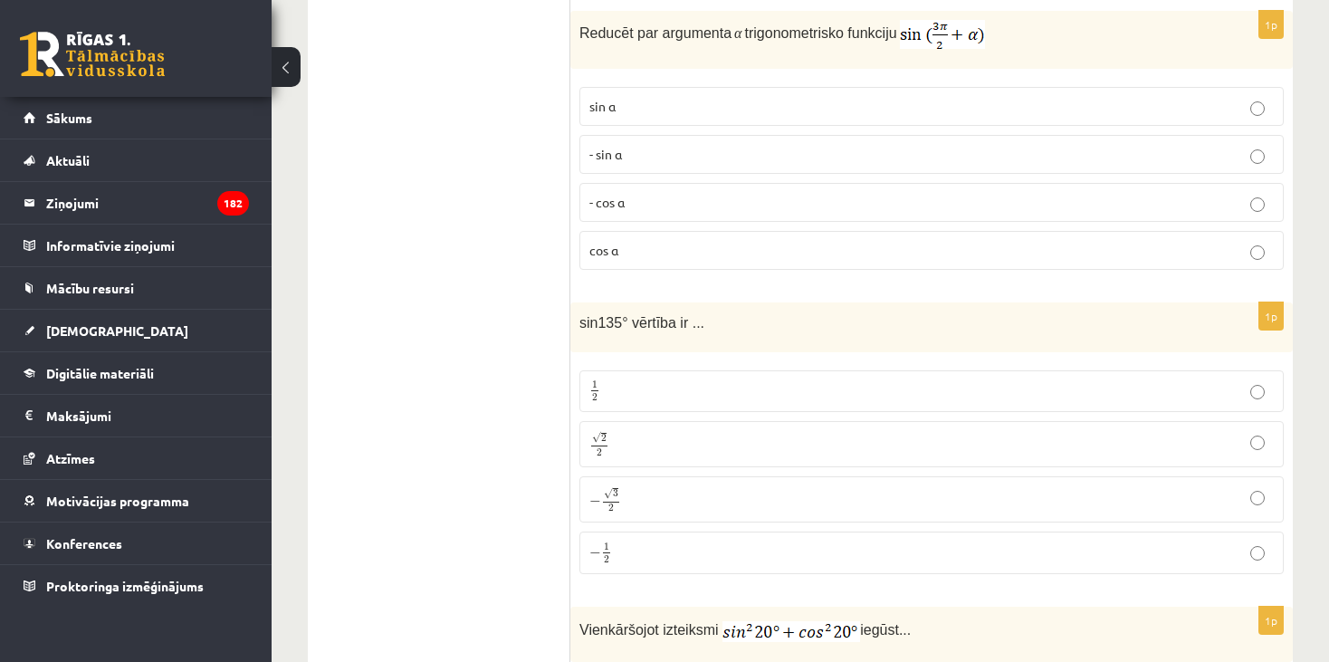
click at [735, 431] on p "√ 2 2 2 2" at bounding box center [931, 444] width 684 height 26
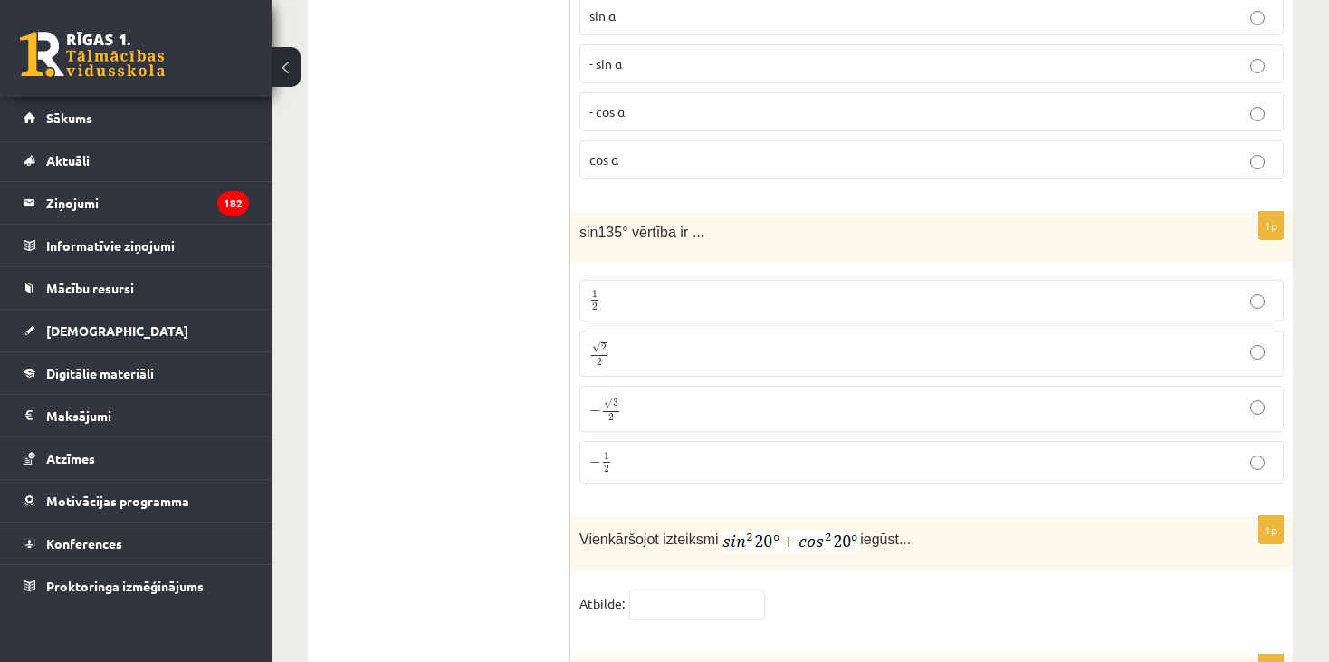
scroll to position [8690, 0]
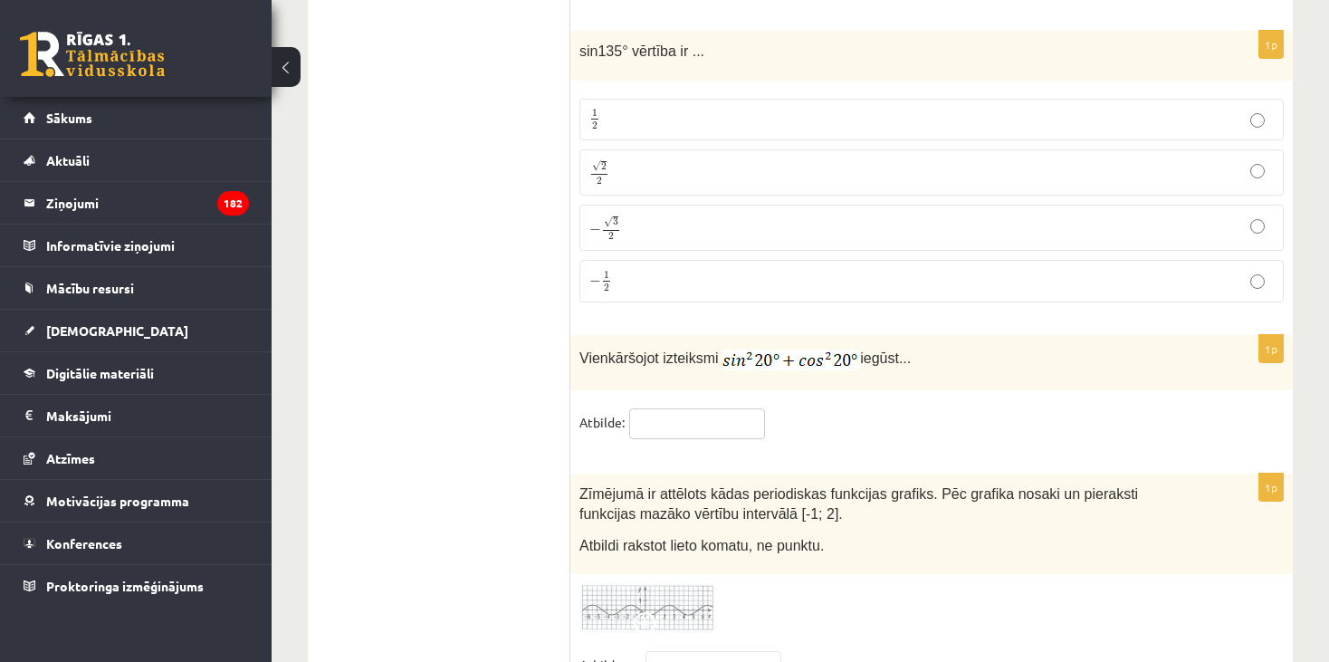
click at [683, 408] on input "text" at bounding box center [697, 423] width 136 height 31
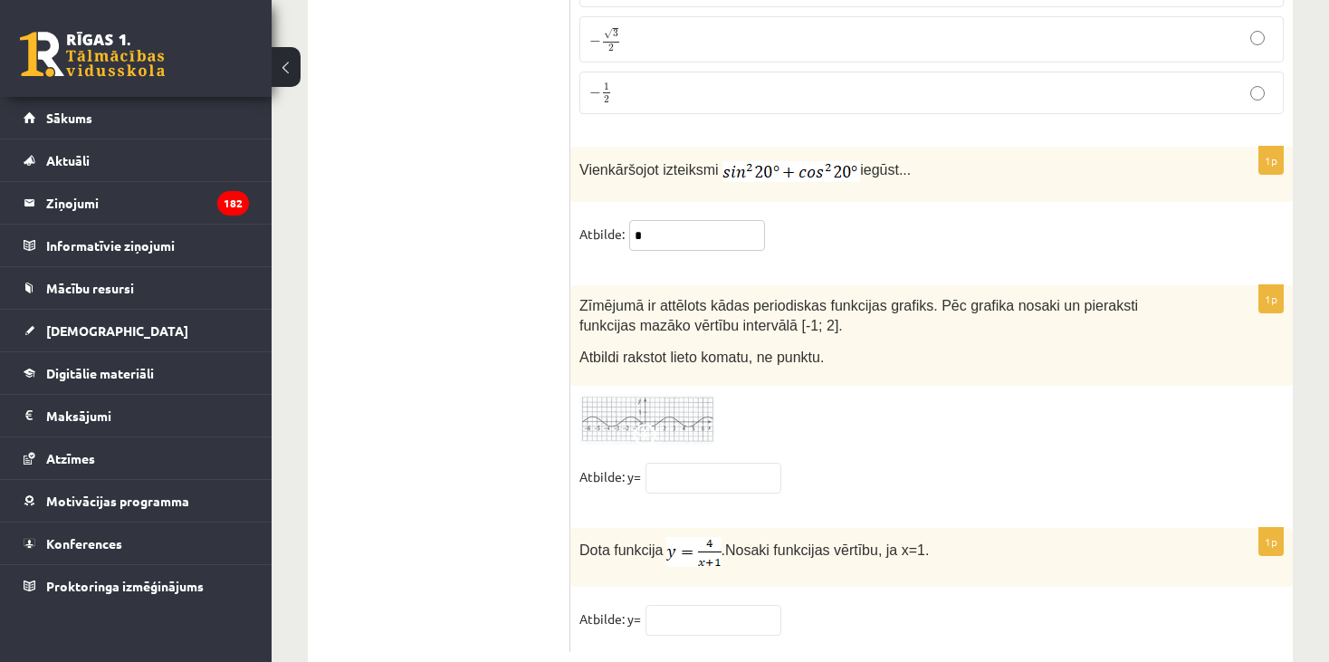
scroll to position [8880, 0]
type input "*"
click at [739, 603] on input "text" at bounding box center [713, 618] width 136 height 31
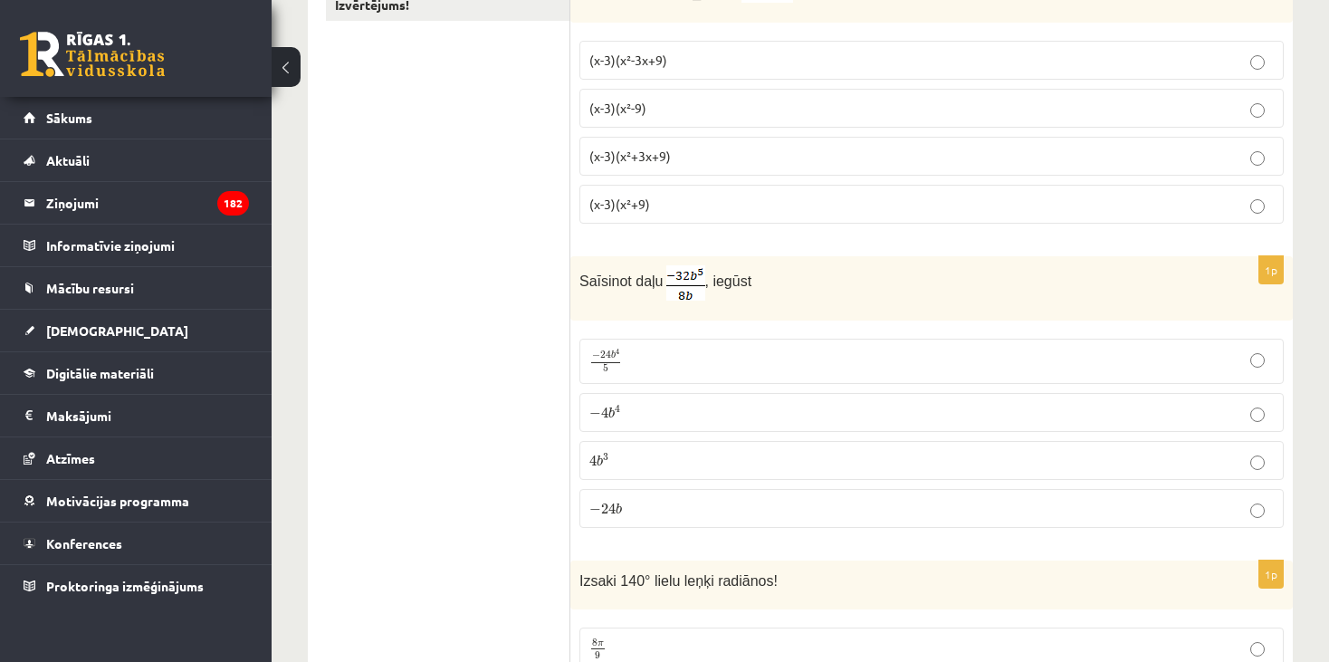
scroll to position [0, 0]
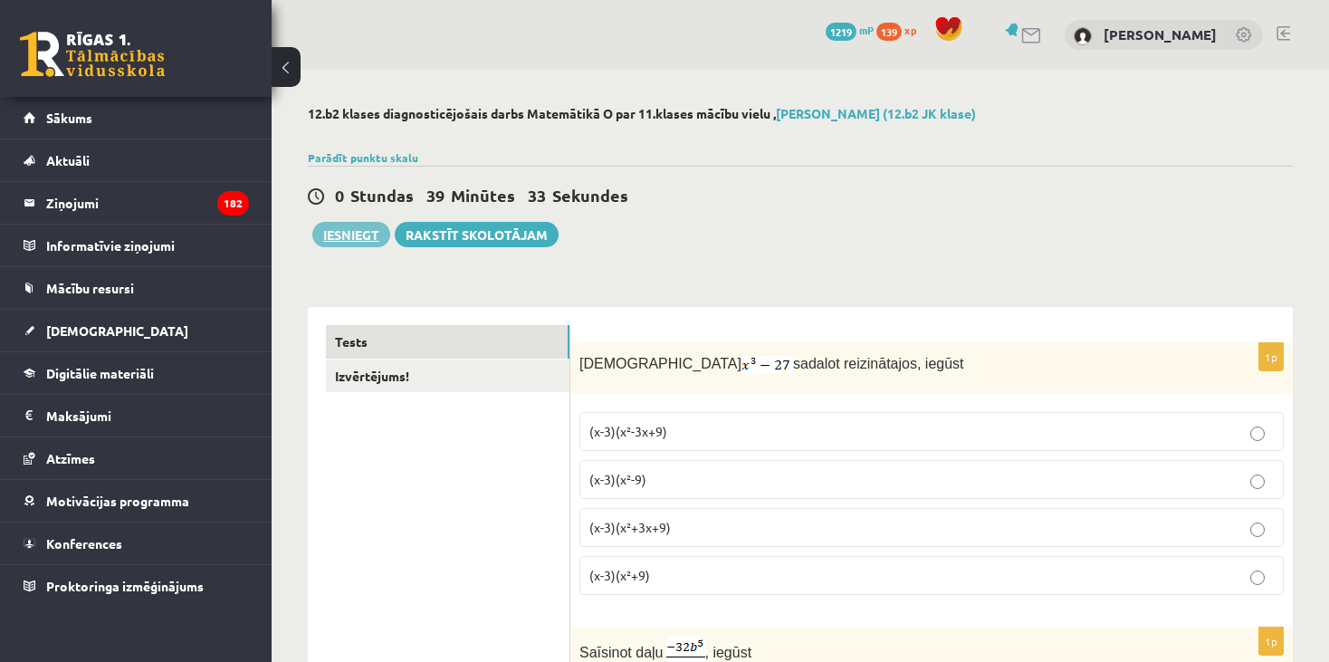
type input "*"
click at [348, 232] on button "Iesniegt" at bounding box center [351, 234] width 78 height 25
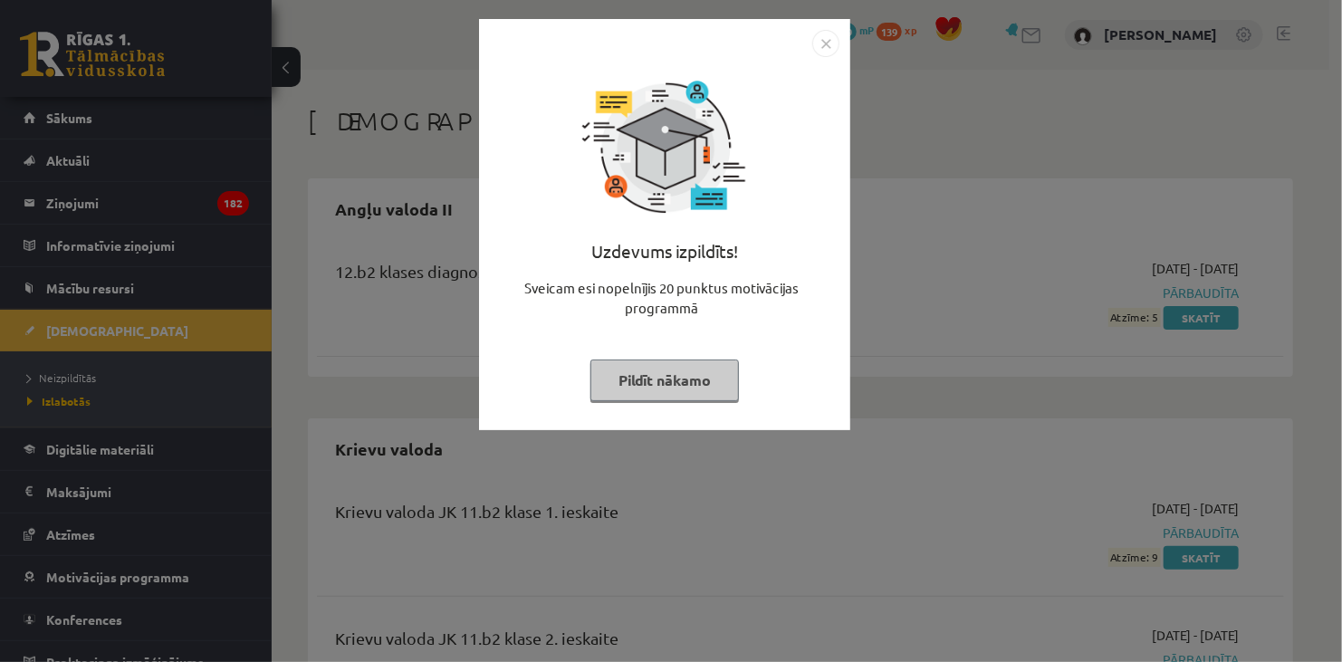
click at [825, 47] on img "Close" at bounding box center [825, 43] width 27 height 27
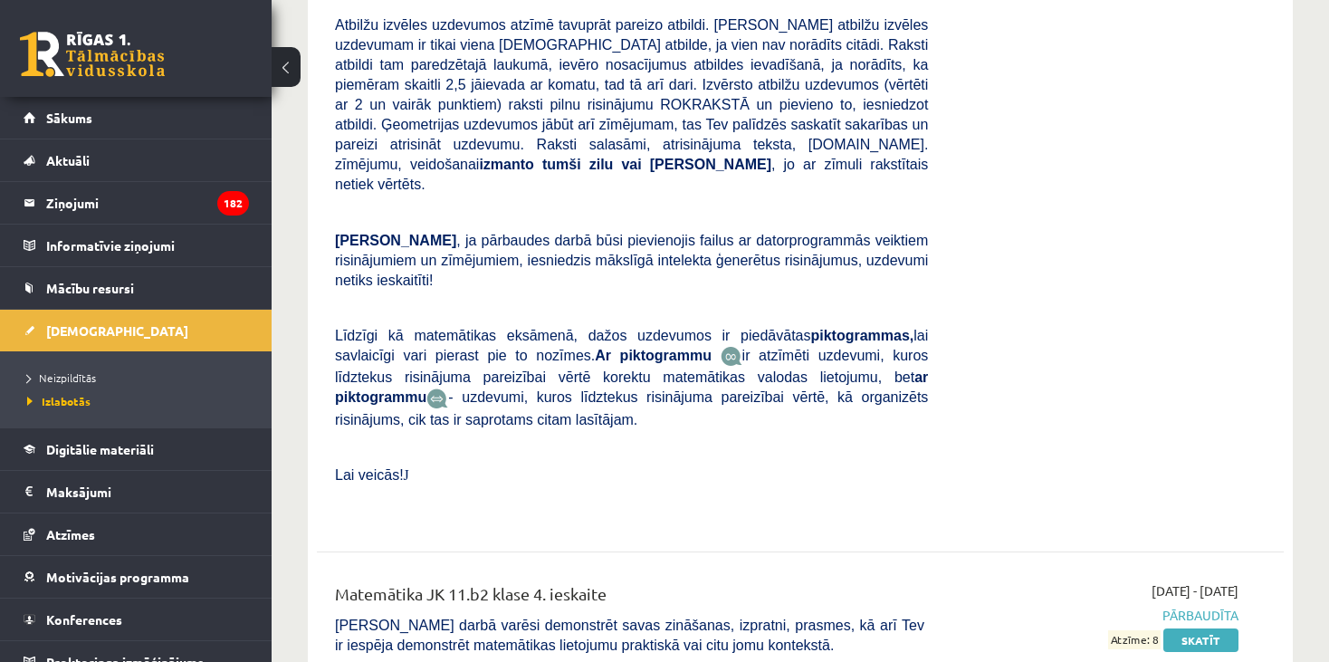
scroll to position [2908, 0]
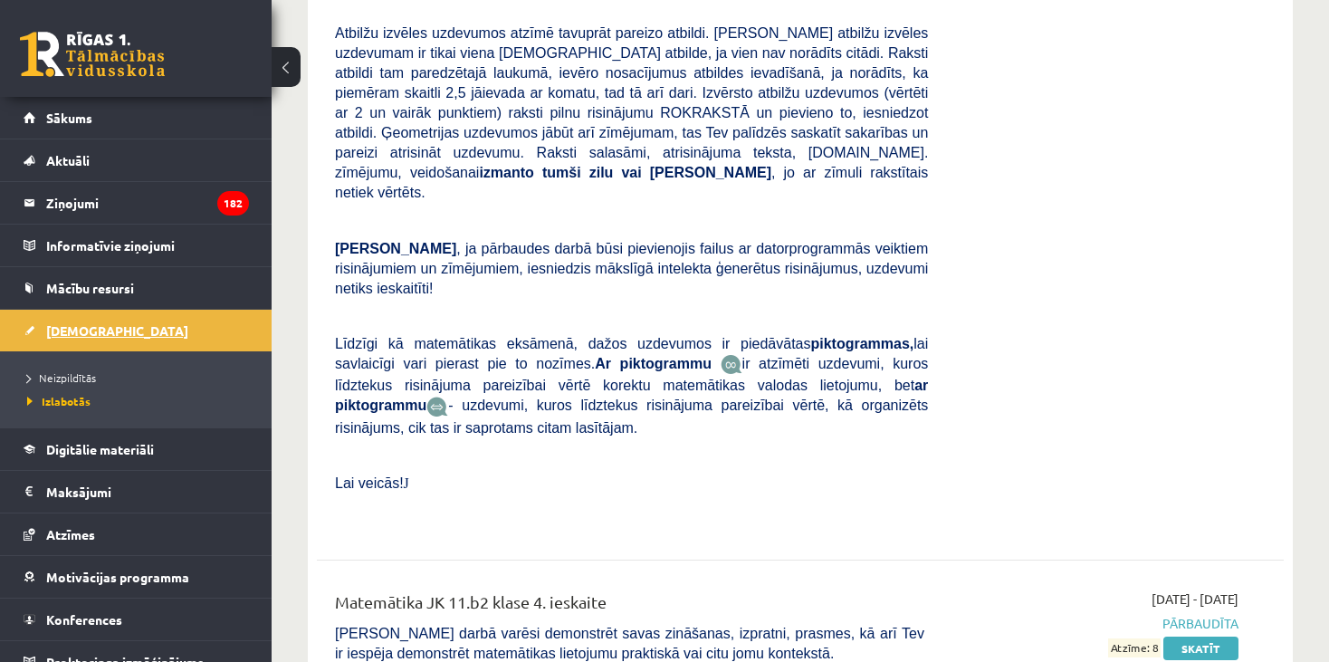
click at [91, 331] on span "[DEMOGRAPHIC_DATA]" at bounding box center [117, 330] width 142 height 16
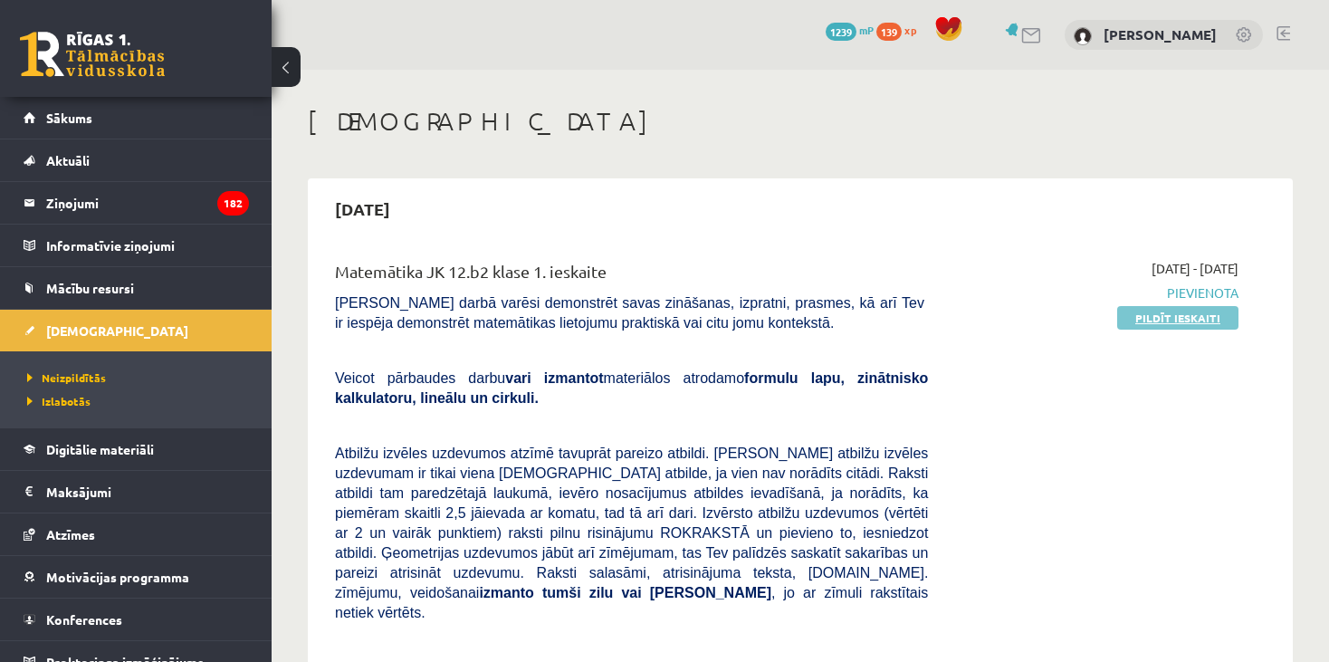
click at [1143, 310] on link "Pildīt ieskaiti" at bounding box center [1177, 318] width 121 height 24
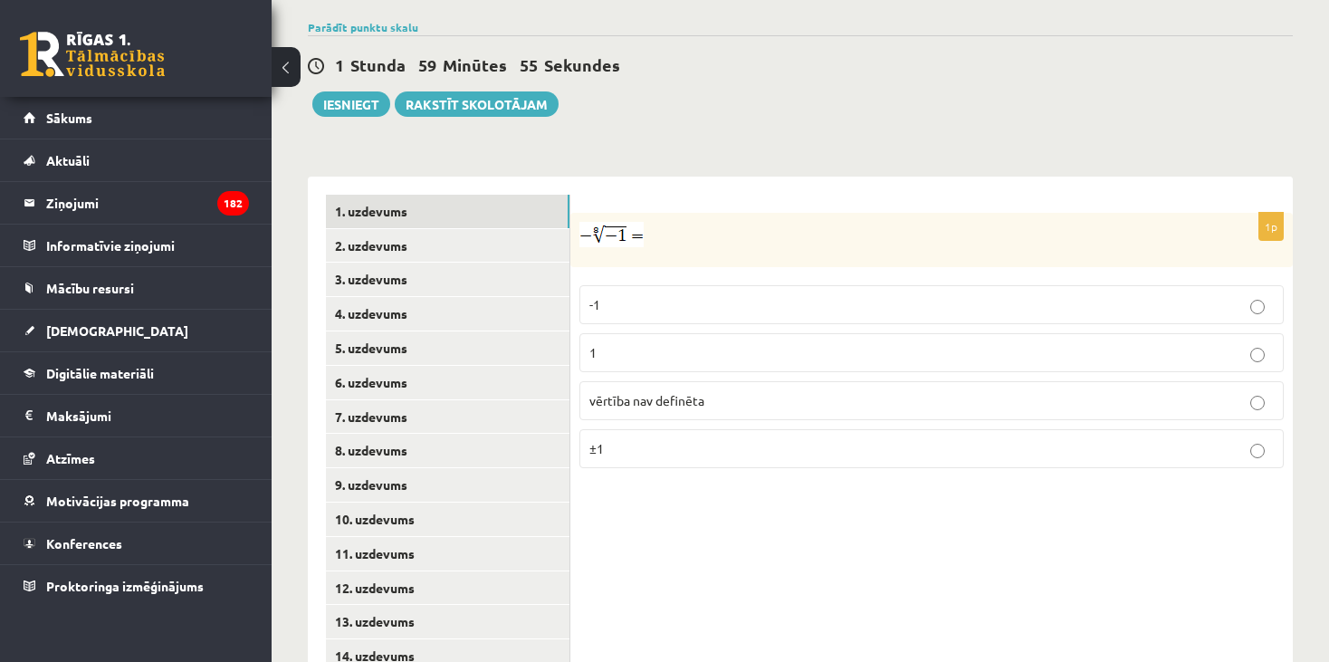
scroll to position [709, 0]
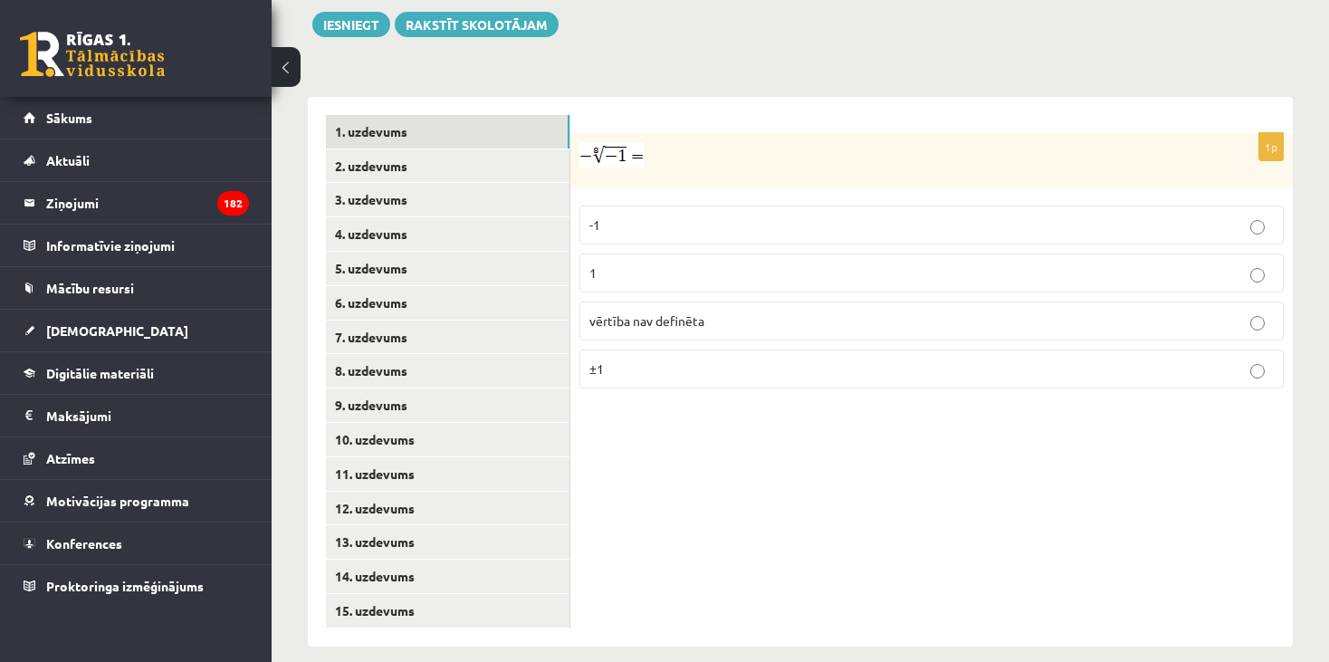
click at [705, 311] on p "vērtība nav definēta" at bounding box center [931, 320] width 684 height 19
click at [461, 149] on link "2. uzdevums" at bounding box center [448, 165] width 244 height 33
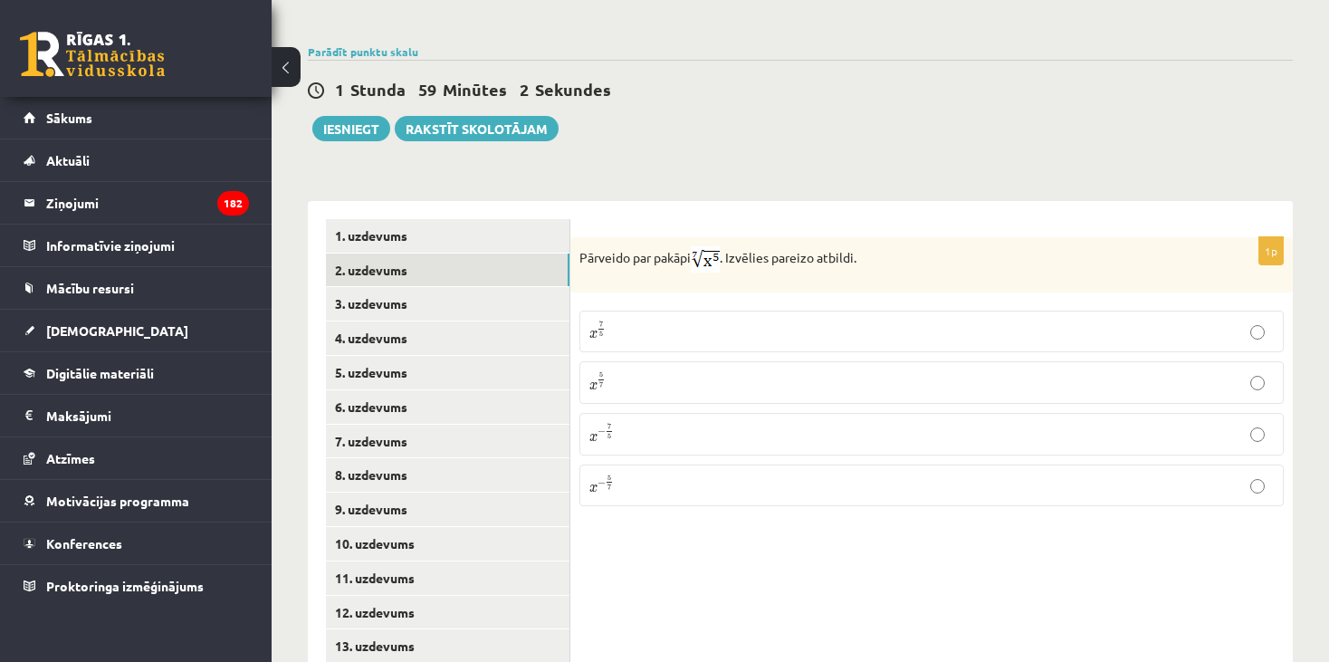
scroll to position [528, 0]
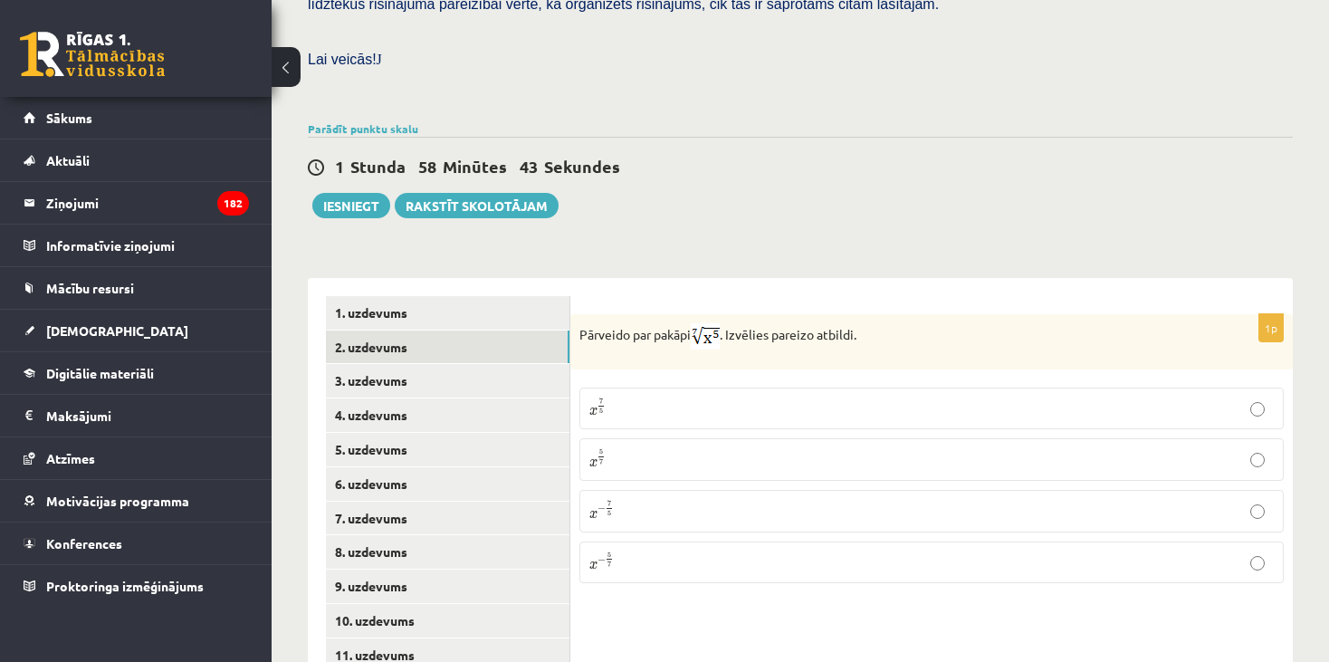
click at [626, 448] on p "x 5 7 x 5 7" at bounding box center [931, 459] width 684 height 23
click at [420, 369] on link "3. uzdevums" at bounding box center [448, 380] width 244 height 33
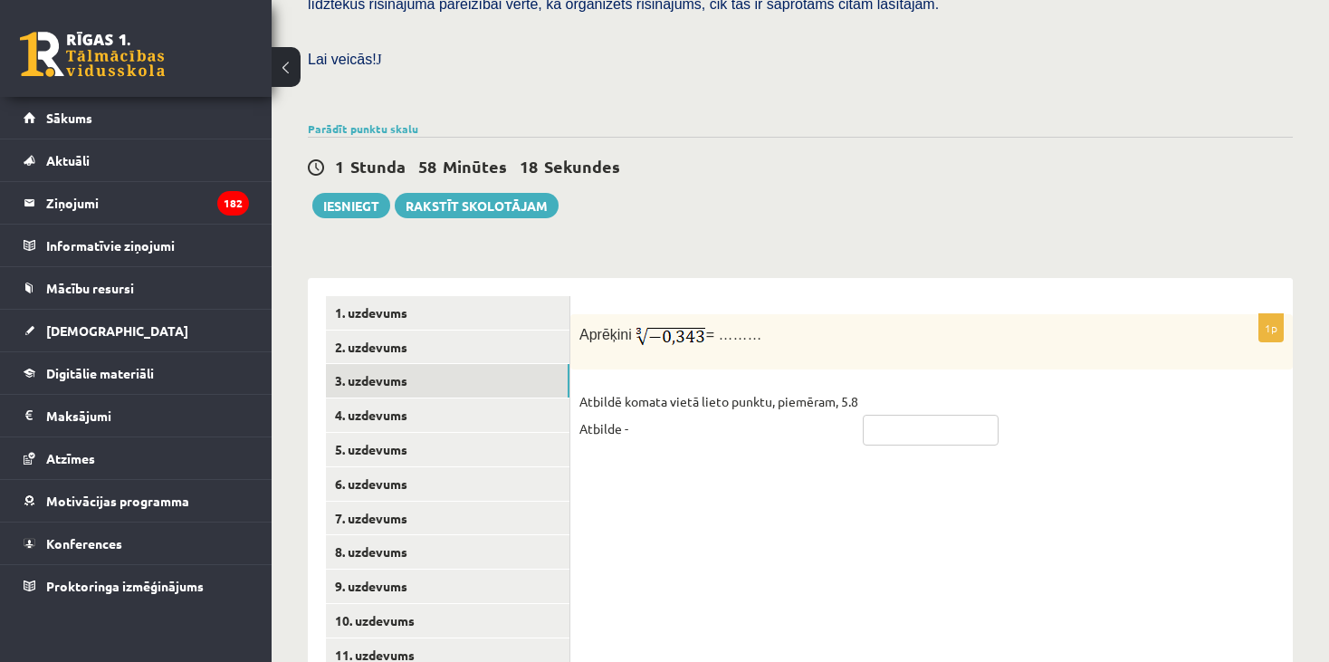
click at [885, 415] on input "text" at bounding box center [931, 430] width 136 height 31
type input "****"
click at [439, 398] on link "4. uzdevums" at bounding box center [448, 414] width 244 height 33
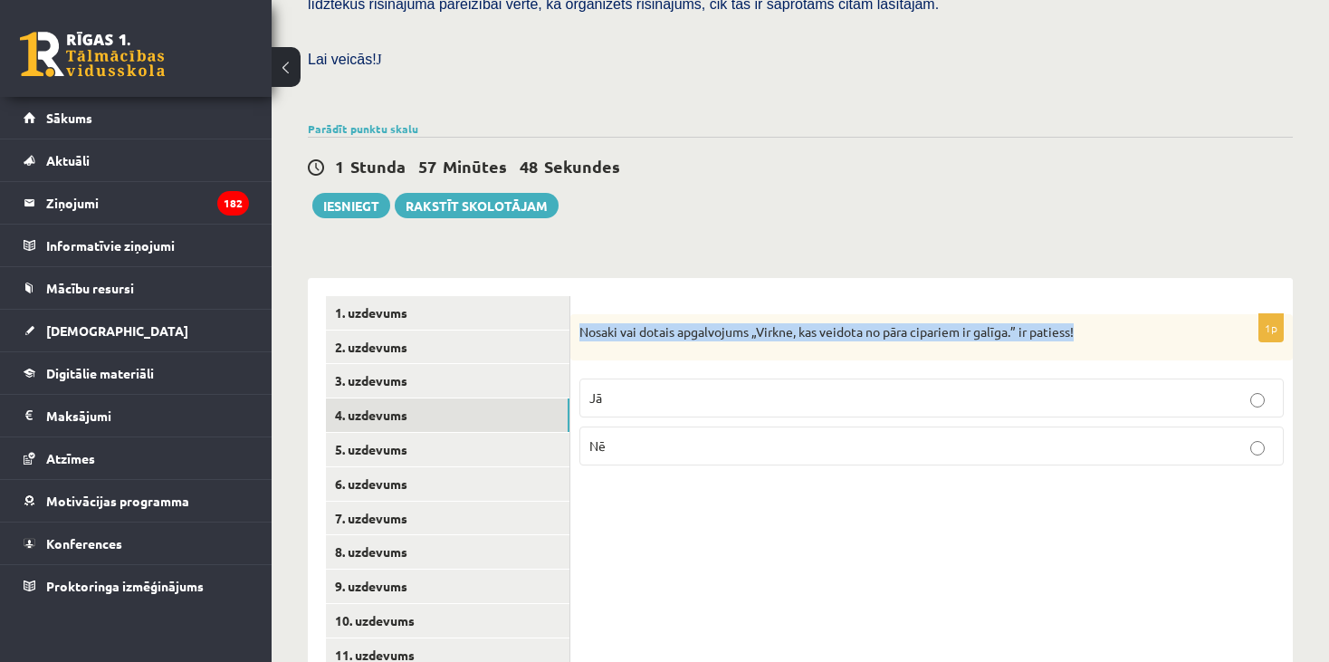
drag, startPoint x: 1080, startPoint y: 306, endPoint x: 578, endPoint y: 321, distance: 501.7
click at [578, 321] on div "Nosaki vai dotais apgalvojums „Virkne, kas veidota no pāra cipariem ir galīga.”…" at bounding box center [931, 337] width 722 height 47
copy p "Nosaki vai dotais apgalvojums „Virkne, kas veidota no pāra cipariem ir galīga.”…"
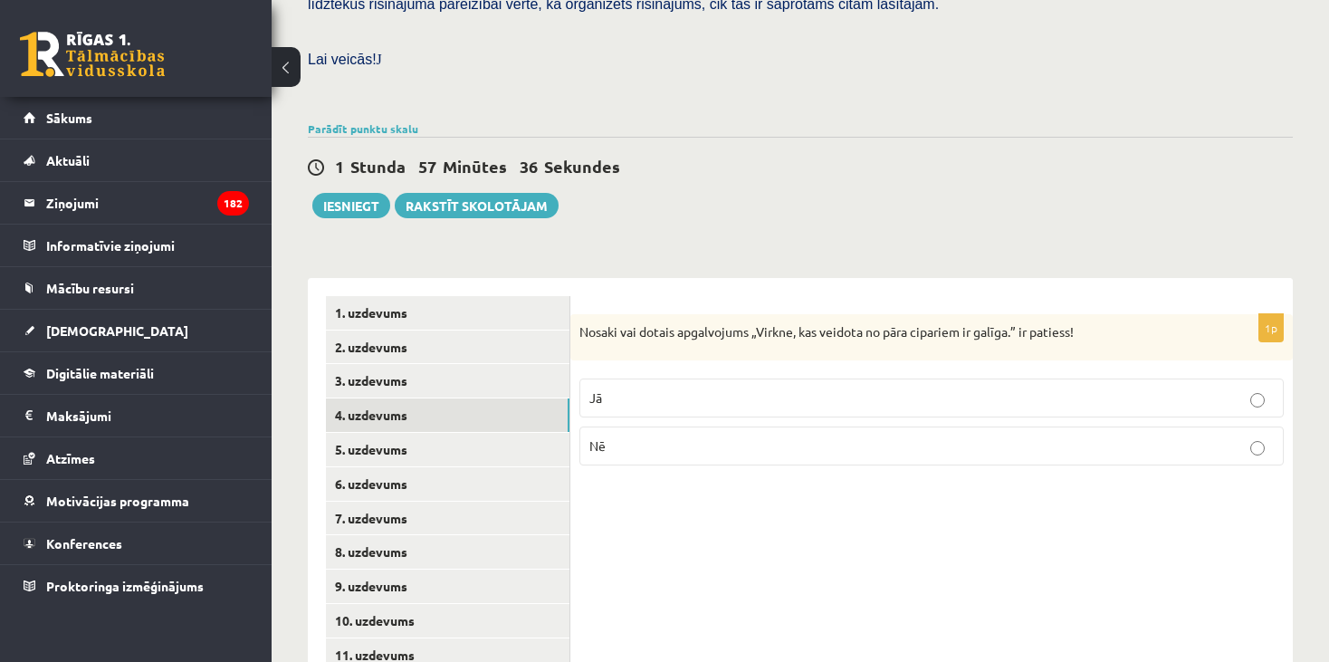
click at [652, 436] on p "Nē" at bounding box center [931, 445] width 684 height 19
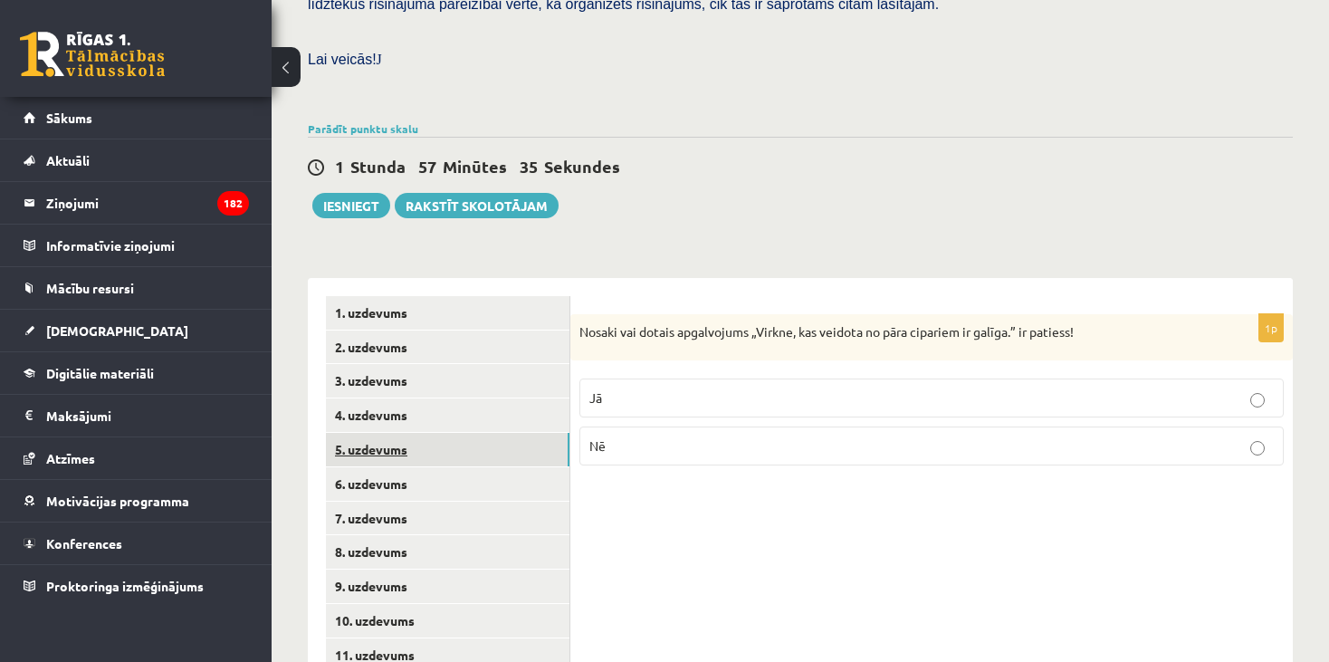
click at [402, 434] on link "5. uzdevums" at bounding box center [448, 449] width 244 height 33
click at [830, 391] on p "Jā" at bounding box center [931, 400] width 684 height 19
click at [399, 473] on link "6. uzdevums" at bounding box center [448, 483] width 244 height 33
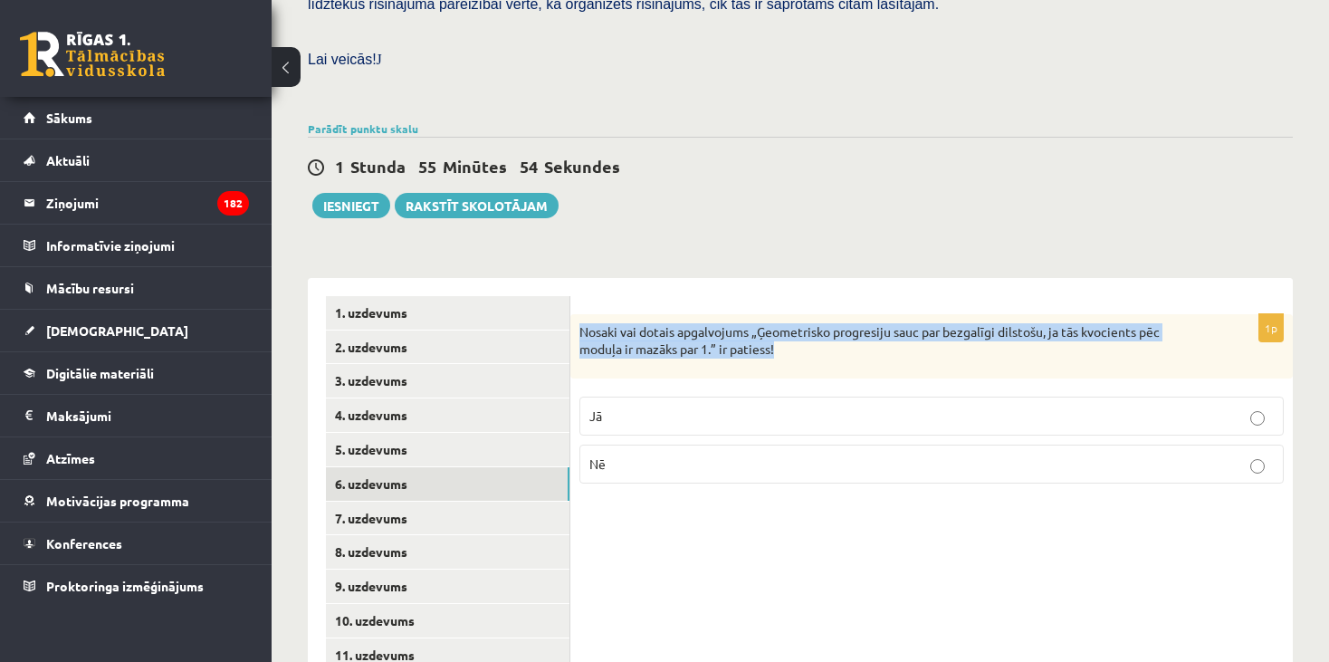
drag, startPoint x: 797, startPoint y: 330, endPoint x: 578, endPoint y: 310, distance: 220.1
click at [578, 314] on div "Nosaki vai dotais apgalvojums „Ģeometrisko progresiju sauc par bezgalīgi dilsto…" at bounding box center [931, 346] width 722 height 64
copy p "Nosaki vai dotais apgalvojums „Ģeometrisko progresiju sauc par bezgalīgi dilsto…"
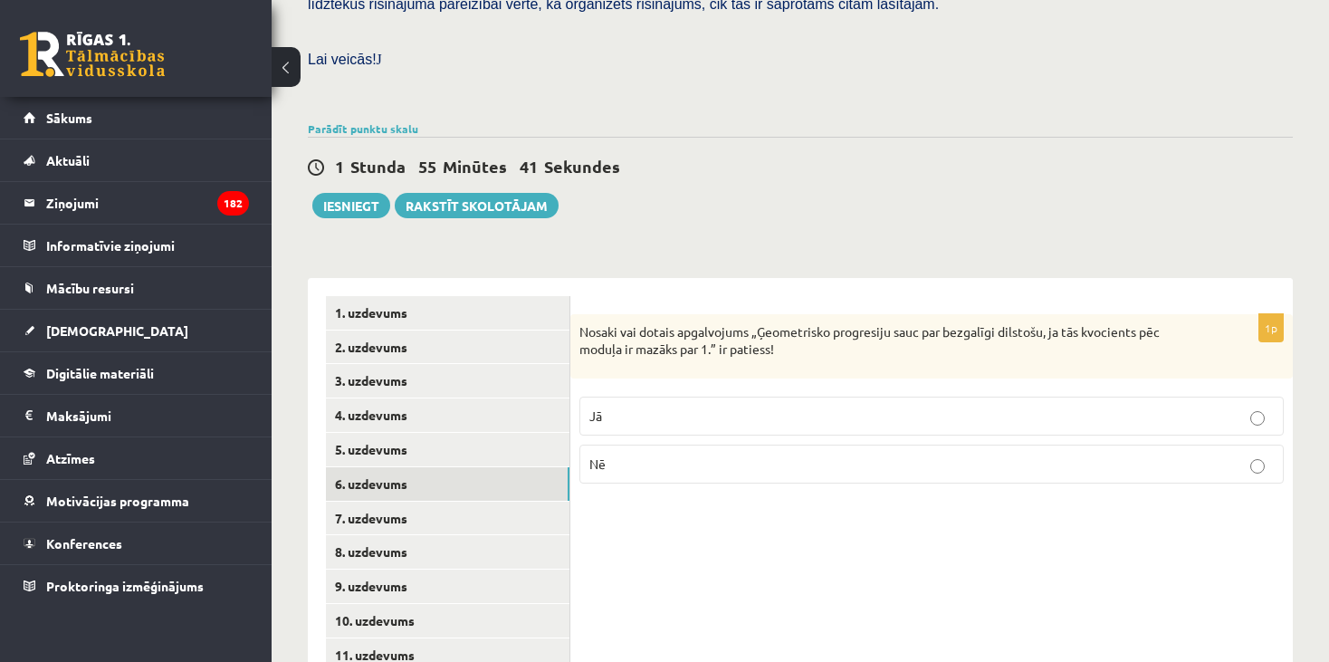
click at [644, 406] on p "Jā" at bounding box center [931, 415] width 684 height 19
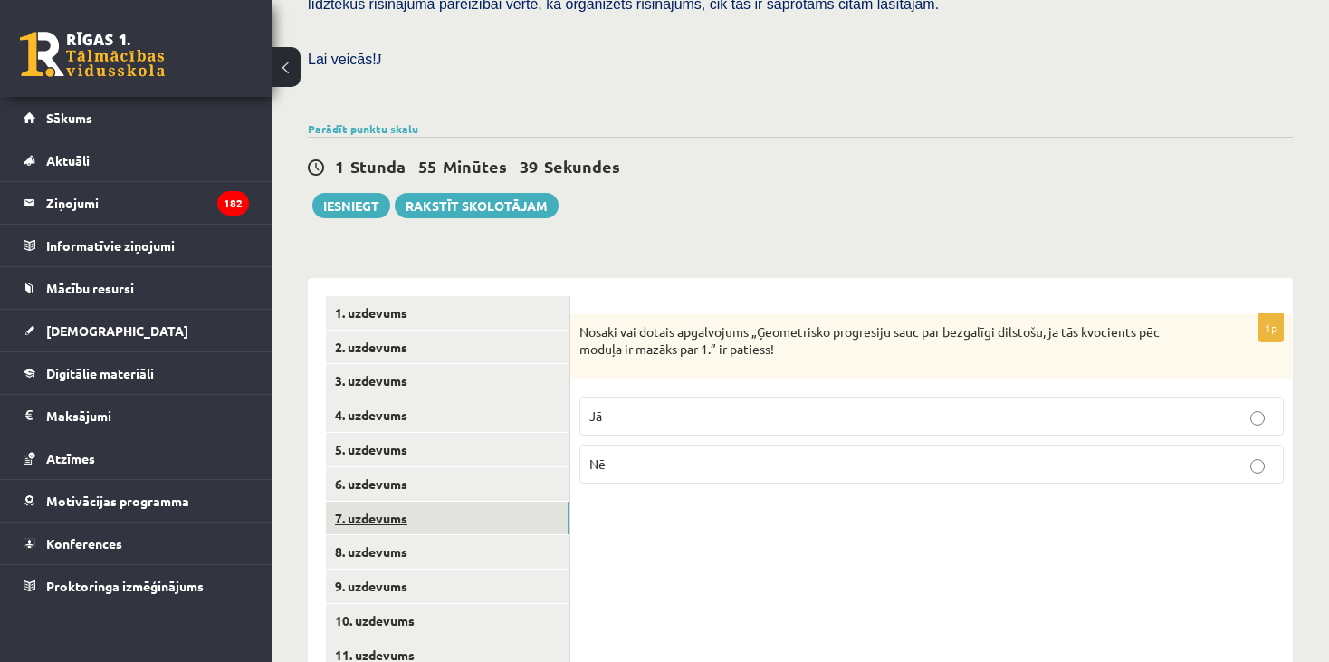
click at [438, 501] on link "7. uzdevums" at bounding box center [448, 517] width 244 height 33
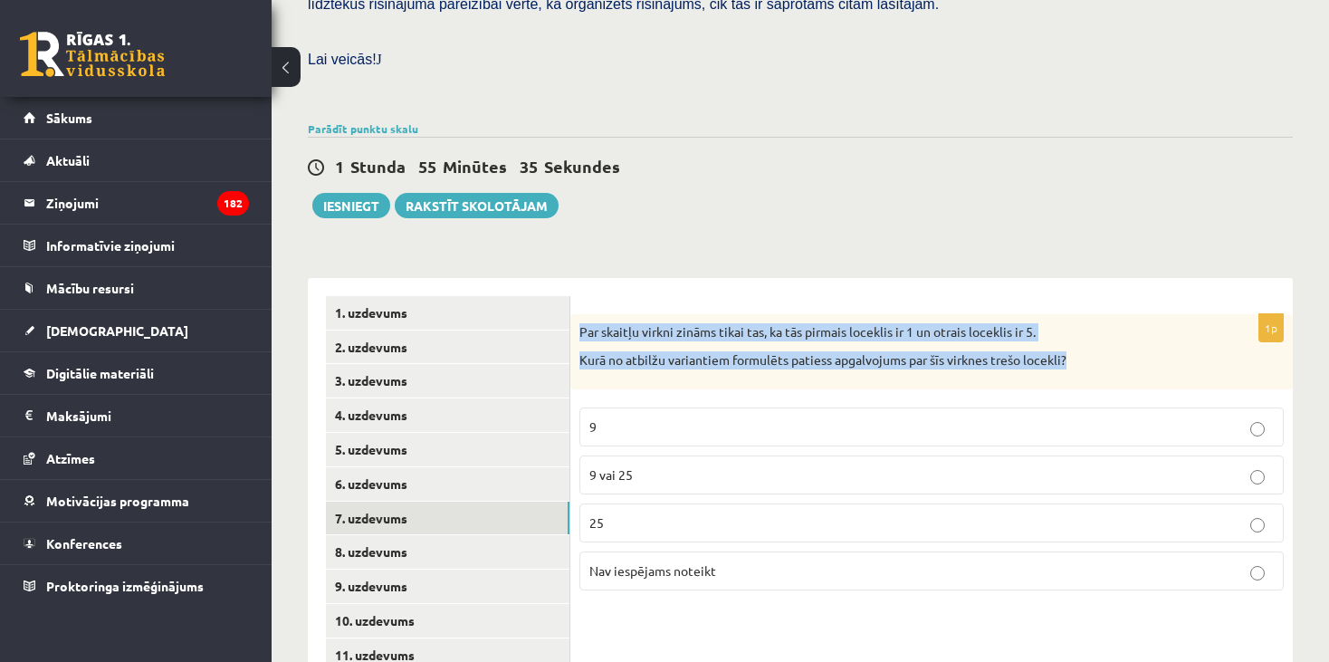
drag, startPoint x: 1077, startPoint y: 337, endPoint x: 570, endPoint y: 317, distance: 507.3
click at [570, 317] on div "Par skaitļu virkni zināms tikai tas, ka tās pirmais loceklis ir 1 un otrais loc…" at bounding box center [931, 351] width 722 height 75
copy div "Par skaitļu virkni zināms tikai tas, ka tās pirmais loceklis ir 1 un otrais loc…"
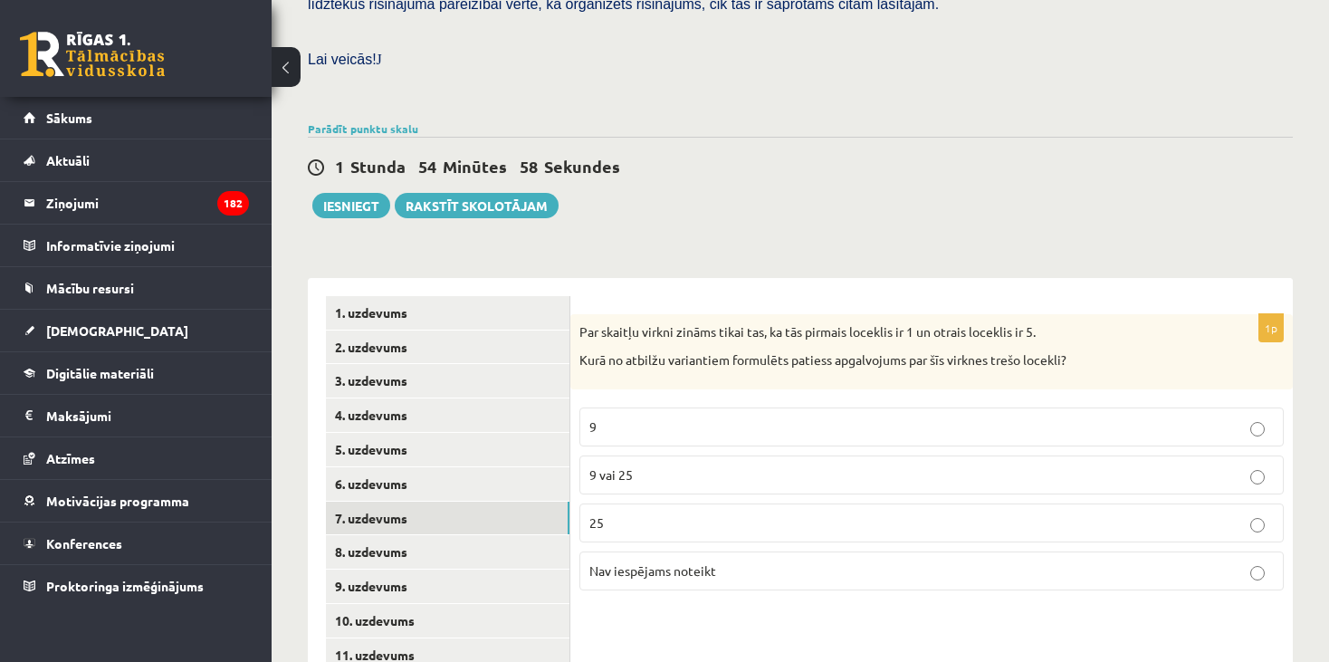
click at [662, 465] on p "9 vai 25" at bounding box center [931, 474] width 684 height 19
click at [381, 535] on link "8. uzdevums" at bounding box center [448, 551] width 244 height 33
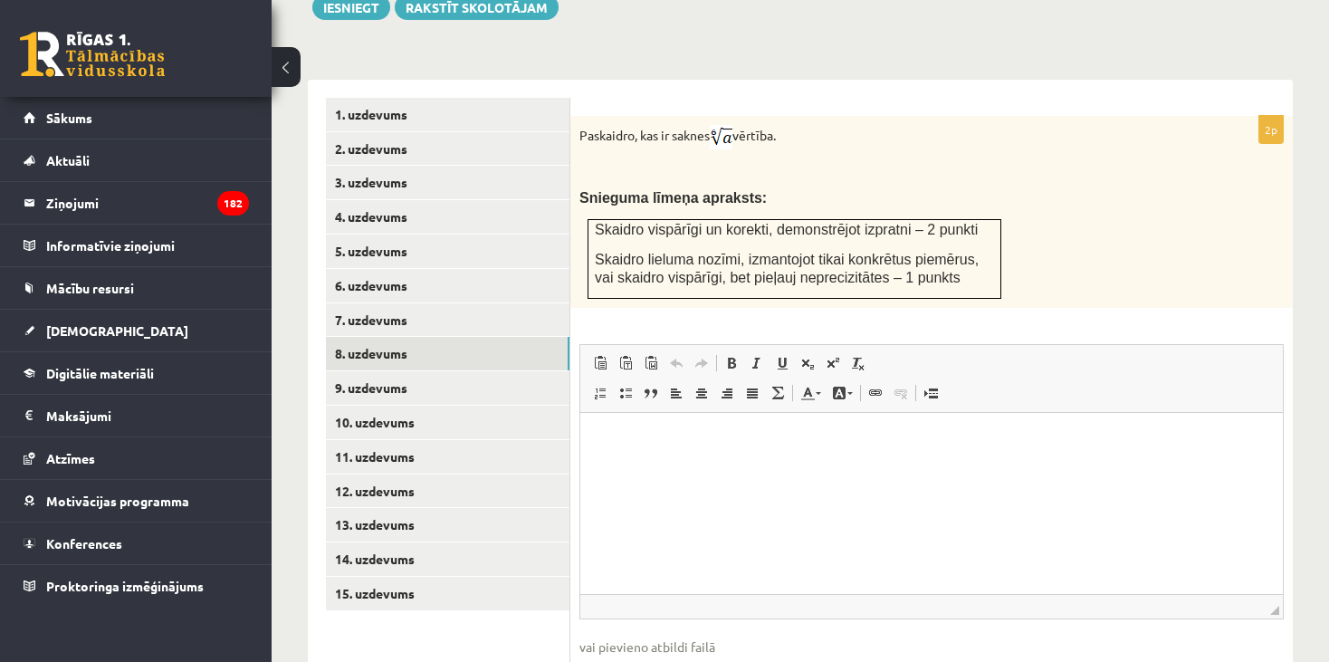
scroll to position [817, 0]
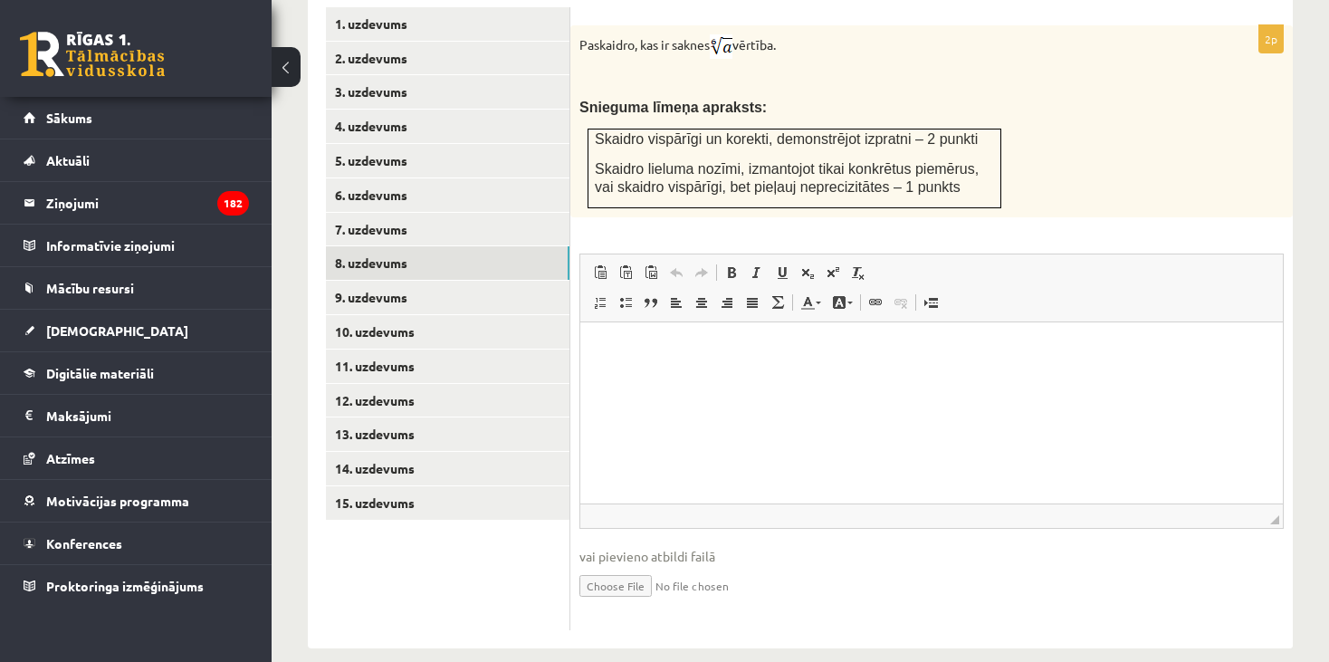
click at [643, 566] on input "file" at bounding box center [931, 584] width 704 height 37
click at [639, 566] on input "file" at bounding box center [931, 584] width 704 height 37
type input "**********"
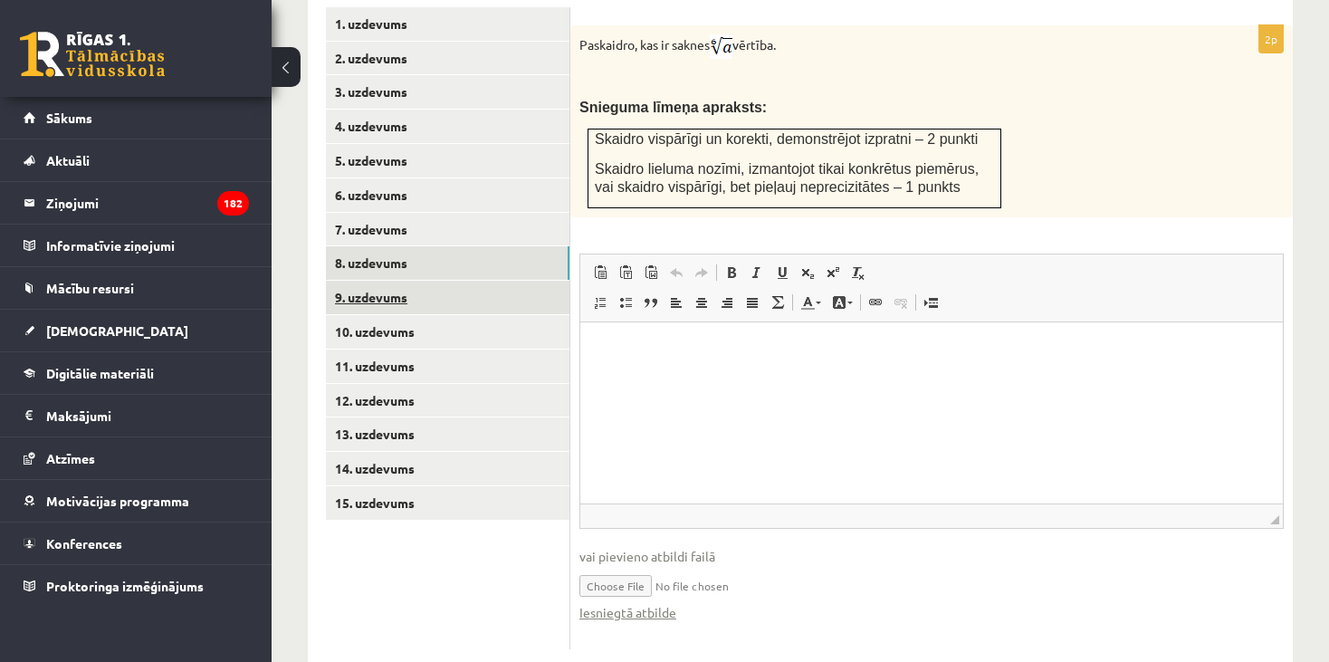
click at [522, 282] on link "9. uzdevums" at bounding box center [448, 297] width 244 height 33
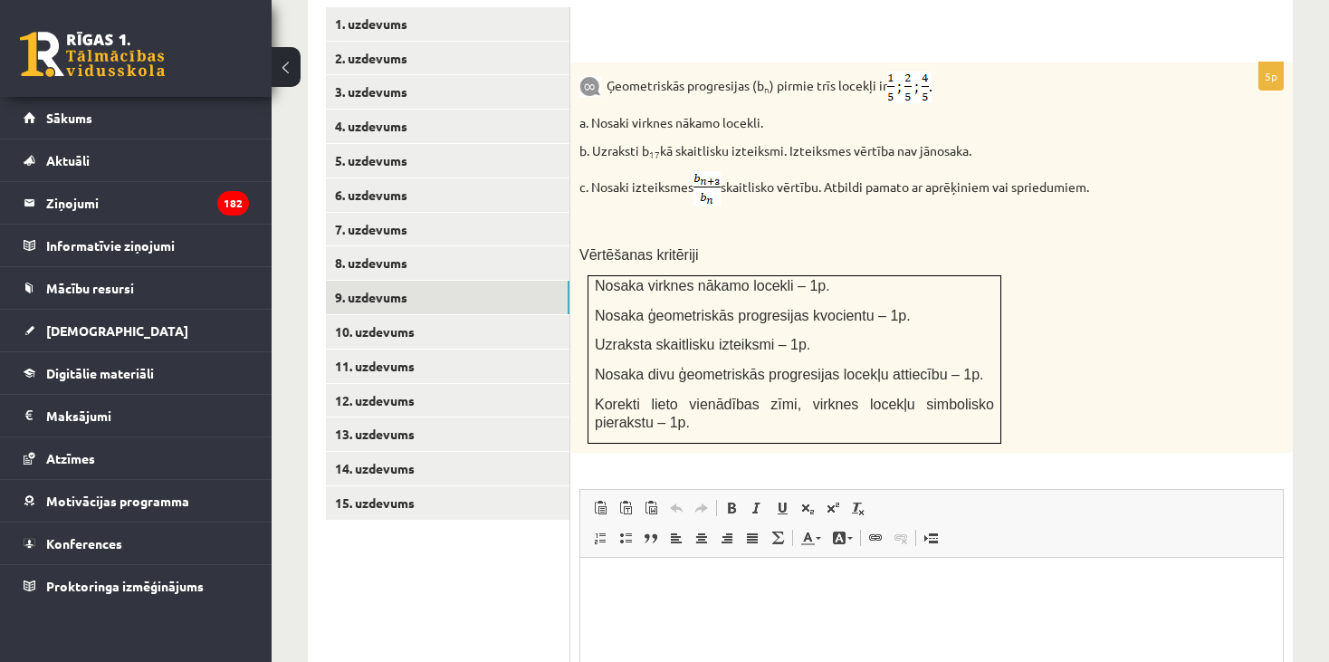
scroll to position [0, 0]
click at [491, 315] on link "10. uzdevums" at bounding box center [448, 331] width 244 height 33
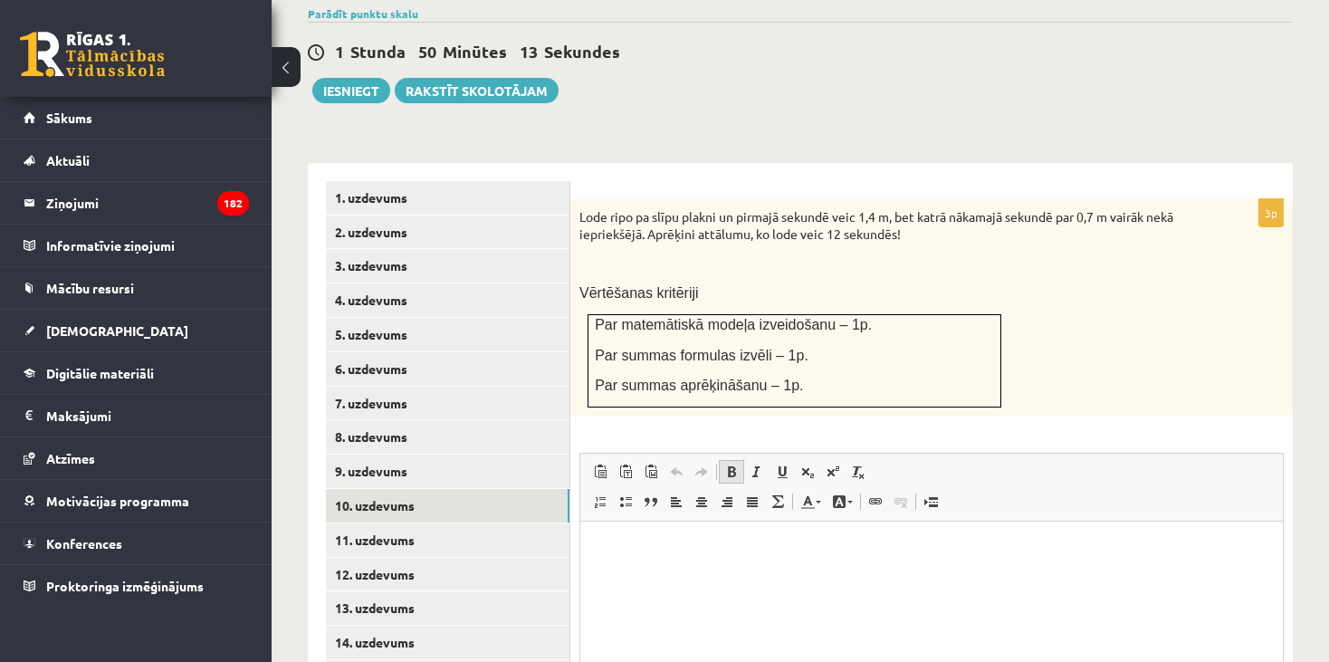
scroll to position [635, 0]
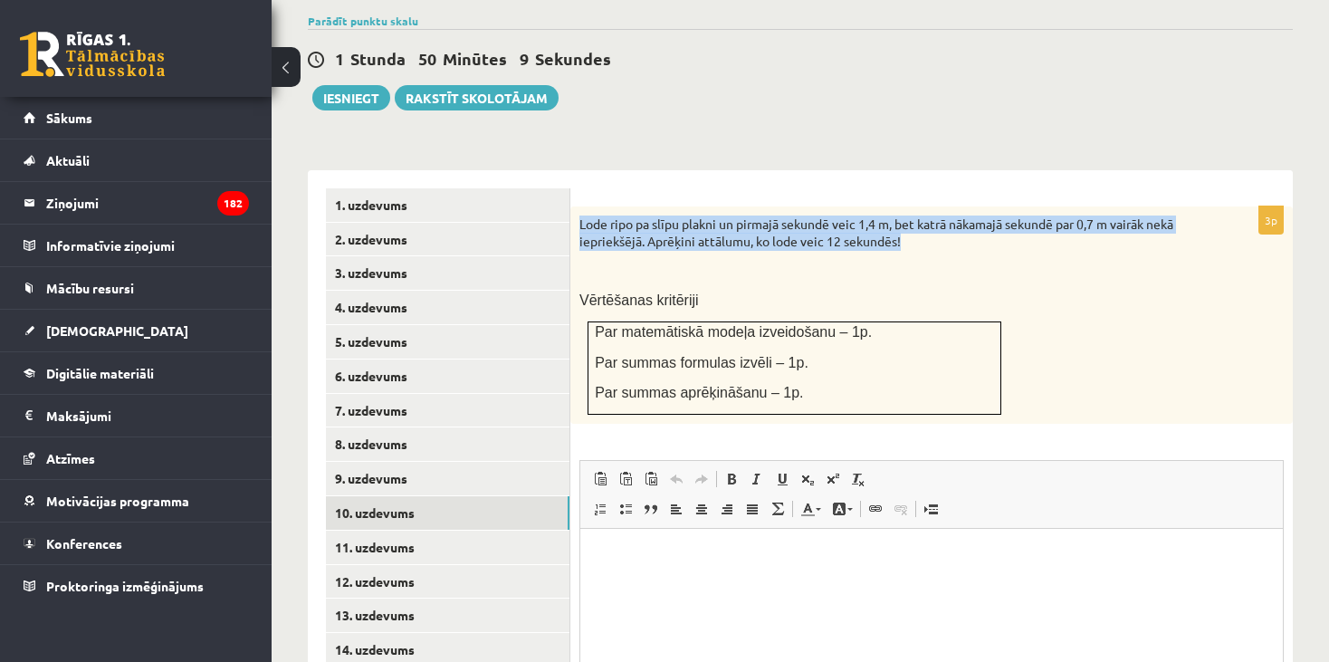
drag, startPoint x: 906, startPoint y: 217, endPoint x: 578, endPoint y: 206, distance: 328.8
click at [578, 206] on div "Lode ripo pa slīpu plakni un pirmajā sekundē veic 1,4 m, bet katrā nākamajā sek…" at bounding box center [931, 314] width 722 height 217
copy p "Lode ripo pa slīpu plakni un pirmajā sekundē veic 1,4 m, bet katrā nākamajā sek…"
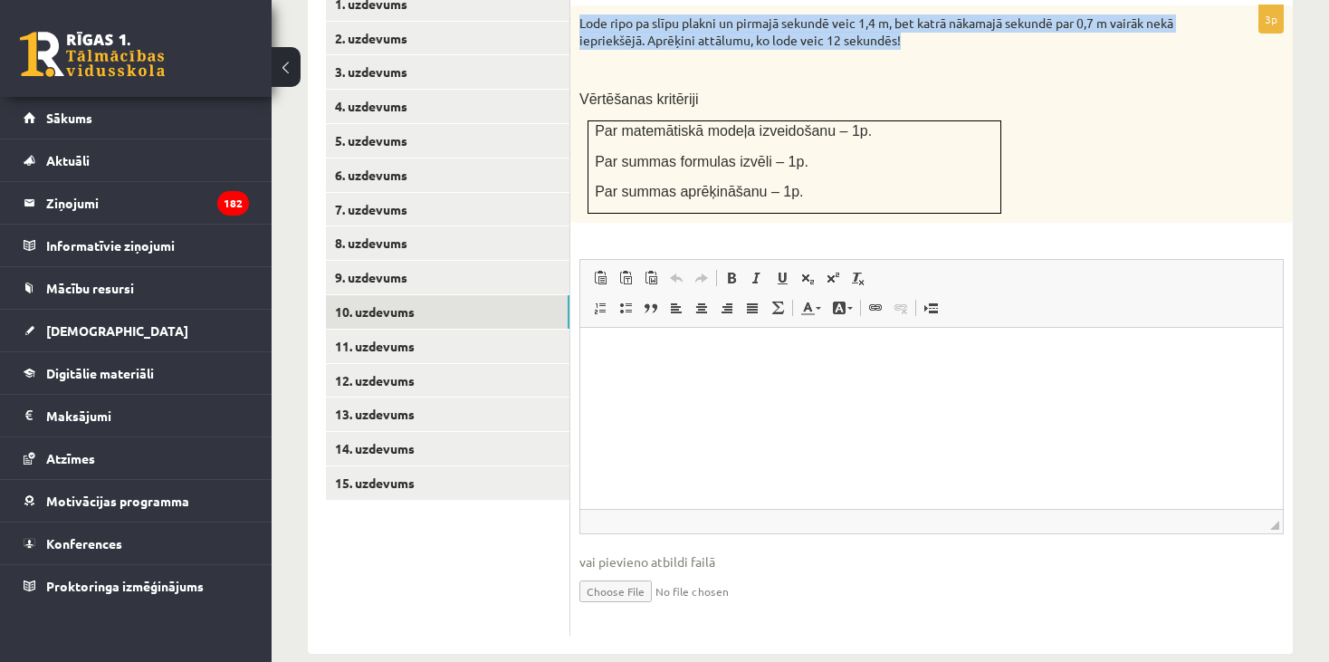
scroll to position [843, 0]
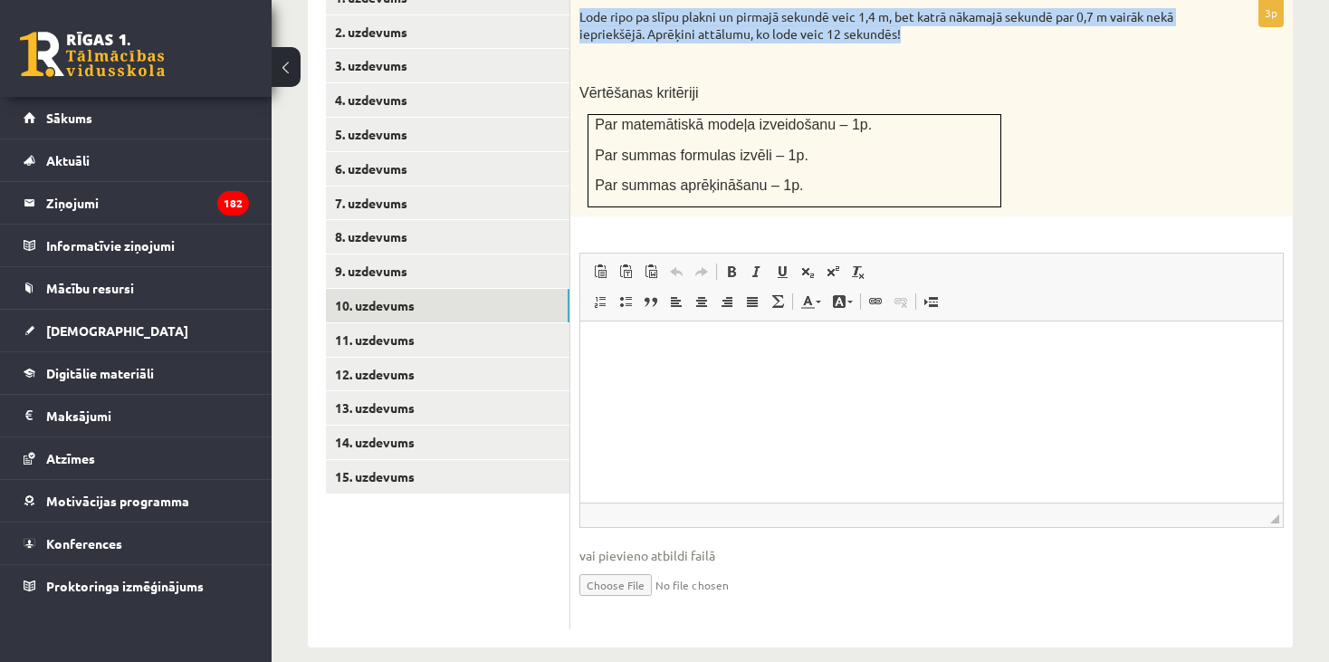
click at [623, 565] on input "file" at bounding box center [931, 583] width 704 height 37
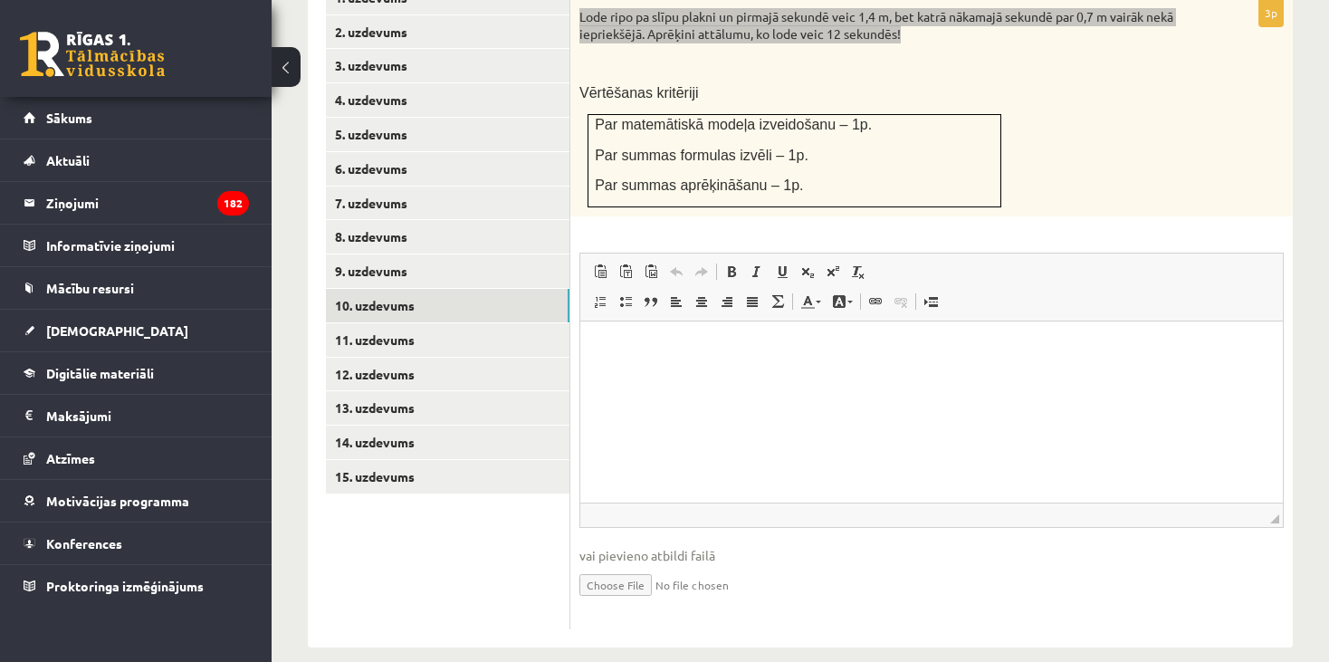
type input "**********"
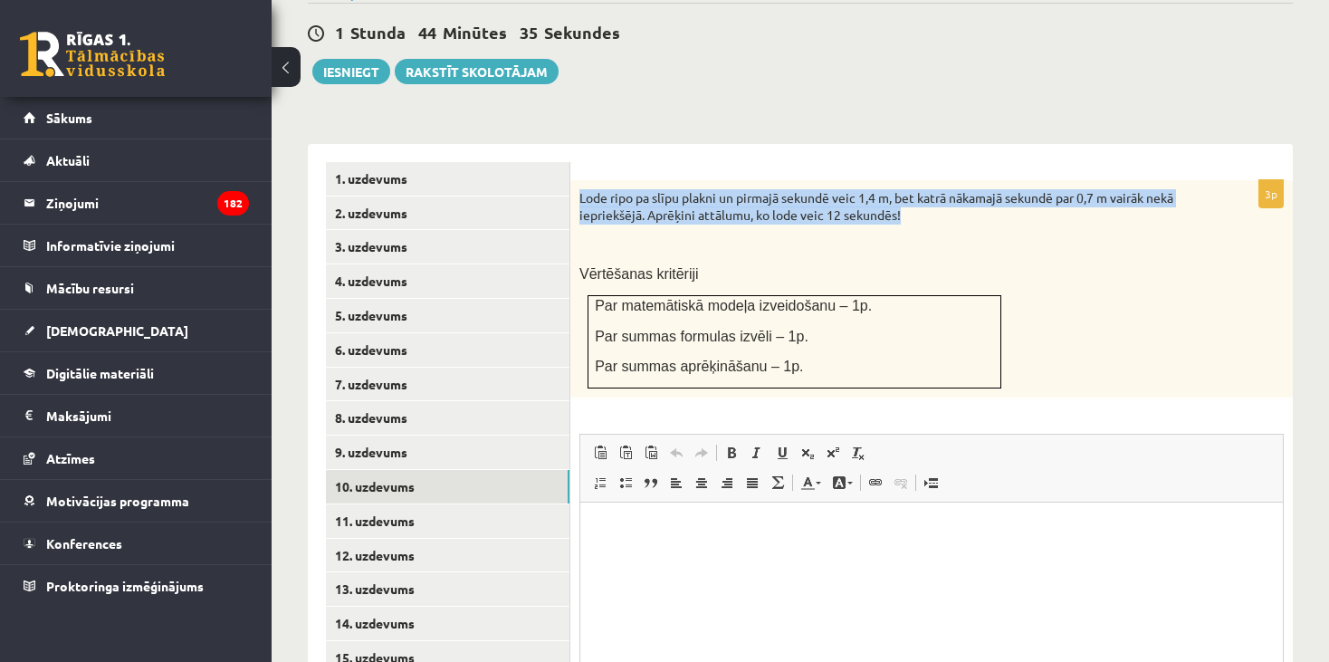
scroll to position [862, 0]
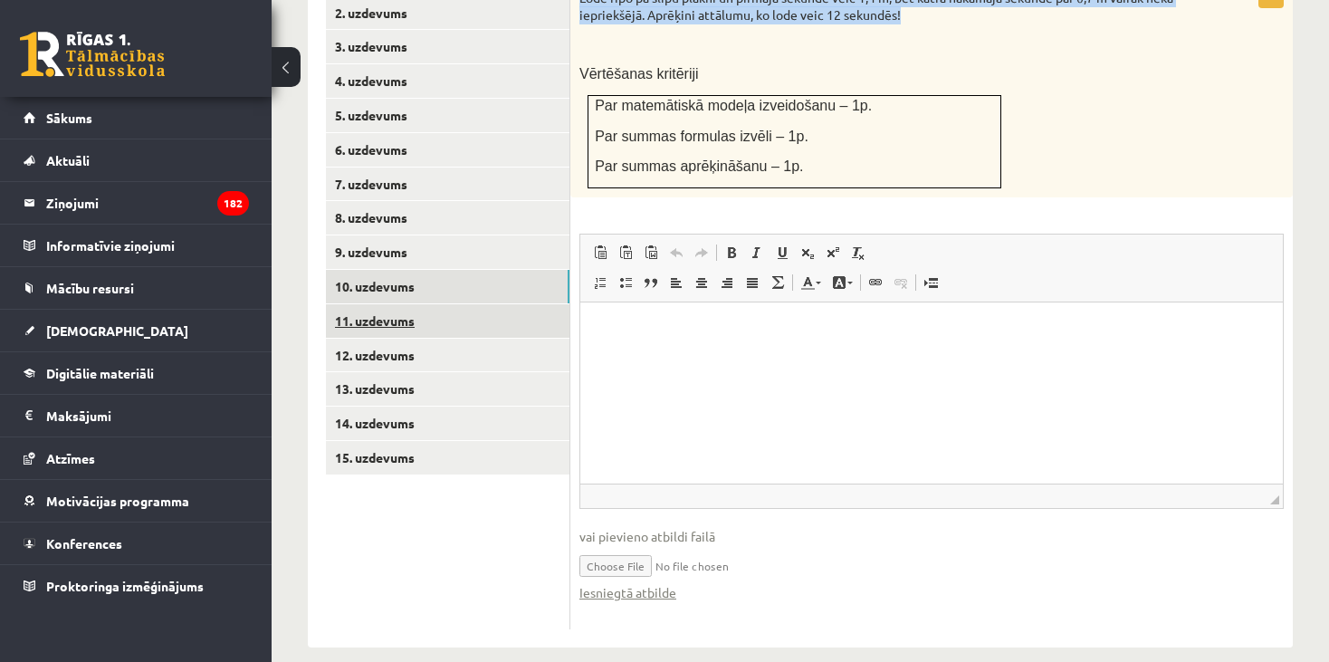
click at [483, 304] on link "11. uzdevums" at bounding box center [448, 320] width 244 height 33
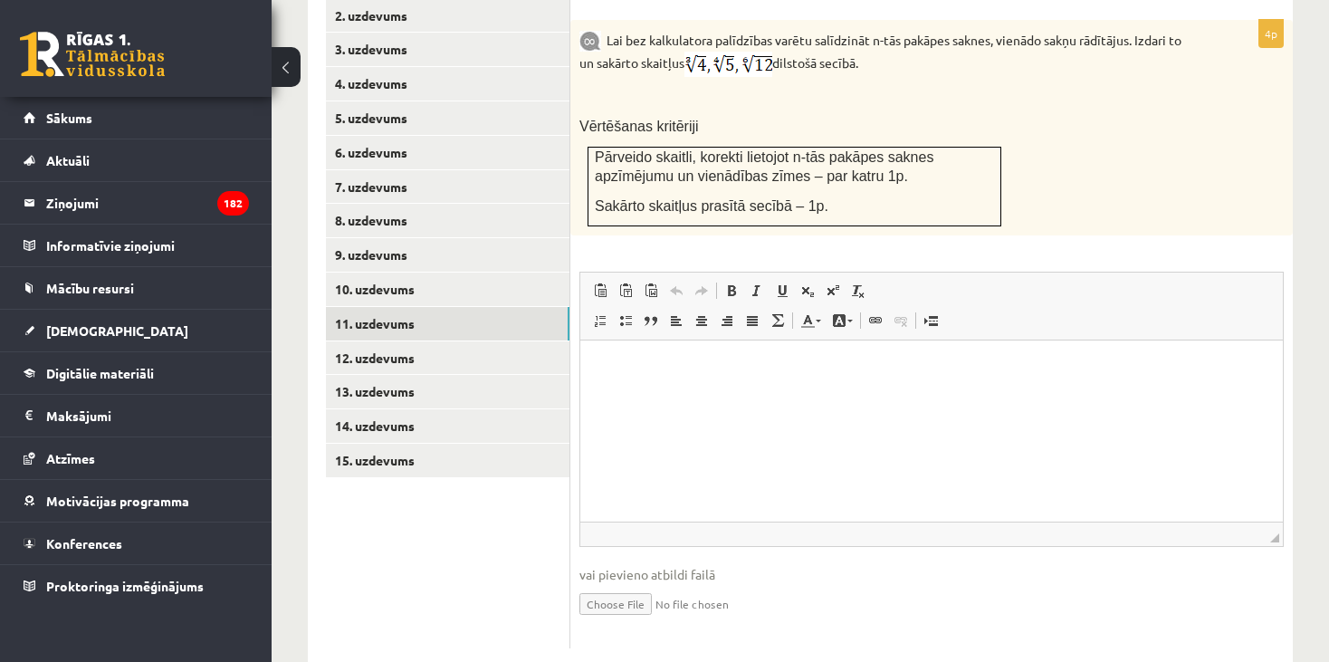
scroll to position [876, 0]
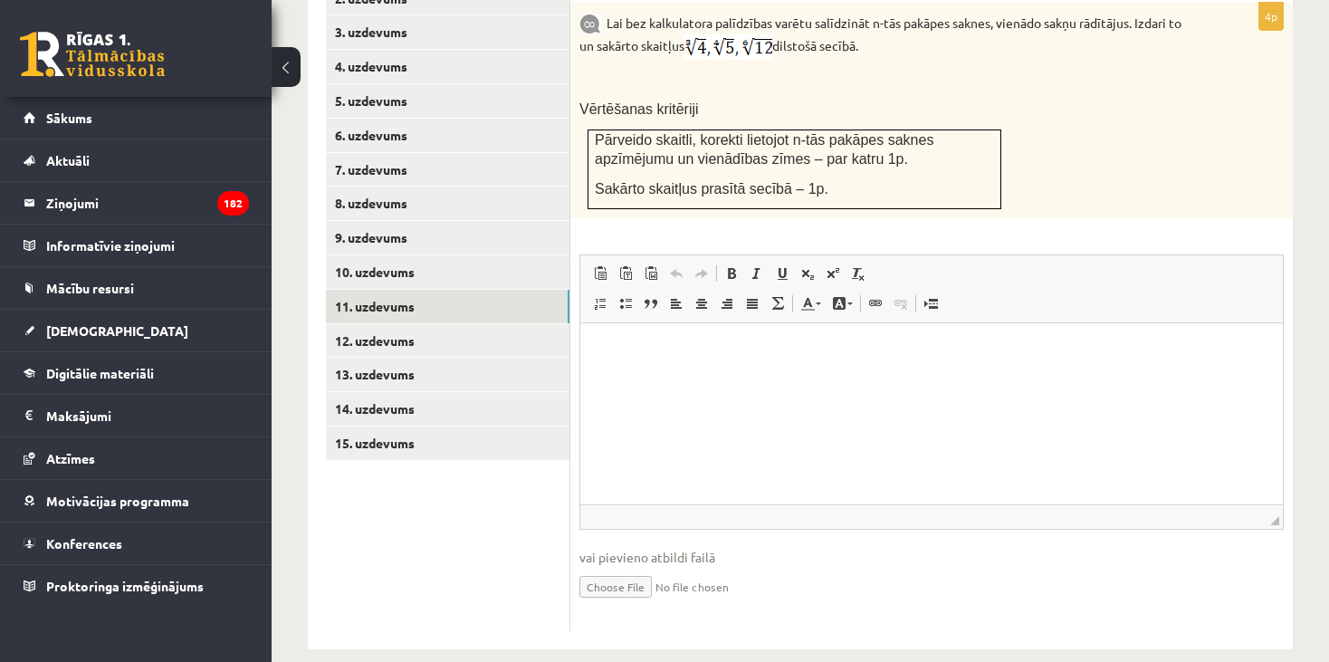
click at [634, 568] on input "file" at bounding box center [931, 585] width 704 height 37
type input "**********"
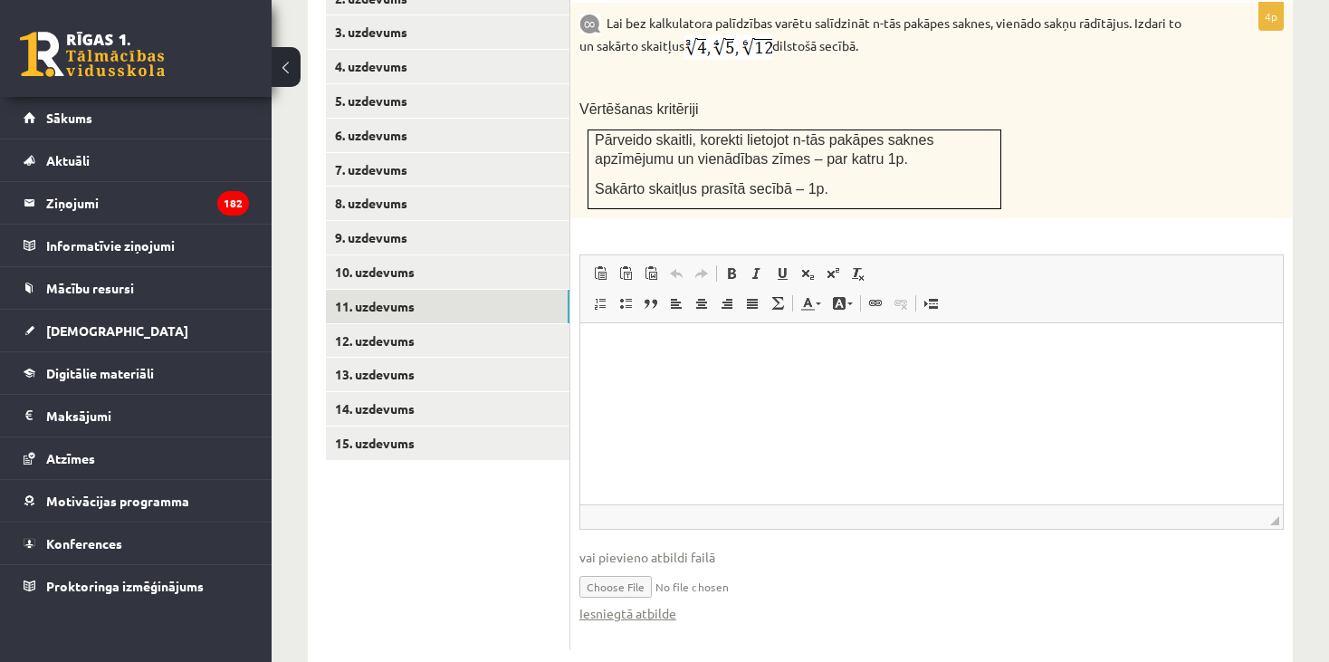
scroll to position [695, 0]
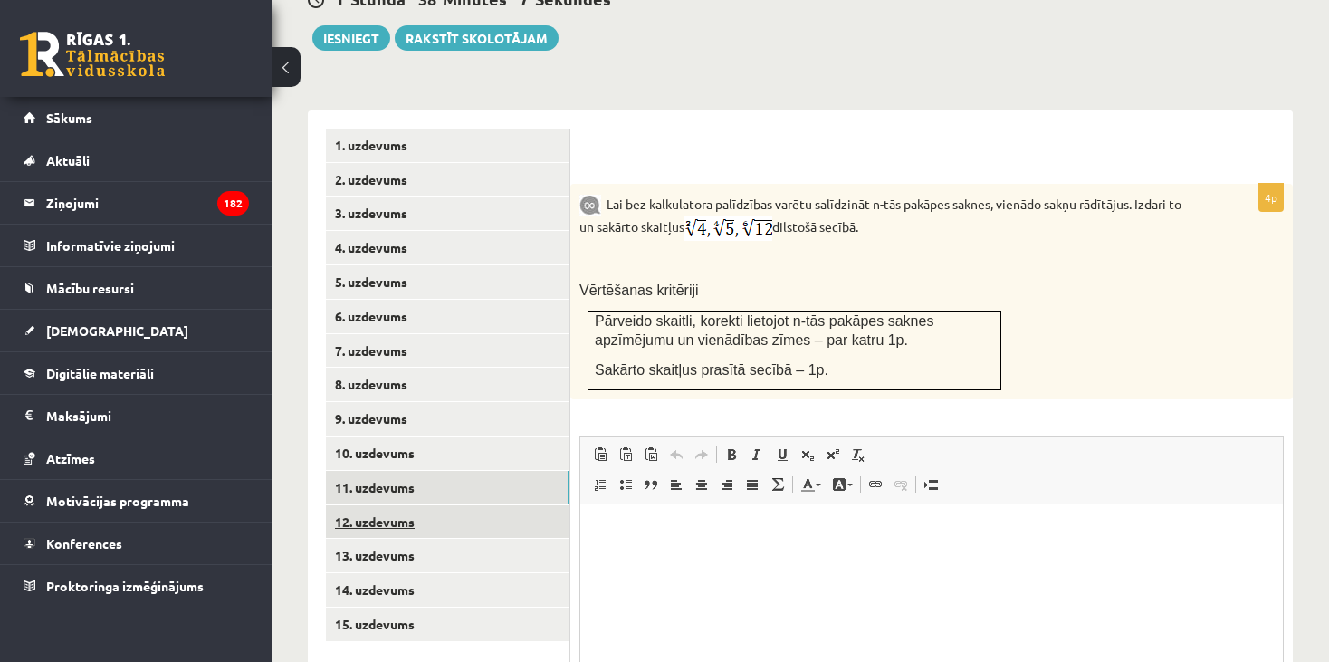
click at [429, 505] on link "12. uzdevums" at bounding box center [448, 521] width 244 height 33
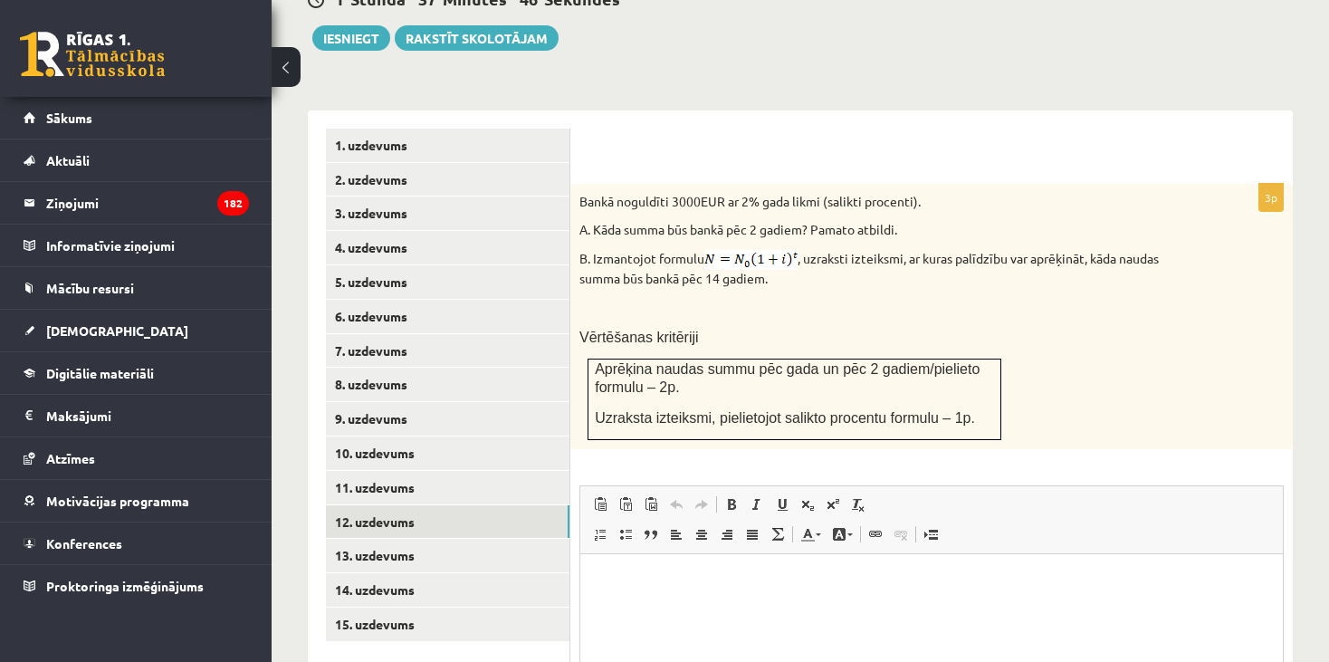
scroll to position [786, 0]
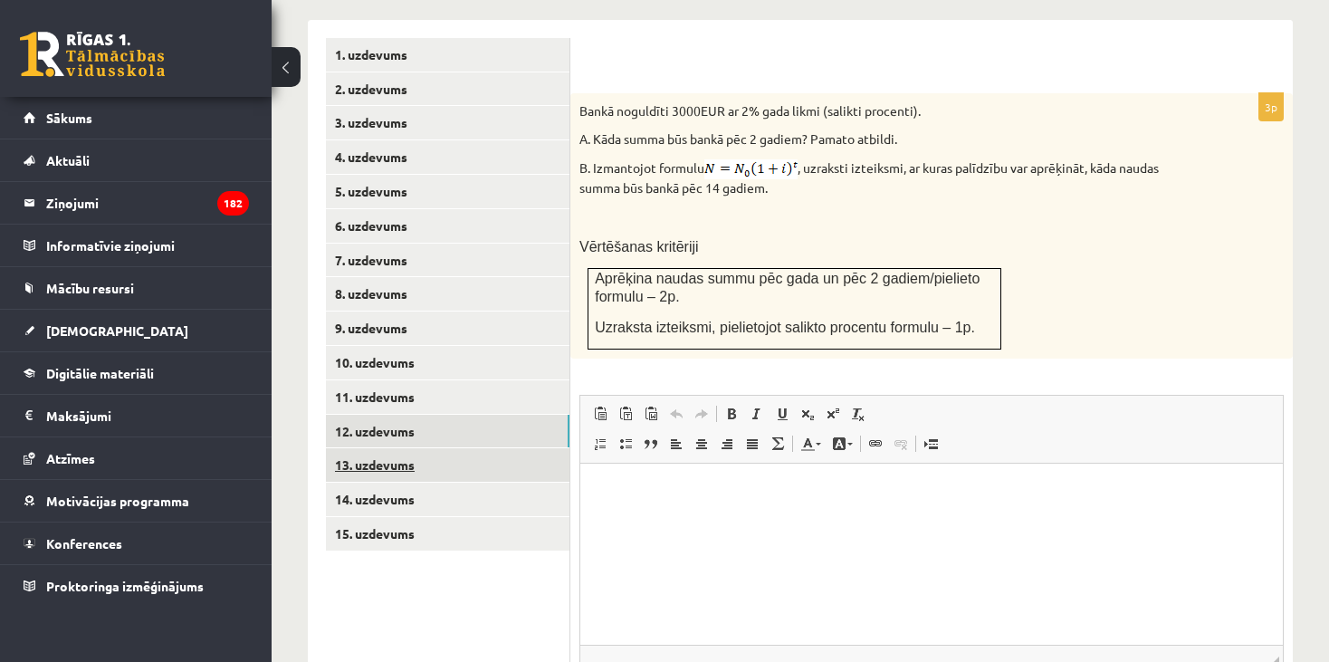
click at [479, 448] on link "13. uzdevums" at bounding box center [448, 464] width 244 height 33
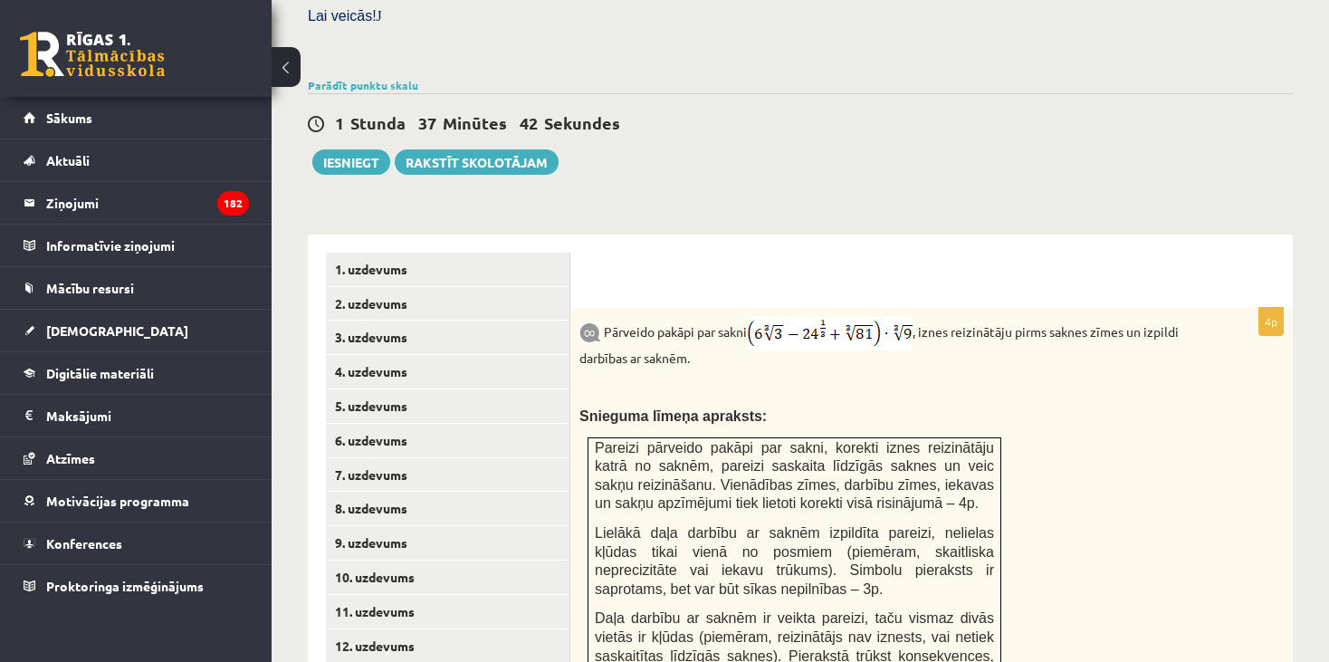
scroll to position [514, 0]
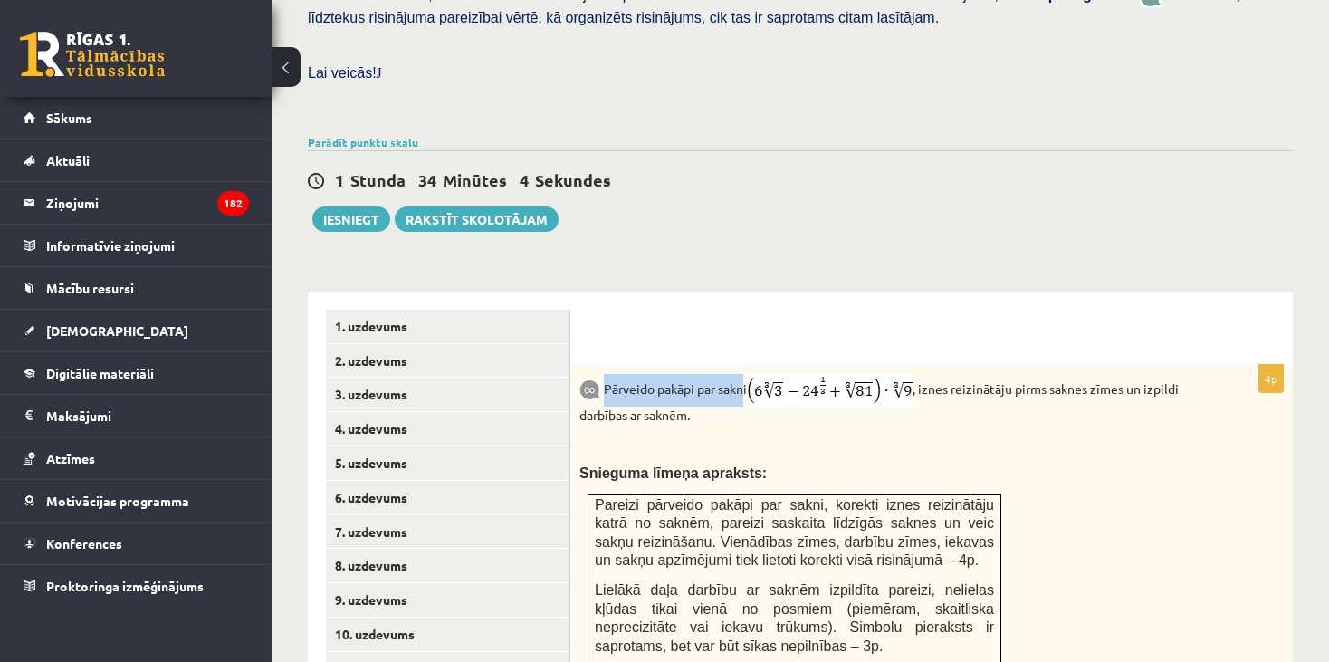
drag, startPoint x: 739, startPoint y: 370, endPoint x: 607, endPoint y: 373, distance: 131.3
click at [607, 374] on p "Pārveido pakāpi par sakni , iznes reizinātāju pirms saknes zīmes un izpildi dar…" at bounding box center [886, 399] width 614 height 51
copy p "Pārveido pakāpi par sakn"
drag, startPoint x: 868, startPoint y: 404, endPoint x: 883, endPoint y: 387, distance: 23.1
click at [869, 404] on div "Pārveido pakāpi par sakni , iznes reizinātāju pirms saknes zīmes un izpildi dar…" at bounding box center [931, 615] width 722 height 501
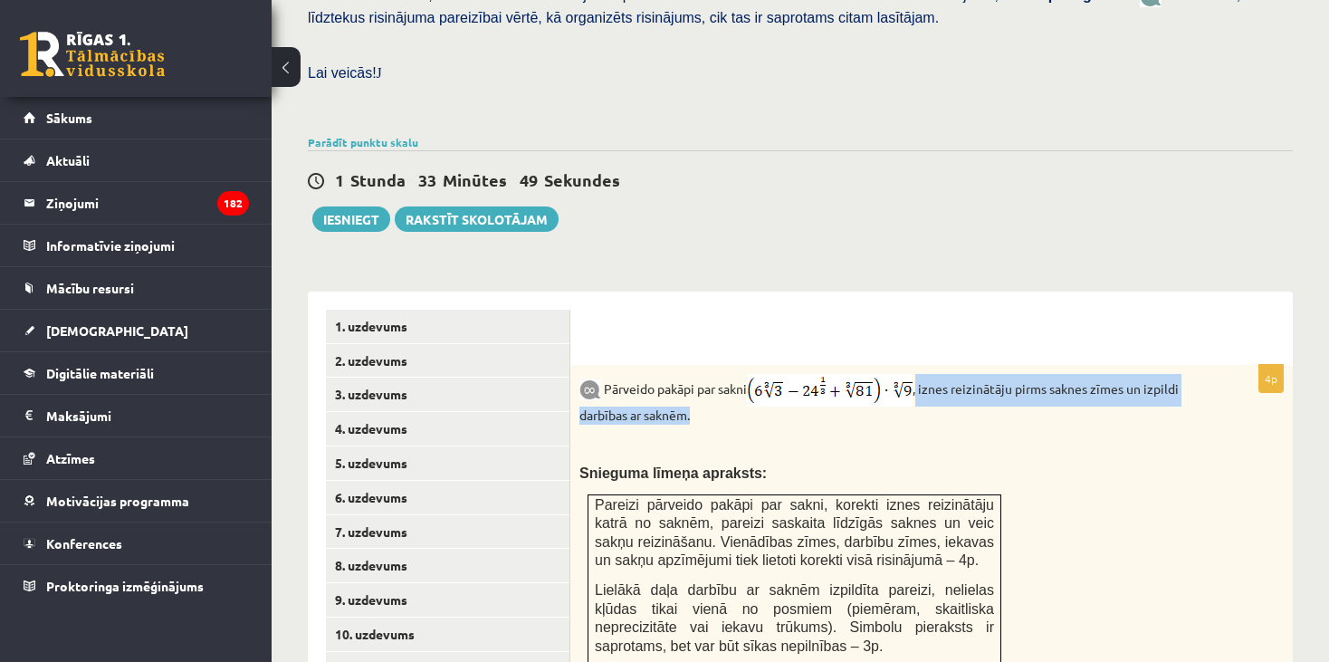
drag, startPoint x: 926, startPoint y: 369, endPoint x: 955, endPoint y: 396, distance: 39.7
click at [955, 396] on p "Pārveido pakāpi par sakni , iznes reizinātāju pirms saknes zīmes un izpildi dar…" at bounding box center [886, 399] width 614 height 51
copy p "iznes reizinātāju pirms saknes zīmes un izpildi darbības ar saknēm."
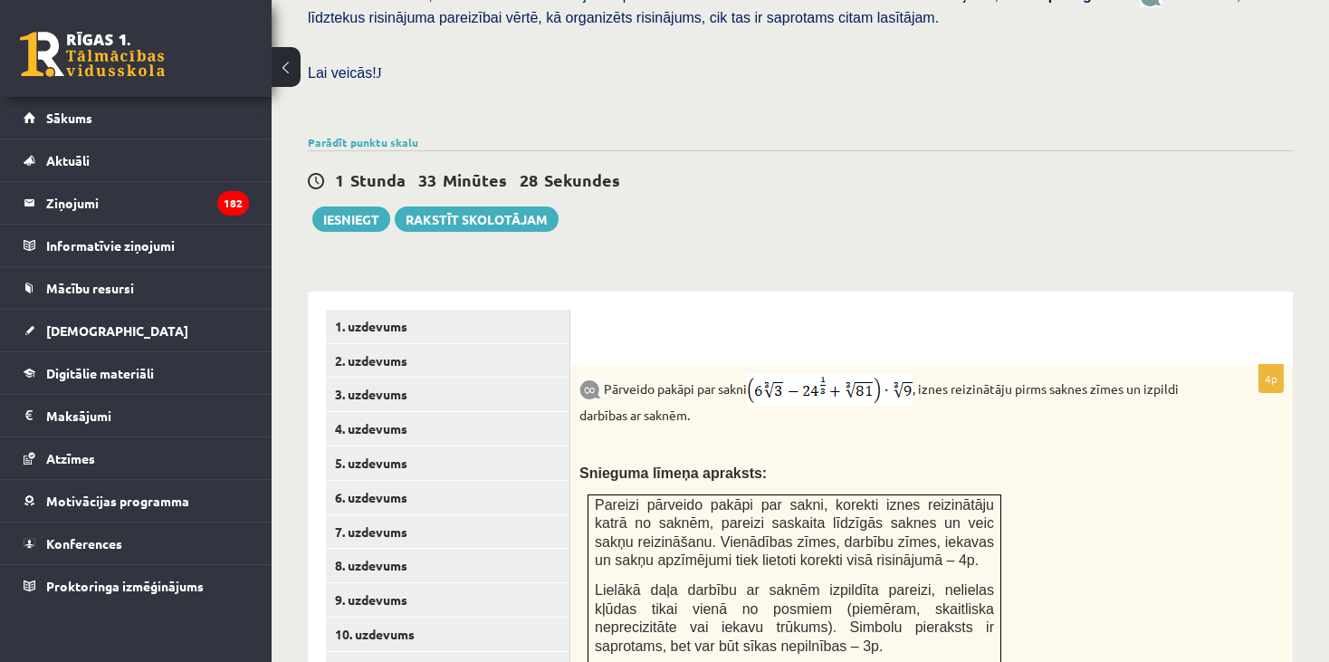
click at [866, 406] on div "Pārveido pakāpi par sakni , iznes reizinātāju pirms saknes zīmes un izpildi dar…" at bounding box center [931, 615] width 722 height 501
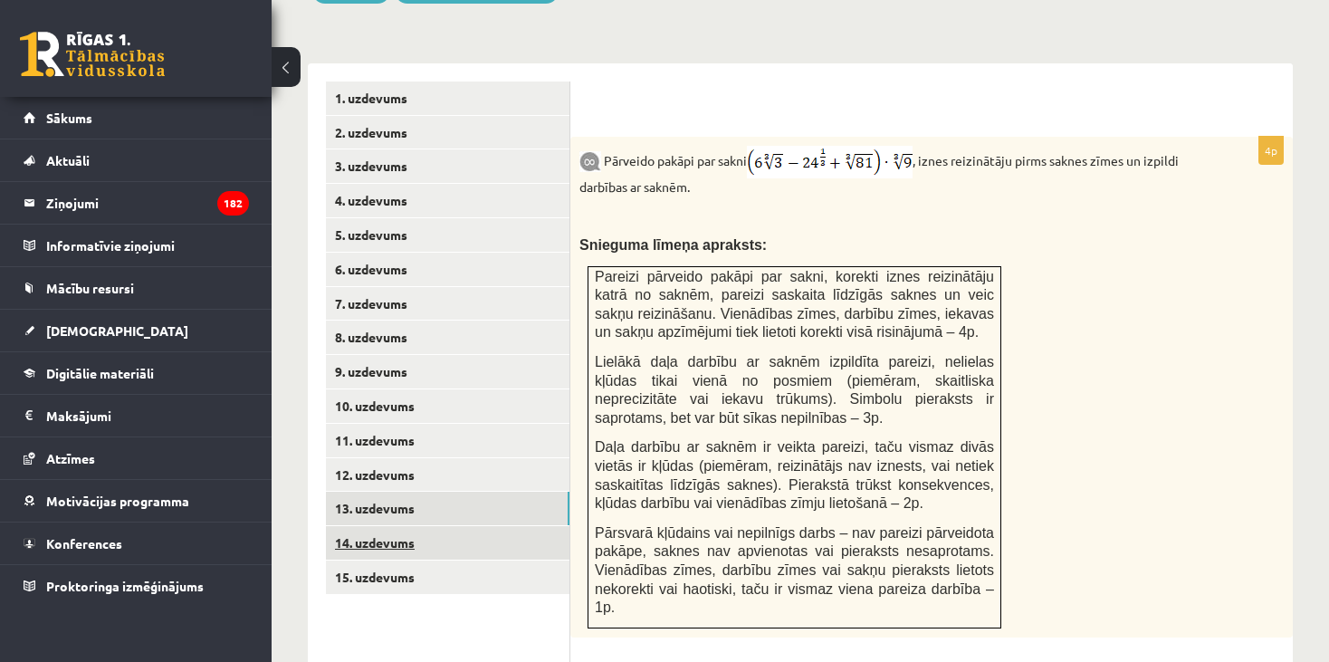
scroll to position [786, 0]
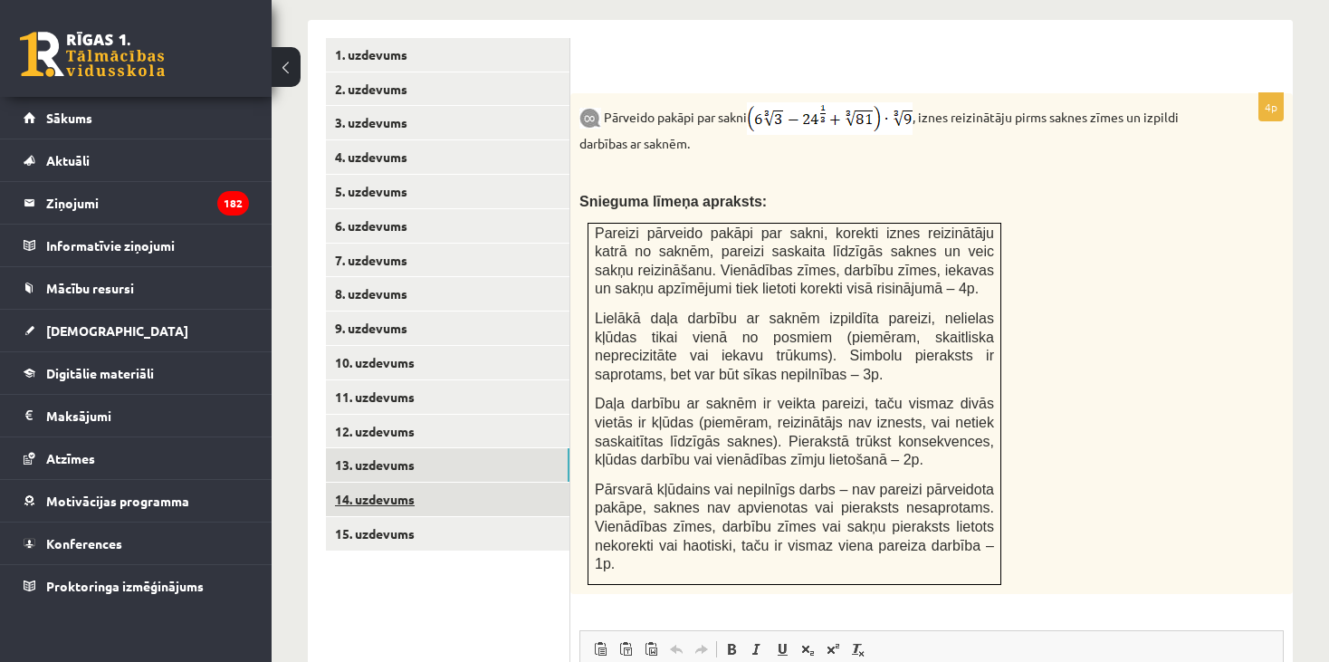
click at [423, 482] on link "14. uzdevums" at bounding box center [448, 498] width 244 height 33
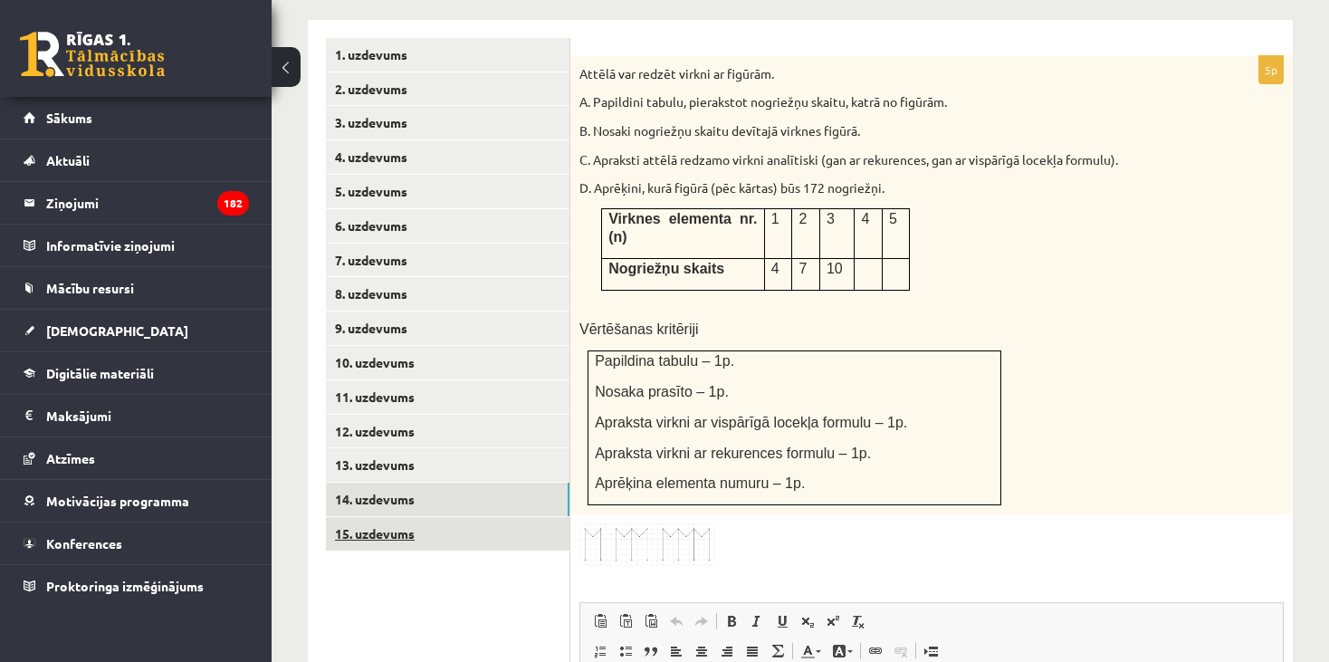
click at [423, 517] on link "15. uzdevums" at bounding box center [448, 533] width 244 height 33
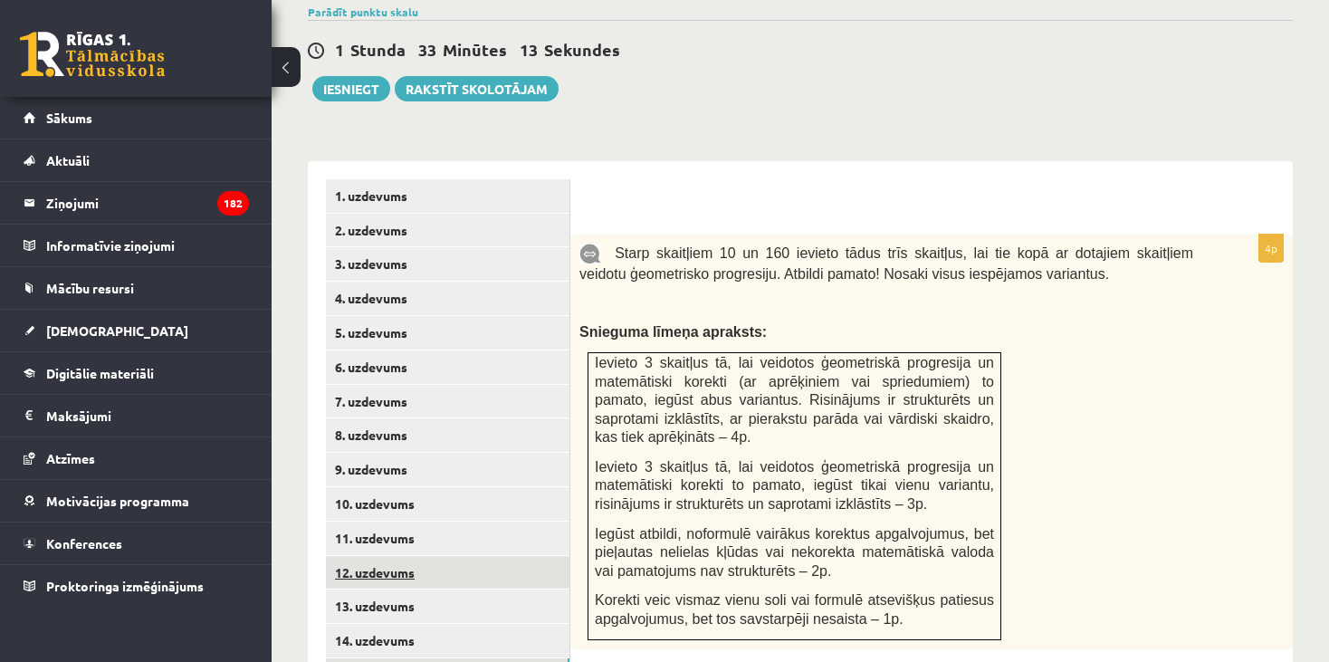
scroll to position [715, 0]
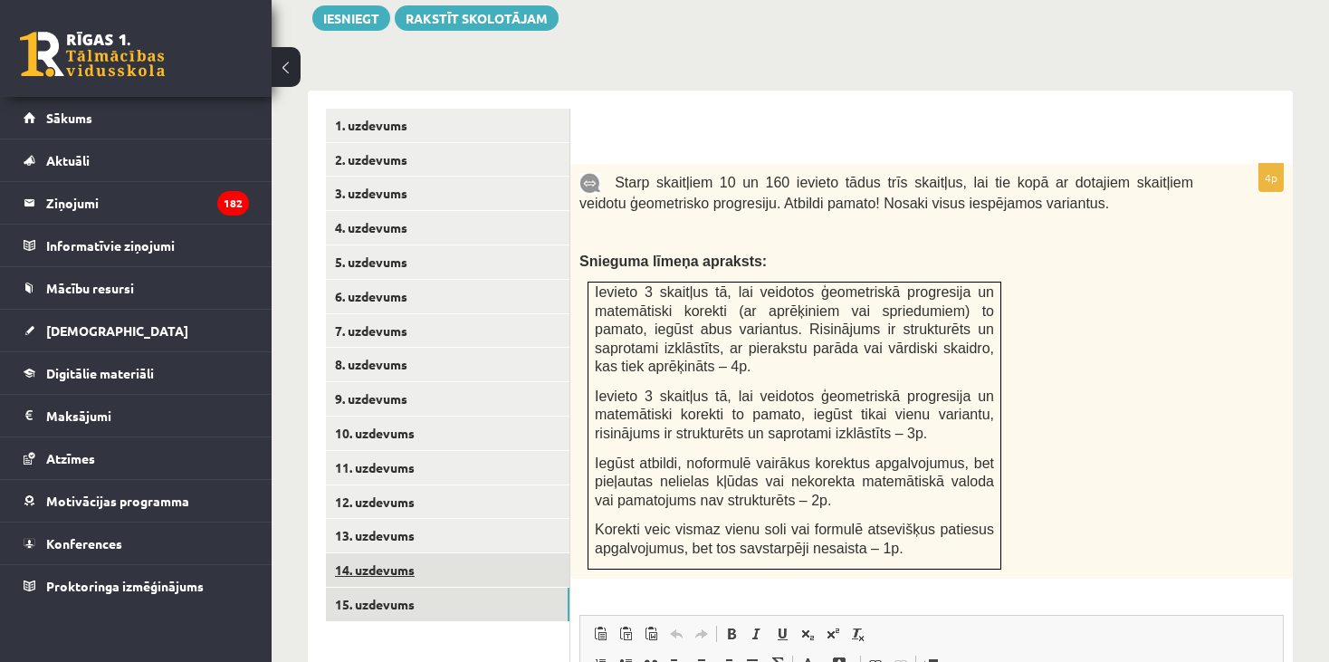
click at [424, 553] on link "14. uzdevums" at bounding box center [448, 569] width 244 height 33
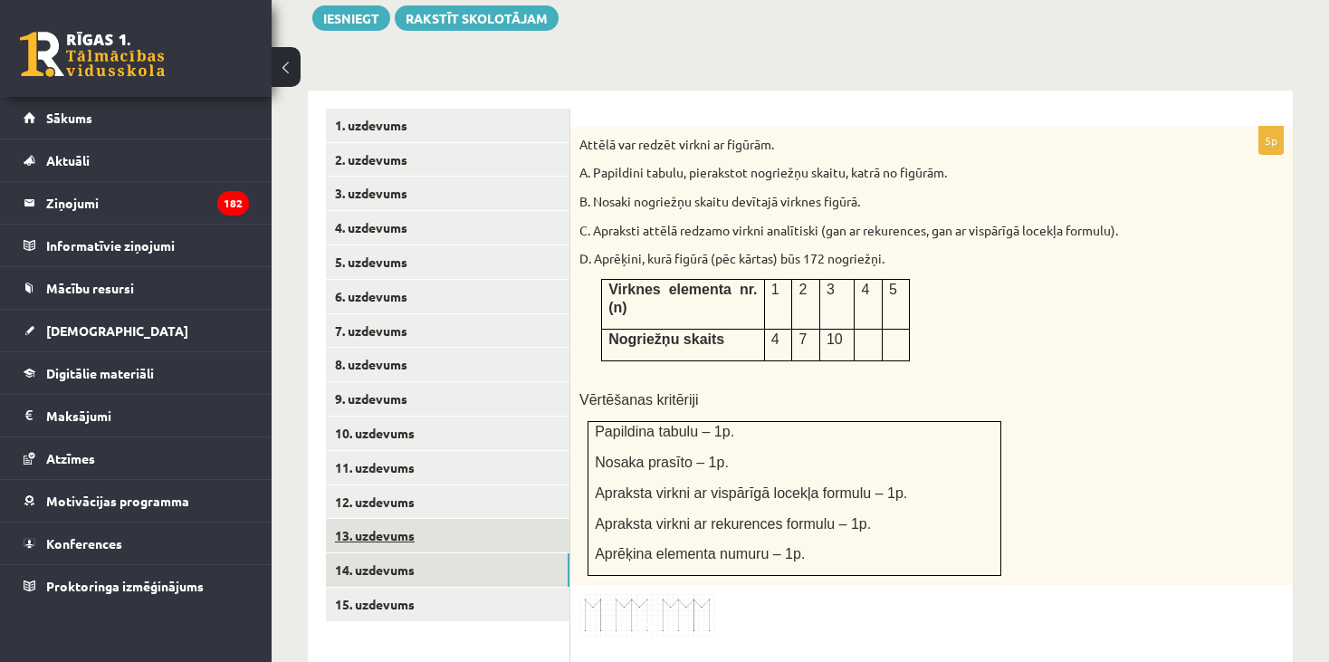
scroll to position [0, 0]
click at [415, 519] on link "13. uzdevums" at bounding box center [448, 535] width 244 height 33
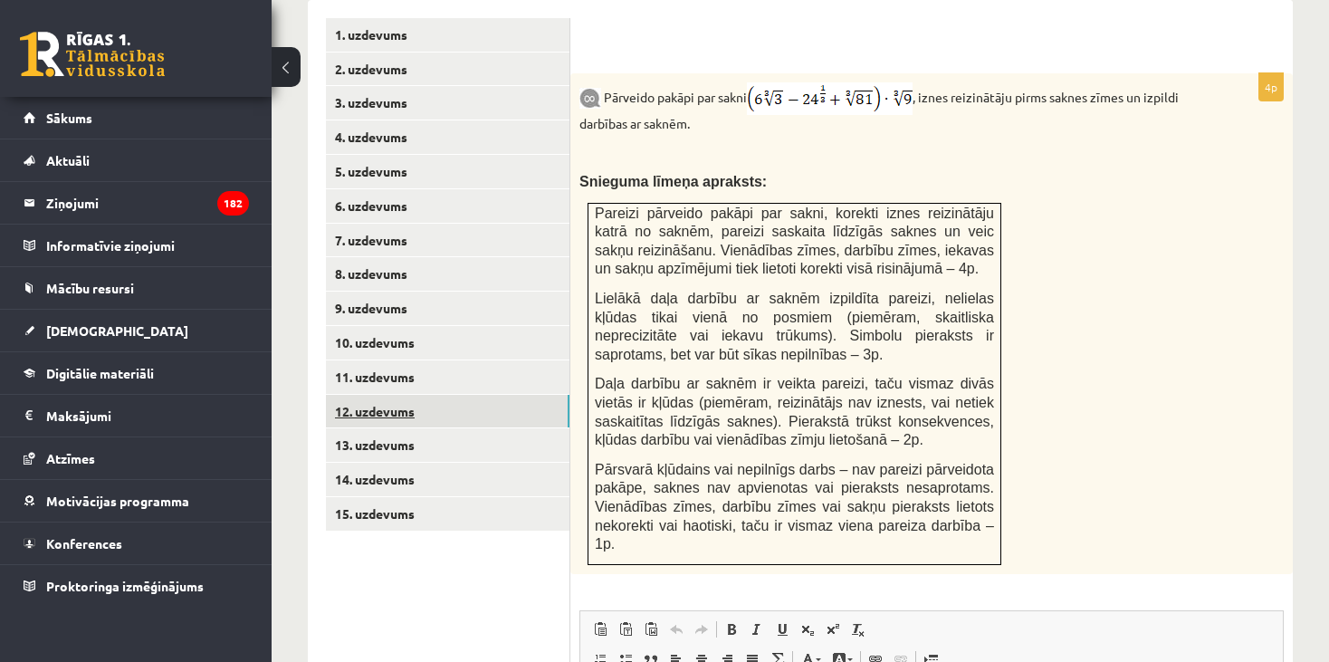
click at [410, 395] on link "12. uzdevums" at bounding box center [448, 411] width 244 height 33
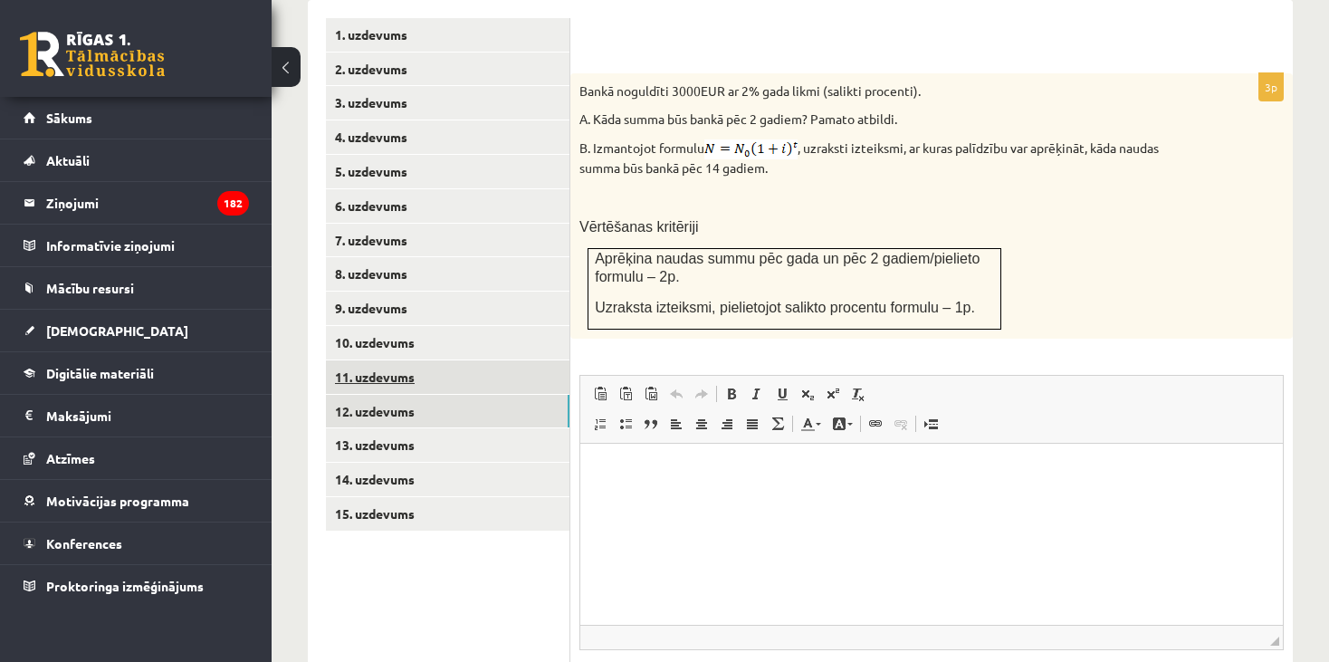
click at [408, 366] on link "11. uzdevums" at bounding box center [448, 376] width 244 height 33
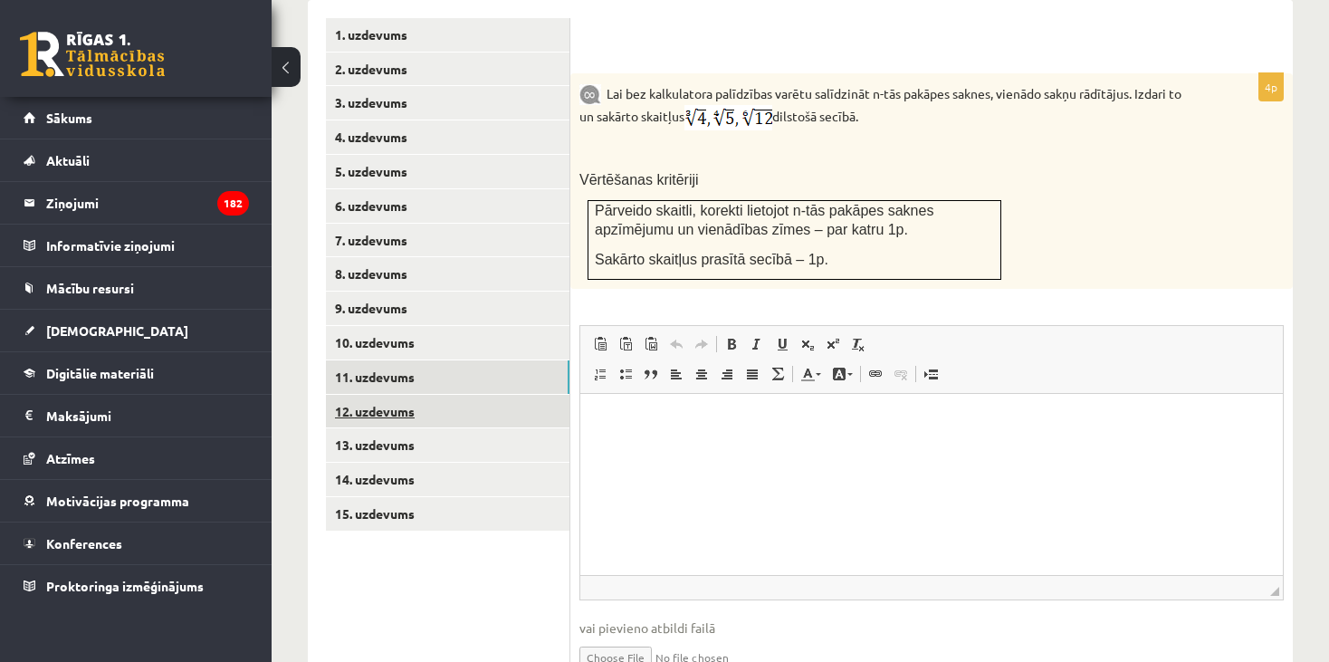
click at [400, 404] on link "12. uzdevums" at bounding box center [448, 411] width 244 height 33
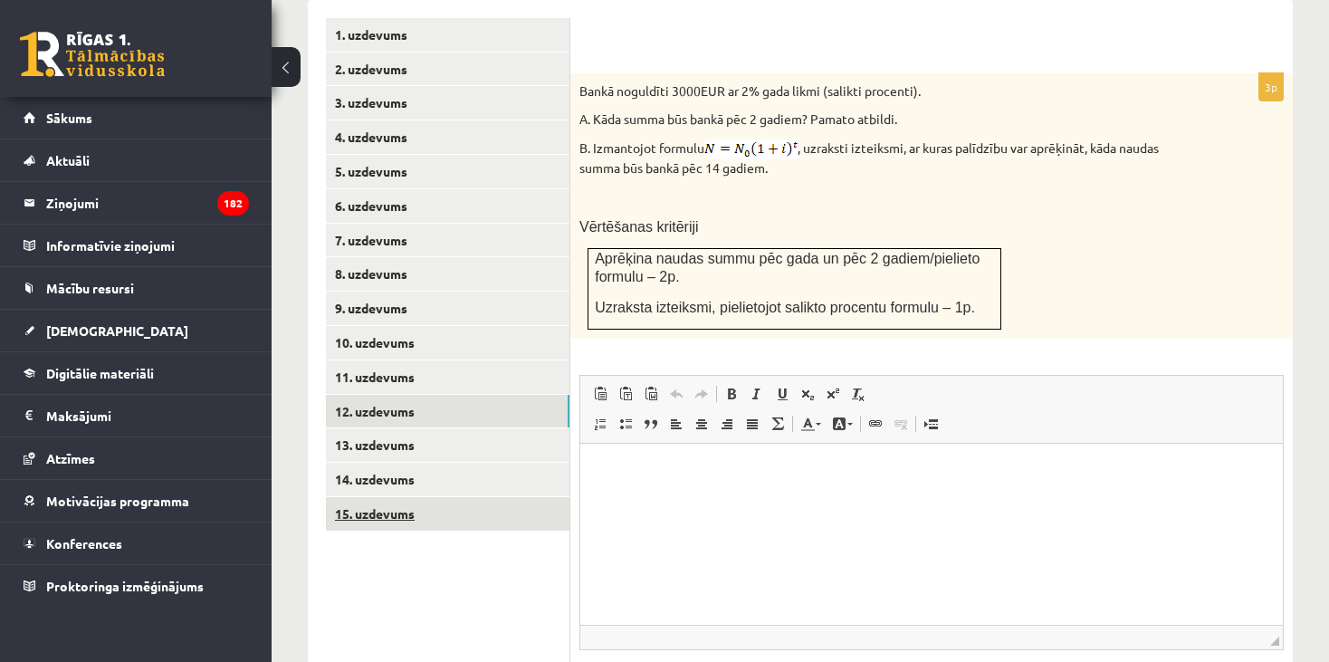
click at [392, 497] on link "15. uzdevums" at bounding box center [448, 513] width 244 height 33
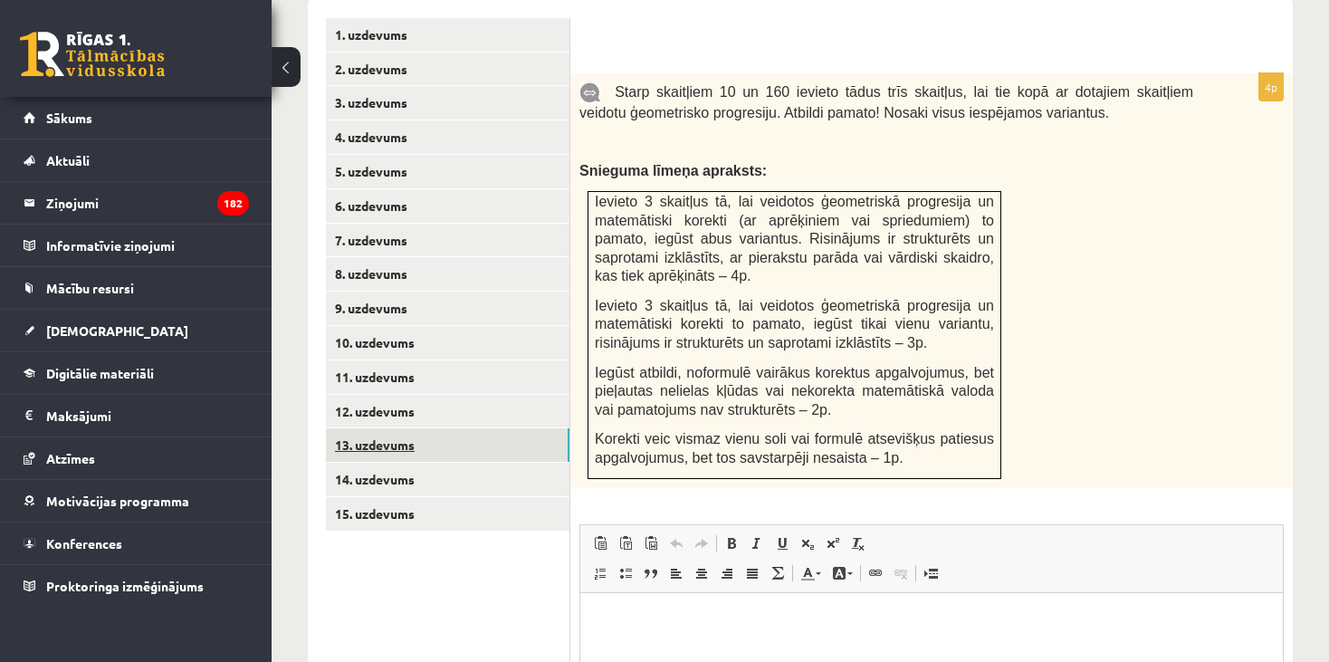
click at [422, 428] on link "13. uzdevums" at bounding box center [448, 444] width 244 height 33
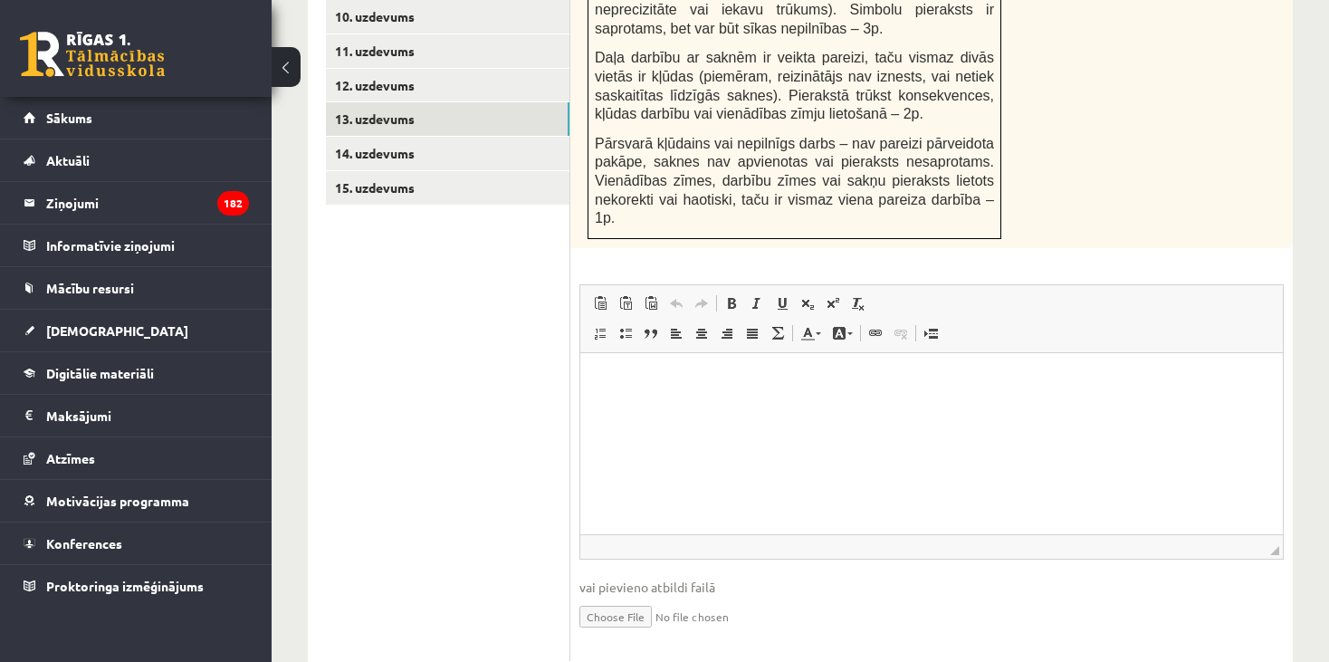
scroll to position [1143, 0]
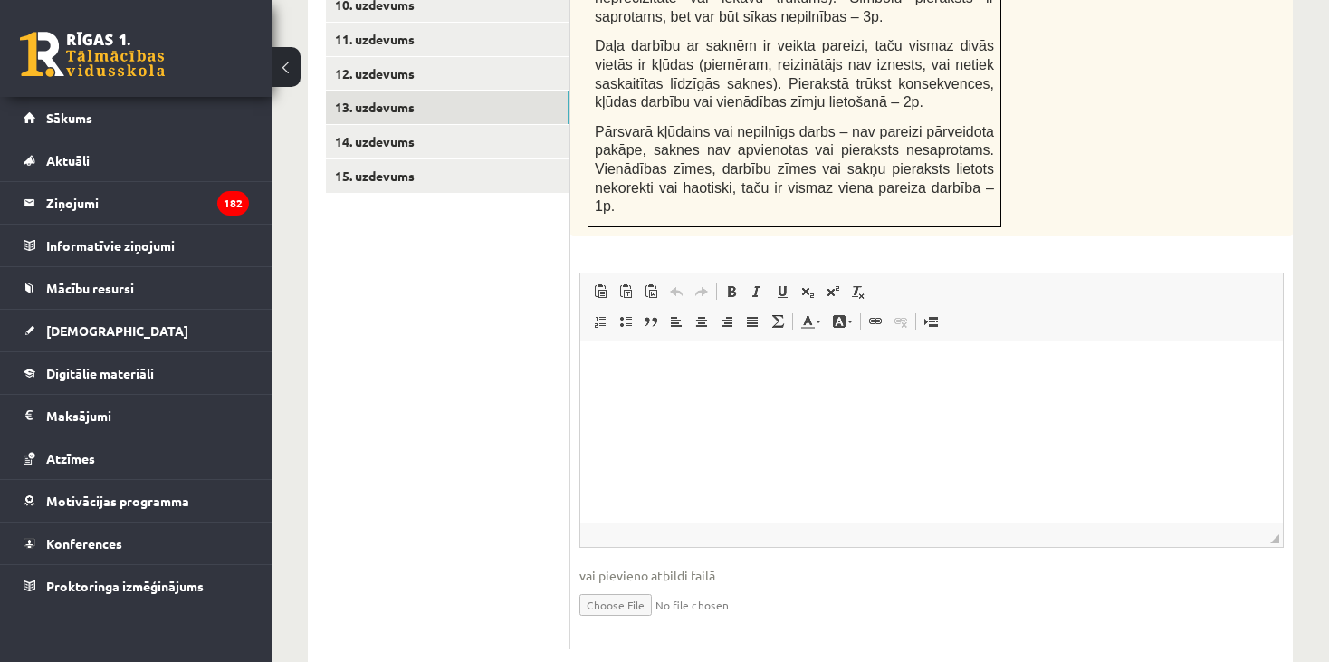
click at [623, 585] on input "file" at bounding box center [931, 603] width 704 height 37
type input "**********"
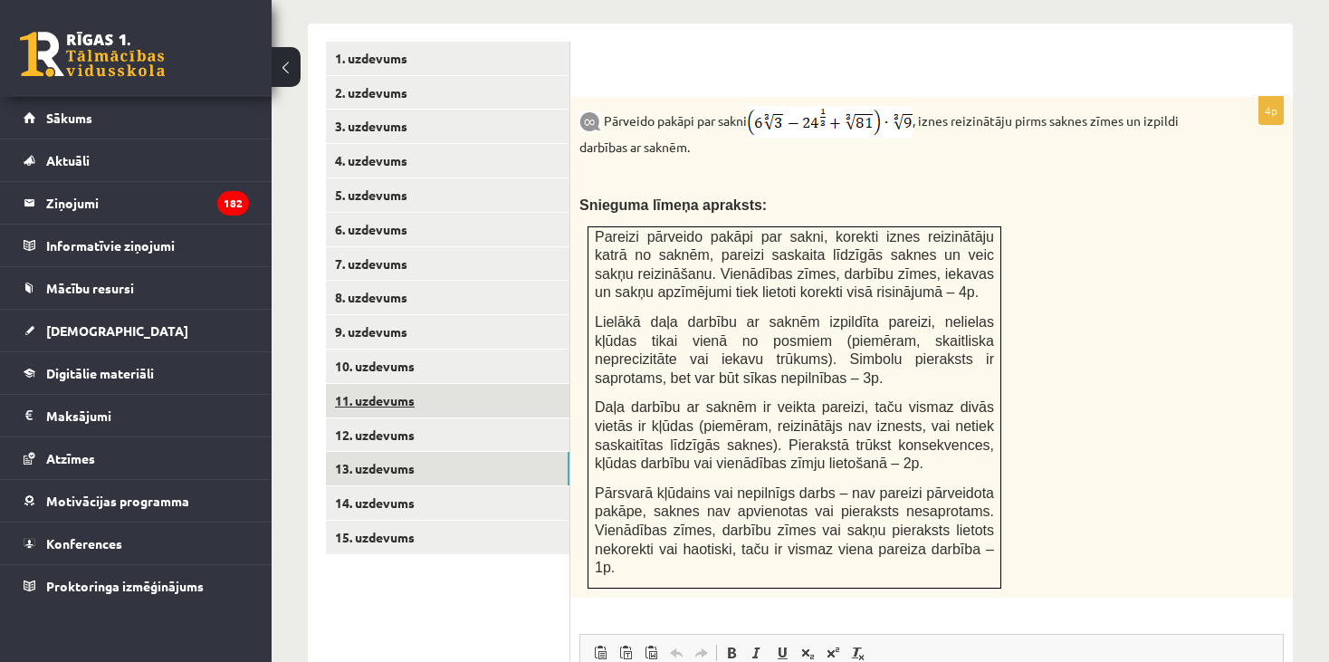
scroll to position [781, 0]
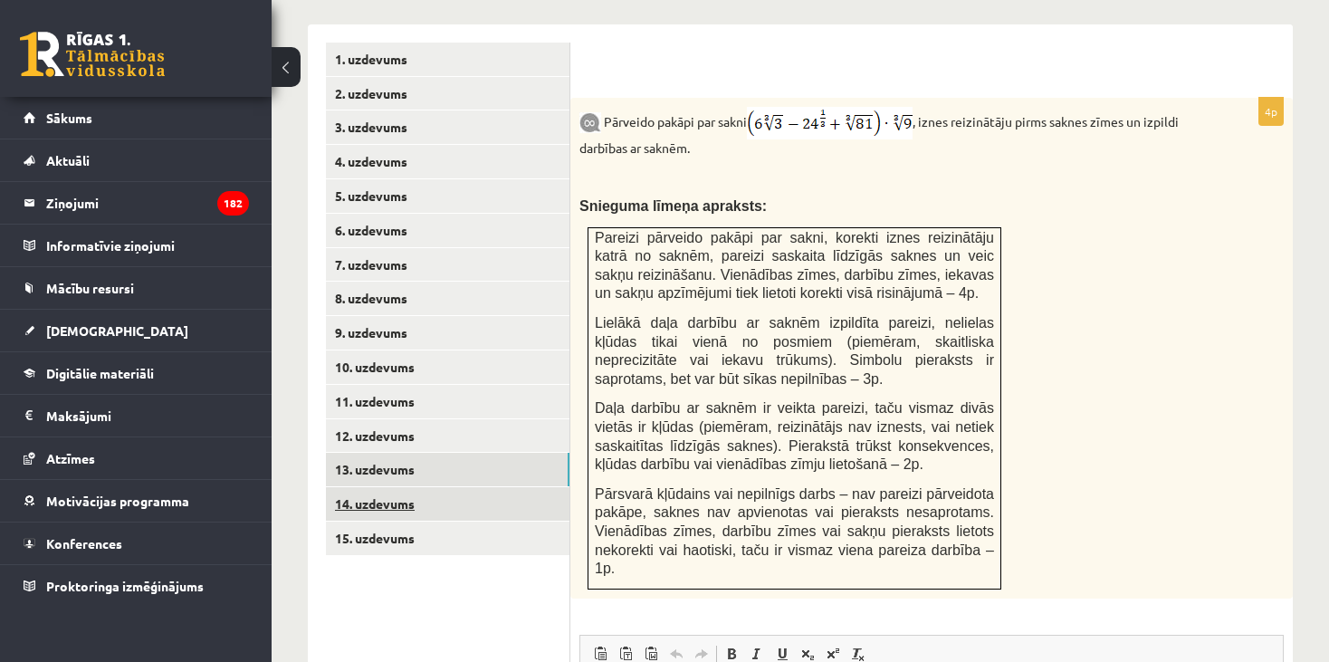
click at [419, 487] on link "14. uzdevums" at bounding box center [448, 503] width 244 height 33
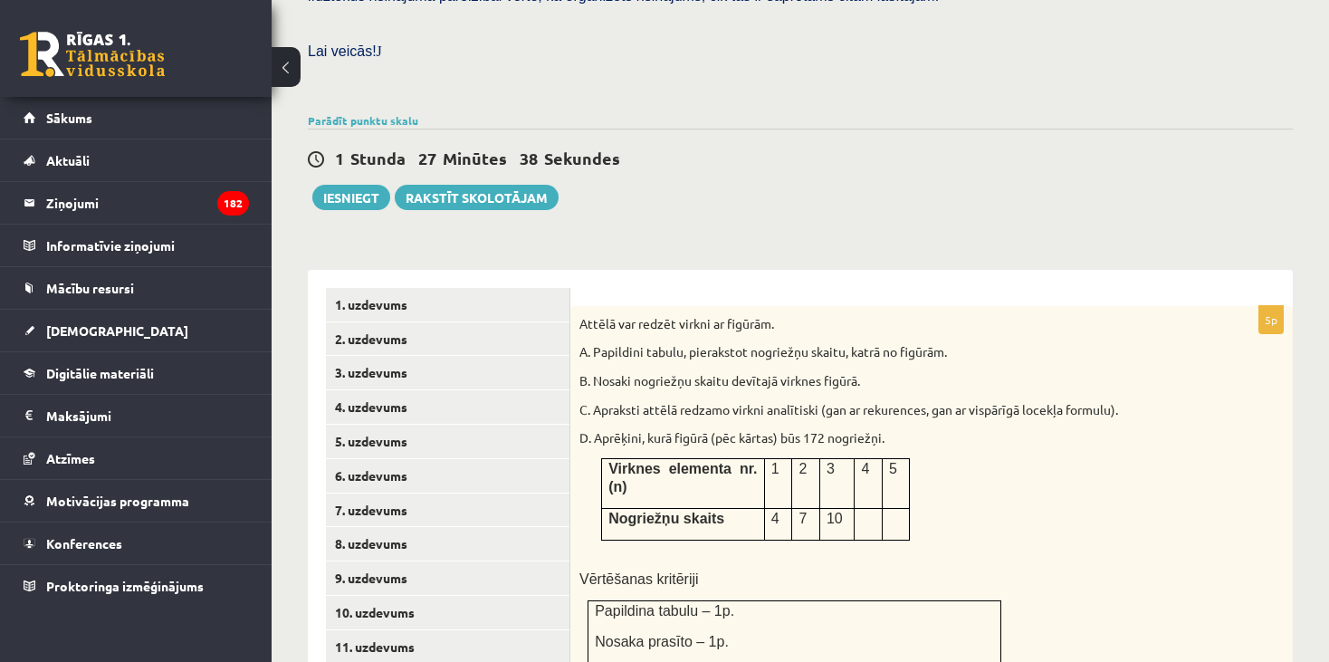
scroll to position [510, 0]
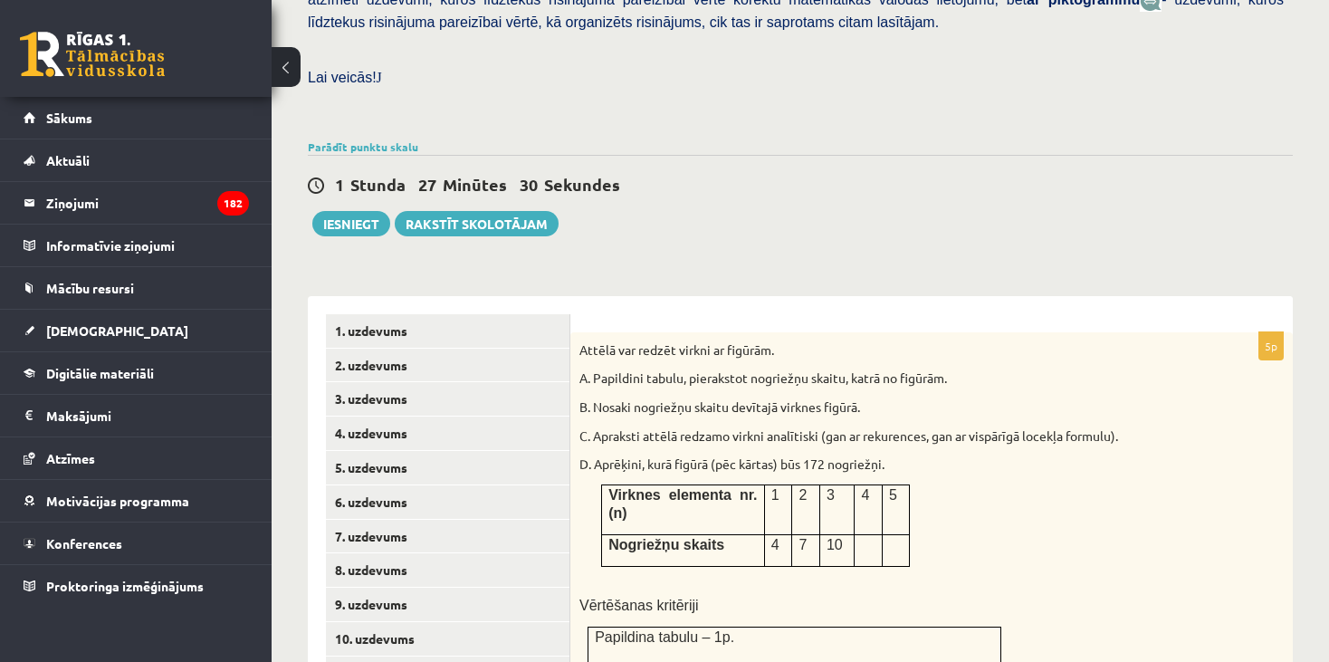
drag, startPoint x: 922, startPoint y: 525, endPoint x: 712, endPoint y: 462, distance: 219.4
click at [712, 462] on div "Attēlā var redzēt virkni ar figūrām. A. Papildini tabulu, pierakstot nogriežņu …" at bounding box center [931, 561] width 722 height 459
click at [1113, 567] on p at bounding box center [886, 576] width 614 height 18
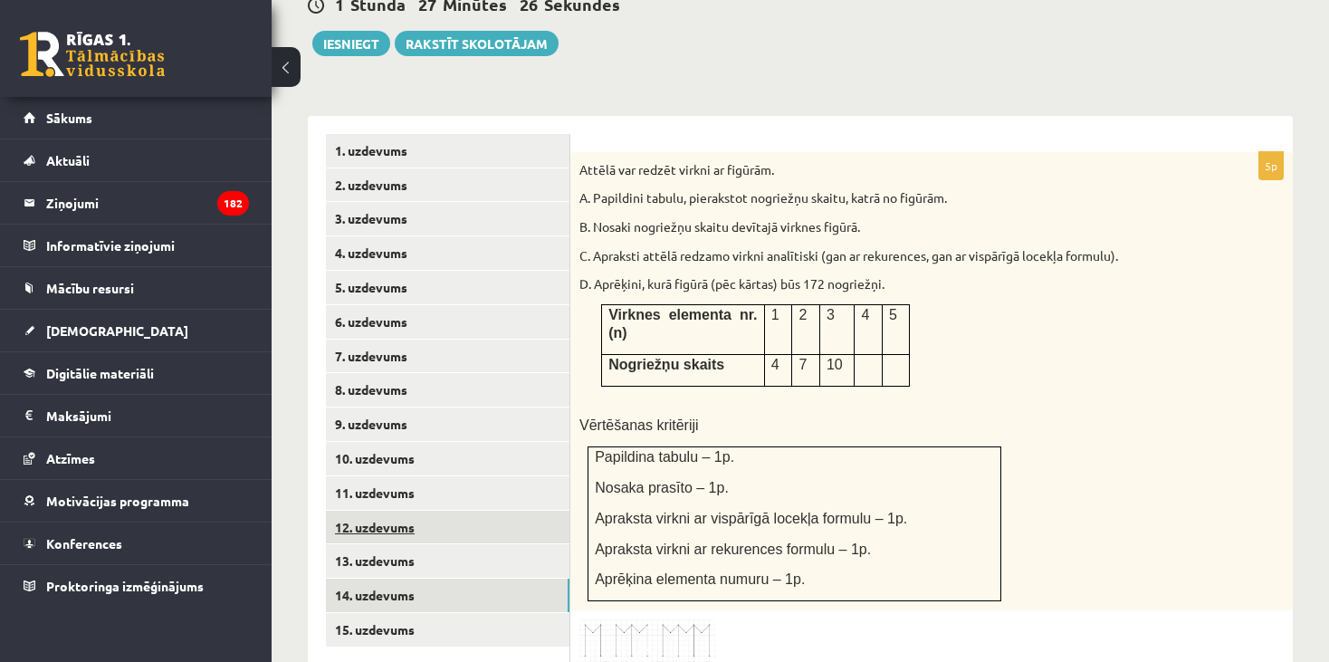
scroll to position [691, 0]
click at [414, 612] on link "15. uzdevums" at bounding box center [448, 628] width 244 height 33
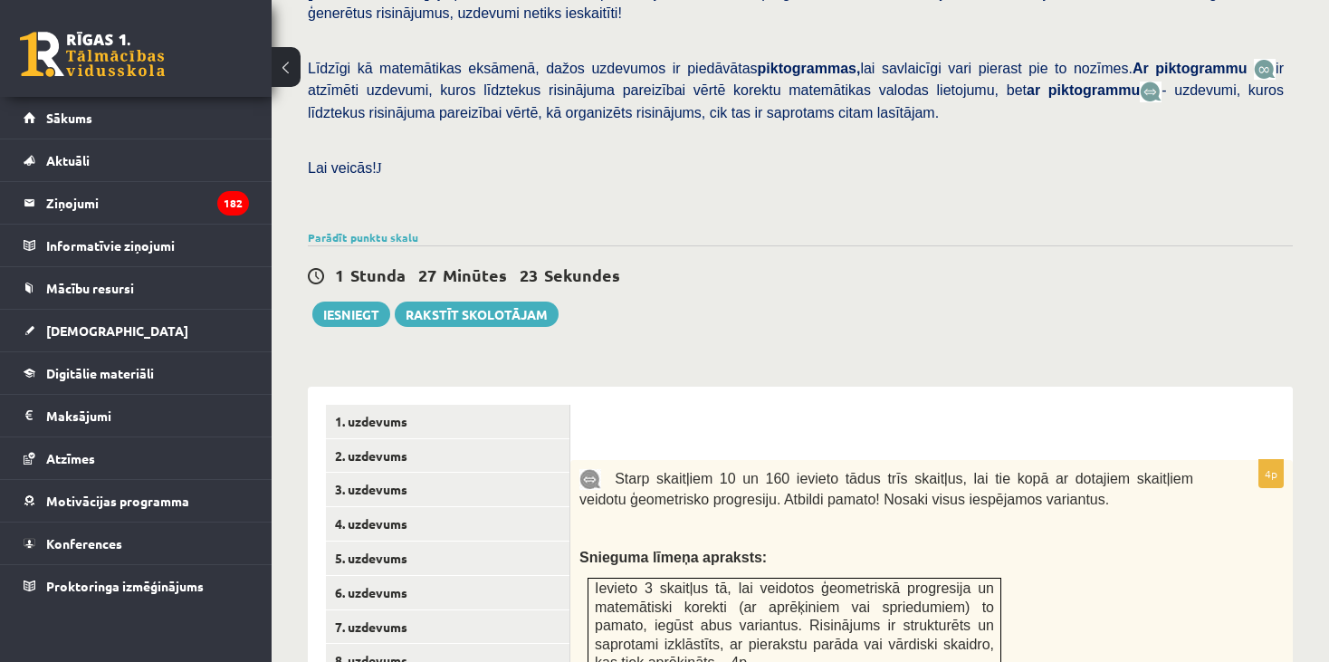
scroll to position [0, 0]
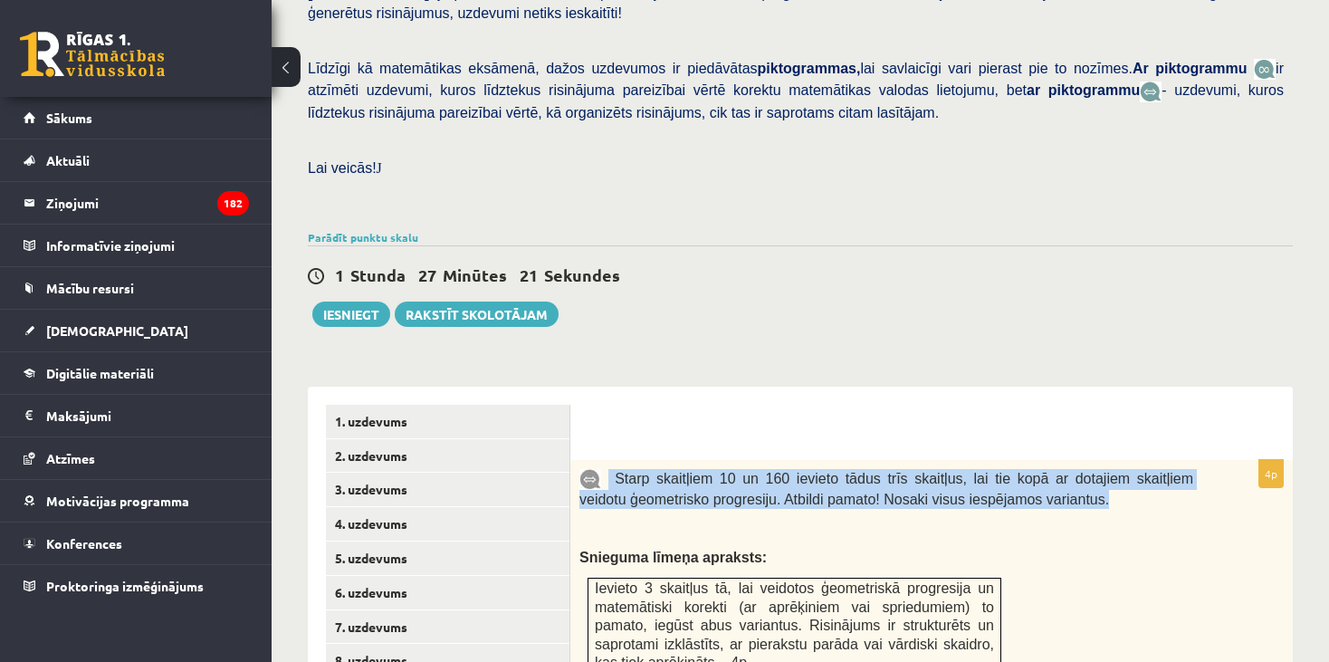
drag, startPoint x: 1032, startPoint y: 485, endPoint x: 609, endPoint y: 460, distance: 423.5
click at [609, 469] on p "Starp skaitļiem 10 un 160 ievieto tādus trīs skaitļus, lai tie kopā ar dotajiem…" at bounding box center [886, 489] width 614 height 40
copy span "Starp skaitļiem 10 un 160 ievieto tādus trīs skaitļus, lai tie kopā ar dotajiem…"
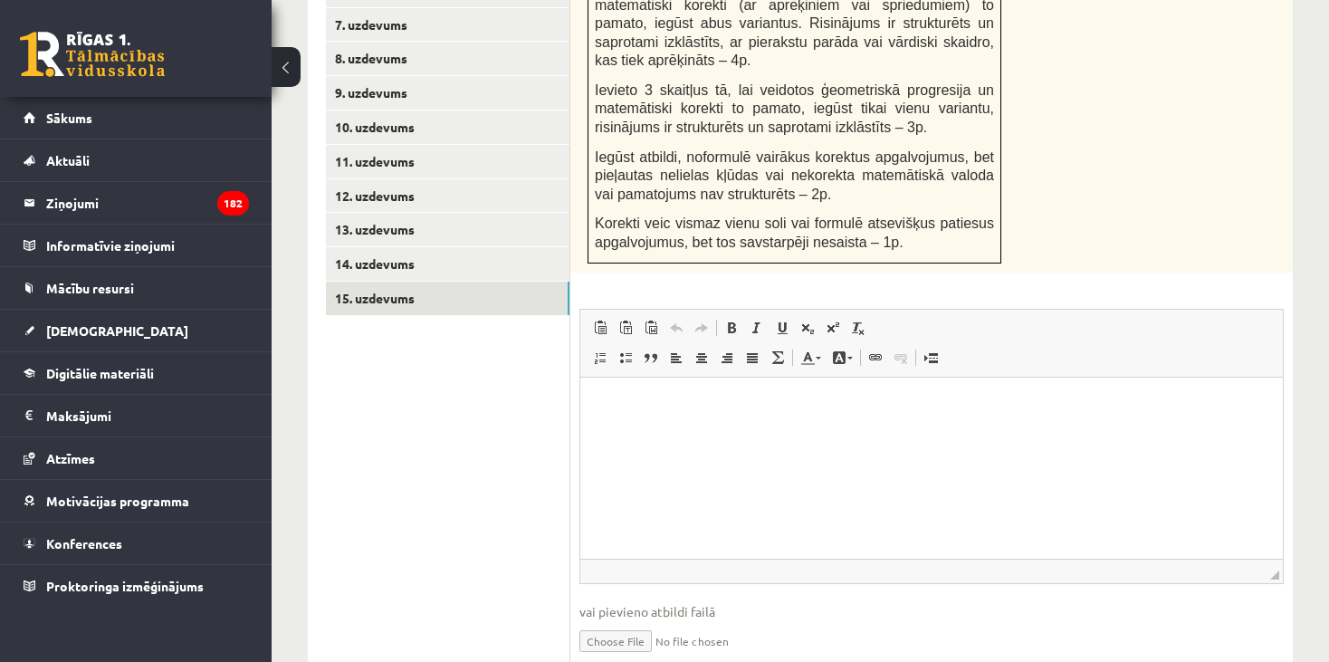
scroll to position [1075, 0]
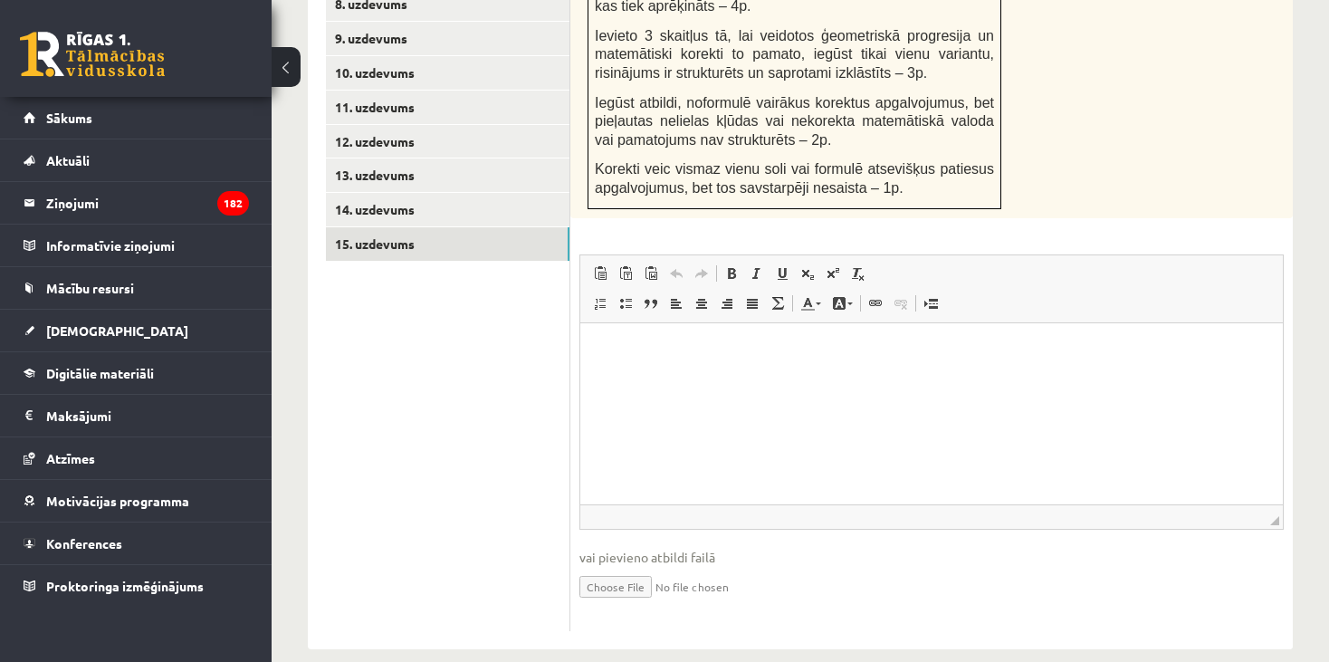
click at [635, 567] on input "file" at bounding box center [931, 585] width 704 height 37
type input "**********"
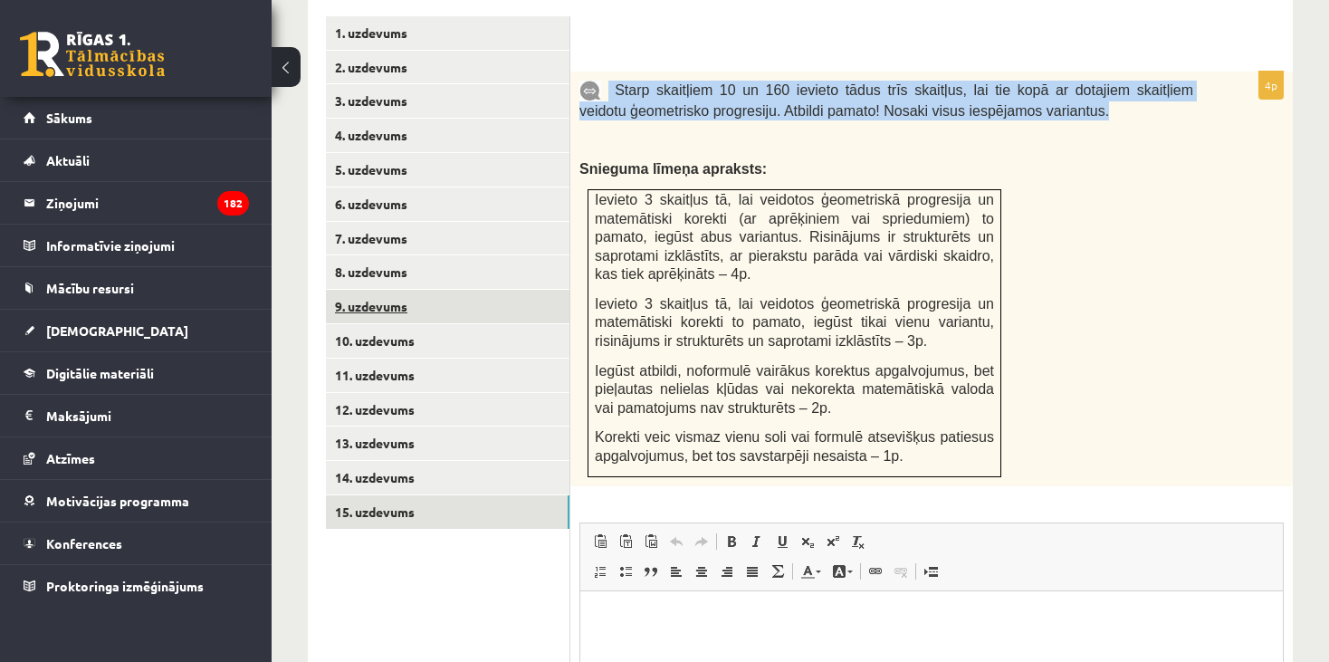
scroll to position [804, 0]
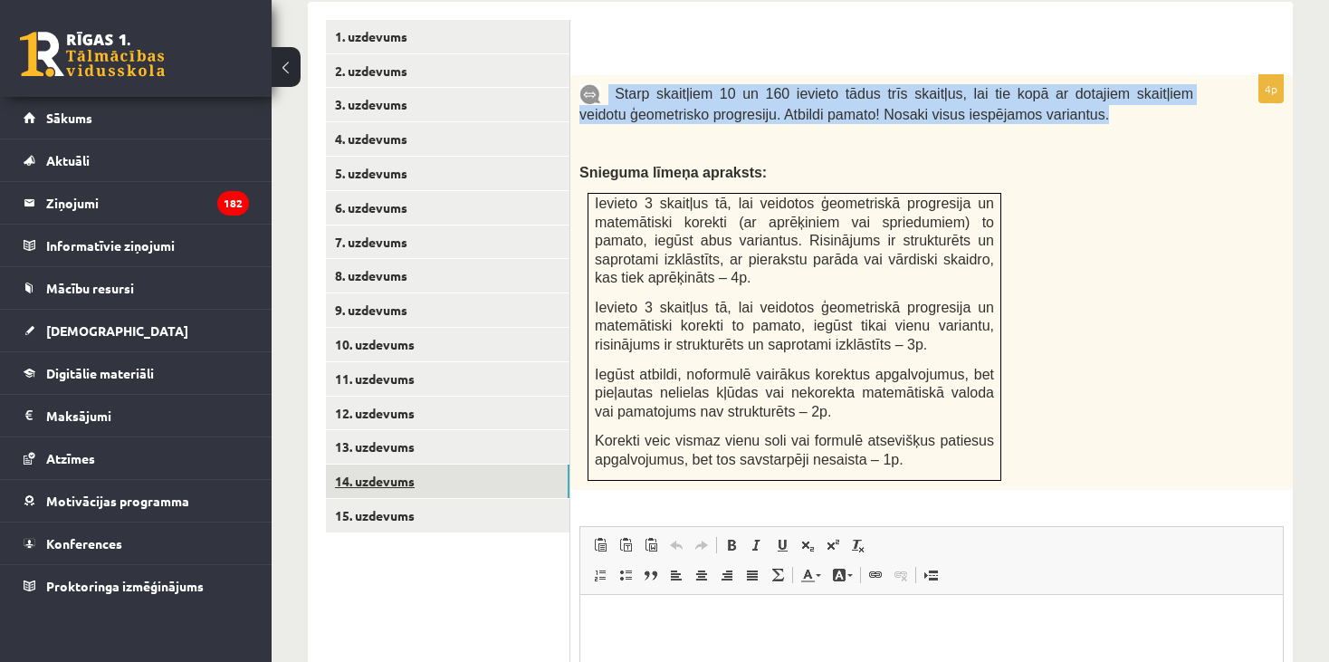
click at [380, 464] on link "14. uzdevums" at bounding box center [448, 480] width 244 height 33
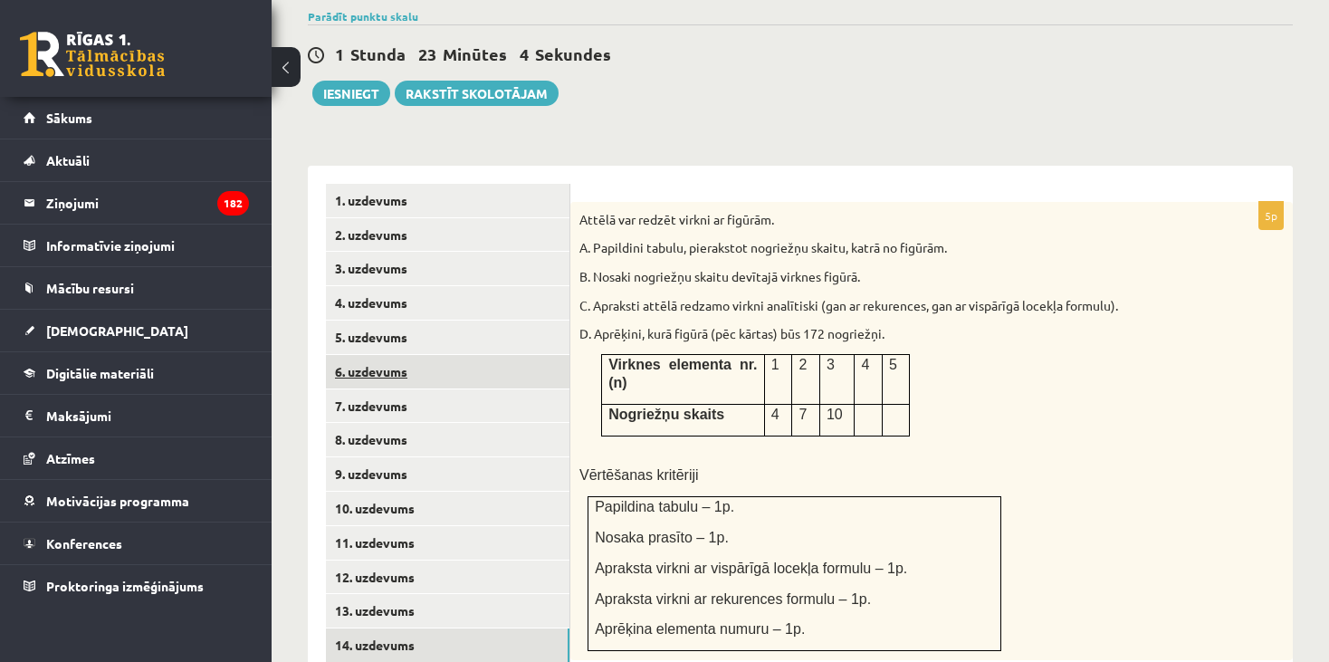
scroll to position [713, 0]
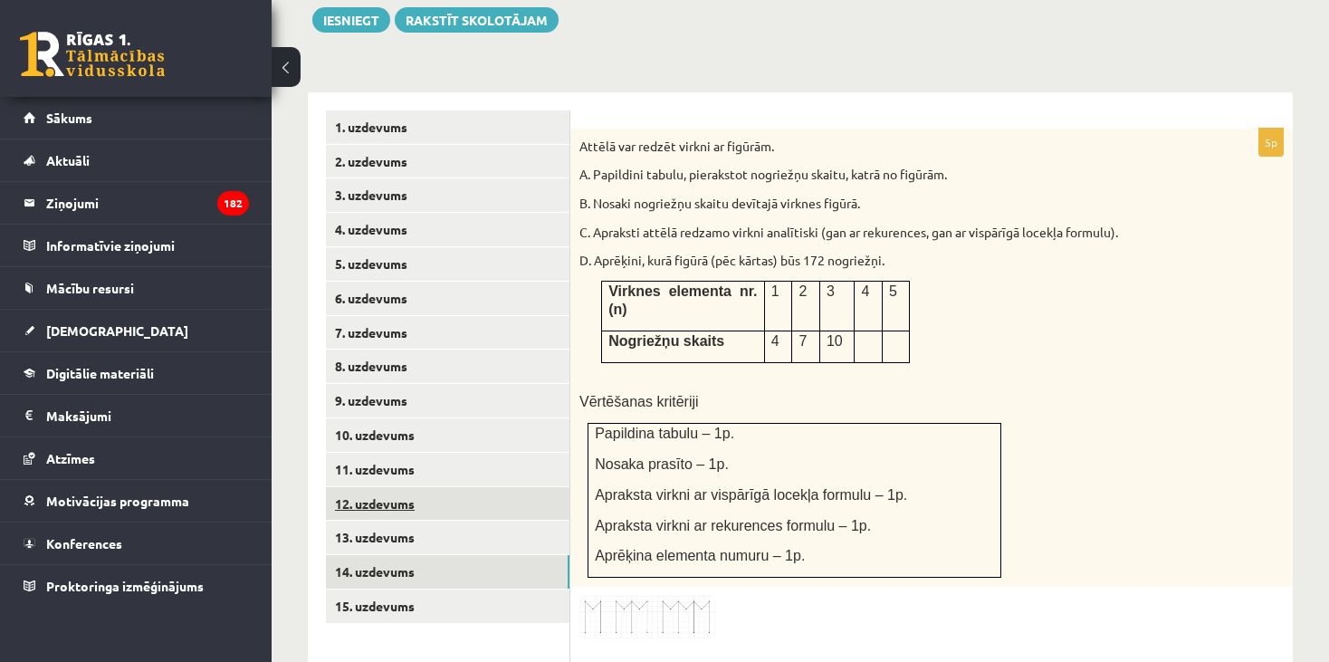
click at [395, 487] on link "12. uzdevums" at bounding box center [448, 503] width 244 height 33
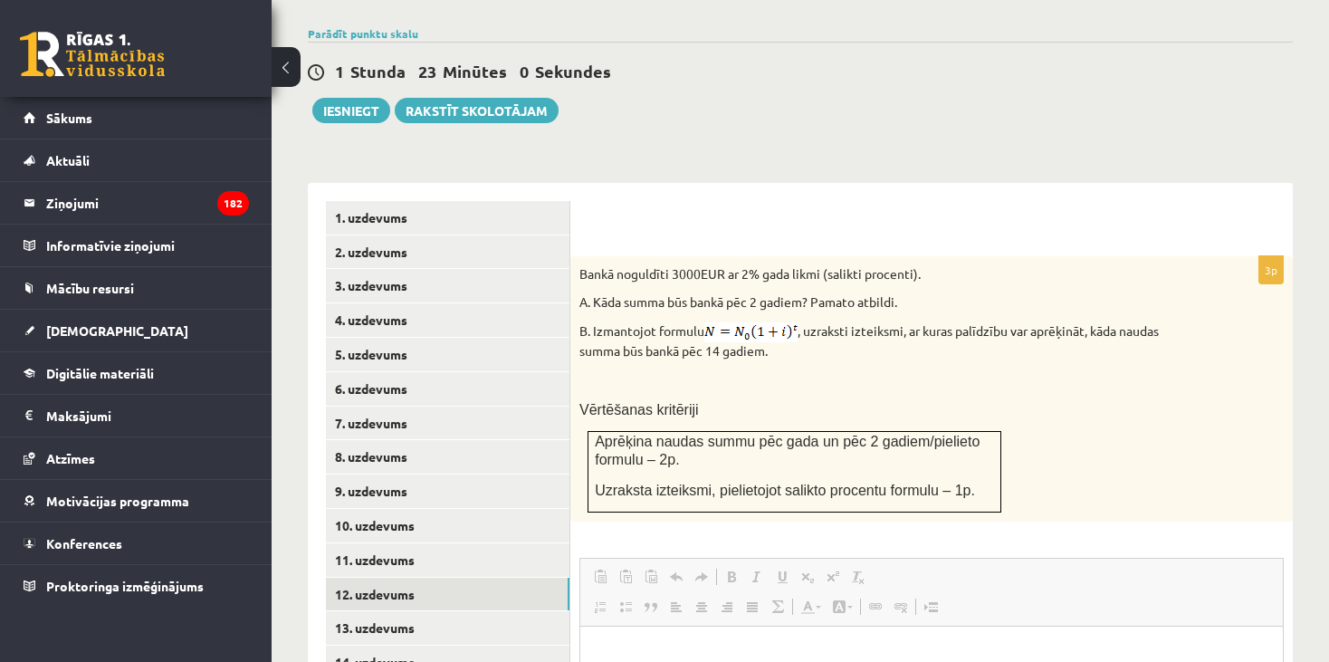
scroll to position [0, 0]
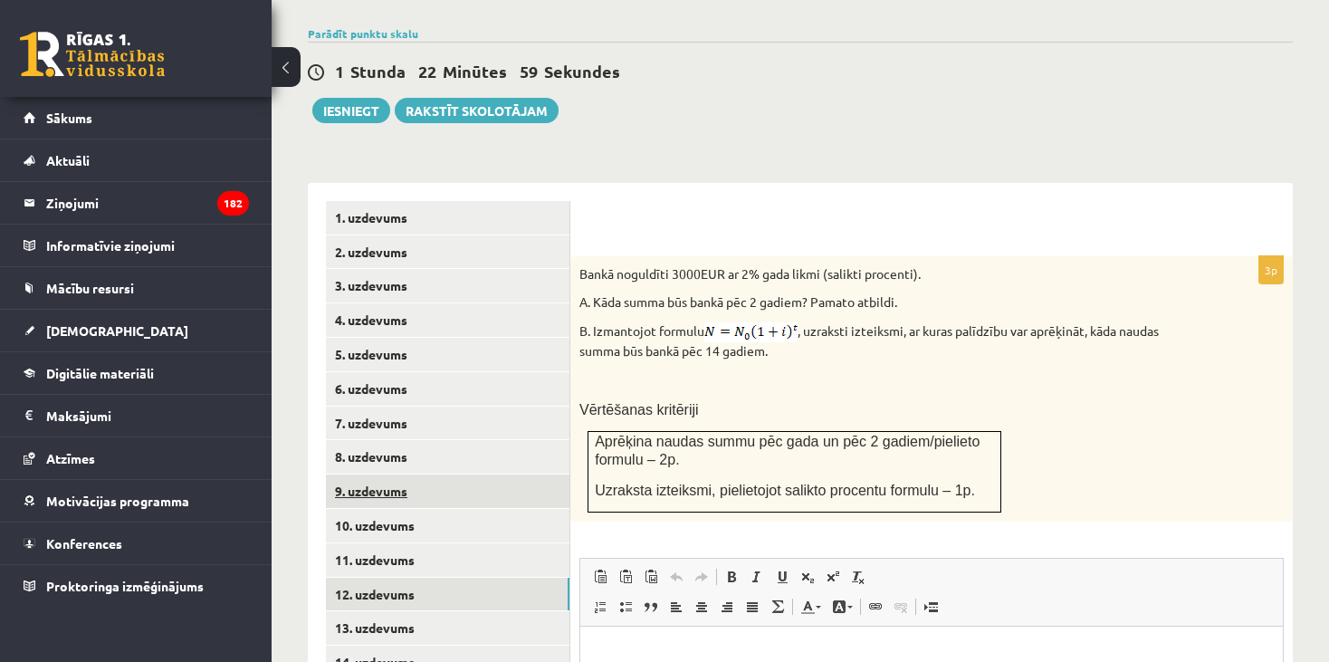
click at [410, 474] on link "9. uzdevums" at bounding box center [448, 490] width 244 height 33
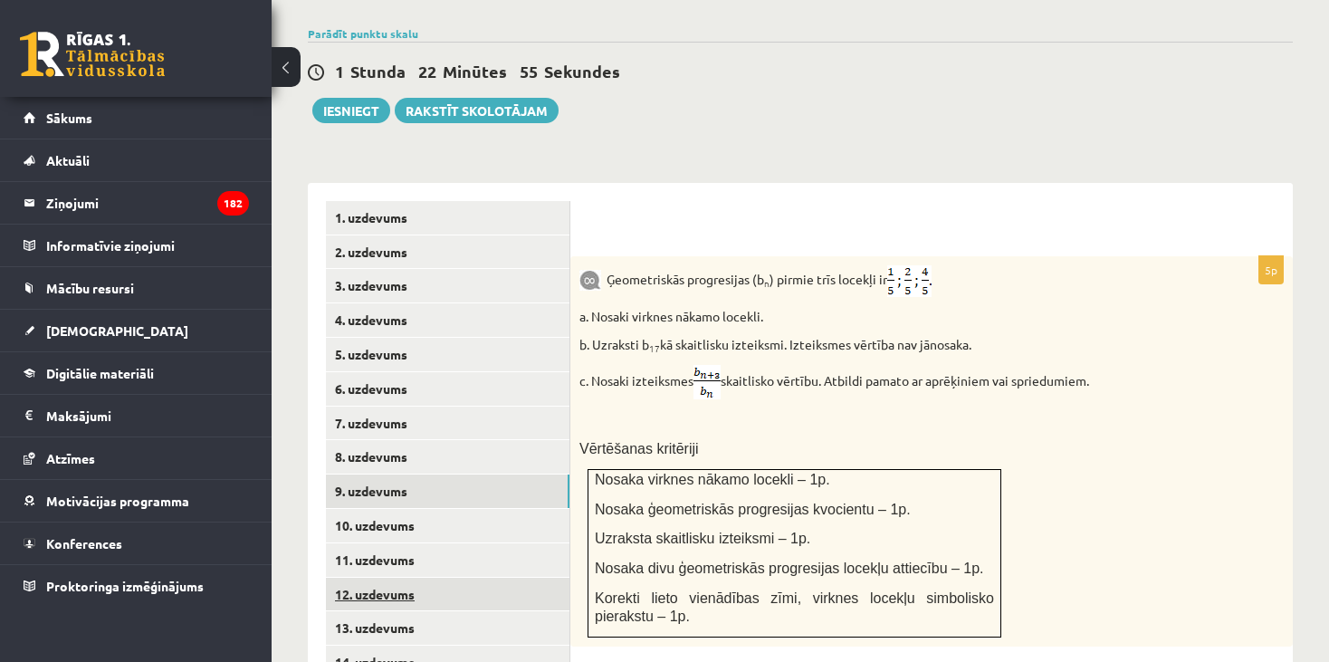
click at [391, 578] on link "12. uzdevums" at bounding box center [448, 594] width 244 height 33
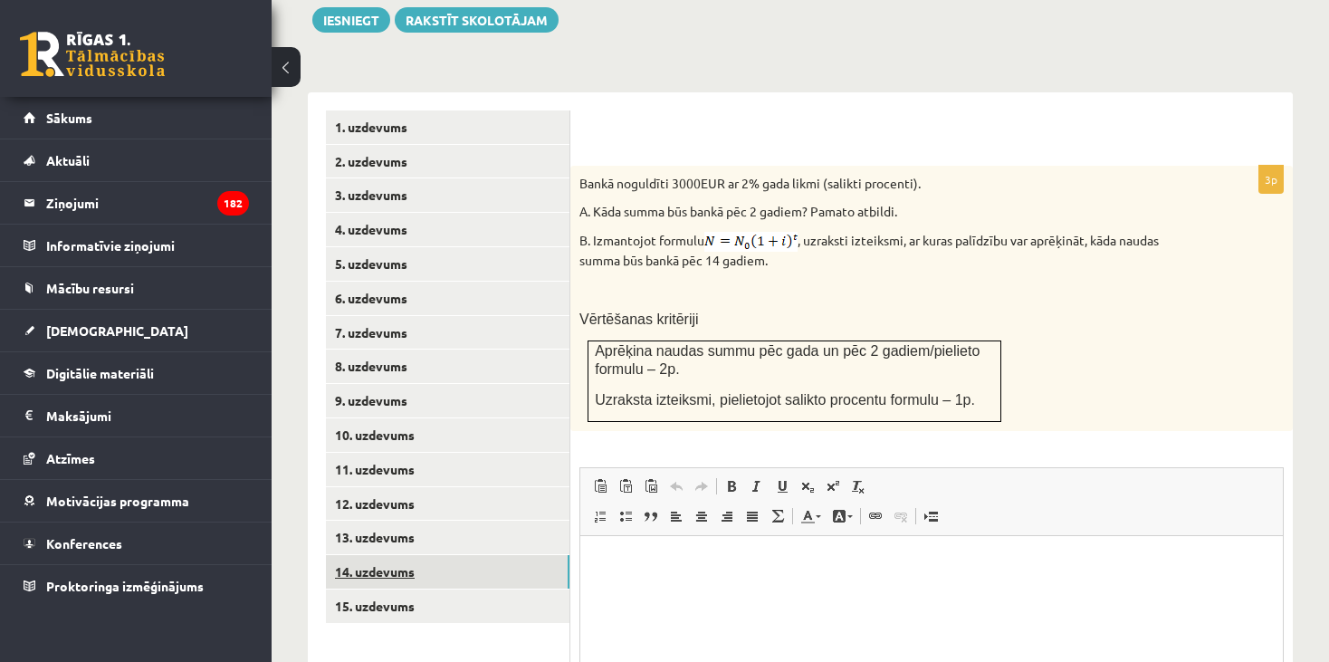
click at [397, 555] on link "14. uzdevums" at bounding box center [448, 571] width 244 height 33
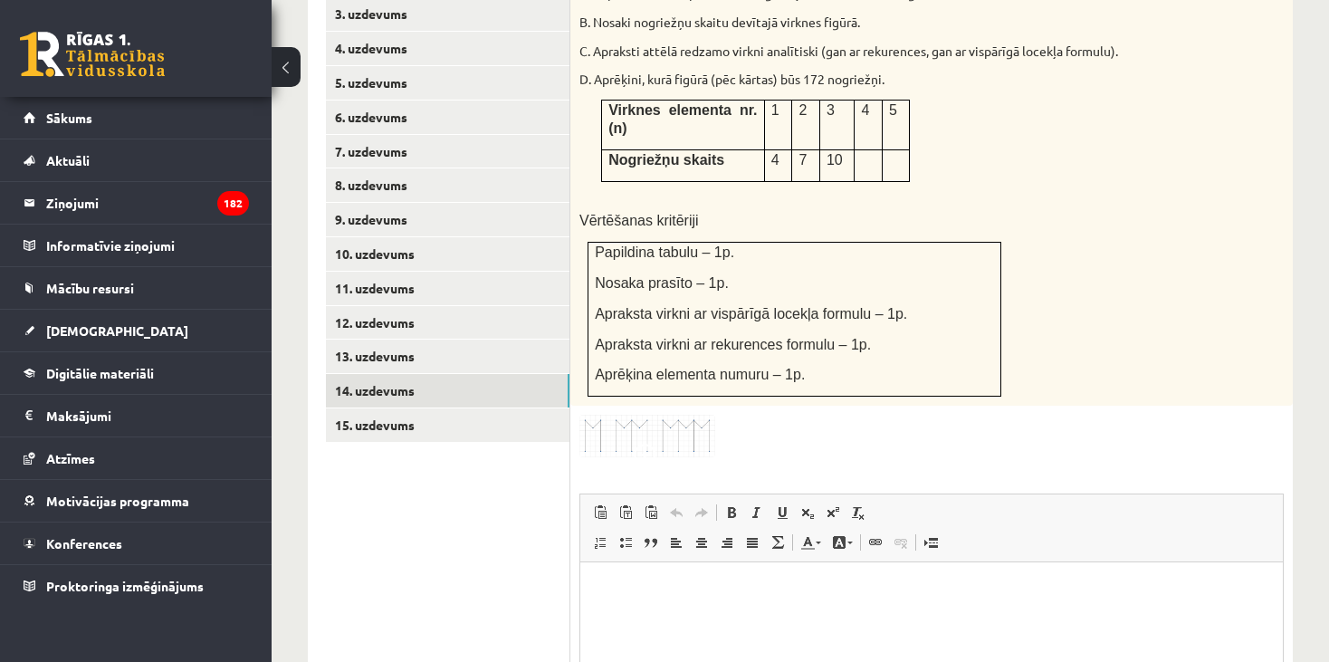
scroll to position [1075, 0]
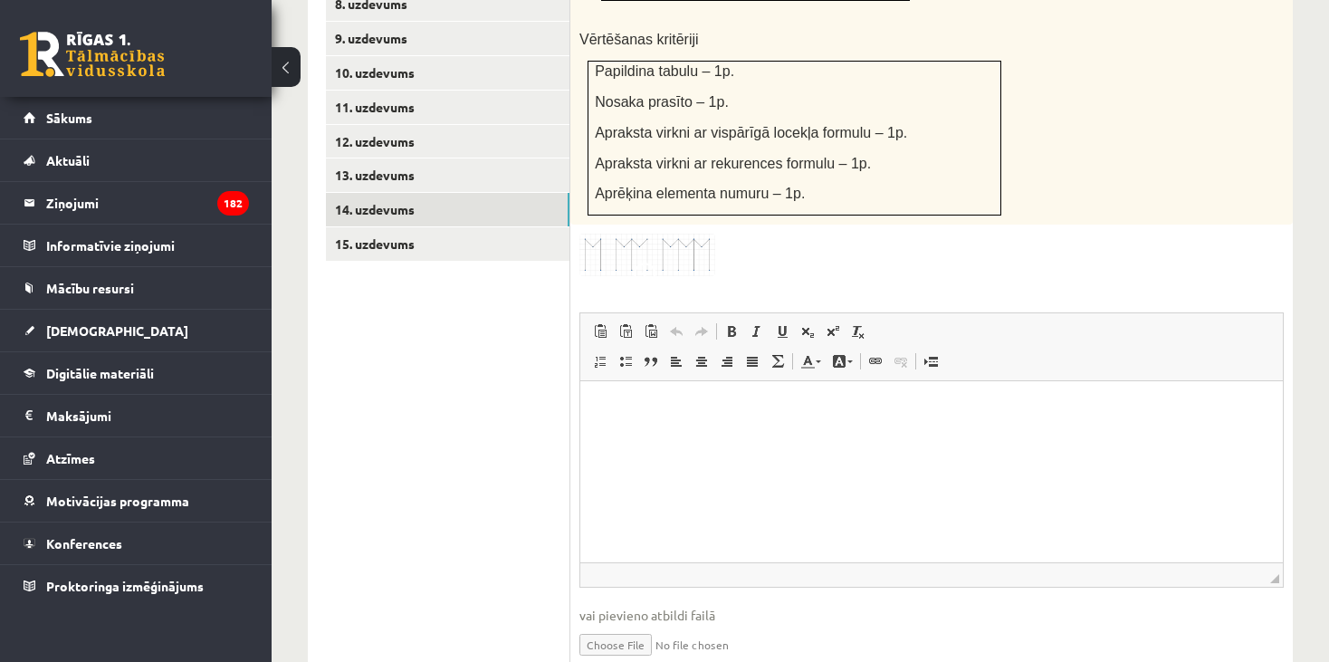
click at [598, 625] on input "file" at bounding box center [931, 643] width 704 height 37
type input "**********"
click at [658, 661] on link "Iesniegtā atbilde" at bounding box center [627, 671] width 97 height 19
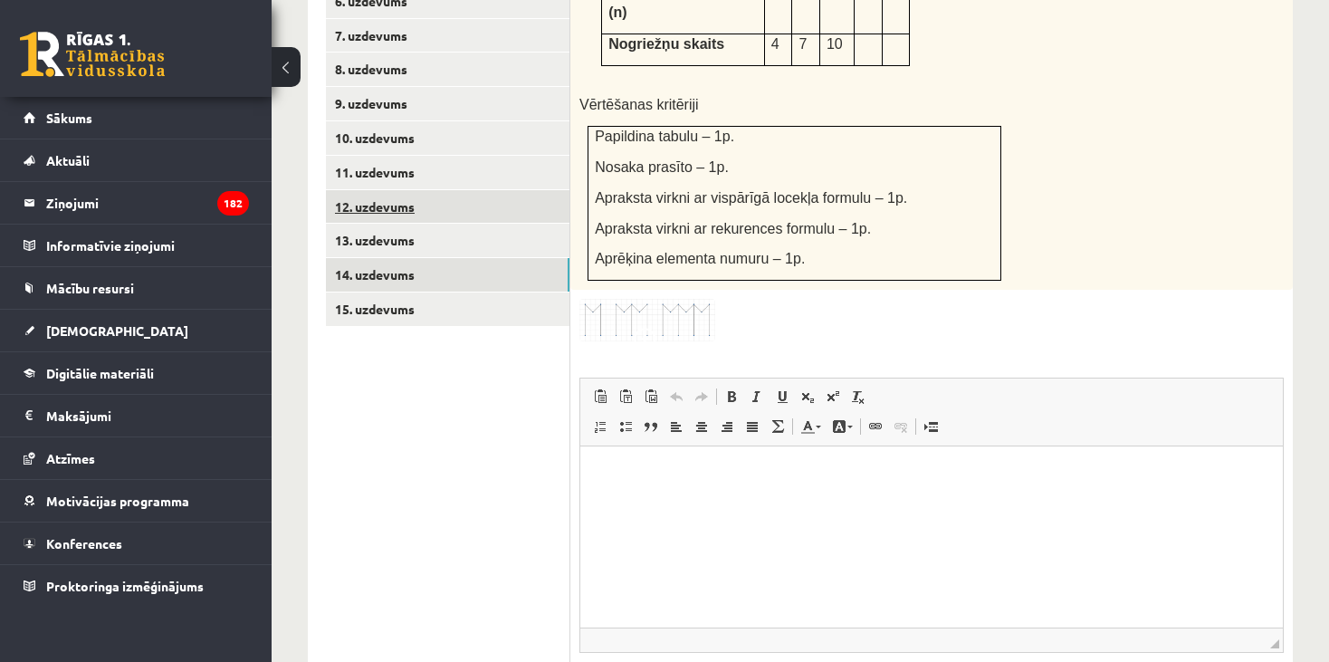
scroll to position [894, 0]
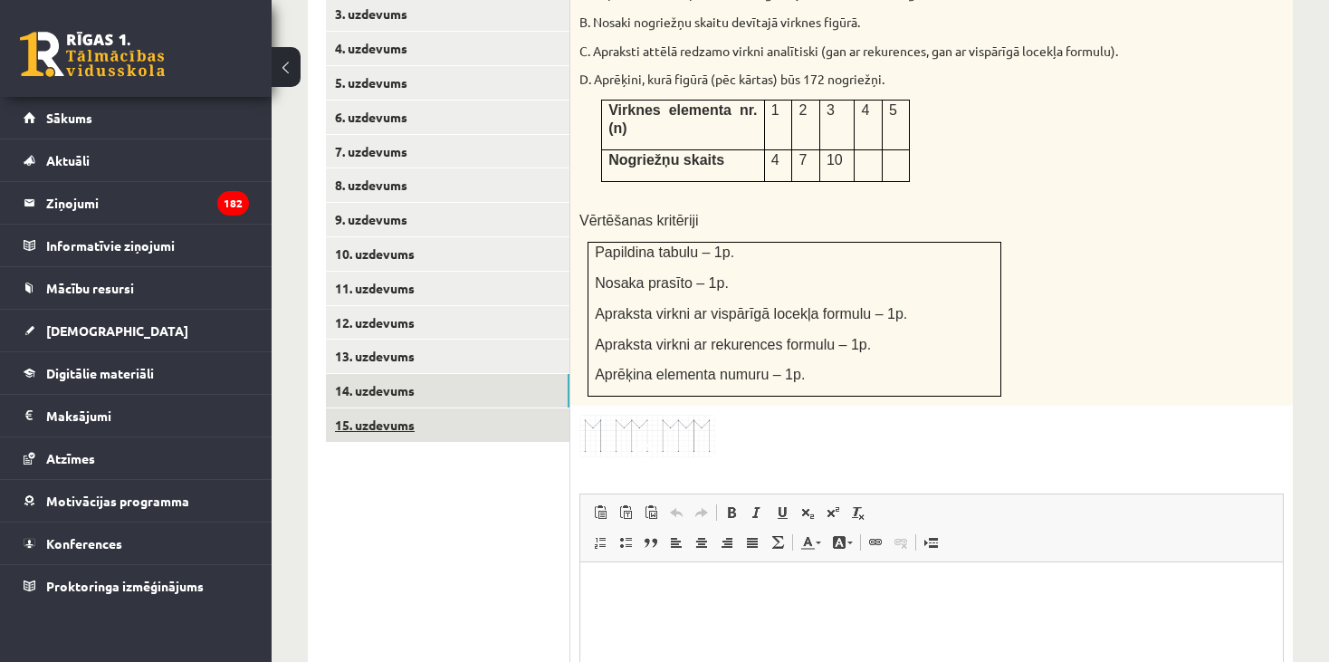
click at [429, 408] on link "15. uzdevums" at bounding box center [448, 424] width 244 height 33
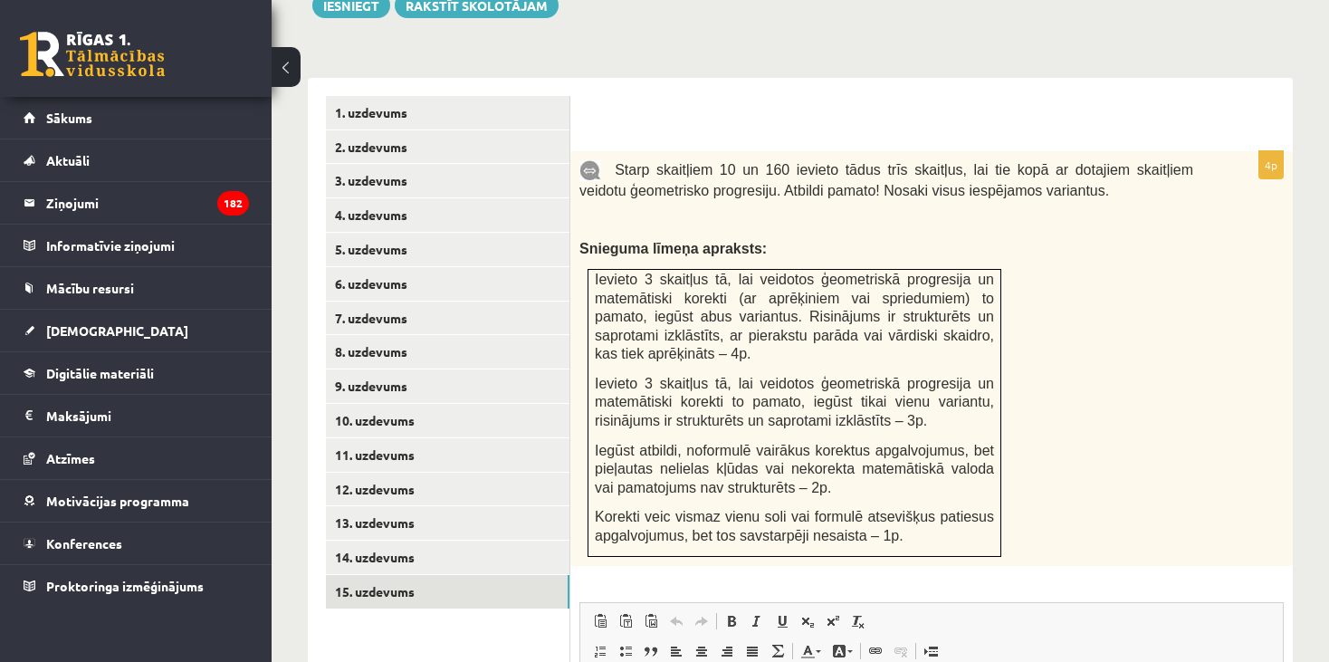
scroll to position [713, 0]
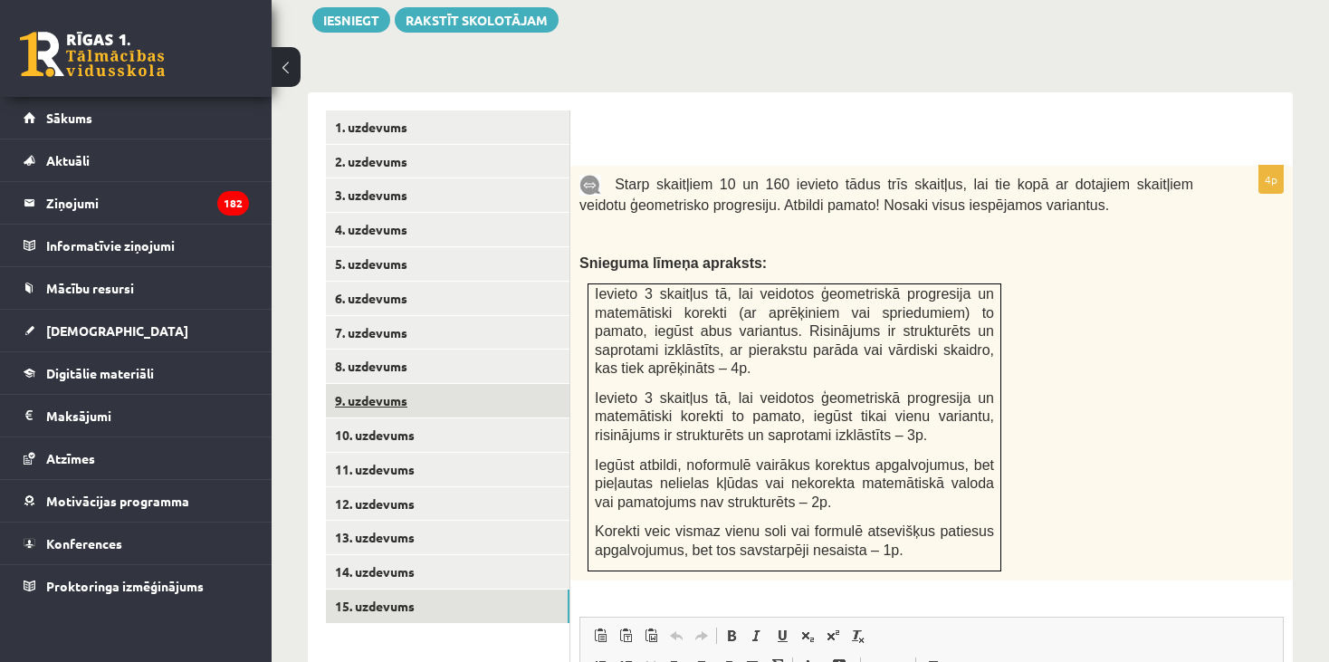
click at [387, 387] on link "9. uzdevums" at bounding box center [448, 400] width 244 height 33
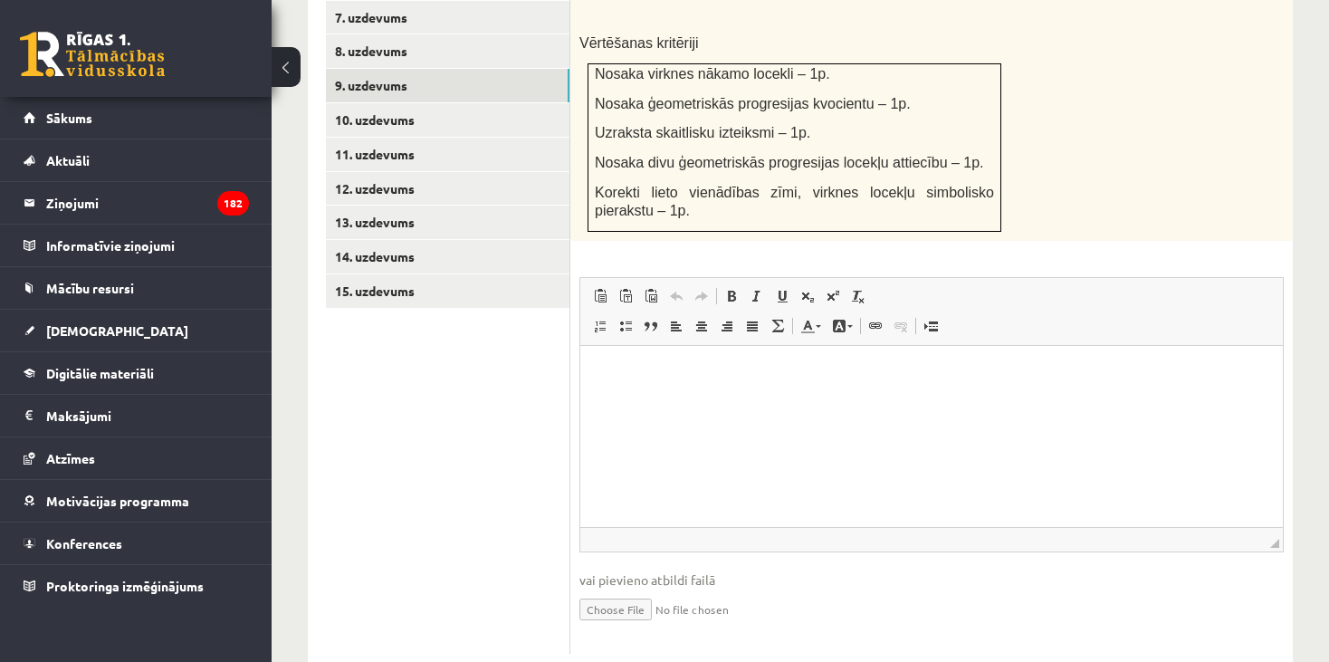
scroll to position [1052, 0]
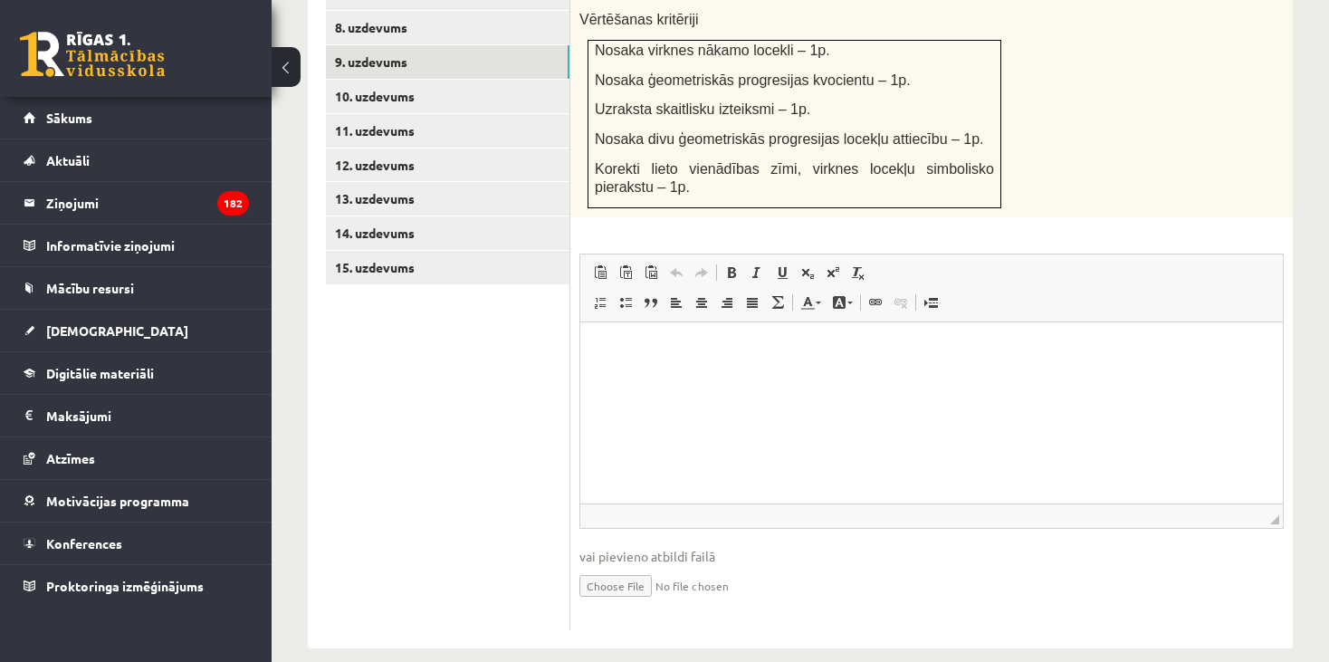
click at [634, 566] on input "file" at bounding box center [931, 584] width 704 height 37
type input "**********"
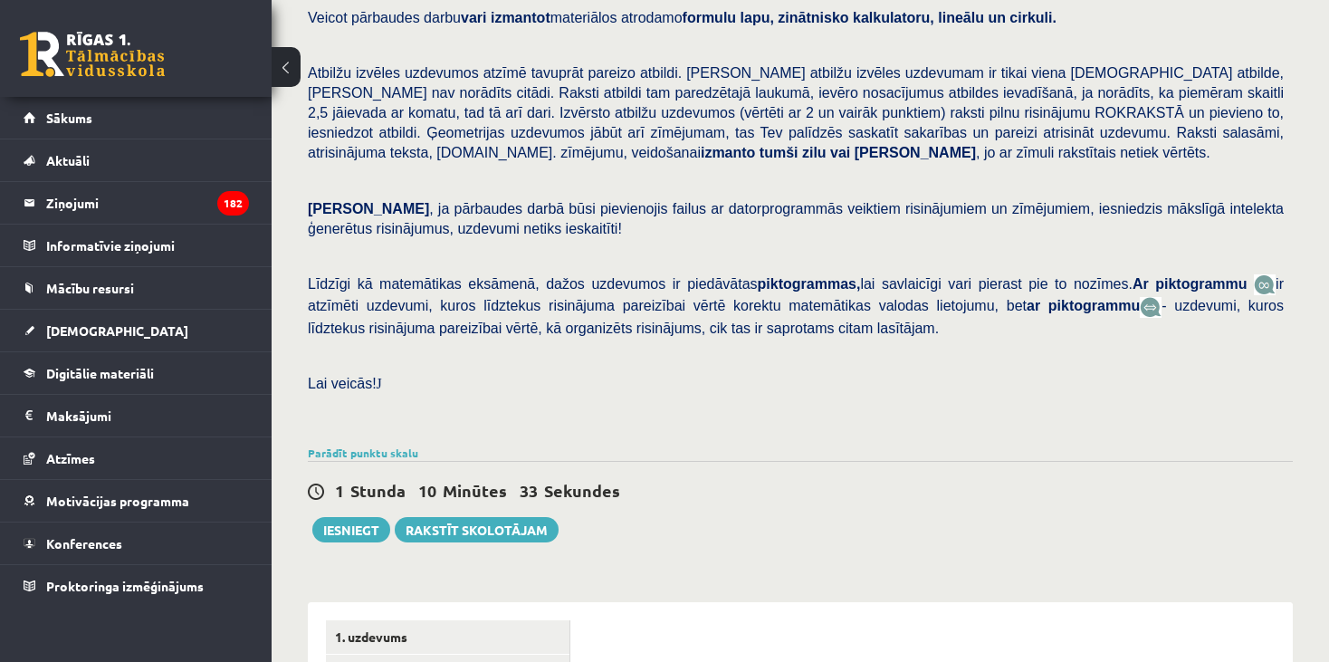
scroll to position [147, 0]
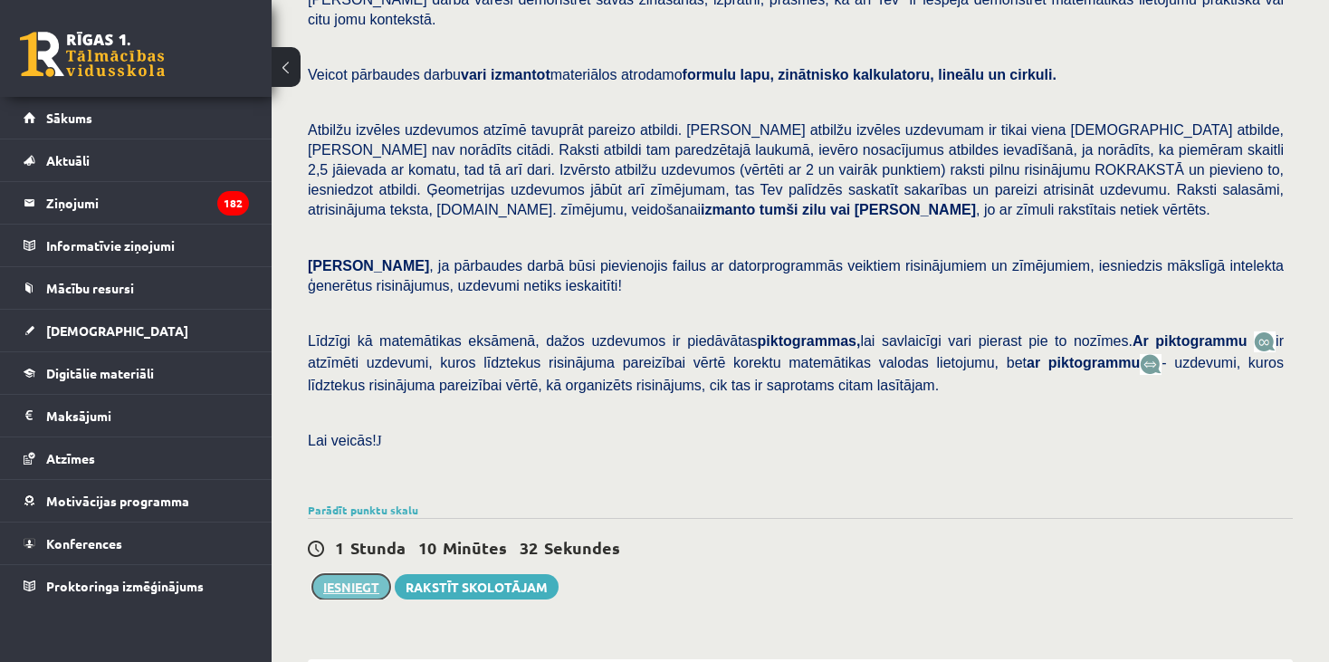
click at [370, 574] on button "Iesniegt" at bounding box center [351, 586] width 78 height 25
